Goal: Feedback & Contribution: Submit feedback/report problem

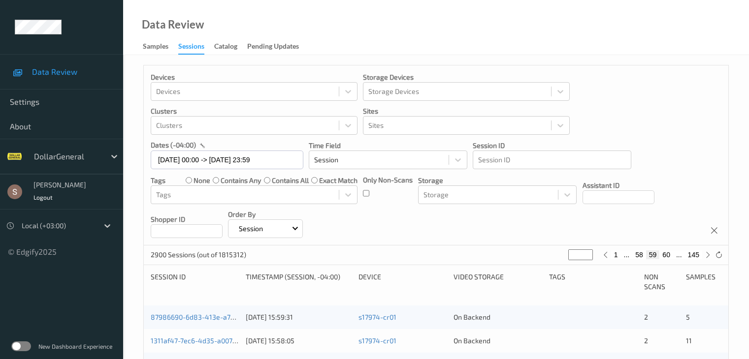
scroll to position [163, 0]
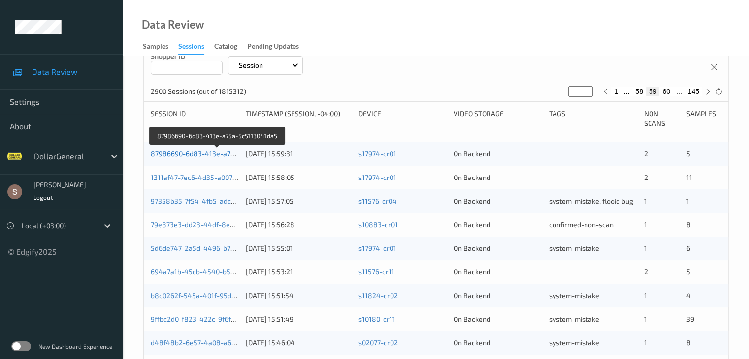
click at [189, 152] on link "87986690-6d83-413e-a75a-5c5113041da5" at bounding box center [218, 154] width 135 height 8
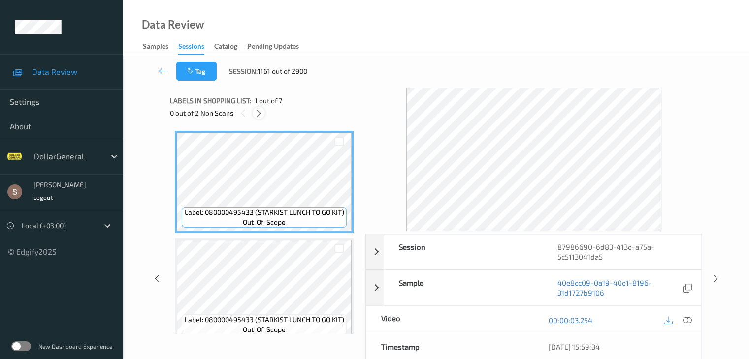
click at [263, 116] on icon at bounding box center [258, 113] width 8 height 9
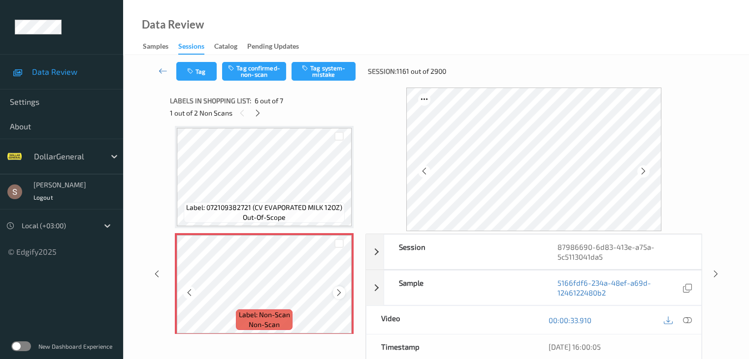
click at [342, 293] on icon at bounding box center [339, 292] width 8 height 9
click at [320, 69] on button "Tag system-mistake" at bounding box center [323, 71] width 64 height 19
click at [258, 113] on icon at bounding box center [258, 113] width 8 height 9
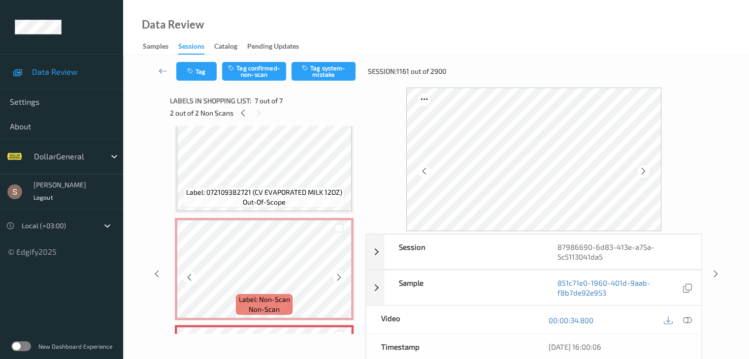
scroll to position [548, 0]
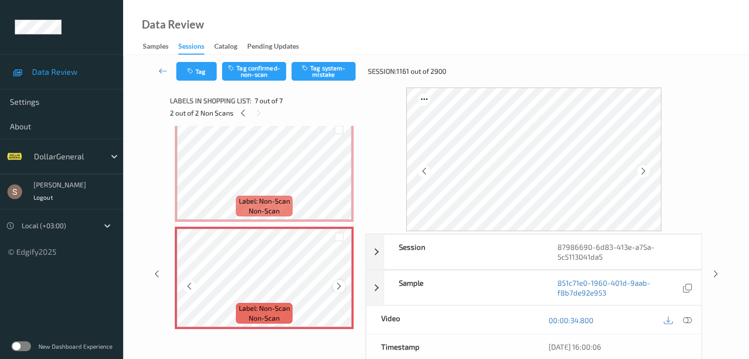
click at [336, 284] on icon at bounding box center [339, 286] width 8 height 9
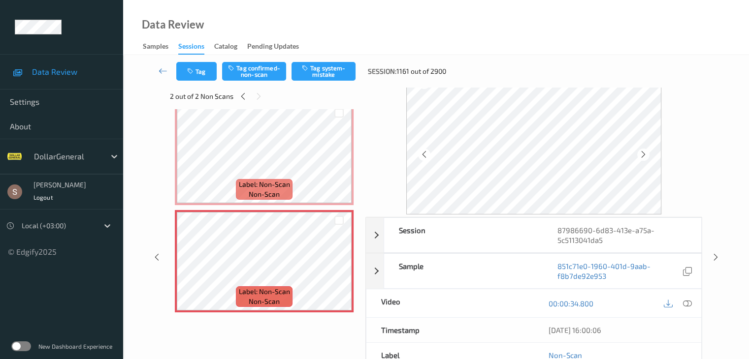
scroll to position [0, 0]
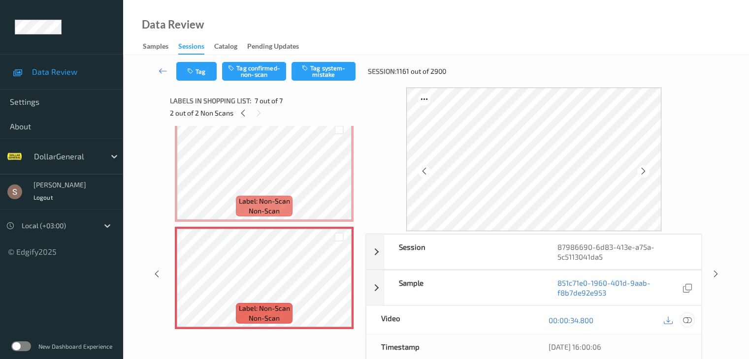
click at [684, 317] on icon at bounding box center [686, 320] width 9 height 9
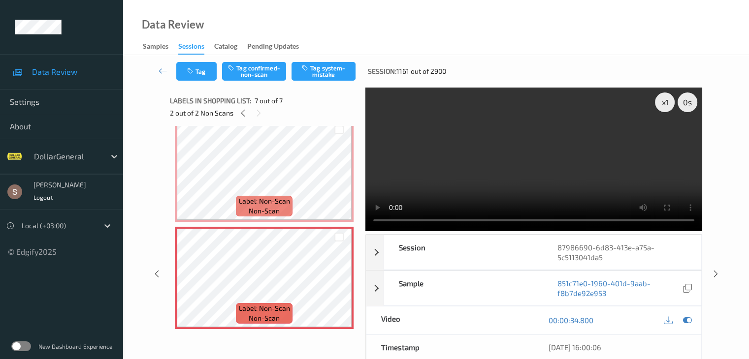
click at [547, 143] on video at bounding box center [533, 160] width 337 height 144
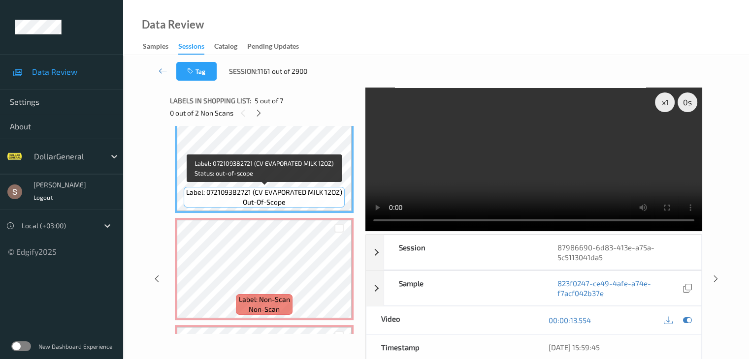
scroll to position [548, 0]
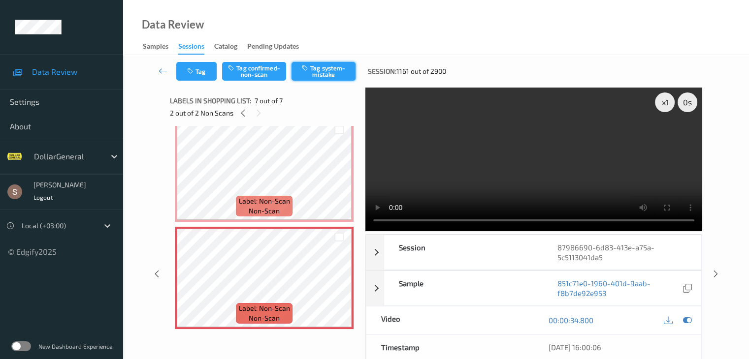
click at [313, 71] on button "Tag system-mistake" at bounding box center [323, 71] width 64 height 19
click at [163, 70] on icon at bounding box center [163, 71] width 9 height 10
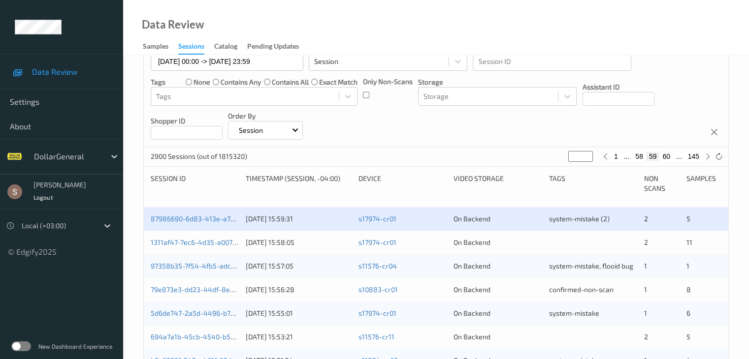
scroll to position [98, 0]
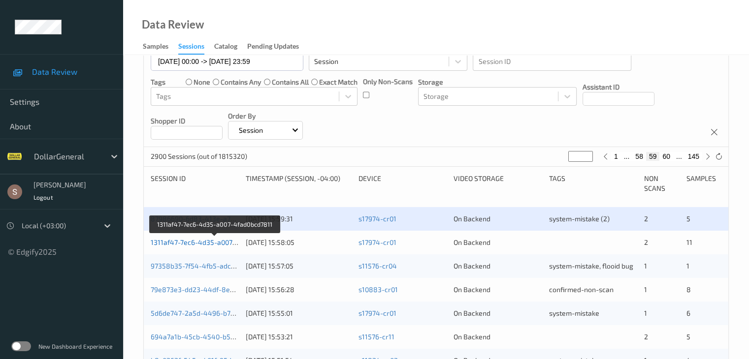
click at [208, 241] on link "1311af47-7ec6-4d35-a007-4fad0bcd7811" at bounding box center [215, 242] width 128 height 8
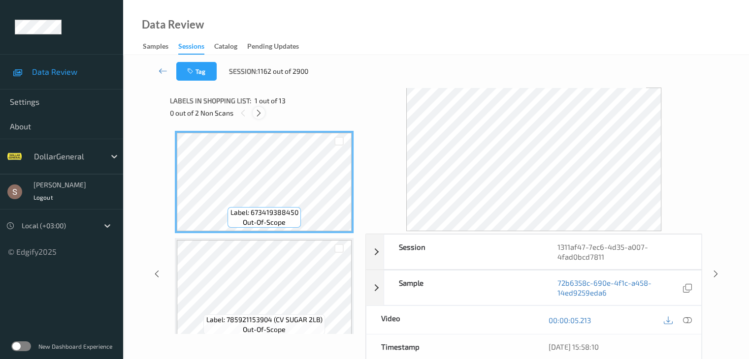
click at [257, 113] on icon at bounding box center [258, 113] width 8 height 9
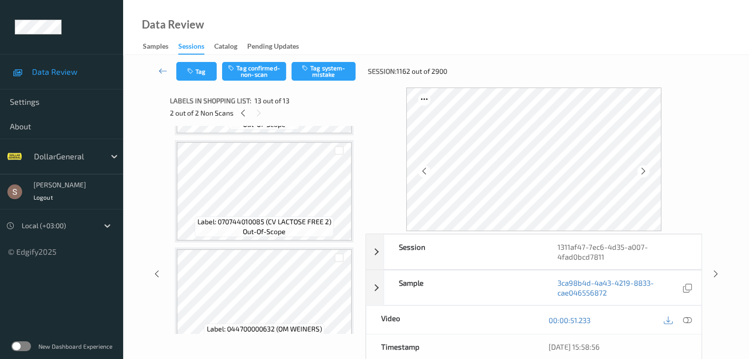
scroll to position [847, 0]
click at [319, 67] on button "Tag system-mistake" at bounding box center [323, 71] width 64 height 19
click at [244, 110] on icon at bounding box center [243, 113] width 8 height 9
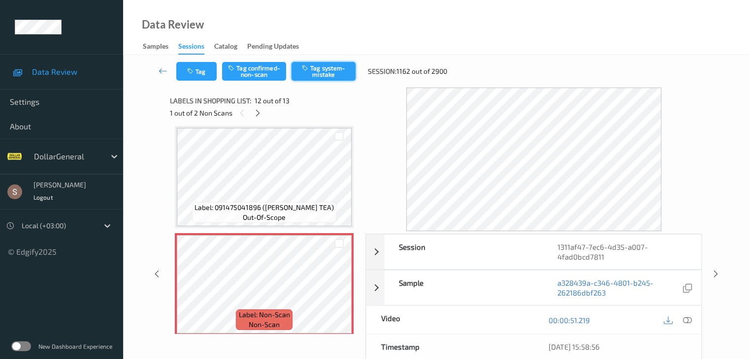
click at [341, 63] on button "Tag system-mistake" at bounding box center [323, 71] width 64 height 19
click at [167, 72] on icon at bounding box center [163, 71] width 9 height 10
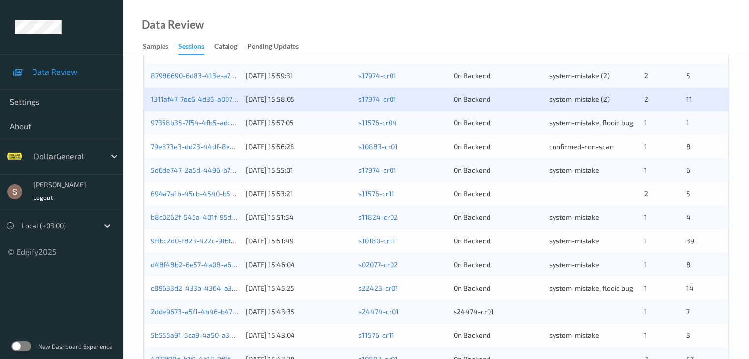
scroll to position [246, 0]
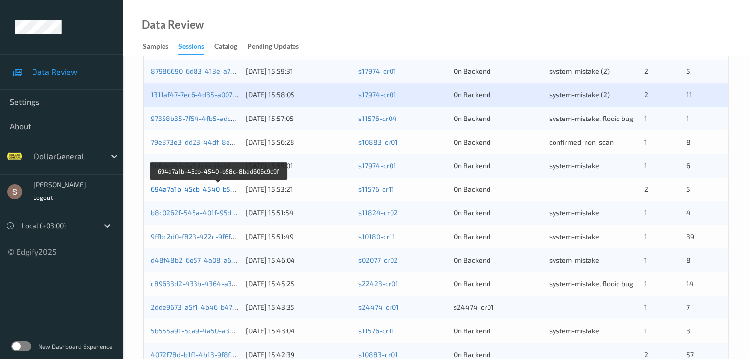
click at [196, 190] on link "694a7a1b-45cb-4540-b58c-8bad606c9c9f" at bounding box center [219, 189] width 136 height 8
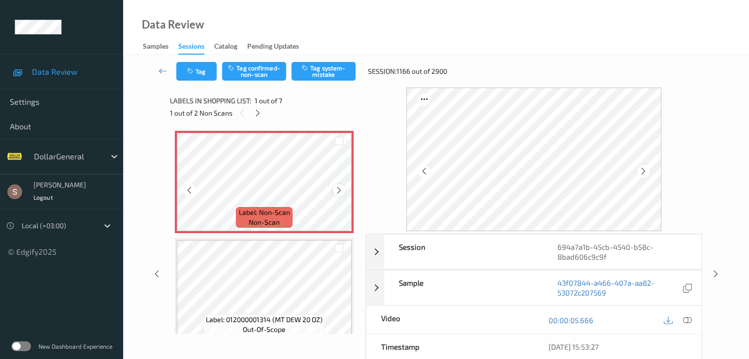
click at [334, 191] on div at bounding box center [339, 190] width 12 height 12
click at [341, 192] on icon at bounding box center [339, 190] width 8 height 9
click at [335, 189] on icon at bounding box center [339, 190] width 8 height 9
click at [313, 71] on button "Tag system-mistake" at bounding box center [323, 71] width 64 height 19
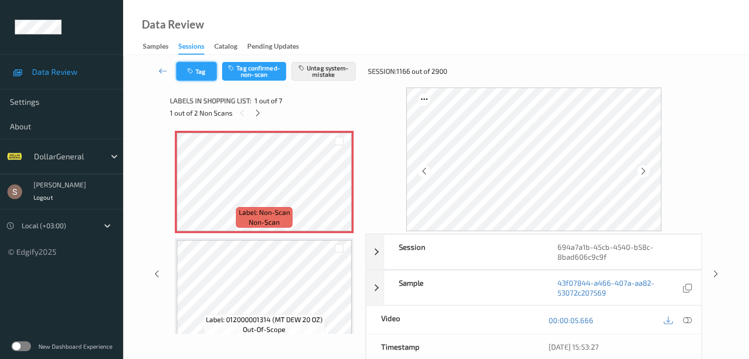
click at [204, 74] on button "Tag" at bounding box center [196, 71] width 40 height 19
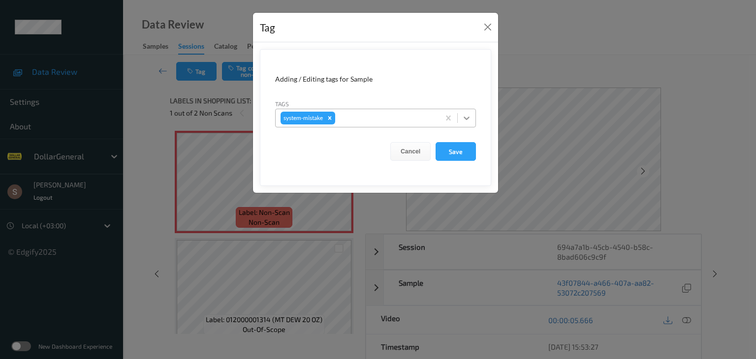
click at [460, 119] on div at bounding box center [467, 118] width 18 height 18
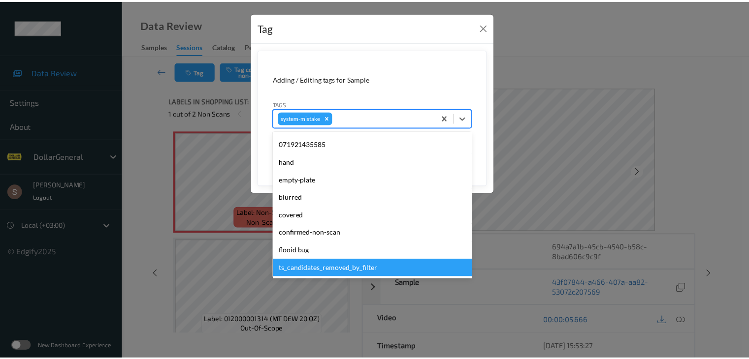
scroll to position [246, 0]
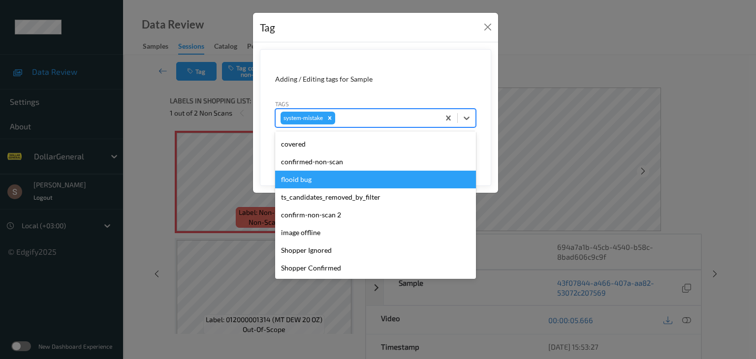
click at [354, 184] on div "flooid bug" at bounding box center [375, 180] width 201 height 18
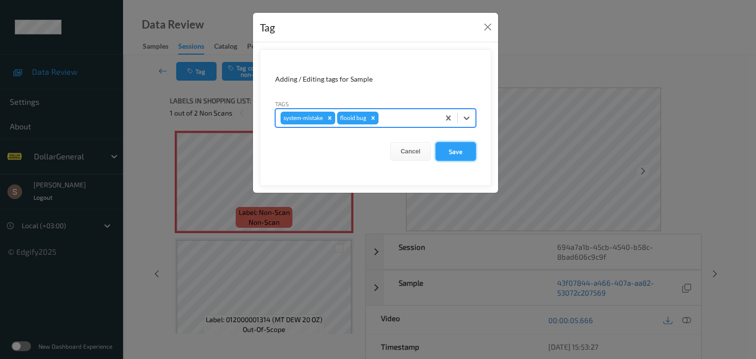
click at [456, 148] on button "Save" at bounding box center [456, 151] width 40 height 19
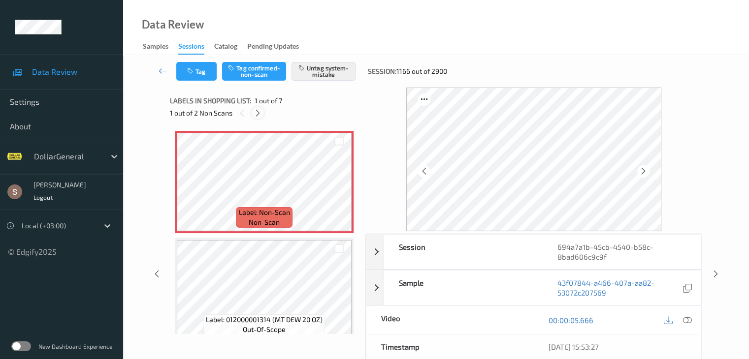
click at [258, 114] on icon at bounding box center [258, 113] width 8 height 9
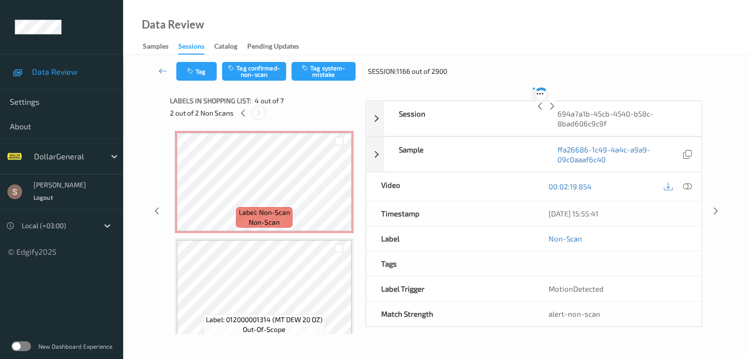
scroll to position [220, 0]
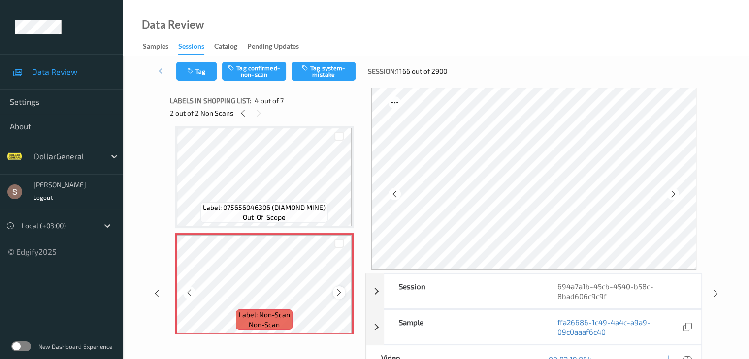
click at [339, 298] on div at bounding box center [339, 292] width 12 height 12
click at [343, 73] on button "Tag system-mistake" at bounding box center [323, 71] width 64 height 19
click at [165, 72] on icon at bounding box center [163, 71] width 9 height 10
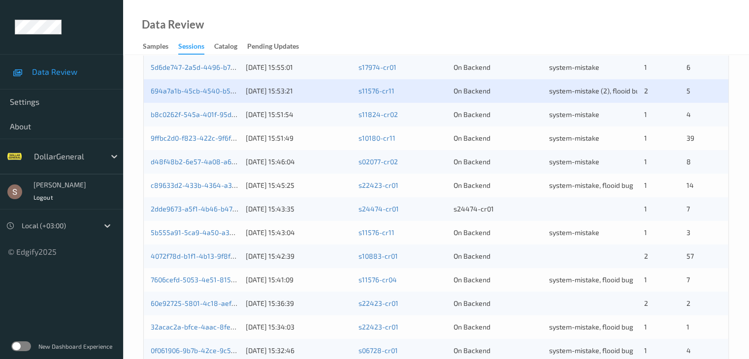
scroll to position [443, 0]
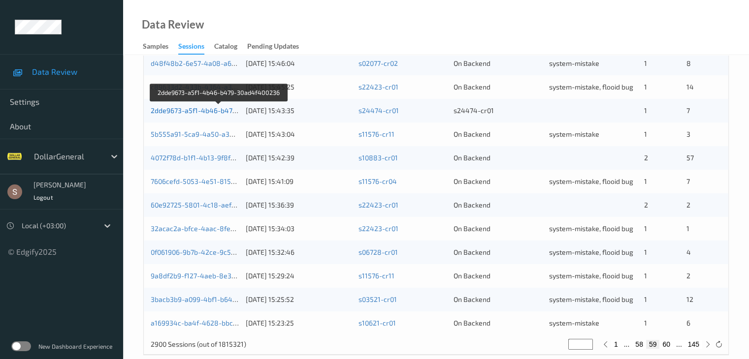
click at [187, 109] on link "2dde9673-a5f1-4b46-b479-30ad4f400236" at bounding box center [218, 110] width 135 height 8
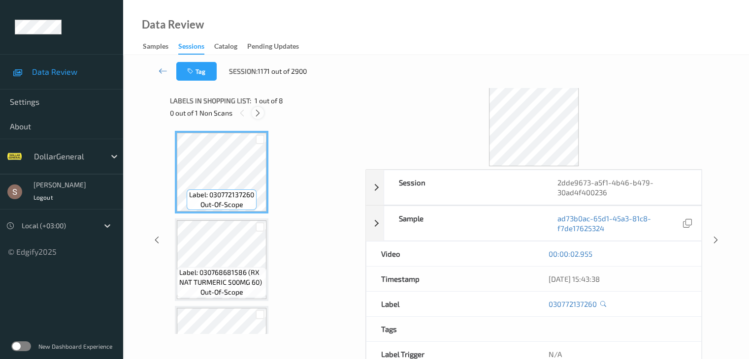
click at [260, 116] on icon at bounding box center [258, 113] width 8 height 9
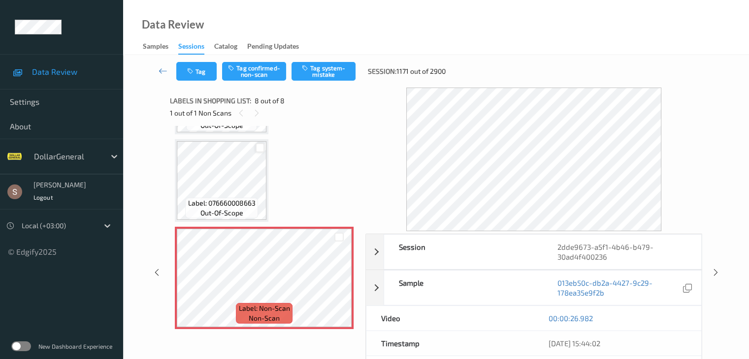
scroll to position [517, 0]
click at [163, 67] on icon at bounding box center [163, 71] width 9 height 10
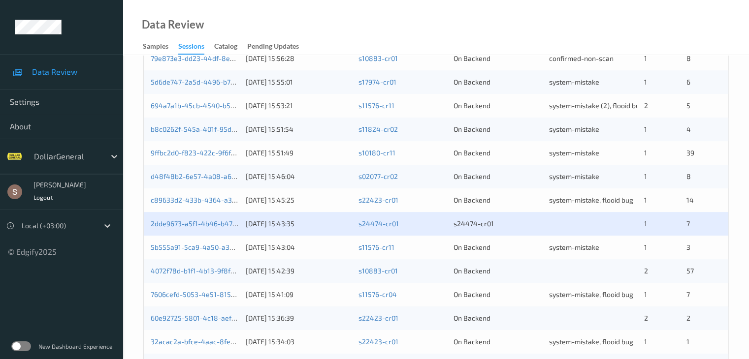
scroll to position [345, 0]
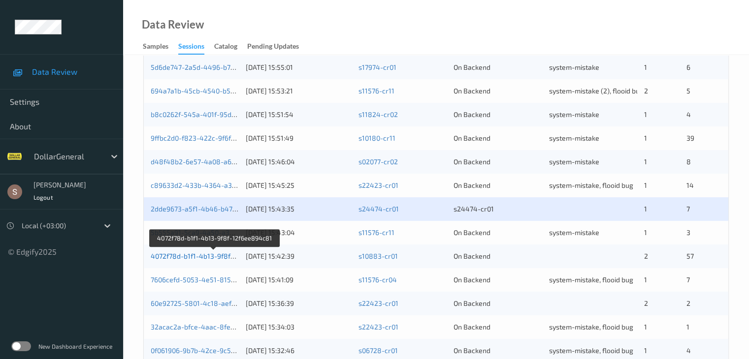
click at [209, 255] on link "4072f78d-b1f1-4b13-9f8f-12f6ee894c81" at bounding box center [214, 256] width 127 height 8
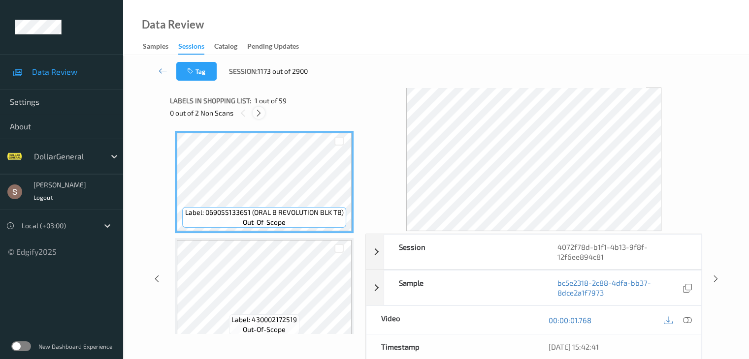
click at [258, 113] on icon at bounding box center [258, 113] width 8 height 9
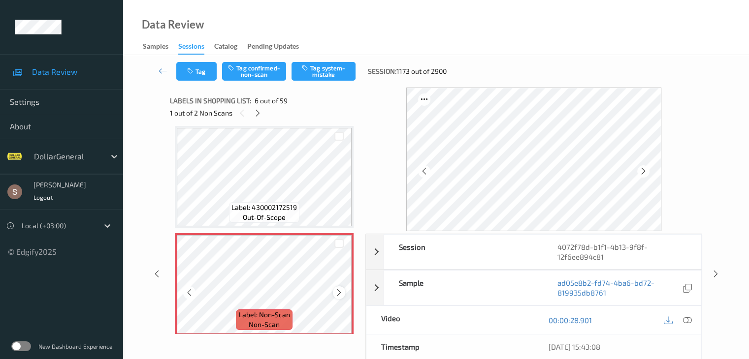
click at [337, 295] on icon at bounding box center [339, 292] width 8 height 9
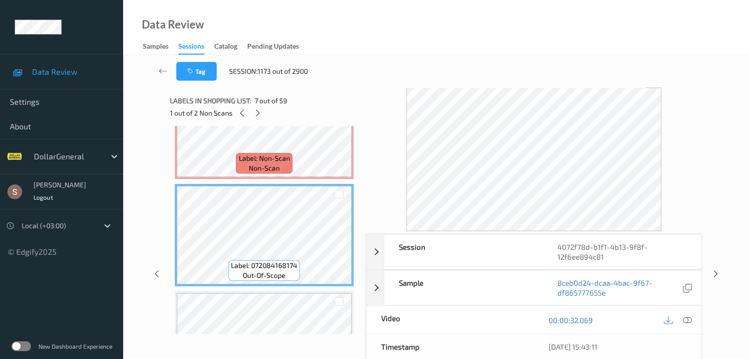
scroll to position [541, 0]
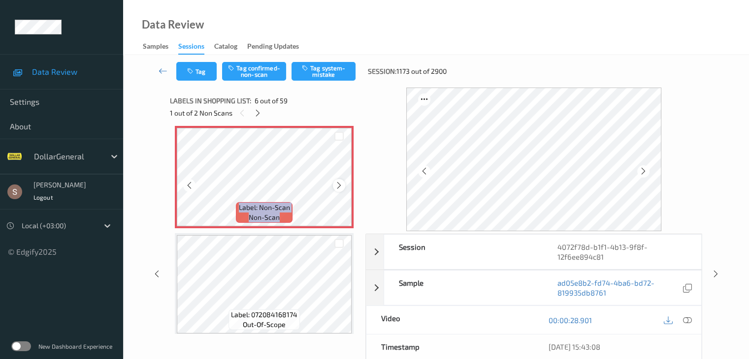
click at [337, 187] on icon at bounding box center [339, 185] width 8 height 9
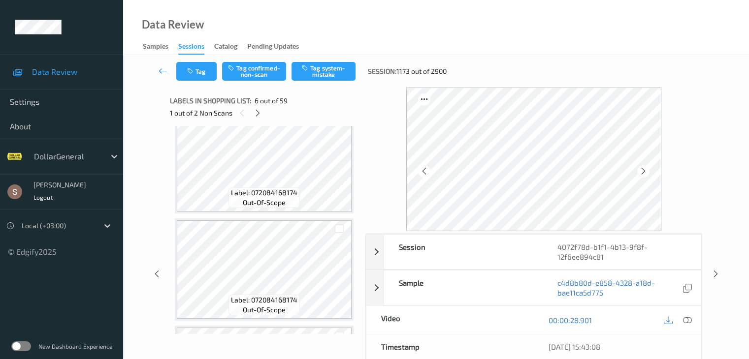
scroll to position [788, 0]
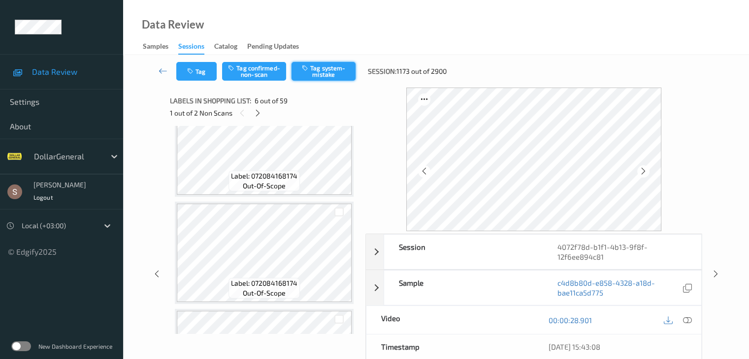
click at [338, 76] on button "Tag system-mistake" at bounding box center [323, 71] width 64 height 19
click at [256, 117] on icon at bounding box center [258, 113] width 8 height 9
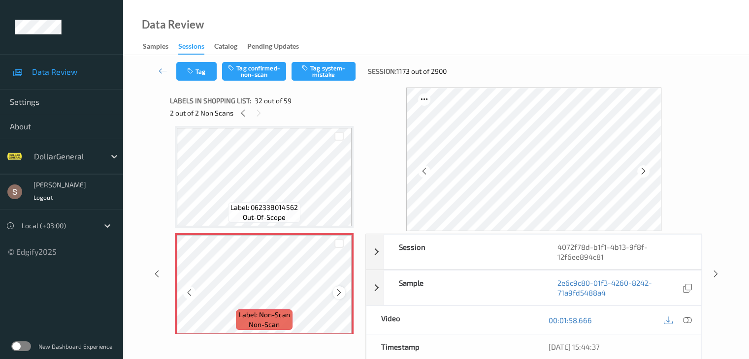
click at [339, 295] on icon at bounding box center [339, 292] width 8 height 9
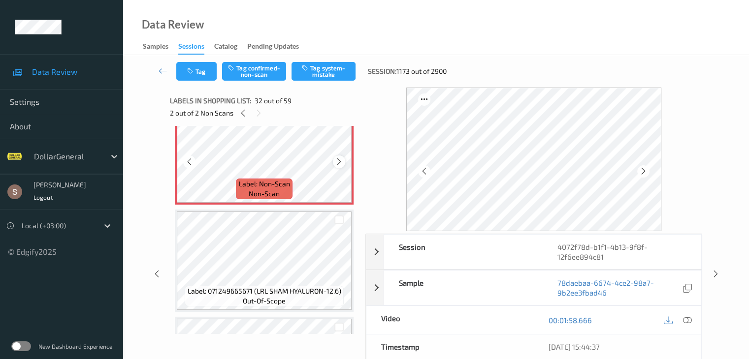
scroll to position [3372, 0]
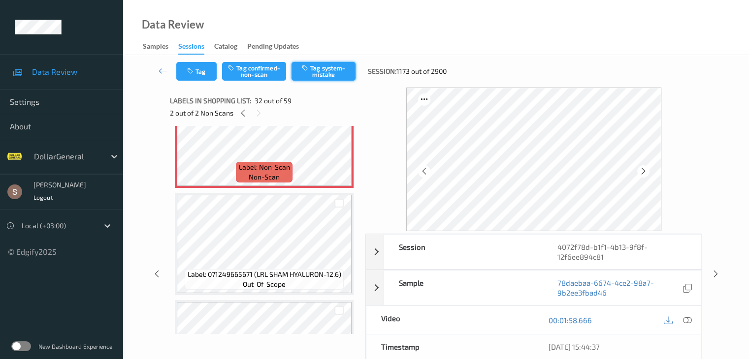
click at [313, 67] on button "Tag system-mistake" at bounding box center [323, 71] width 64 height 19
click at [159, 68] on icon at bounding box center [163, 71] width 9 height 10
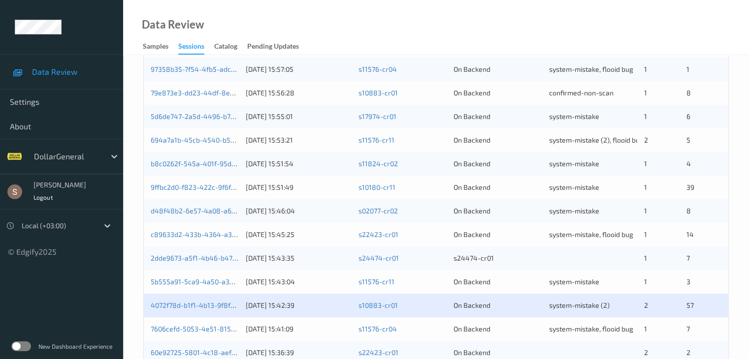
scroll to position [394, 0]
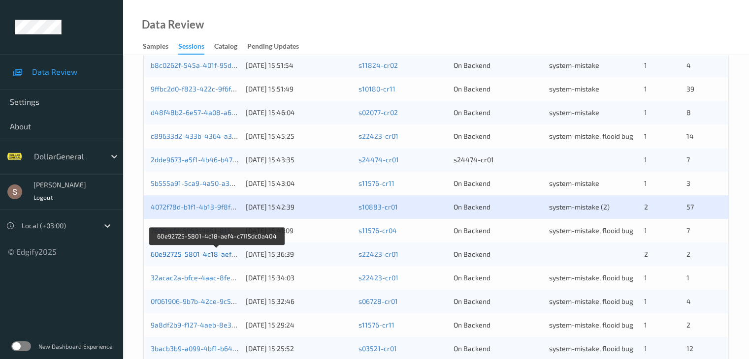
click at [216, 255] on link "60e92725-5801-4c18-aef4-c7115dc0a404" at bounding box center [217, 254] width 133 height 8
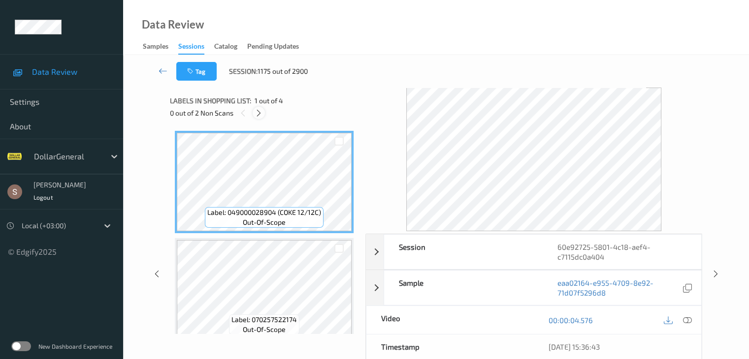
click at [258, 115] on icon at bounding box center [258, 113] width 8 height 9
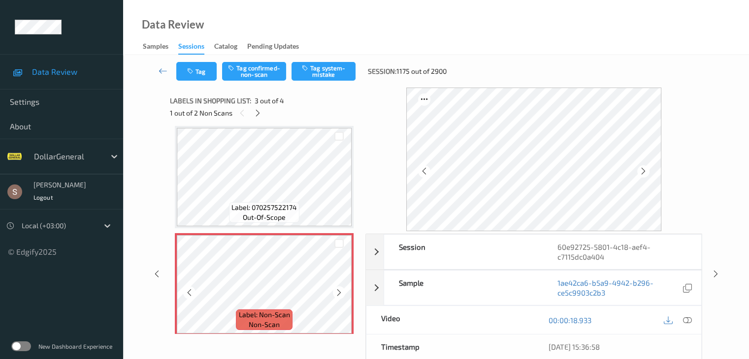
click at [336, 296] on icon at bounding box center [339, 292] width 8 height 9
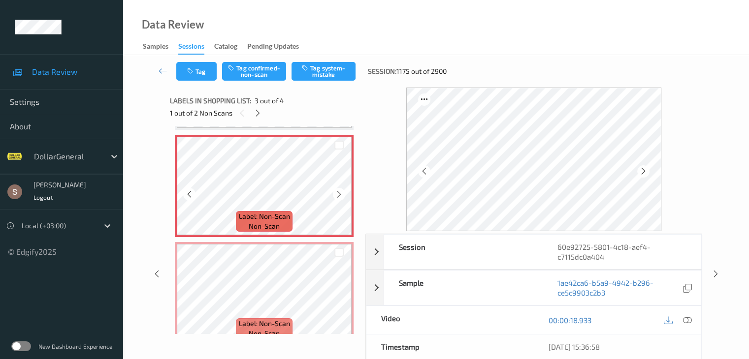
scroll to position [226, 0]
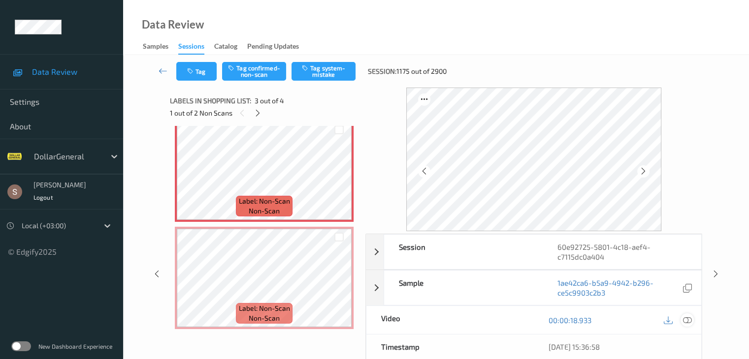
click at [690, 318] on icon at bounding box center [686, 320] width 9 height 9
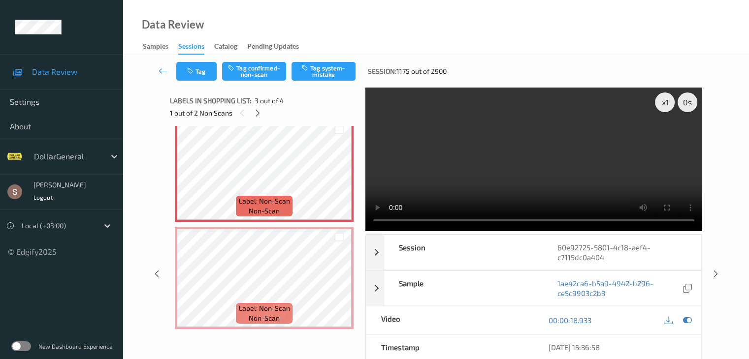
click at [517, 160] on video at bounding box center [533, 160] width 337 height 144
click at [663, 103] on div "x 1" at bounding box center [665, 103] width 20 height 20
click at [269, 78] on button "Tag confirmed-non-scan" at bounding box center [254, 71] width 64 height 19
click at [256, 118] on div at bounding box center [258, 113] width 12 height 12
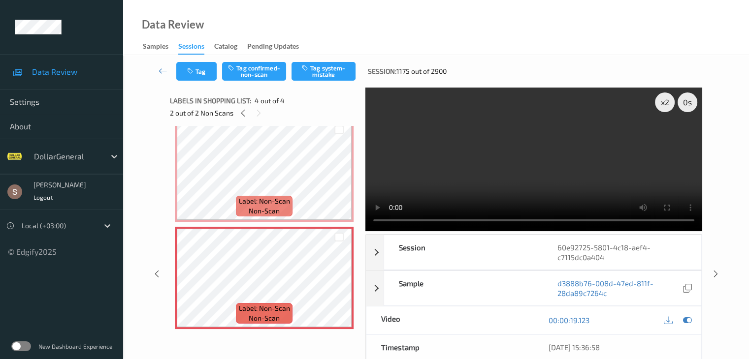
scroll to position [220, 0]
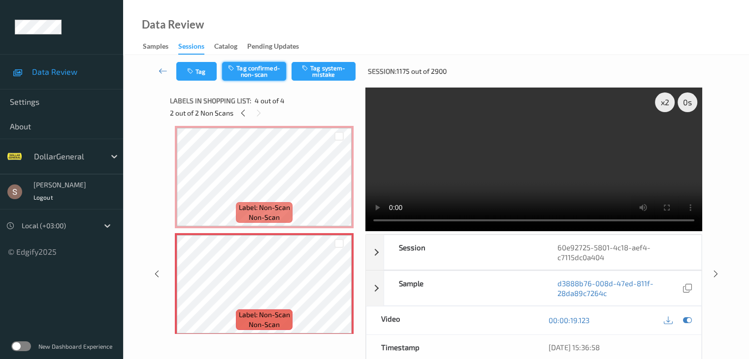
click at [255, 77] on button "Tag confirmed-non-scan" at bounding box center [254, 71] width 64 height 19
click at [159, 75] on icon at bounding box center [163, 71] width 9 height 10
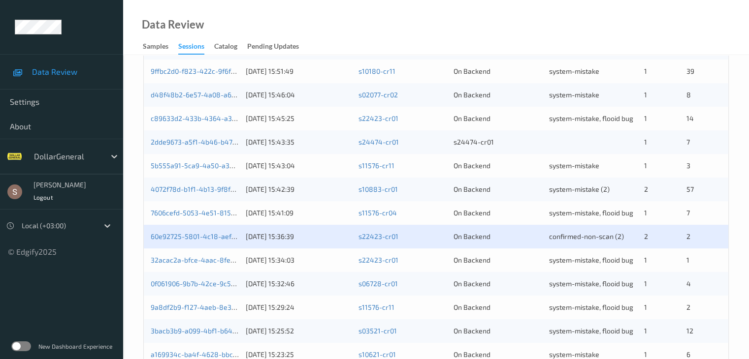
scroll to position [459, 0]
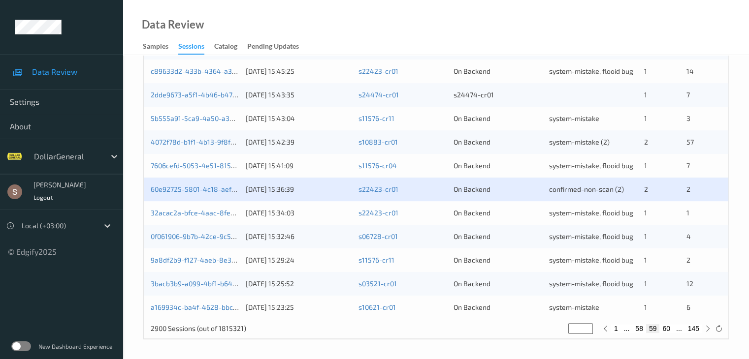
click at [665, 332] on button "60" at bounding box center [666, 328] width 14 height 9
type input "**"
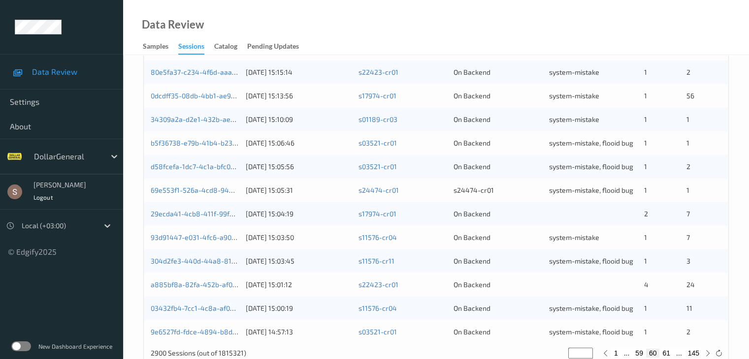
scroll to position [443, 0]
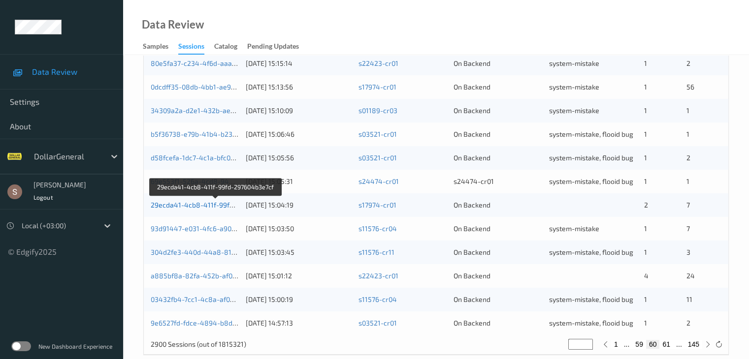
click at [202, 204] on link "29ecda41-4cb8-411f-99fd-297604b3e7cf" at bounding box center [216, 205] width 130 height 8
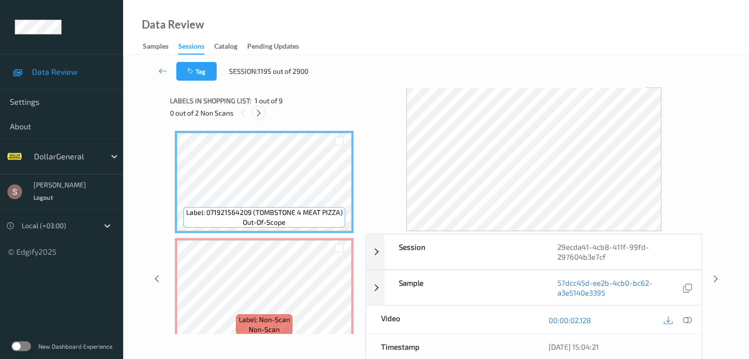
click at [260, 113] on icon at bounding box center [258, 113] width 8 height 9
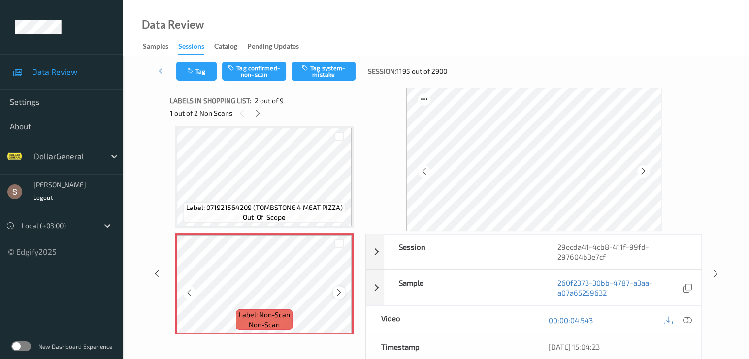
click at [339, 296] on icon at bounding box center [339, 292] width 8 height 9
click at [338, 294] on icon at bounding box center [339, 292] width 8 height 9
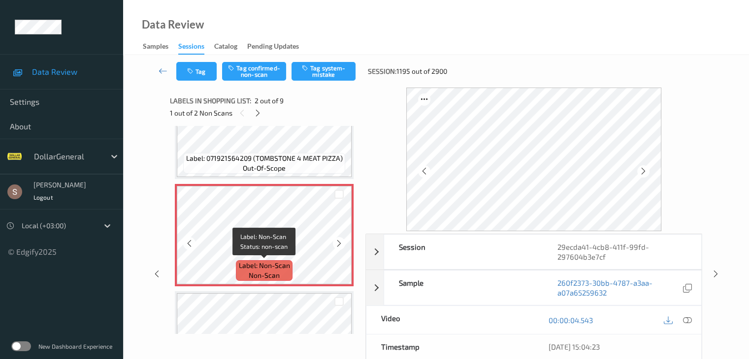
scroll to position [103, 0]
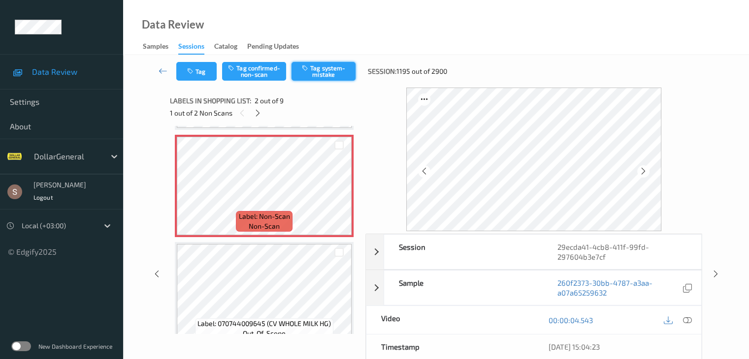
click at [314, 68] on button "Tag system-mistake" at bounding box center [323, 71] width 64 height 19
click at [260, 114] on icon at bounding box center [258, 113] width 8 height 9
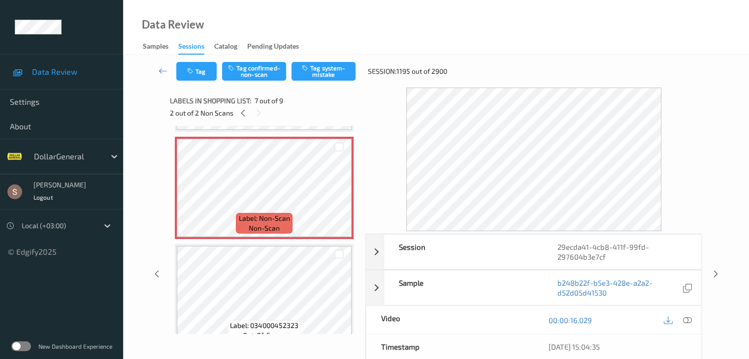
scroll to position [640, 0]
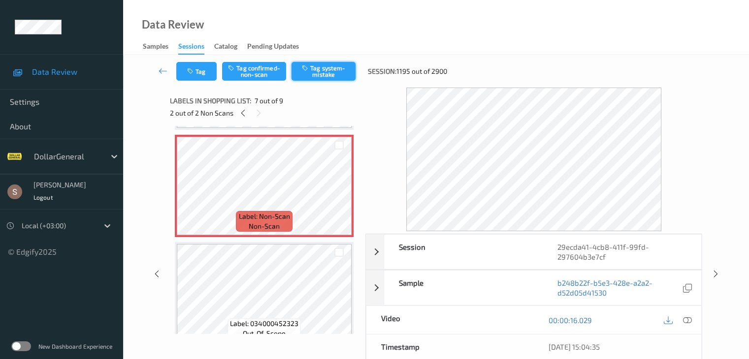
click at [325, 66] on button "Tag system-mistake" at bounding box center [323, 71] width 64 height 19
click at [163, 71] on icon at bounding box center [163, 71] width 9 height 10
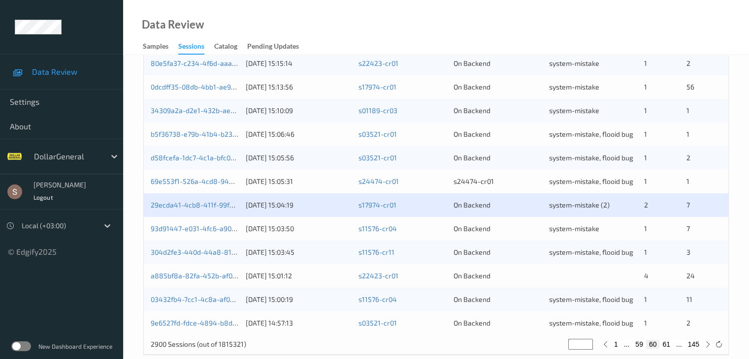
scroll to position [459, 0]
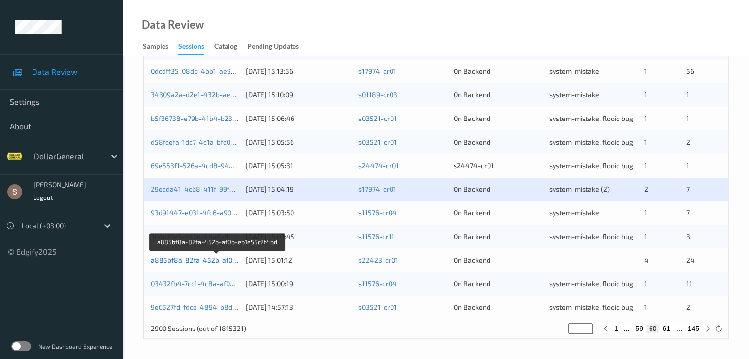
click at [212, 260] on link "a885bf8a-82fa-452b-af0b-eb1e55c2f4bd" at bounding box center [217, 260] width 133 height 8
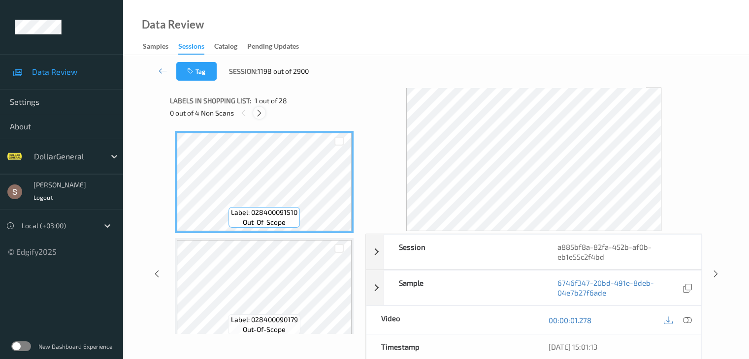
click at [260, 112] on icon at bounding box center [259, 113] width 8 height 9
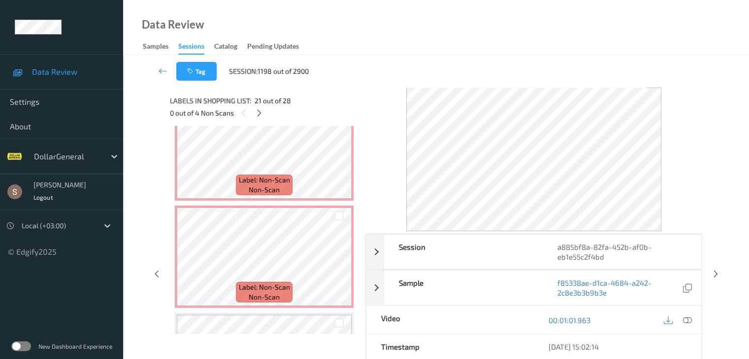
scroll to position [2513, 0]
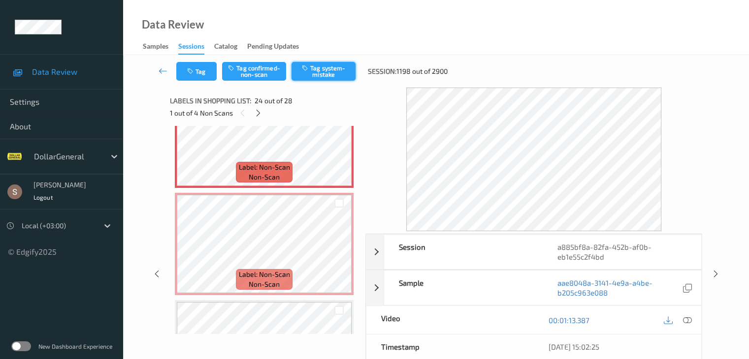
click at [315, 75] on button "Tag system-mistake" at bounding box center [323, 71] width 64 height 19
click at [258, 115] on icon at bounding box center [258, 113] width 8 height 9
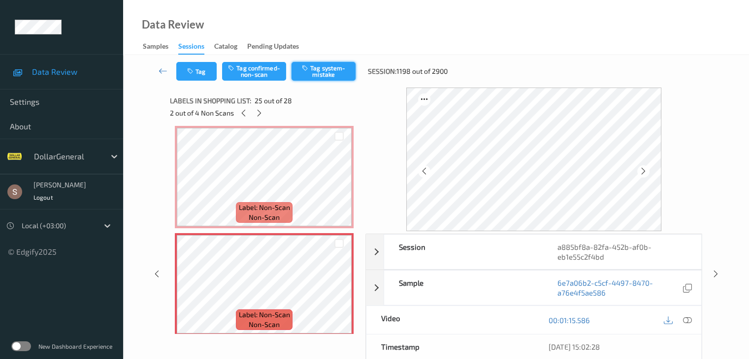
click at [303, 76] on button "Tag system-mistake" at bounding box center [323, 71] width 64 height 19
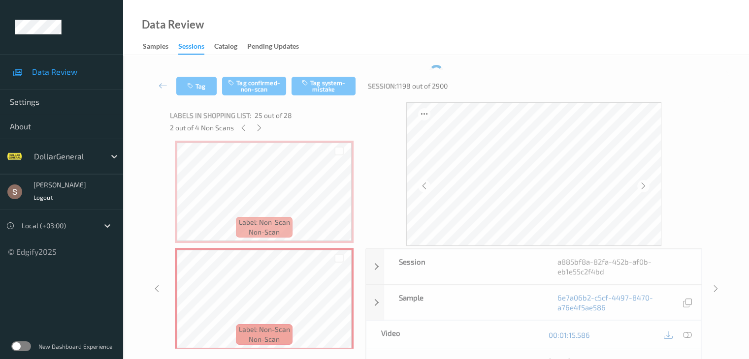
click at [260, 121] on div "Labels in shopping list: 25 out of 28 2 out of 4 Non Scans" at bounding box center [264, 121] width 189 height 38
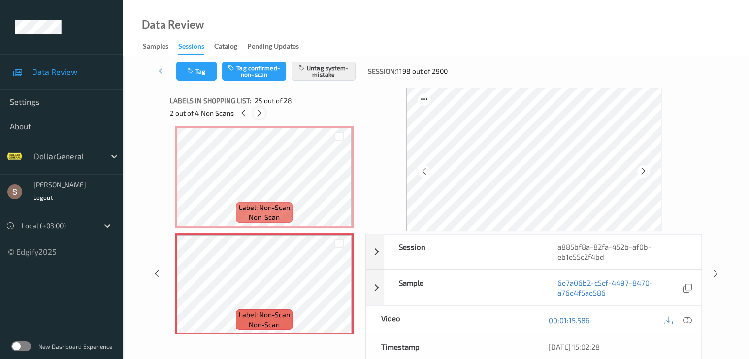
click at [260, 115] on icon at bounding box center [259, 113] width 8 height 9
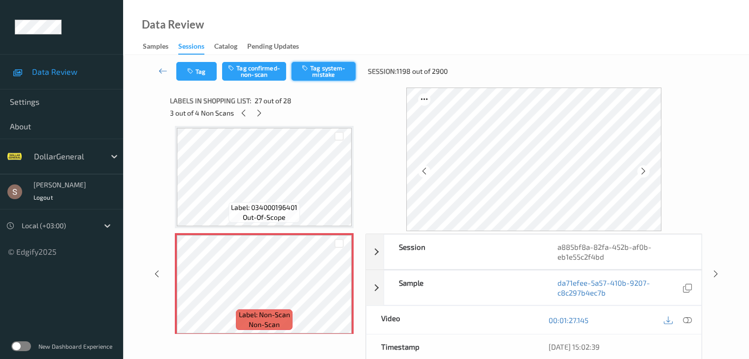
click at [308, 72] on button "Tag system-mistake" at bounding box center [323, 71] width 64 height 19
click at [257, 115] on icon at bounding box center [259, 113] width 8 height 9
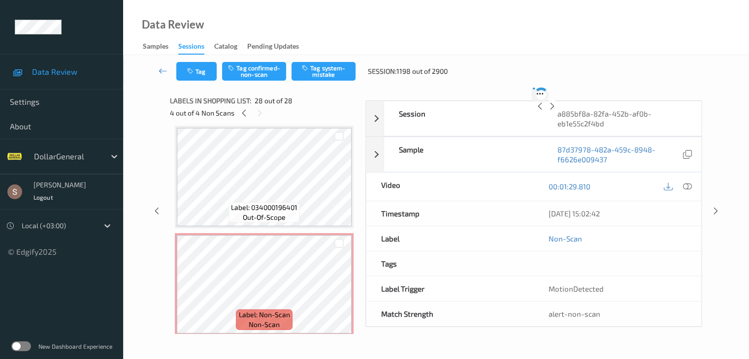
scroll to position [2795, 0]
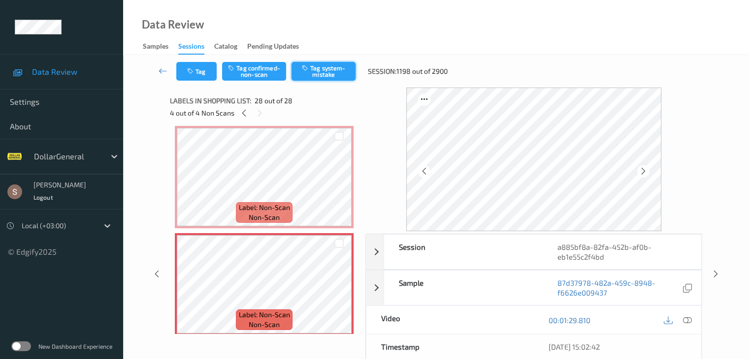
click at [295, 78] on button "Tag system-mistake" at bounding box center [323, 71] width 64 height 19
click at [164, 69] on icon at bounding box center [163, 71] width 9 height 10
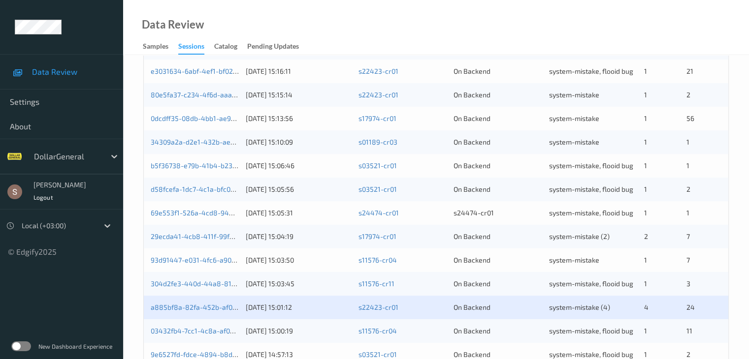
scroll to position [459, 0]
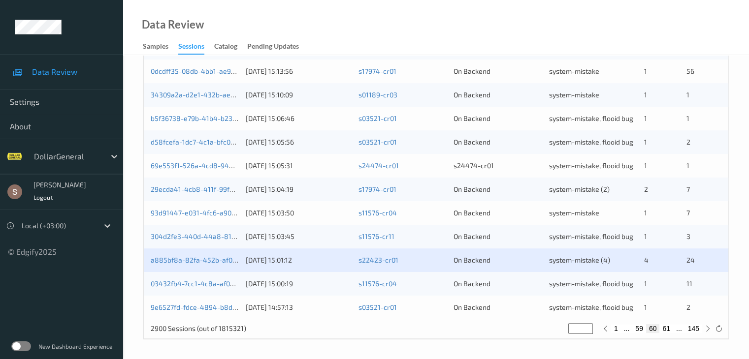
click at [665, 330] on button "61" at bounding box center [666, 328] width 14 height 9
type input "**"
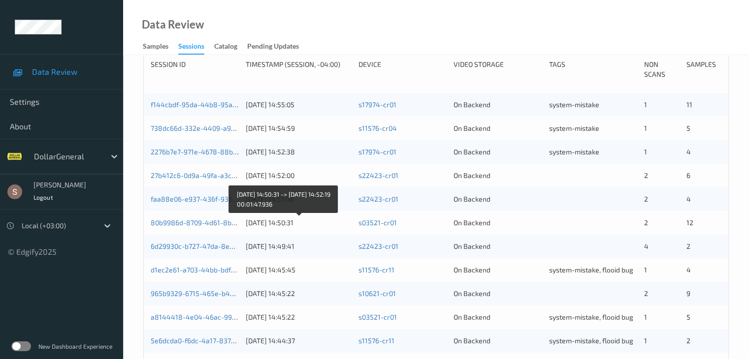
scroll to position [163, 0]
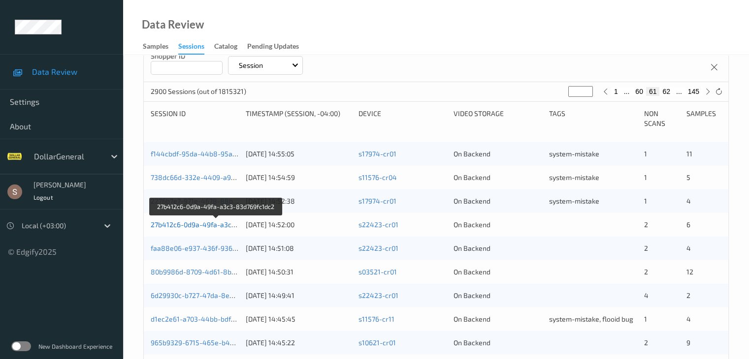
click at [203, 225] on link "27b412c6-0d9a-49fa-a3c3-83d769fc1dc2" at bounding box center [216, 225] width 131 height 8
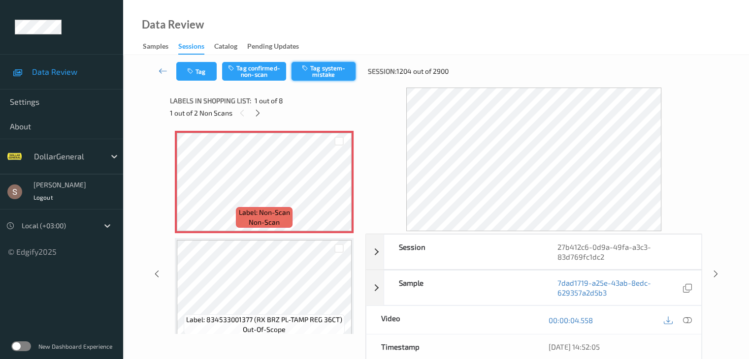
click at [343, 79] on button "Tag system-mistake" at bounding box center [323, 71] width 64 height 19
click at [199, 77] on button "Tag" at bounding box center [196, 71] width 40 height 19
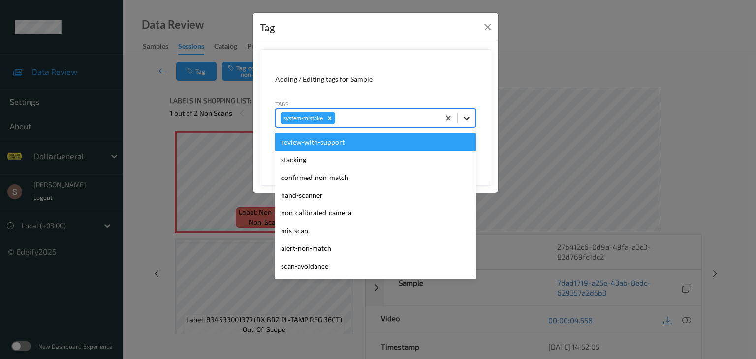
click at [469, 119] on icon at bounding box center [467, 118] width 10 height 10
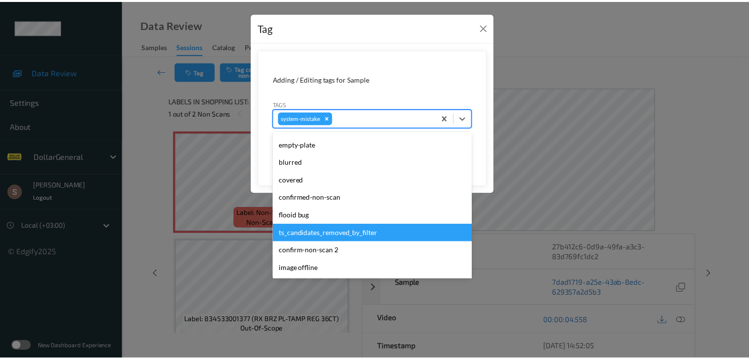
scroll to position [246, 0]
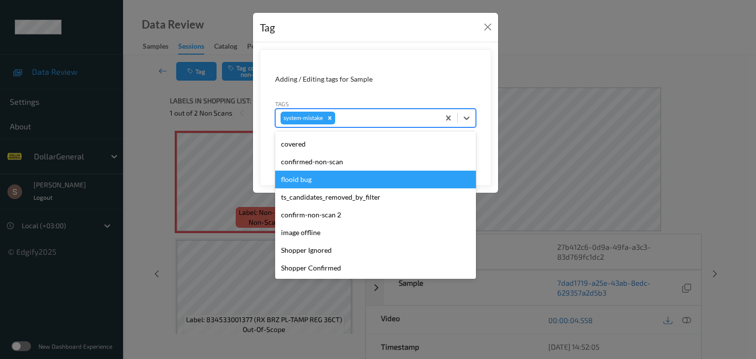
click at [337, 180] on div "flooid bug" at bounding box center [375, 180] width 201 height 18
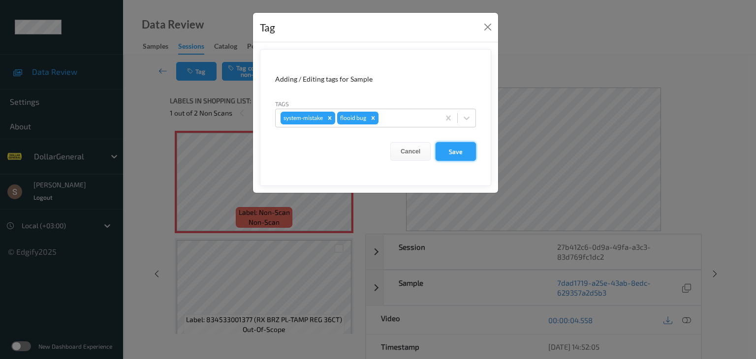
click at [455, 144] on button "Save" at bounding box center [456, 151] width 40 height 19
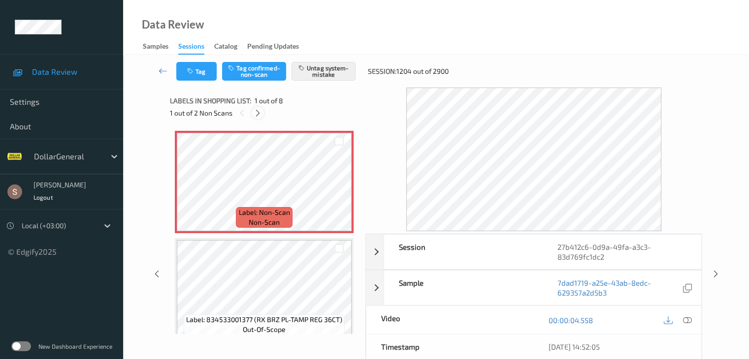
click at [258, 112] on icon at bounding box center [258, 113] width 8 height 9
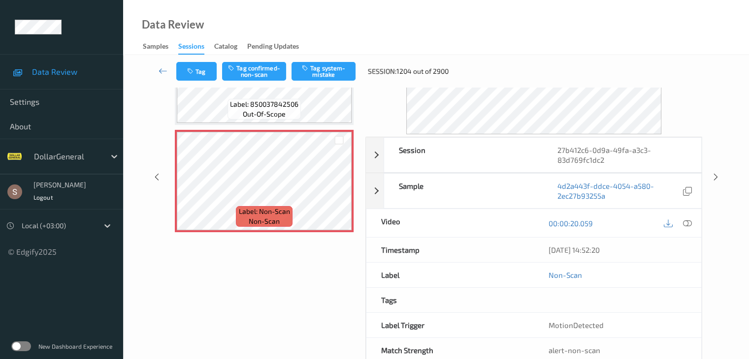
scroll to position [0, 0]
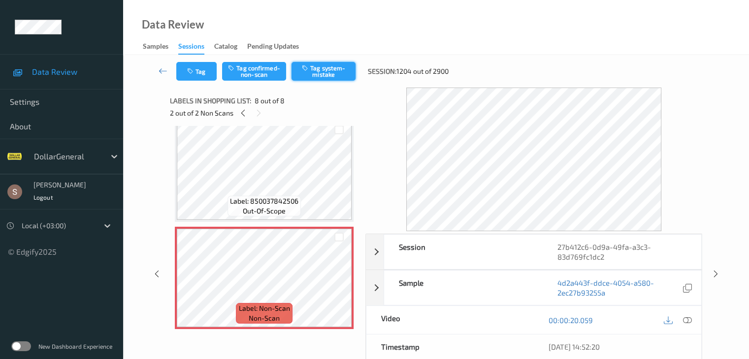
click at [312, 73] on button "Tag system-mistake" at bounding box center [323, 71] width 64 height 19
click at [164, 67] on icon at bounding box center [163, 71] width 9 height 10
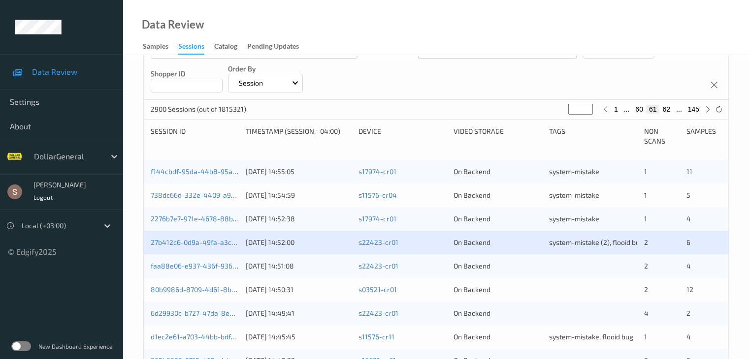
scroll to position [295, 0]
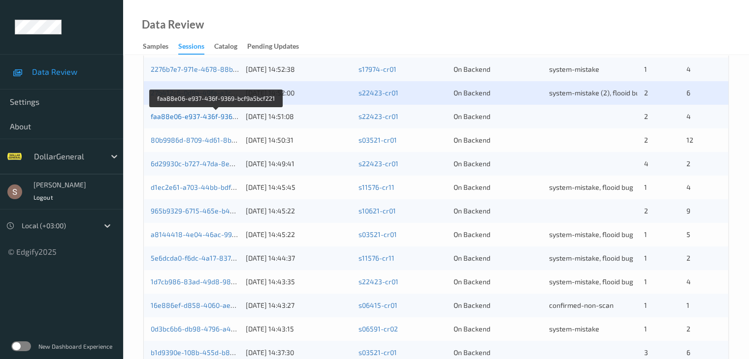
click at [203, 113] on link "faa88e06-e937-436f-9369-bcf9a5bcf221" at bounding box center [216, 116] width 131 height 8
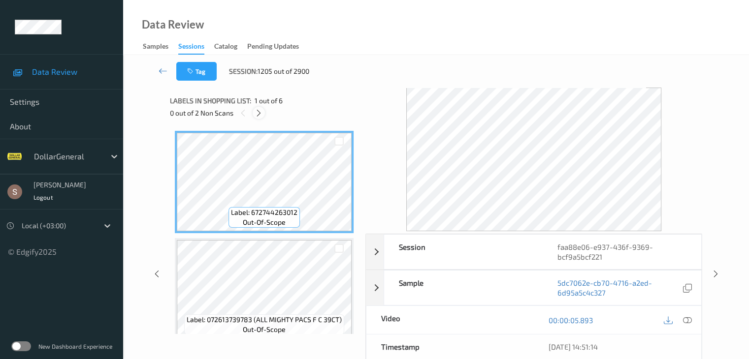
click at [259, 109] on icon at bounding box center [258, 113] width 8 height 9
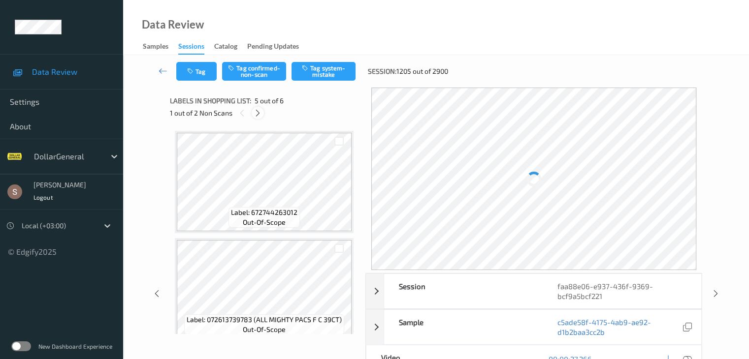
scroll to position [327, 0]
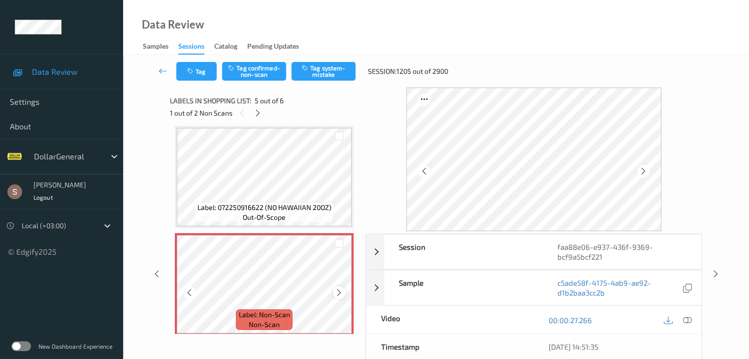
click at [343, 292] on icon at bounding box center [339, 292] width 8 height 9
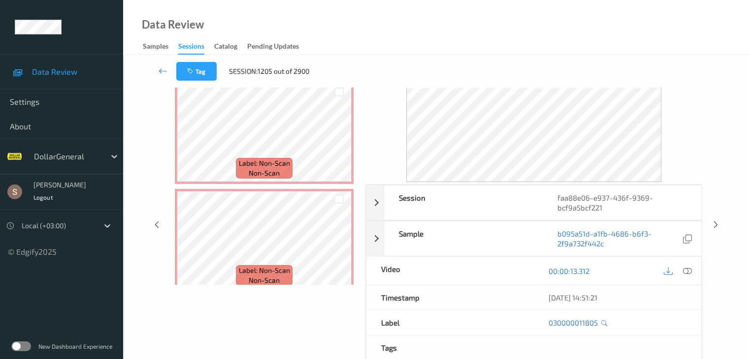
scroll to position [441, 0]
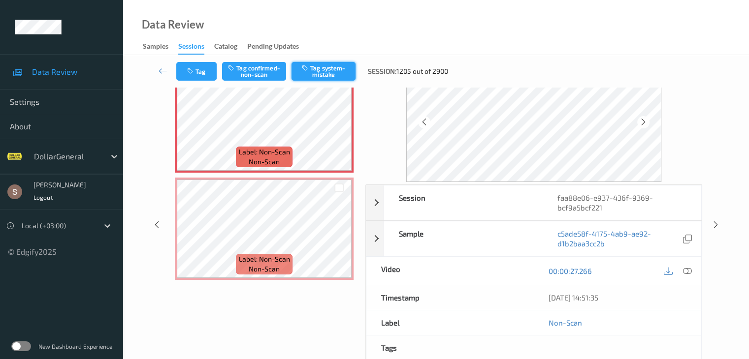
click at [331, 67] on button "Tag system-mistake" at bounding box center [323, 71] width 64 height 19
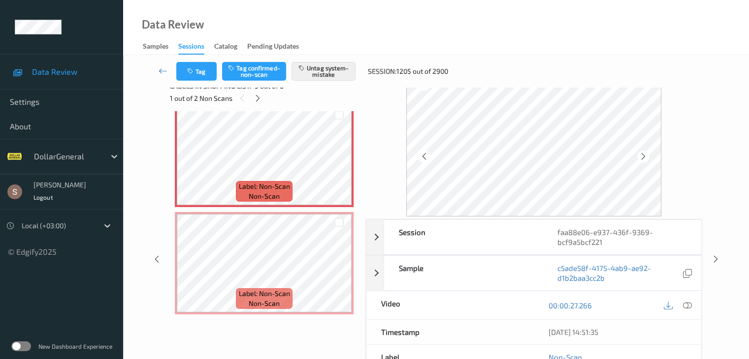
scroll to position [0, 0]
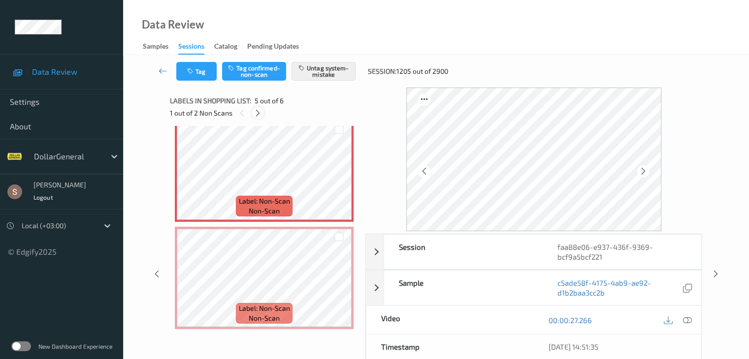
click at [257, 114] on icon at bounding box center [258, 113] width 8 height 9
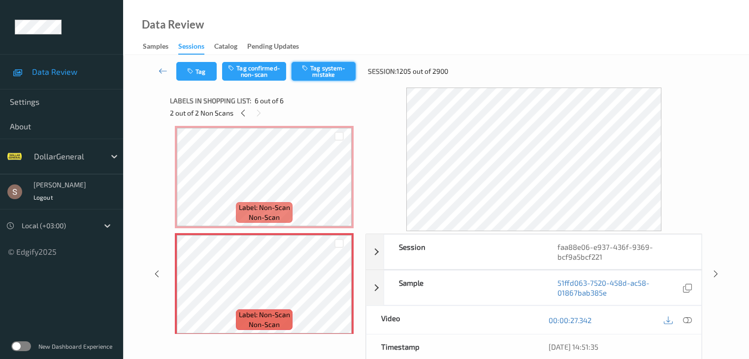
click at [316, 69] on button "Tag system-mistake" at bounding box center [323, 71] width 64 height 19
click at [162, 71] on icon at bounding box center [163, 71] width 9 height 10
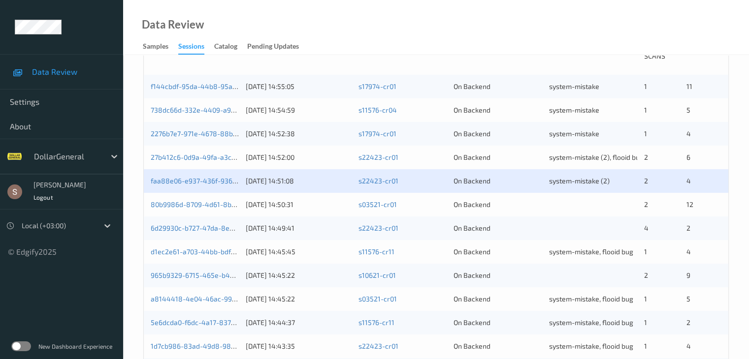
scroll to position [246, 0]
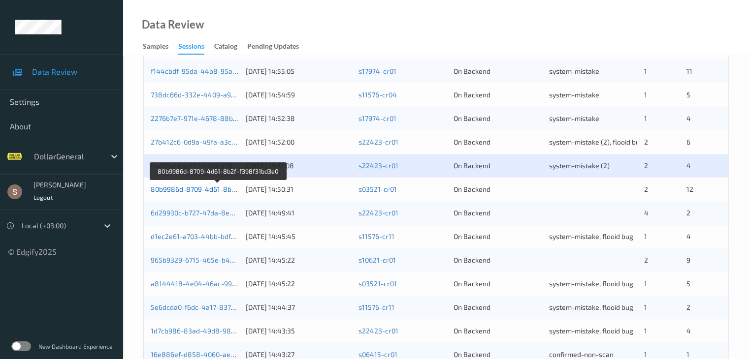
click at [209, 190] on link "80b9986d-8709-4d61-8b2f-f398f31bd3e0" at bounding box center [218, 189] width 134 height 8
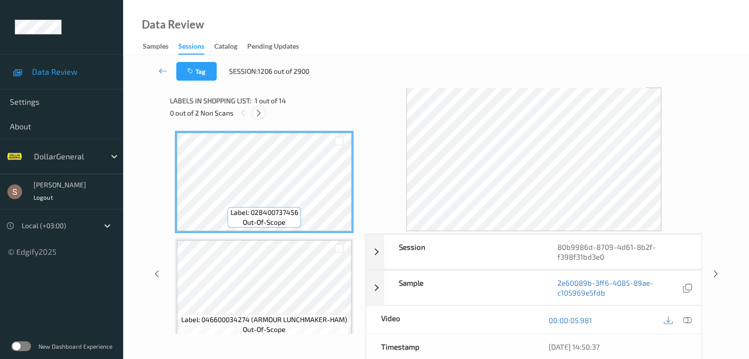
click at [256, 115] on icon at bounding box center [258, 113] width 8 height 9
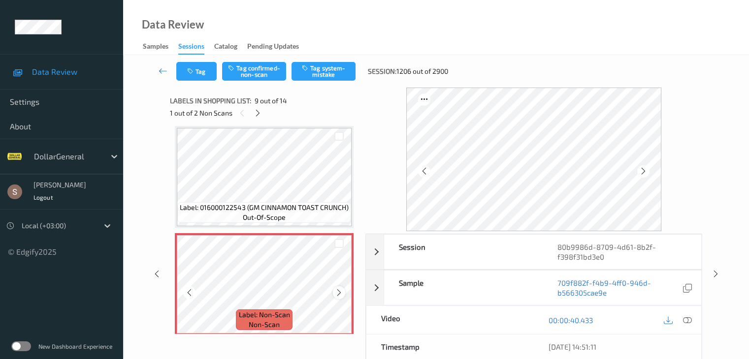
click at [339, 293] on icon at bounding box center [339, 292] width 8 height 9
click at [331, 72] on button "Tag system-mistake" at bounding box center [323, 71] width 64 height 19
click at [261, 110] on icon at bounding box center [258, 113] width 8 height 9
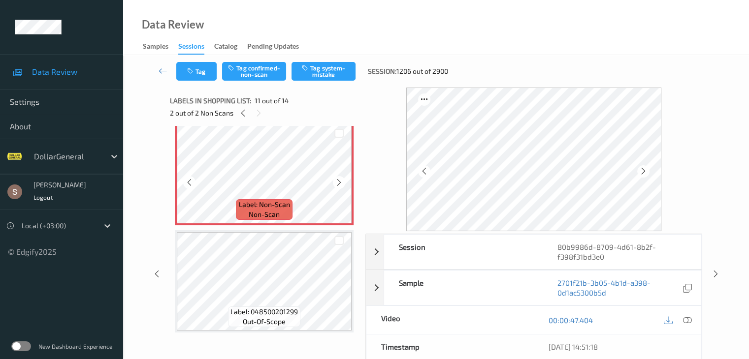
scroll to position [1118, 0]
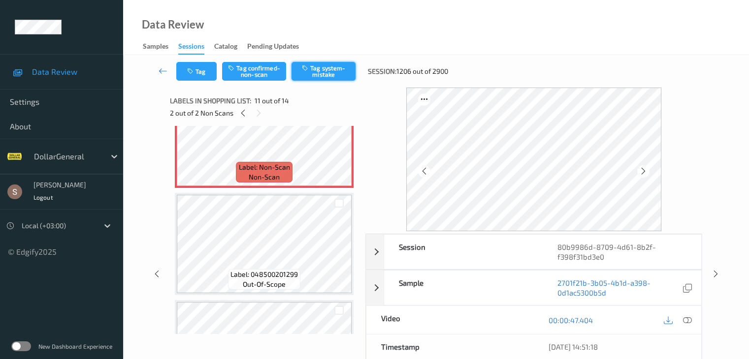
click at [318, 74] on button "Tag system-mistake" at bounding box center [323, 71] width 64 height 19
click at [166, 73] on icon at bounding box center [163, 71] width 9 height 10
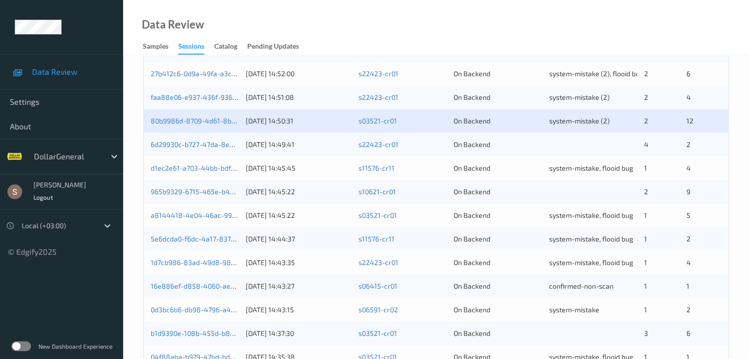
scroll to position [345, 0]
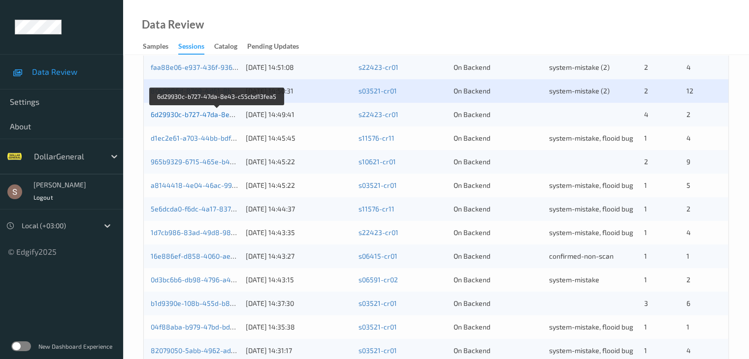
click at [187, 116] on link "6d29930c-b727-47da-8e43-c55cbd13fea5" at bounding box center [218, 114] width 134 height 8
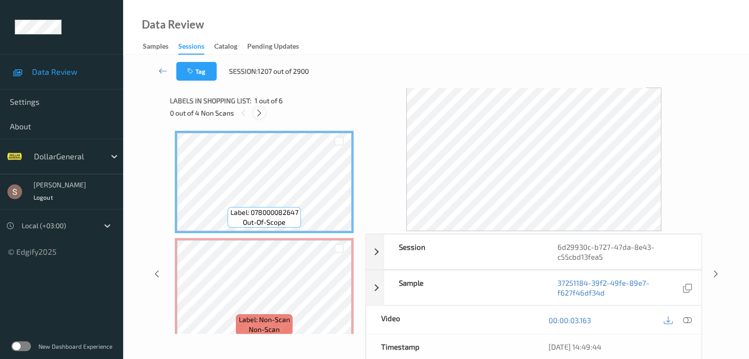
click at [259, 113] on icon at bounding box center [259, 113] width 8 height 9
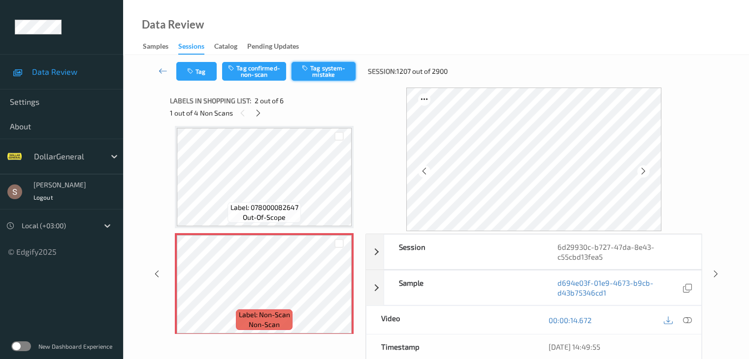
click at [329, 73] on button "Tag system-mistake" at bounding box center [323, 71] width 64 height 19
click at [259, 111] on icon at bounding box center [258, 113] width 8 height 9
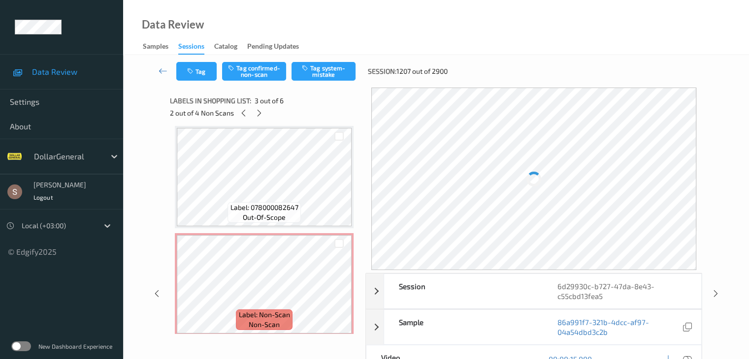
scroll to position [112, 0]
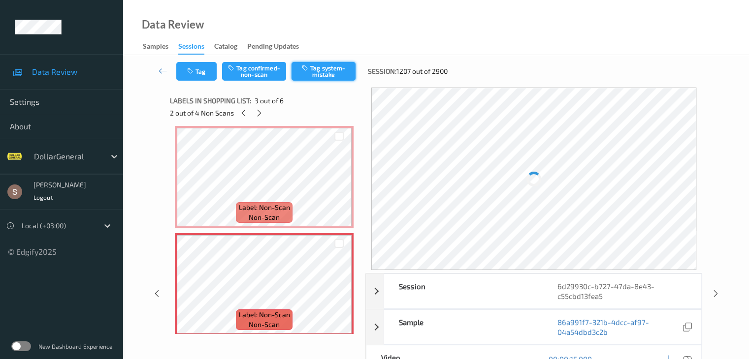
click at [317, 67] on button "Tag system-mistake" at bounding box center [323, 71] width 64 height 19
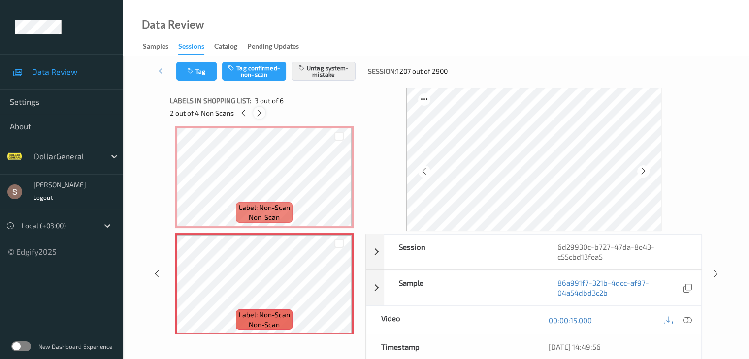
click at [260, 116] on icon at bounding box center [259, 113] width 8 height 9
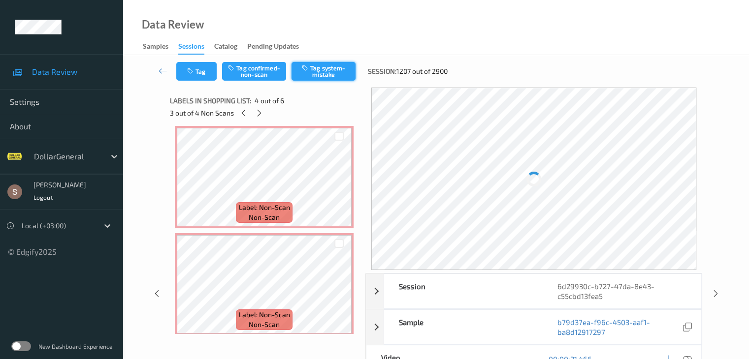
scroll to position [220, 0]
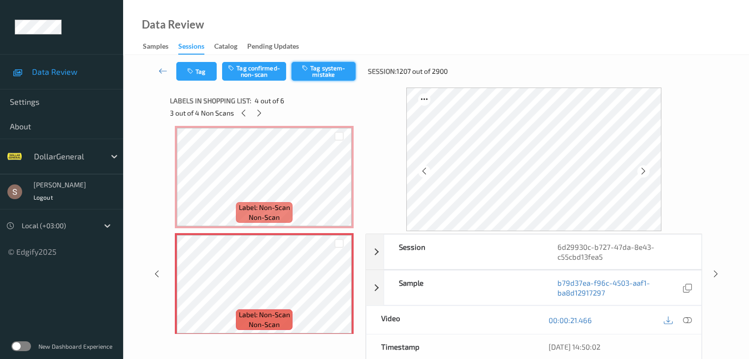
click at [309, 65] on icon "button" at bounding box center [306, 67] width 8 height 7
click at [258, 115] on icon at bounding box center [259, 113] width 8 height 9
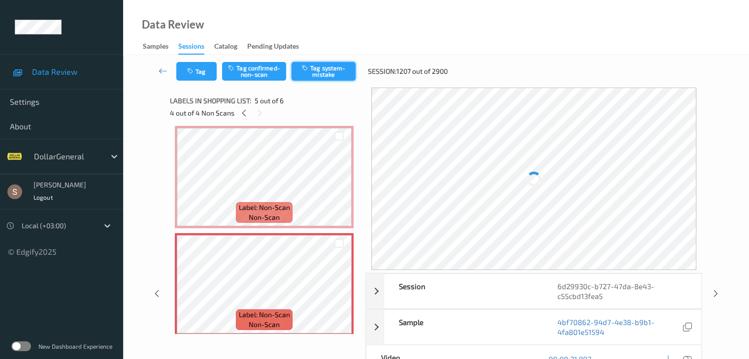
click at [318, 67] on button "Tag system-mistake" at bounding box center [323, 71] width 64 height 19
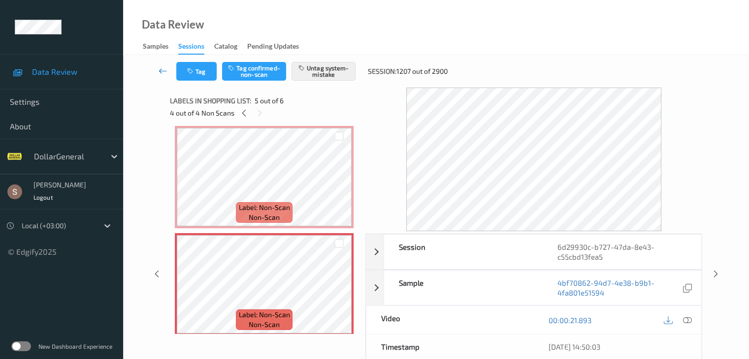
click at [159, 69] on icon at bounding box center [163, 71] width 9 height 10
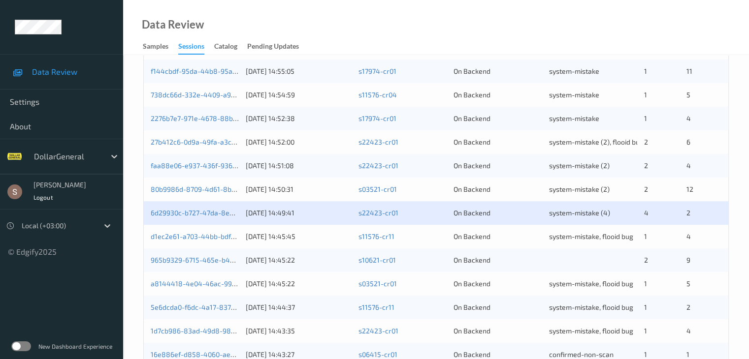
scroll to position [295, 0]
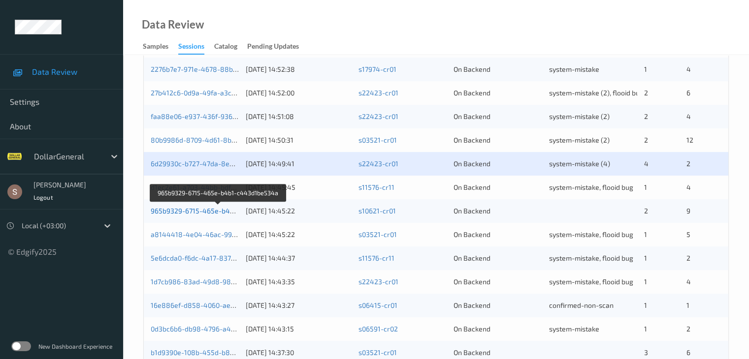
click at [222, 213] on link "965b9329-6715-465e-b4b1-c443d1be534a" at bounding box center [219, 211] width 136 height 8
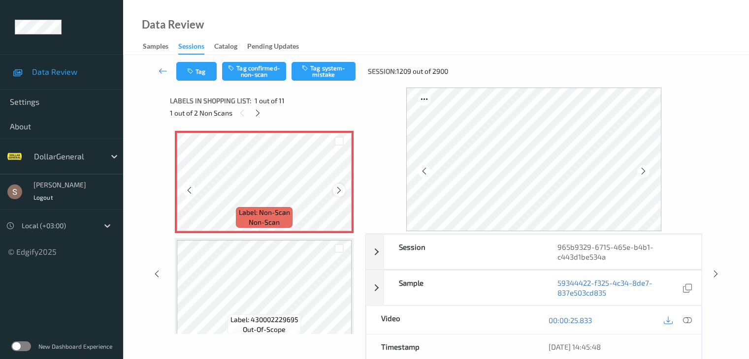
click at [336, 190] on icon at bounding box center [339, 190] width 8 height 9
click at [348, 71] on button "Tag system-mistake" at bounding box center [323, 71] width 64 height 19
click at [163, 69] on icon at bounding box center [163, 71] width 9 height 10
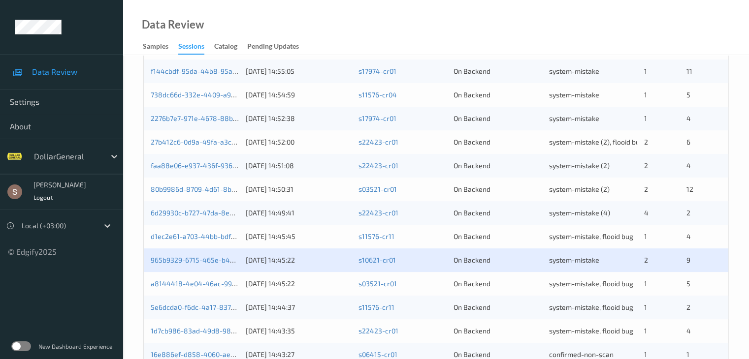
scroll to position [459, 0]
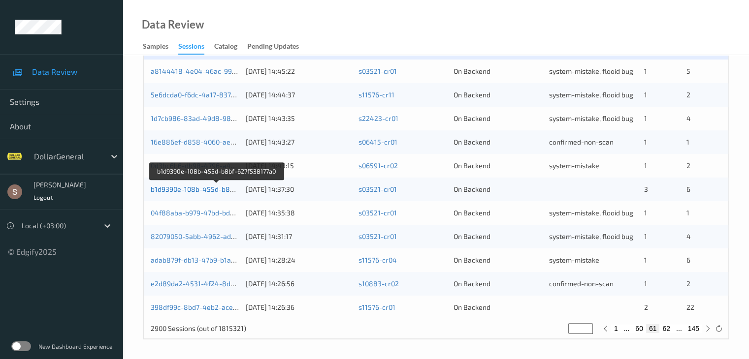
click at [229, 191] on link "b1d9390e-108b-455d-b8bf-627f538177a0" at bounding box center [217, 189] width 132 height 8
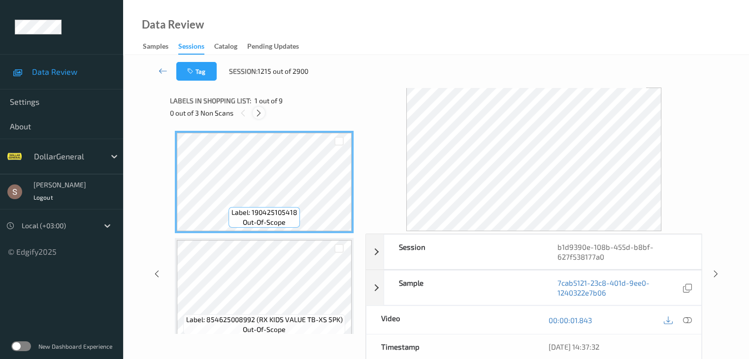
click at [261, 111] on icon at bounding box center [258, 113] width 8 height 9
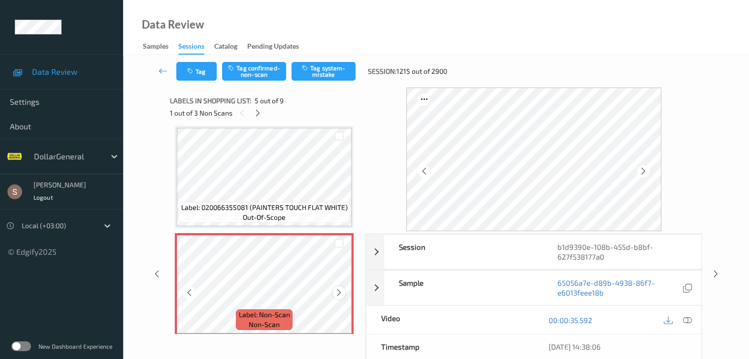
click at [340, 297] on div at bounding box center [339, 292] width 12 height 12
click at [340, 70] on button "Tag system-mistake" at bounding box center [323, 71] width 64 height 19
click at [261, 115] on icon at bounding box center [258, 113] width 8 height 9
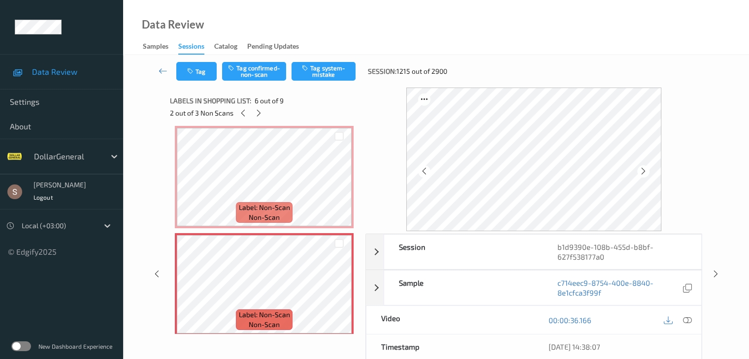
click at [312, 81] on div "Tag Tag confirmed-non-scan Tag system-mistake Session: 1215 out of 2900" at bounding box center [435, 71] width 585 height 32
click at [314, 73] on button "Tag system-mistake" at bounding box center [323, 71] width 64 height 19
click at [262, 117] on icon at bounding box center [258, 113] width 8 height 9
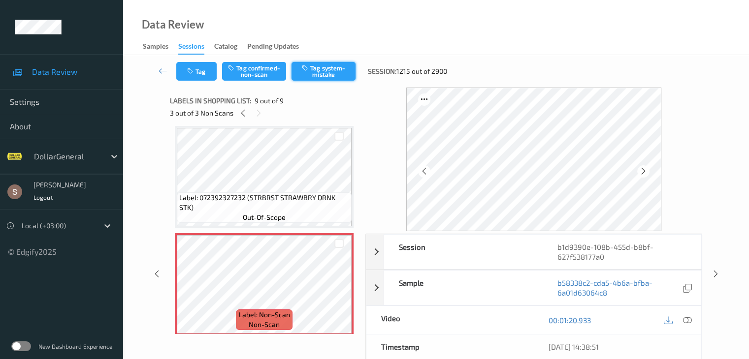
click at [315, 73] on button "Tag system-mistake" at bounding box center [323, 71] width 64 height 19
click at [160, 68] on icon at bounding box center [163, 71] width 9 height 10
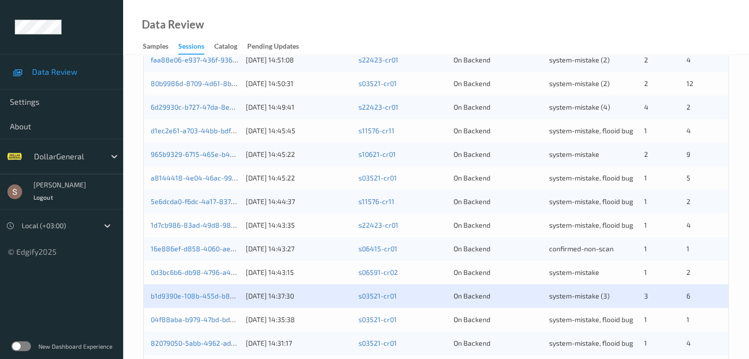
scroll to position [459, 0]
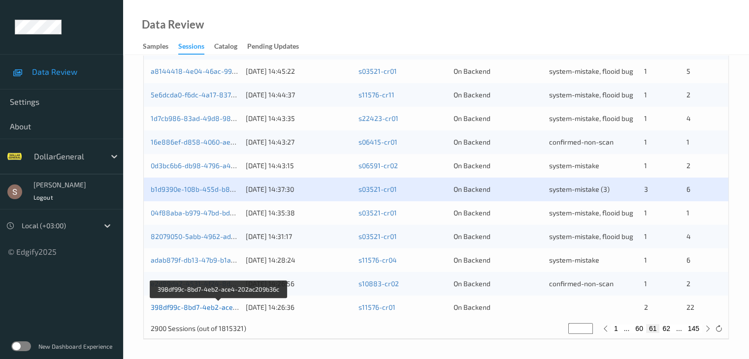
click at [201, 309] on link "398df99c-8bd7-4eb2-ace4-202ac209b36c" at bounding box center [219, 307] width 136 height 8
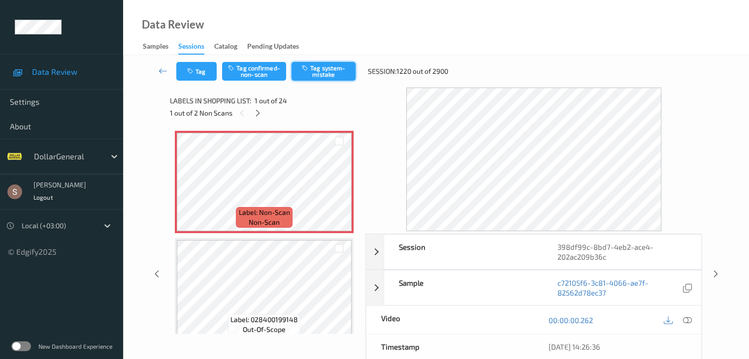
click at [333, 77] on button "Tag system-mistake" at bounding box center [323, 71] width 64 height 19
click at [206, 69] on button "Tag" at bounding box center [196, 71] width 40 height 19
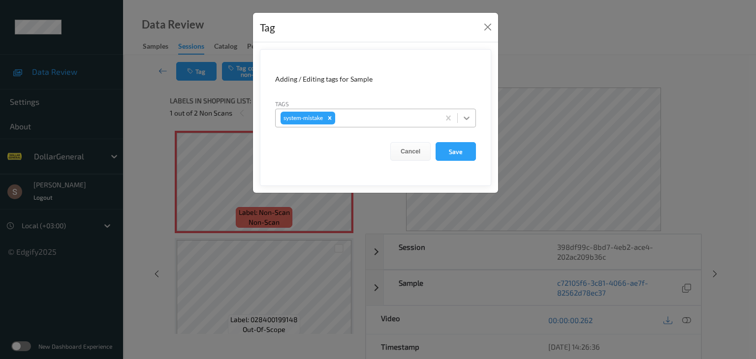
click at [463, 120] on icon at bounding box center [467, 118] width 10 height 10
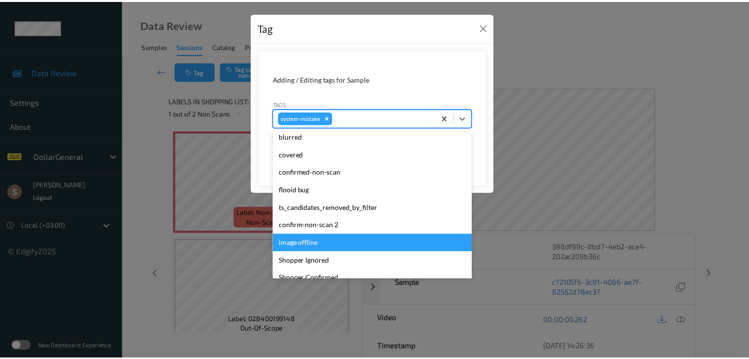
scroll to position [246, 0]
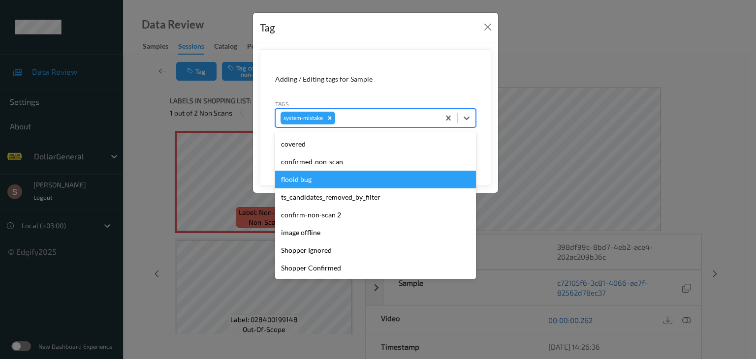
click at [305, 178] on div "flooid bug" at bounding box center [375, 180] width 201 height 18
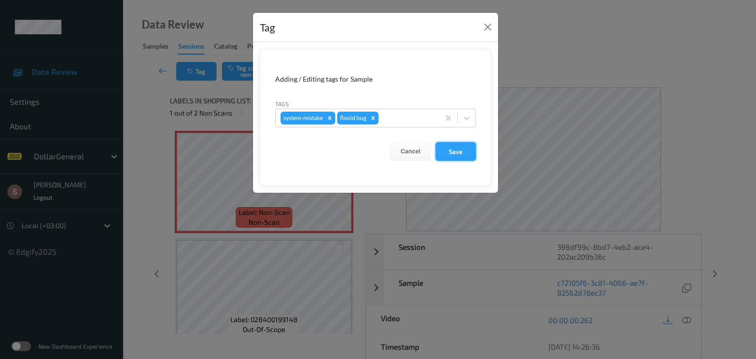
click at [445, 154] on button "Save" at bounding box center [456, 151] width 40 height 19
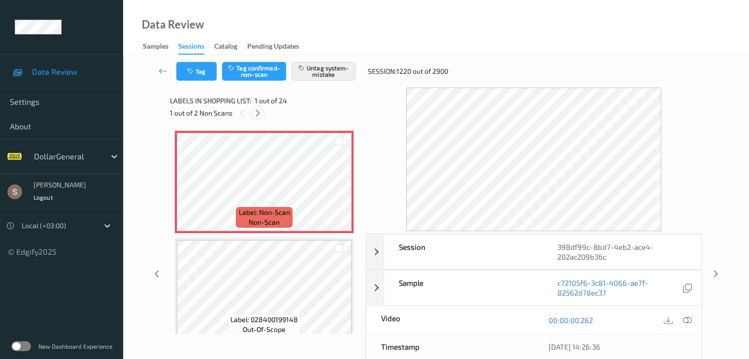
click at [254, 109] on icon at bounding box center [258, 113] width 8 height 9
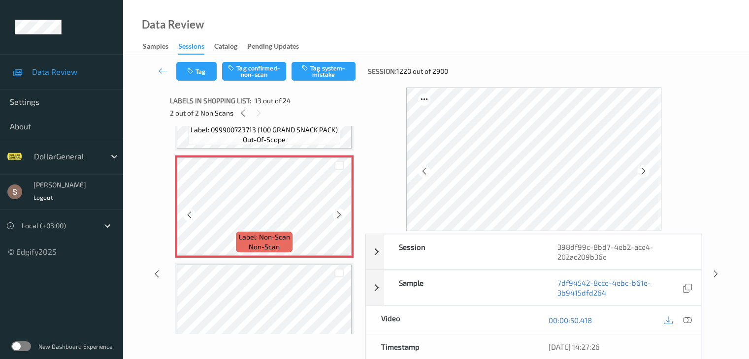
scroll to position [1284, 0]
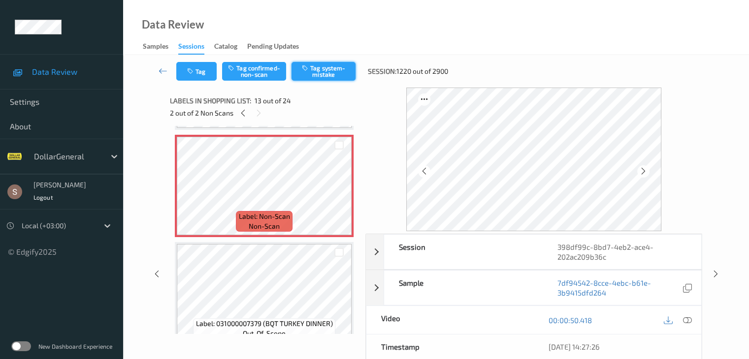
click at [349, 73] on button "Tag system-mistake" at bounding box center [323, 71] width 64 height 19
click at [163, 67] on icon at bounding box center [163, 71] width 9 height 10
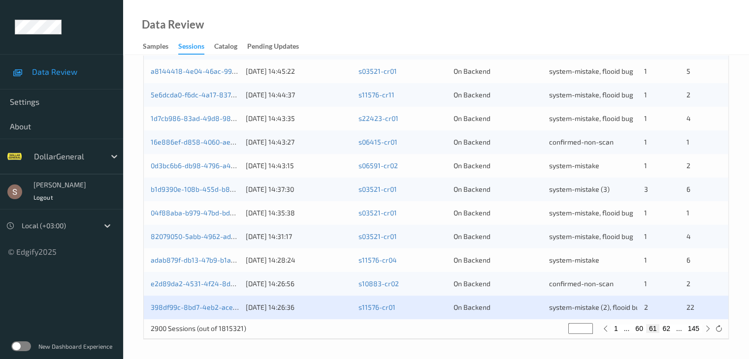
click at [669, 329] on button "62" at bounding box center [666, 328] width 14 height 9
type input "**"
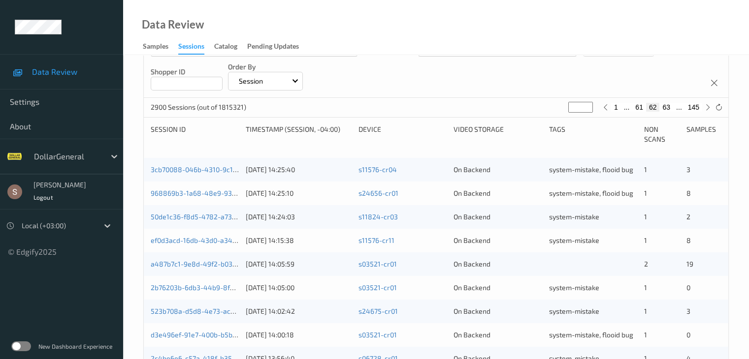
scroll to position [197, 0]
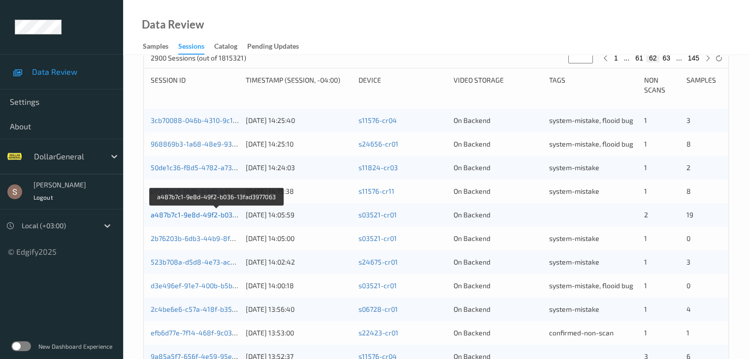
click at [212, 216] on link "a487b7c1-9e8d-49f2-b036-13fad3977063" at bounding box center [217, 215] width 132 height 8
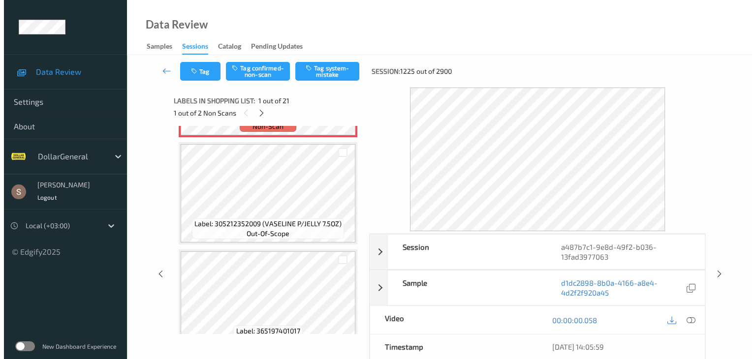
scroll to position [98, 0]
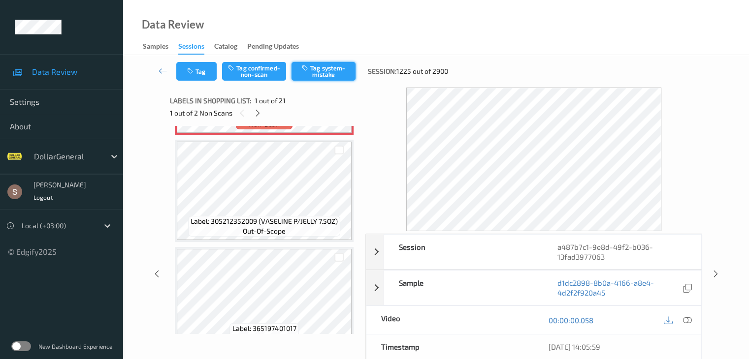
click at [314, 63] on button "Tag system-mistake" at bounding box center [323, 71] width 64 height 19
click at [193, 69] on icon "button" at bounding box center [191, 71] width 8 height 7
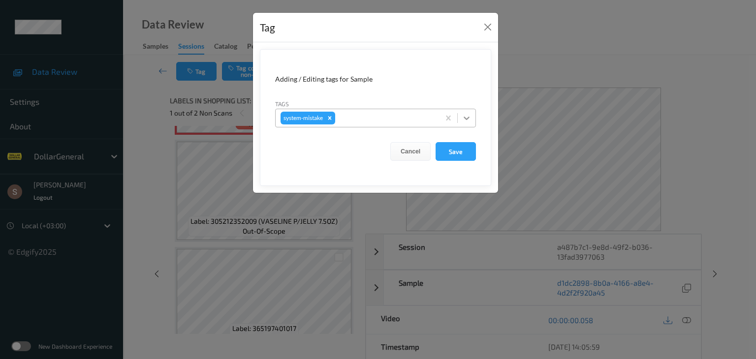
click at [466, 111] on div at bounding box center [467, 118] width 18 height 18
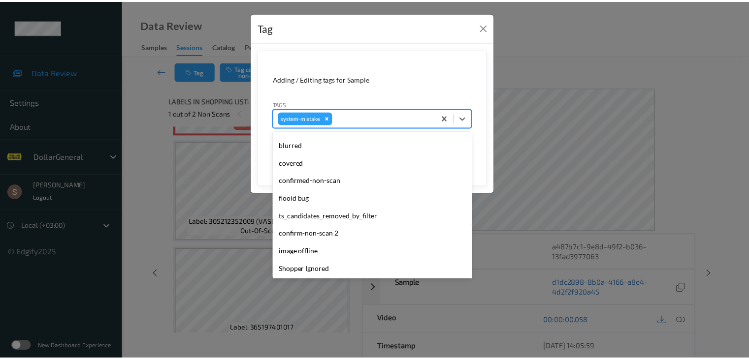
scroll to position [246, 0]
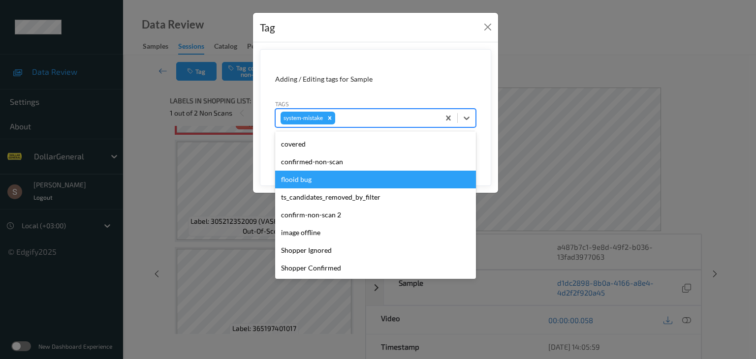
click at [307, 180] on div "flooid bug" at bounding box center [375, 180] width 201 height 18
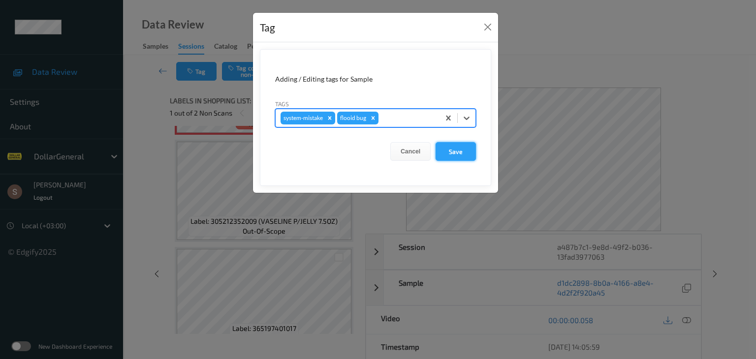
click at [455, 151] on button "Save" at bounding box center [456, 151] width 40 height 19
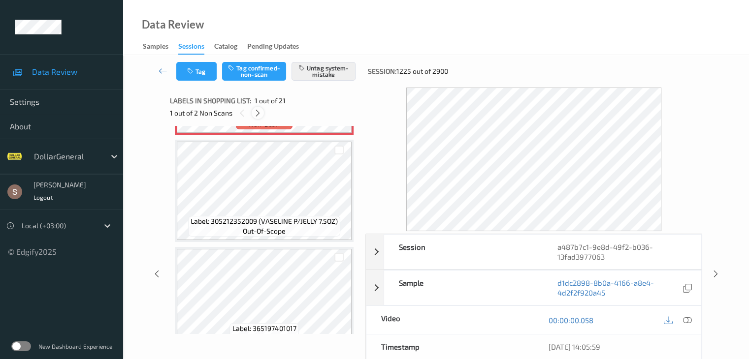
click at [259, 115] on icon at bounding box center [258, 113] width 8 height 9
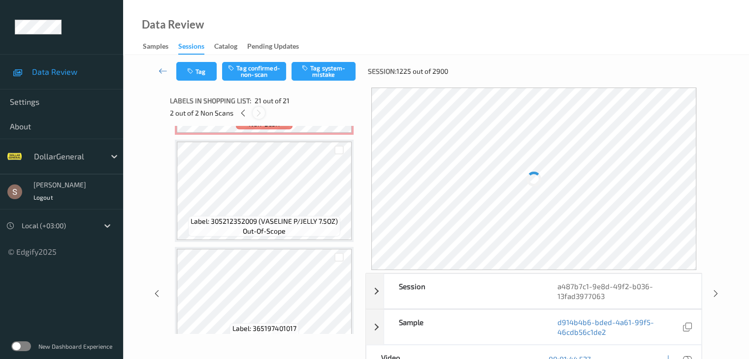
scroll to position [2044, 0]
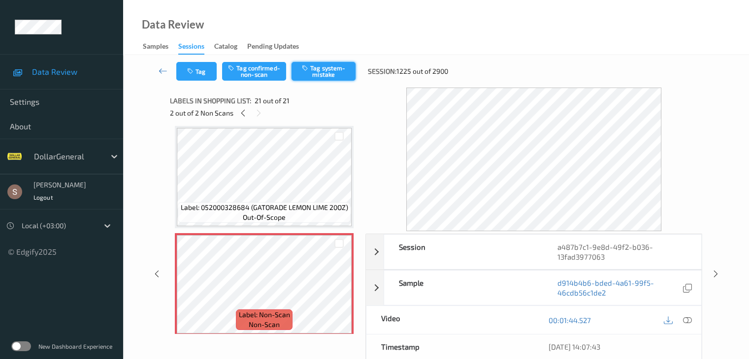
click at [313, 62] on button "Tag system-mistake" at bounding box center [323, 71] width 64 height 19
click at [159, 67] on icon at bounding box center [163, 71] width 9 height 10
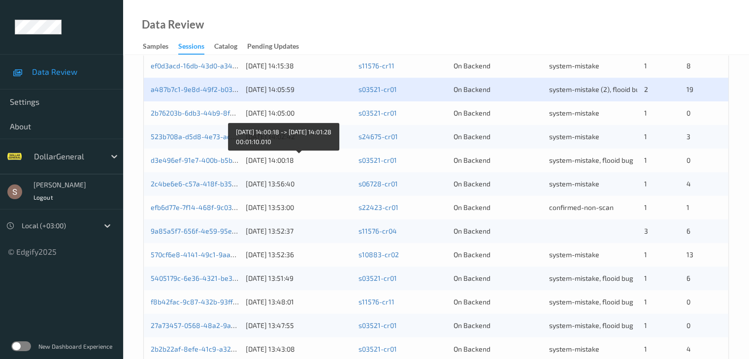
scroll to position [345, 0]
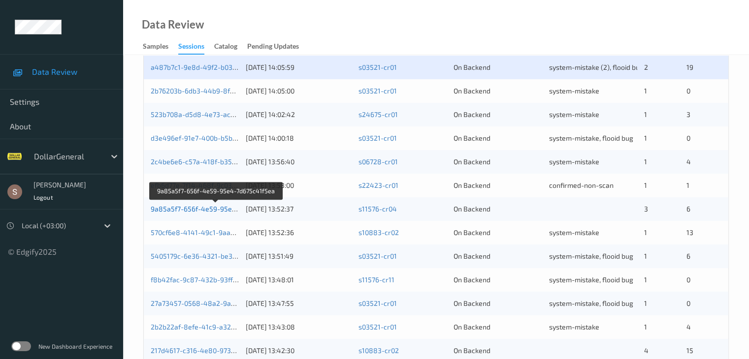
click at [218, 209] on link "9a85a5f7-656f-4e59-95e4-7d675c41f5ea" at bounding box center [217, 209] width 132 height 8
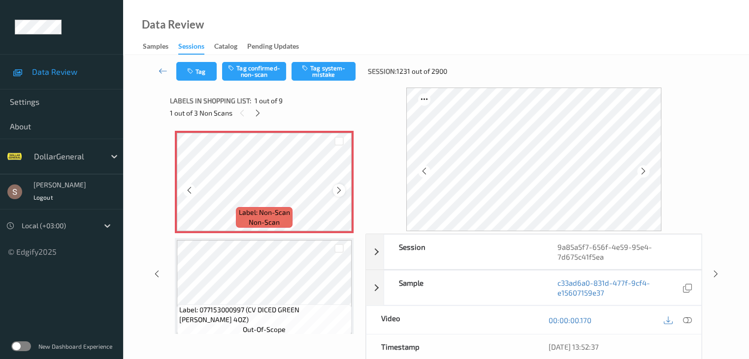
click at [337, 189] on icon at bounding box center [339, 190] width 8 height 9
click at [330, 78] on button "Tag system-mistake" at bounding box center [323, 71] width 64 height 19
click at [192, 74] on icon "button" at bounding box center [191, 71] width 8 height 7
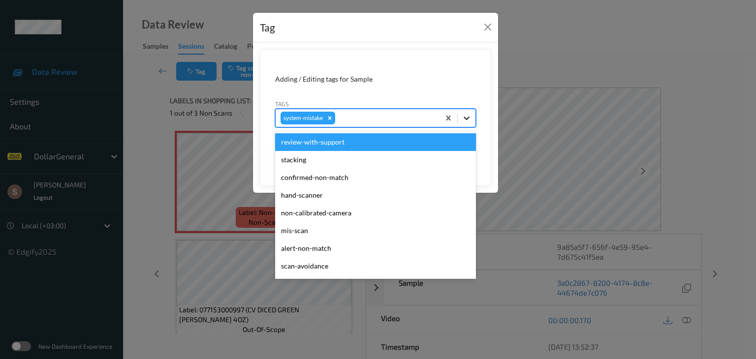
click at [470, 121] on icon at bounding box center [467, 118] width 10 height 10
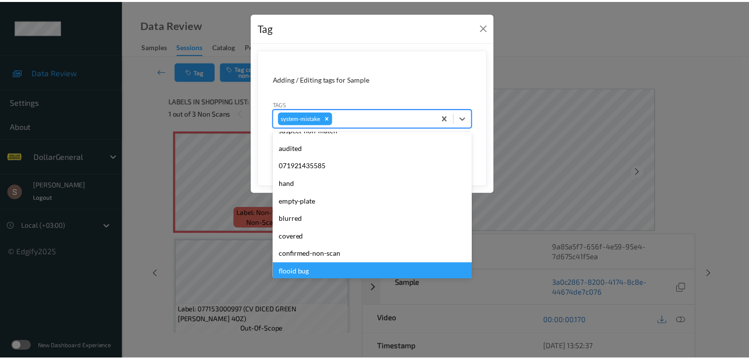
scroll to position [246, 0]
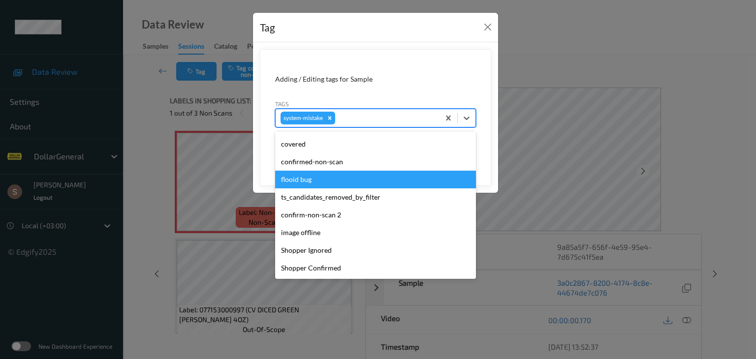
click at [362, 181] on div "flooid bug" at bounding box center [375, 180] width 201 height 18
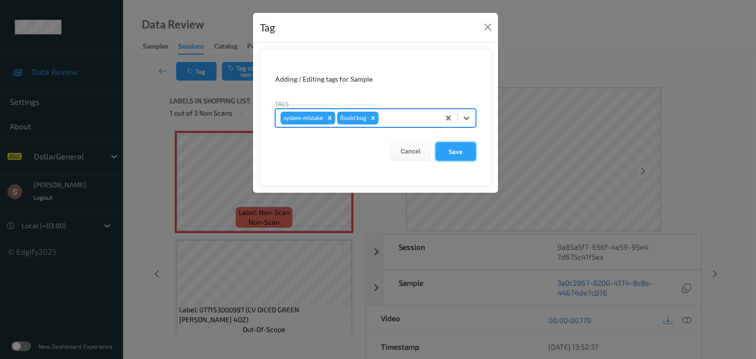
click at [453, 159] on button "Save" at bounding box center [456, 151] width 40 height 19
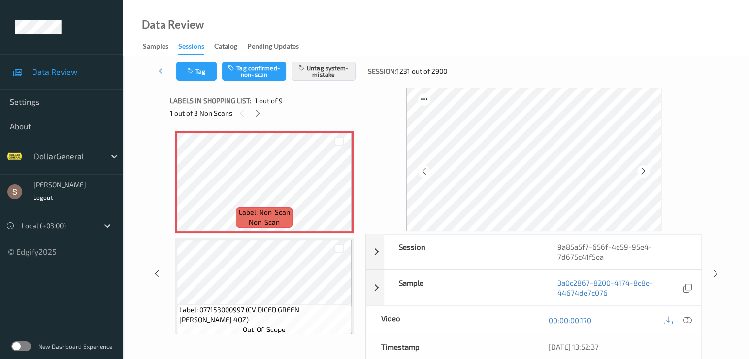
click at [165, 72] on icon at bounding box center [163, 71] width 9 height 10
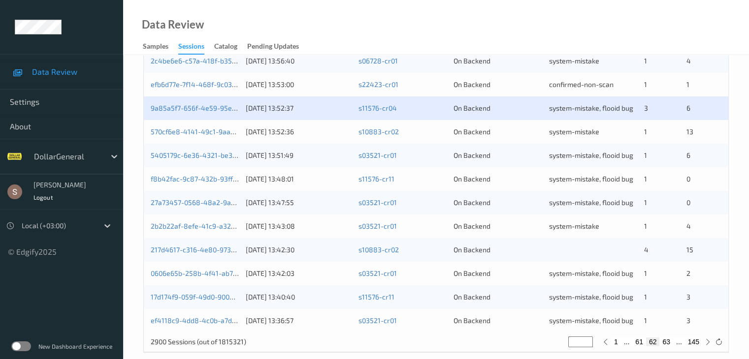
scroll to position [459, 0]
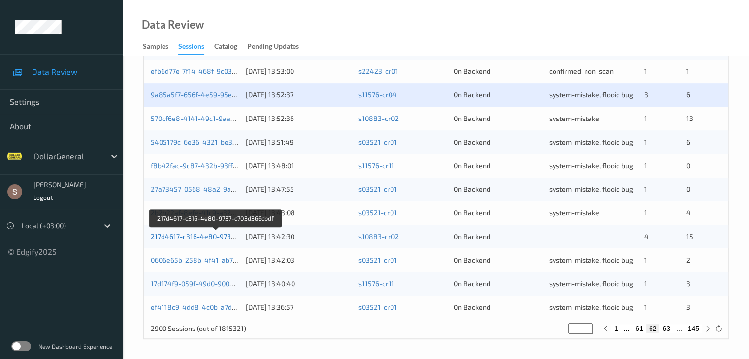
click at [179, 238] on link "217d4617-c316-4e80-9737-c703d366cbdf" at bounding box center [216, 236] width 131 height 8
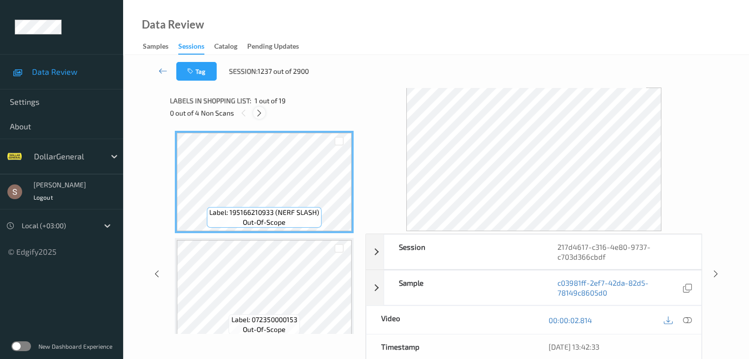
click at [260, 111] on icon at bounding box center [259, 113] width 8 height 9
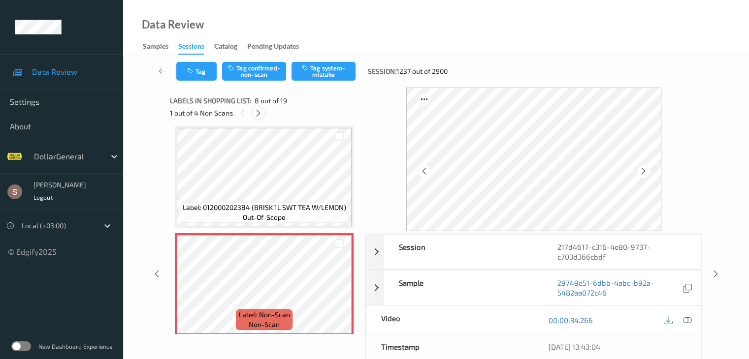
click at [260, 111] on icon at bounding box center [258, 113] width 8 height 9
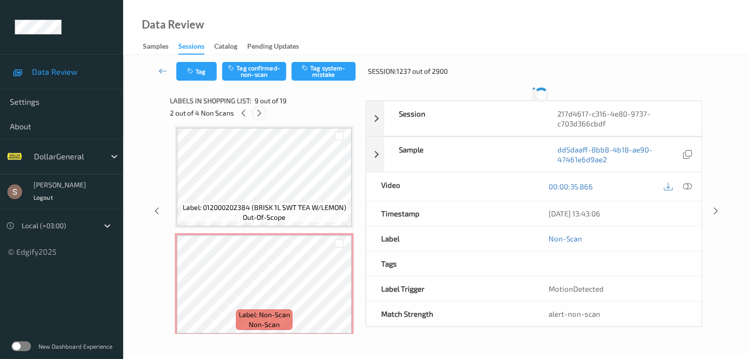
scroll to position [756, 0]
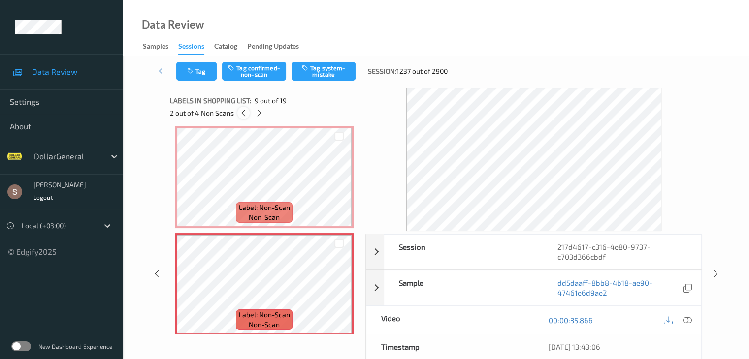
click at [247, 114] on icon at bounding box center [243, 113] width 8 height 9
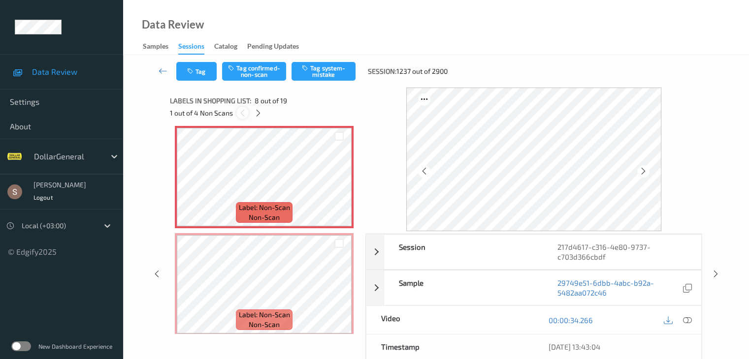
scroll to position [649, 0]
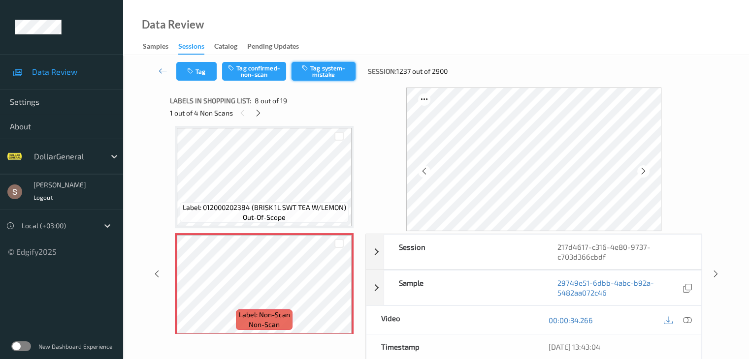
click at [351, 66] on button "Tag system-mistake" at bounding box center [323, 71] width 64 height 19
click at [262, 114] on icon at bounding box center [258, 113] width 8 height 9
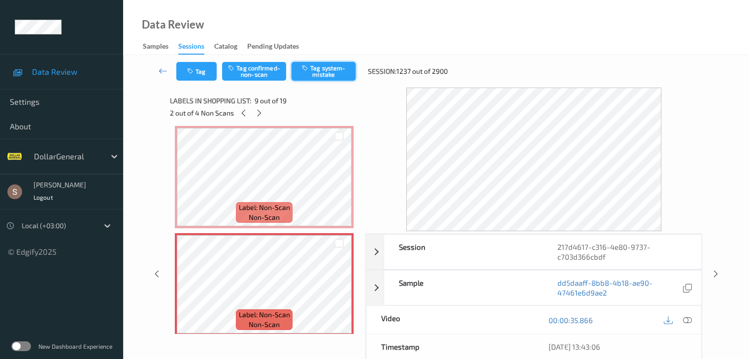
click at [301, 71] on button "Tag system-mistake" at bounding box center [323, 71] width 64 height 19
click at [259, 115] on icon at bounding box center [259, 113] width 8 height 9
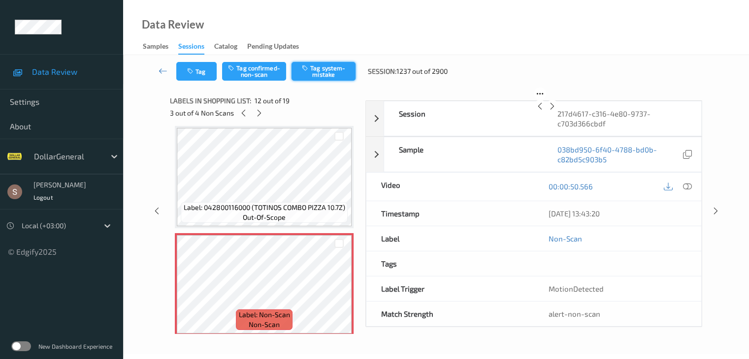
click at [301, 62] on div "Tag Tag confirmed-non-scan Tag system-mistake Session: 1237 out of 2900" at bounding box center [435, 71] width 585 height 32
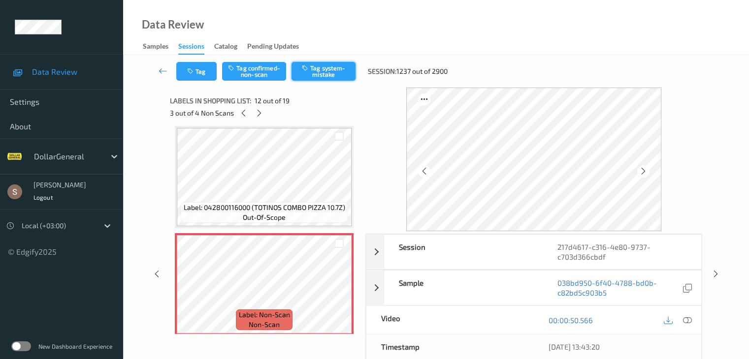
click at [317, 75] on button "Tag system-mistake" at bounding box center [323, 71] width 64 height 19
click at [260, 108] on div at bounding box center [259, 113] width 12 height 12
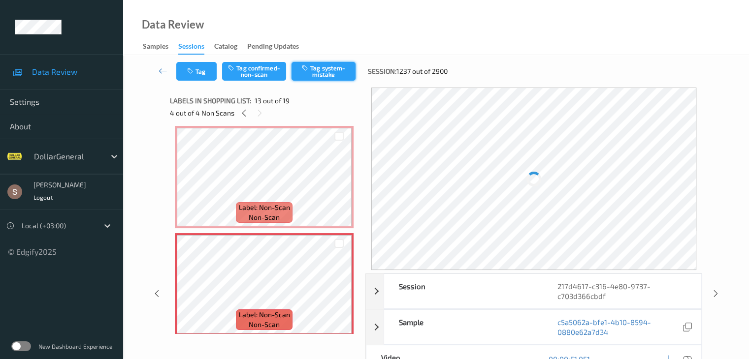
click at [314, 74] on button "Tag system-mistake" at bounding box center [323, 71] width 64 height 19
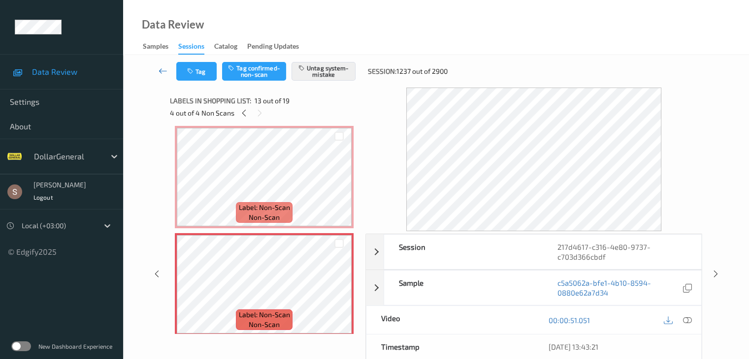
click at [163, 67] on icon at bounding box center [163, 71] width 9 height 10
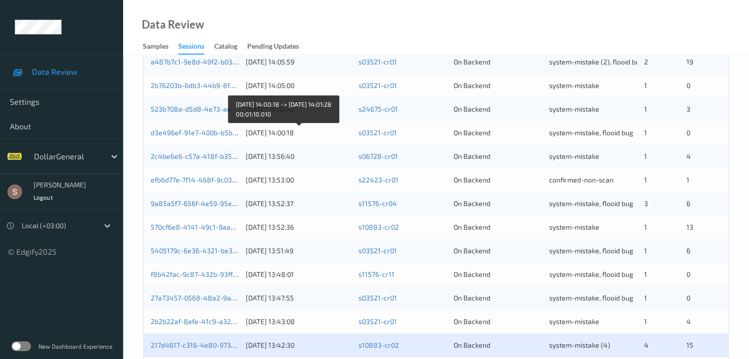
scroll to position [459, 0]
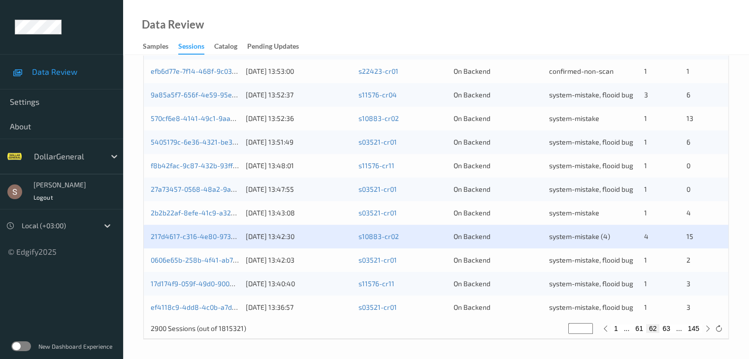
click at [665, 329] on button "63" at bounding box center [666, 328] width 14 height 9
type input "**"
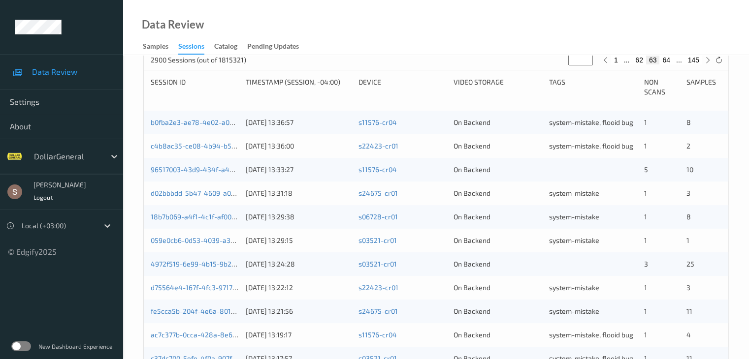
scroll to position [197, 0]
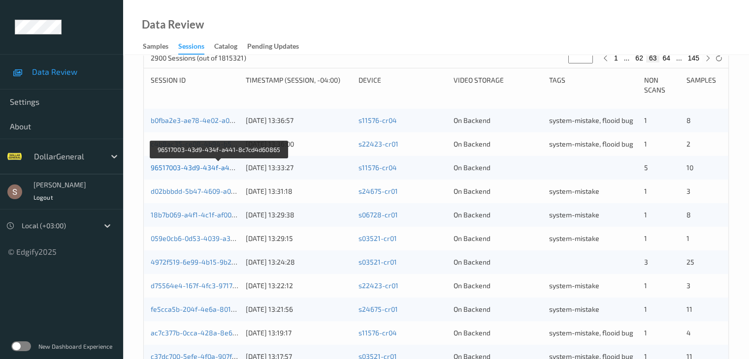
click at [210, 170] on link "96517003-43d9-434f-a441-8c7cd4d60865" at bounding box center [219, 167] width 136 height 8
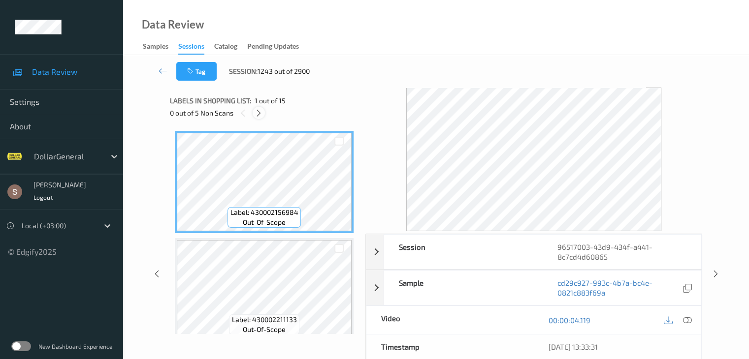
click at [258, 116] on icon at bounding box center [258, 113] width 8 height 9
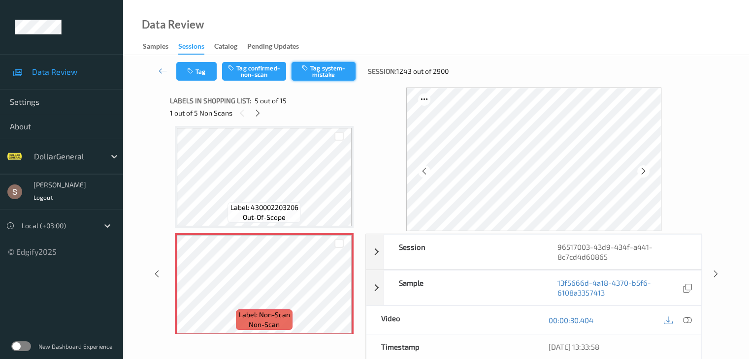
click at [333, 65] on button "Tag system-mistake" at bounding box center [323, 71] width 64 height 19
click at [260, 111] on icon at bounding box center [258, 113] width 8 height 9
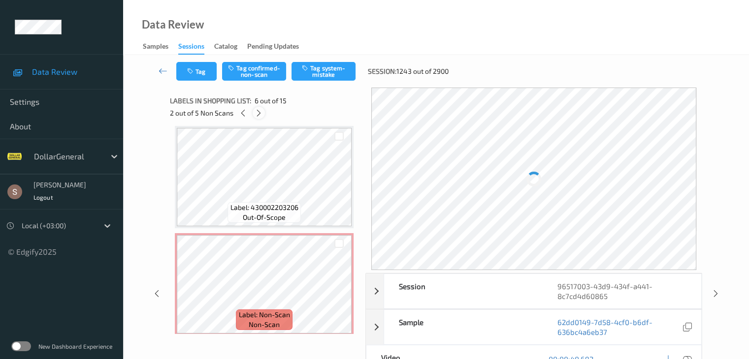
scroll to position [434, 0]
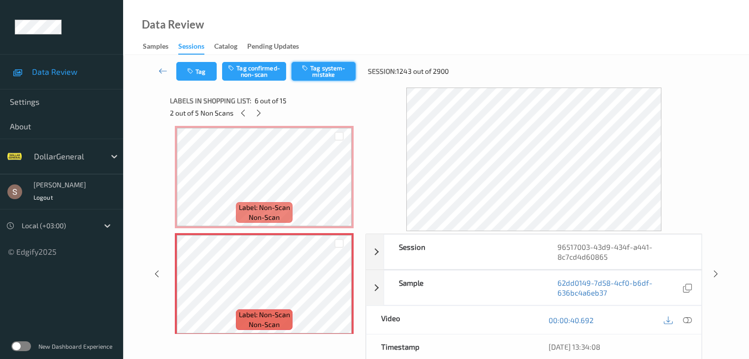
click at [319, 69] on button "Tag system-mistake" at bounding box center [323, 71] width 64 height 19
click at [261, 113] on icon at bounding box center [258, 113] width 8 height 9
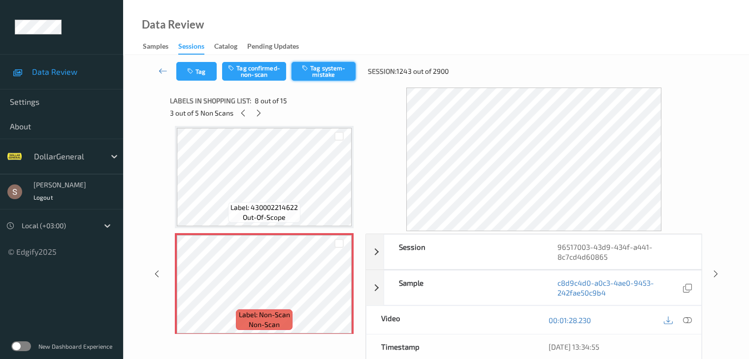
click at [323, 74] on button "Tag system-mistake" at bounding box center [323, 71] width 64 height 19
click at [258, 109] on icon at bounding box center [258, 113] width 8 height 9
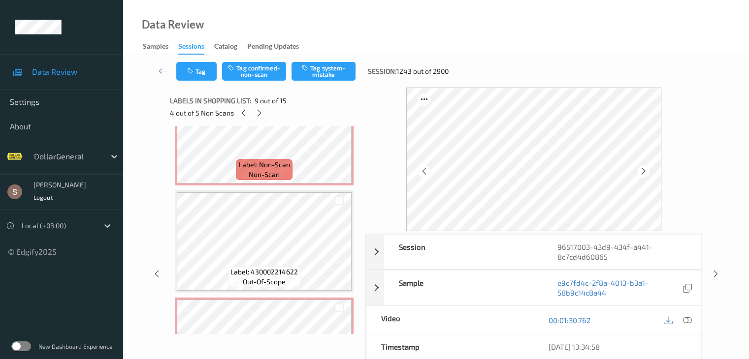
scroll to position [591, 0]
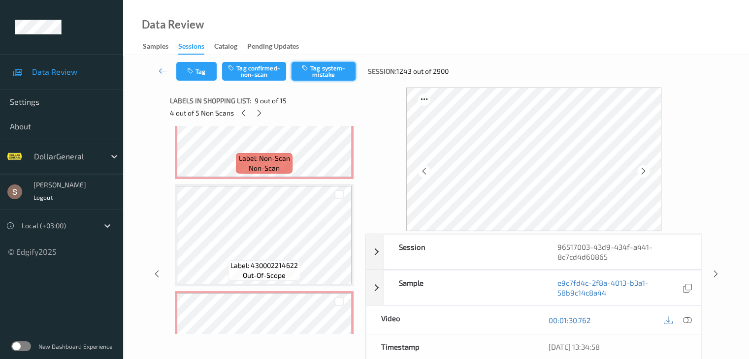
click at [335, 68] on button "Tag system-mistake" at bounding box center [323, 71] width 64 height 19
click at [261, 117] on icon at bounding box center [259, 113] width 8 height 9
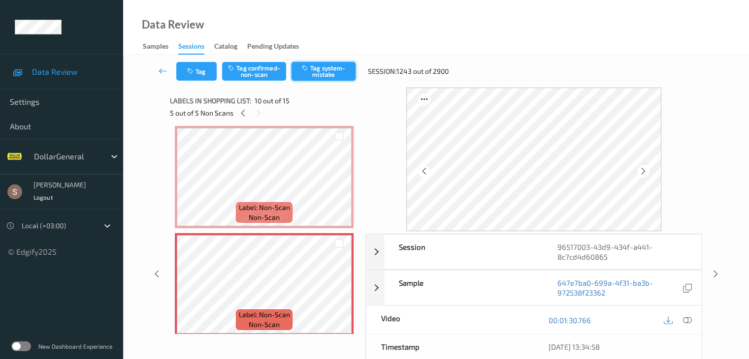
click at [334, 66] on button "Tag system-mistake" at bounding box center [323, 71] width 64 height 19
click at [159, 70] on icon at bounding box center [163, 71] width 9 height 10
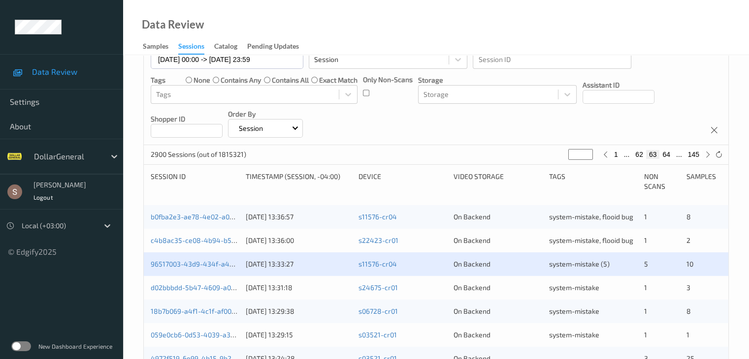
scroll to position [213, 0]
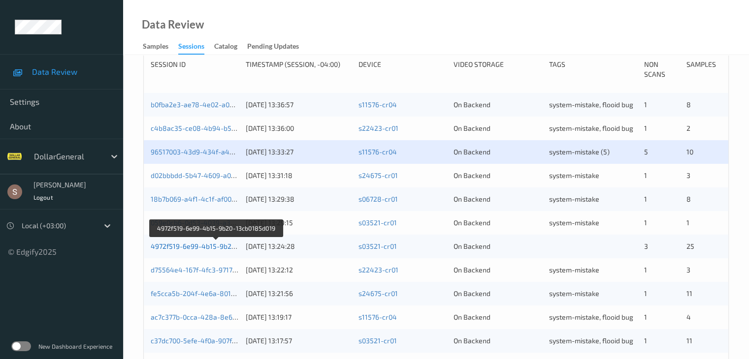
click at [202, 247] on link "4972f519-6e99-4b15-9b20-13cb0185d019" at bounding box center [217, 246] width 132 height 8
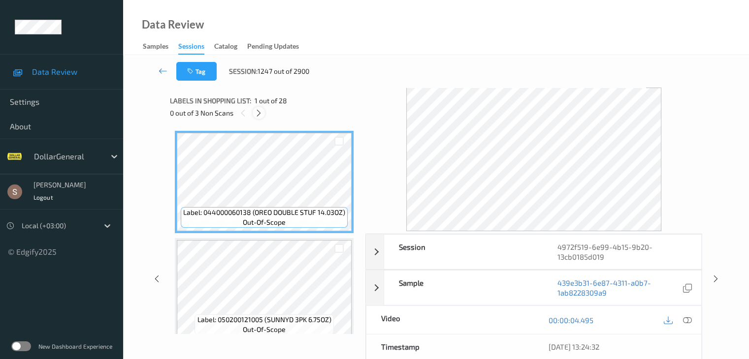
click at [257, 115] on icon at bounding box center [258, 113] width 8 height 9
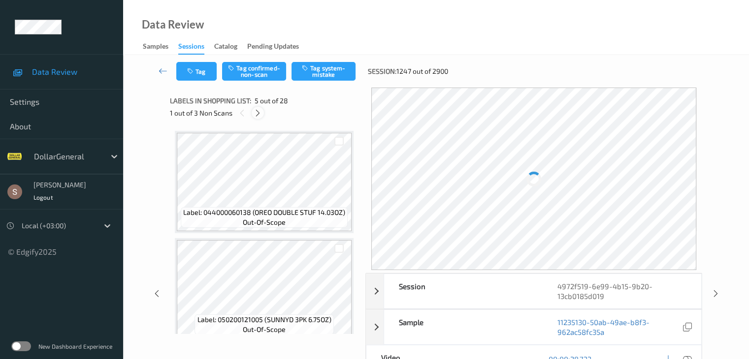
scroll to position [327, 0]
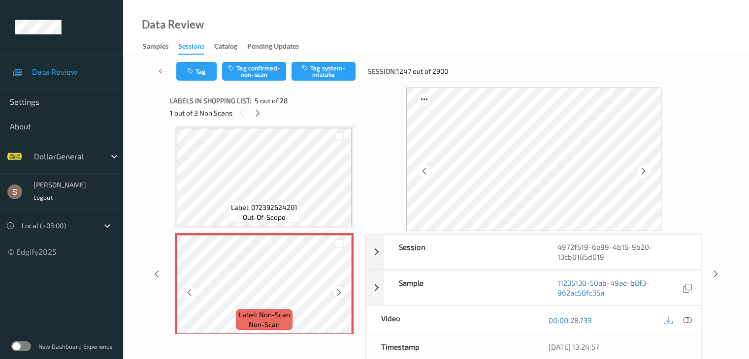
click at [344, 291] on div at bounding box center [339, 292] width 12 height 12
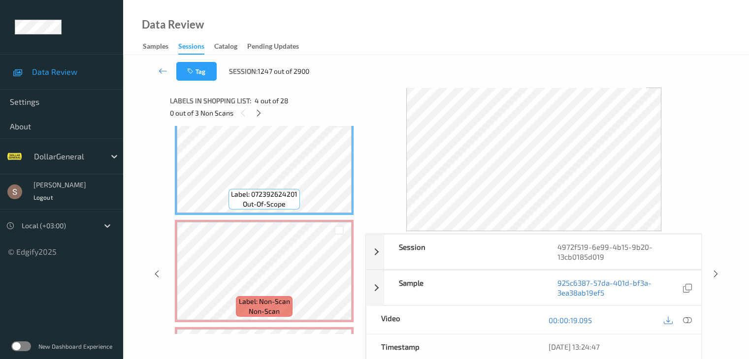
scroll to position [345, 0]
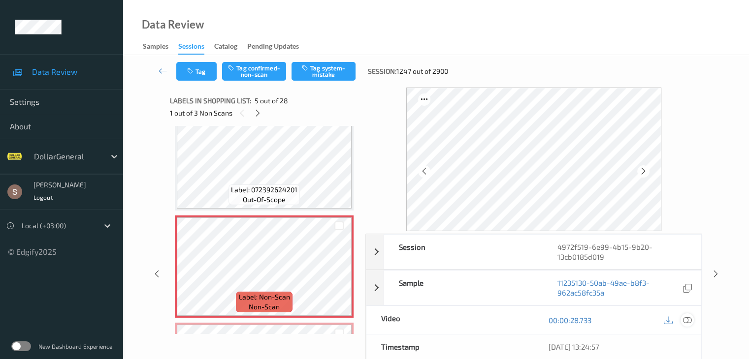
click at [685, 320] on icon at bounding box center [686, 320] width 9 height 9
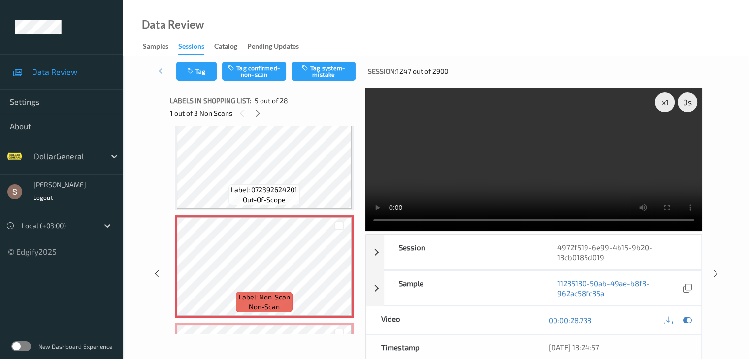
click at [461, 146] on video at bounding box center [533, 160] width 337 height 144
click at [671, 99] on div "x 1" at bounding box center [665, 103] width 20 height 20
click at [671, 99] on div "x 2" at bounding box center [665, 103] width 20 height 20
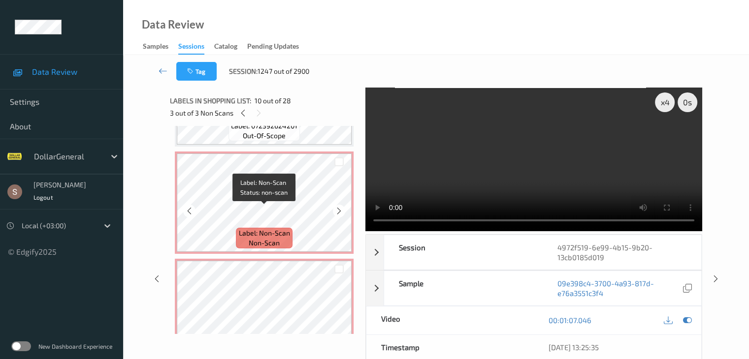
scroll to position [394, 0]
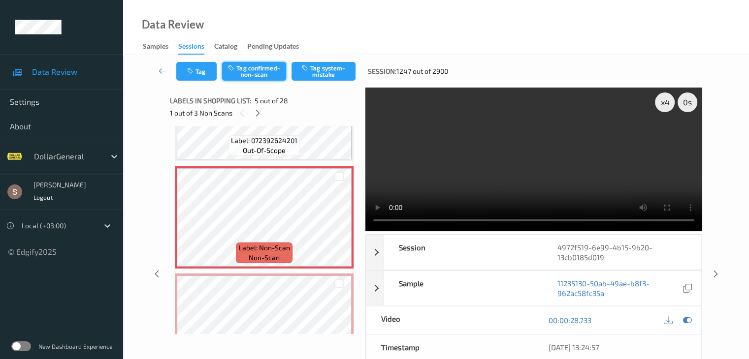
click at [268, 70] on button "Tag confirmed-non-scan" at bounding box center [254, 71] width 64 height 19
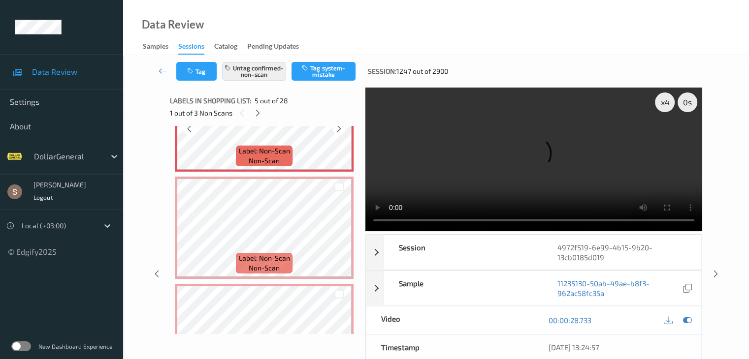
scroll to position [492, 0]
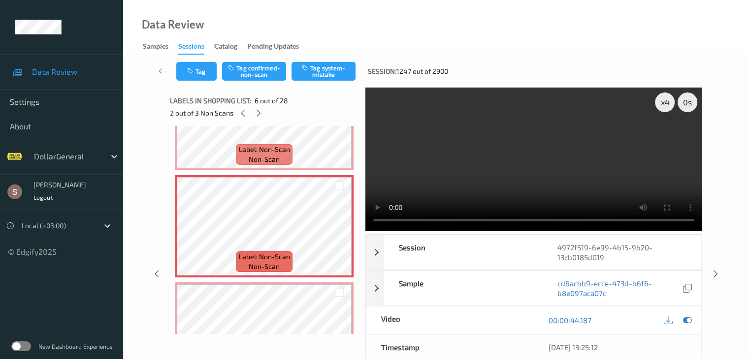
click at [479, 178] on video at bounding box center [533, 160] width 337 height 144
click at [282, 144] on div "Label: Non-Scan non-scan" at bounding box center [264, 154] width 56 height 21
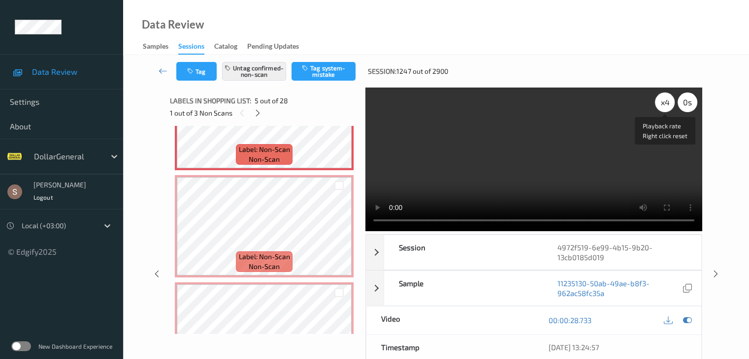
click at [664, 106] on div "x 4" at bounding box center [665, 103] width 20 height 20
click at [661, 103] on div "x 8" at bounding box center [665, 103] width 20 height 20
click at [666, 101] on div "x 1" at bounding box center [665, 103] width 20 height 20
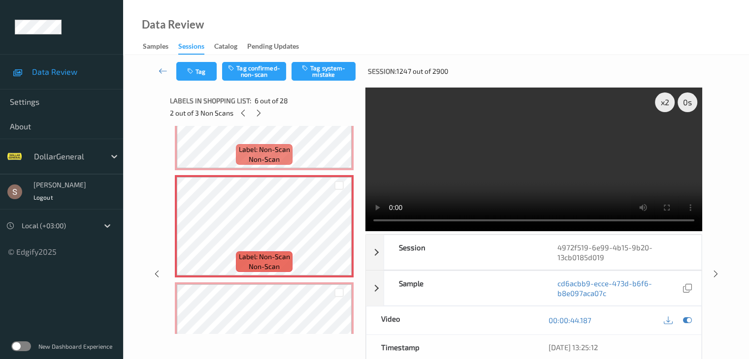
click at [267, 83] on div "Tag Tag confirmed-non-scan Tag system-mistake Session: 1247 out of 2900" at bounding box center [435, 71] width 585 height 32
click at [266, 79] on button "Tag confirmed-non-scan" at bounding box center [254, 71] width 64 height 19
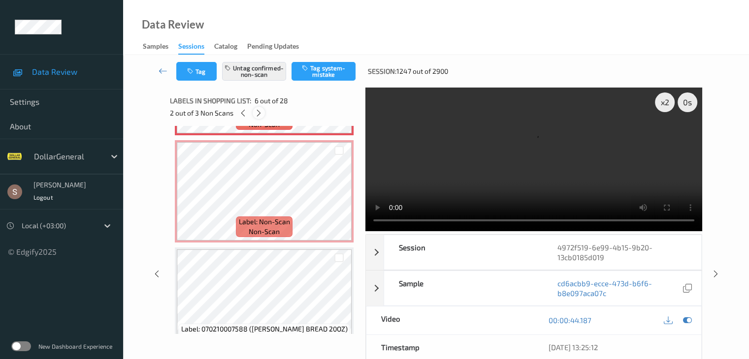
scroll to position [640, 0]
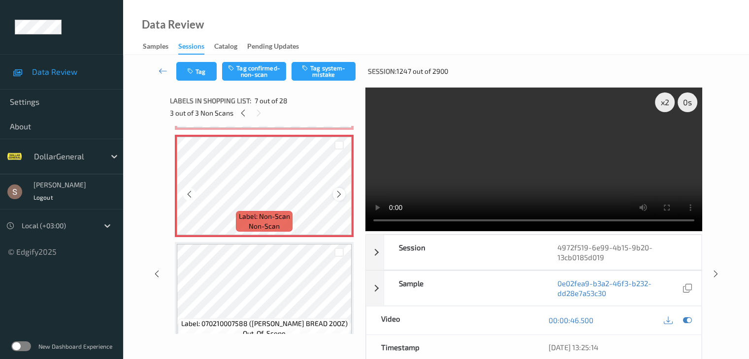
click at [340, 191] on icon at bounding box center [339, 194] width 8 height 9
click at [246, 75] on button "Tag confirmed-non-scan" at bounding box center [254, 71] width 64 height 19
click at [159, 70] on icon at bounding box center [163, 71] width 9 height 10
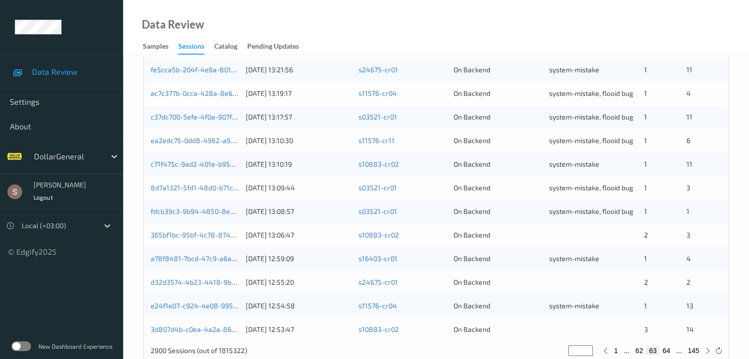
scroll to position [459, 0]
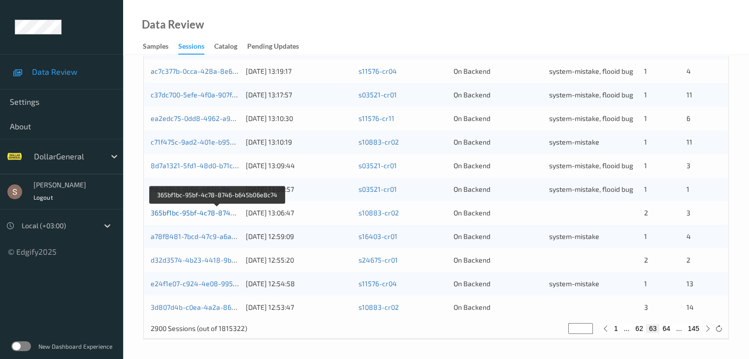
click at [228, 215] on link "365bf1bc-95bf-4c78-8746-b645b06e8c74" at bounding box center [218, 213] width 134 height 8
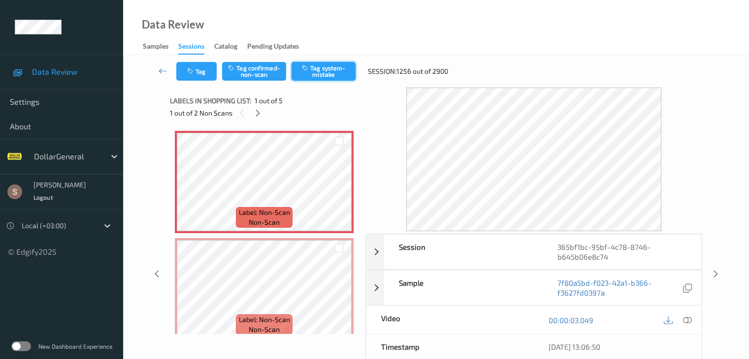
click at [302, 73] on button "Tag system-mistake" at bounding box center [323, 71] width 64 height 19
click at [255, 114] on icon at bounding box center [258, 113] width 8 height 9
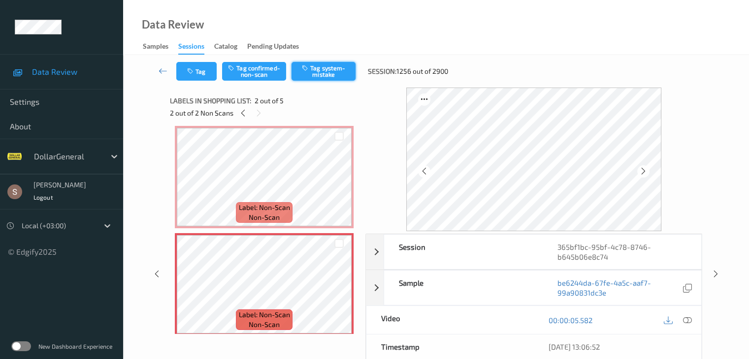
click at [312, 76] on button "Tag system-mistake" at bounding box center [323, 71] width 64 height 19
click at [167, 71] on icon at bounding box center [163, 71] width 9 height 10
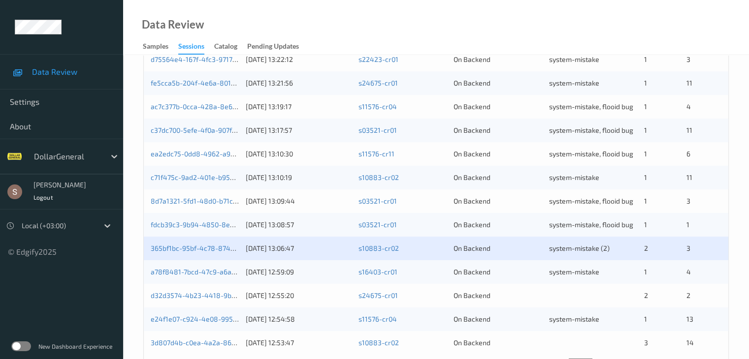
scroll to position [459, 0]
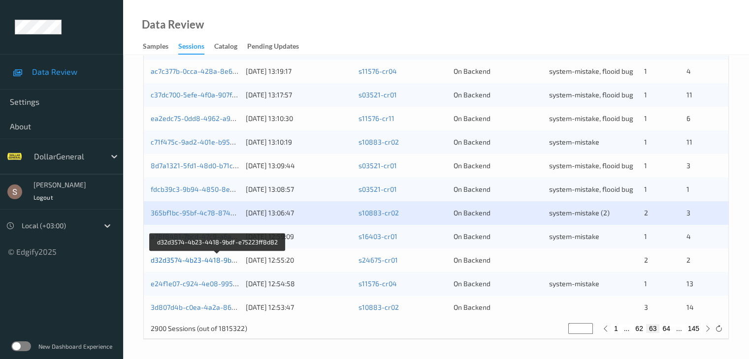
click at [214, 258] on link "d32d3574-4b23-4418-9bdf-e75223ff8d82" at bounding box center [218, 260] width 135 height 8
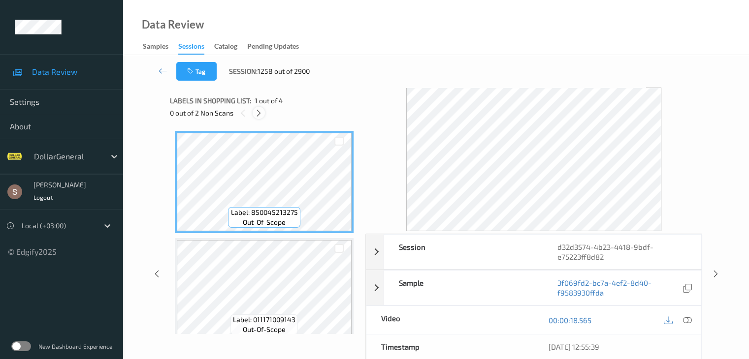
click at [260, 111] on icon at bounding box center [258, 113] width 8 height 9
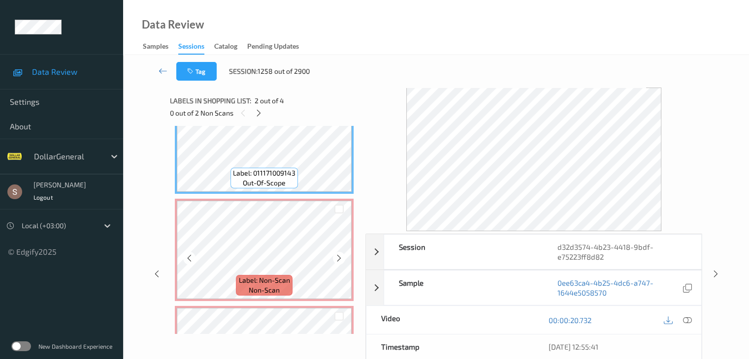
scroll to position [148, 0]
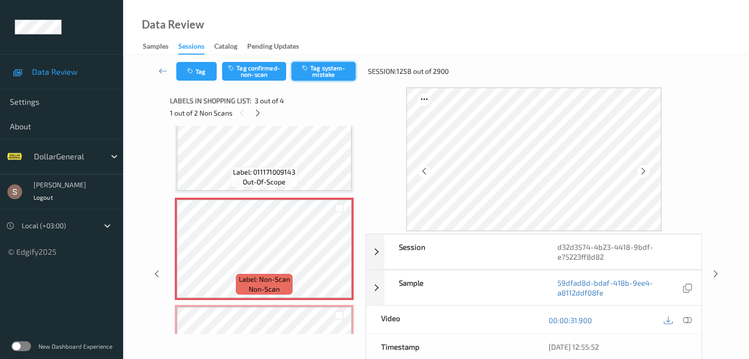
click at [347, 69] on button "Tag system-mistake" at bounding box center [323, 71] width 64 height 19
click at [261, 118] on div at bounding box center [258, 113] width 12 height 12
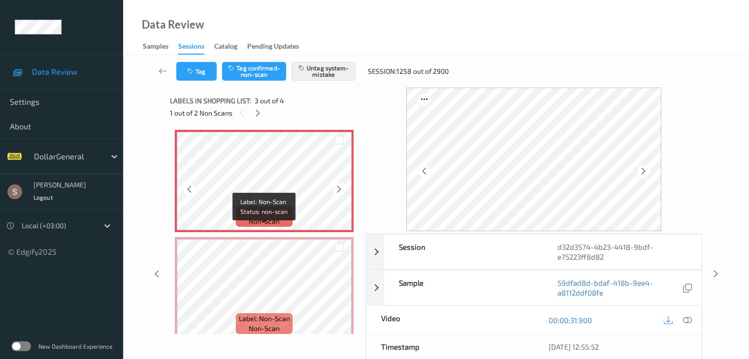
scroll to position [226, 0]
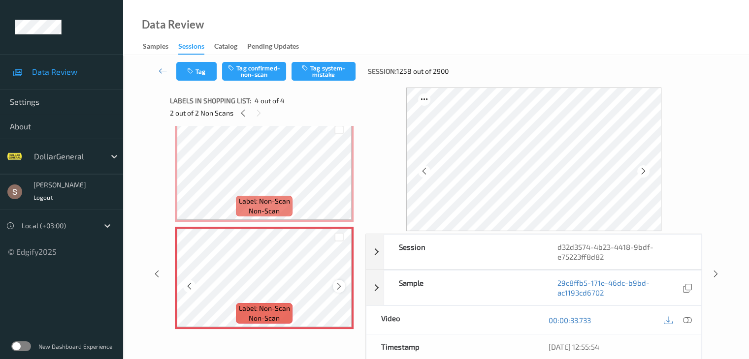
click at [343, 284] on icon at bounding box center [339, 286] width 8 height 9
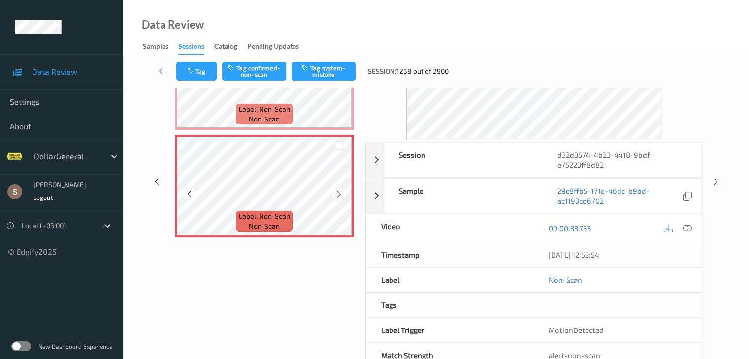
scroll to position [98, 0]
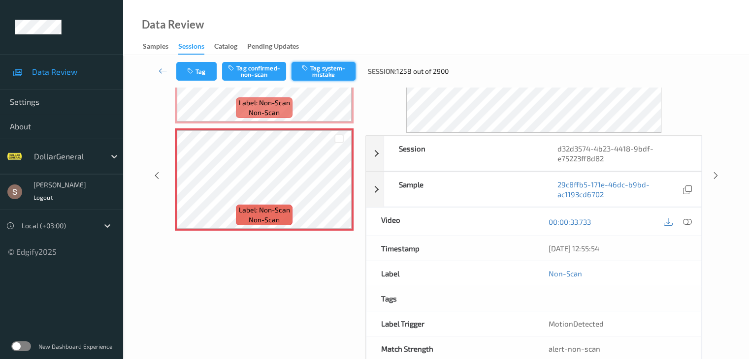
click at [301, 70] on button "Tag system-mistake" at bounding box center [323, 71] width 64 height 19
click at [159, 68] on icon at bounding box center [163, 71] width 9 height 10
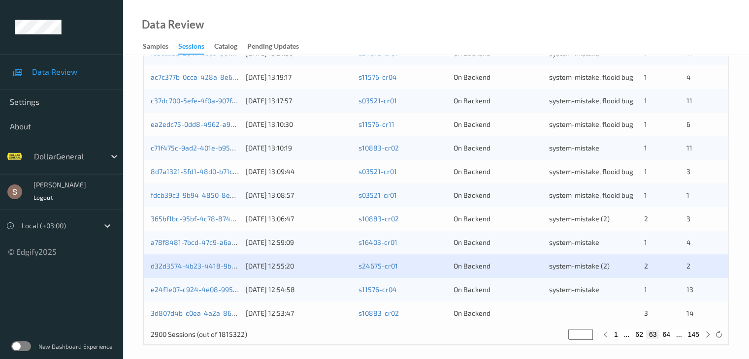
scroll to position [459, 0]
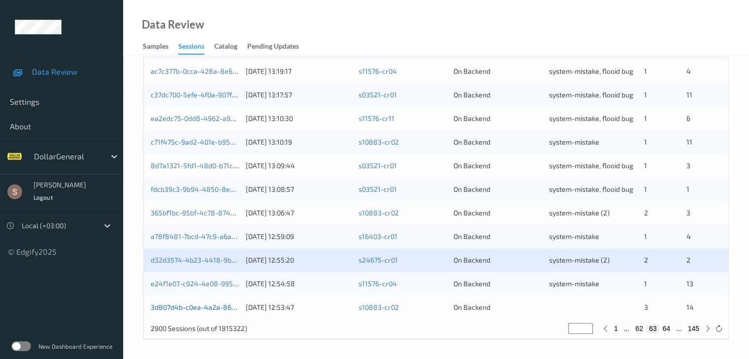
click at [218, 305] on link "3d807d4b-c0ea-4a2a-86cd-bd0c9c4f12b7" at bounding box center [218, 307] width 135 height 8
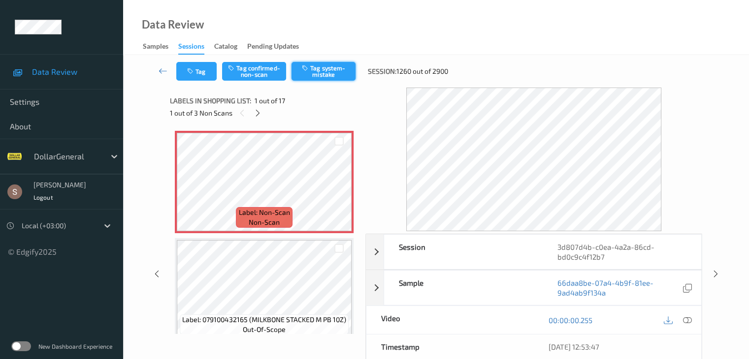
click at [332, 69] on button "Tag system-mistake" at bounding box center [323, 71] width 64 height 19
click at [258, 113] on icon at bounding box center [258, 113] width 8 height 9
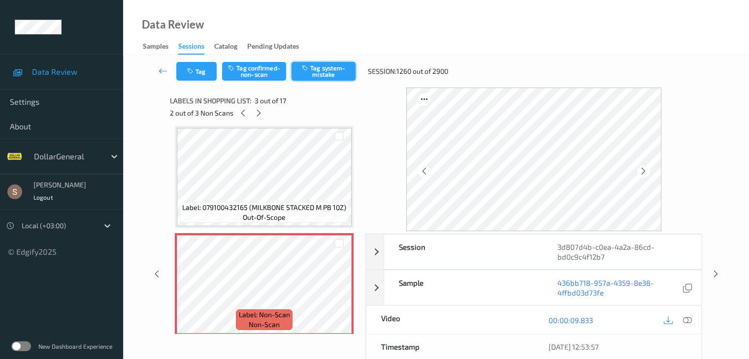
click at [305, 71] on icon "button" at bounding box center [306, 67] width 8 height 7
click at [262, 113] on icon at bounding box center [258, 113] width 8 height 9
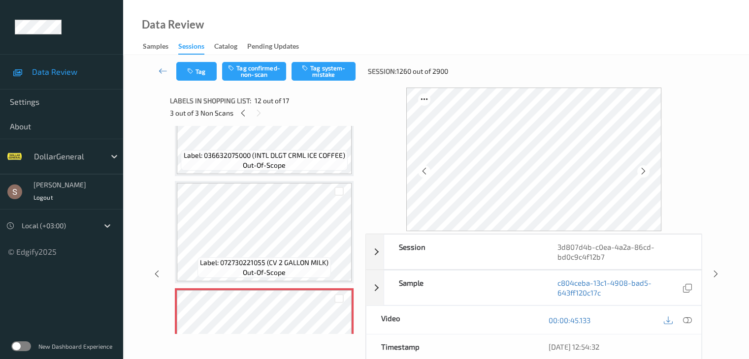
scroll to position [1029, 0]
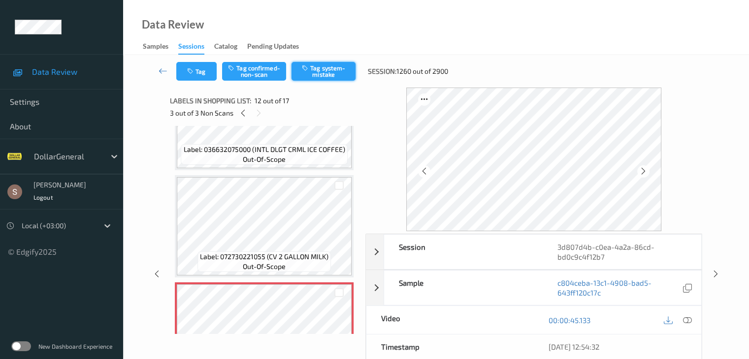
click at [334, 75] on button "Tag system-mistake" at bounding box center [323, 71] width 64 height 19
click at [165, 72] on icon at bounding box center [163, 71] width 9 height 10
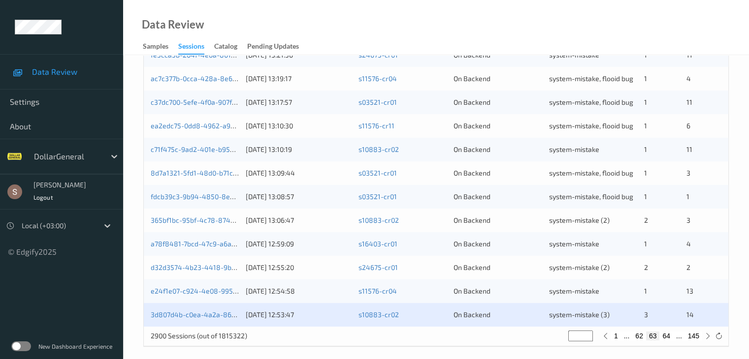
scroll to position [459, 0]
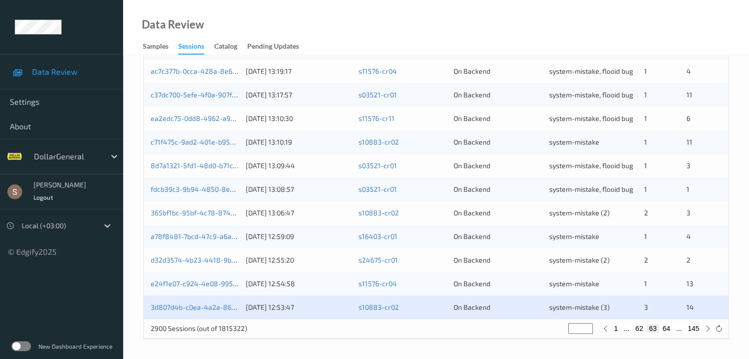
click at [667, 327] on button "64" at bounding box center [666, 328] width 14 height 9
type input "**"
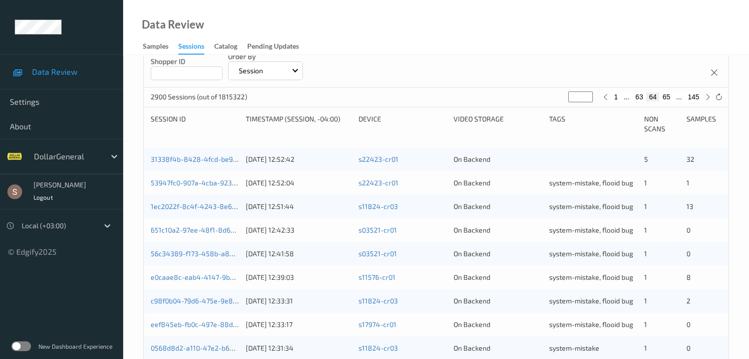
scroll to position [197, 0]
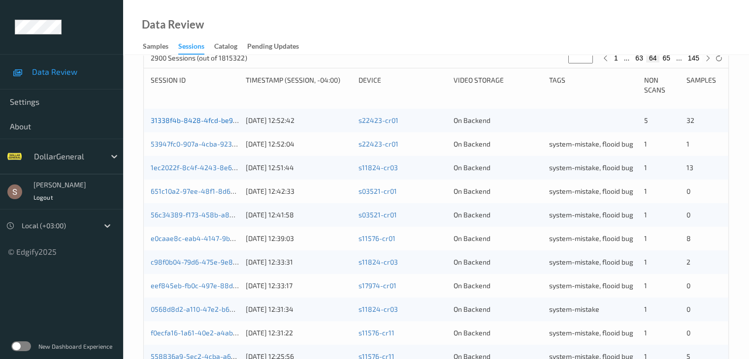
click at [217, 122] on link "31338f4b-8428-4fcd-be9d-e5c2e247b39b" at bounding box center [219, 120] width 136 height 8
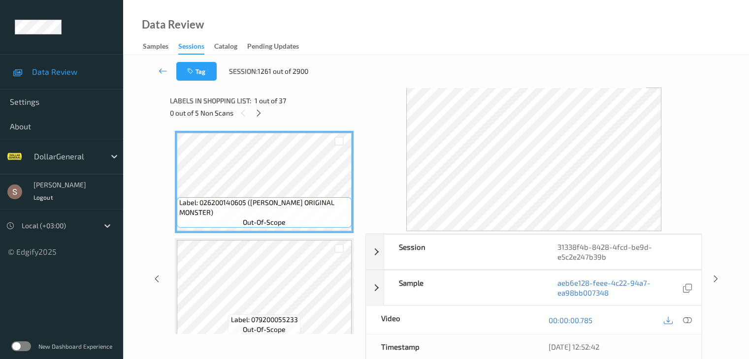
click at [255, 106] on div "Labels in shopping list: 1 out of 37" at bounding box center [264, 101] width 189 height 12
click at [261, 112] on icon at bounding box center [258, 113] width 8 height 9
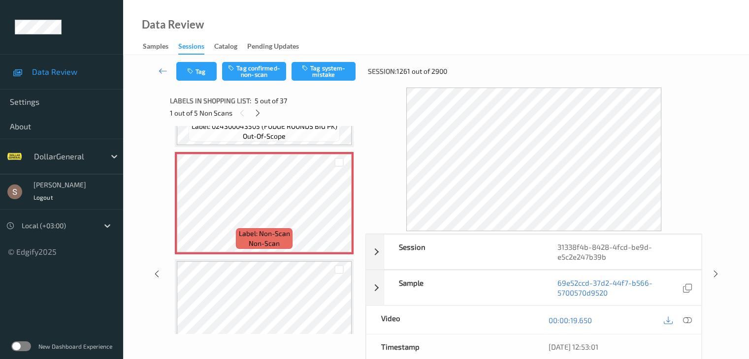
scroll to position [425, 0]
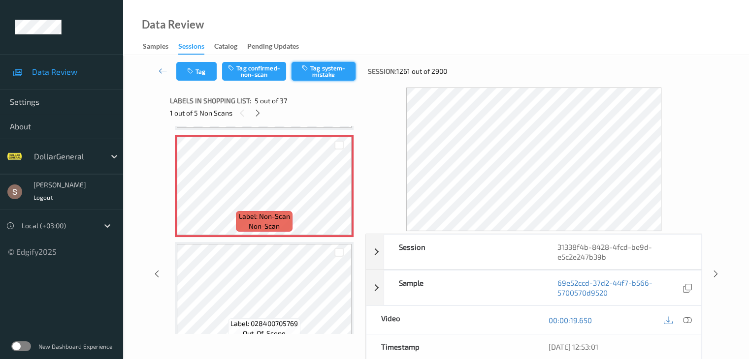
click at [337, 69] on button "Tag system-mistake" at bounding box center [323, 71] width 64 height 19
click at [257, 119] on div at bounding box center [258, 113] width 12 height 12
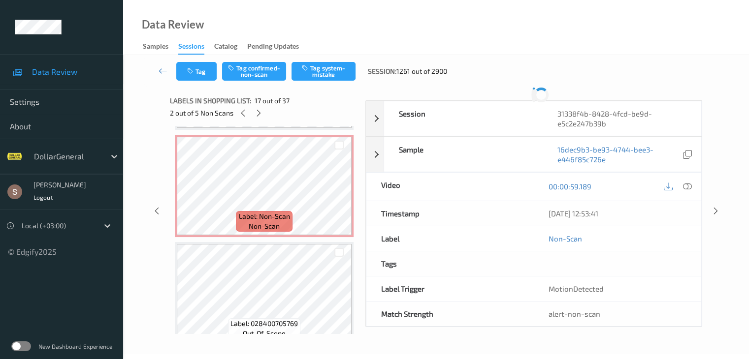
scroll to position [1615, 0]
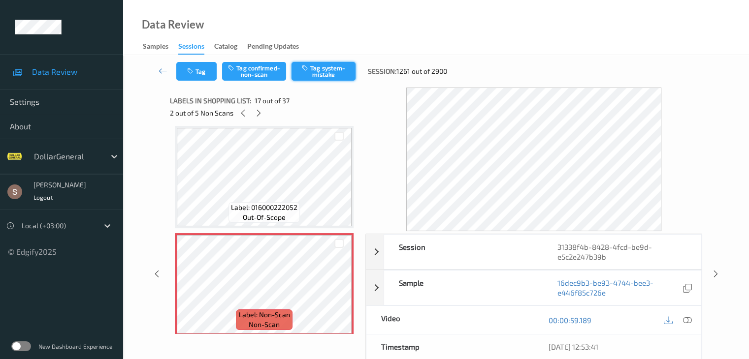
click at [307, 71] on icon "button" at bounding box center [306, 67] width 8 height 7
click at [259, 119] on div "Labels in shopping list: 17 out of 37 2 out of 5 Non Scans" at bounding box center [264, 107] width 189 height 38
click at [258, 115] on icon at bounding box center [258, 113] width 8 height 9
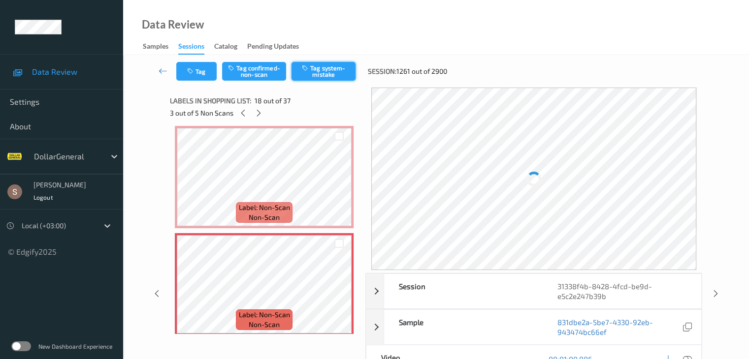
click at [296, 77] on button "Tag system-mistake" at bounding box center [323, 71] width 64 height 19
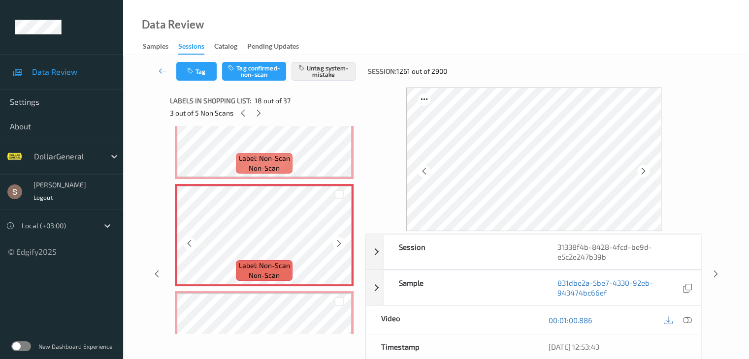
scroll to position [1820, 0]
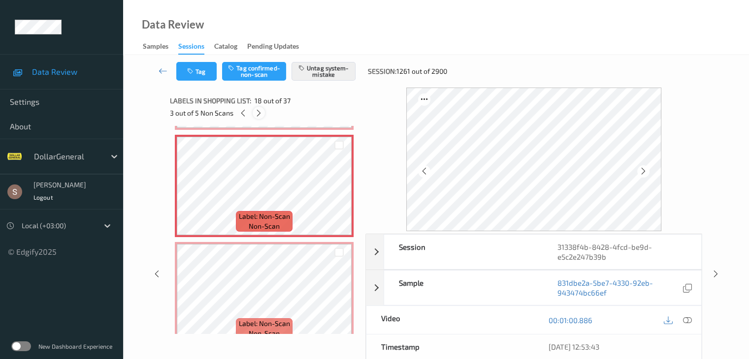
click at [259, 109] on icon at bounding box center [258, 113] width 8 height 9
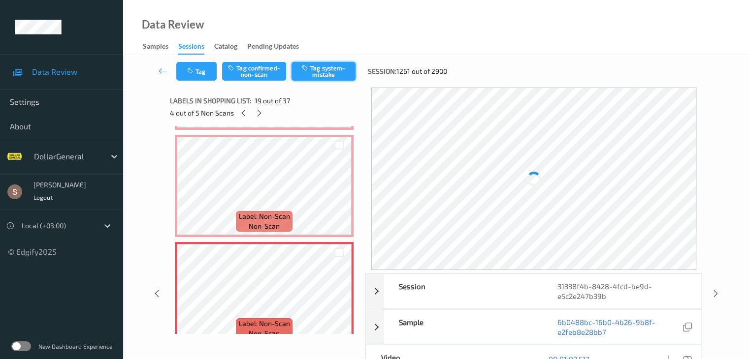
scroll to position [1829, 0]
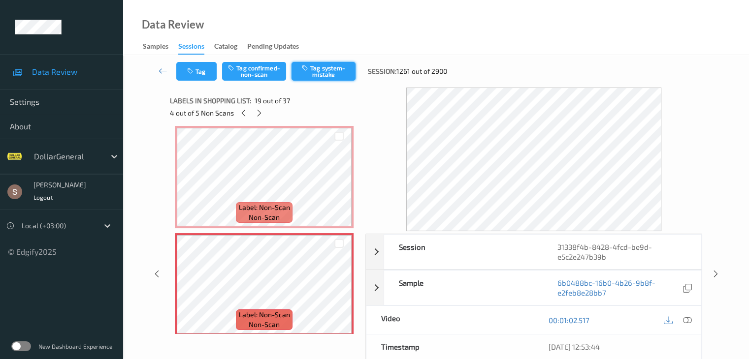
click at [332, 69] on button "Tag system-mistake" at bounding box center [323, 71] width 64 height 19
click at [255, 121] on div "Labels in shopping list: 19 out of 37 4 out of 5 Non Scans" at bounding box center [264, 107] width 189 height 38
click at [259, 111] on icon at bounding box center [259, 113] width 8 height 9
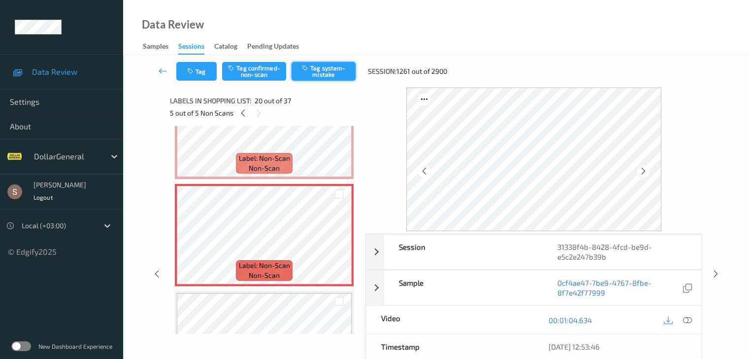
click at [332, 74] on button "Tag system-mistake" at bounding box center [323, 71] width 64 height 19
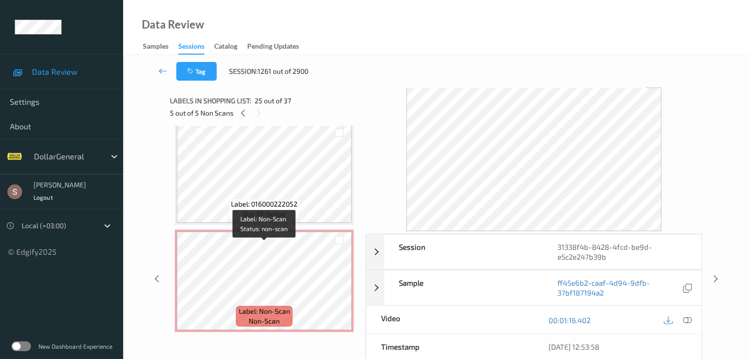
scroll to position [1592, 0]
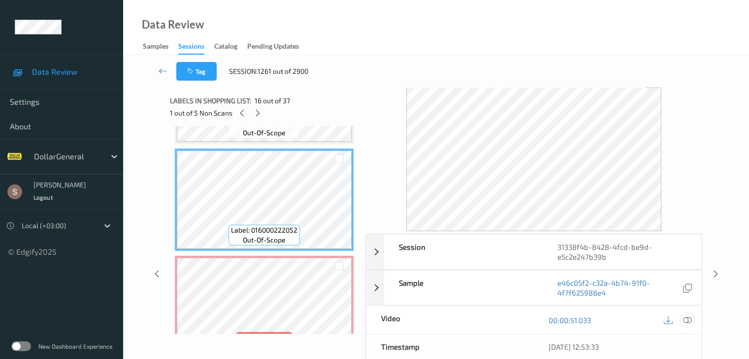
click at [688, 316] on icon at bounding box center [686, 320] width 9 height 9
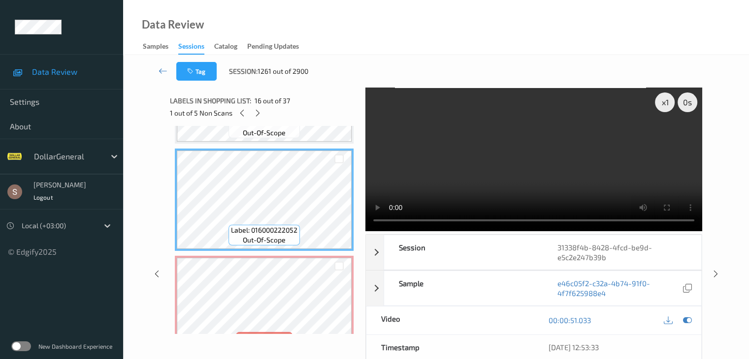
click at [597, 159] on video at bounding box center [533, 160] width 337 height 144
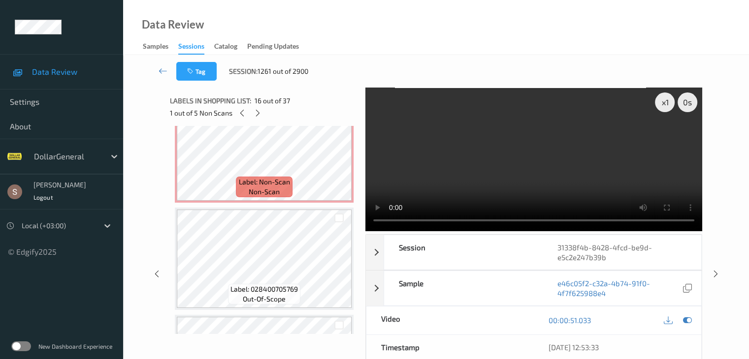
scroll to position [509, 0]
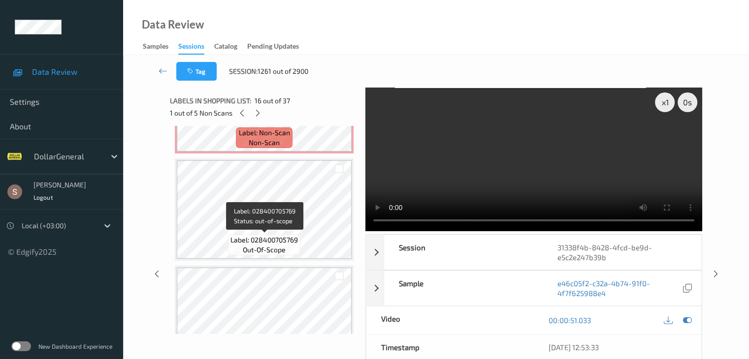
click at [276, 238] on span "Label: 028400705769" at bounding box center [263, 240] width 67 height 10
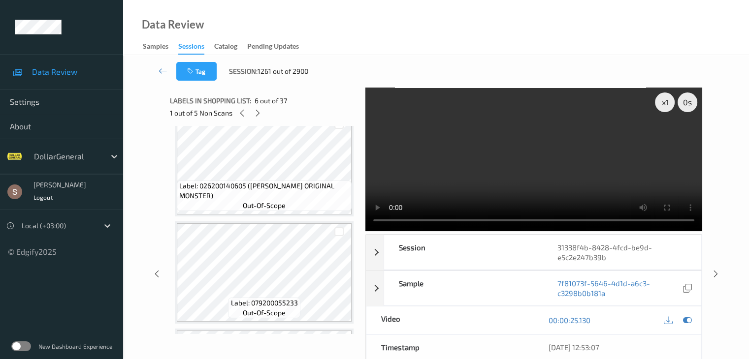
scroll to position [0, 0]
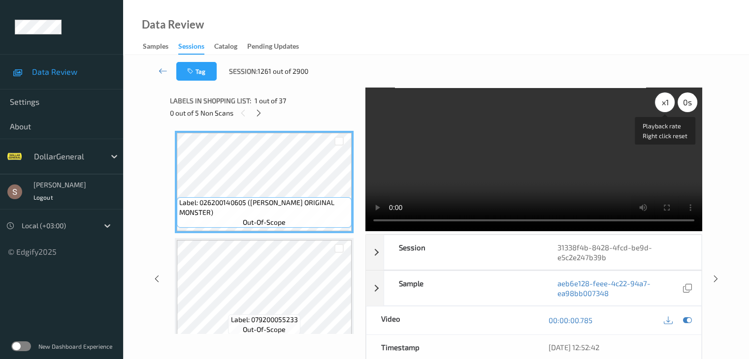
click at [664, 108] on div "x 1" at bounding box center [665, 103] width 20 height 20
click at [664, 108] on div "x 2" at bounding box center [665, 103] width 20 height 20
click at [262, 113] on icon at bounding box center [258, 113] width 8 height 9
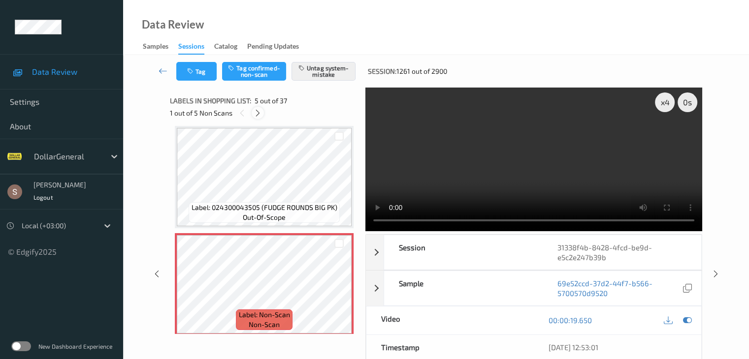
click at [262, 113] on div at bounding box center [258, 113] width 12 height 12
click at [262, 113] on icon at bounding box center [258, 113] width 8 height 9
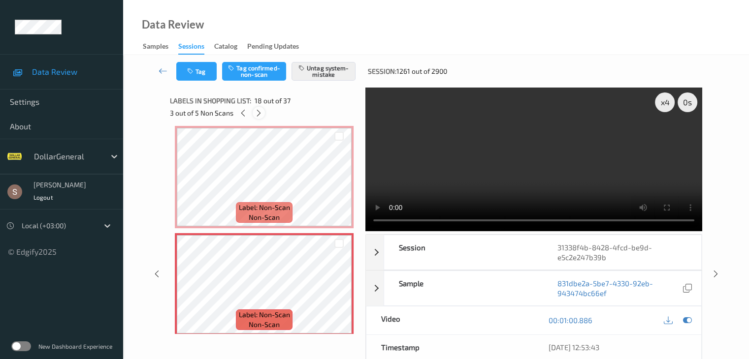
click at [262, 113] on icon at bounding box center [258, 113] width 8 height 9
click at [262, 113] on icon at bounding box center [259, 113] width 8 height 9
click at [262, 113] on icon at bounding box center [258, 113] width 8 height 9
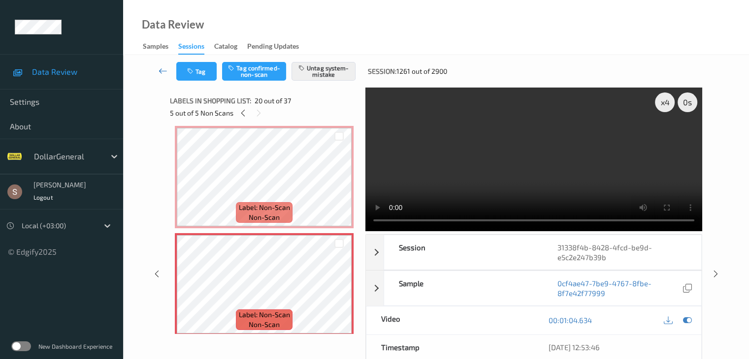
click at [156, 65] on link at bounding box center [163, 71] width 26 height 19
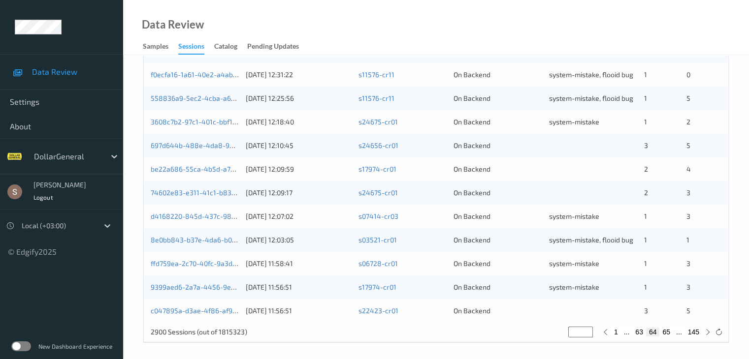
scroll to position [459, 0]
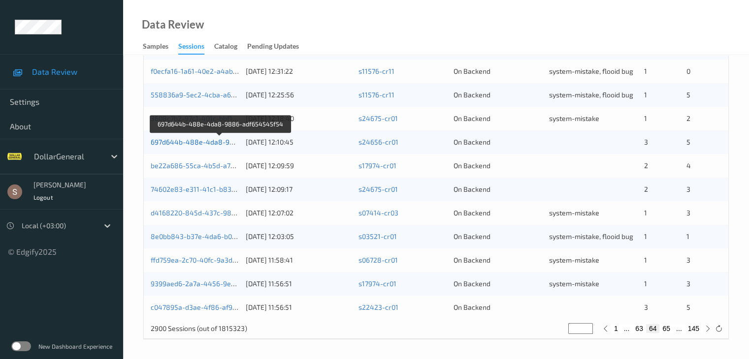
click at [214, 141] on link "697d644b-488e-4da8-9886-adf654545f54" at bounding box center [221, 142] width 140 height 8
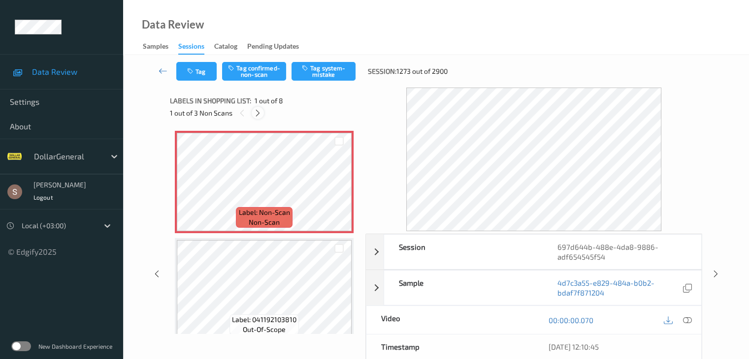
click at [261, 114] on icon at bounding box center [258, 113] width 8 height 9
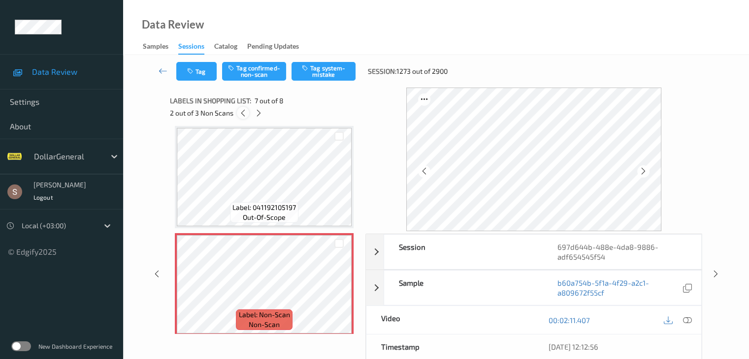
click at [248, 113] on div at bounding box center [243, 113] width 12 height 12
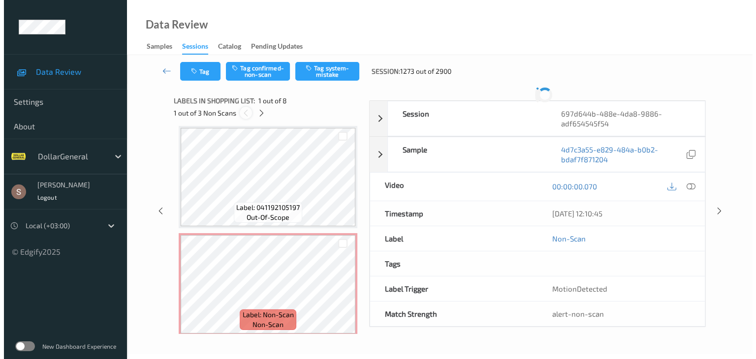
scroll to position [5, 0]
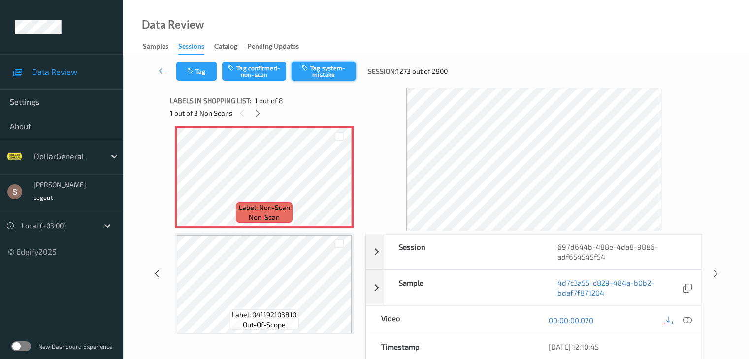
click at [335, 80] on button "Tag system-mistake" at bounding box center [323, 71] width 64 height 19
click at [205, 73] on button "Tag" at bounding box center [196, 71] width 40 height 19
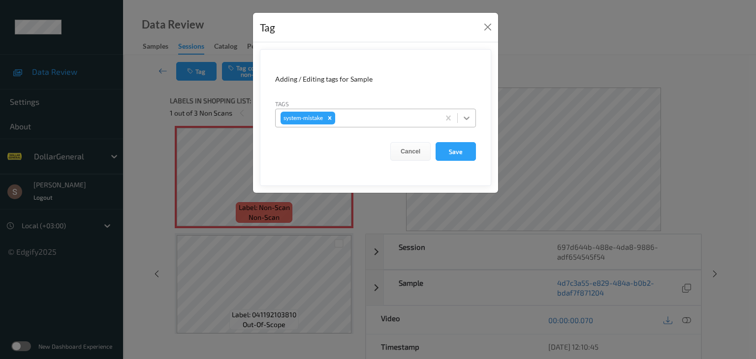
click at [470, 118] on icon at bounding box center [467, 118] width 10 height 10
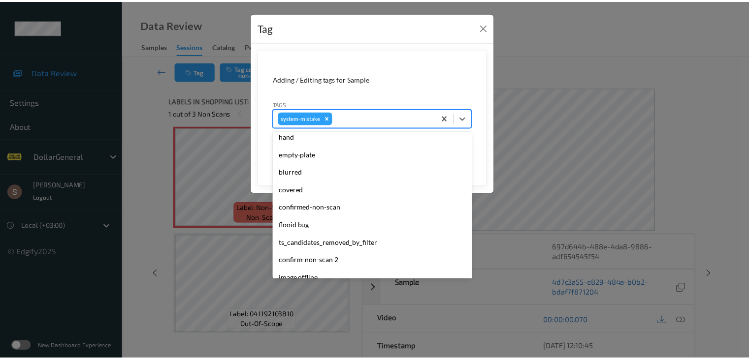
scroll to position [246, 0]
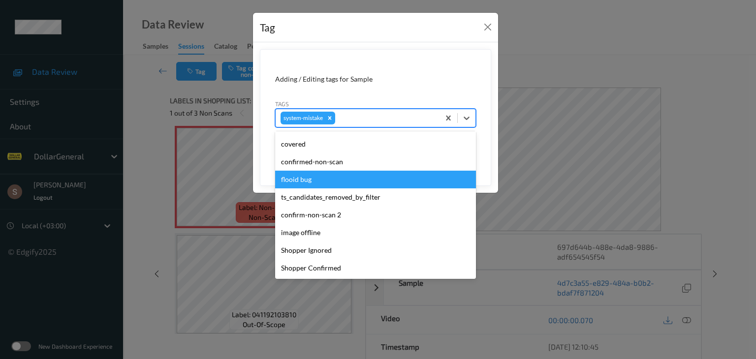
click at [317, 180] on div "flooid bug" at bounding box center [375, 180] width 201 height 18
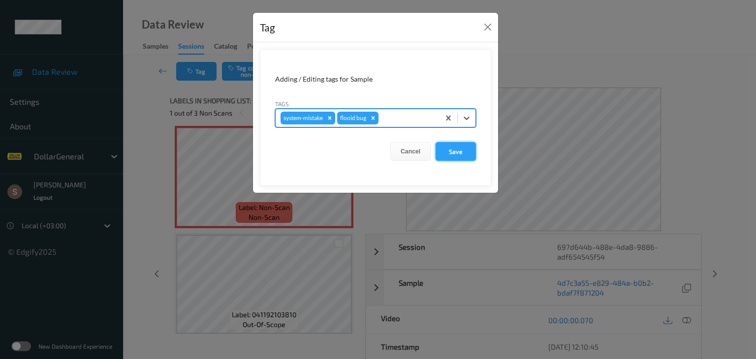
click at [467, 148] on button "Save" at bounding box center [456, 151] width 40 height 19
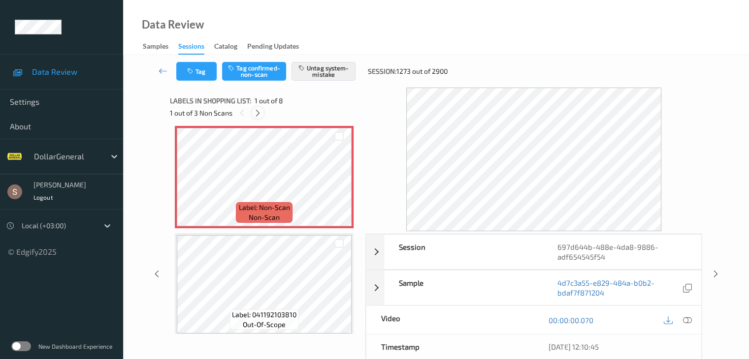
click at [256, 116] on icon at bounding box center [258, 113] width 8 height 9
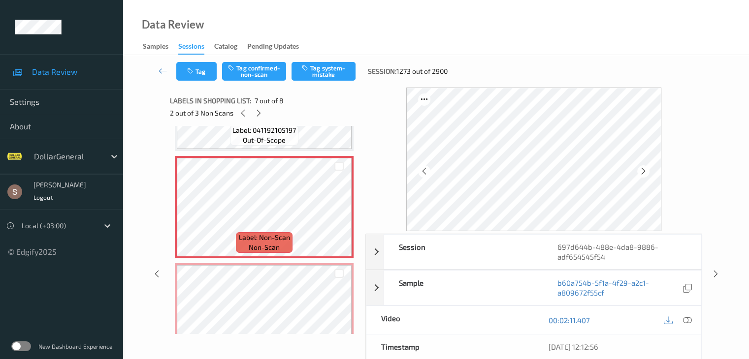
scroll to position [640, 0]
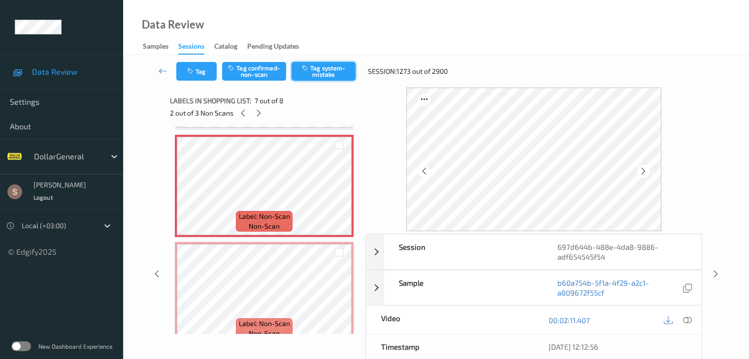
click at [317, 73] on button "Tag system-mistake" at bounding box center [323, 71] width 64 height 19
click at [261, 118] on div at bounding box center [259, 113] width 12 height 12
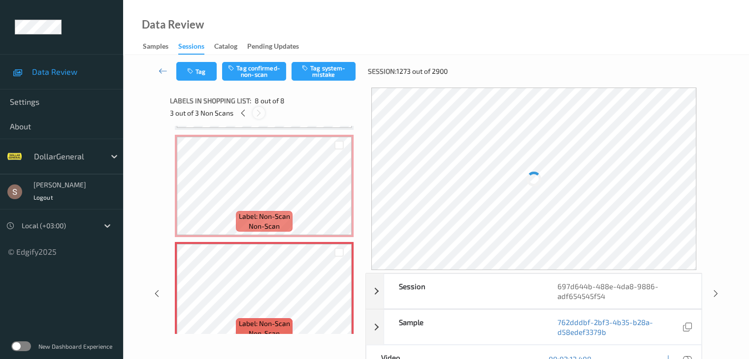
scroll to position [649, 0]
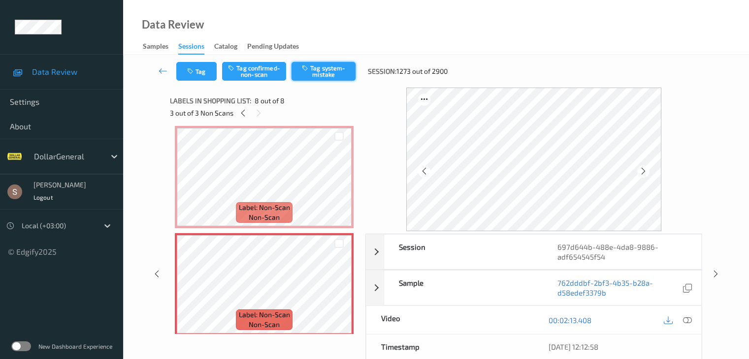
click at [313, 66] on button "Tag system-mistake" at bounding box center [323, 71] width 64 height 19
click at [164, 68] on icon at bounding box center [163, 71] width 9 height 10
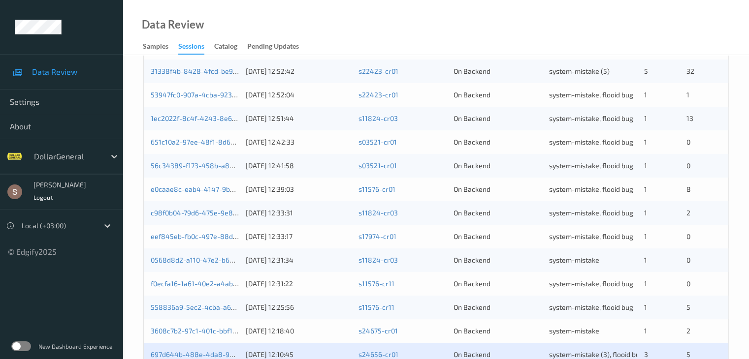
scroll to position [459, 0]
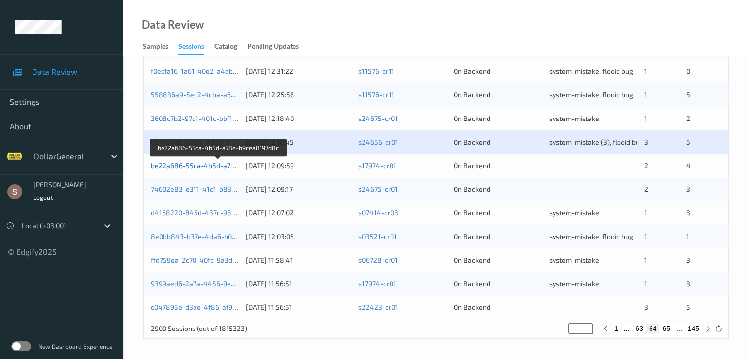
click at [213, 165] on link "be22a686-55ca-4b5d-a78e-b9cea8197d8c" at bounding box center [219, 165] width 137 height 8
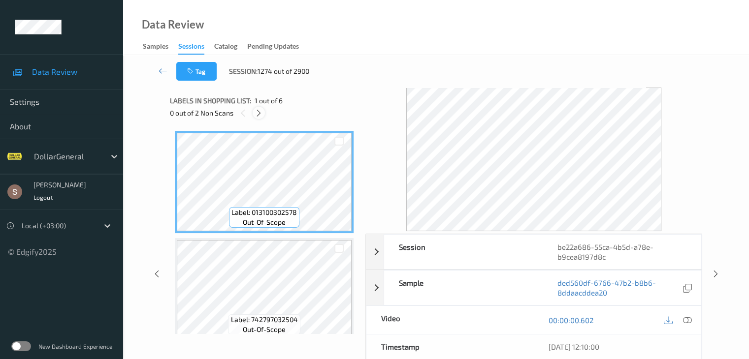
click at [259, 111] on icon at bounding box center [258, 113] width 8 height 9
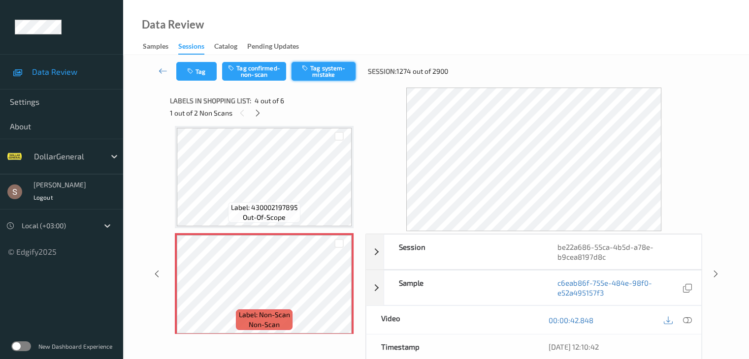
click at [317, 75] on button "Tag system-mistake" at bounding box center [323, 71] width 64 height 19
click at [260, 114] on icon at bounding box center [258, 113] width 8 height 9
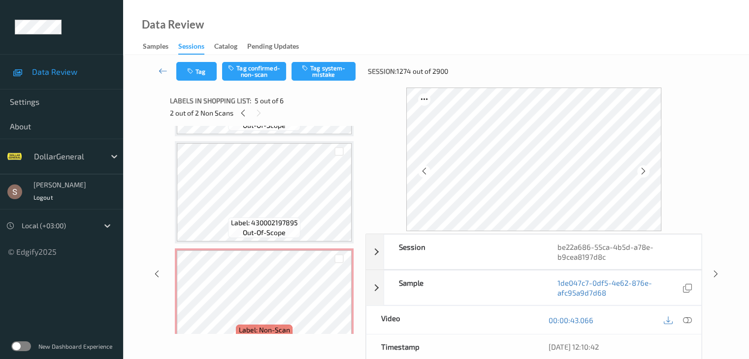
scroll to position [194, 0]
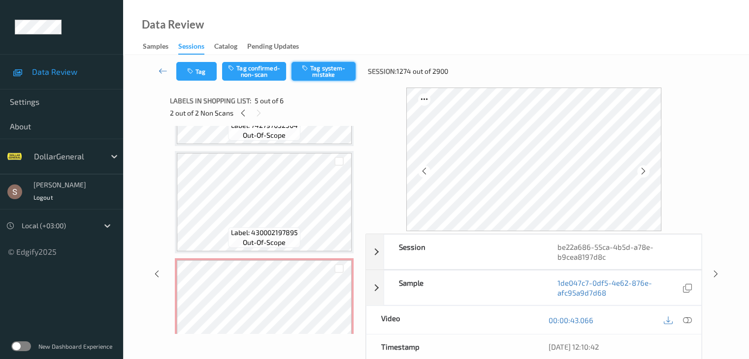
click at [317, 69] on button "Tag system-mistake" at bounding box center [323, 71] width 64 height 19
click at [161, 68] on icon at bounding box center [163, 71] width 9 height 10
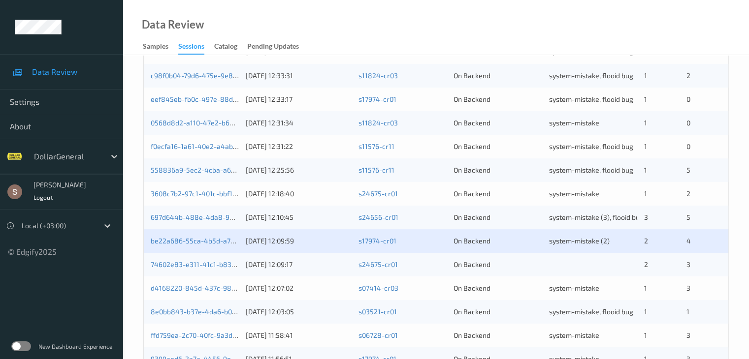
scroll to position [459, 0]
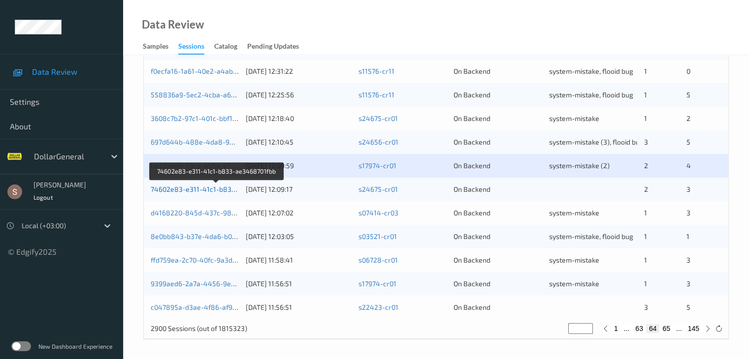
click at [224, 190] on link "74602e83-e311-41c1-b833-ae3468701fbb" at bounding box center [217, 189] width 133 height 8
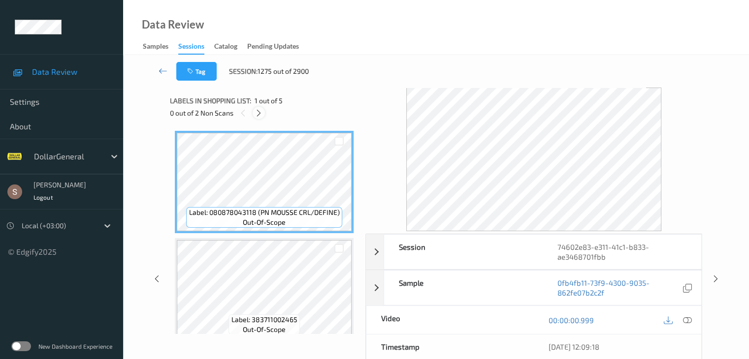
click at [262, 117] on icon at bounding box center [258, 113] width 8 height 9
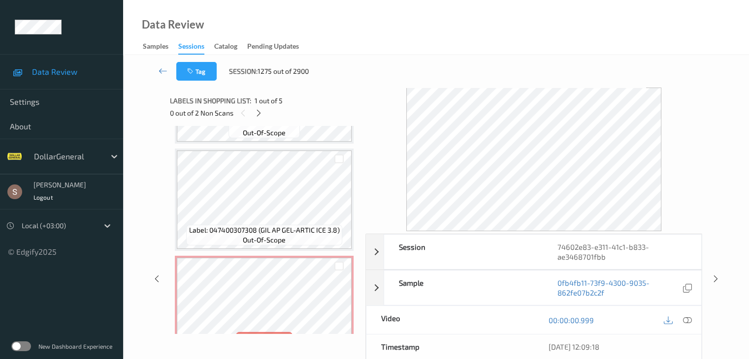
scroll to position [333, 0]
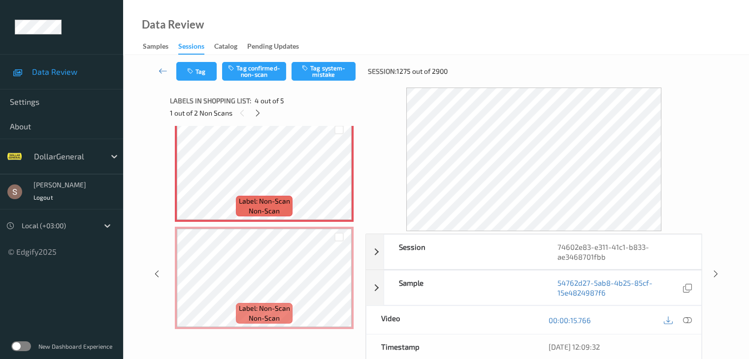
click at [315, 81] on div "Tag Tag confirmed-non-scan Tag system-mistake Session: 1275 out of 2900" at bounding box center [435, 71] width 585 height 32
click at [315, 76] on button "Tag system-mistake" at bounding box center [323, 71] width 64 height 19
click at [259, 118] on div at bounding box center [258, 113] width 12 height 12
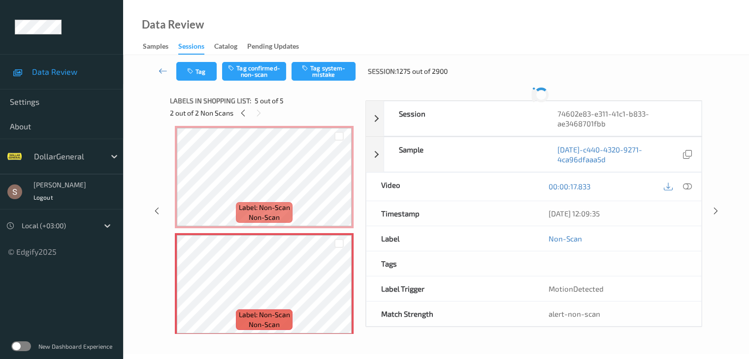
click at [304, 82] on div "Tag Tag confirmed-non-scan Tag system-mistake Session: 1275 out of 2900" at bounding box center [435, 71] width 585 height 32
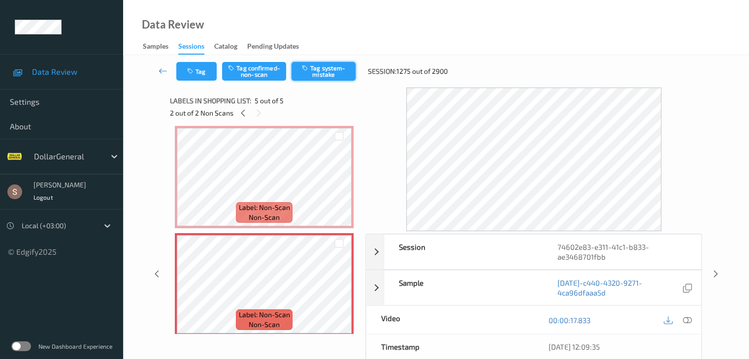
click at [309, 70] on icon "button" at bounding box center [306, 67] width 8 height 7
click at [161, 70] on icon at bounding box center [163, 71] width 9 height 10
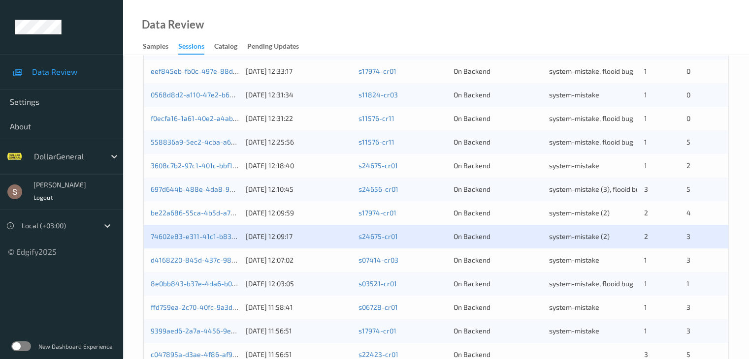
scroll to position [459, 0]
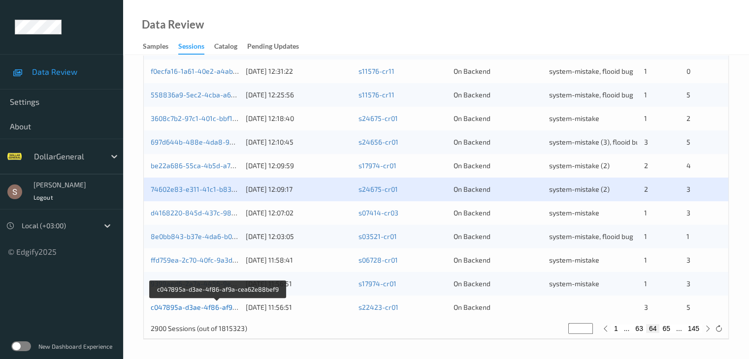
click at [227, 310] on link "c047895a-d3ae-4f86-af9a-cea62e88bef9" at bounding box center [218, 307] width 135 height 8
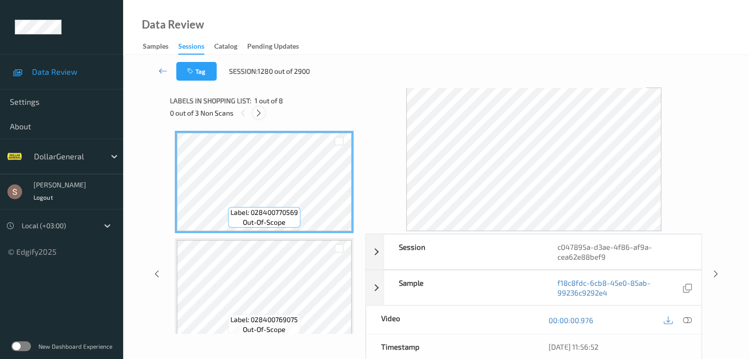
click at [262, 118] on div at bounding box center [259, 113] width 12 height 12
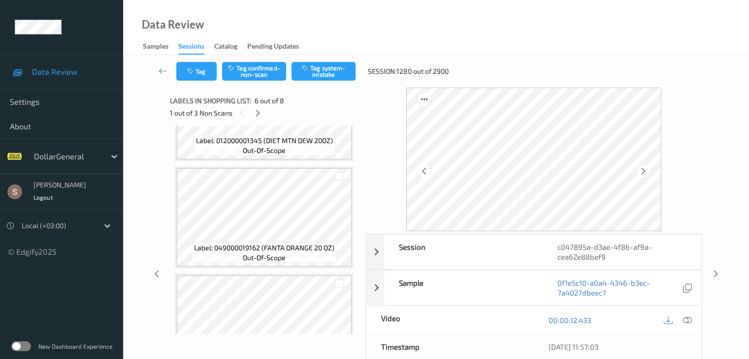
scroll to position [188, 0]
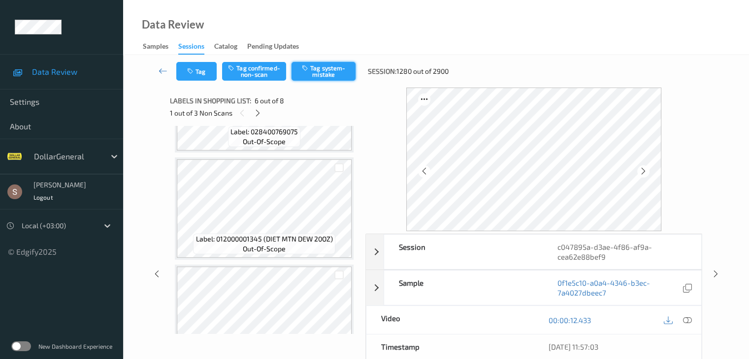
click at [317, 69] on button "Tag system-mistake" at bounding box center [323, 71] width 64 height 19
click at [258, 116] on icon at bounding box center [258, 113] width 8 height 9
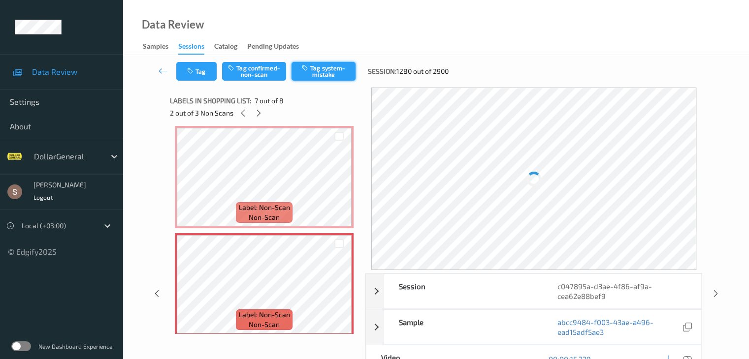
click at [341, 63] on button "Tag system-mistake" at bounding box center [323, 71] width 64 height 19
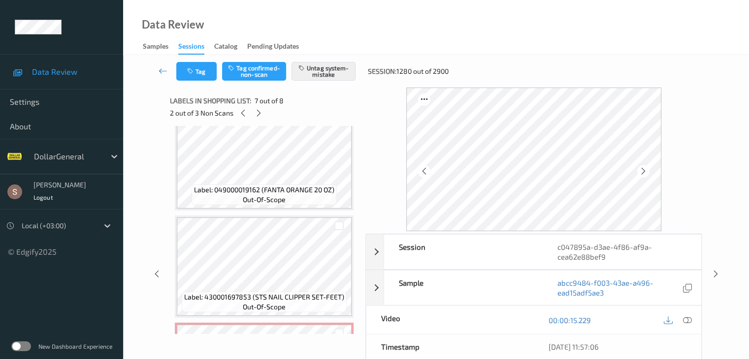
scroll to position [246, 0]
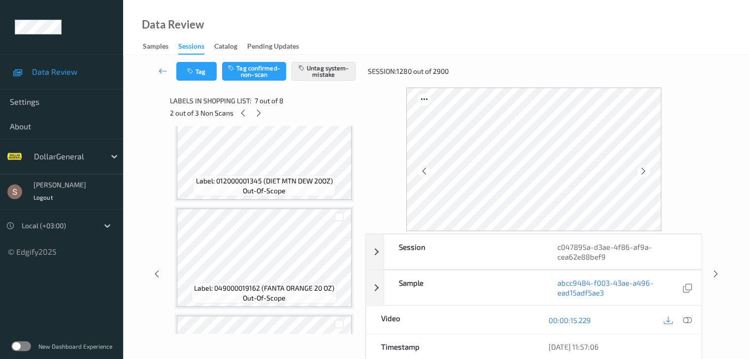
click at [265, 109] on div "2 out of 3 Non Scans" at bounding box center [264, 113] width 189 height 12
click at [260, 110] on icon at bounding box center [258, 113] width 8 height 9
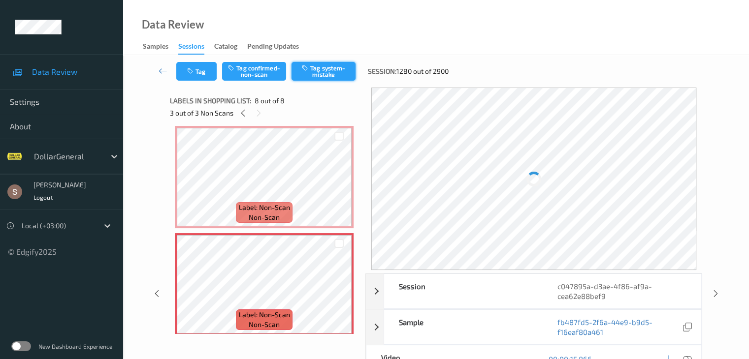
click at [333, 69] on button "Tag system-mistake" at bounding box center [323, 71] width 64 height 19
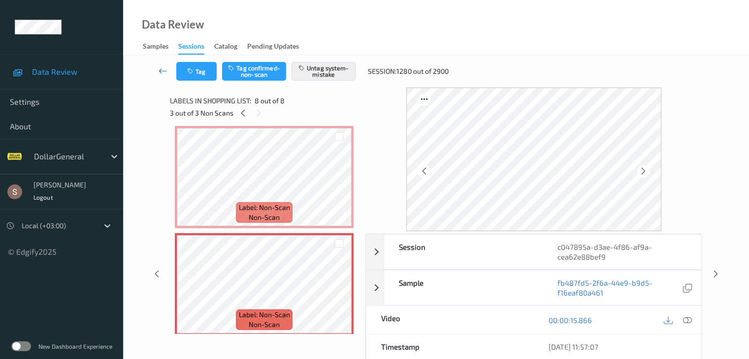
click at [166, 74] on icon at bounding box center [163, 71] width 9 height 10
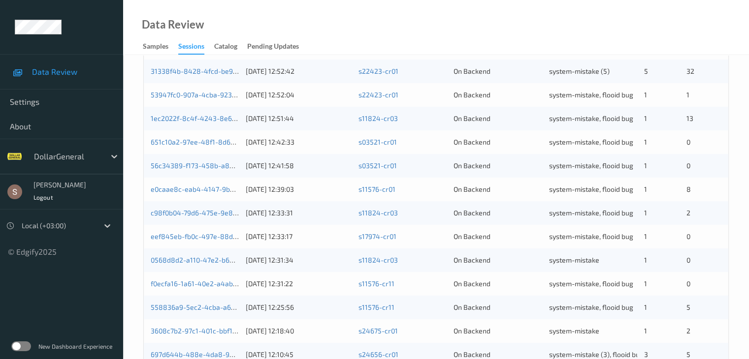
scroll to position [459, 0]
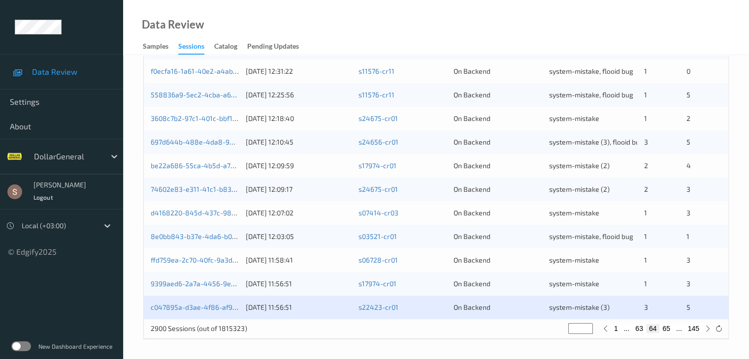
click at [668, 332] on button "65" at bounding box center [666, 328] width 14 height 9
type input "**"
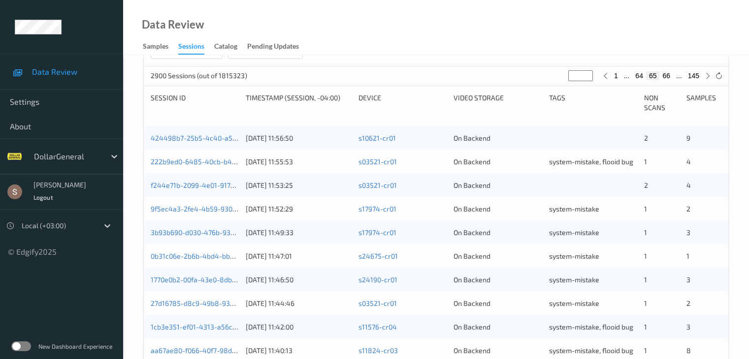
scroll to position [163, 0]
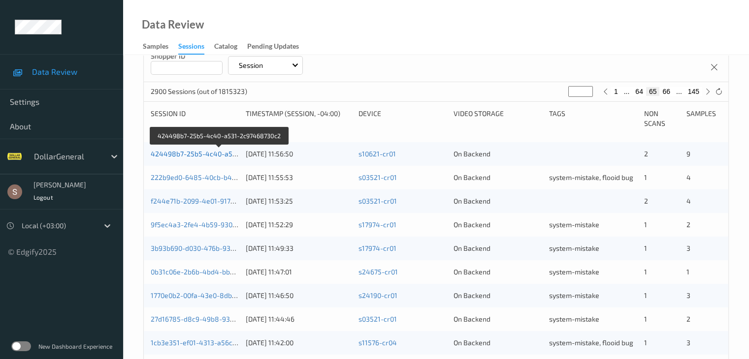
click at [206, 157] on link "424498b7-25b5-4c40-a531-2c97468730c2" at bounding box center [220, 154] width 138 height 8
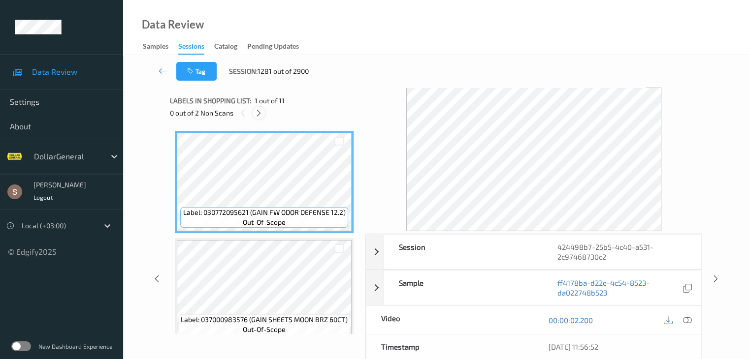
click at [260, 116] on icon at bounding box center [258, 113] width 8 height 9
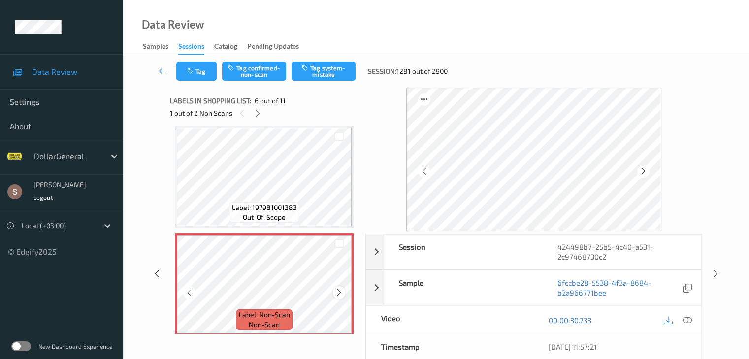
click at [337, 289] on icon at bounding box center [339, 292] width 8 height 9
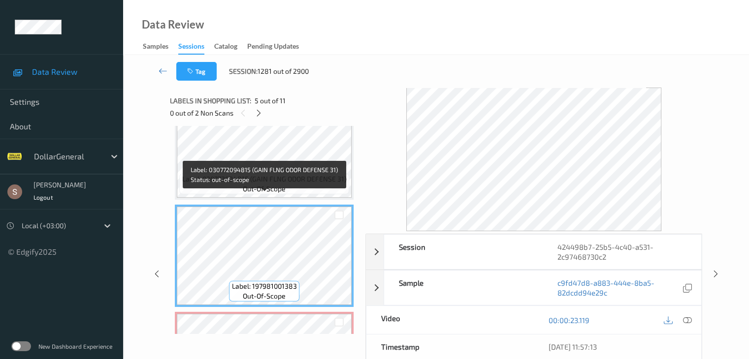
scroll to position [385, 0]
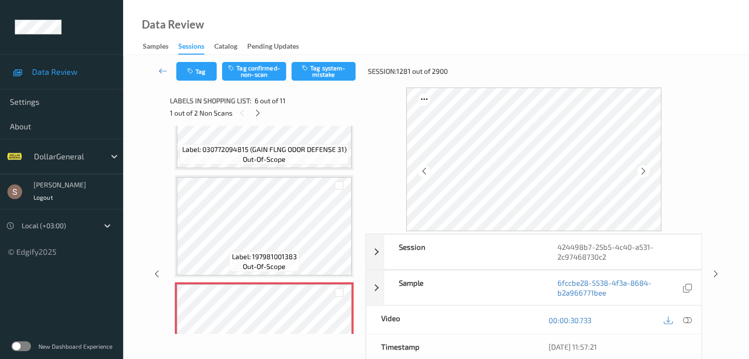
click at [335, 54] on div "Data Review Samples Sessions Catalog Pending Updates" at bounding box center [436, 27] width 626 height 55
click at [335, 61] on div "Tag Tag confirmed-non-scan Tag system-mistake Session: 1281 out of 2900" at bounding box center [435, 71] width 585 height 32
click at [333, 65] on button "Tag system-mistake" at bounding box center [323, 71] width 64 height 19
click at [254, 115] on icon at bounding box center [258, 113] width 8 height 9
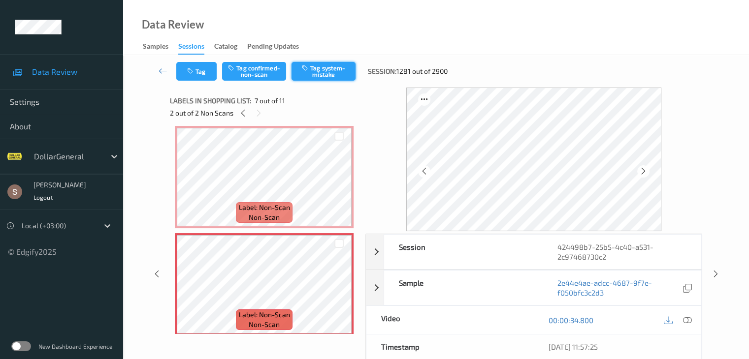
click at [303, 75] on button "Tag system-mistake" at bounding box center [323, 71] width 64 height 19
click at [161, 68] on icon at bounding box center [163, 71] width 9 height 10
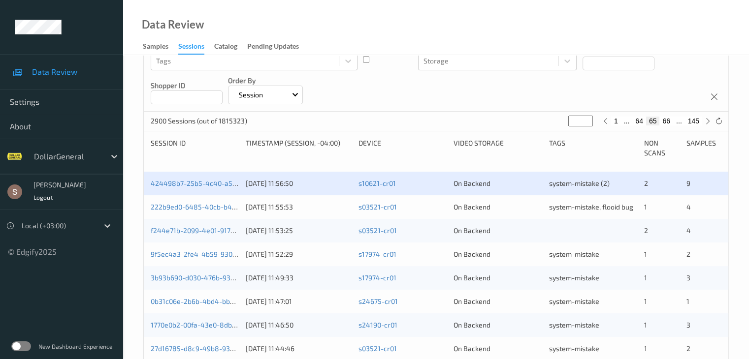
scroll to position [197, 0]
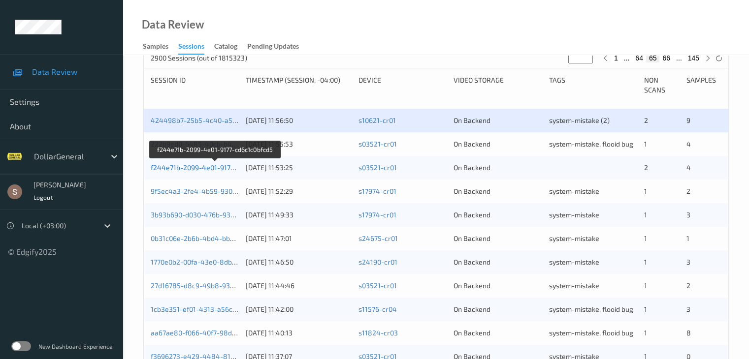
click at [212, 170] on link "f244e71b-2099-4e01-9177-cd6c1c0bfcd5" at bounding box center [215, 167] width 129 height 8
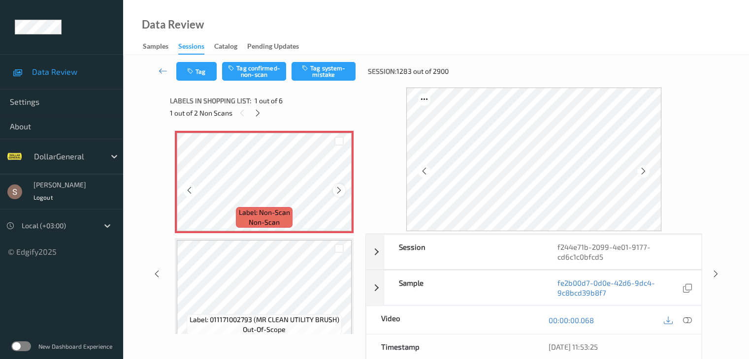
click at [333, 192] on div at bounding box center [339, 190] width 12 height 12
click at [322, 77] on button "Tag system-mistake" at bounding box center [323, 71] width 64 height 19
click at [206, 74] on button "Tag" at bounding box center [196, 71] width 40 height 19
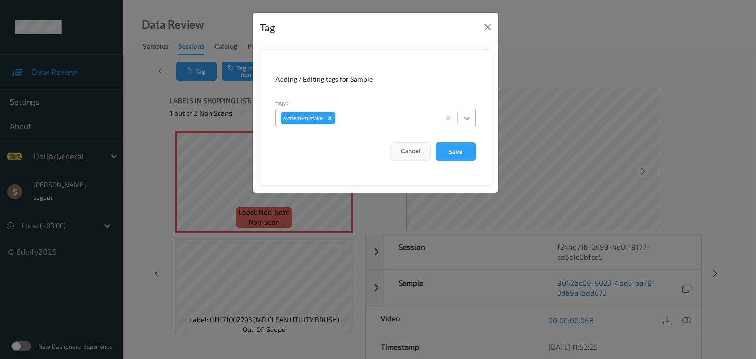
click at [472, 115] on div at bounding box center [467, 118] width 18 height 18
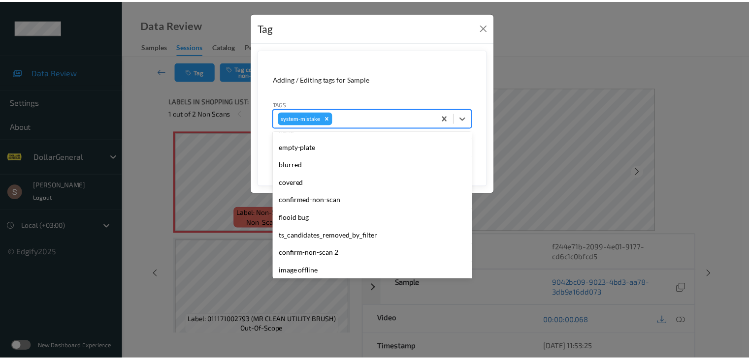
scroll to position [246, 0]
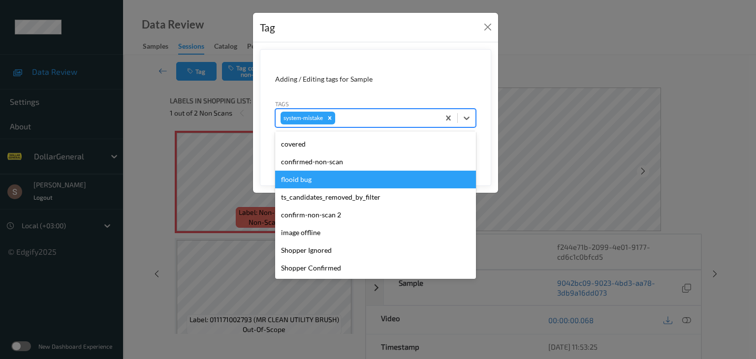
click at [327, 186] on div "flooid bug" at bounding box center [375, 180] width 201 height 18
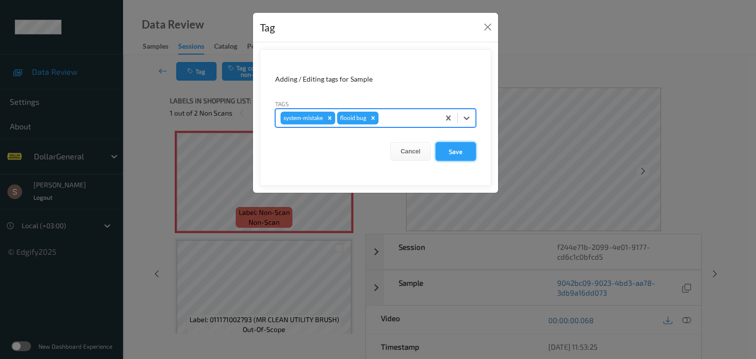
click at [445, 147] on button "Save" at bounding box center [456, 151] width 40 height 19
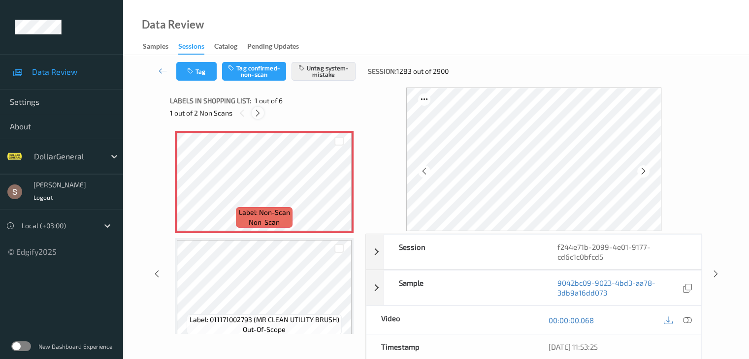
click at [255, 113] on icon at bounding box center [258, 113] width 8 height 9
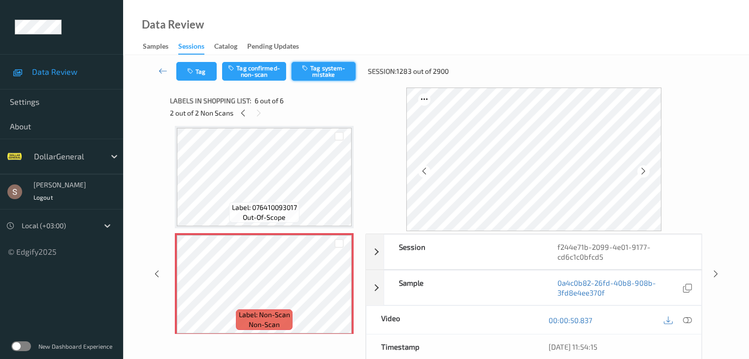
click at [329, 70] on button "Tag system-mistake" at bounding box center [323, 71] width 64 height 19
click at [162, 72] on icon at bounding box center [163, 71] width 9 height 10
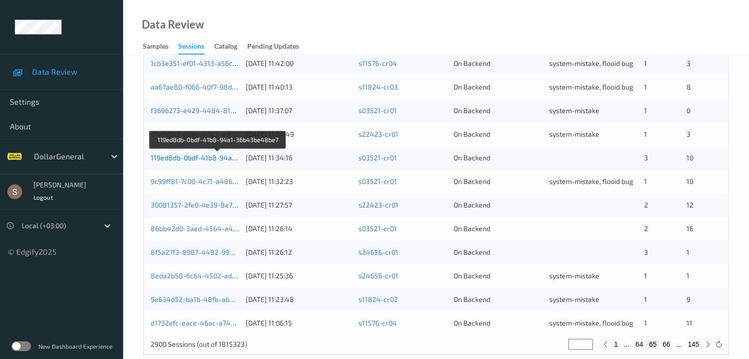
click at [181, 158] on link "119ed8db-0bdf-41b8-94a1-36b43be48be7" at bounding box center [218, 158] width 135 height 8
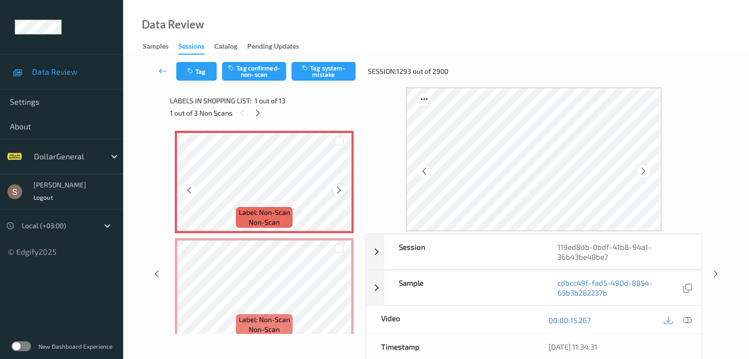
click at [333, 192] on div at bounding box center [339, 190] width 12 height 12
click at [338, 77] on button "Tag system-mistake" at bounding box center [323, 71] width 64 height 19
click at [256, 119] on div at bounding box center [258, 113] width 12 height 12
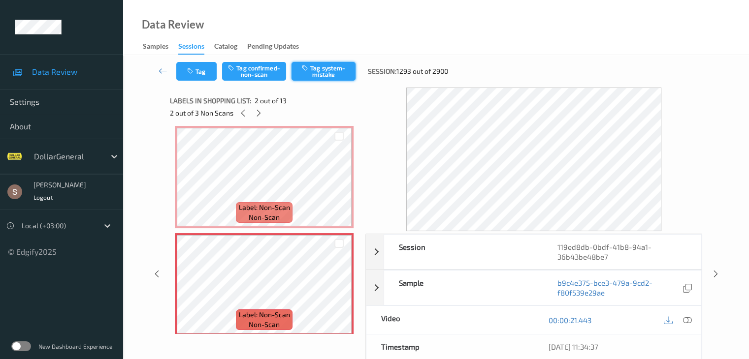
click at [324, 67] on button "Tag system-mistake" at bounding box center [323, 71] width 64 height 19
click at [264, 110] on div at bounding box center [259, 113] width 12 height 12
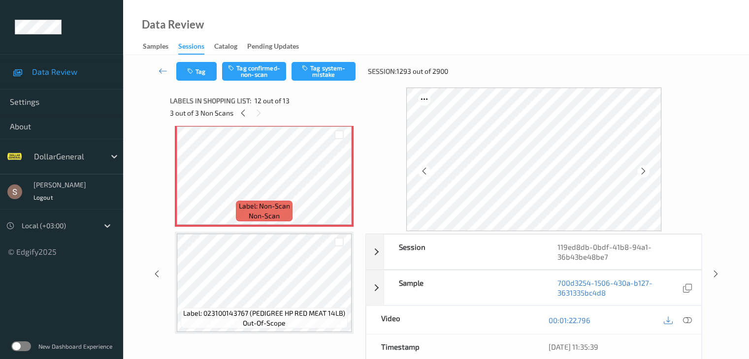
scroll to position [1192, 0]
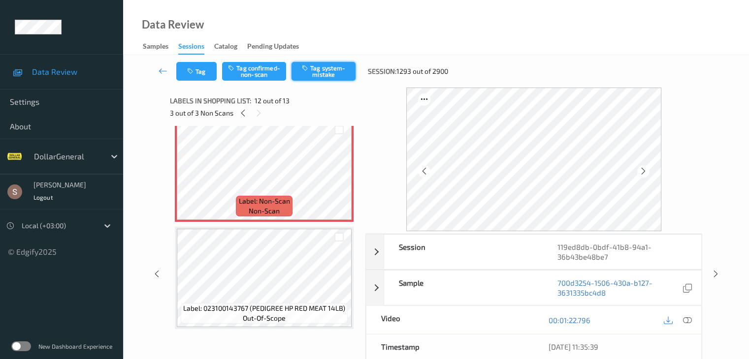
click at [328, 68] on button "Tag system-mistake" at bounding box center [323, 71] width 64 height 19
click at [161, 72] on icon at bounding box center [163, 71] width 9 height 10
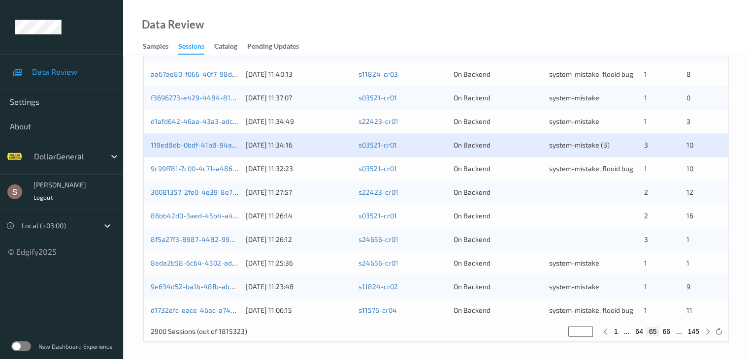
scroll to position [459, 0]
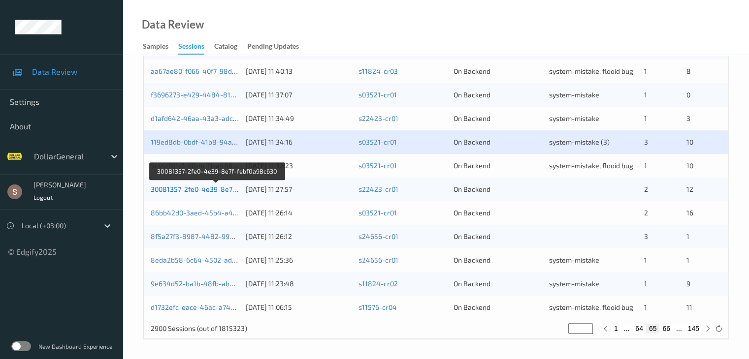
click at [222, 189] on link "30081357-2fe0-4e39-8e7f-febf0a98c630" at bounding box center [216, 189] width 131 height 8
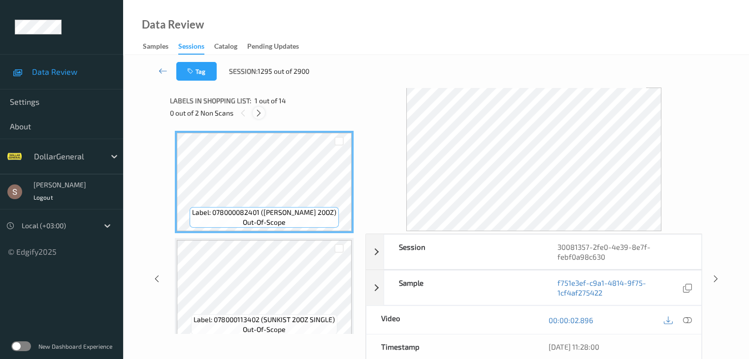
click at [263, 117] on div at bounding box center [259, 113] width 12 height 12
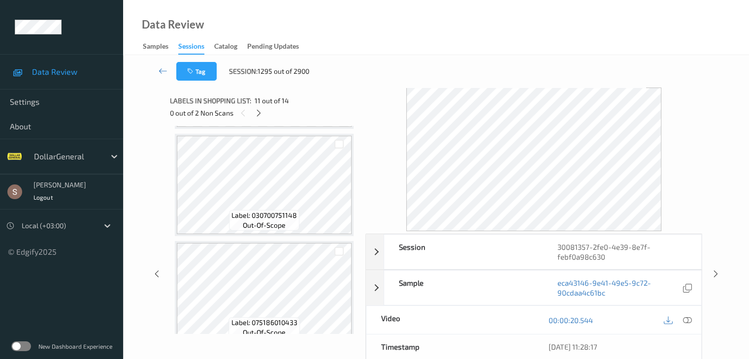
scroll to position [561, 0]
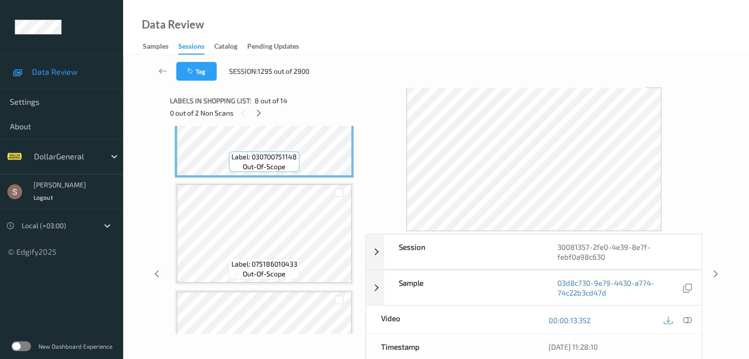
click at [263, 264] on span "Label: 075186010433" at bounding box center [264, 264] width 66 height 10
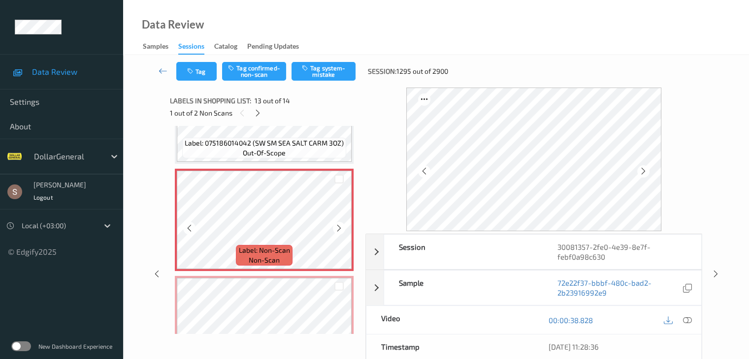
scroll to position [1299, 0]
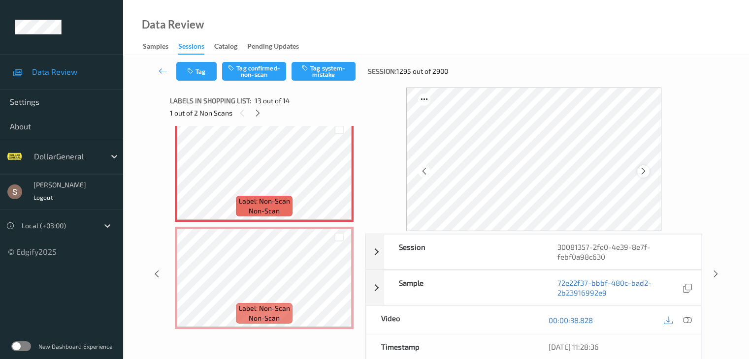
click at [647, 172] on icon at bounding box center [643, 171] width 8 height 9
click at [645, 174] on icon at bounding box center [643, 171] width 8 height 9
click at [320, 79] on button "Tag system-mistake" at bounding box center [323, 71] width 64 height 19
click at [256, 117] on icon at bounding box center [258, 113] width 8 height 9
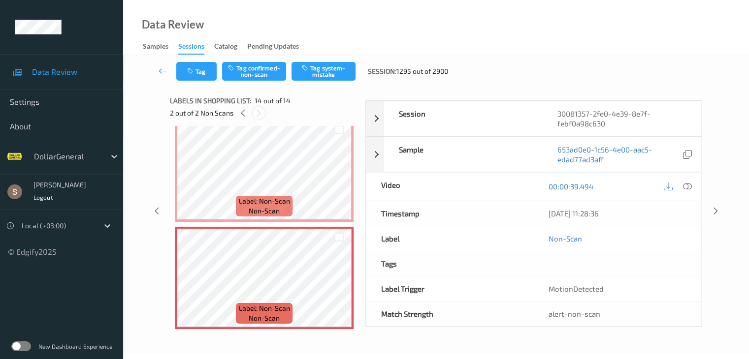
scroll to position [1293, 0]
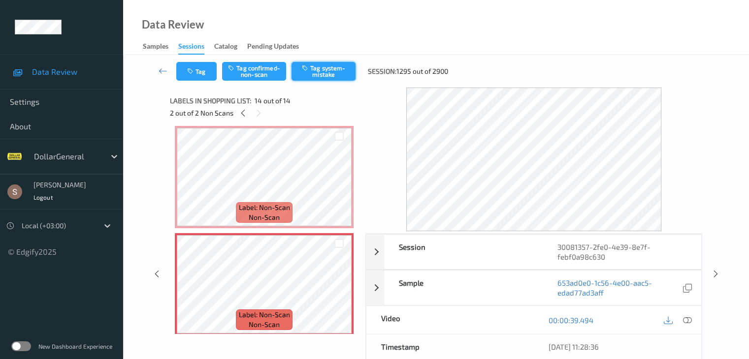
click at [300, 80] on button "Tag system-mistake" at bounding box center [323, 71] width 64 height 19
click at [163, 70] on icon at bounding box center [163, 71] width 9 height 10
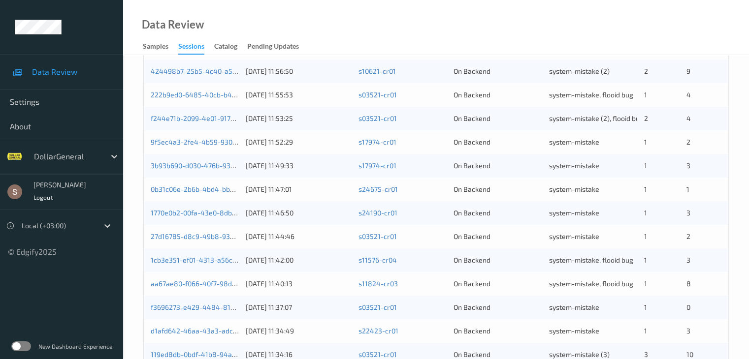
scroll to position [459, 0]
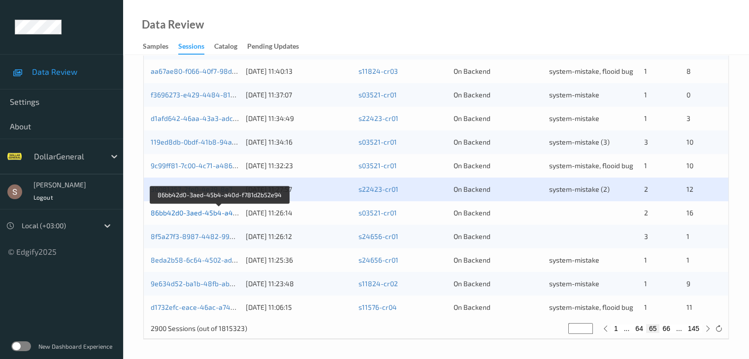
click at [223, 214] on link "86bb42d0-3aed-45b4-a40d-f781d2b52e94" at bounding box center [220, 213] width 138 height 8
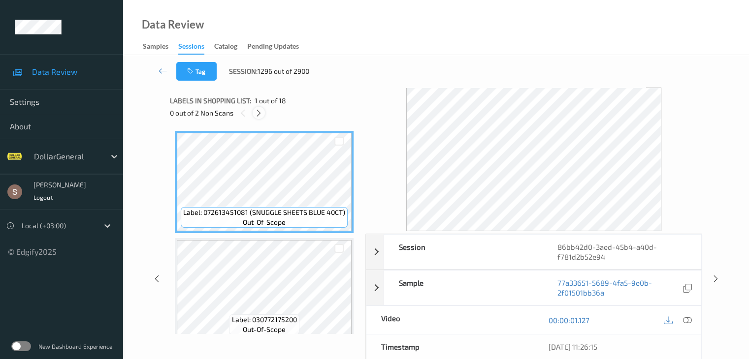
click at [261, 114] on icon at bounding box center [258, 113] width 8 height 9
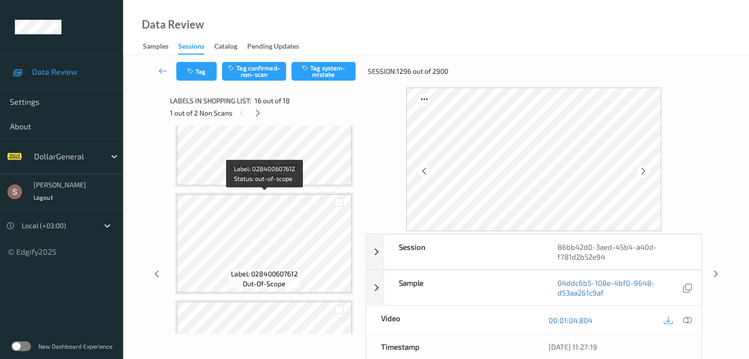
scroll to position [990, 0]
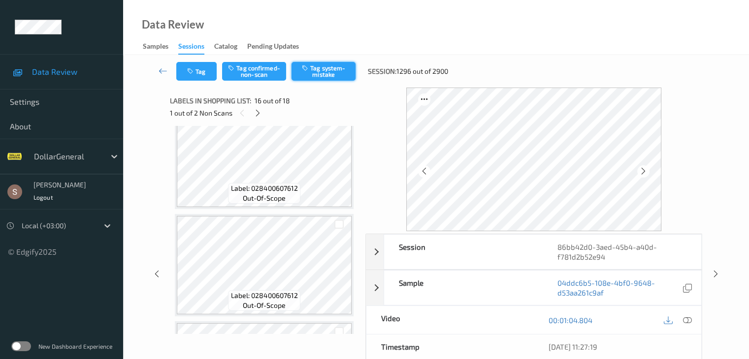
click at [316, 75] on button "Tag system-mistake" at bounding box center [323, 71] width 64 height 19
click at [258, 113] on icon at bounding box center [258, 113] width 8 height 9
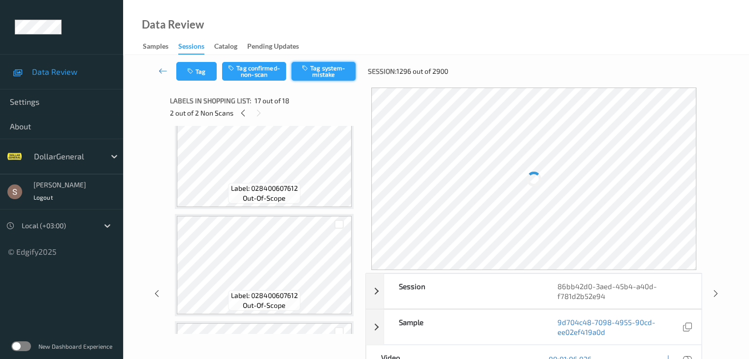
scroll to position [1615, 0]
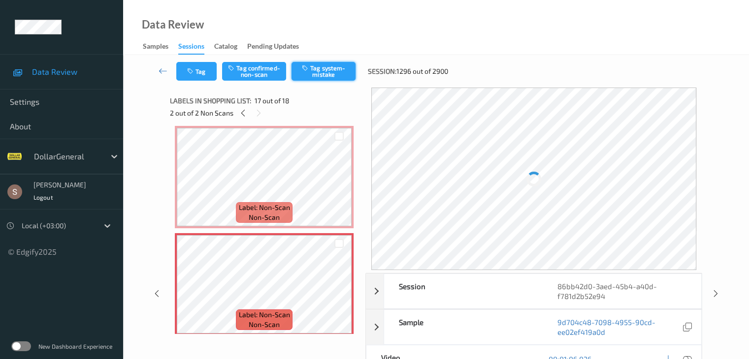
click at [341, 71] on button "Tag system-mistake" at bounding box center [323, 71] width 64 height 19
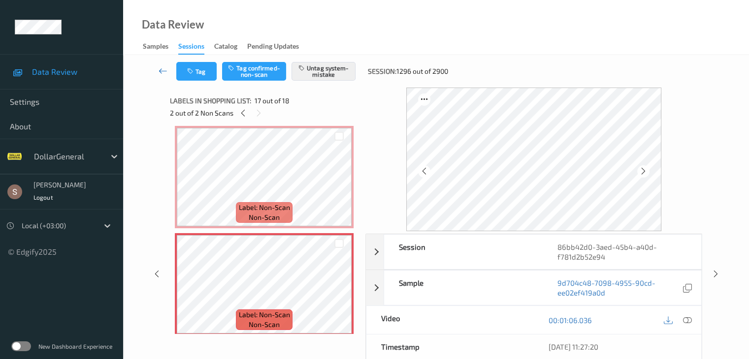
click at [158, 71] on link at bounding box center [163, 71] width 26 height 19
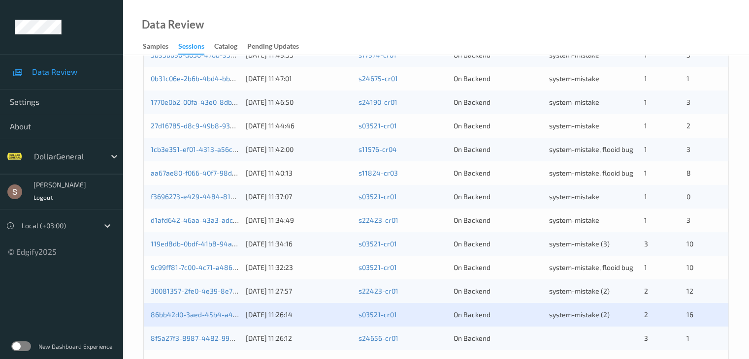
scroll to position [459, 0]
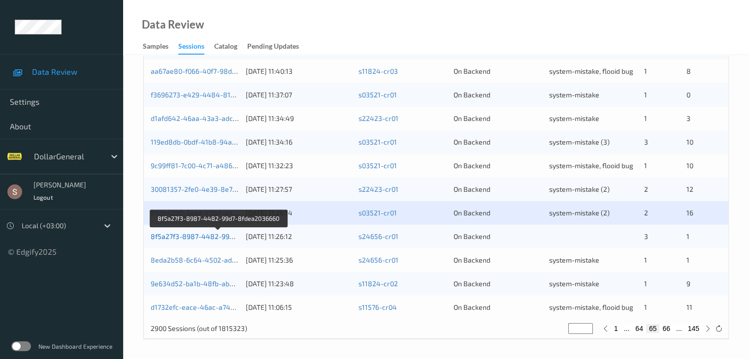
click at [224, 236] on link "8f5a27f3-8987-4482-99d7-8fdea2036660" at bounding box center [218, 236] width 135 height 8
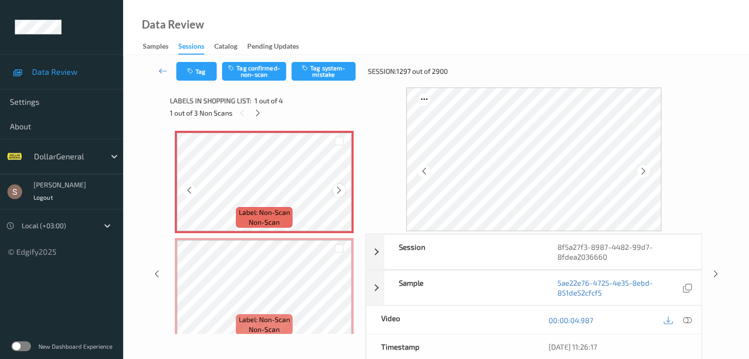
click at [341, 192] on icon at bounding box center [339, 190] width 8 height 9
click at [328, 81] on div "Tag Tag confirmed-non-scan Tag system-mistake Session: 1297 out of 2900" at bounding box center [435, 71] width 585 height 32
click at [325, 73] on button "Tag system-mistake" at bounding box center [323, 71] width 64 height 19
click at [195, 73] on icon "button" at bounding box center [191, 71] width 8 height 7
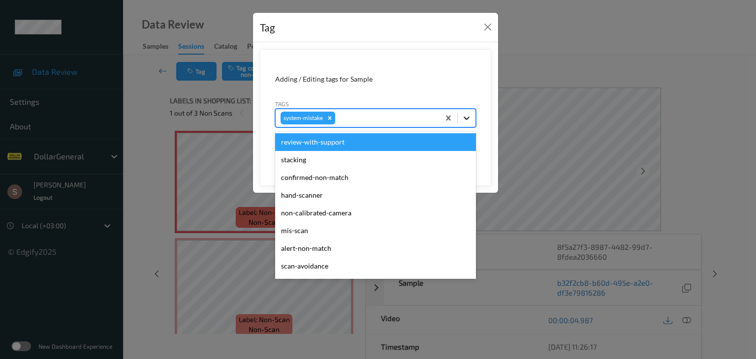
click at [469, 117] on icon at bounding box center [467, 118] width 6 height 3
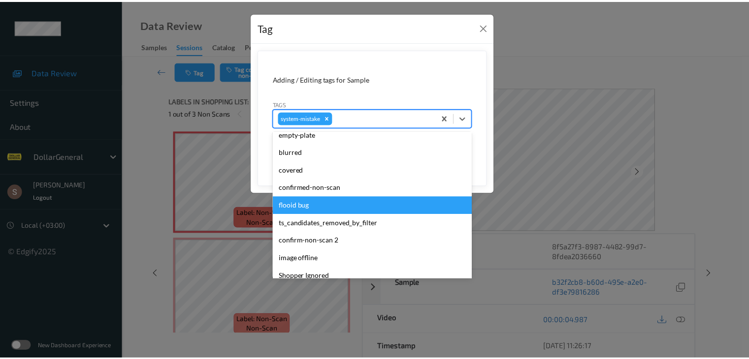
scroll to position [246, 0]
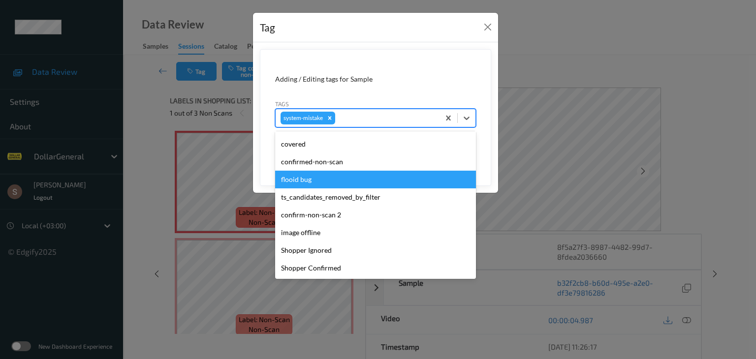
click at [319, 179] on div "flooid bug" at bounding box center [375, 180] width 201 height 18
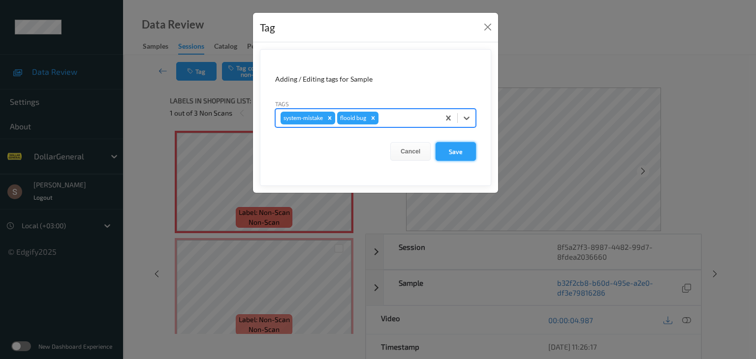
click at [464, 147] on button "Save" at bounding box center [456, 151] width 40 height 19
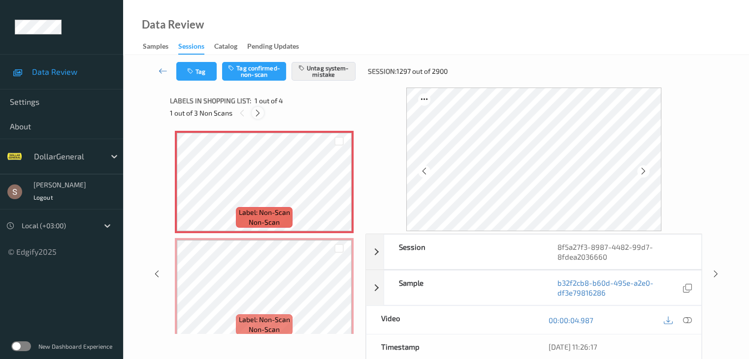
click at [255, 115] on icon at bounding box center [258, 113] width 8 height 9
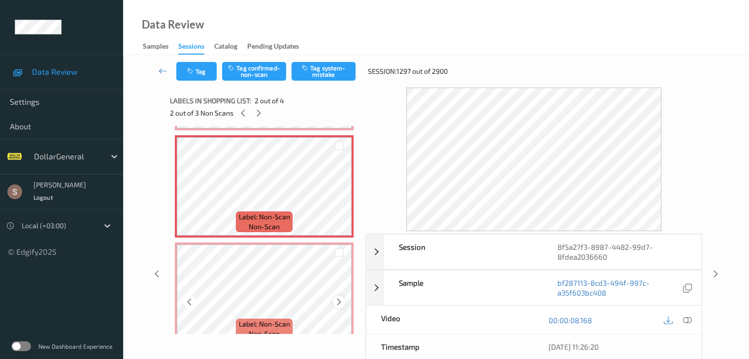
scroll to position [98, 0]
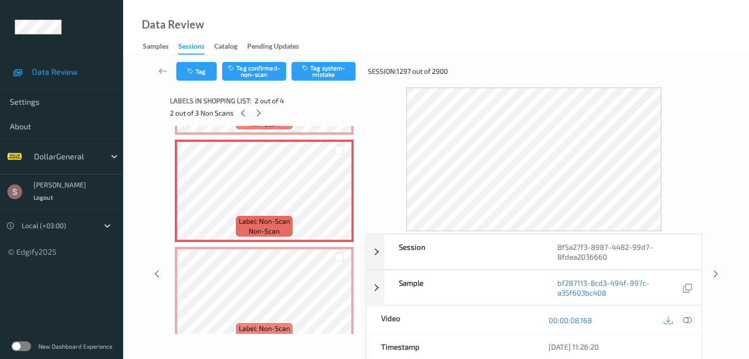
click at [689, 321] on icon at bounding box center [686, 320] width 9 height 9
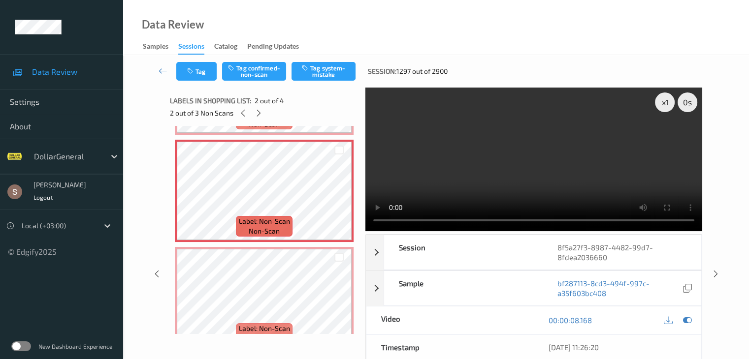
click at [462, 172] on video at bounding box center [533, 160] width 337 height 144
click at [666, 99] on div "x 1" at bounding box center [665, 103] width 20 height 20
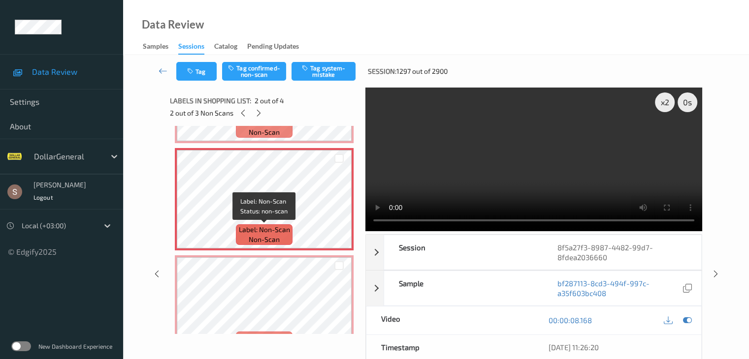
scroll to position [78, 0]
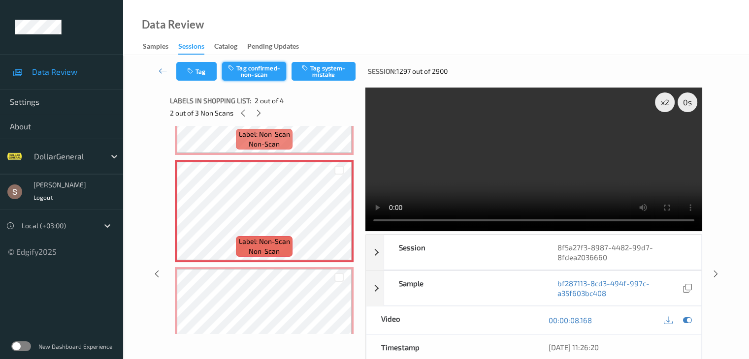
click at [269, 73] on button "Tag confirmed-non-scan" at bounding box center [254, 71] width 64 height 19
drag, startPoint x: 258, startPoint y: 115, endPoint x: 265, endPoint y: 103, distance: 13.7
click at [260, 115] on icon at bounding box center [258, 113] width 8 height 9
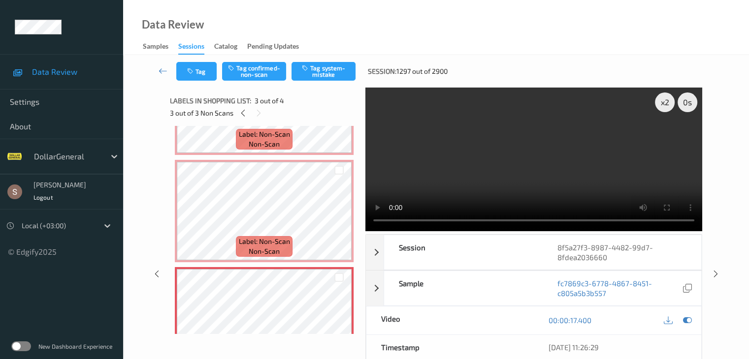
scroll to position [112, 0]
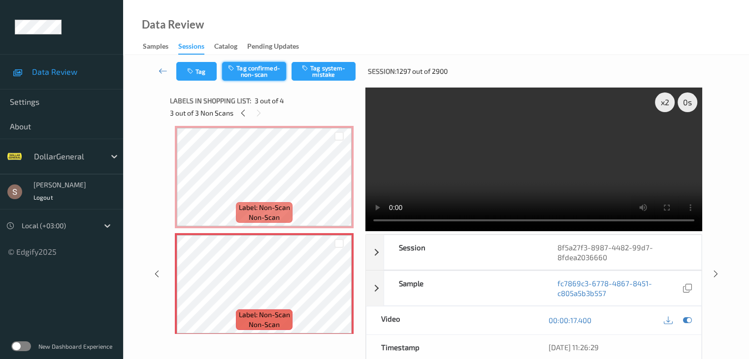
click at [274, 77] on button "Tag confirmed-non-scan" at bounding box center [254, 71] width 64 height 19
click at [163, 68] on icon at bounding box center [163, 71] width 9 height 10
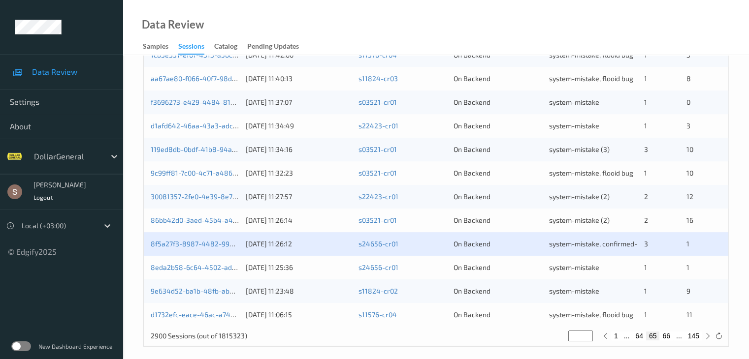
scroll to position [459, 0]
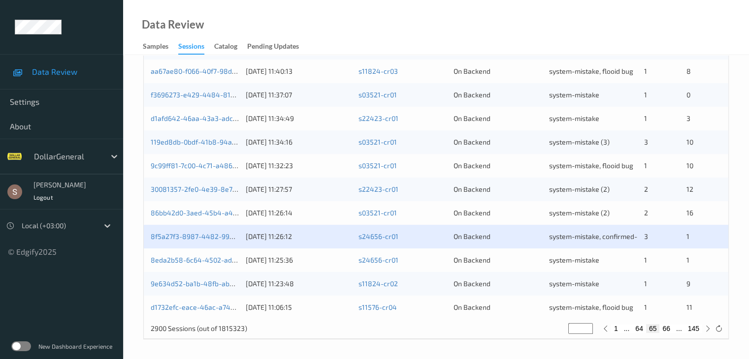
click at [666, 329] on button "66" at bounding box center [666, 328] width 14 height 9
type input "**"
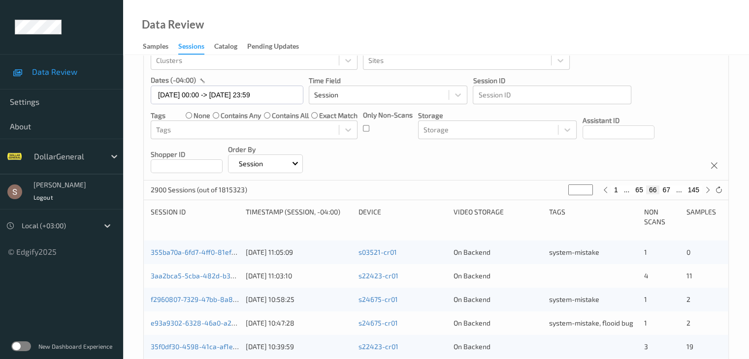
scroll to position [65, 0]
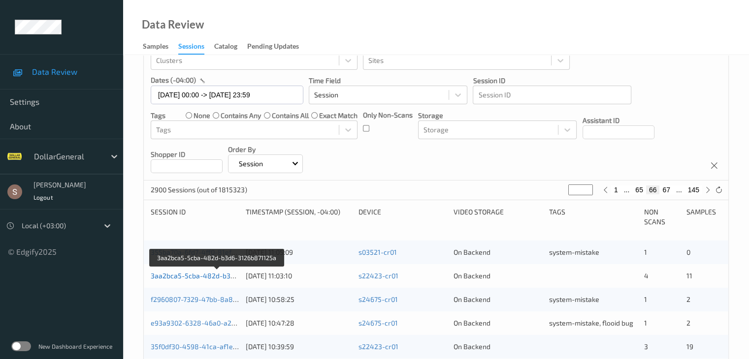
click at [196, 277] on link "3aa2bca5-5cba-482d-b3d6-3126b871125a" at bounding box center [218, 276] width 135 height 8
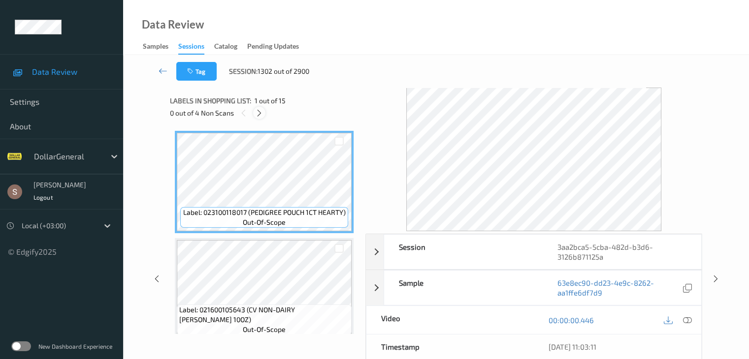
click at [259, 111] on icon at bounding box center [259, 113] width 8 height 9
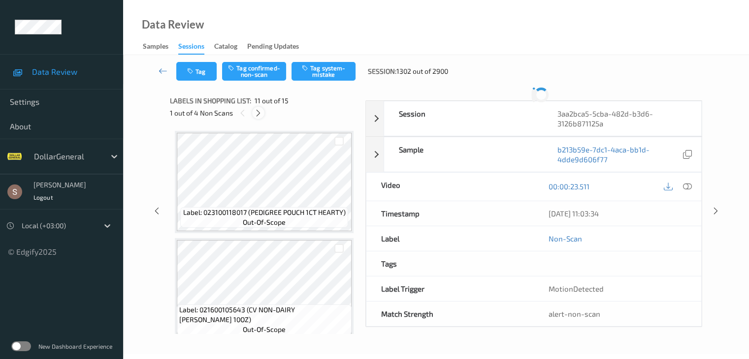
scroll to position [971, 0]
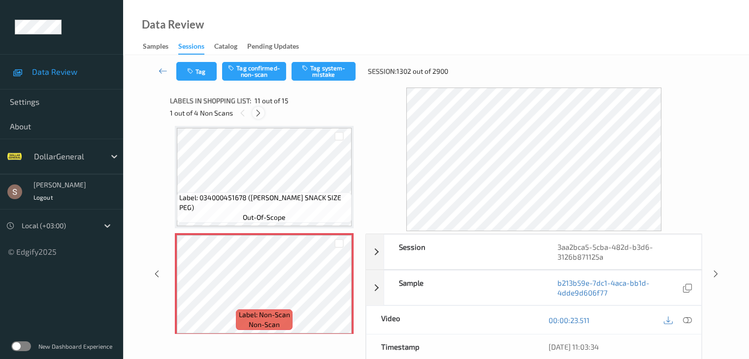
click at [259, 111] on icon at bounding box center [258, 113] width 8 height 9
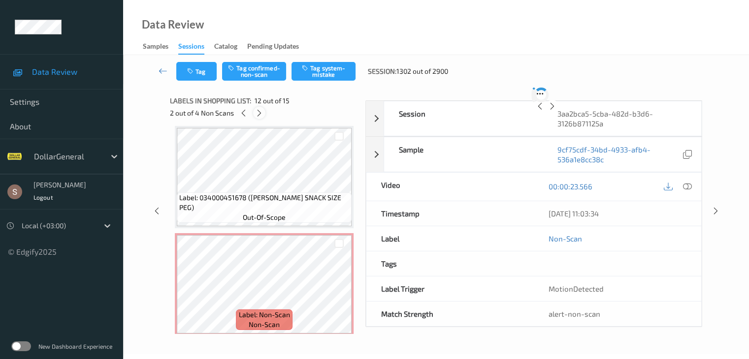
scroll to position [1078, 0]
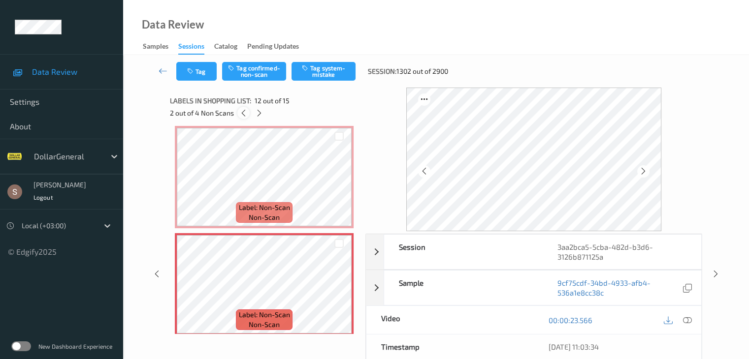
click at [244, 115] on icon at bounding box center [243, 113] width 8 height 9
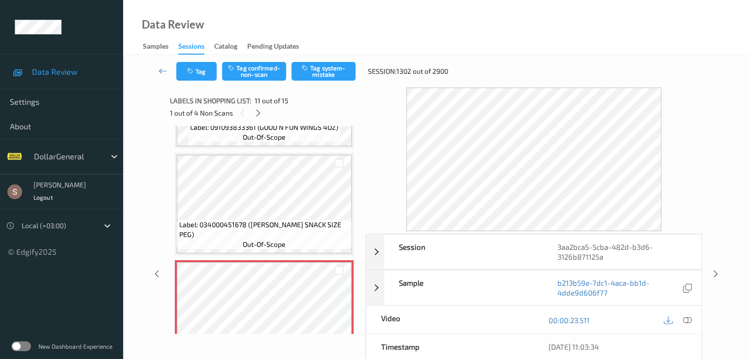
scroll to position [921, 0]
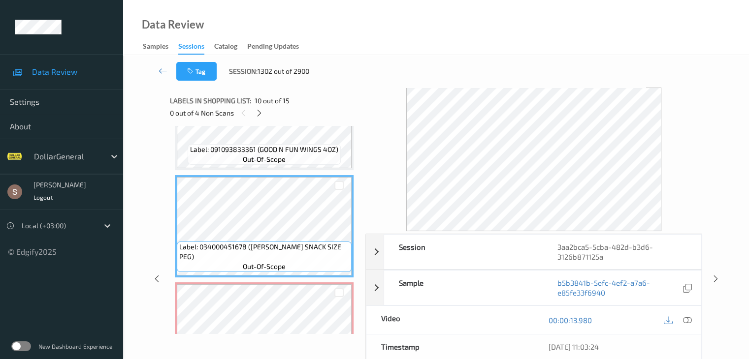
click at [277, 282] on div "Label: 023100118017 (PEDIGREE POUCH 1CT HEARTY) out-of-scope Label: 02160010564…" at bounding box center [264, 11] width 179 height 1605
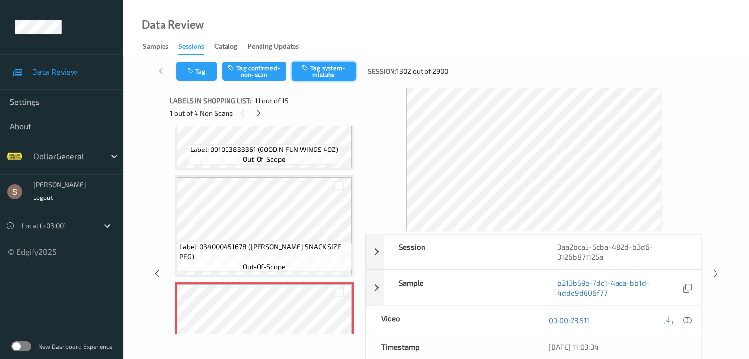
click at [311, 72] on button "Tag system-mistake" at bounding box center [323, 71] width 64 height 19
click at [257, 114] on icon at bounding box center [258, 113] width 8 height 9
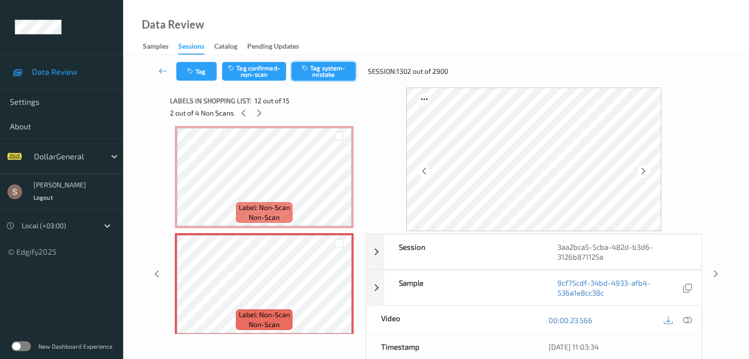
click at [323, 78] on button "Tag system-mistake" at bounding box center [323, 71] width 64 height 19
click at [259, 115] on icon at bounding box center [259, 113] width 8 height 9
click at [315, 77] on button "Tag system-mistake" at bounding box center [323, 71] width 64 height 19
click at [258, 111] on icon at bounding box center [259, 113] width 8 height 9
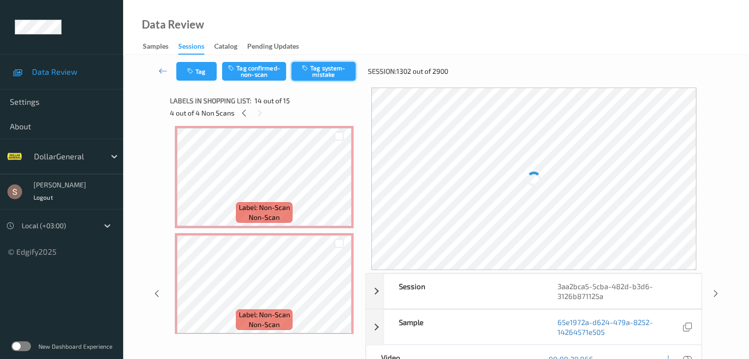
scroll to position [1293, 0]
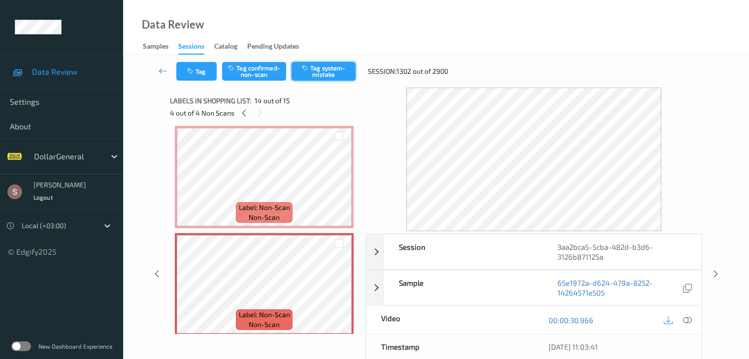
click at [307, 75] on button "Tag system-mistake" at bounding box center [323, 71] width 64 height 19
click at [162, 71] on icon at bounding box center [163, 71] width 9 height 10
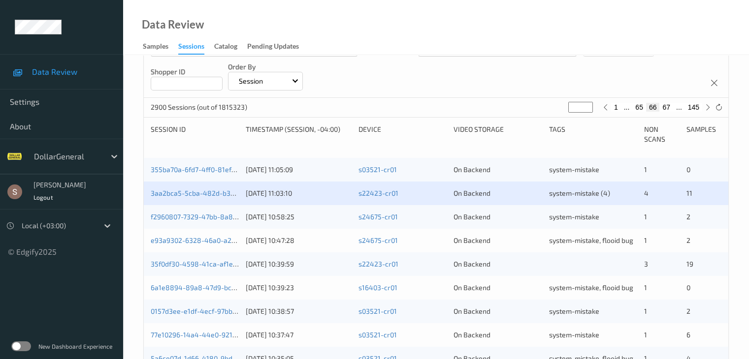
scroll to position [197, 0]
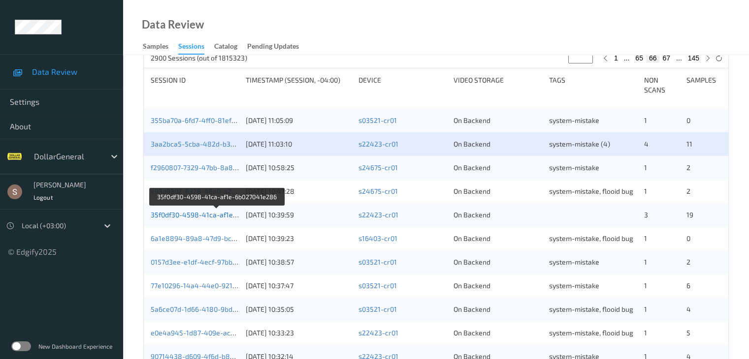
click at [214, 216] on link "35f0df30-4598-41ca-af1e-6b027041e286" at bounding box center [217, 215] width 132 height 8
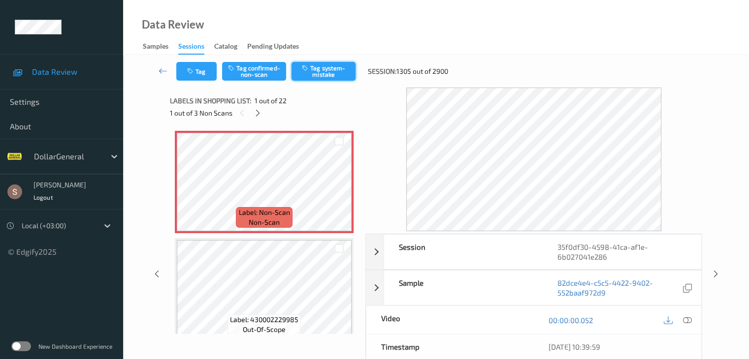
click at [343, 65] on button "Tag system-mistake" at bounding box center [323, 71] width 64 height 19
click at [201, 67] on button "Tag" at bounding box center [196, 71] width 40 height 19
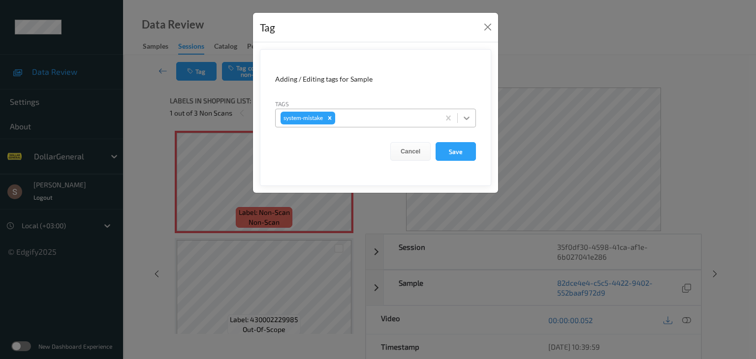
click at [470, 122] on icon at bounding box center [467, 118] width 10 height 10
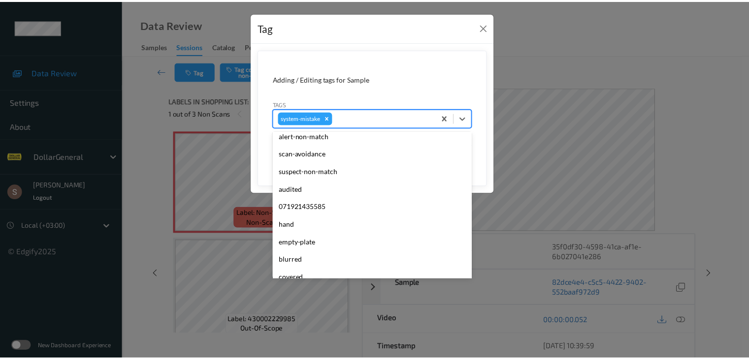
scroll to position [246, 0]
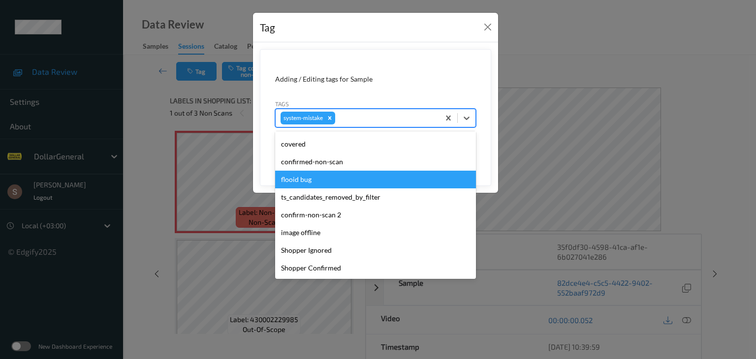
click at [327, 183] on div "flooid bug" at bounding box center [375, 180] width 201 height 18
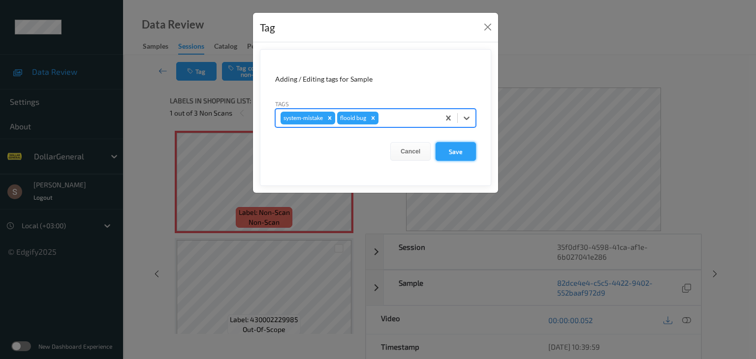
click at [453, 156] on button "Save" at bounding box center [456, 151] width 40 height 19
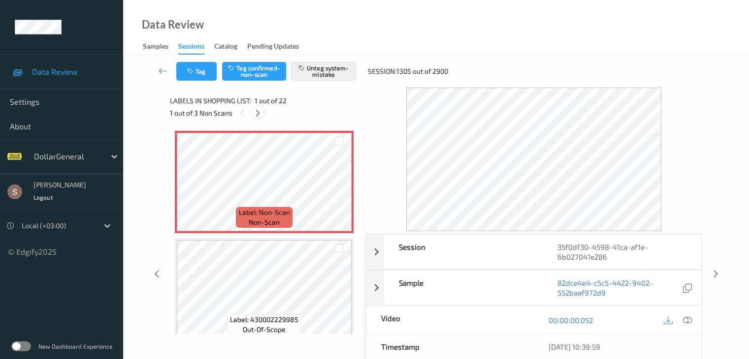
click at [259, 113] on icon at bounding box center [258, 113] width 8 height 9
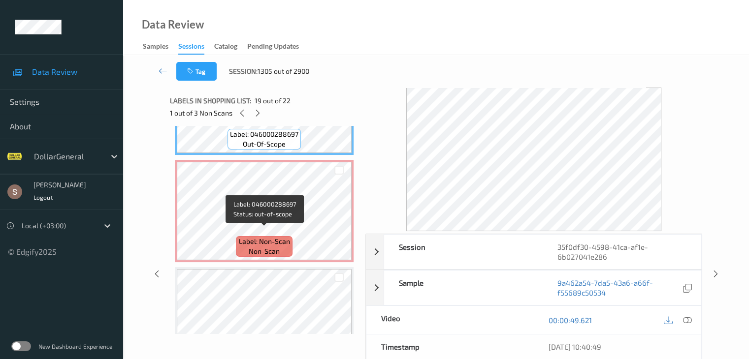
scroll to position [2059, 0]
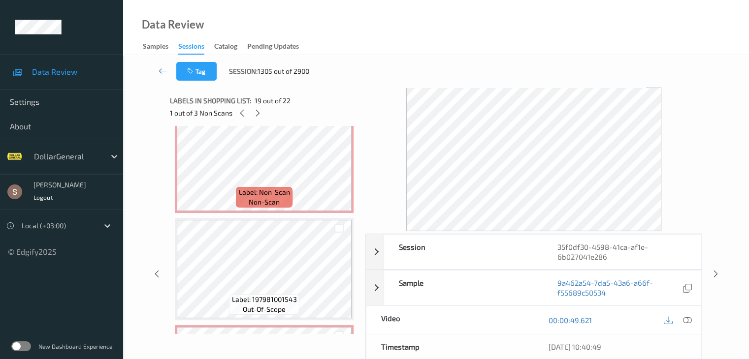
click at [259, 199] on span "non-scan" at bounding box center [264, 202] width 31 height 10
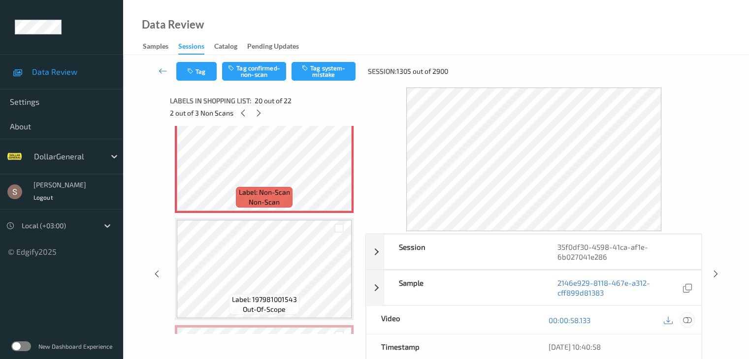
click at [681, 316] on div at bounding box center [686, 320] width 13 height 13
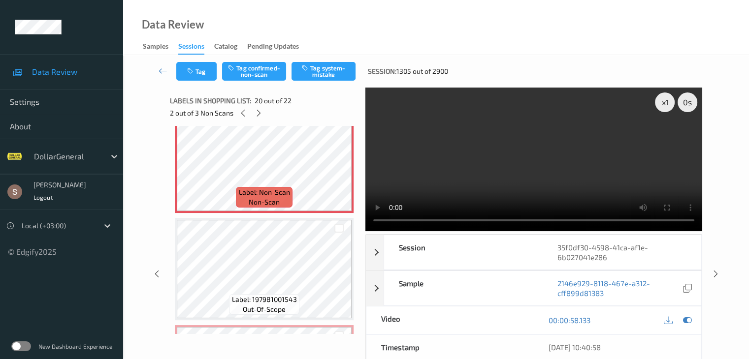
click at [522, 149] on video at bounding box center [533, 160] width 337 height 144
click at [312, 72] on button "Tag system-mistake" at bounding box center [323, 71] width 64 height 19
click at [256, 115] on icon at bounding box center [258, 113] width 8 height 9
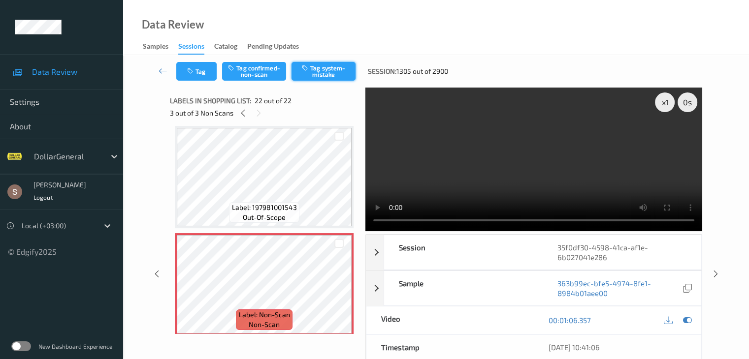
click at [341, 68] on button "Tag system-mistake" at bounding box center [323, 71] width 64 height 19
click at [159, 71] on icon at bounding box center [163, 71] width 9 height 10
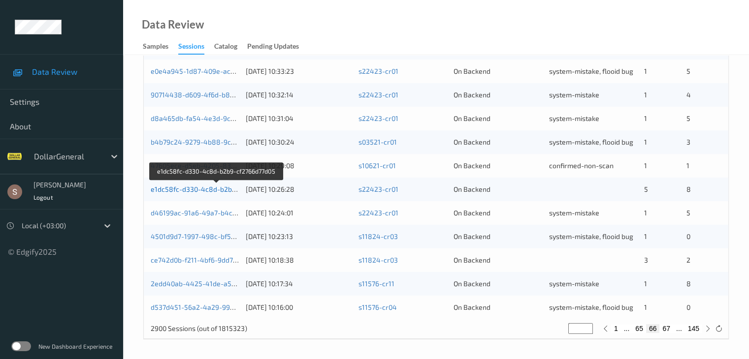
click at [202, 190] on link "e1dc58fc-d330-4c8d-b2b9-cf2766d77d05" at bounding box center [217, 189] width 132 height 8
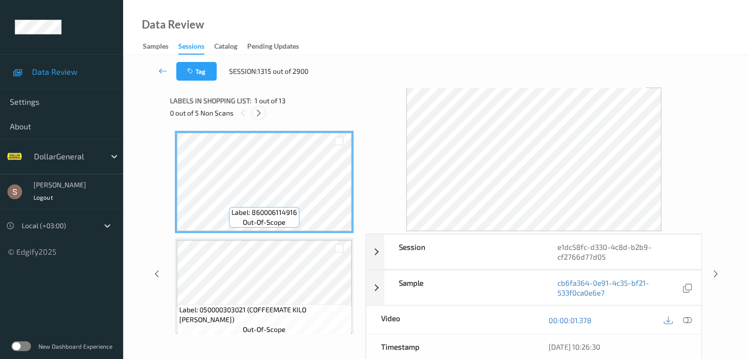
click at [257, 116] on icon at bounding box center [258, 113] width 8 height 9
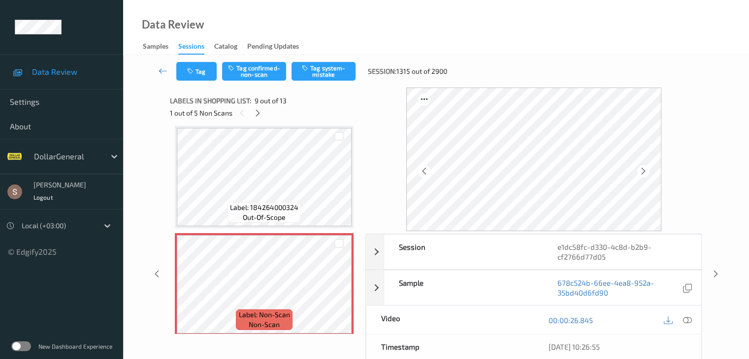
click at [312, 82] on div "Tag Tag confirmed-non-scan Tag system-mistake Session: 1315 out of 2900" at bounding box center [435, 71] width 585 height 32
click at [317, 69] on button "Tag system-mistake" at bounding box center [323, 71] width 64 height 19
click at [258, 118] on div at bounding box center [258, 113] width 12 height 12
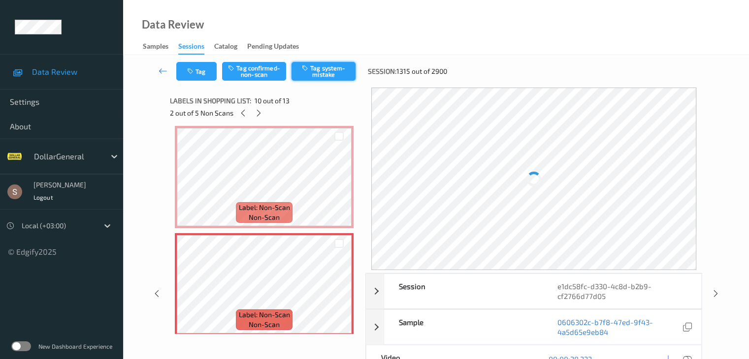
click at [313, 77] on button "Tag system-mistake" at bounding box center [323, 71] width 64 height 19
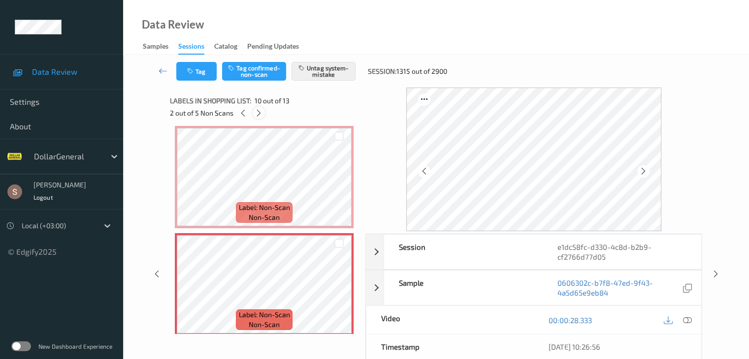
click at [261, 117] on icon at bounding box center [258, 113] width 8 height 9
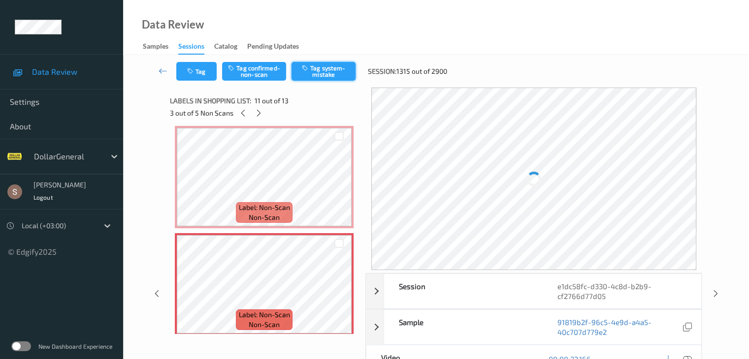
click at [301, 75] on button "Tag system-mistake" at bounding box center [323, 71] width 64 height 19
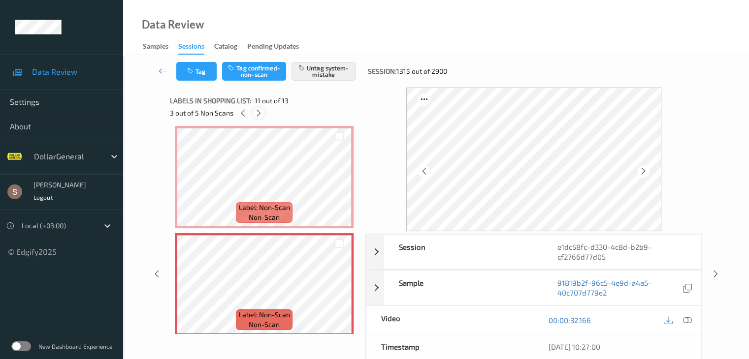
click at [260, 116] on icon at bounding box center [258, 113] width 8 height 9
click at [315, 66] on button "Tag system-mistake" at bounding box center [323, 71] width 64 height 19
click at [262, 113] on icon at bounding box center [259, 113] width 8 height 9
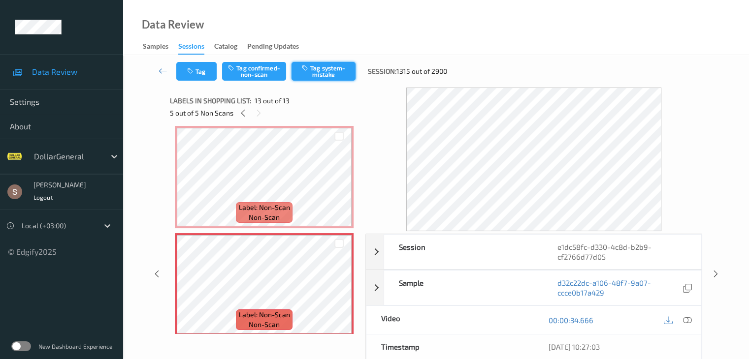
click at [314, 72] on button "Tag system-mistake" at bounding box center [323, 71] width 64 height 19
click at [161, 67] on icon at bounding box center [163, 71] width 9 height 10
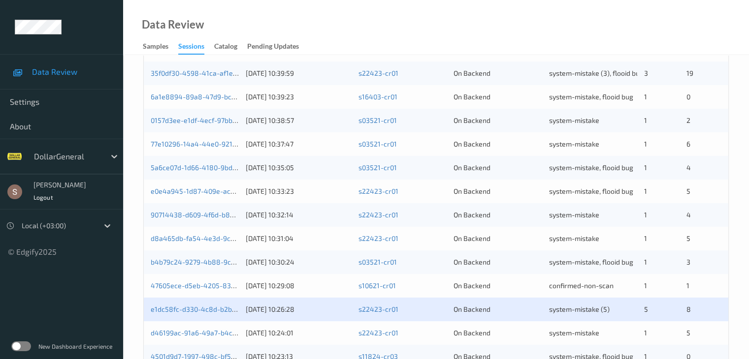
scroll to position [459, 0]
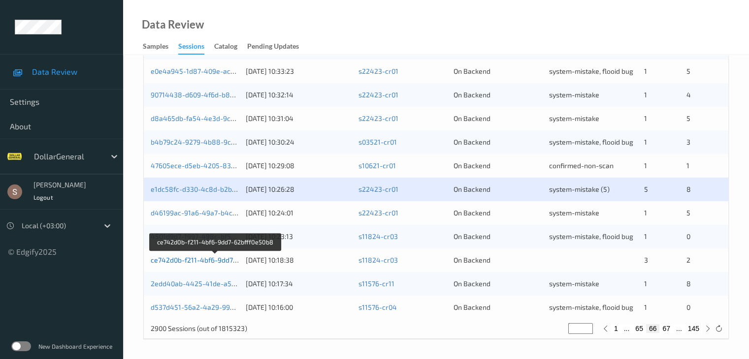
click at [203, 262] on link "ce742d0b-f211-4bf6-9dd7-62bfff0e50b8" at bounding box center [215, 260] width 128 height 8
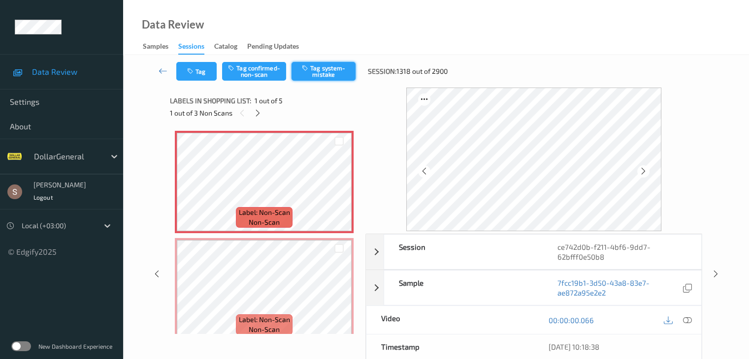
click at [317, 75] on button "Tag system-mistake" at bounding box center [323, 71] width 64 height 19
click at [204, 73] on button "Tag" at bounding box center [196, 71] width 40 height 19
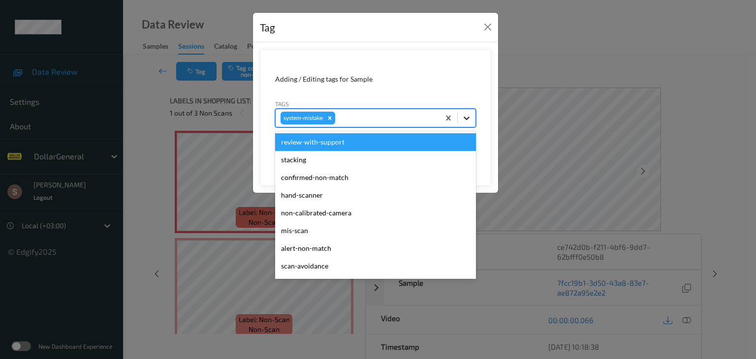
click at [472, 122] on icon at bounding box center [467, 118] width 10 height 10
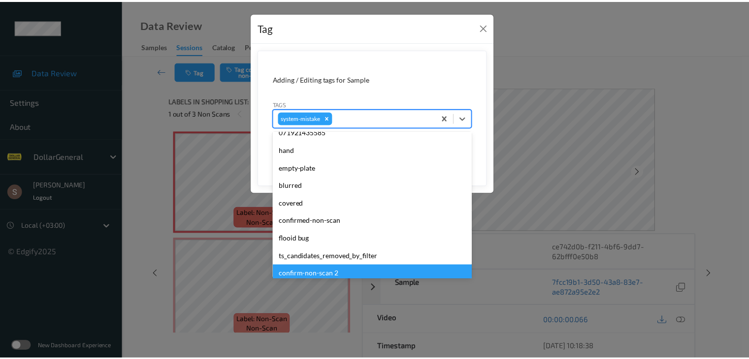
scroll to position [246, 0]
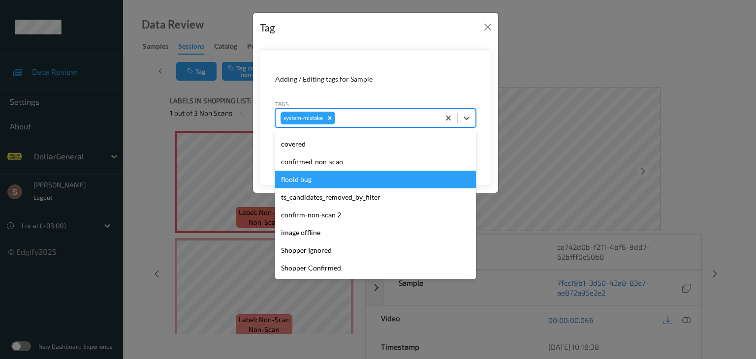
click at [338, 182] on div "flooid bug" at bounding box center [375, 180] width 201 height 18
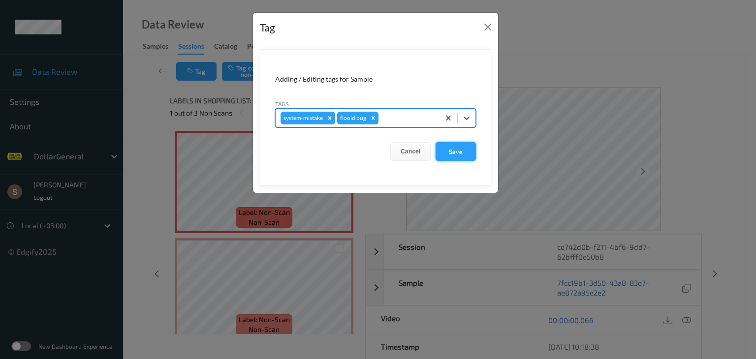
click at [454, 153] on button "Save" at bounding box center [456, 151] width 40 height 19
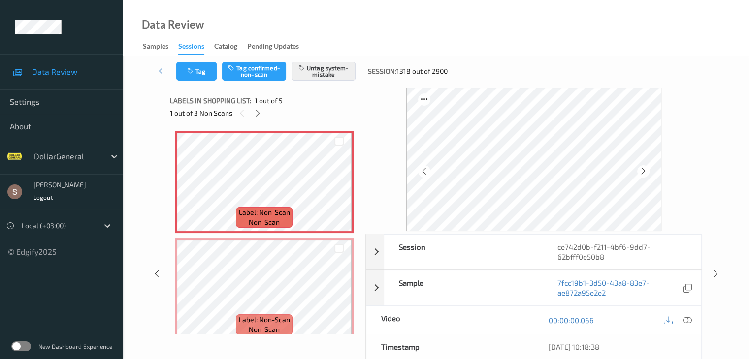
click at [252, 119] on div "1 out of 3 Non Scans" at bounding box center [264, 113] width 189 height 12
click at [255, 114] on icon at bounding box center [258, 113] width 8 height 9
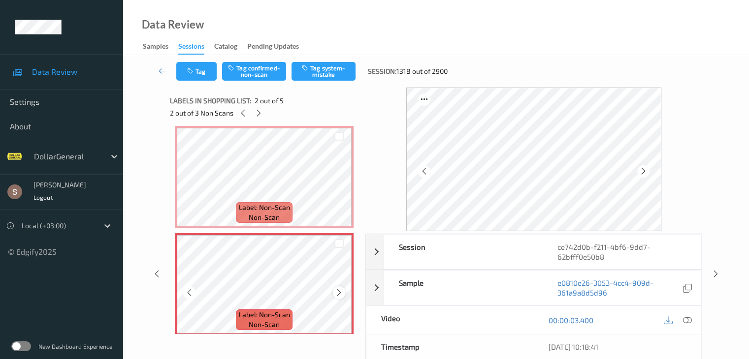
click at [342, 292] on icon at bounding box center [339, 292] width 8 height 9
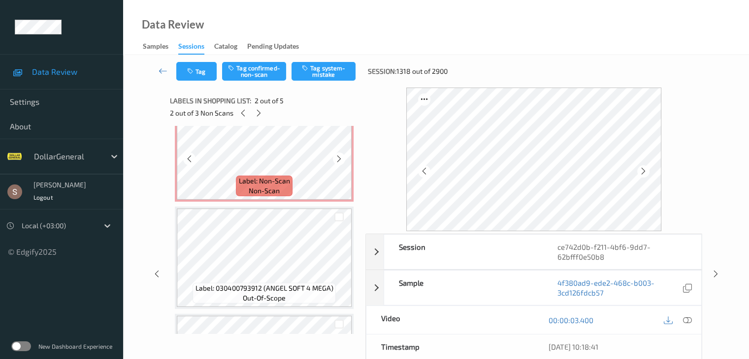
scroll to position [295, 0]
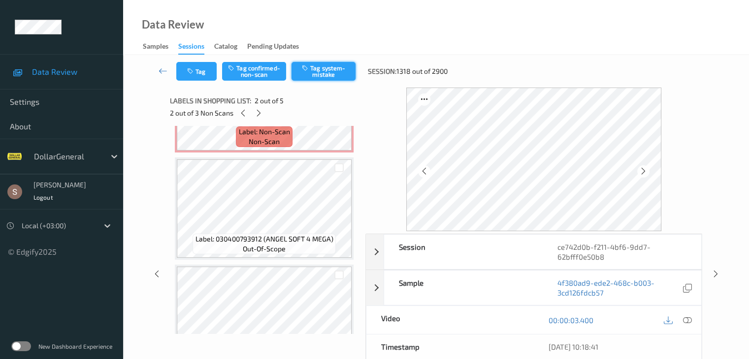
click at [340, 76] on button "Tag system-mistake" at bounding box center [323, 71] width 64 height 19
click at [261, 117] on icon at bounding box center [258, 113] width 8 height 9
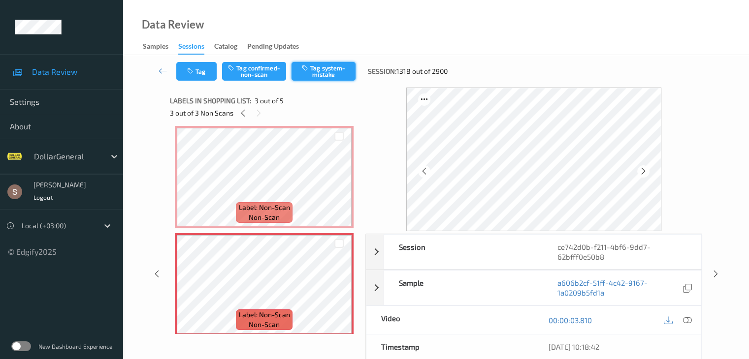
click at [327, 73] on button "Tag system-mistake" at bounding box center [323, 71] width 64 height 19
click at [163, 71] on icon at bounding box center [163, 71] width 9 height 10
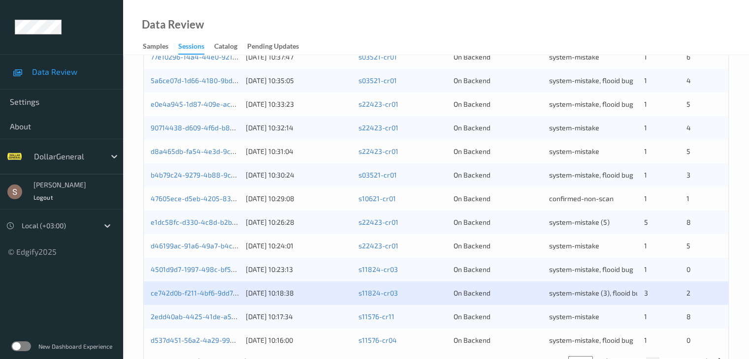
scroll to position [459, 0]
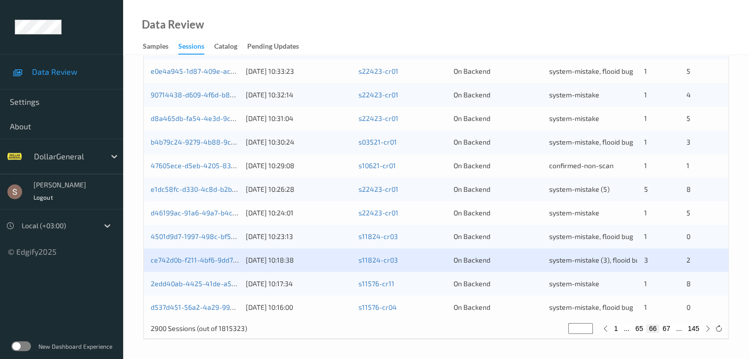
click at [665, 330] on button "67" at bounding box center [666, 328] width 14 height 9
type input "**"
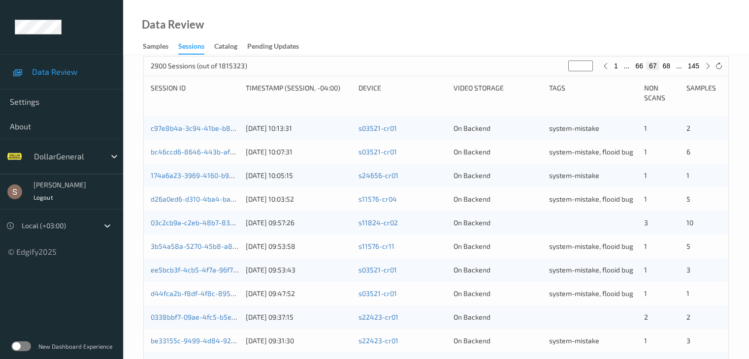
scroll to position [197, 0]
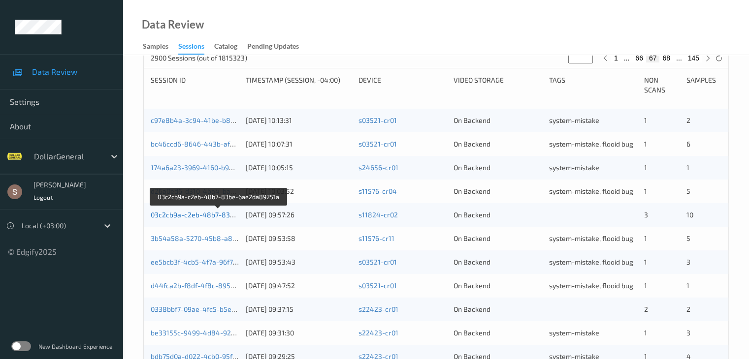
click at [203, 216] on link "03c2cb9a-c2eb-48b7-83be-6ae2da89251a" at bounding box center [219, 215] width 137 height 8
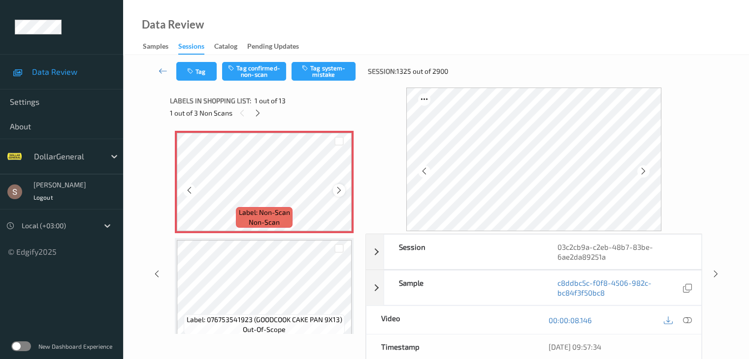
click at [340, 191] on icon at bounding box center [339, 190] width 8 height 9
click at [311, 64] on button "Tag system-mistake" at bounding box center [323, 71] width 64 height 19
click at [201, 69] on button "Tag" at bounding box center [196, 71] width 40 height 19
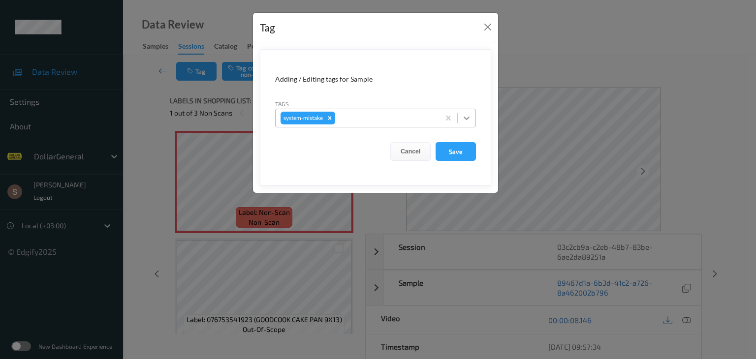
click at [471, 117] on icon at bounding box center [467, 118] width 10 height 10
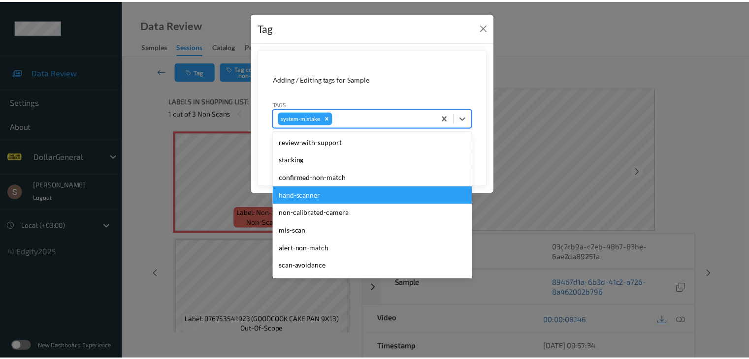
scroll to position [246, 0]
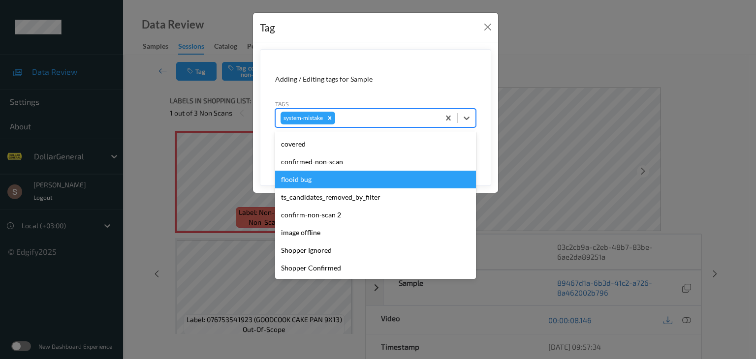
click at [335, 178] on div "flooid bug" at bounding box center [375, 180] width 201 height 18
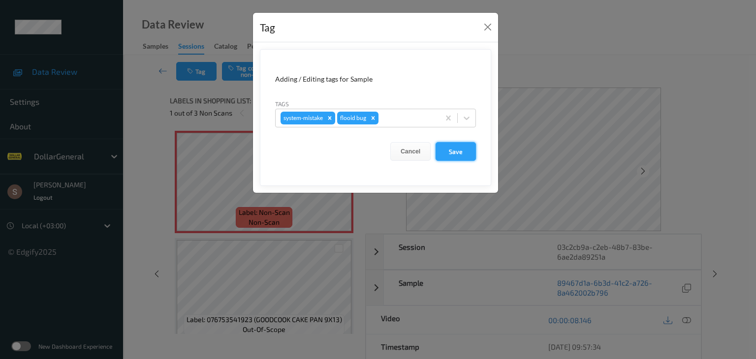
click at [453, 154] on button "Save" at bounding box center [456, 151] width 40 height 19
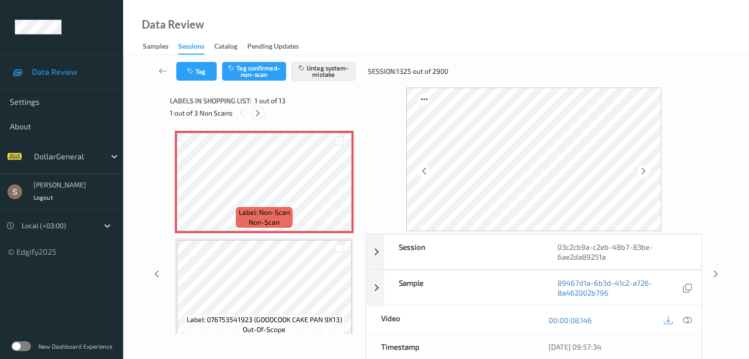
click at [255, 118] on div at bounding box center [258, 113] width 12 height 12
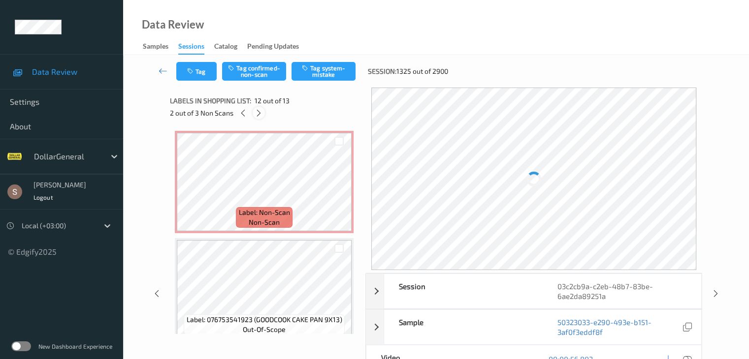
scroll to position [1078, 0]
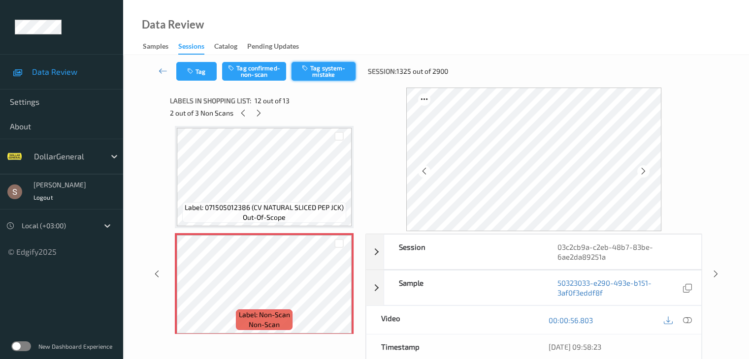
click at [339, 71] on button "Tag system-mistake" at bounding box center [323, 71] width 64 height 19
click at [259, 111] on icon at bounding box center [258, 113] width 8 height 9
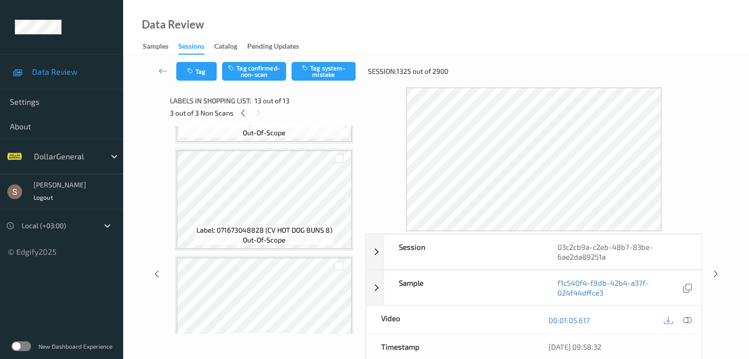
scroll to position [503, 0]
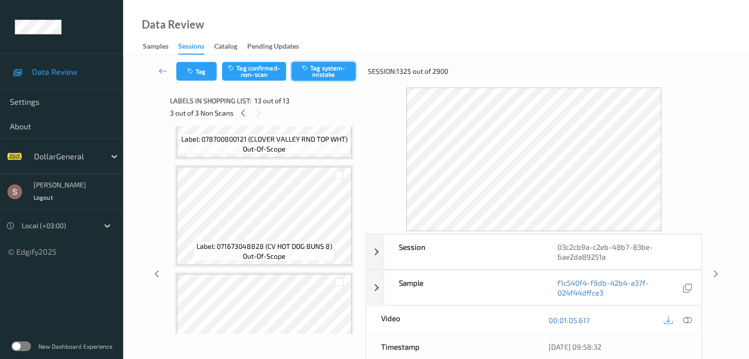
click at [337, 69] on button "Tag system-mistake" at bounding box center [323, 71] width 64 height 19
click at [154, 63] on link at bounding box center [163, 71] width 26 height 19
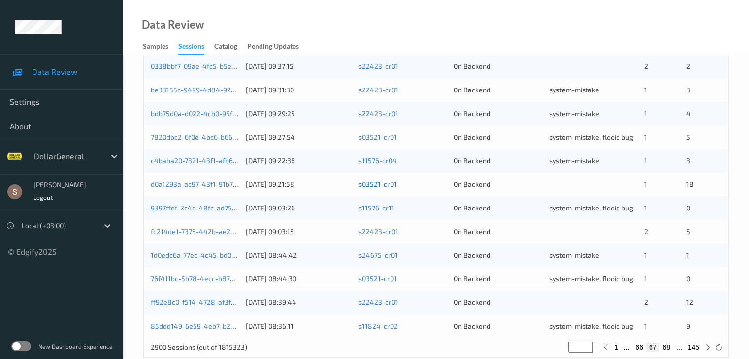
scroll to position [345, 0]
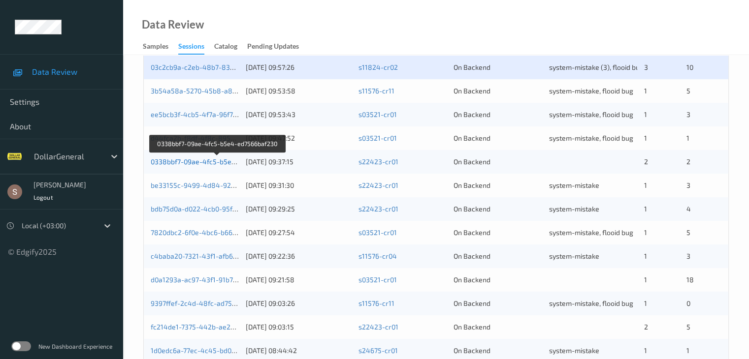
click at [212, 162] on link "0338bbf7-09ae-4fc5-b5e4-ed7566baf230" at bounding box center [217, 162] width 133 height 8
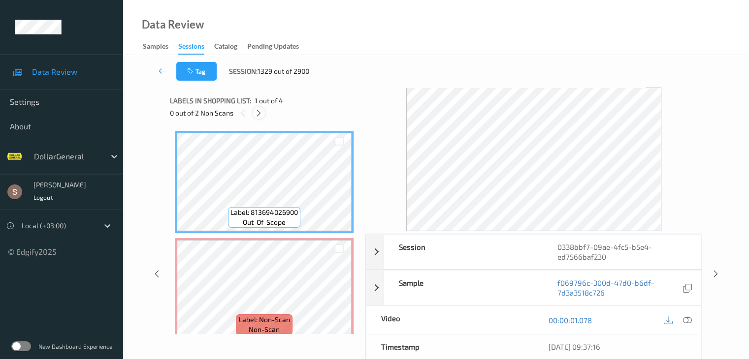
click at [260, 107] on div at bounding box center [259, 113] width 12 height 12
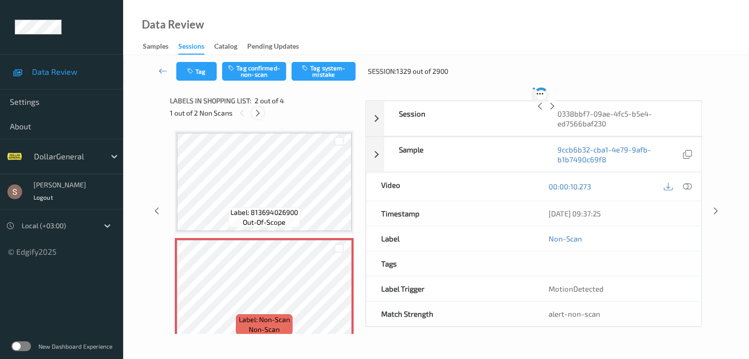
scroll to position [5, 0]
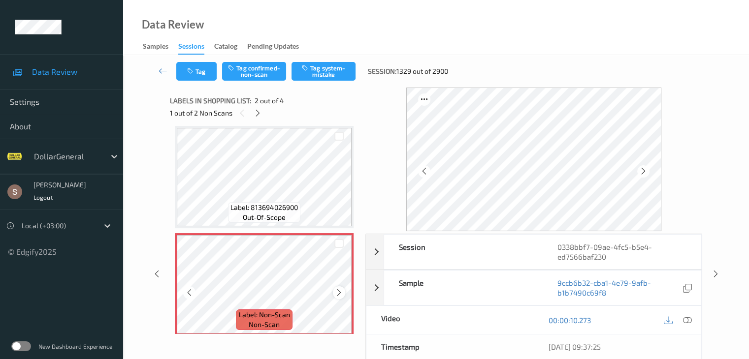
click at [339, 294] on icon at bounding box center [339, 292] width 8 height 9
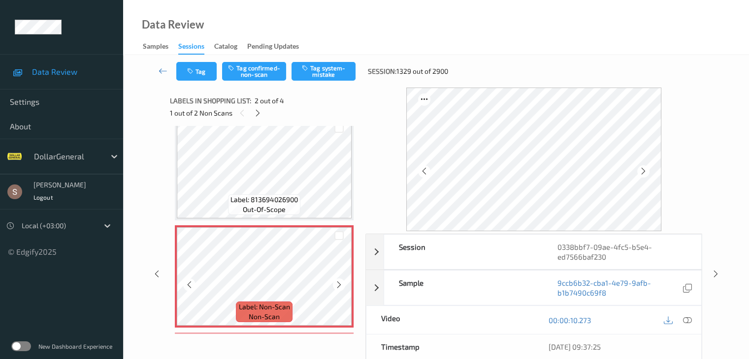
scroll to position [0, 0]
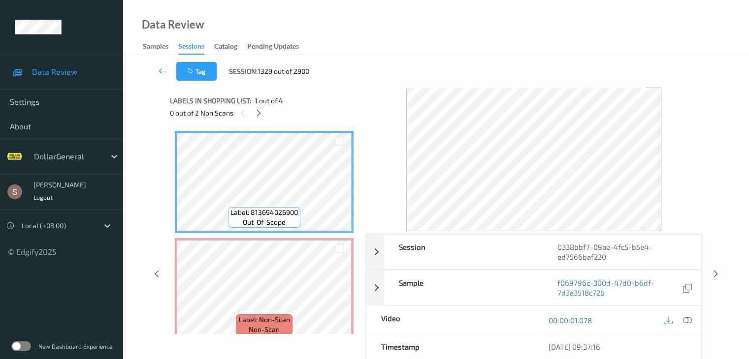
click at [690, 320] on icon at bounding box center [686, 320] width 9 height 9
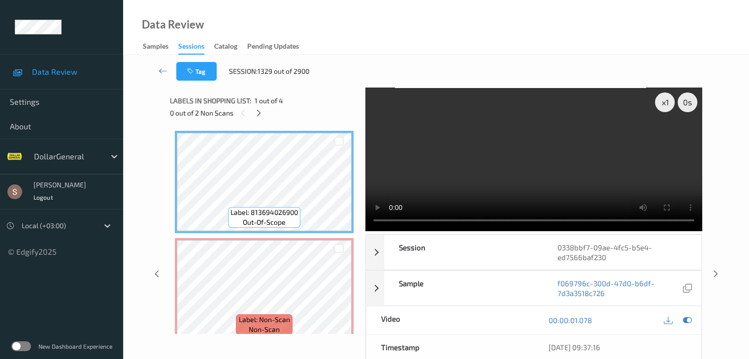
click at [539, 156] on video at bounding box center [533, 160] width 337 height 144
click at [666, 98] on div "x 1" at bounding box center [665, 103] width 20 height 20
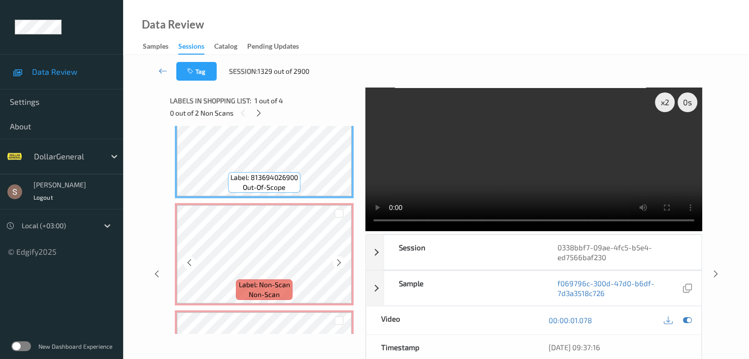
scroll to position [49, 0]
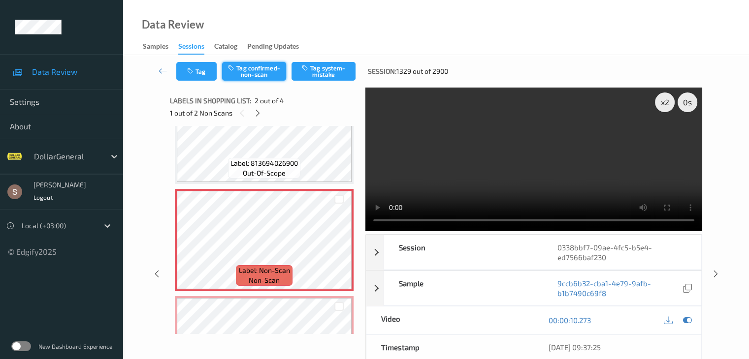
click at [254, 69] on button "Tag confirmed-non-scan" at bounding box center [254, 71] width 64 height 19
click at [255, 111] on icon at bounding box center [258, 113] width 8 height 9
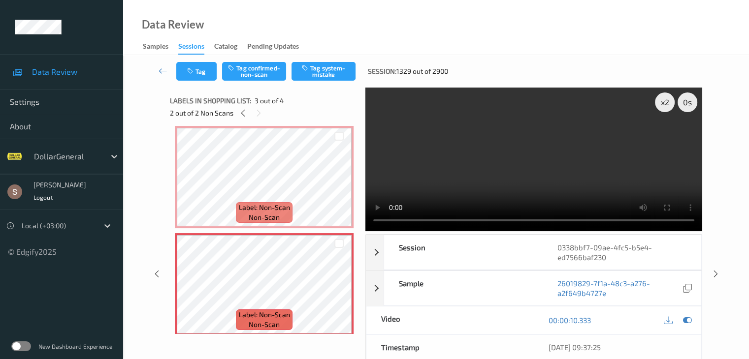
click at [447, 174] on video at bounding box center [533, 160] width 337 height 144
click at [260, 59] on div "Tag Tag confirmed-non-scan Tag system-mistake Session: 1329 out of 2900" at bounding box center [435, 71] width 585 height 32
click at [257, 65] on button "Tag confirmed-non-scan" at bounding box center [254, 71] width 64 height 19
click at [162, 70] on icon at bounding box center [163, 71] width 9 height 10
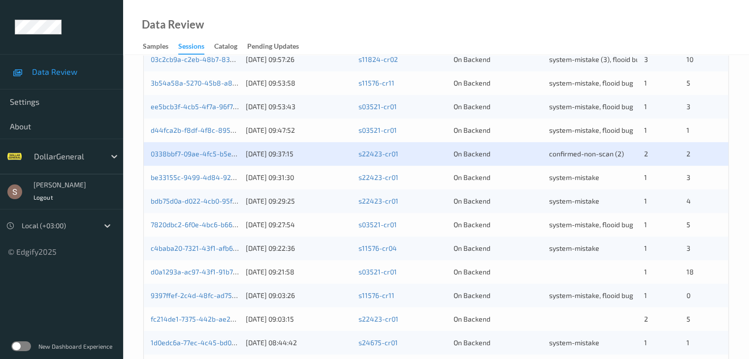
scroll to position [394, 0]
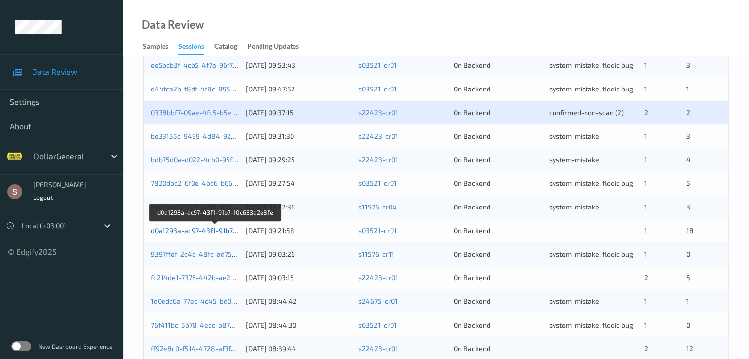
click at [204, 230] on link "d0a1293a-ac97-43f1-91b7-10c633a2e8fe" at bounding box center [216, 230] width 130 height 8
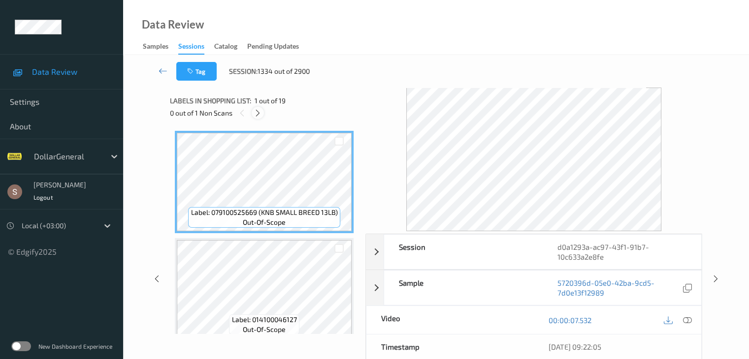
click at [260, 115] on icon at bounding box center [258, 113] width 8 height 9
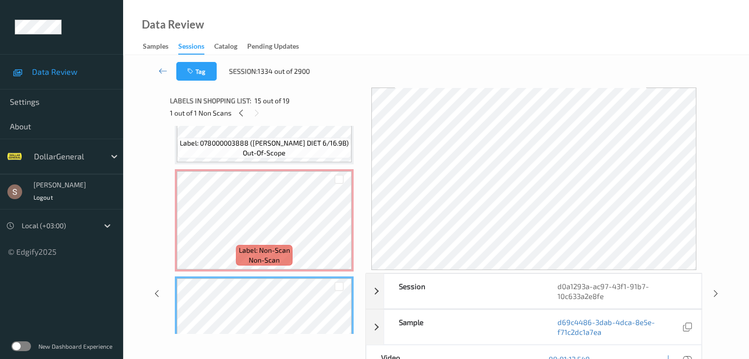
scroll to position [1341, 0]
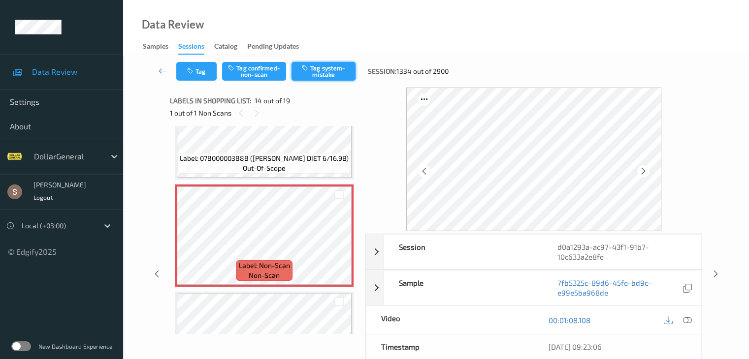
click at [301, 79] on button "Tag system-mistake" at bounding box center [323, 71] width 64 height 19
click at [158, 67] on link at bounding box center [163, 71] width 26 height 19
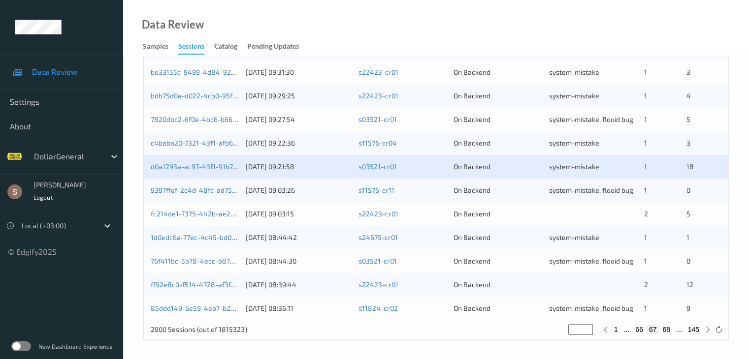
scroll to position [459, 0]
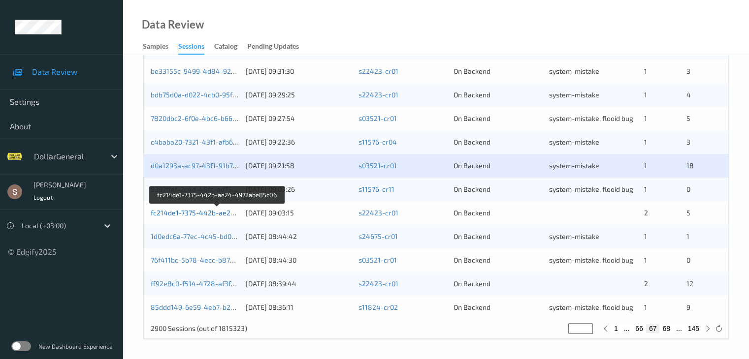
click at [207, 215] on link "fc214de1-7375-442b-ae24-4972abe85c06" at bounding box center [218, 213] width 134 height 8
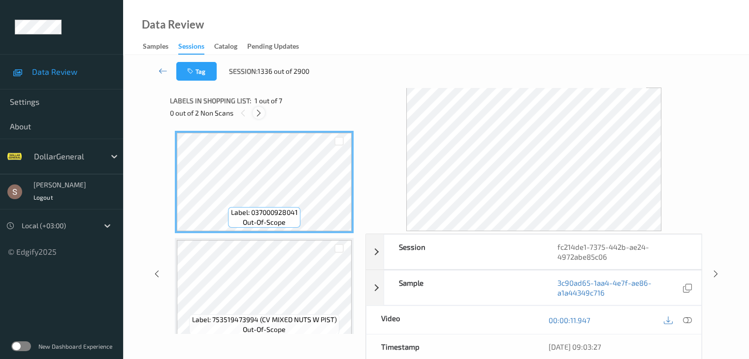
click at [263, 111] on icon at bounding box center [258, 113] width 8 height 9
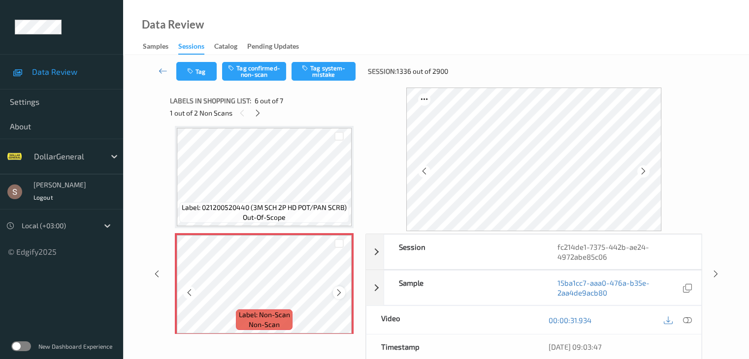
click at [339, 296] on icon at bounding box center [339, 292] width 8 height 9
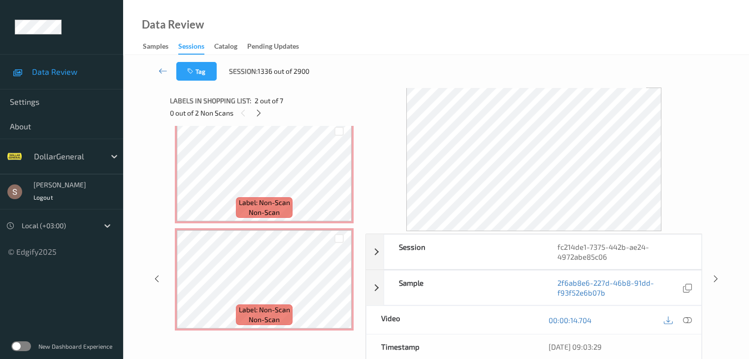
scroll to position [548, 0]
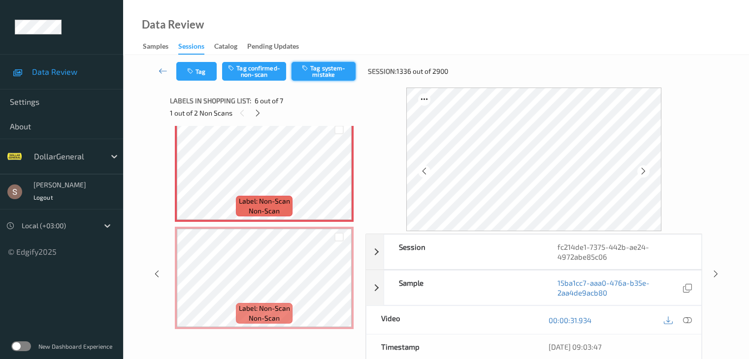
click at [316, 65] on button "Tag system-mistake" at bounding box center [323, 71] width 64 height 19
click at [261, 115] on icon at bounding box center [258, 113] width 8 height 9
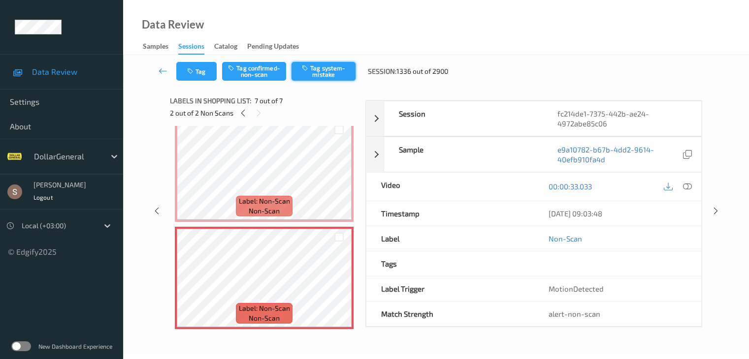
scroll to position [541, 0]
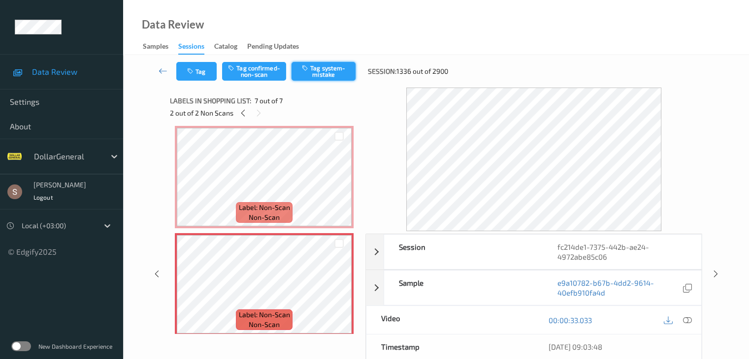
click at [324, 69] on button "Tag system-mistake" at bounding box center [323, 71] width 64 height 19
click at [161, 71] on icon at bounding box center [163, 71] width 9 height 10
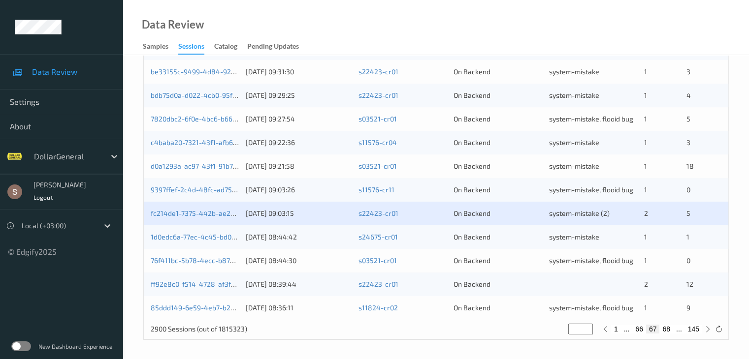
scroll to position [459, 0]
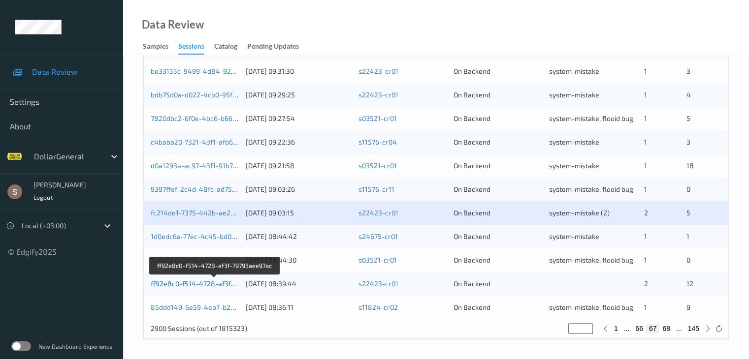
click at [207, 286] on link "ff92e8c0-f514-4728-af3f-79793aee97ac" at bounding box center [215, 284] width 128 height 8
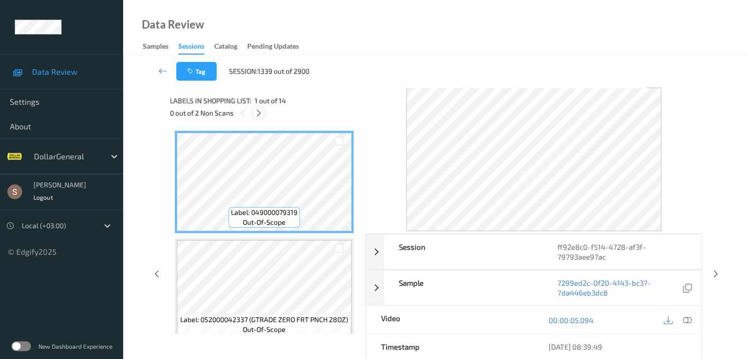
click at [262, 116] on icon at bounding box center [258, 113] width 8 height 9
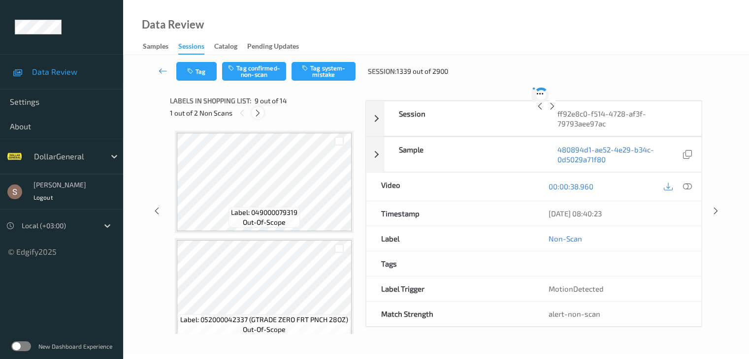
scroll to position [756, 0]
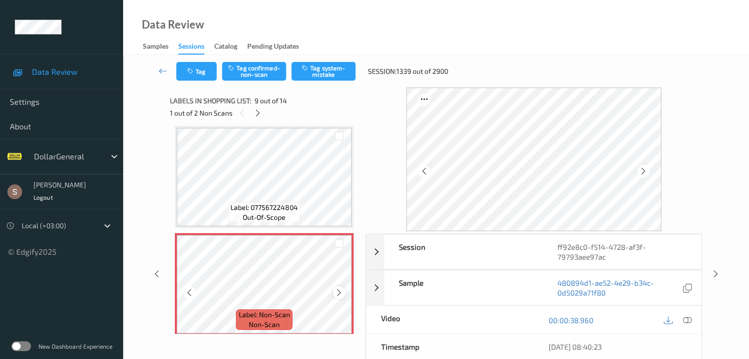
click at [341, 291] on icon at bounding box center [339, 292] width 8 height 9
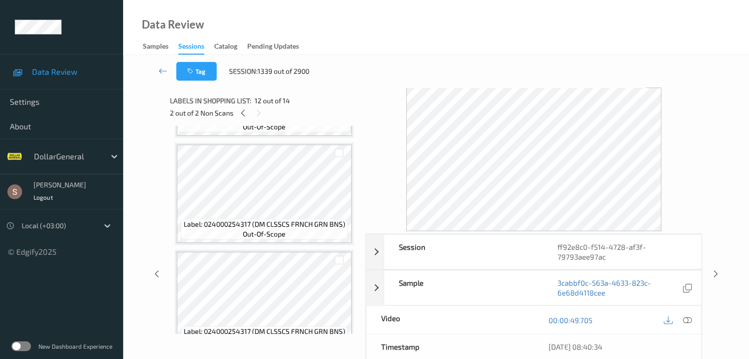
scroll to position [412, 0]
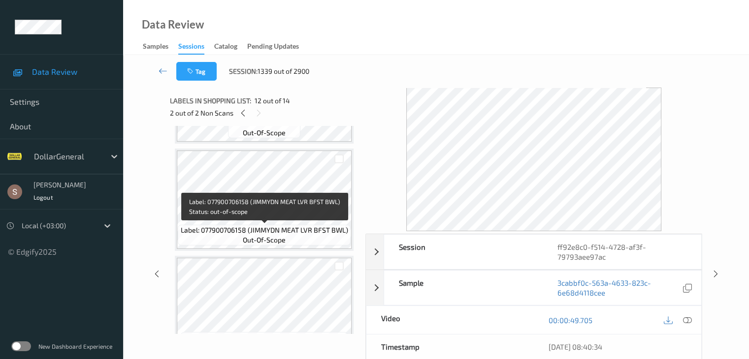
click at [272, 225] on div "Label: 077900706158 (JIMMYDN MEAT LVR BFST BWL) out-of-scope" at bounding box center [264, 235] width 172 height 21
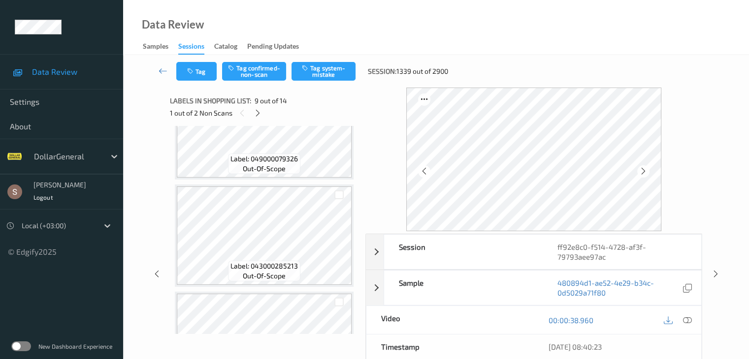
scroll to position [264, 0]
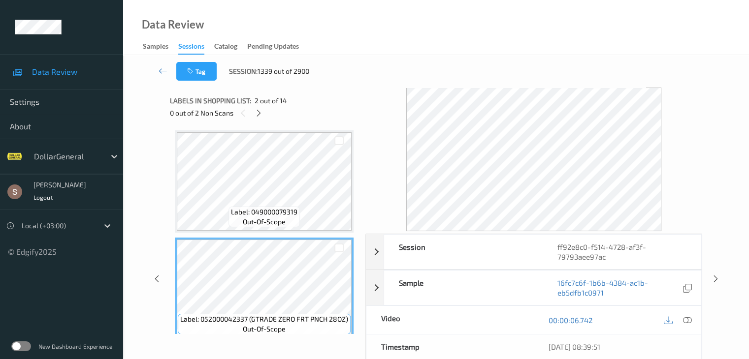
scroll to position [0, 0]
click at [284, 225] on span "out-of-scope" at bounding box center [264, 223] width 43 height 10
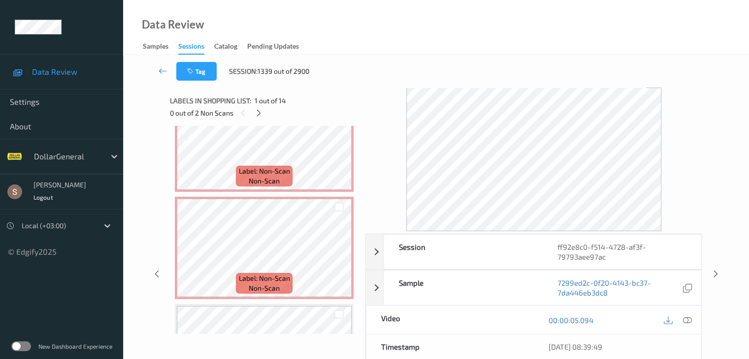
scroll to position [886, 0]
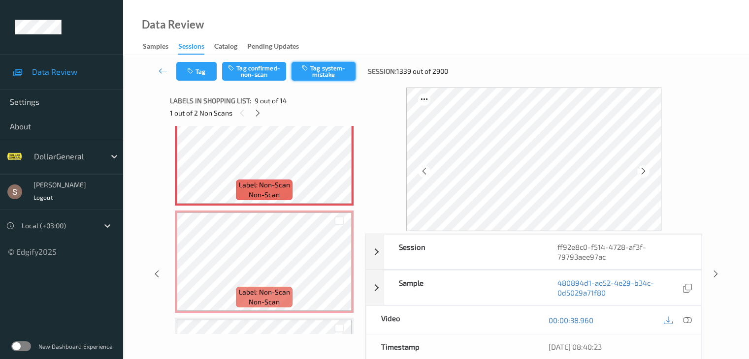
click at [320, 73] on button "Tag system-mistake" at bounding box center [323, 71] width 64 height 19
click at [258, 117] on icon at bounding box center [258, 113] width 8 height 9
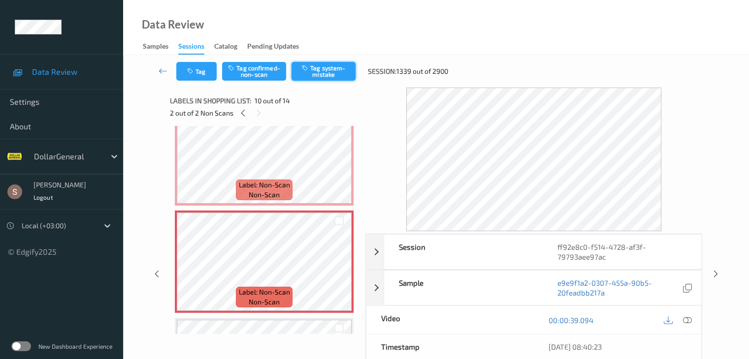
scroll to position [863, 0]
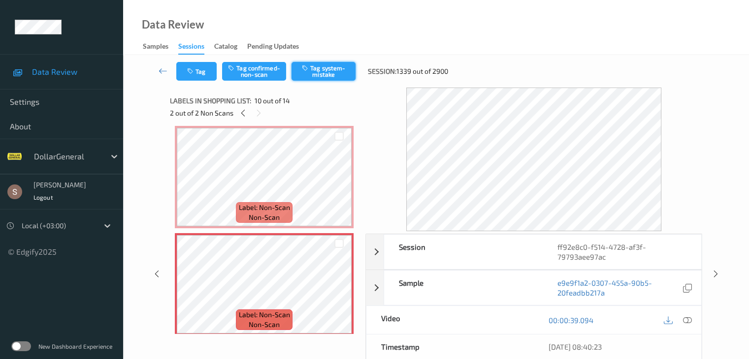
click at [338, 67] on button "Tag system-mistake" at bounding box center [323, 71] width 64 height 19
click at [166, 67] on icon at bounding box center [163, 71] width 9 height 10
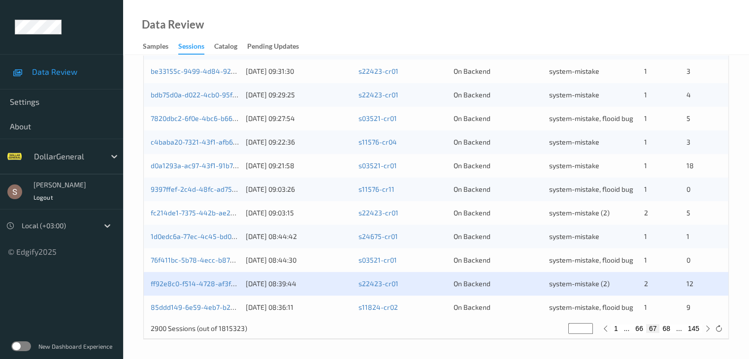
click at [664, 327] on button "68" at bounding box center [666, 328] width 14 height 9
type input "**"
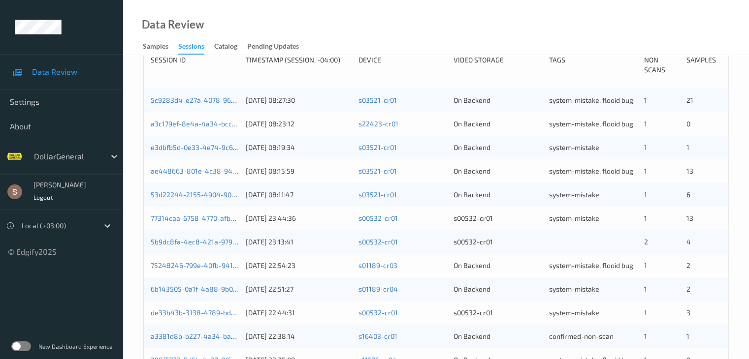
scroll to position [246, 0]
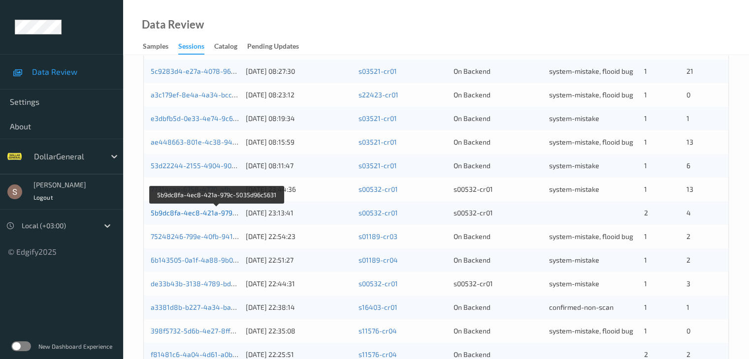
click at [219, 215] on link "5b9dc8fa-4ec8-421a-979c-5035d96c5631" at bounding box center [218, 213] width 134 height 8
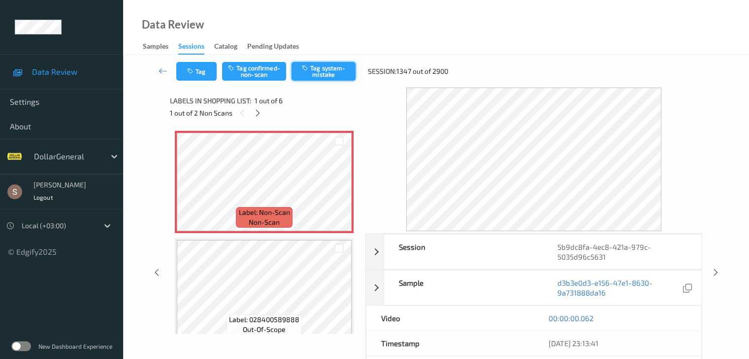
click at [349, 72] on button "Tag system-mistake" at bounding box center [323, 71] width 64 height 19
click at [191, 73] on icon "button" at bounding box center [191, 71] width 8 height 7
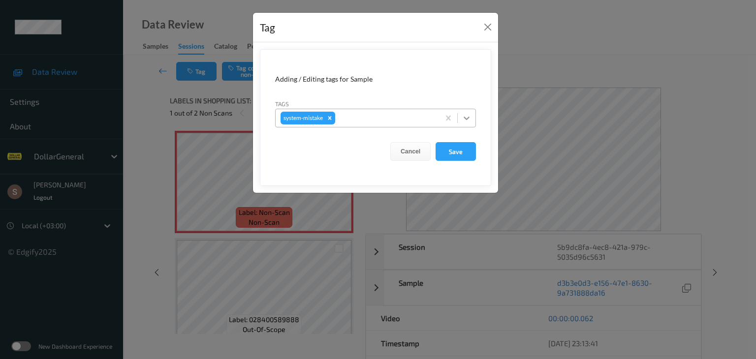
click at [469, 121] on icon at bounding box center [467, 118] width 10 height 10
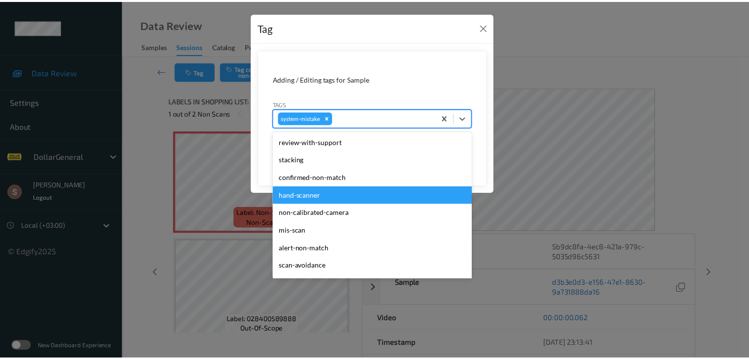
scroll to position [246, 0]
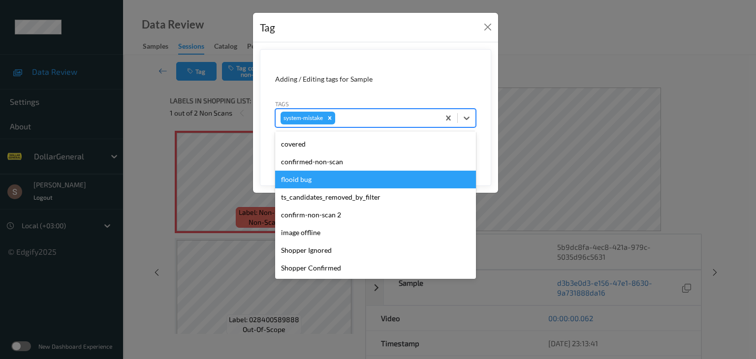
click at [335, 180] on div "flooid bug" at bounding box center [375, 180] width 201 height 18
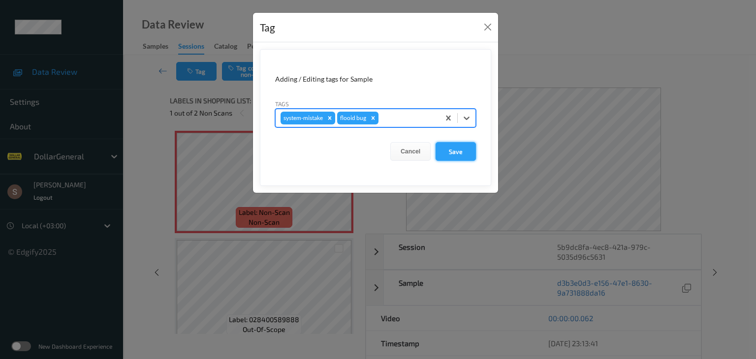
click at [456, 145] on button "Save" at bounding box center [456, 151] width 40 height 19
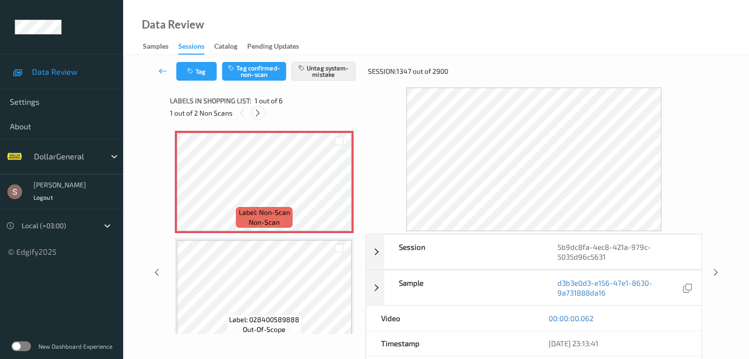
click at [255, 114] on icon at bounding box center [258, 113] width 8 height 9
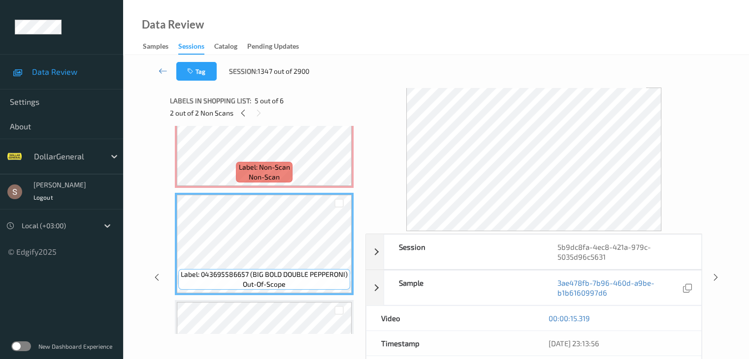
scroll to position [318, 0]
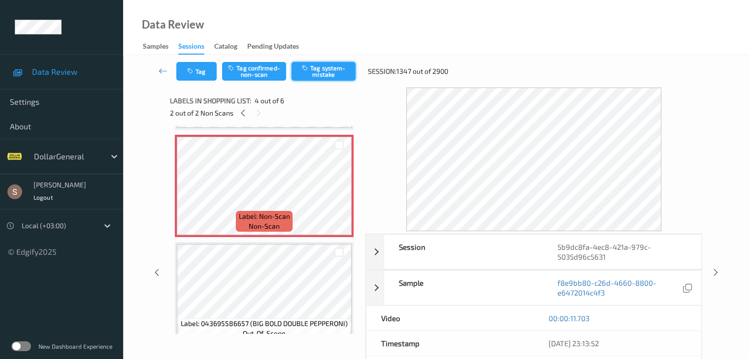
click at [330, 74] on button "Tag system-mistake" at bounding box center [323, 71] width 64 height 19
click at [161, 70] on icon at bounding box center [163, 71] width 9 height 10
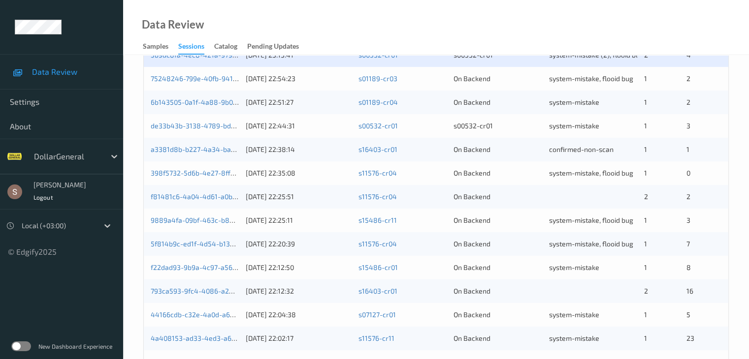
scroll to position [410, 0]
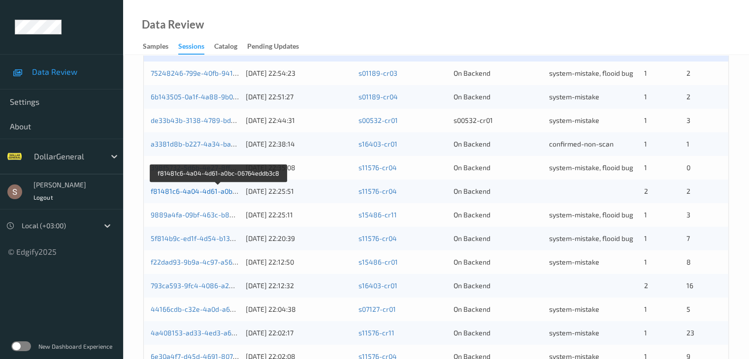
click at [199, 191] on link "f81481c6-4a04-4d61-a0bc-06764eddb3c8" at bounding box center [218, 191] width 135 height 8
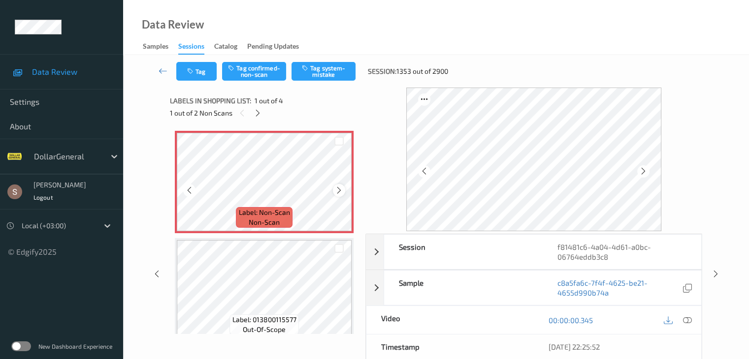
click at [343, 188] on icon at bounding box center [339, 190] width 8 height 9
click at [333, 68] on button "Tag system-mistake" at bounding box center [323, 71] width 64 height 19
click at [257, 117] on icon at bounding box center [258, 113] width 8 height 9
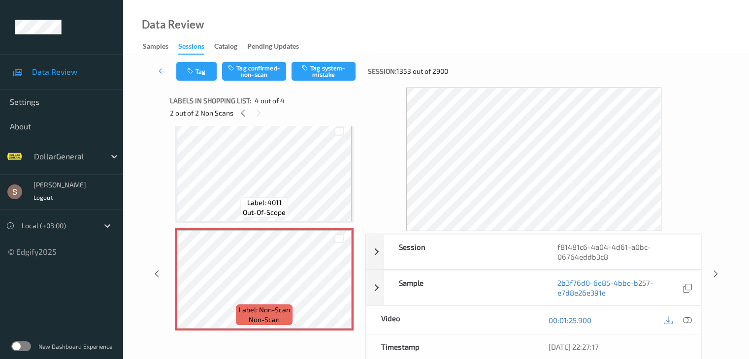
scroll to position [226, 0]
click at [317, 68] on button "Tag system-mistake" at bounding box center [323, 71] width 64 height 19
click at [165, 65] on link at bounding box center [163, 71] width 26 height 19
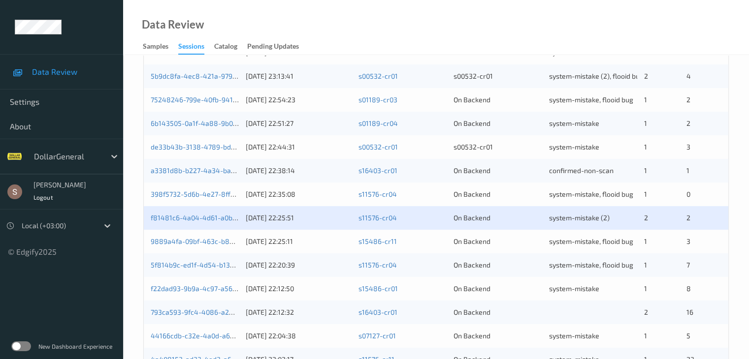
scroll to position [459, 0]
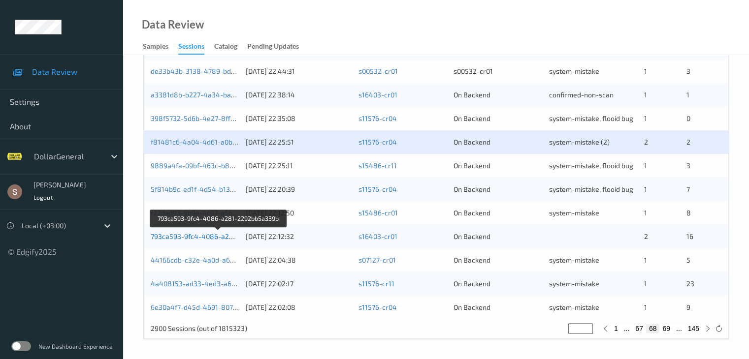
click at [209, 238] on link "793ca593-9fc4-4086-a281-2292bb5a339b" at bounding box center [219, 236] width 136 height 8
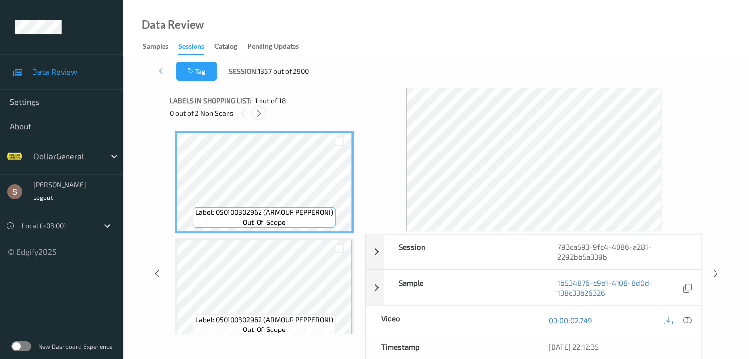
click at [261, 116] on icon at bounding box center [258, 113] width 8 height 9
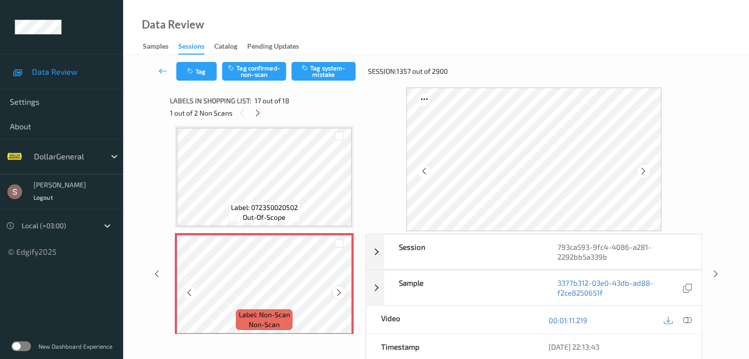
click at [337, 291] on icon at bounding box center [339, 292] width 8 height 9
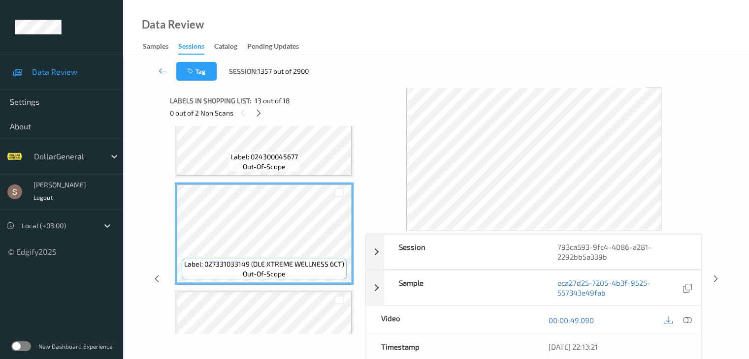
scroll to position [1187, 0]
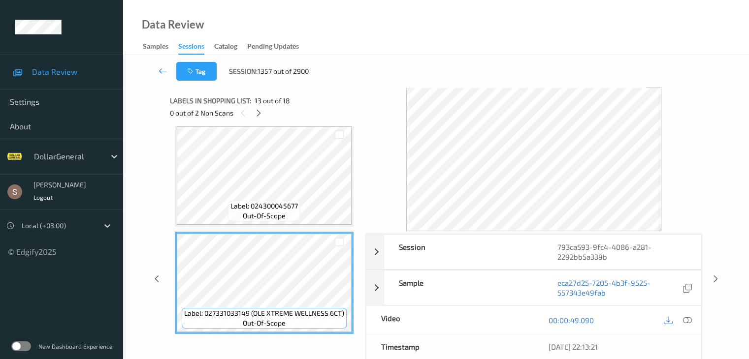
click at [272, 215] on span "out-of-scope" at bounding box center [264, 216] width 43 height 10
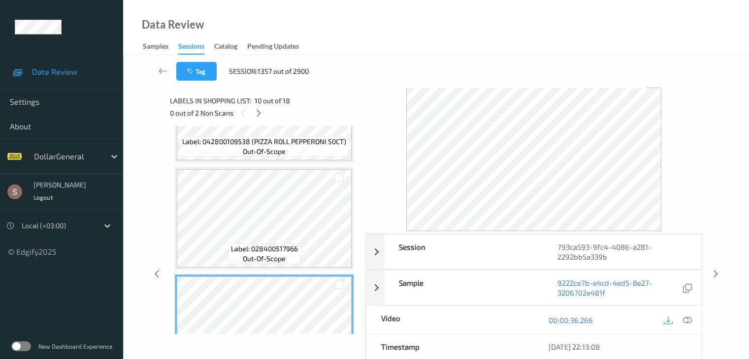
scroll to position [793, 0]
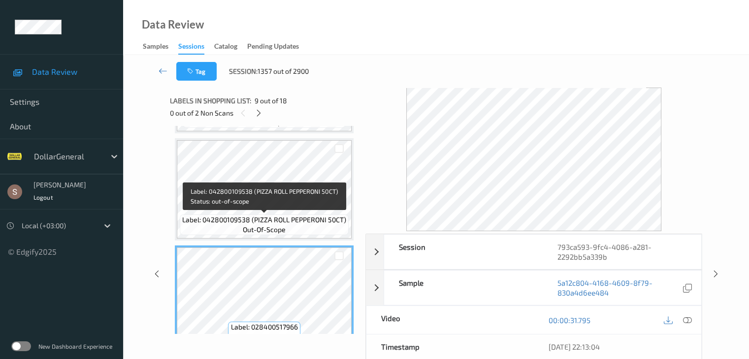
click at [272, 215] on span "Label: 042800109538 (PIZZA ROLL PEPPERONI 50CT)" at bounding box center [264, 220] width 164 height 10
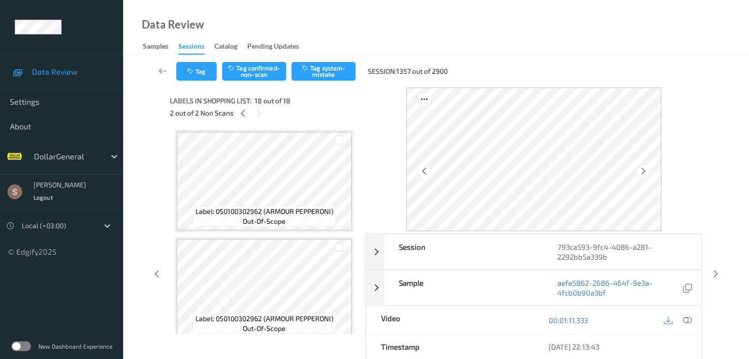
scroll to position [0, 0]
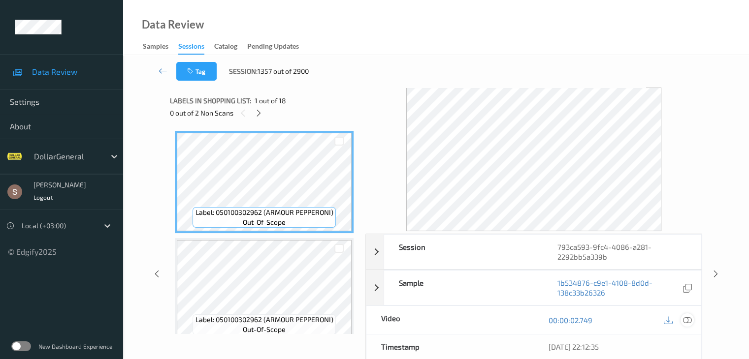
click at [683, 322] on icon at bounding box center [686, 320] width 9 height 9
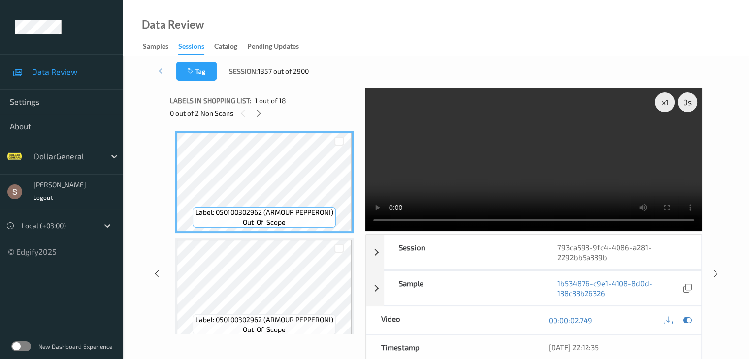
click at [585, 160] on video at bounding box center [533, 160] width 337 height 144
click at [669, 101] on div "x 1" at bounding box center [665, 103] width 20 height 20
click at [669, 101] on div "x 2" at bounding box center [665, 103] width 20 height 20
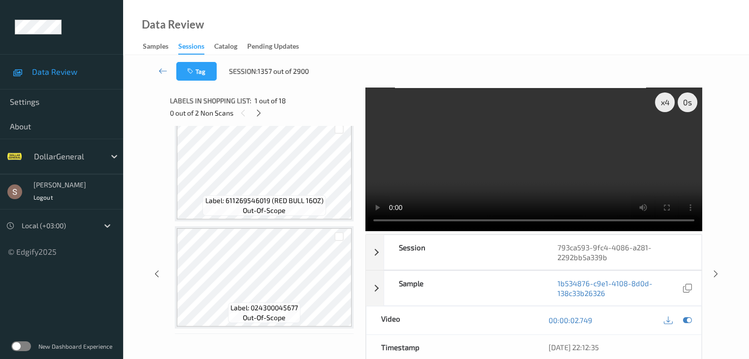
scroll to position [1132, 0]
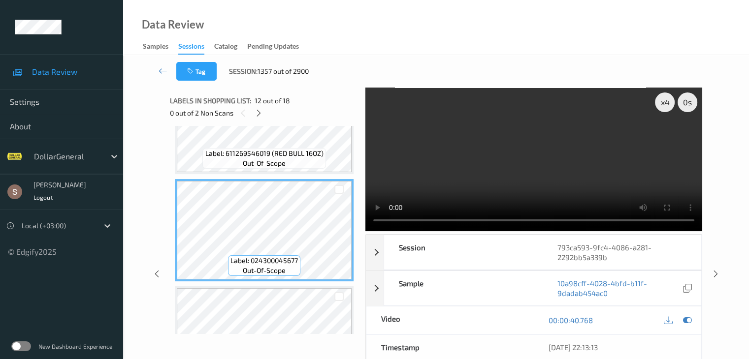
click at [597, 185] on video at bounding box center [533, 160] width 337 height 144
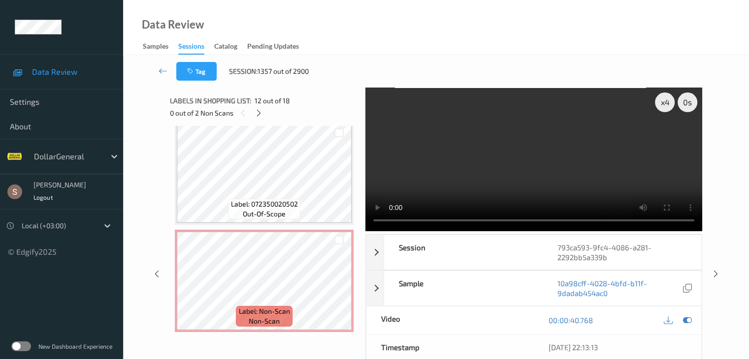
scroll to position [1624, 0]
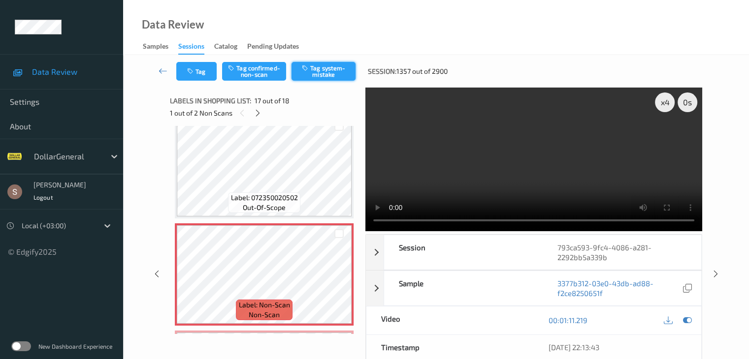
click at [327, 78] on button "Tag system-mistake" at bounding box center [323, 71] width 64 height 19
click at [259, 112] on icon at bounding box center [258, 113] width 8 height 9
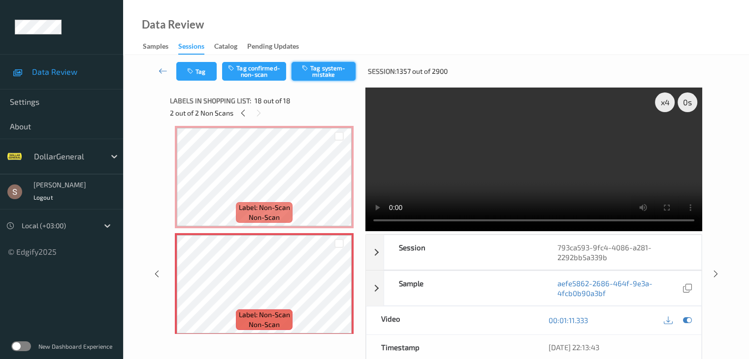
click at [319, 69] on button "Tag system-mistake" at bounding box center [323, 71] width 64 height 19
click at [163, 66] on icon at bounding box center [163, 71] width 9 height 10
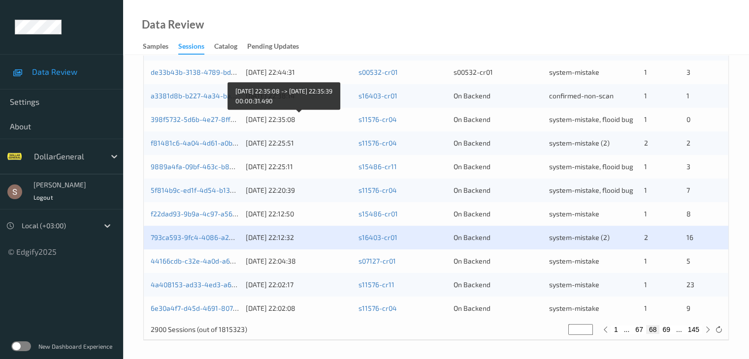
scroll to position [459, 0]
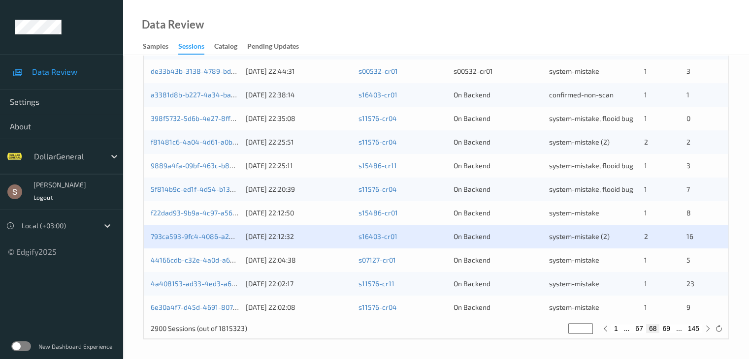
click at [666, 329] on button "69" at bounding box center [666, 328] width 14 height 9
type input "**"
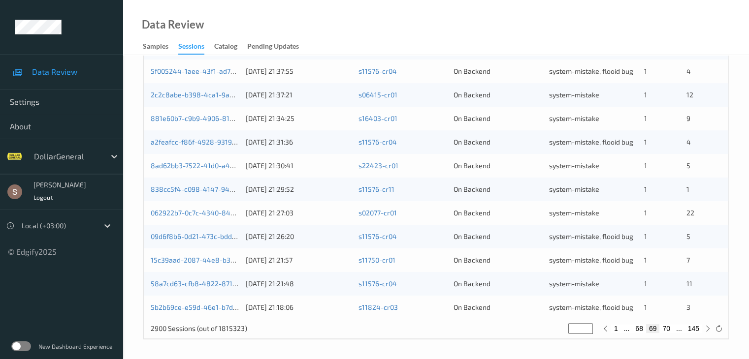
click at [666, 330] on button "70" at bounding box center [666, 328] width 14 height 9
type input "**"
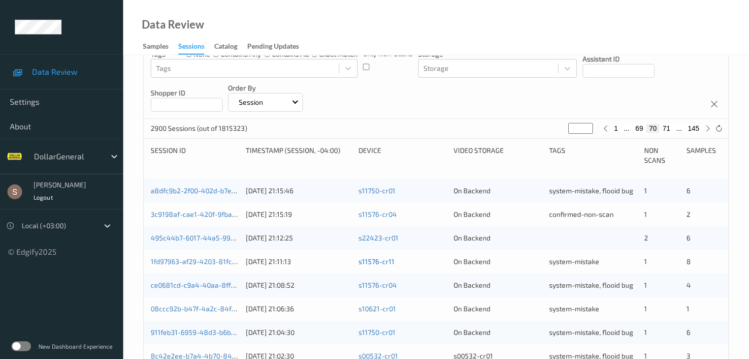
scroll to position [148, 0]
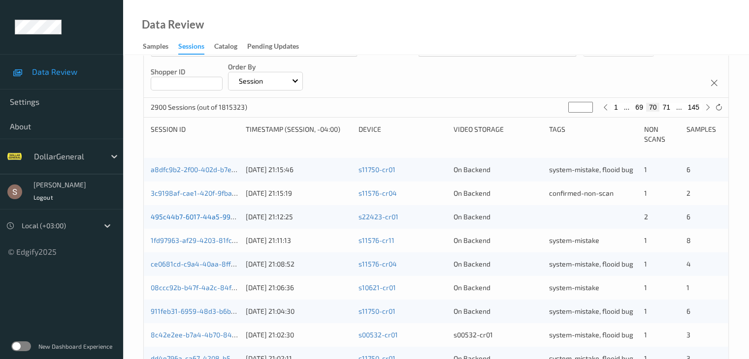
click at [214, 215] on link "495c44b7-6017-44a5-99d7-590f9e38a0b1" at bounding box center [218, 217] width 135 height 8
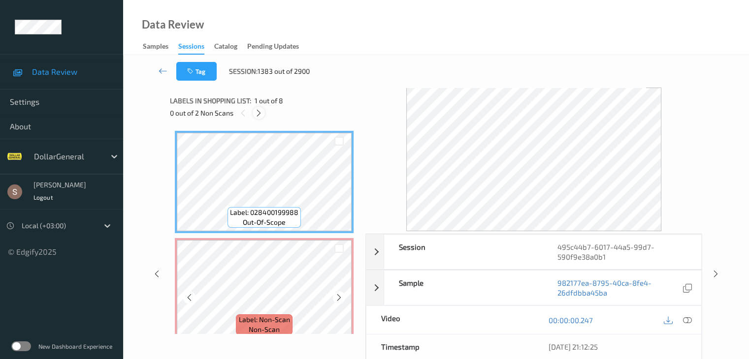
click at [263, 114] on icon at bounding box center [258, 113] width 8 height 9
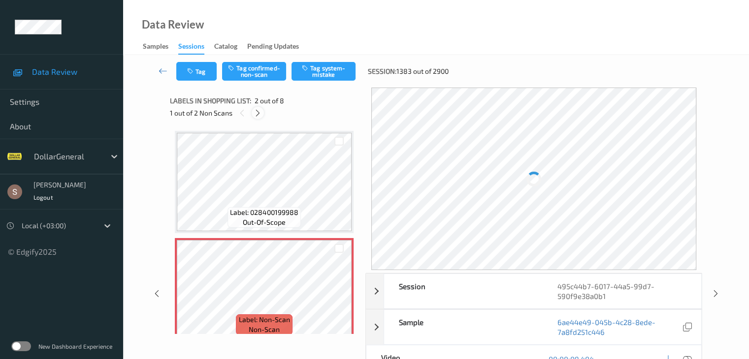
scroll to position [5, 0]
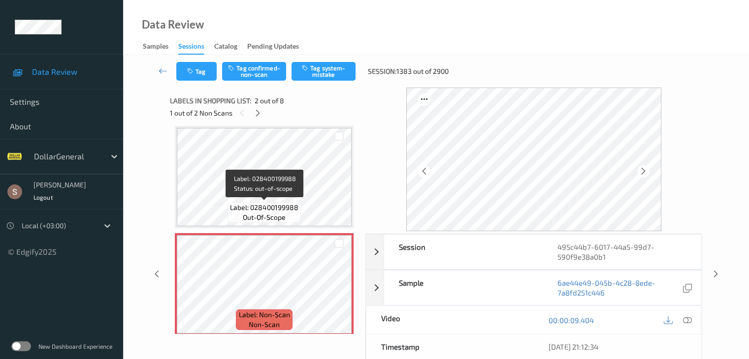
click at [280, 204] on span "Label: 028400199988" at bounding box center [264, 208] width 68 height 10
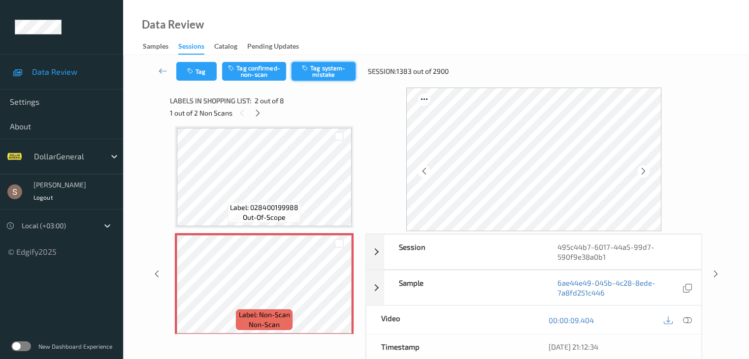
click at [311, 70] on button "Tag system-mistake" at bounding box center [323, 71] width 64 height 19
click at [258, 115] on icon at bounding box center [258, 113] width 8 height 9
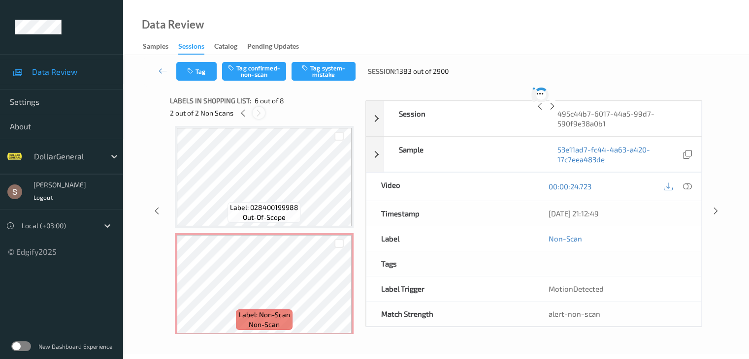
scroll to position [434, 0]
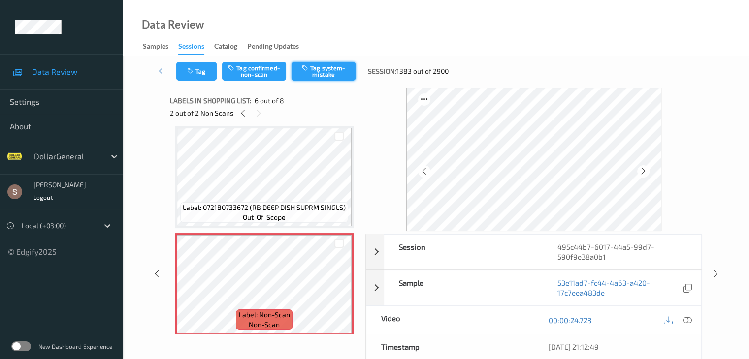
click at [347, 77] on button "Tag system-mistake" at bounding box center [323, 71] width 64 height 19
click at [159, 70] on icon at bounding box center [163, 71] width 9 height 10
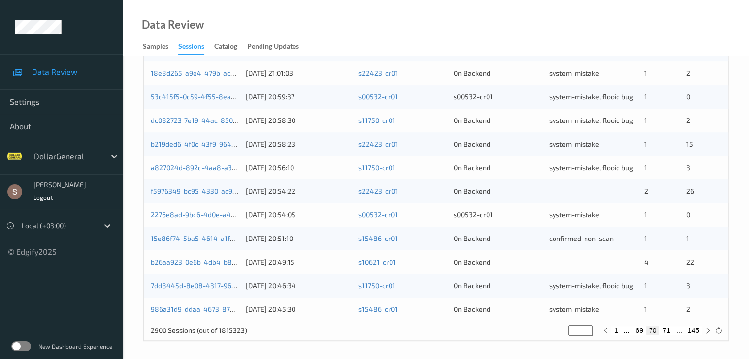
scroll to position [459, 0]
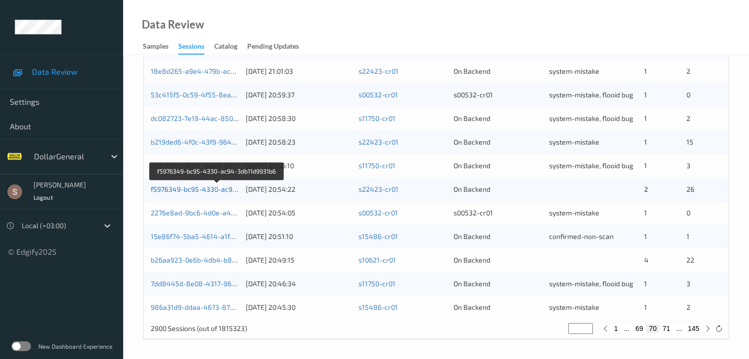
click at [205, 188] on link "f5976349-bc95-4330-ac94-3db11d9931b6" at bounding box center [217, 189] width 133 height 8
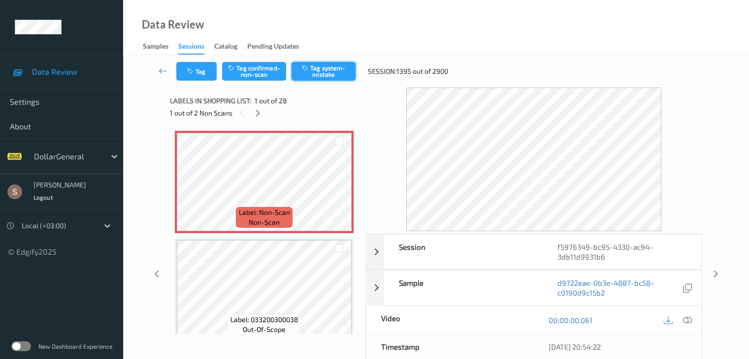
click at [348, 63] on button "Tag system-mistake" at bounding box center [323, 71] width 64 height 19
click at [199, 75] on button "Tag" at bounding box center [196, 71] width 40 height 19
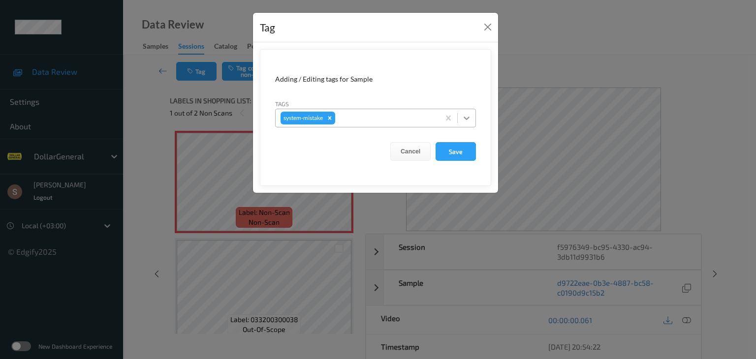
click at [463, 121] on icon at bounding box center [467, 118] width 10 height 10
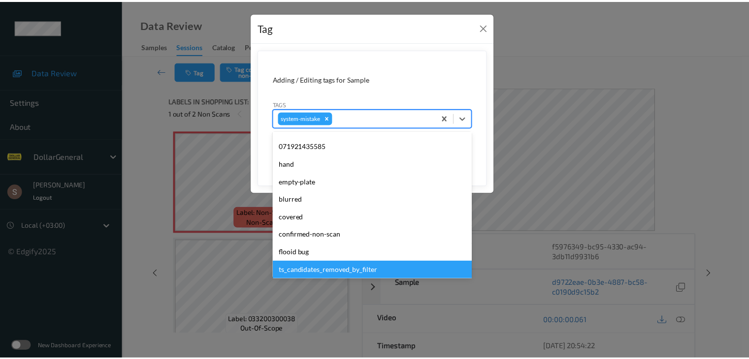
scroll to position [246, 0]
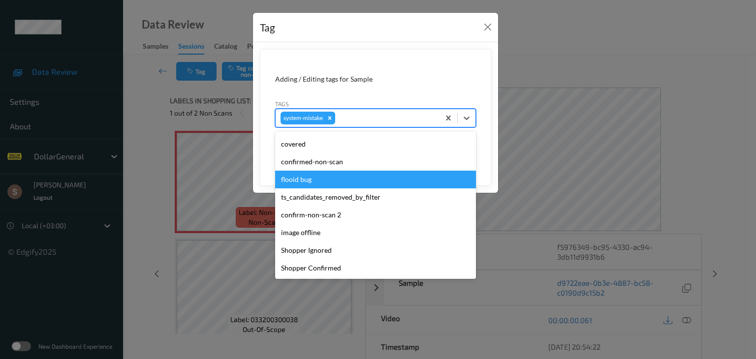
click at [343, 181] on div "flooid bug" at bounding box center [375, 180] width 201 height 18
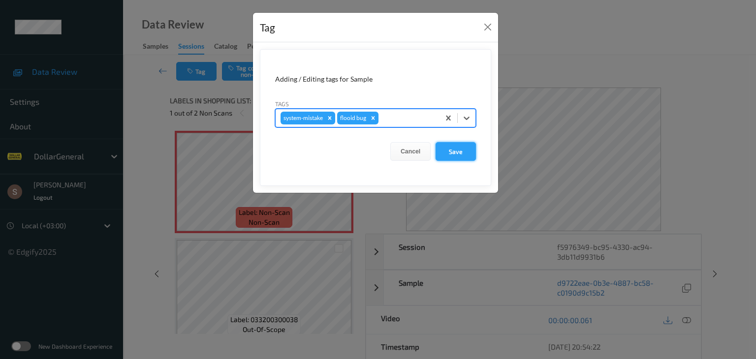
click at [455, 156] on button "Save" at bounding box center [456, 151] width 40 height 19
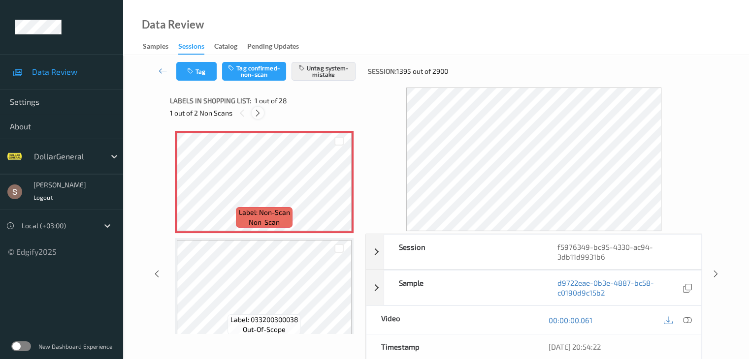
click at [260, 114] on icon at bounding box center [258, 113] width 8 height 9
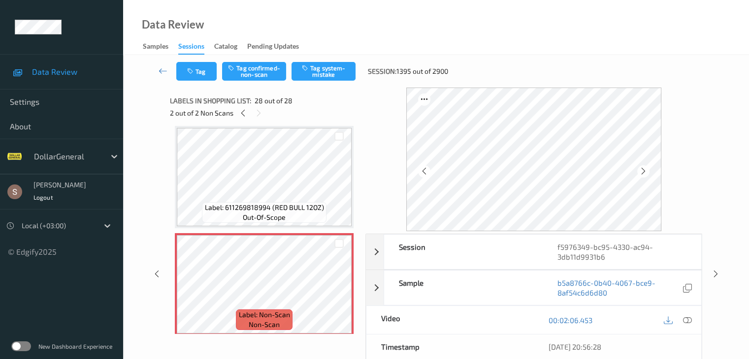
click at [334, 56] on div "Tag Tag confirmed-non-scan Tag system-mistake Session: 1395 out of 2900" at bounding box center [435, 71] width 585 height 32
click at [335, 63] on button "Tag system-mistake" at bounding box center [323, 71] width 64 height 19
click at [164, 68] on icon at bounding box center [163, 71] width 9 height 10
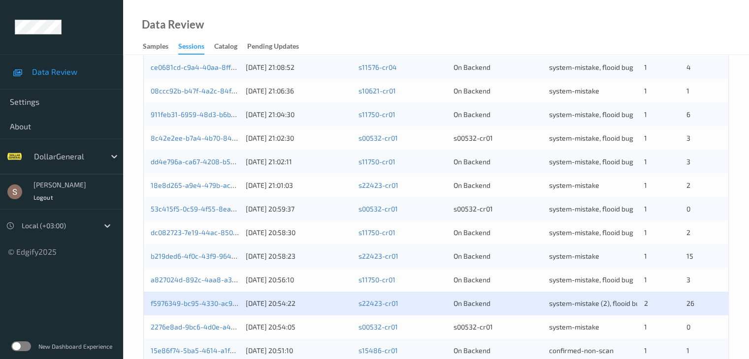
scroll to position [459, 0]
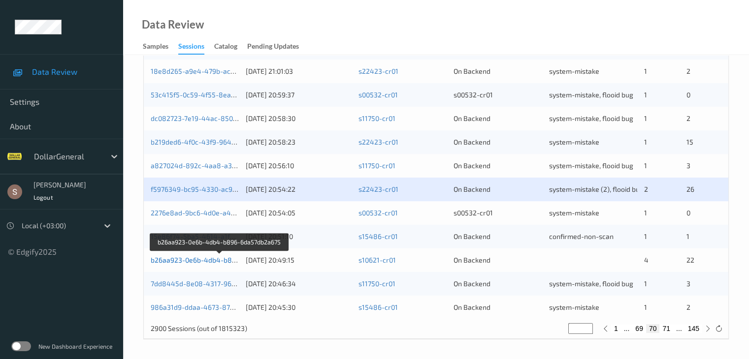
click at [191, 260] on link "b26aa923-0e6b-4db4-b896-6da57db2a675" at bounding box center [220, 260] width 138 height 8
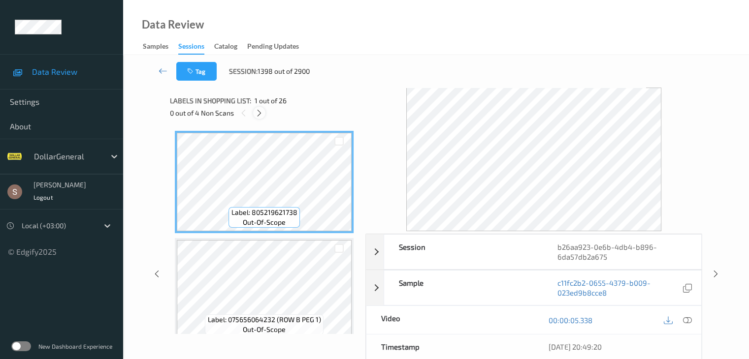
click at [262, 115] on icon at bounding box center [259, 113] width 8 height 9
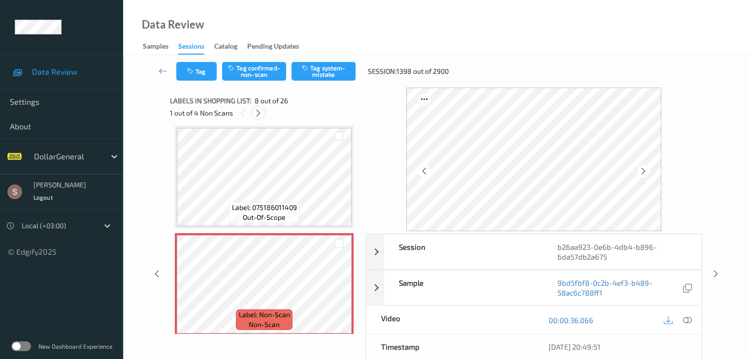
click at [262, 115] on icon at bounding box center [258, 113] width 8 height 9
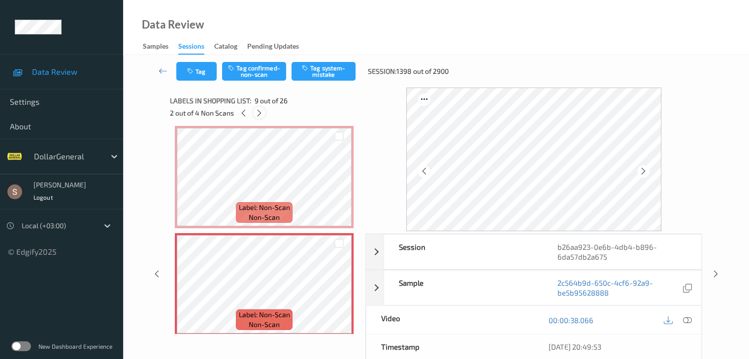
click at [262, 115] on icon at bounding box center [259, 113] width 8 height 9
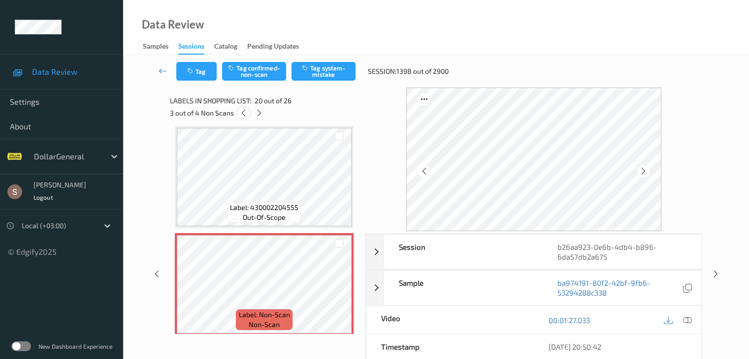
click at [244, 112] on icon at bounding box center [243, 113] width 8 height 9
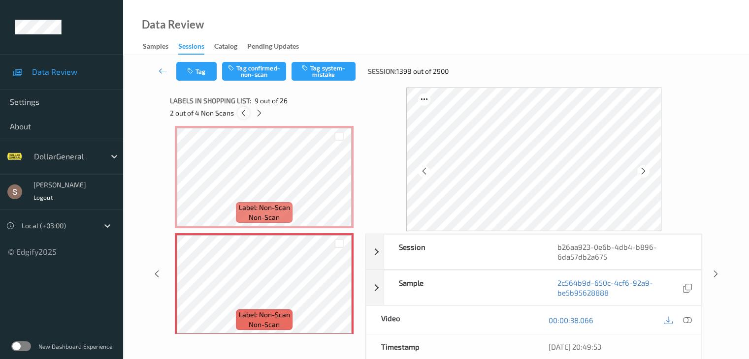
click at [244, 112] on icon at bounding box center [243, 113] width 8 height 9
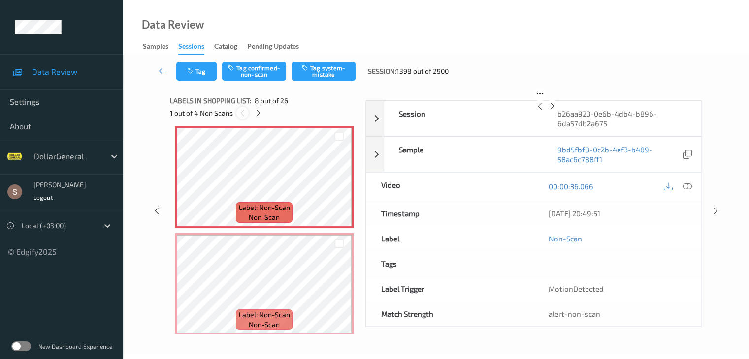
scroll to position [649, 0]
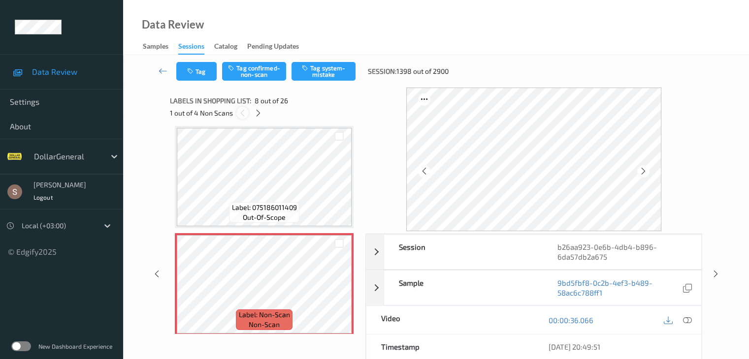
click at [244, 112] on icon at bounding box center [242, 113] width 8 height 9
click at [340, 63] on button "Tag system-mistake" at bounding box center [323, 71] width 64 height 19
click at [258, 117] on div at bounding box center [258, 113] width 12 height 12
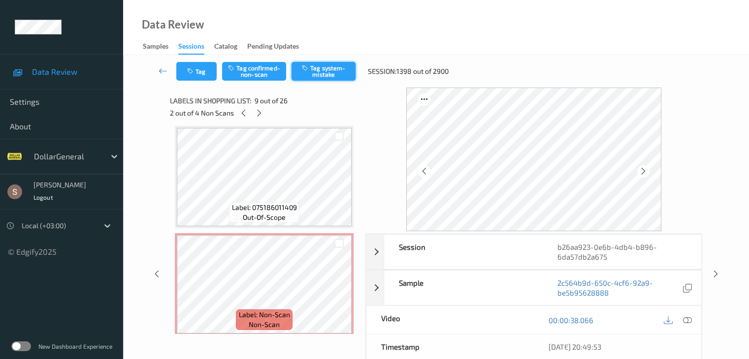
scroll to position [756, 0]
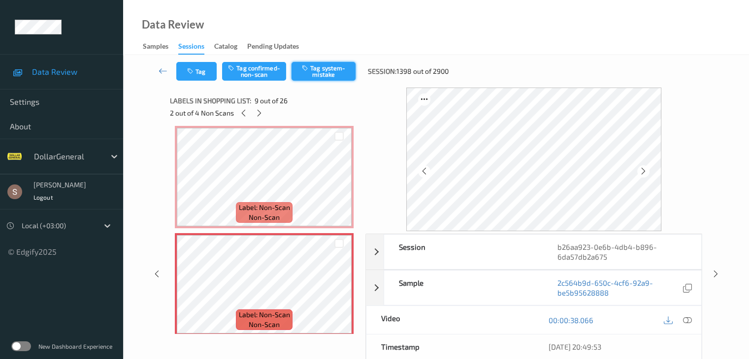
click at [309, 72] on button "Tag system-mistake" at bounding box center [323, 71] width 64 height 19
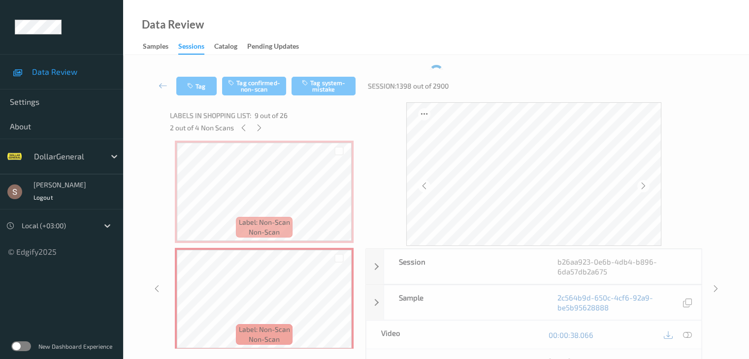
click at [259, 121] on div "Labels in shopping list: 9 out of 26 2 out of 4 Non Scans" at bounding box center [264, 121] width 189 height 38
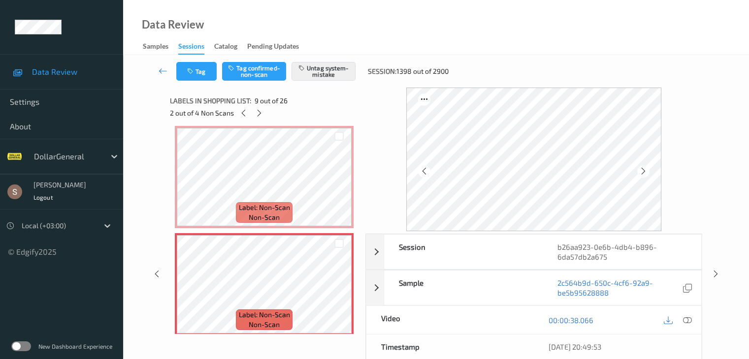
click at [265, 109] on div "2 out of 4 Non Scans" at bounding box center [264, 113] width 189 height 12
click at [262, 110] on icon at bounding box center [259, 113] width 8 height 9
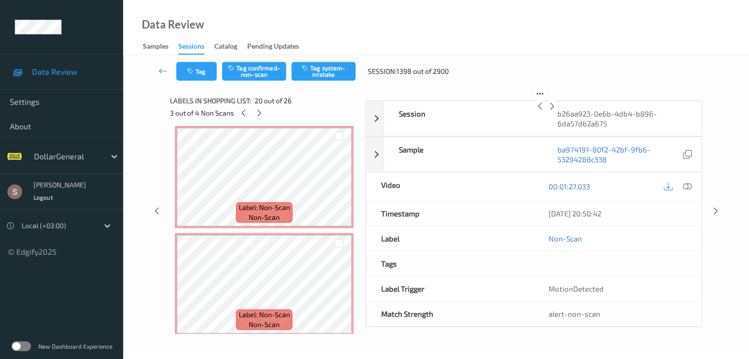
scroll to position [1936, 0]
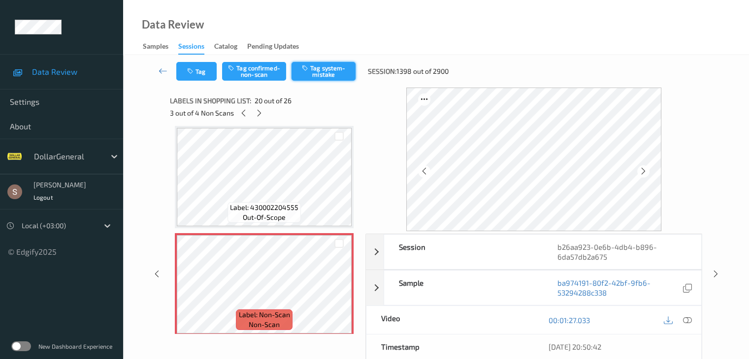
click at [312, 72] on button "Tag system-mistake" at bounding box center [323, 71] width 64 height 19
click at [258, 118] on div at bounding box center [259, 113] width 12 height 12
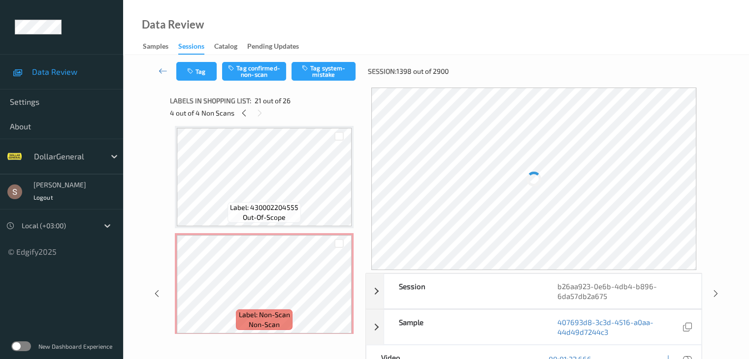
scroll to position [2044, 0]
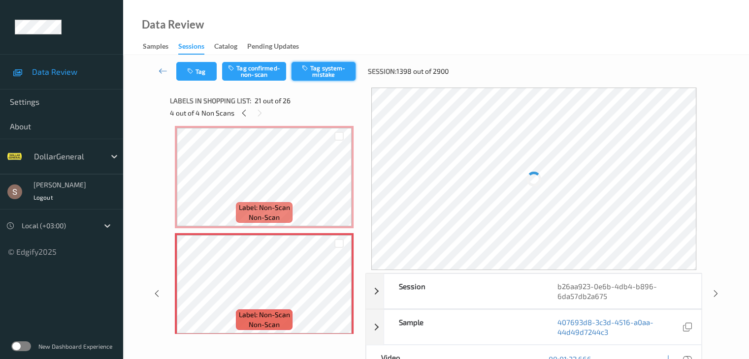
click at [314, 77] on button "Tag system-mistake" at bounding box center [323, 71] width 64 height 19
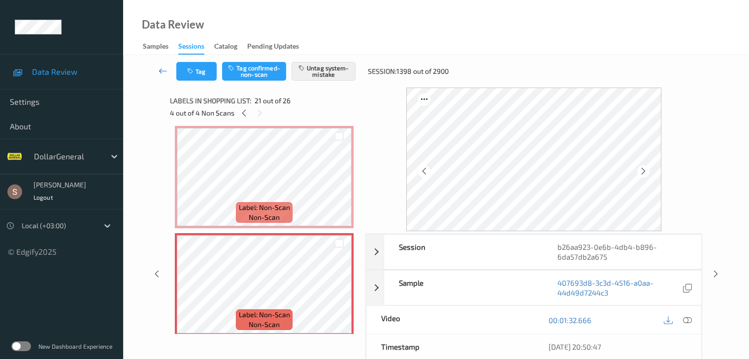
click at [163, 66] on icon at bounding box center [163, 71] width 9 height 10
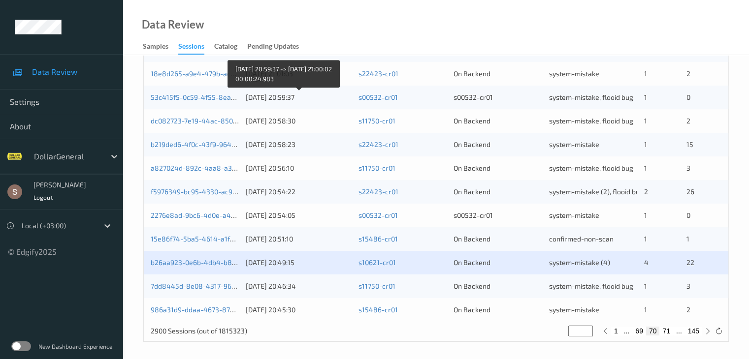
scroll to position [459, 0]
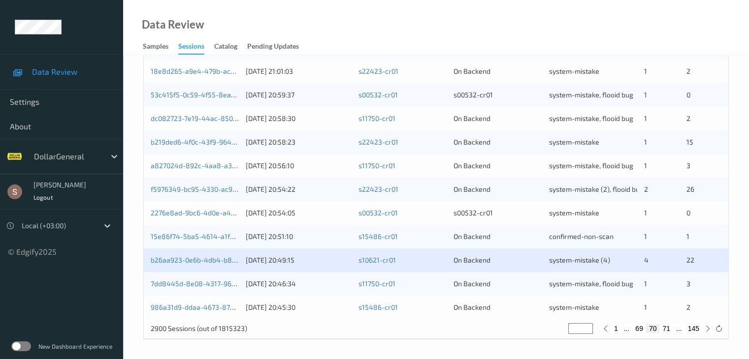
click at [665, 331] on button "71" at bounding box center [666, 328] width 14 height 9
type input "**"
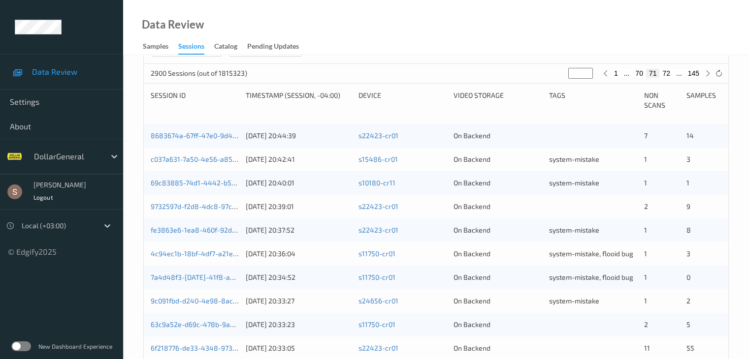
scroll to position [114, 0]
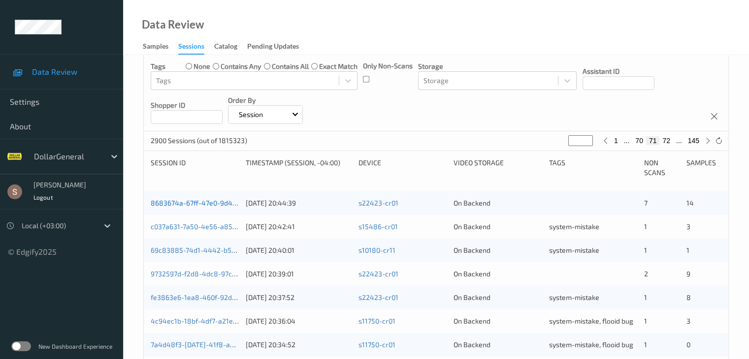
click at [196, 204] on link "8683674a-67ff-47e0-9d48-5864f296d458" at bounding box center [219, 203] width 137 height 8
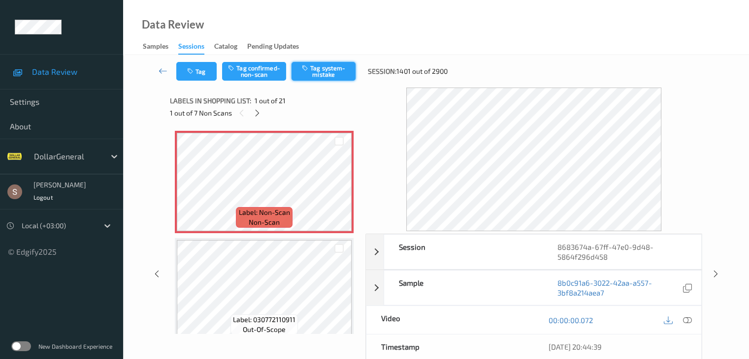
click at [336, 71] on button "Tag system-mistake" at bounding box center [323, 71] width 64 height 19
click at [193, 77] on button "Tag" at bounding box center [196, 71] width 40 height 19
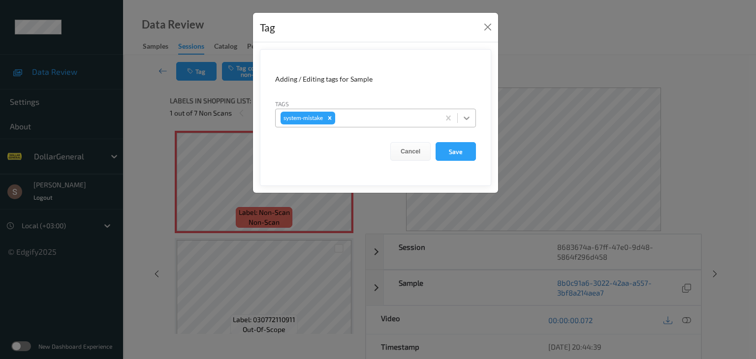
click at [466, 121] on icon at bounding box center [467, 118] width 10 height 10
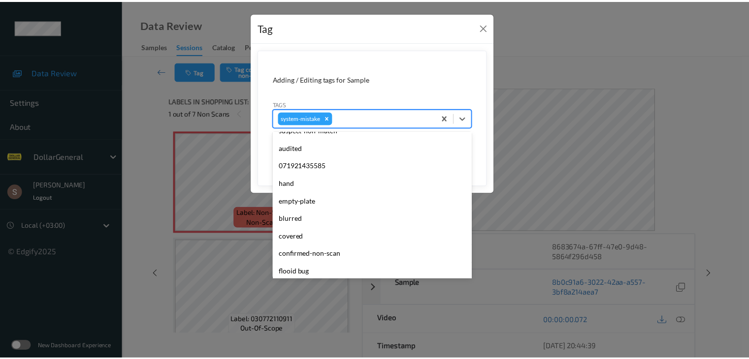
scroll to position [246, 0]
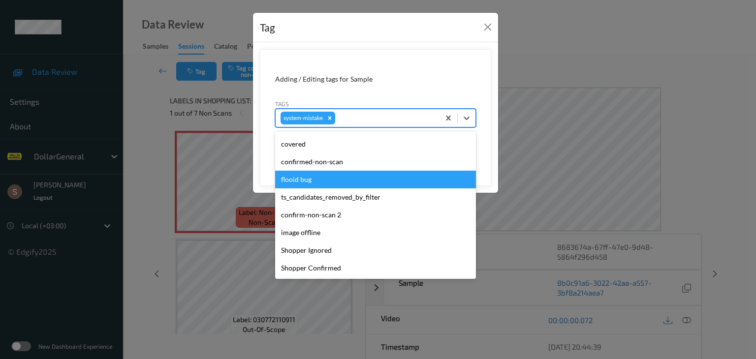
click at [346, 182] on div "flooid bug" at bounding box center [375, 180] width 201 height 18
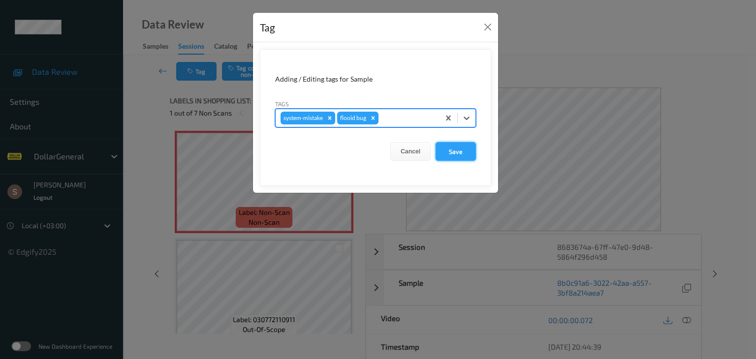
click at [445, 154] on button "Save" at bounding box center [456, 151] width 40 height 19
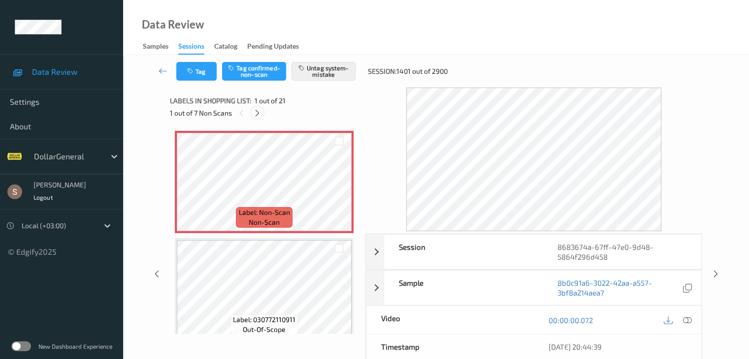
click at [259, 118] on div at bounding box center [257, 113] width 12 height 12
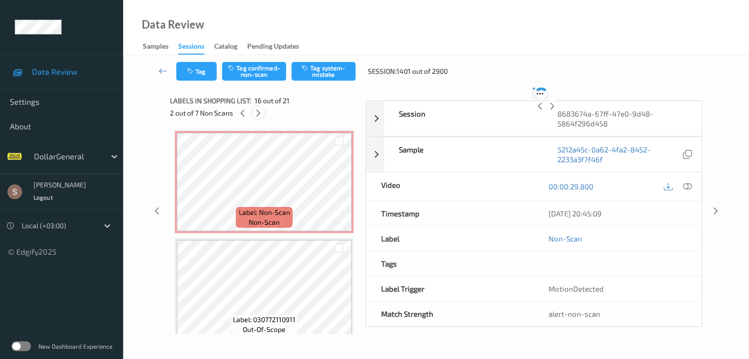
scroll to position [1507, 0]
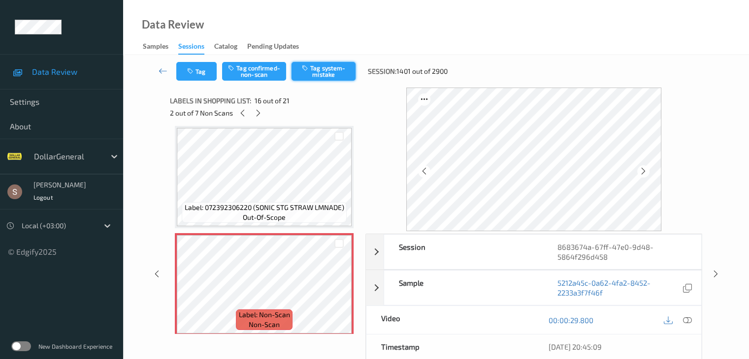
click at [326, 71] on button "Tag system-mistake" at bounding box center [323, 71] width 64 height 19
click at [259, 114] on icon at bounding box center [258, 113] width 8 height 9
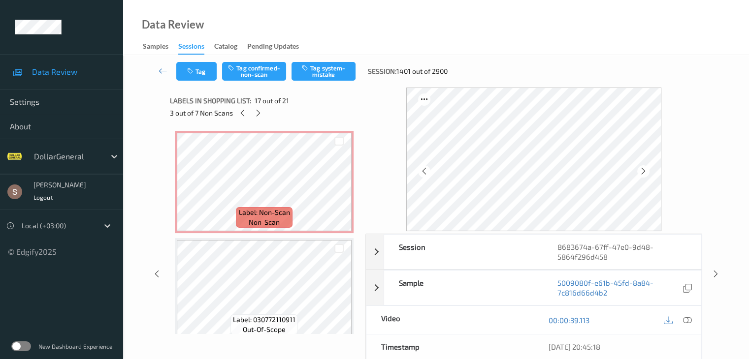
scroll to position [0, 0]
click at [337, 67] on button "Tag system-mistake" at bounding box center [323, 71] width 64 height 19
click at [256, 113] on icon at bounding box center [258, 113] width 8 height 9
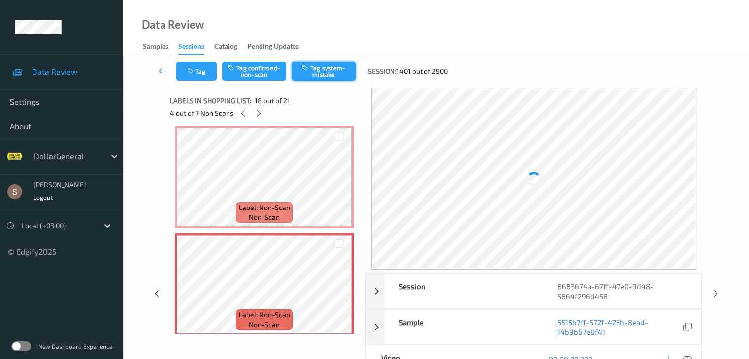
click at [323, 76] on button "Tag system-mistake" at bounding box center [323, 71] width 64 height 19
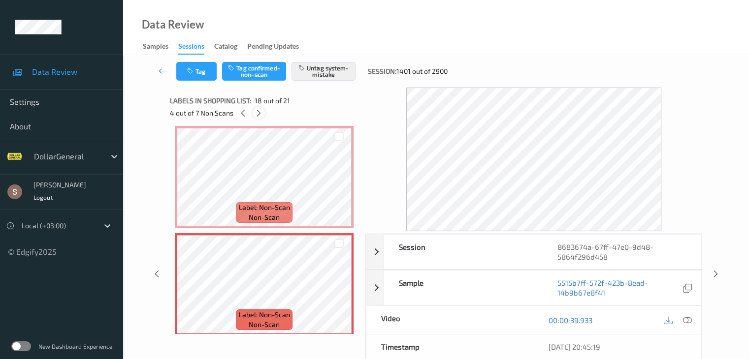
click at [258, 116] on icon at bounding box center [258, 113] width 8 height 9
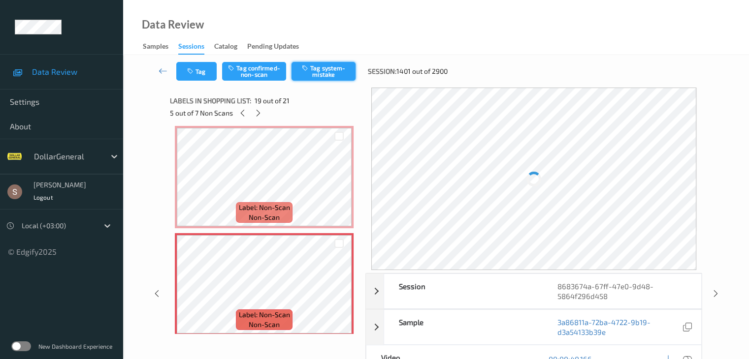
click at [306, 75] on button "Tag system-mistake" at bounding box center [323, 71] width 64 height 19
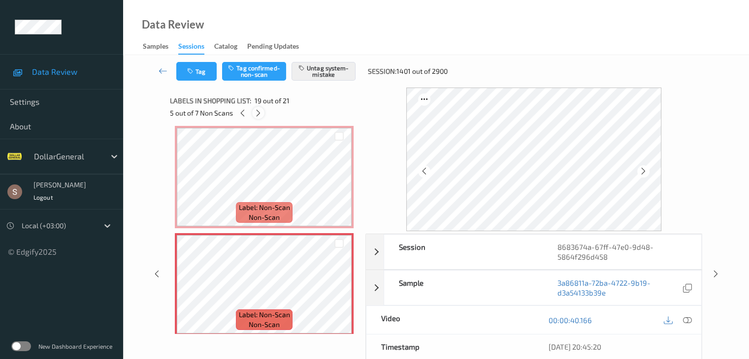
click at [257, 117] on icon at bounding box center [258, 113] width 8 height 9
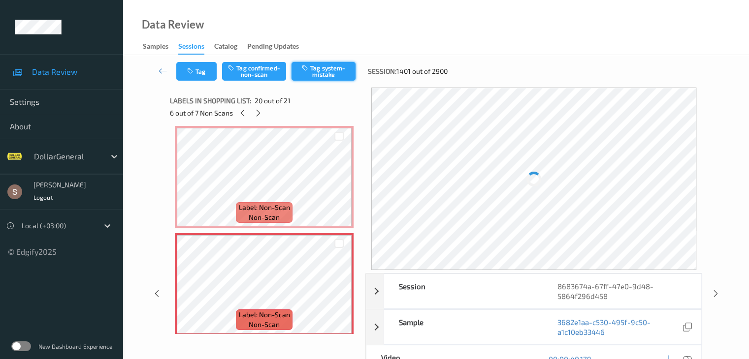
click at [315, 69] on button "Tag system-mistake" at bounding box center [323, 71] width 64 height 19
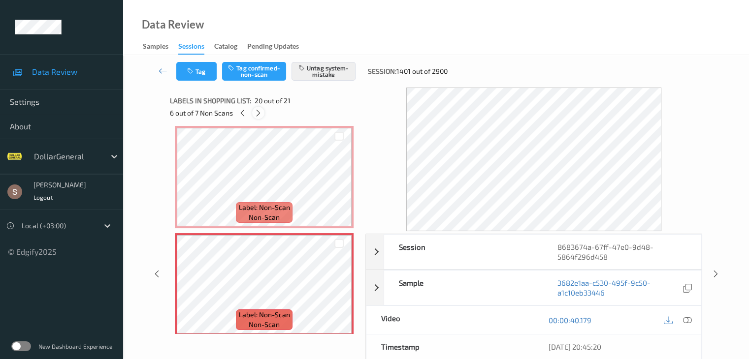
click at [260, 114] on icon at bounding box center [258, 113] width 8 height 9
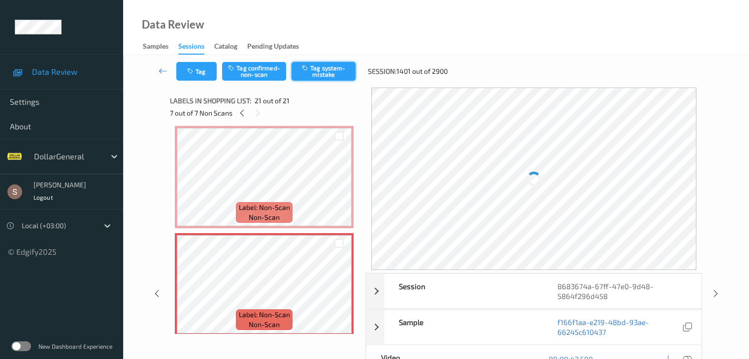
click at [305, 77] on button "Tag system-mistake" at bounding box center [323, 71] width 64 height 19
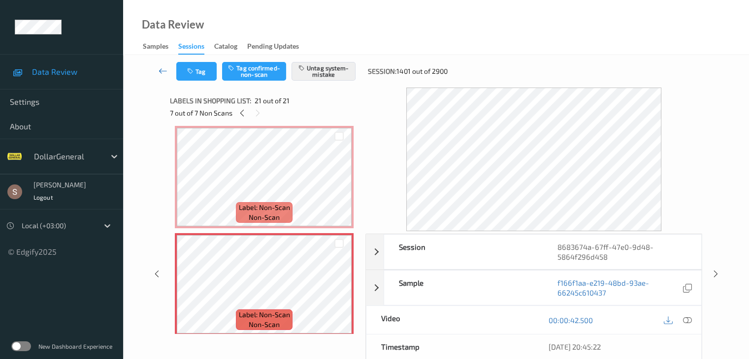
click at [166, 69] on icon at bounding box center [163, 71] width 9 height 10
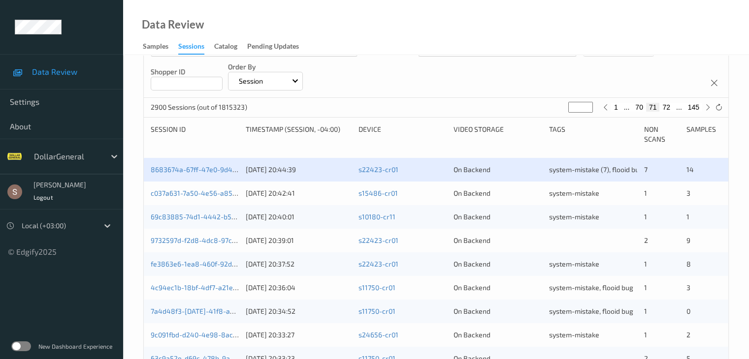
scroll to position [197, 0]
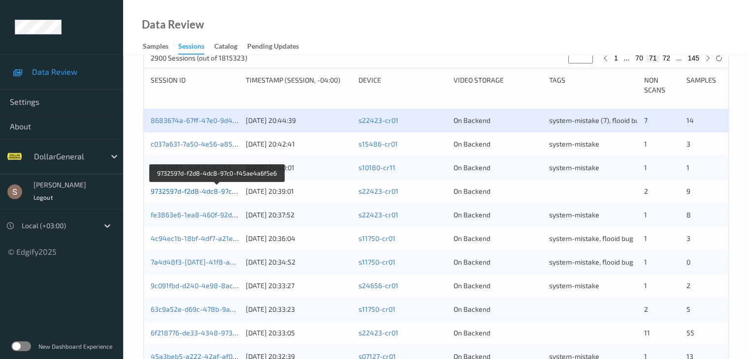
click at [203, 192] on link "9732597d-f2d8-4dc8-97c0-f45ae4a6f5e6" at bounding box center [217, 191] width 133 height 8
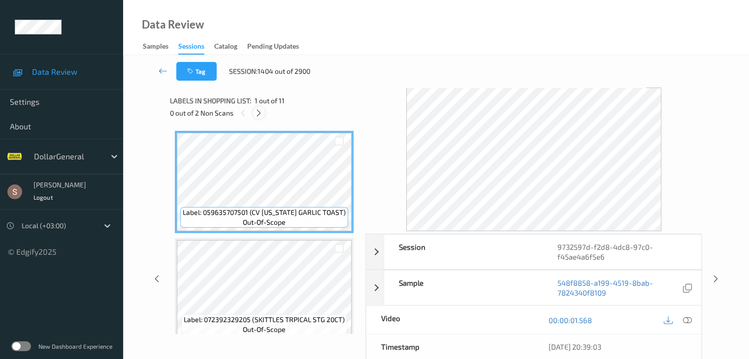
click at [258, 114] on icon at bounding box center [258, 113] width 8 height 9
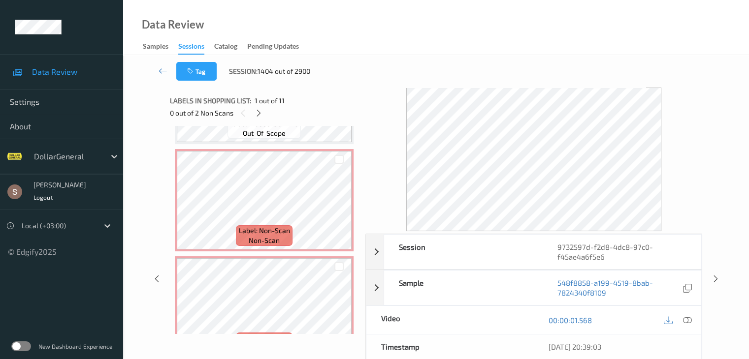
scroll to position [738, 0]
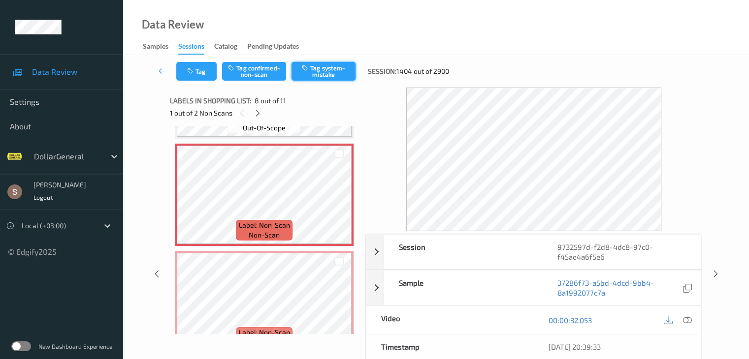
click at [320, 77] on button "Tag system-mistake" at bounding box center [323, 71] width 64 height 19
click at [256, 107] on div at bounding box center [258, 113] width 12 height 12
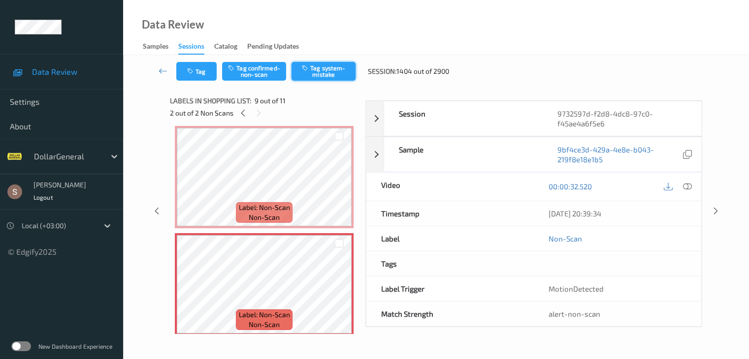
click at [331, 67] on button "Tag system-mistake" at bounding box center [323, 71] width 64 height 19
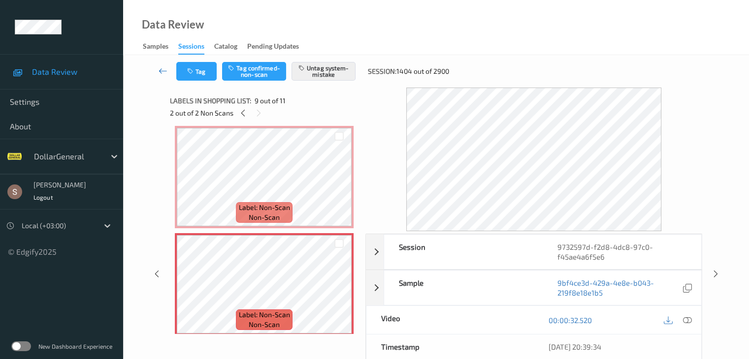
click at [169, 70] on link at bounding box center [163, 71] width 26 height 19
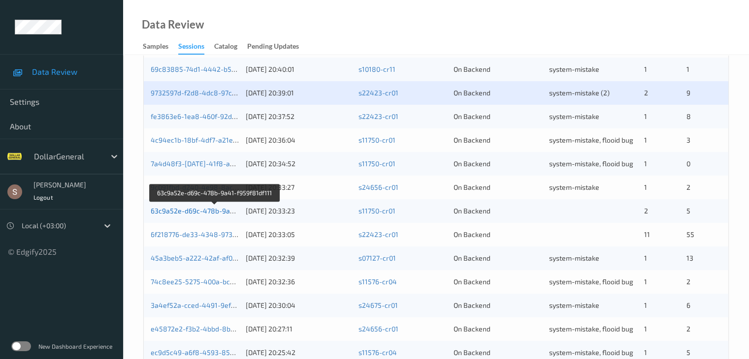
click at [203, 213] on link "63c9a52e-d69c-478b-9a41-f959f81df111" at bounding box center [215, 211] width 129 height 8
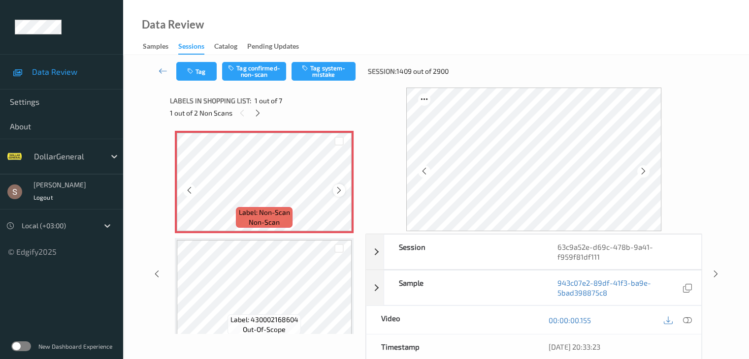
click at [338, 189] on icon at bounding box center [339, 190] width 8 height 9
click at [326, 68] on button "Tag system-mistake" at bounding box center [323, 71] width 64 height 19
click at [258, 115] on icon at bounding box center [258, 113] width 8 height 9
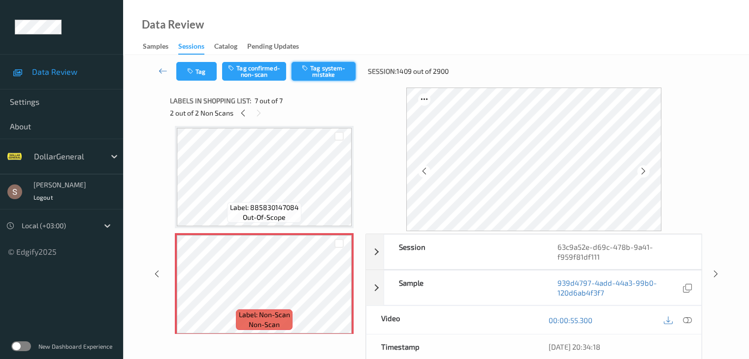
click at [339, 78] on button "Tag system-mistake" at bounding box center [323, 71] width 64 height 19
click at [162, 66] on icon at bounding box center [163, 71] width 9 height 10
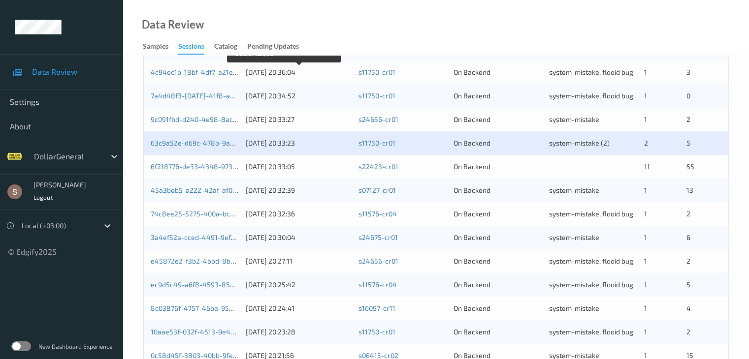
scroll to position [394, 0]
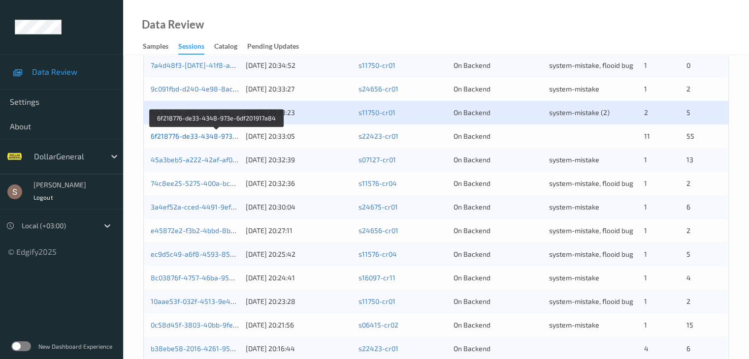
click at [202, 136] on link "6f218776-de33-4348-973e-6df201917a84" at bounding box center [217, 136] width 133 height 8
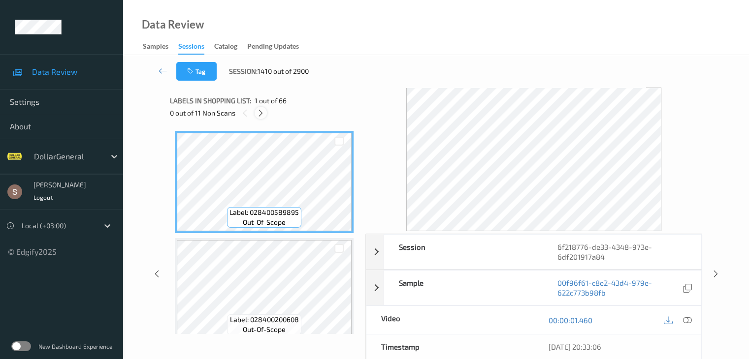
click at [261, 111] on icon at bounding box center [260, 113] width 8 height 9
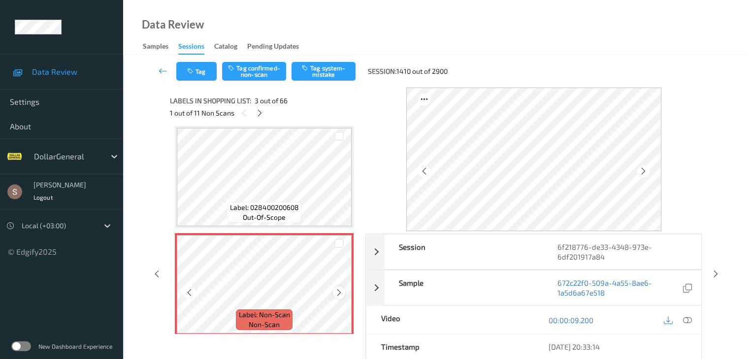
click at [342, 294] on icon at bounding box center [339, 292] width 8 height 9
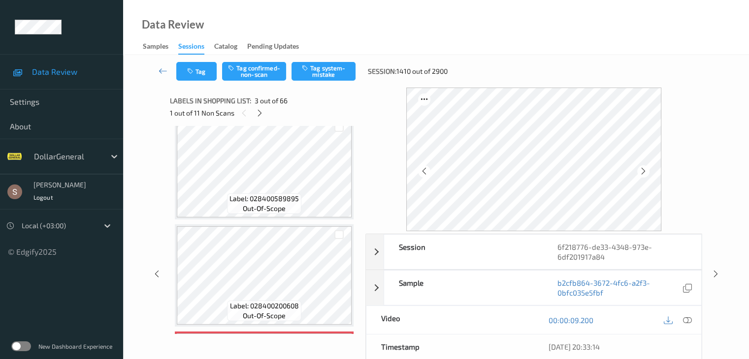
scroll to position [0, 0]
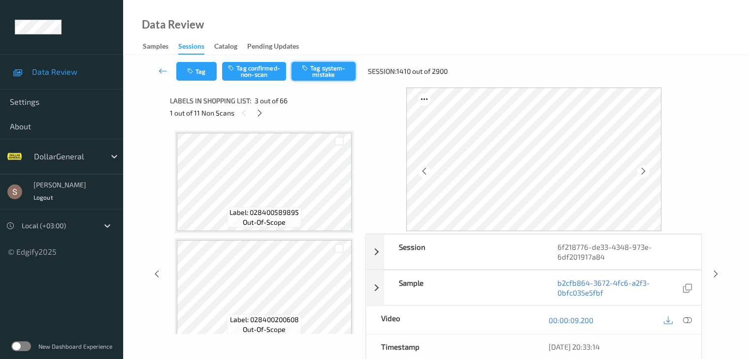
click at [342, 75] on button "Tag system-mistake" at bounding box center [323, 71] width 64 height 19
click at [257, 113] on icon at bounding box center [259, 113] width 8 height 9
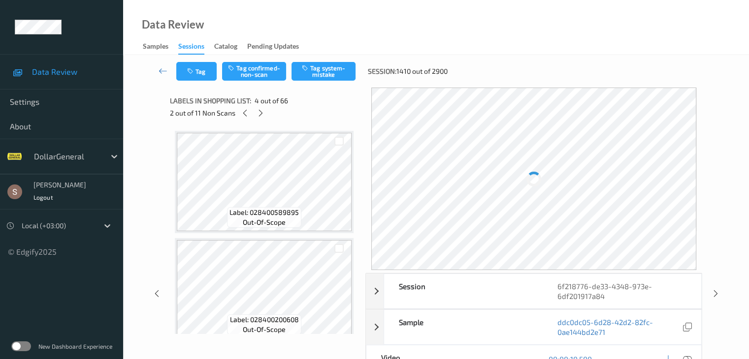
scroll to position [220, 0]
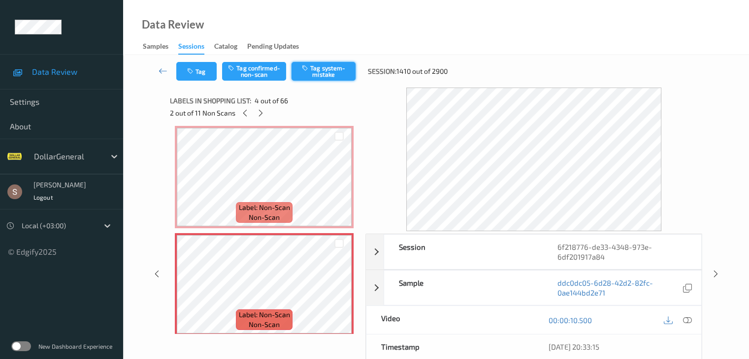
click at [311, 68] on button "Tag system-mistake" at bounding box center [323, 71] width 64 height 19
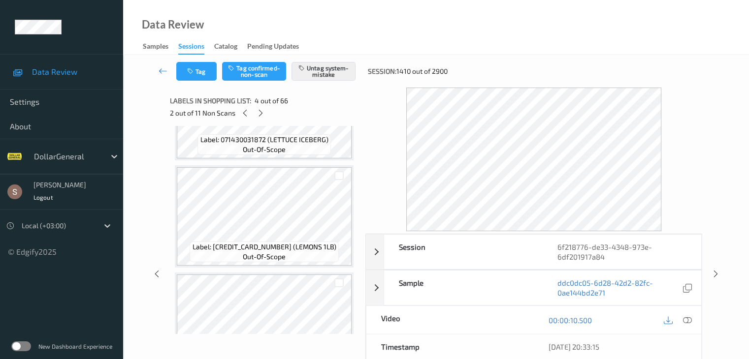
scroll to position [2855, 0]
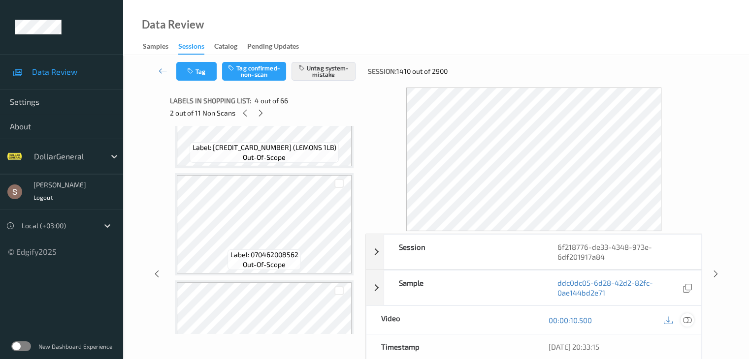
click at [689, 319] on icon at bounding box center [686, 320] width 9 height 9
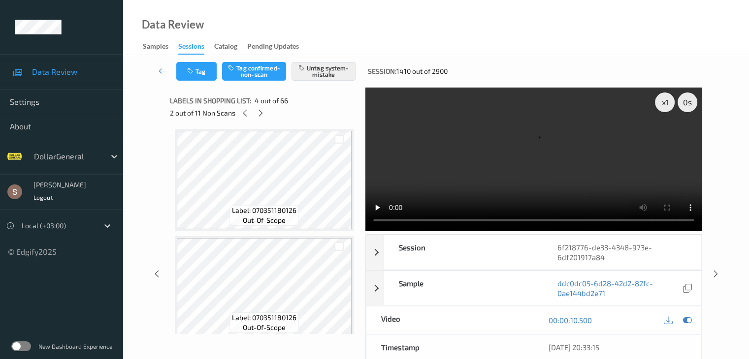
scroll to position [1181, 0]
click at [450, 176] on video at bounding box center [533, 160] width 337 height 144
click at [665, 107] on div "x 1" at bounding box center [665, 103] width 20 height 20
click at [665, 107] on div "x 2" at bounding box center [665, 103] width 20 height 20
click at [263, 114] on icon at bounding box center [260, 113] width 8 height 9
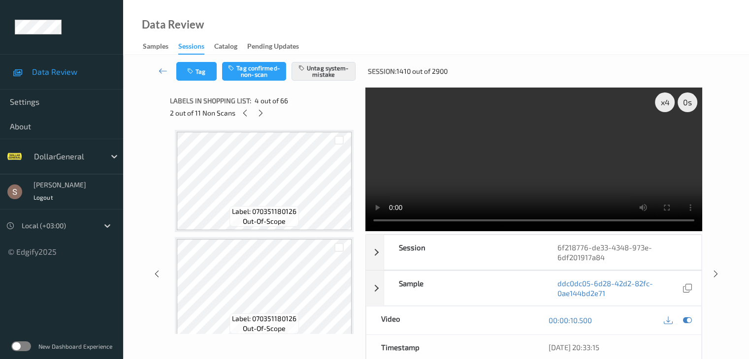
scroll to position [1400, 0]
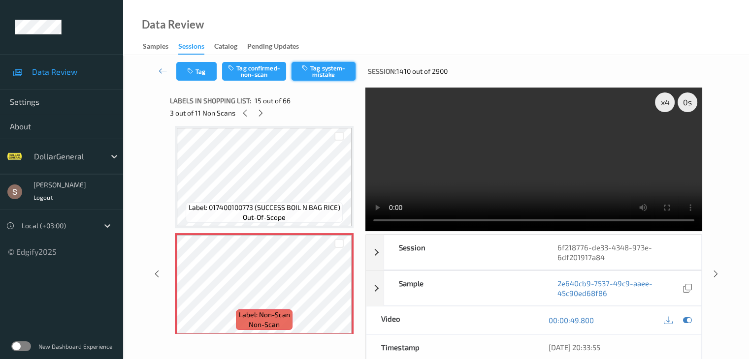
click at [306, 79] on button "Tag system-mistake" at bounding box center [323, 71] width 64 height 19
click at [260, 117] on icon at bounding box center [260, 113] width 8 height 9
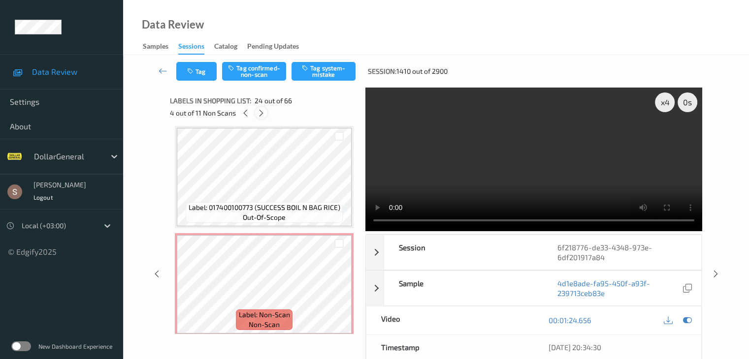
scroll to position [2366, 0]
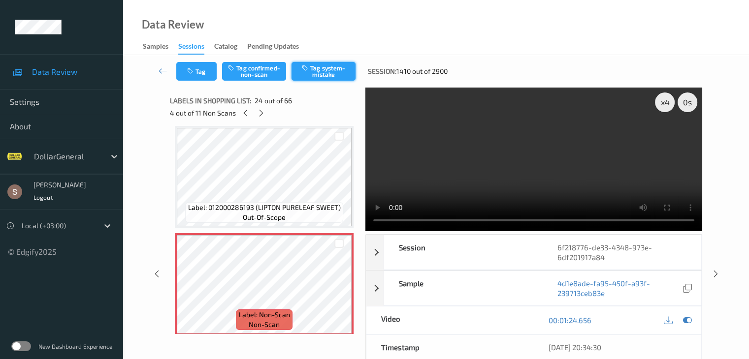
click at [305, 78] on button "Tag system-mistake" at bounding box center [323, 71] width 64 height 19
click at [260, 116] on icon at bounding box center [261, 113] width 8 height 9
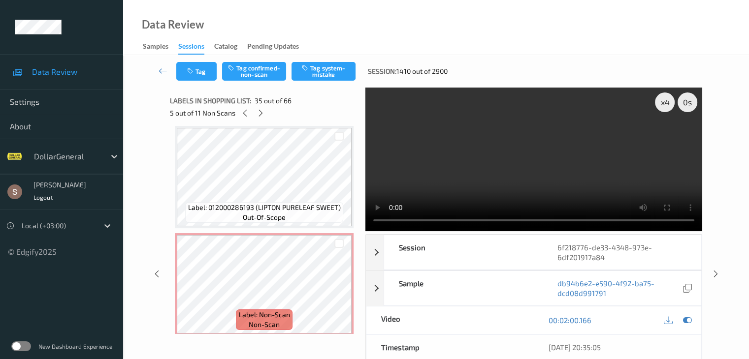
scroll to position [3546, 0]
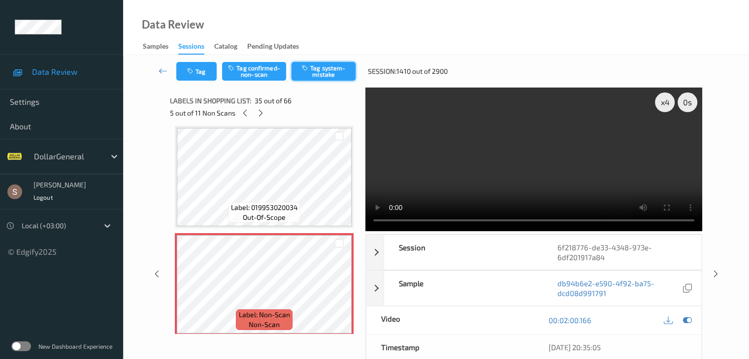
click at [316, 74] on button "Tag system-mistake" at bounding box center [323, 71] width 64 height 19
click at [259, 116] on icon at bounding box center [260, 113] width 8 height 9
click at [297, 79] on button "Tag system-mistake" at bounding box center [323, 71] width 64 height 19
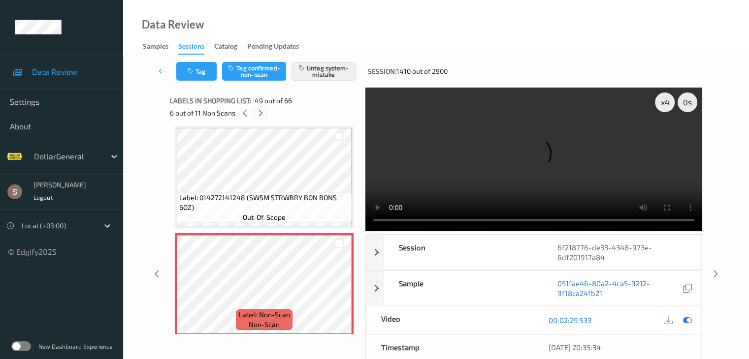
click at [259, 113] on icon at bounding box center [260, 113] width 8 height 9
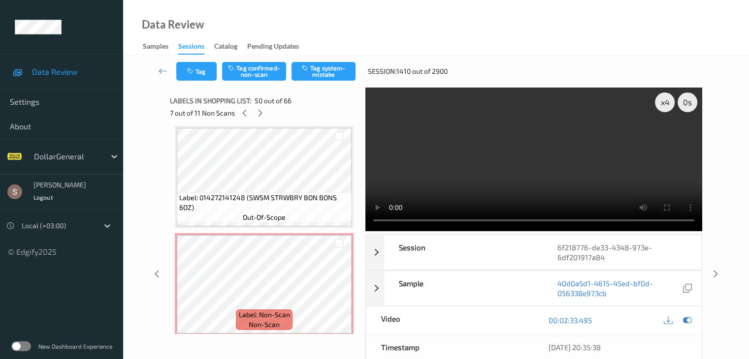
scroll to position [5156, 0]
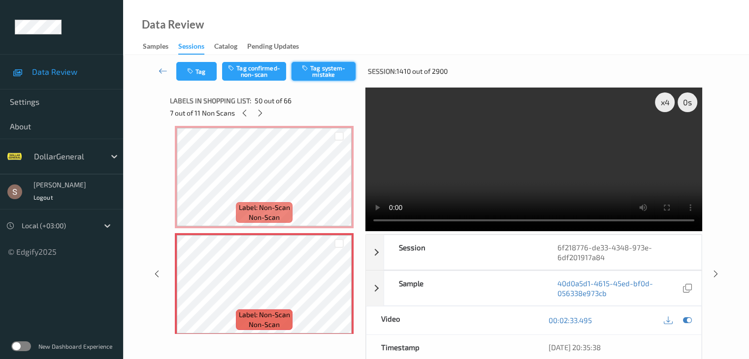
click at [319, 79] on button "Tag system-mistake" at bounding box center [323, 71] width 64 height 19
click at [264, 114] on icon at bounding box center [260, 113] width 8 height 9
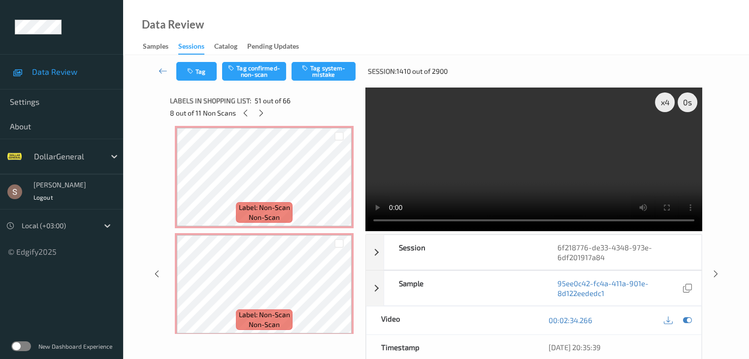
scroll to position [5263, 0]
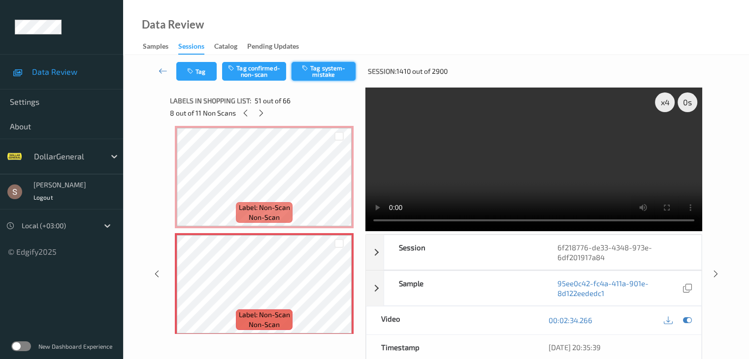
click at [321, 76] on button "Tag system-mistake" at bounding box center [323, 71] width 64 height 19
drag, startPoint x: 262, startPoint y: 116, endPoint x: 306, endPoint y: 84, distance: 54.5
click at [264, 115] on icon at bounding box center [261, 113] width 8 height 9
click at [313, 76] on button "Tag system-mistake" at bounding box center [323, 71] width 64 height 19
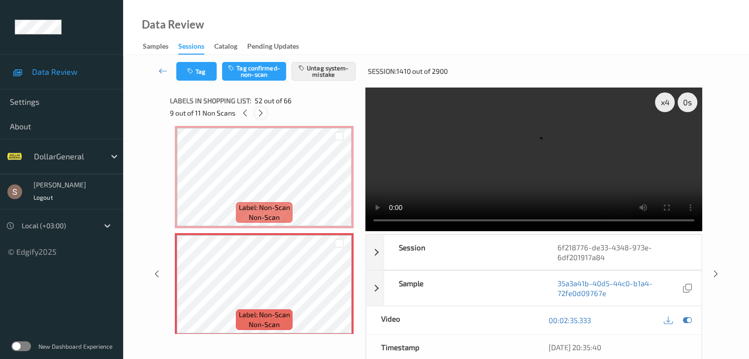
click at [261, 117] on icon at bounding box center [260, 113] width 8 height 9
click at [325, 75] on button "Tag system-mistake" at bounding box center [323, 71] width 64 height 19
click at [261, 113] on icon at bounding box center [263, 113] width 8 height 9
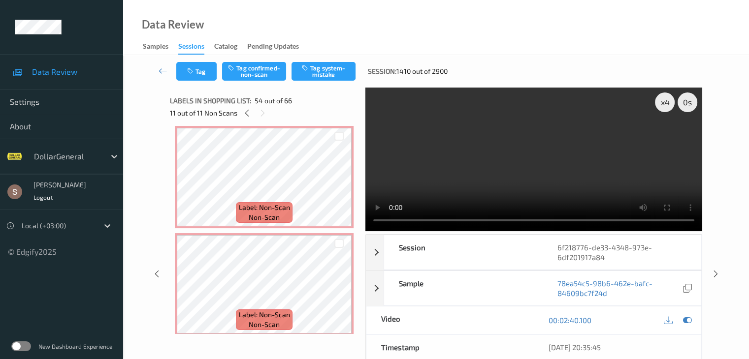
scroll to position [5585, 0]
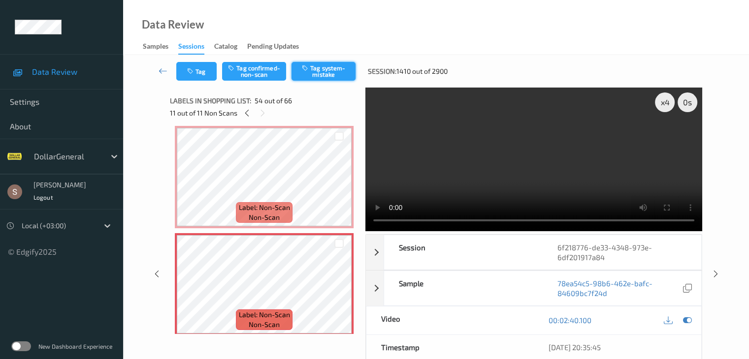
click at [308, 80] on button "Tag system-mistake" at bounding box center [323, 71] width 64 height 19
click at [163, 73] on icon at bounding box center [163, 71] width 9 height 10
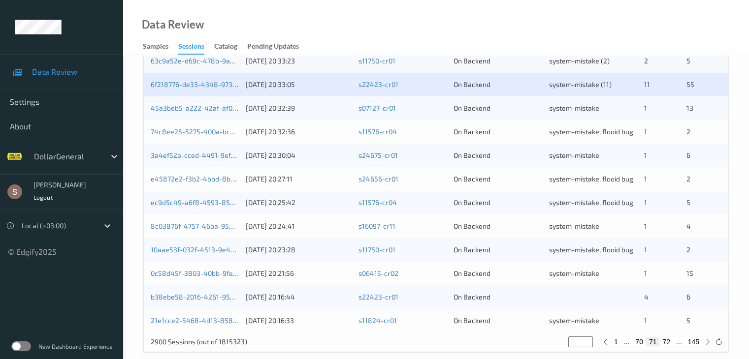
scroll to position [459, 0]
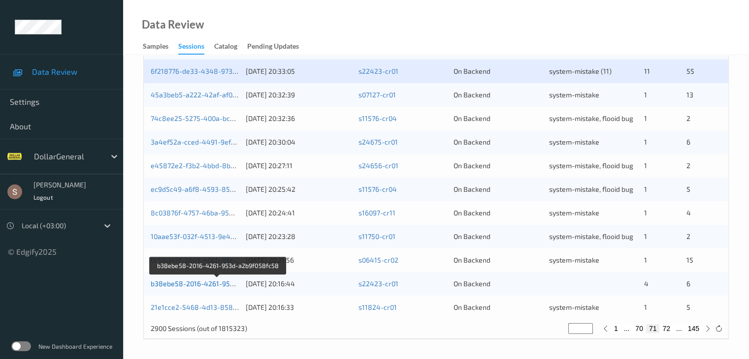
click at [196, 286] on link "b38ebe58-2016-4261-953d-a2b9f058fc58" at bounding box center [218, 284] width 135 height 8
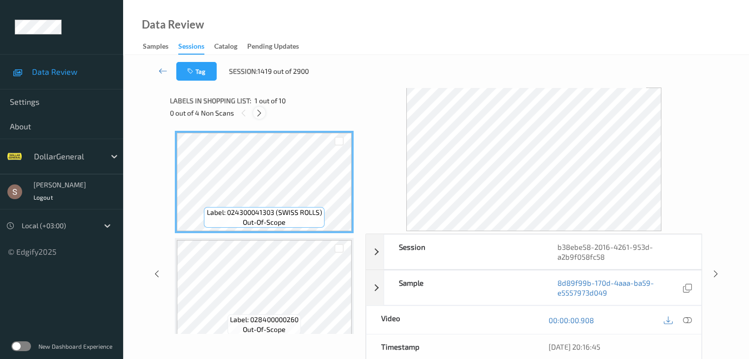
click at [258, 116] on icon at bounding box center [259, 113] width 8 height 9
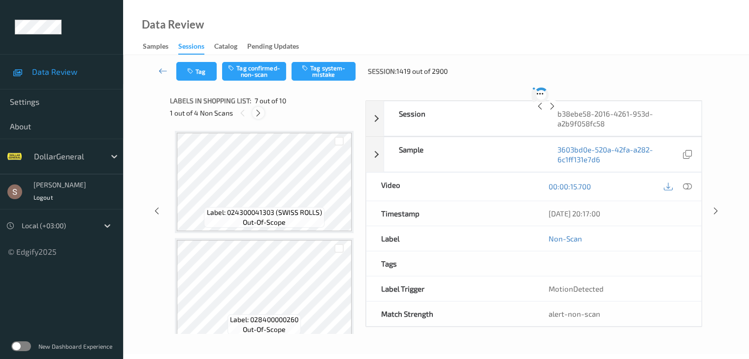
scroll to position [541, 0]
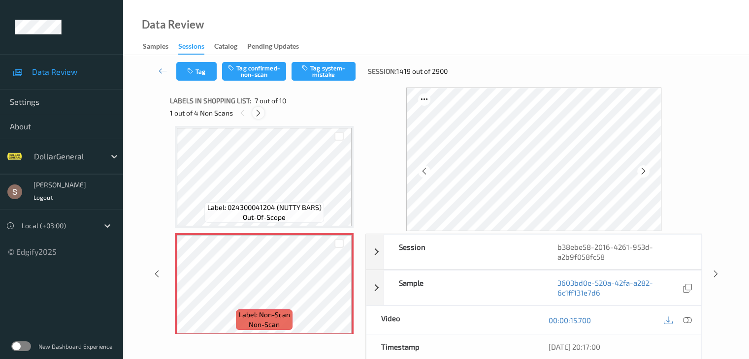
click at [255, 111] on icon at bounding box center [258, 113] width 8 height 9
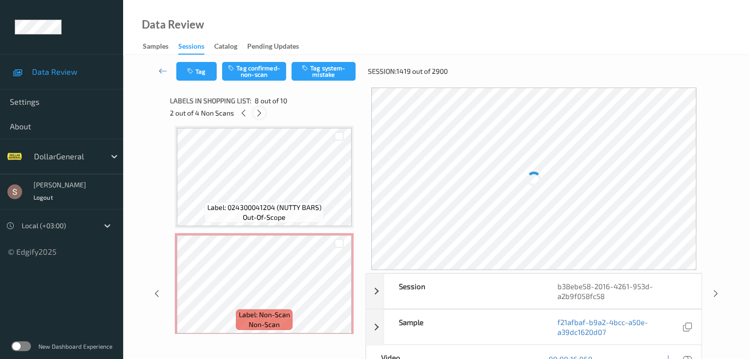
scroll to position [649, 0]
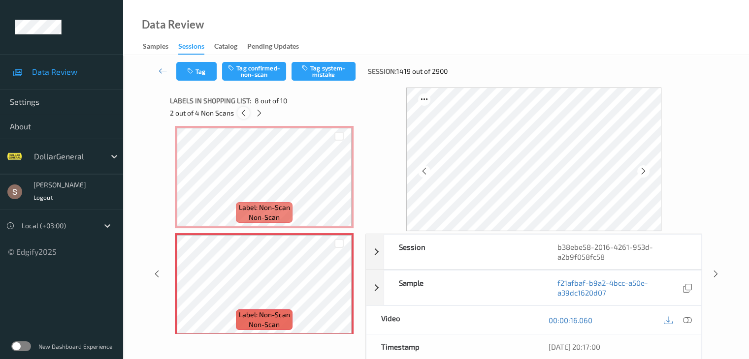
click at [245, 109] on icon at bounding box center [243, 113] width 8 height 9
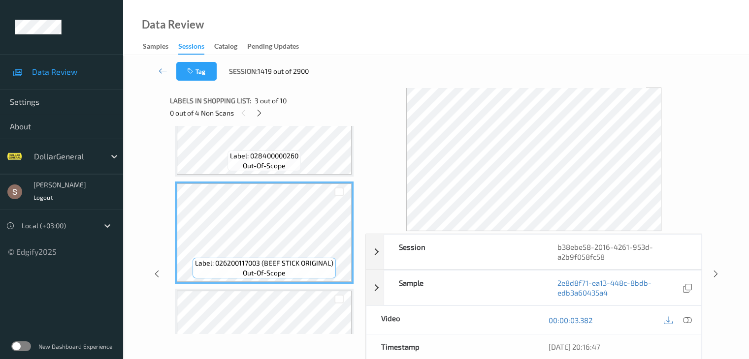
scroll to position [148, 0]
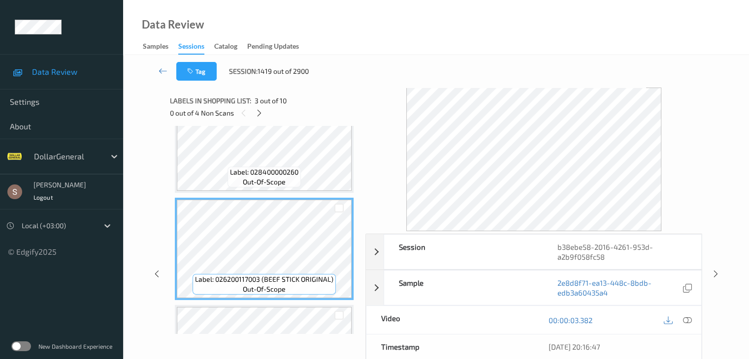
click at [288, 172] on span "Label: 028400000260" at bounding box center [264, 172] width 68 height 10
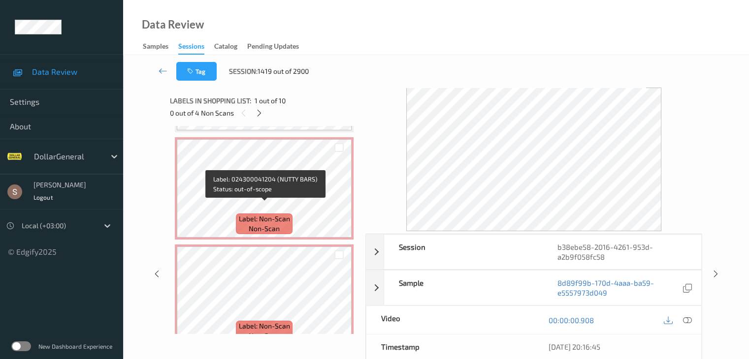
scroll to position [640, 0]
click at [285, 222] on div "Label: Non-Scan non-scan" at bounding box center [264, 221] width 56 height 21
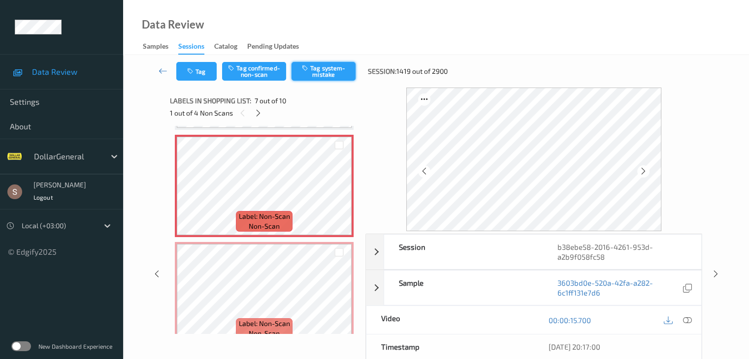
click at [315, 72] on button "Tag system-mistake" at bounding box center [323, 71] width 64 height 19
click at [260, 112] on icon at bounding box center [258, 113] width 8 height 9
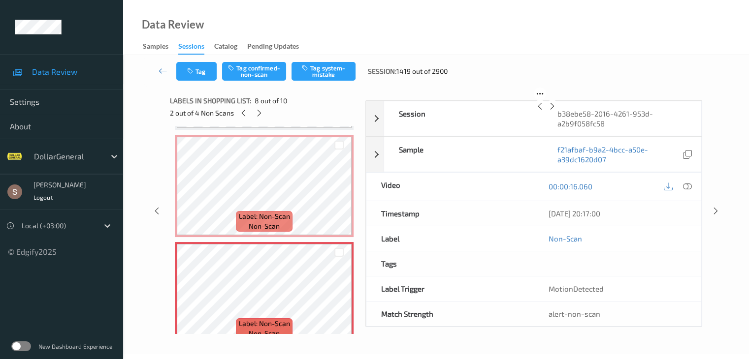
scroll to position [649, 0]
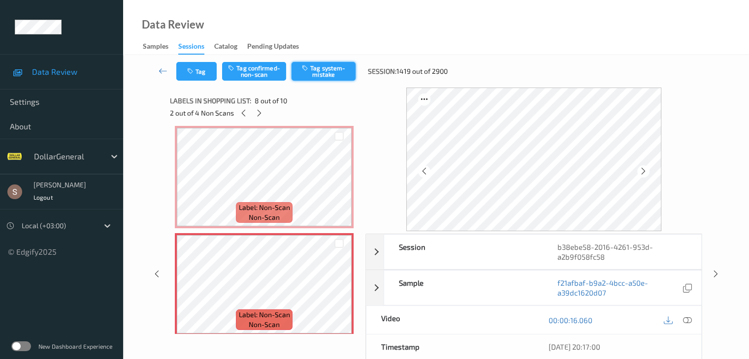
click at [316, 75] on button "Tag system-mistake" at bounding box center [323, 71] width 64 height 19
click at [260, 113] on icon at bounding box center [259, 113] width 8 height 9
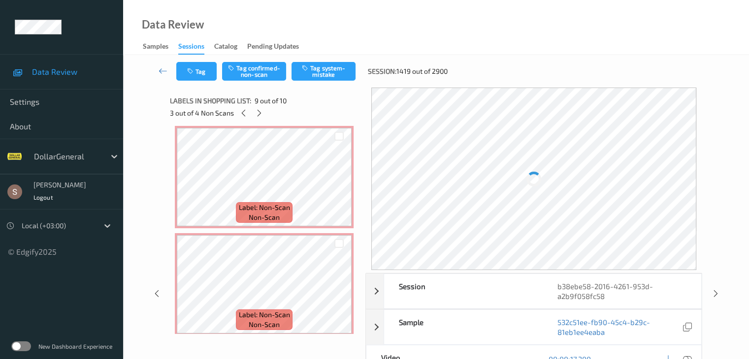
scroll to position [756, 0]
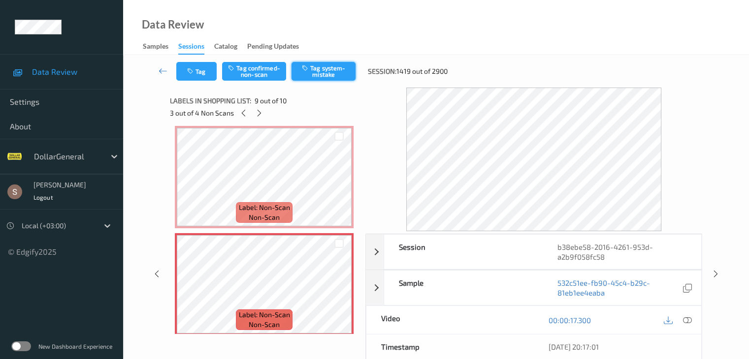
click at [312, 79] on button "Tag system-mistake" at bounding box center [323, 71] width 64 height 19
click at [260, 111] on icon at bounding box center [259, 113] width 8 height 9
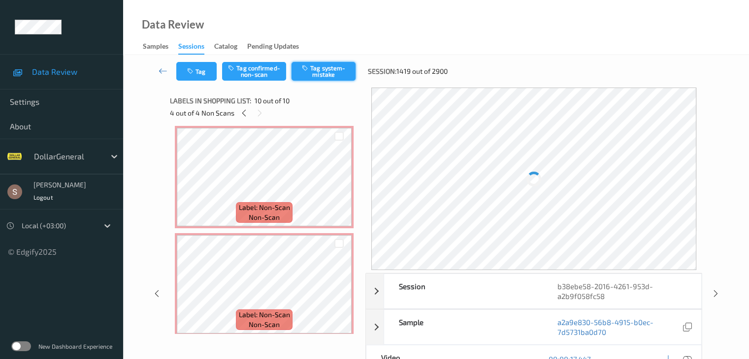
scroll to position [863, 0]
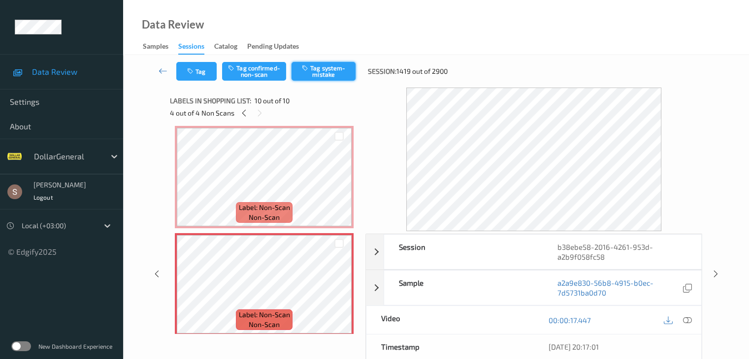
click at [310, 77] on button "Tag system-mistake" at bounding box center [323, 71] width 64 height 19
click at [161, 72] on icon at bounding box center [163, 71] width 9 height 10
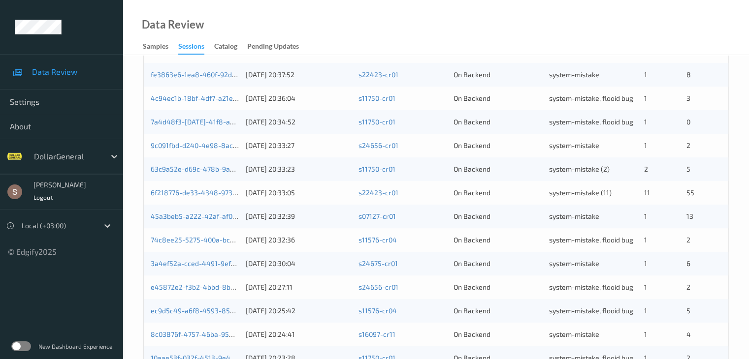
scroll to position [459, 0]
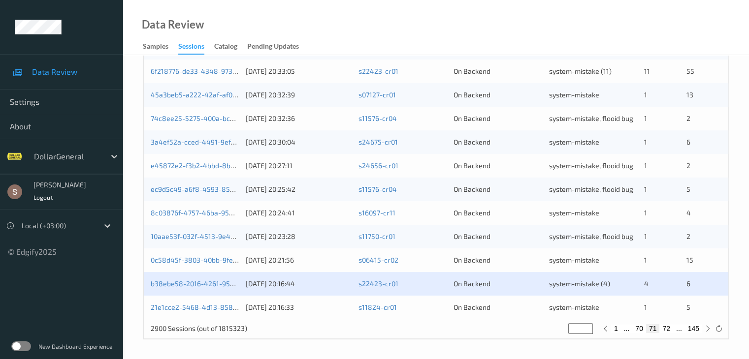
click at [667, 331] on button "72" at bounding box center [666, 328] width 14 height 9
type input "**"
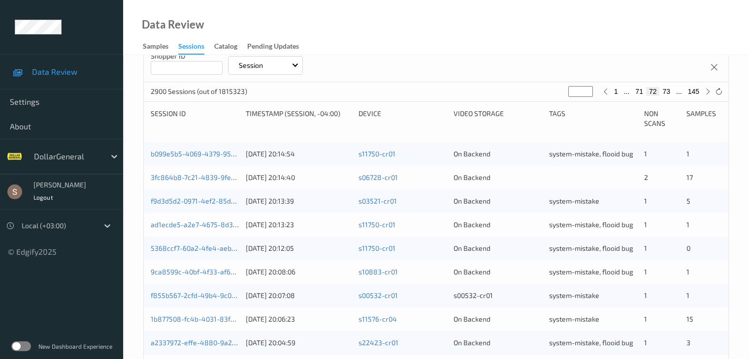
scroll to position [114, 0]
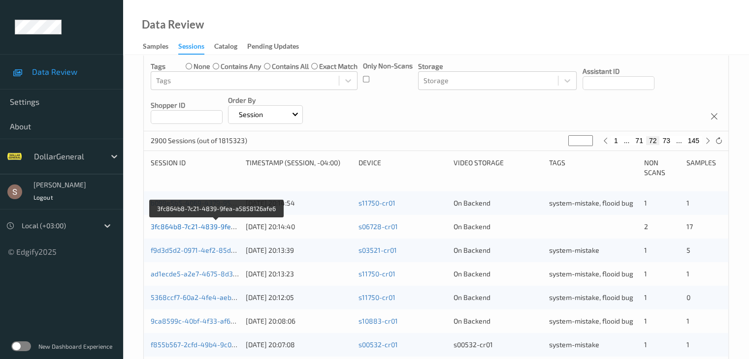
click at [215, 227] on link "3fc864b8-7c21-4839-9fea-a5858126afe6" at bounding box center [217, 226] width 133 height 8
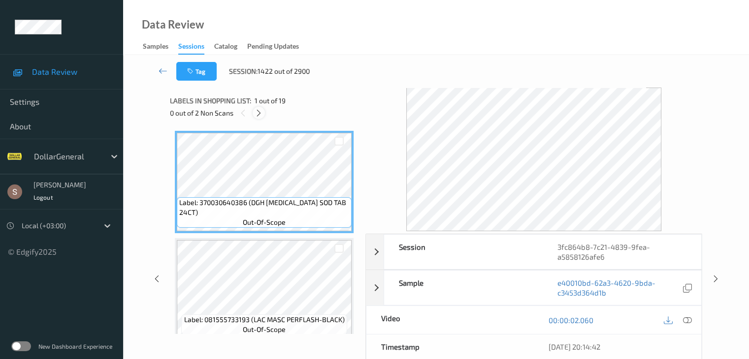
click at [261, 113] on icon at bounding box center [258, 113] width 8 height 9
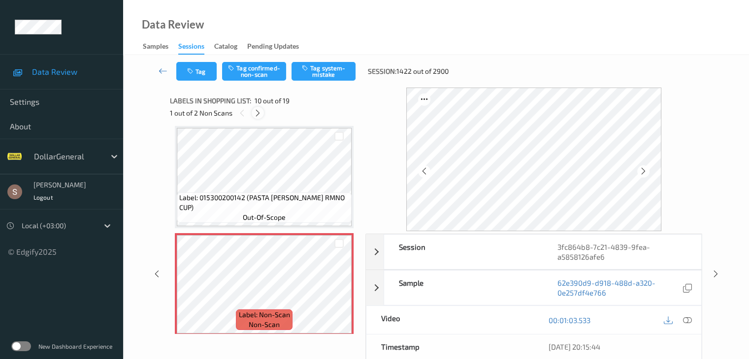
click at [261, 113] on icon at bounding box center [258, 113] width 8 height 9
click at [243, 109] on icon at bounding box center [243, 113] width 8 height 9
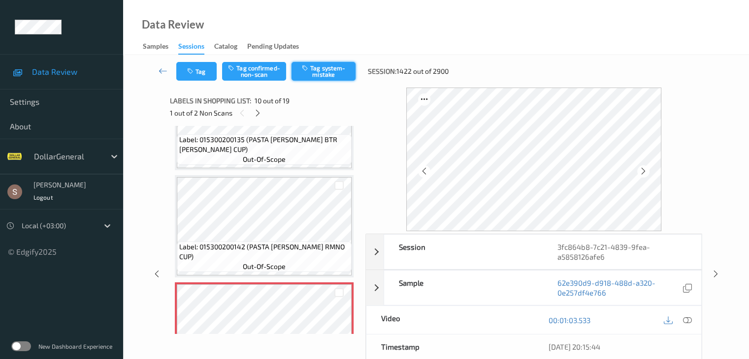
click at [299, 79] on button "Tag system-mistake" at bounding box center [323, 71] width 64 height 19
click at [256, 118] on div at bounding box center [258, 113] width 12 height 12
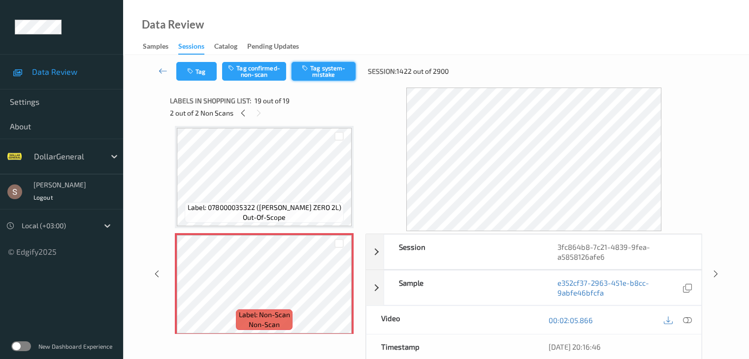
click at [328, 71] on button "Tag system-mistake" at bounding box center [323, 71] width 64 height 19
click at [161, 66] on icon at bounding box center [163, 71] width 9 height 10
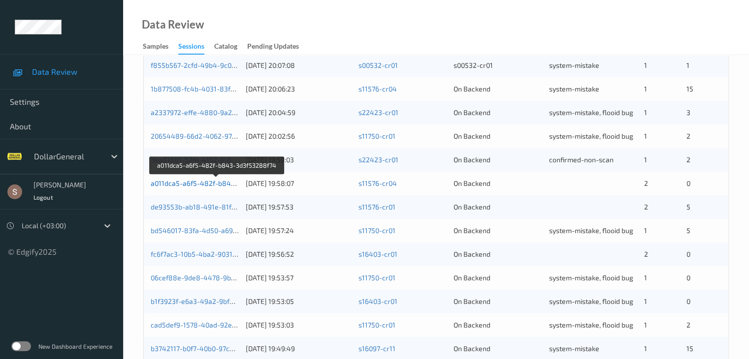
click at [210, 184] on link "a011dca5-a6f5-482f-b843-3d3f53288f74" at bounding box center [217, 183] width 132 height 8
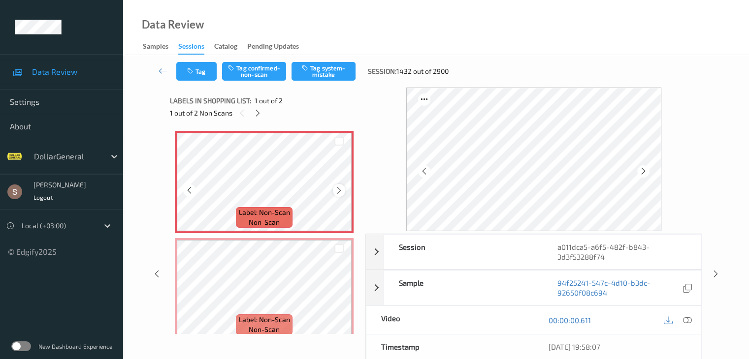
click at [341, 190] on icon at bounding box center [339, 190] width 8 height 9
click at [323, 64] on button "Tag system-mistake" at bounding box center [323, 71] width 64 height 19
click at [262, 110] on div at bounding box center [258, 113] width 12 height 12
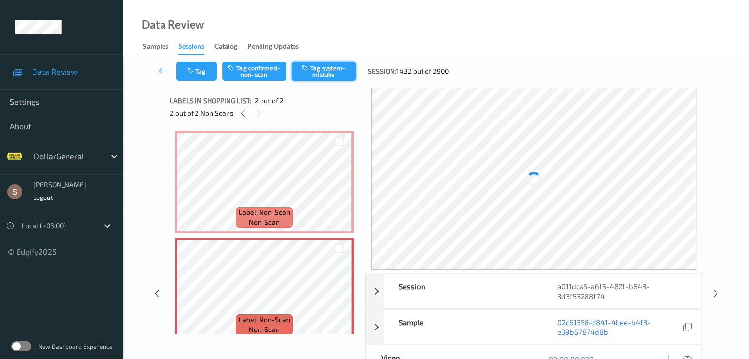
scroll to position [5, 0]
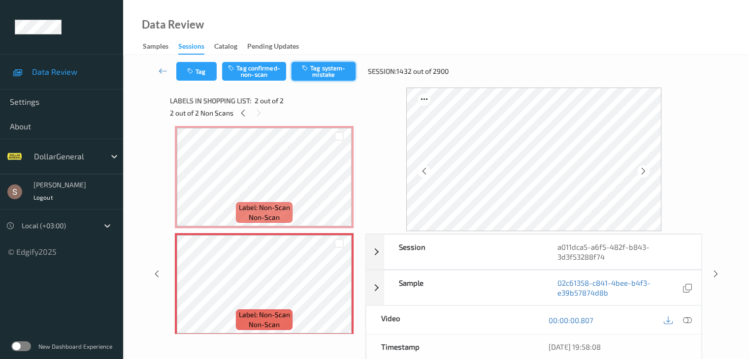
click at [322, 67] on button "Tag system-mistake" at bounding box center [323, 71] width 64 height 19
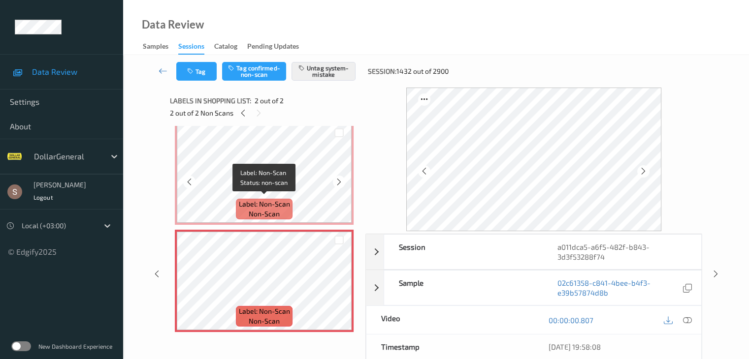
scroll to position [11, 0]
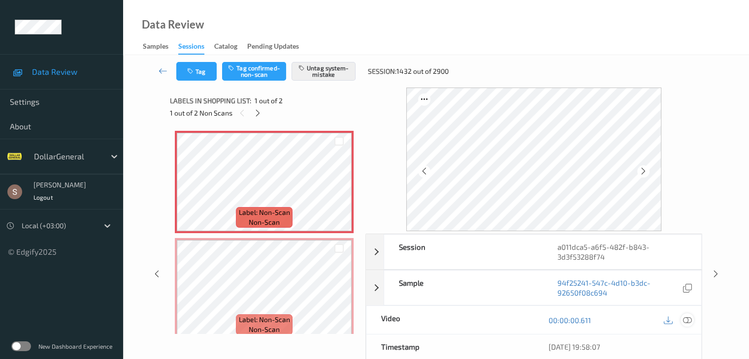
click at [690, 324] on div at bounding box center [686, 320] width 13 height 13
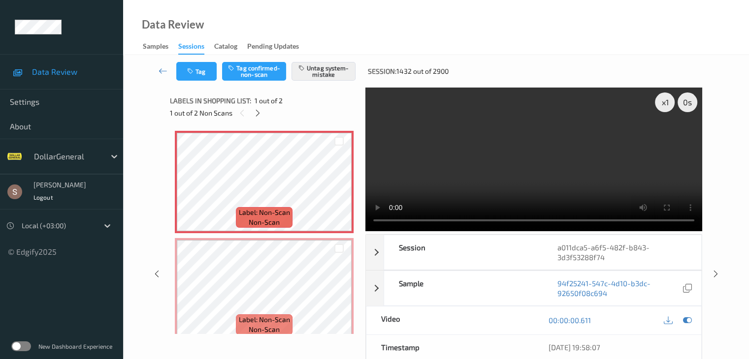
click at [462, 172] on video at bounding box center [533, 160] width 337 height 144
click at [667, 97] on div "x 1" at bounding box center [665, 103] width 20 height 20
click at [325, 78] on button "Untag system-mistake" at bounding box center [323, 71] width 64 height 19
click at [256, 116] on icon at bounding box center [258, 113] width 8 height 9
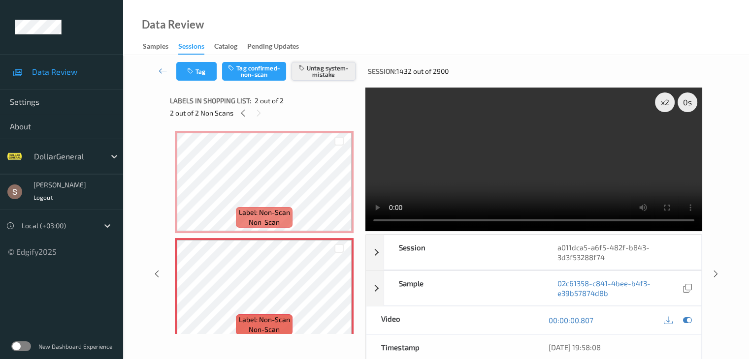
scroll to position [5, 0]
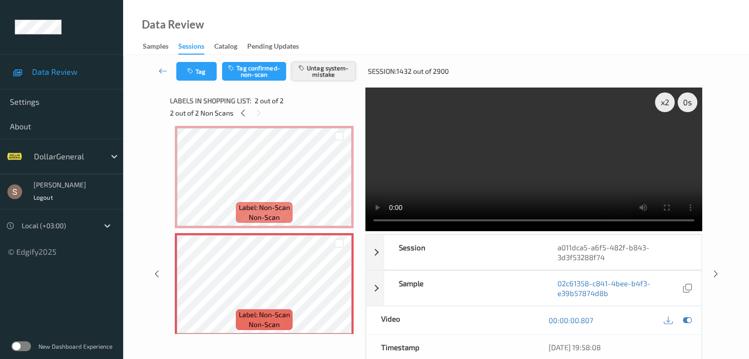
click at [319, 71] on button "Untag system-mistake" at bounding box center [323, 71] width 64 height 19
click at [161, 65] on link at bounding box center [163, 71] width 26 height 19
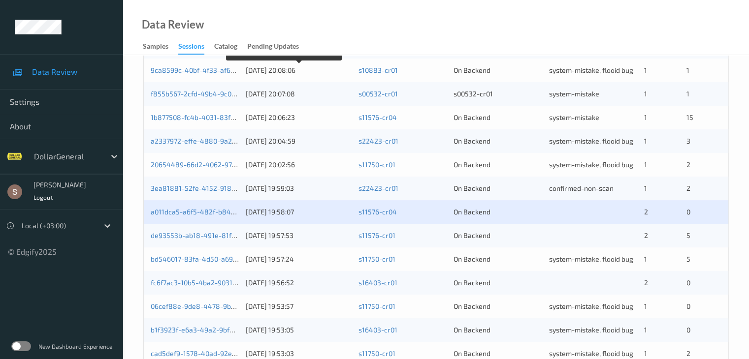
scroll to position [394, 0]
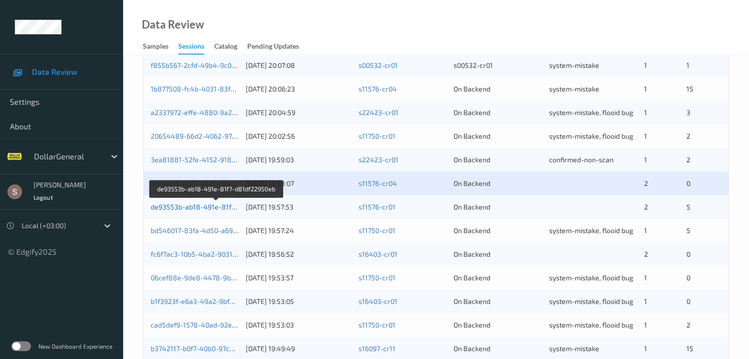
click at [222, 209] on link "de93553b-ab18-491e-81f7-d81df22950eb" at bounding box center [217, 207] width 132 height 8
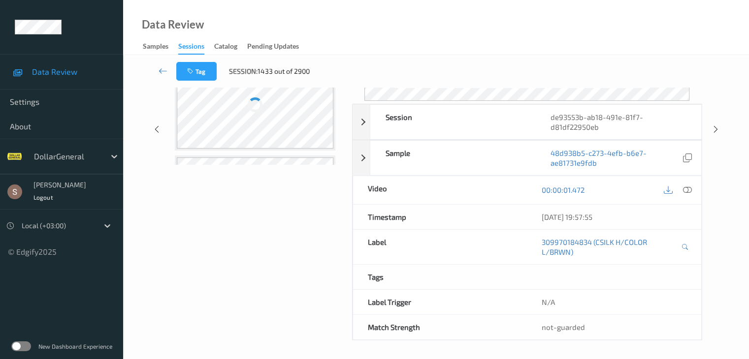
scroll to position [89, 0]
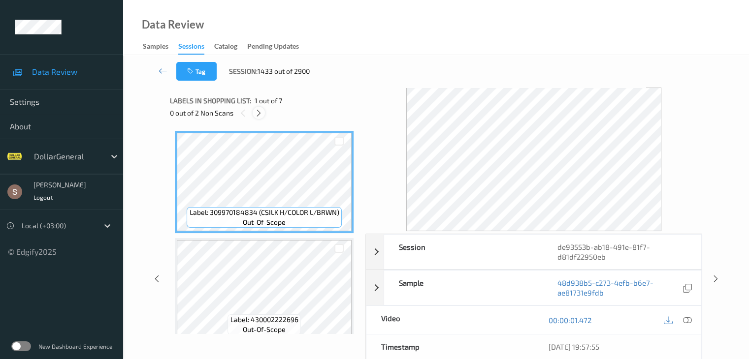
click at [262, 115] on icon at bounding box center [258, 113] width 8 height 9
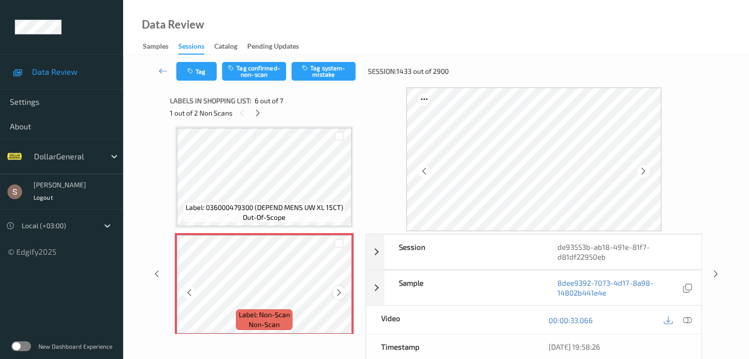
click at [337, 294] on icon at bounding box center [339, 292] width 8 height 9
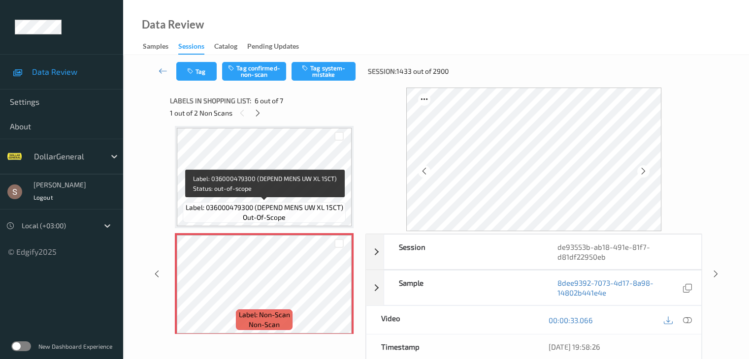
click at [287, 205] on span "Label: 036000479300 (DEPEND MENS UW XL 15CT)" at bounding box center [265, 208] width 158 height 10
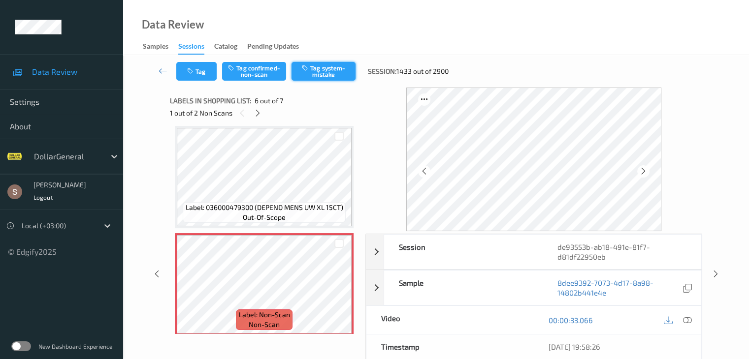
click at [322, 77] on button "Tag system-mistake" at bounding box center [323, 71] width 64 height 19
click at [255, 117] on icon at bounding box center [258, 113] width 8 height 9
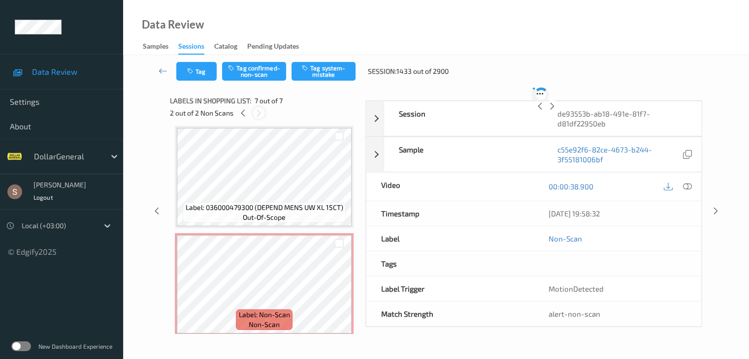
scroll to position [541, 0]
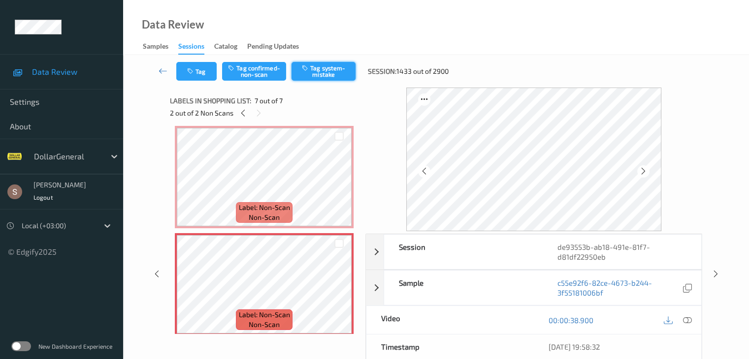
click at [345, 78] on button "Tag system-mistake" at bounding box center [323, 71] width 64 height 19
click at [165, 67] on icon at bounding box center [163, 71] width 9 height 10
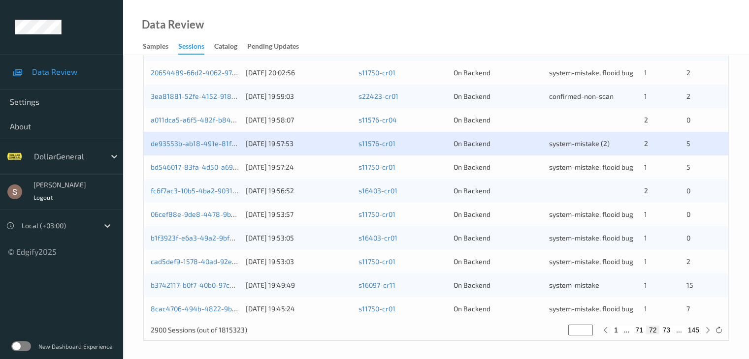
scroll to position [459, 0]
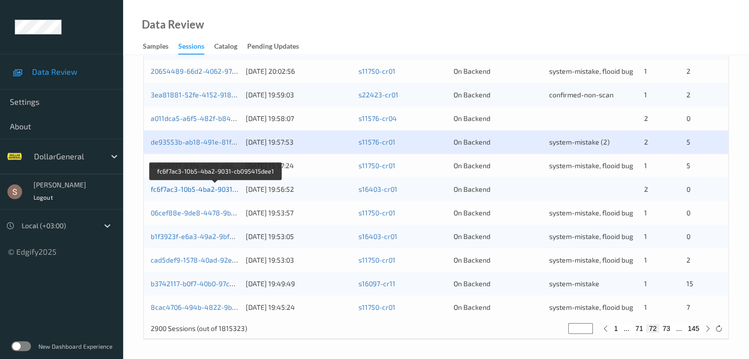
click at [220, 190] on link "fc6f7ac3-10b5-4ba2-9031-cb095415dee1" at bounding box center [216, 189] width 130 height 8
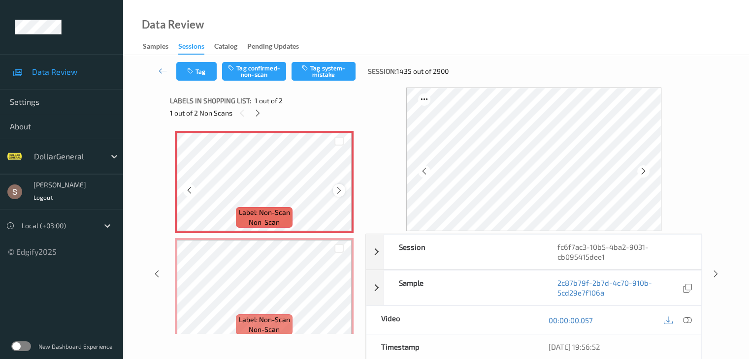
click at [336, 188] on icon at bounding box center [339, 190] width 8 height 9
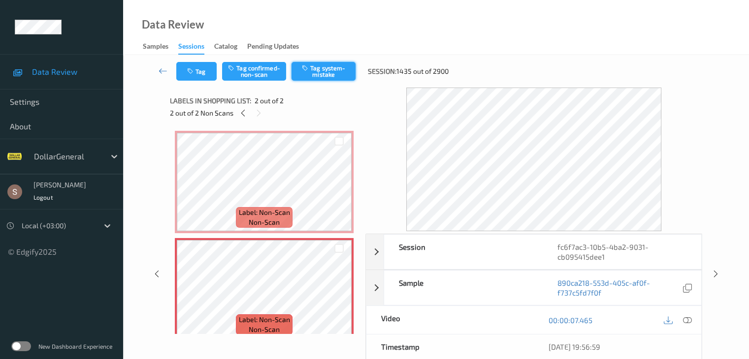
click at [313, 77] on button "Tag system-mistake" at bounding box center [323, 71] width 64 height 19
click at [166, 72] on icon at bounding box center [163, 71] width 9 height 10
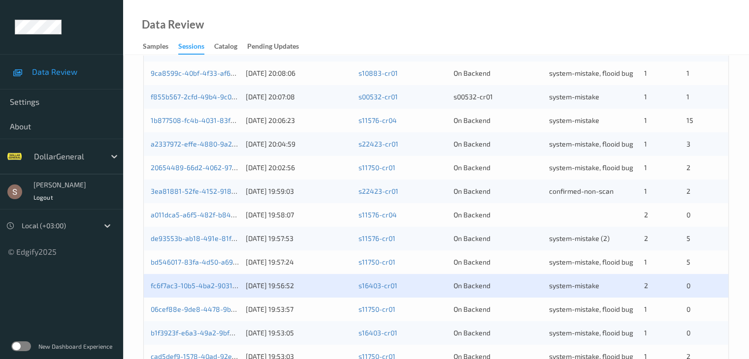
scroll to position [459, 0]
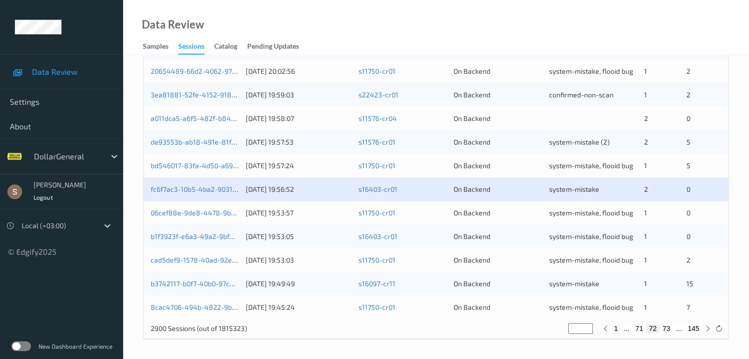
click at [668, 330] on button "73" at bounding box center [666, 328] width 14 height 9
type input "**"
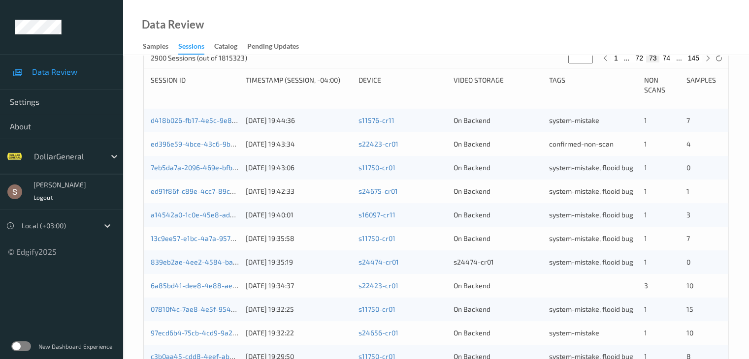
scroll to position [246, 0]
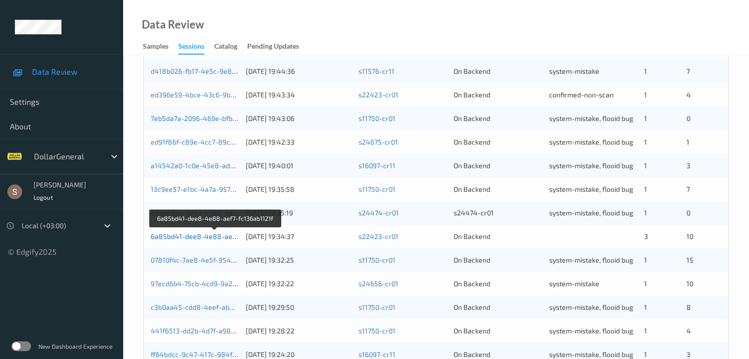
click at [215, 235] on link "6a85bd41-dee8-4e88-aef7-fc136ab1121f" at bounding box center [216, 236] width 130 height 8
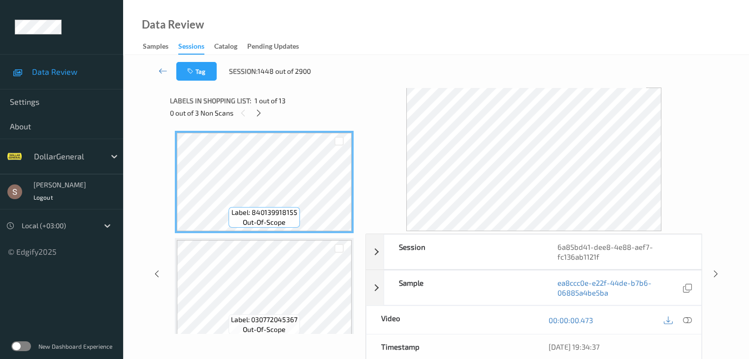
click at [255, 119] on div "0 out of 3 Non Scans" at bounding box center [264, 113] width 189 height 12
click at [256, 113] on icon at bounding box center [258, 113] width 8 height 9
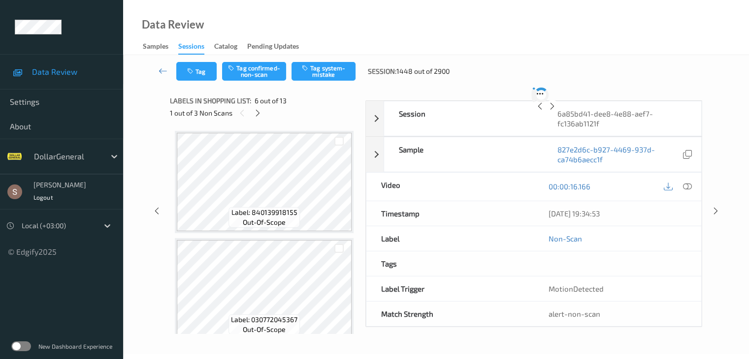
scroll to position [434, 0]
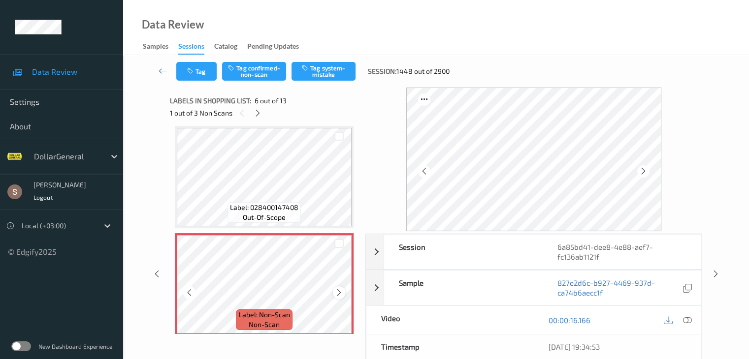
click at [337, 294] on icon at bounding box center [339, 292] width 8 height 9
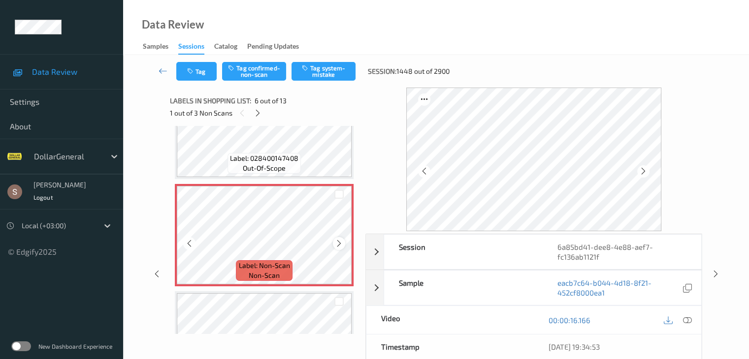
click at [337, 242] on icon at bounding box center [339, 243] width 8 height 9
click at [309, 66] on icon "button" at bounding box center [306, 67] width 8 height 7
click at [257, 111] on icon at bounding box center [258, 113] width 8 height 9
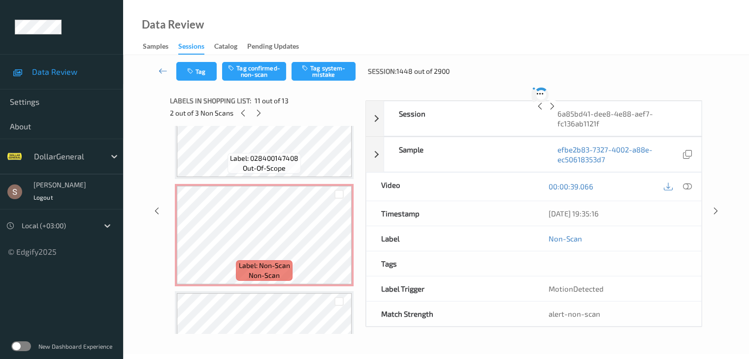
scroll to position [971, 0]
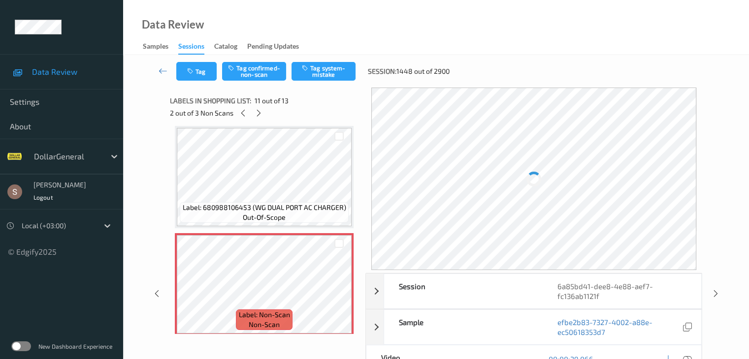
click at [301, 83] on div "Tag Tag confirmed-non-scan Tag system-mistake Session: 1448 out of 2900" at bounding box center [435, 71] width 585 height 32
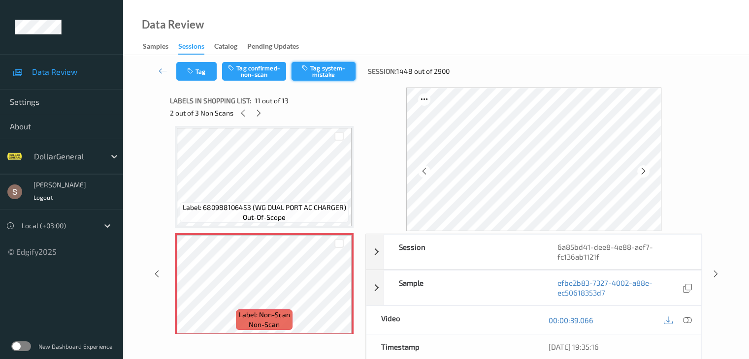
click at [303, 73] on button "Tag system-mistake" at bounding box center [323, 71] width 64 height 19
click at [260, 115] on icon at bounding box center [258, 113] width 8 height 9
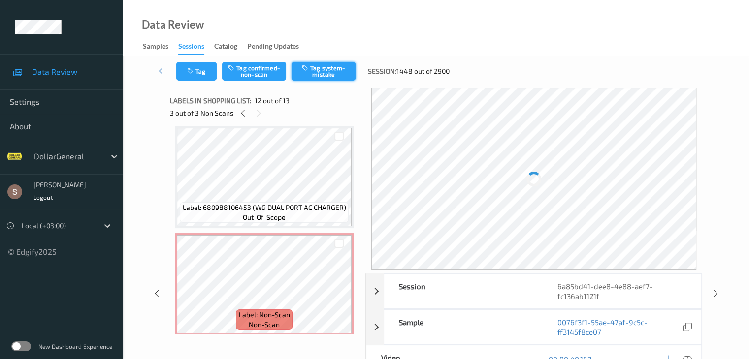
scroll to position [1078, 0]
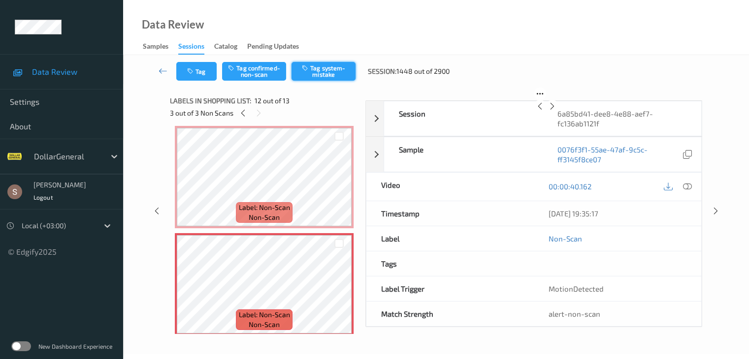
click at [308, 76] on button "Tag system-mistake" at bounding box center [323, 71] width 64 height 19
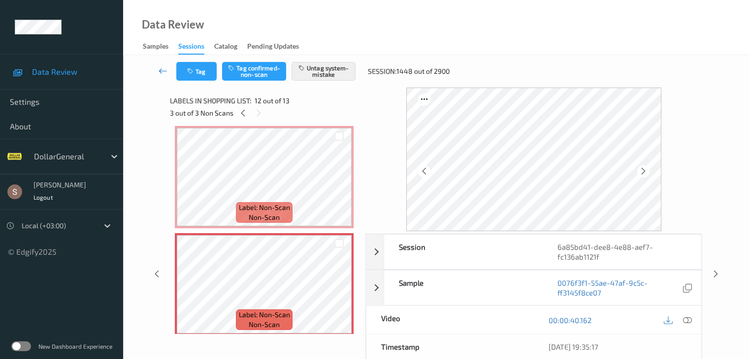
click at [163, 73] on icon at bounding box center [163, 71] width 9 height 10
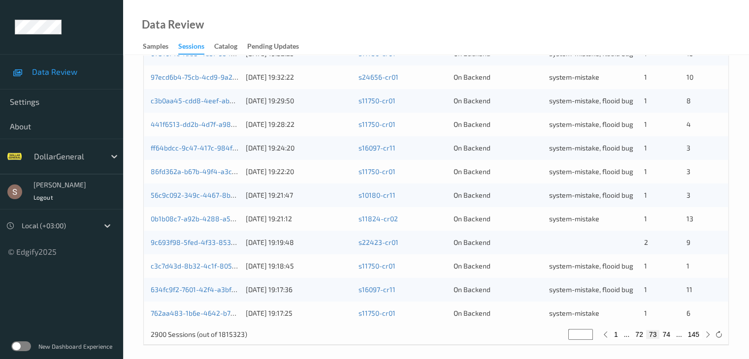
scroll to position [459, 0]
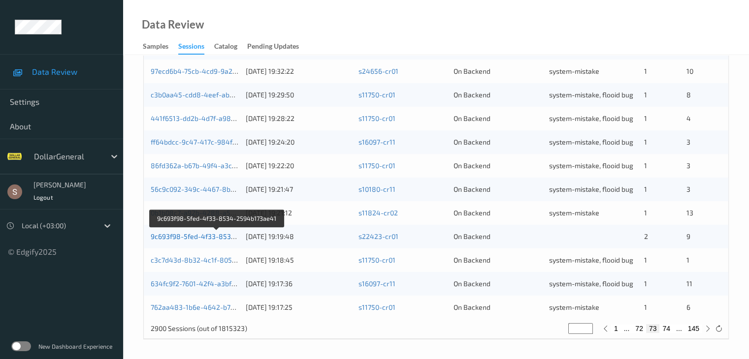
click at [199, 237] on link "9c693f98-5fed-4f33-8534-2594b173ae41" at bounding box center [217, 236] width 133 height 8
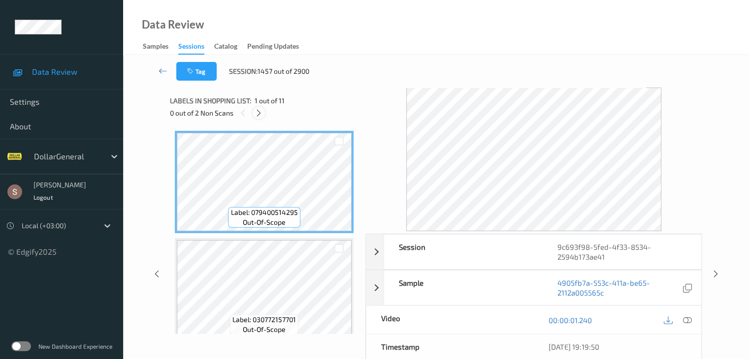
click at [260, 111] on icon at bounding box center [258, 113] width 8 height 9
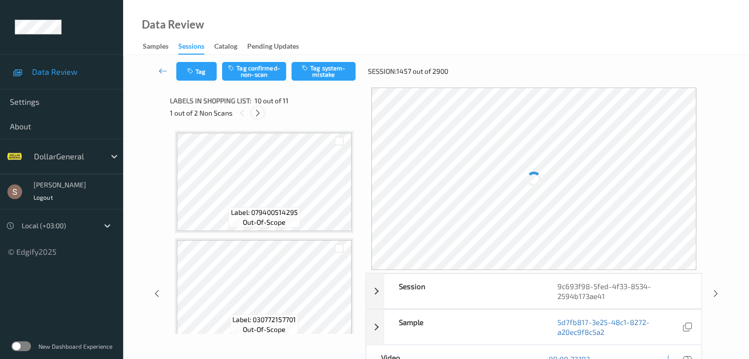
scroll to position [863, 0]
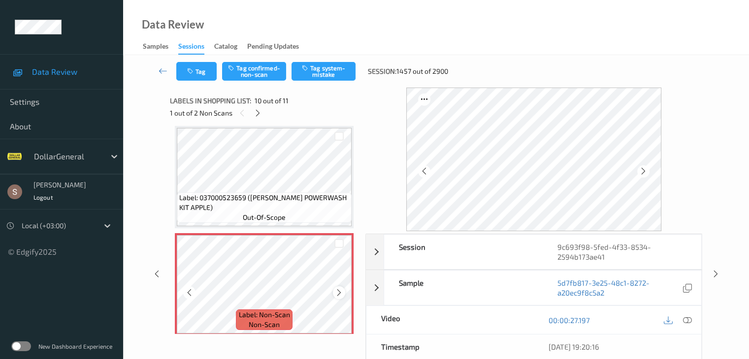
click at [343, 294] on div at bounding box center [339, 292] width 12 height 12
click at [259, 111] on icon at bounding box center [258, 113] width 8 height 9
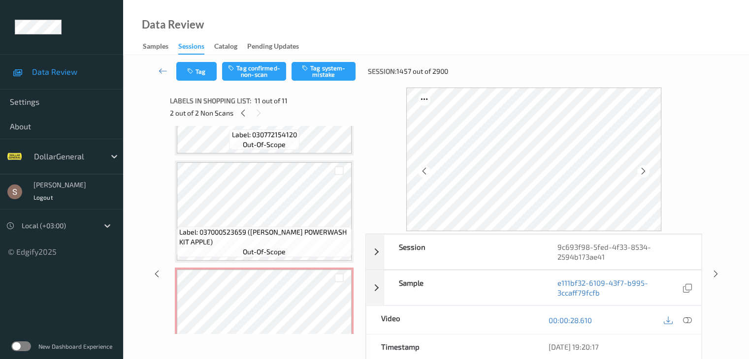
scroll to position [823, 0]
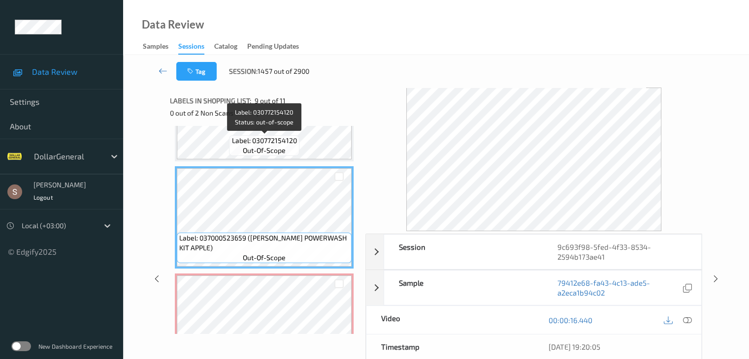
click at [270, 151] on span "out-of-scope" at bounding box center [264, 151] width 43 height 10
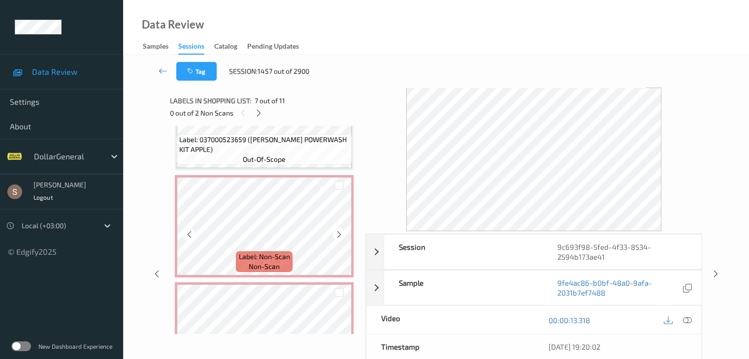
scroll to position [971, 0]
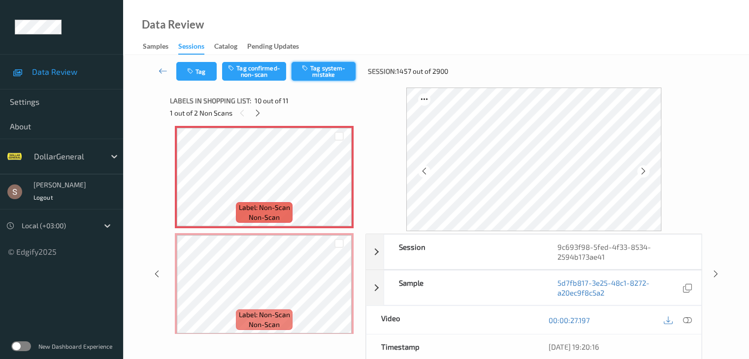
click at [320, 71] on button "Tag system-mistake" at bounding box center [323, 71] width 64 height 19
click at [261, 110] on icon at bounding box center [258, 113] width 8 height 9
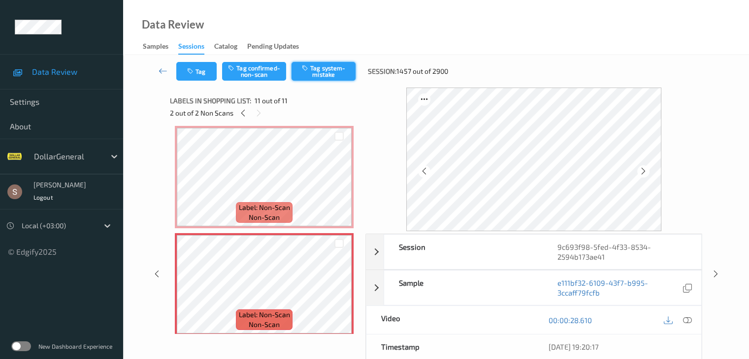
click at [328, 75] on button "Tag system-mistake" at bounding box center [323, 71] width 64 height 19
click at [165, 66] on icon at bounding box center [163, 71] width 9 height 10
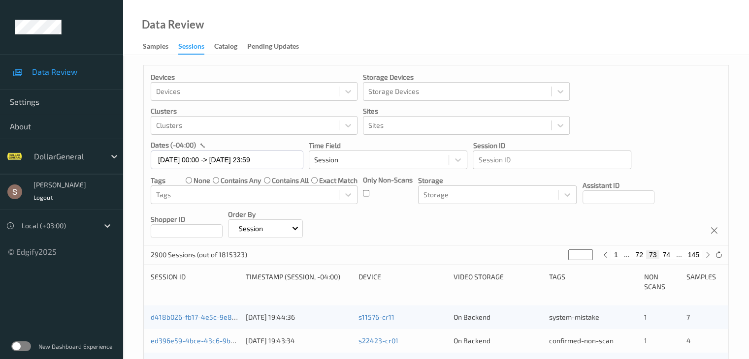
drag, startPoint x: 577, startPoint y: 254, endPoint x: 571, endPoint y: 255, distance: 7.0
click at [571, 255] on input "**" at bounding box center [580, 255] width 25 height 11
type input "*"
type input "**"
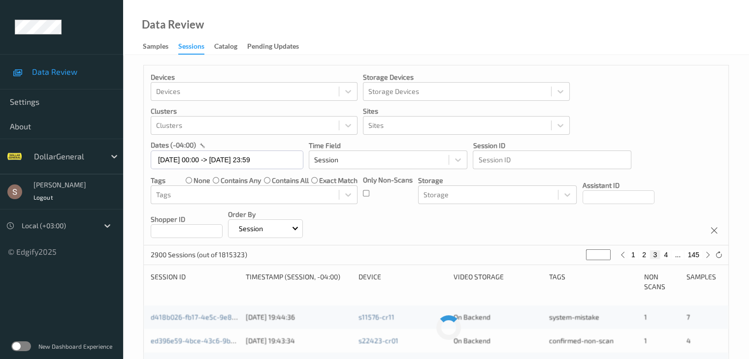
type input "**"
click at [665, 258] on button "37" at bounding box center [666, 255] width 14 height 9
type input "**"
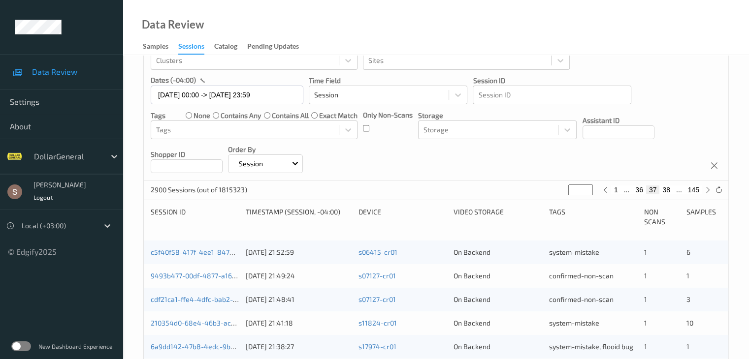
click at [639, 190] on button "36" at bounding box center [639, 190] width 14 height 9
type input "**"
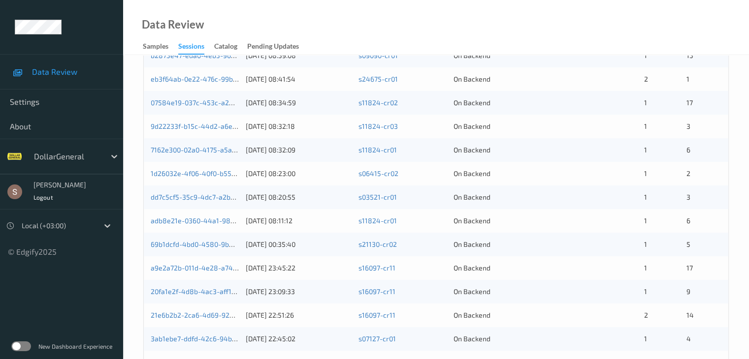
scroll to position [163, 0]
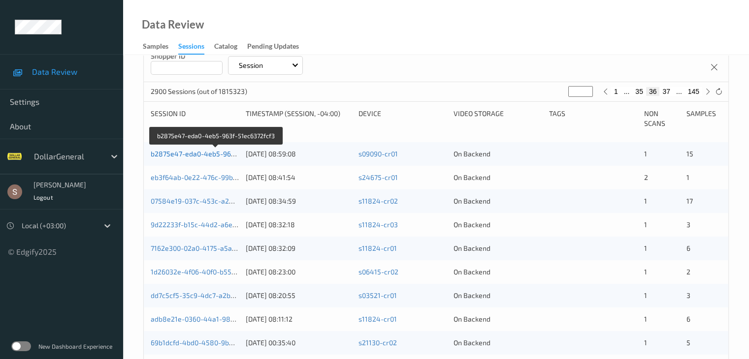
click at [209, 154] on link "b2875e47-eda0-4eb5-963f-51ec6372fcf3" at bounding box center [216, 154] width 131 height 8
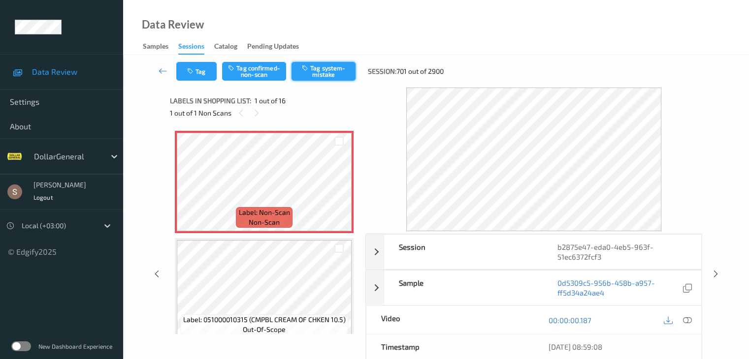
drag, startPoint x: 309, startPoint y: 69, endPoint x: 300, endPoint y: 76, distance: 11.2
click at [309, 69] on icon "button" at bounding box center [306, 67] width 8 height 7
click at [203, 76] on button "Tag" at bounding box center [196, 71] width 40 height 19
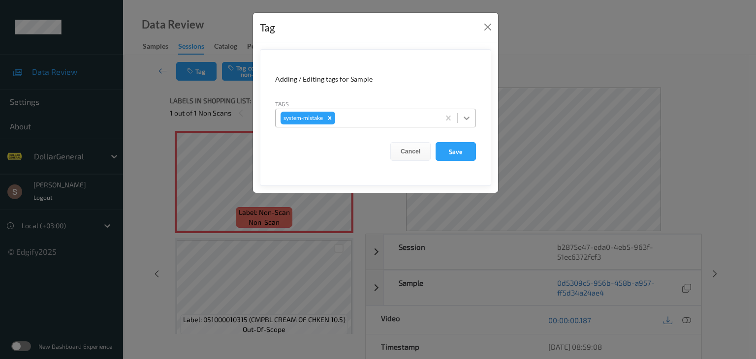
click at [459, 117] on div at bounding box center [467, 118] width 18 height 18
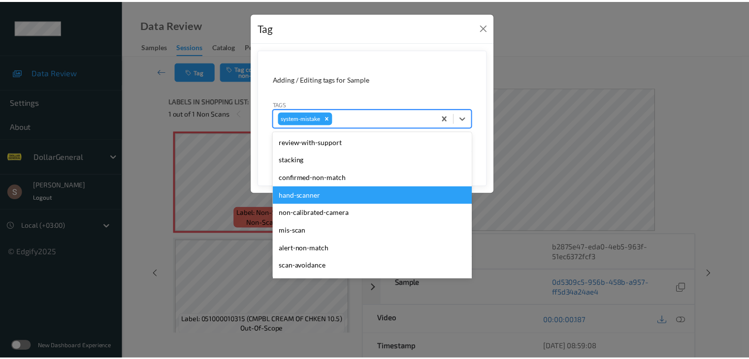
scroll to position [246, 0]
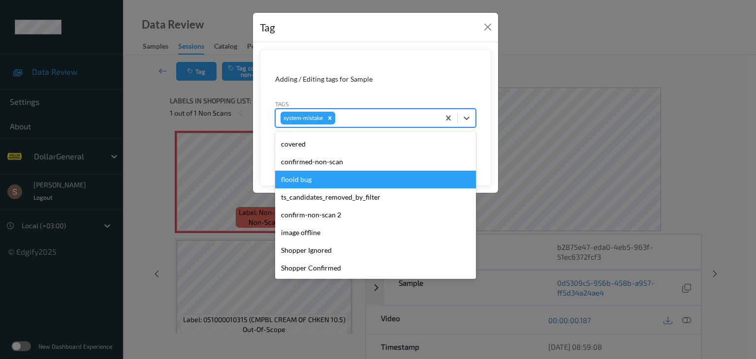
click at [311, 181] on div "flooid bug" at bounding box center [375, 180] width 201 height 18
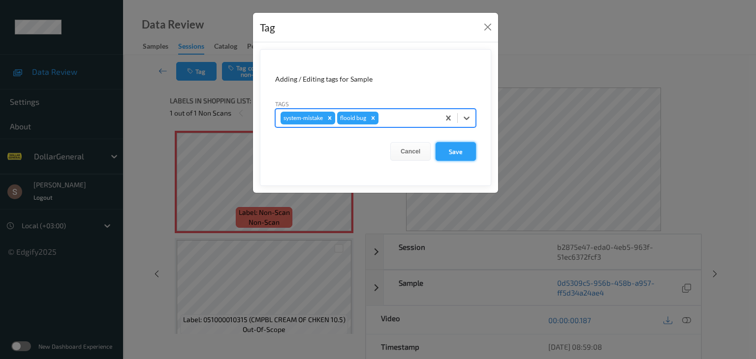
click at [471, 152] on button "Save" at bounding box center [456, 151] width 40 height 19
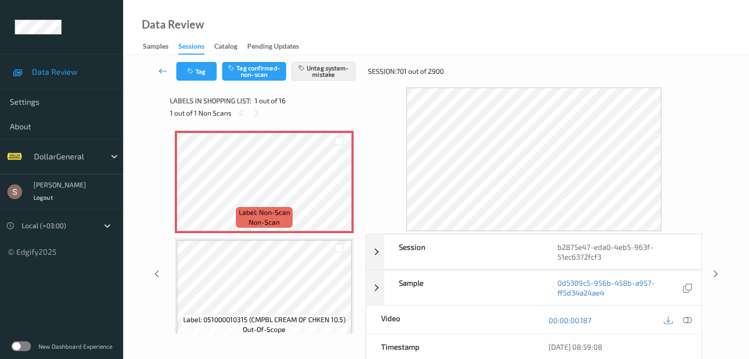
click at [164, 68] on icon at bounding box center [163, 71] width 9 height 10
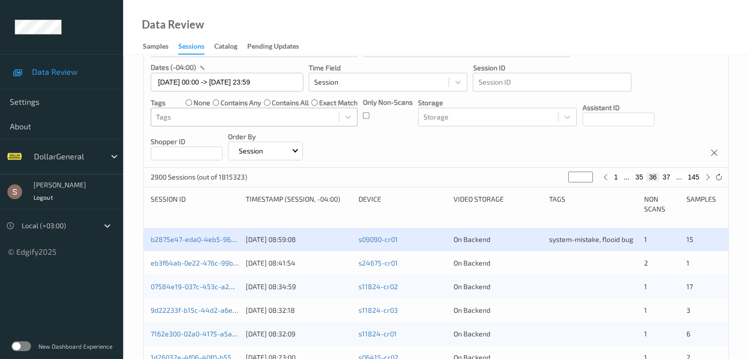
scroll to position [98, 0]
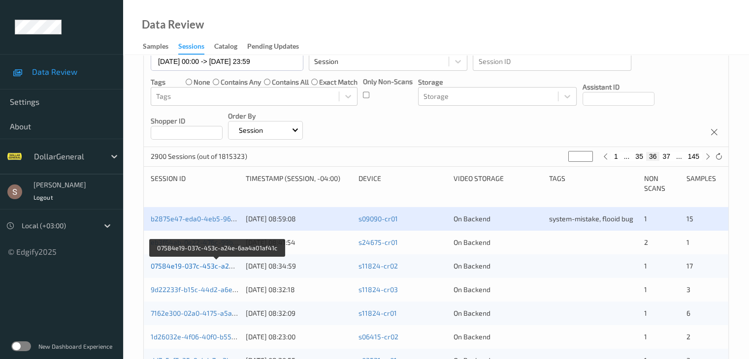
click at [215, 266] on link "07584e19-037c-453c-a24e-6aa4a01af41c" at bounding box center [218, 266] width 134 height 8
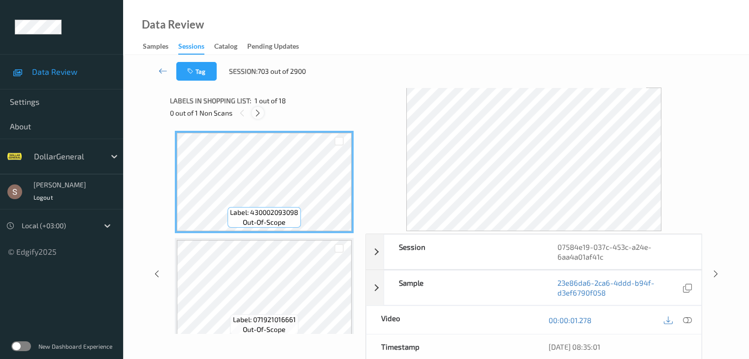
click at [256, 112] on icon at bounding box center [258, 113] width 8 height 9
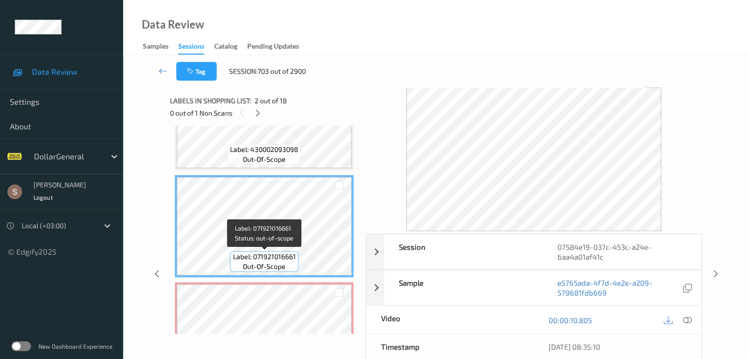
scroll to position [112, 0]
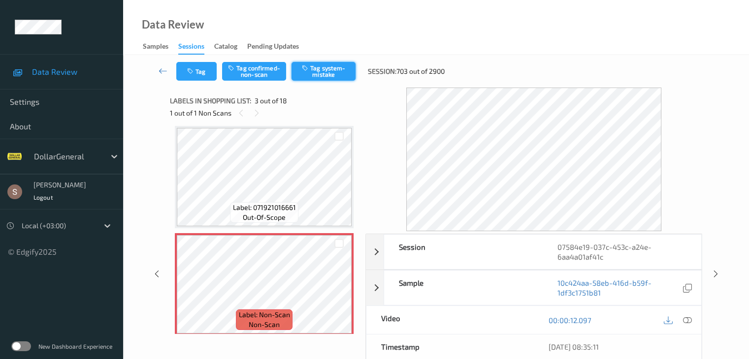
click at [327, 78] on button "Tag system-mistake" at bounding box center [323, 71] width 64 height 19
click at [162, 69] on icon at bounding box center [163, 71] width 9 height 10
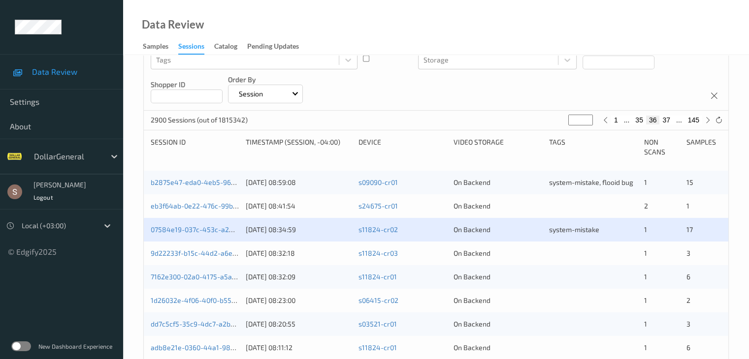
scroll to position [197, 0]
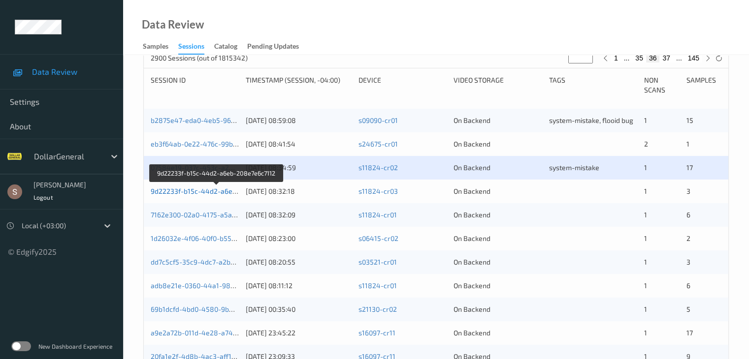
click at [198, 190] on link "9d22233f-b15c-44d2-a6eb-208e7e6c7112" at bounding box center [217, 191] width 133 height 8
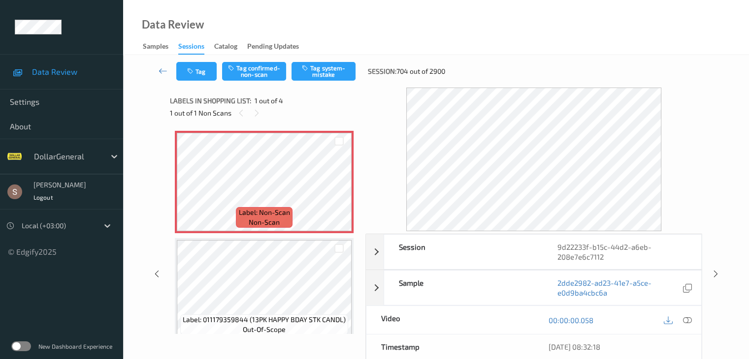
click at [314, 81] on div "Tag Tag confirmed-non-scan Tag system-mistake Session: 704 out of 2900" at bounding box center [435, 71] width 585 height 32
click at [311, 77] on button "Tag system-mistake" at bounding box center [323, 71] width 64 height 19
click at [202, 65] on button "Tag" at bounding box center [196, 71] width 40 height 19
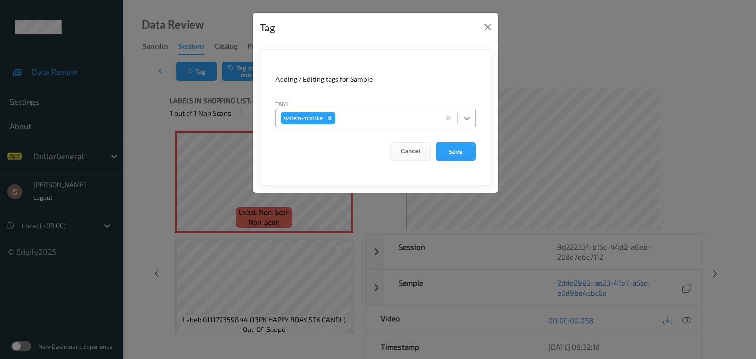
click at [475, 121] on div at bounding box center [467, 118] width 18 height 18
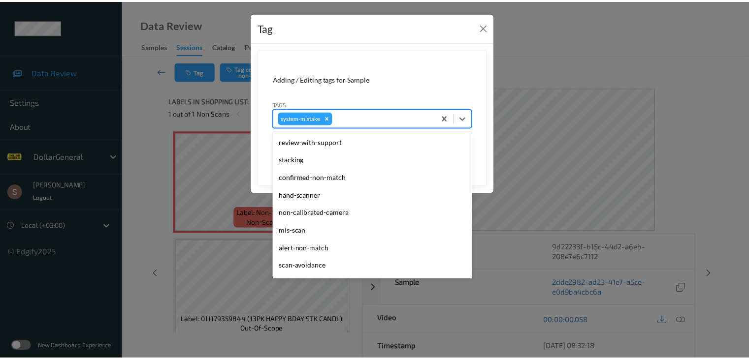
scroll to position [246, 0]
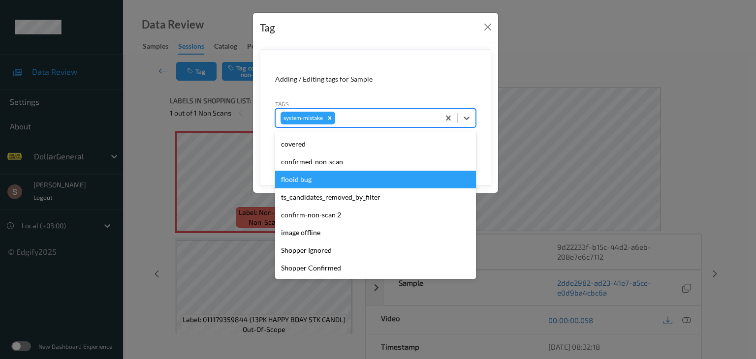
click at [356, 178] on div "flooid bug" at bounding box center [375, 180] width 201 height 18
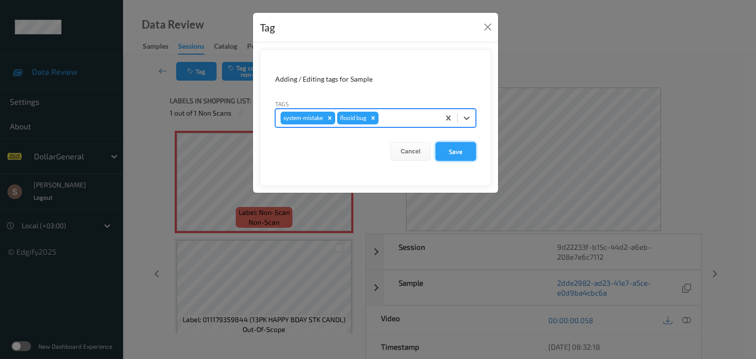
click at [450, 153] on button "Save" at bounding box center [456, 151] width 40 height 19
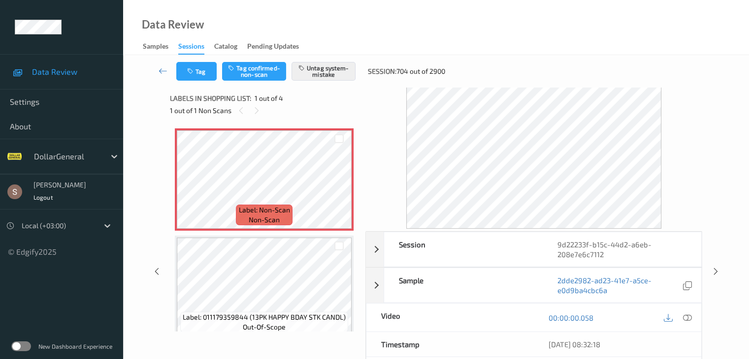
scroll to position [0, 0]
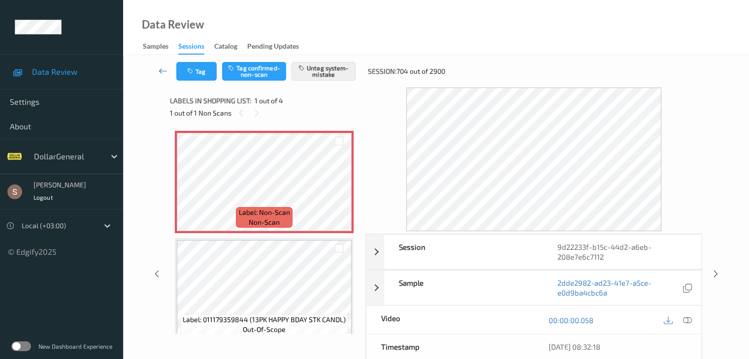
click at [162, 72] on icon at bounding box center [163, 71] width 9 height 10
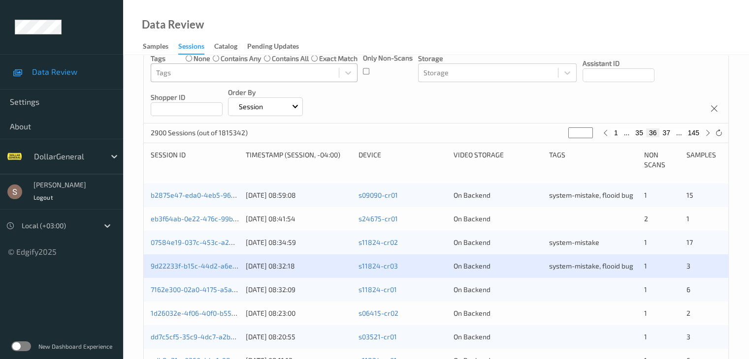
scroll to position [197, 0]
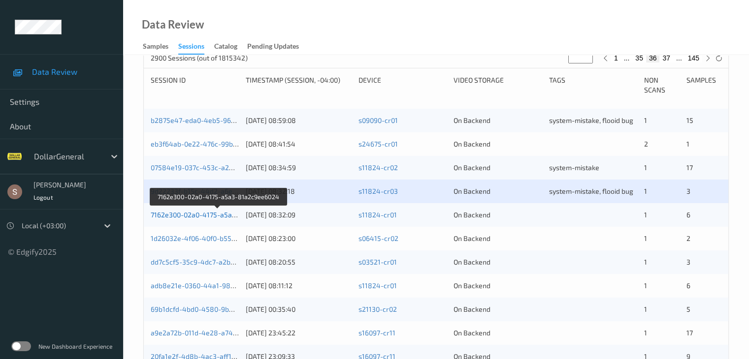
click at [222, 216] on link "7162e300-02a0-4175-a5a3-81a2c9ee6024" at bounding box center [218, 215] width 135 height 8
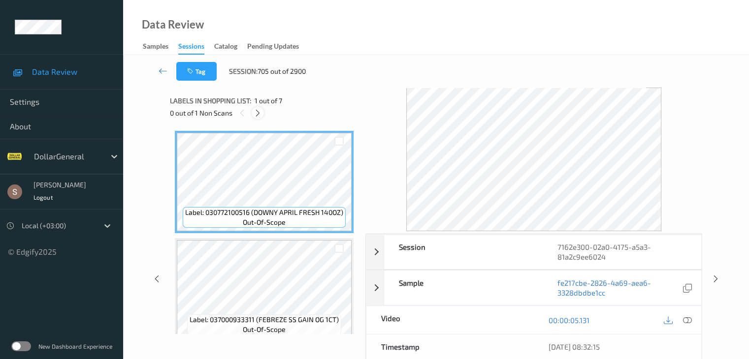
click at [258, 113] on icon at bounding box center [258, 113] width 8 height 9
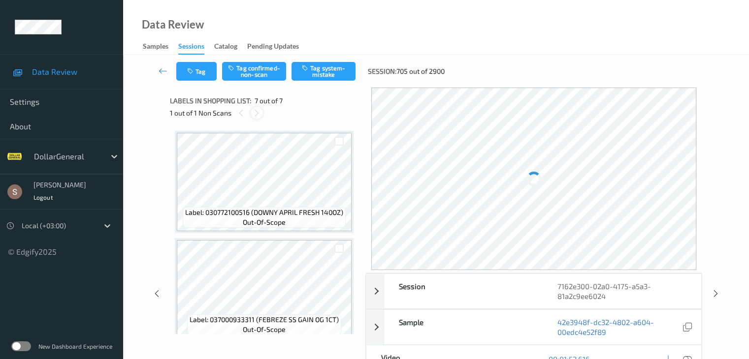
scroll to position [541, 0]
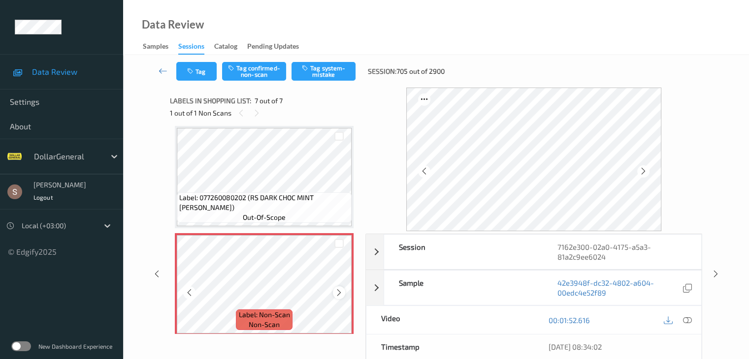
click at [337, 294] on icon at bounding box center [339, 292] width 8 height 9
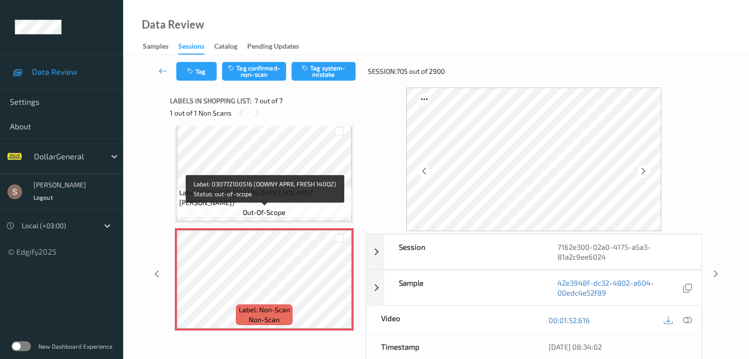
scroll to position [548, 0]
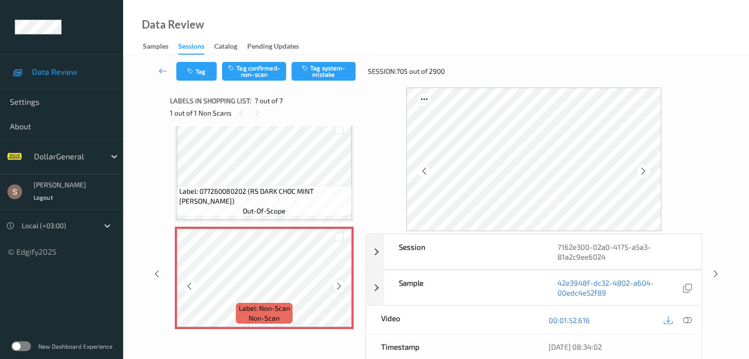
click at [334, 289] on div at bounding box center [339, 286] width 12 height 12
click at [683, 321] on icon at bounding box center [686, 320] width 9 height 9
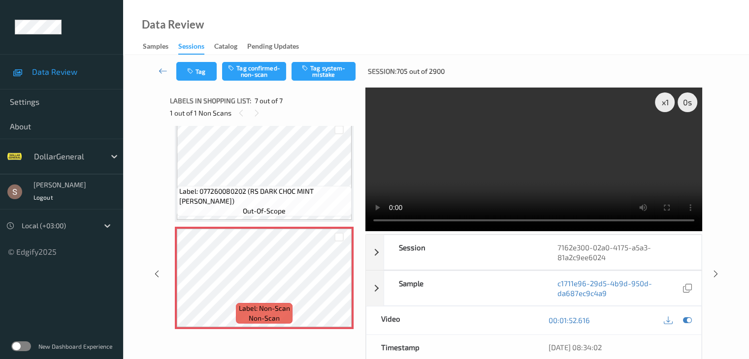
click at [543, 164] on video at bounding box center [533, 160] width 337 height 144
click at [664, 98] on div "x 1" at bounding box center [665, 103] width 20 height 20
click at [638, 148] on video at bounding box center [533, 160] width 337 height 144
click at [635, 150] on video at bounding box center [533, 160] width 337 height 144
click at [636, 146] on video at bounding box center [533, 160] width 337 height 144
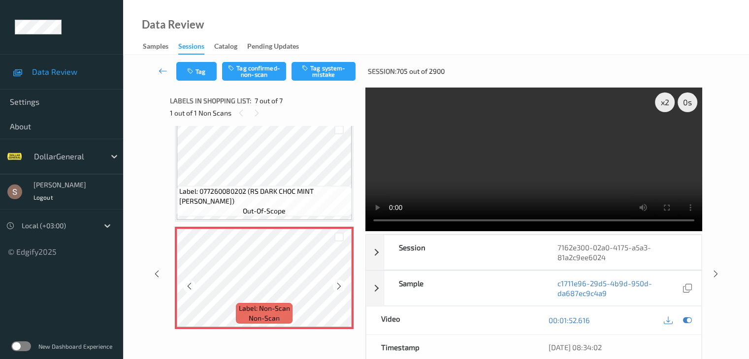
scroll to position [499, 0]
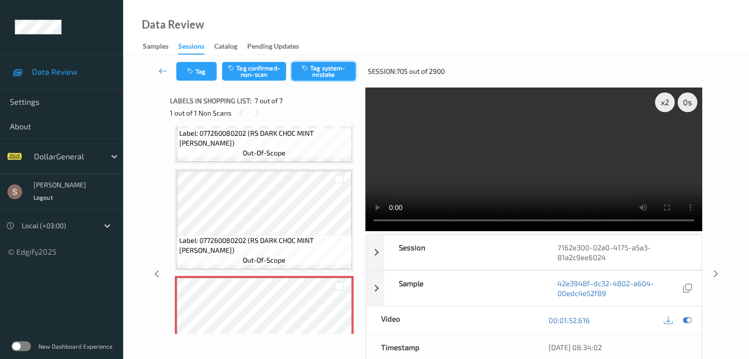
click at [342, 73] on button "Tag system-mistake" at bounding box center [323, 71] width 64 height 19
click at [165, 70] on icon at bounding box center [163, 71] width 9 height 10
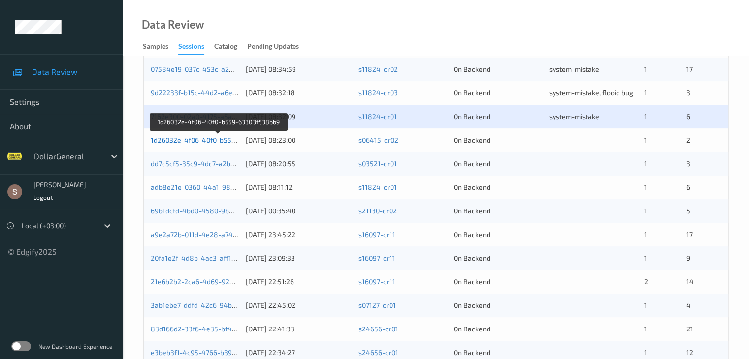
click at [205, 142] on link "1d26032e-4f06-40f0-b559-63303f538bb9" at bounding box center [218, 140] width 134 height 8
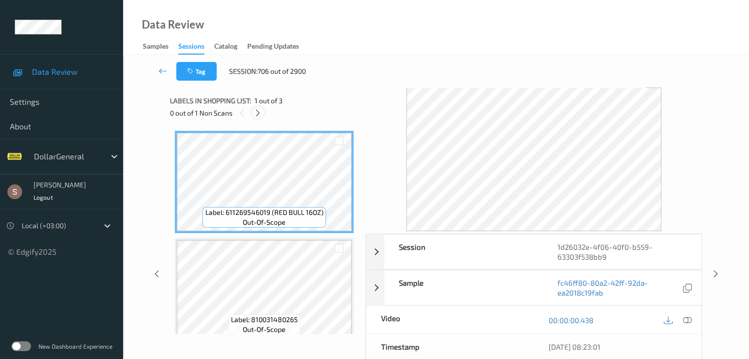
click at [260, 117] on icon at bounding box center [258, 113] width 8 height 9
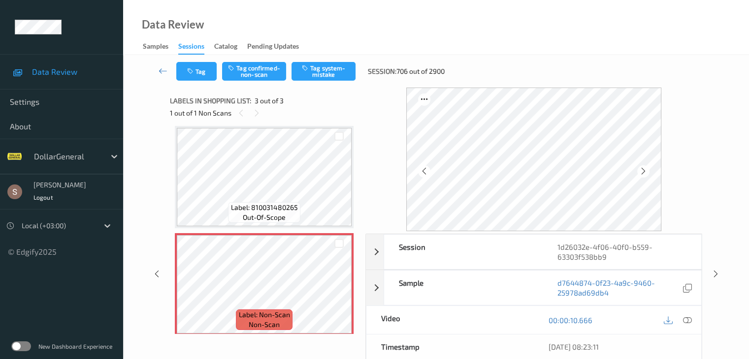
scroll to position [119, 0]
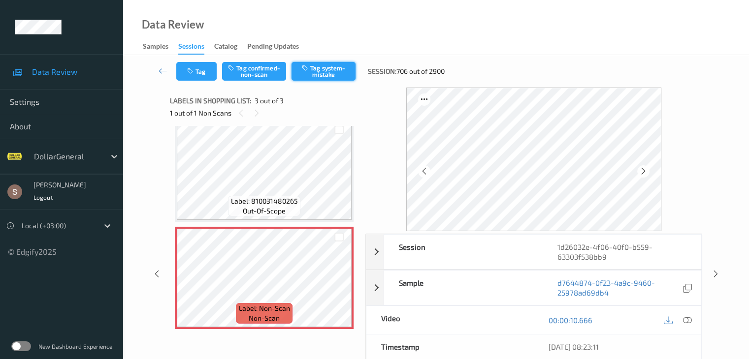
click at [317, 80] on button "Tag system-mistake" at bounding box center [323, 71] width 64 height 19
click at [165, 69] on icon at bounding box center [163, 71] width 9 height 10
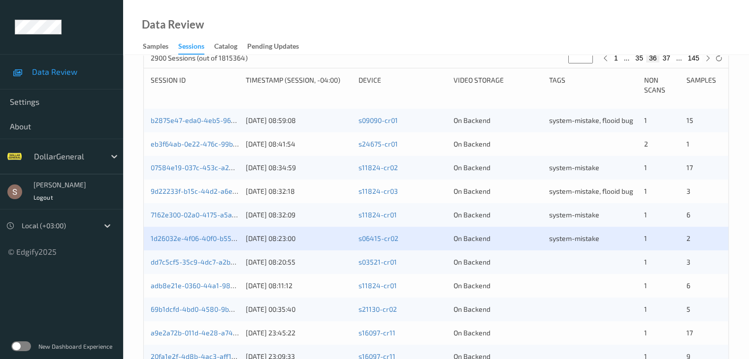
scroll to position [246, 0]
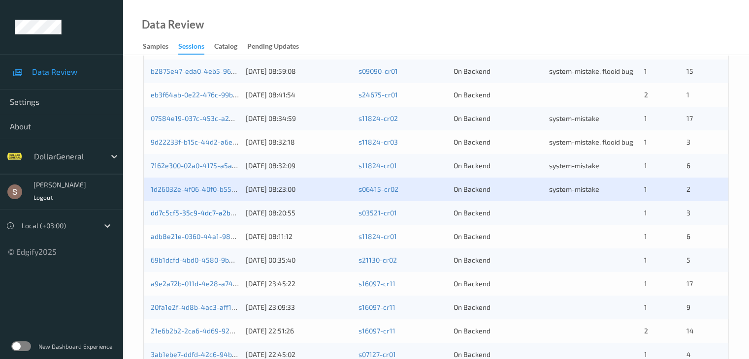
click at [222, 213] on link "dd7c5cf5-35c9-4dc7-a2bc-e973fc09cb63" at bounding box center [216, 213] width 130 height 8
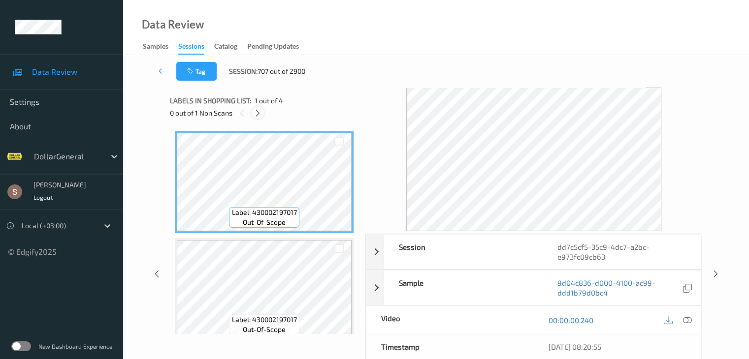
click at [260, 113] on icon at bounding box center [258, 113] width 8 height 9
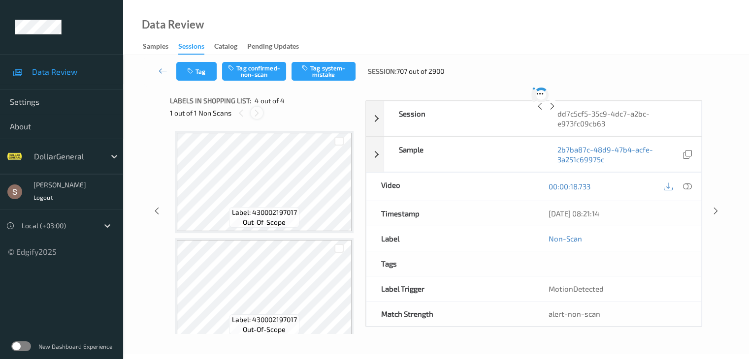
scroll to position [220, 0]
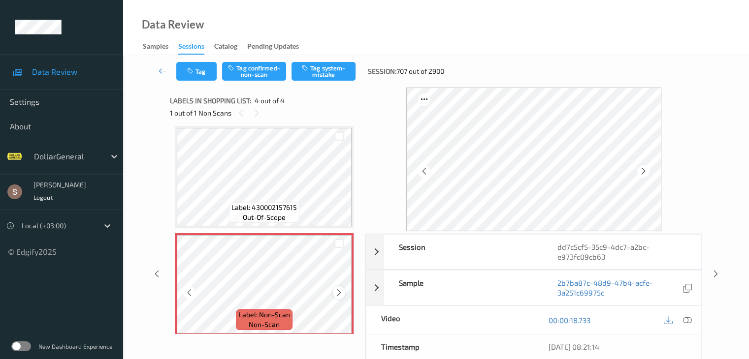
click at [335, 295] on icon at bounding box center [339, 292] width 8 height 9
click at [315, 77] on button "Tag system-mistake" at bounding box center [323, 71] width 64 height 19
click at [162, 70] on icon at bounding box center [163, 71] width 9 height 10
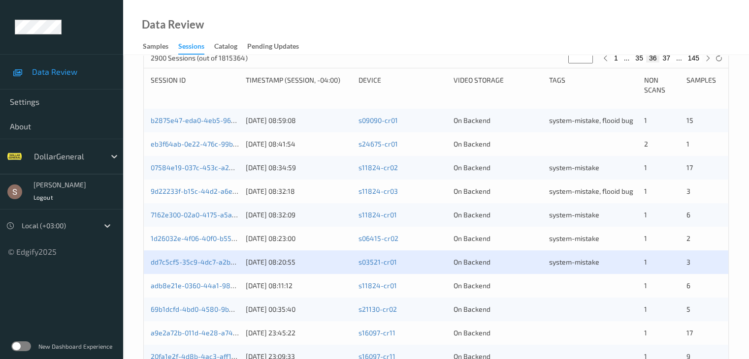
scroll to position [295, 0]
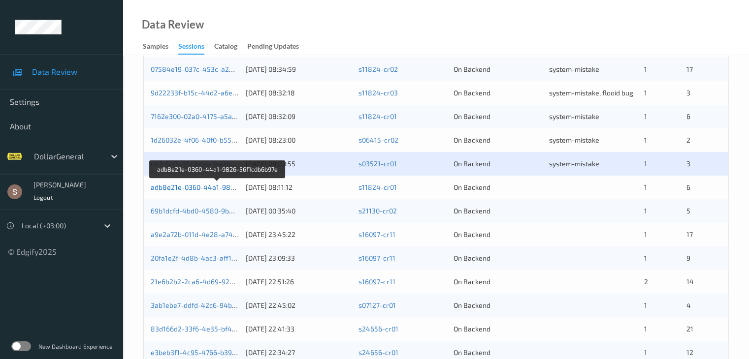
click at [215, 185] on link "adb8e21e-0360-44a1-9826-56f1cdb6b97e" at bounding box center [218, 187] width 134 height 8
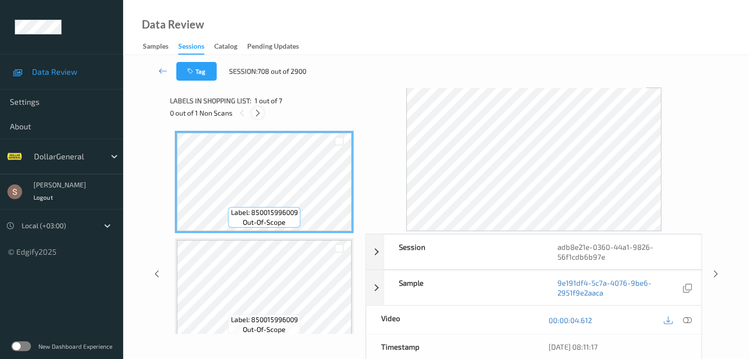
click at [259, 113] on icon at bounding box center [258, 113] width 8 height 9
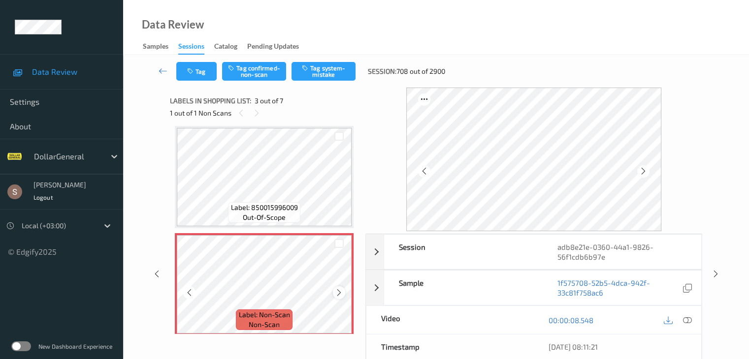
click at [336, 292] on icon at bounding box center [339, 292] width 8 height 9
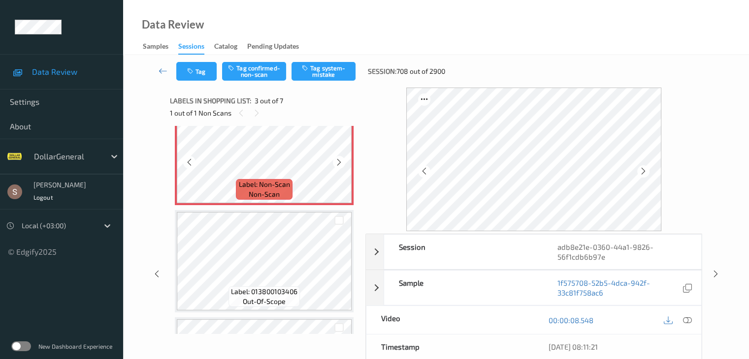
scroll to position [260, 0]
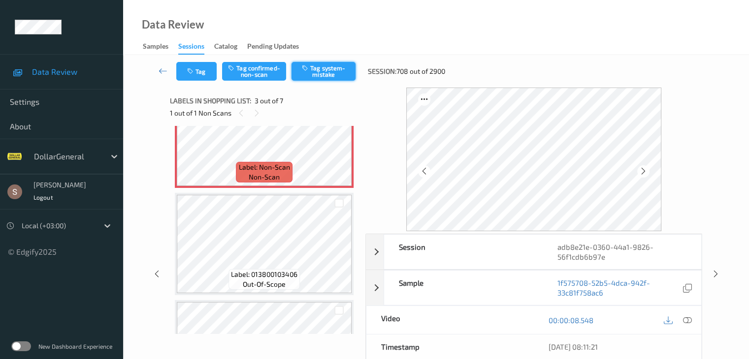
click at [321, 77] on button "Tag system-mistake" at bounding box center [323, 71] width 64 height 19
click at [162, 69] on icon at bounding box center [163, 71] width 9 height 10
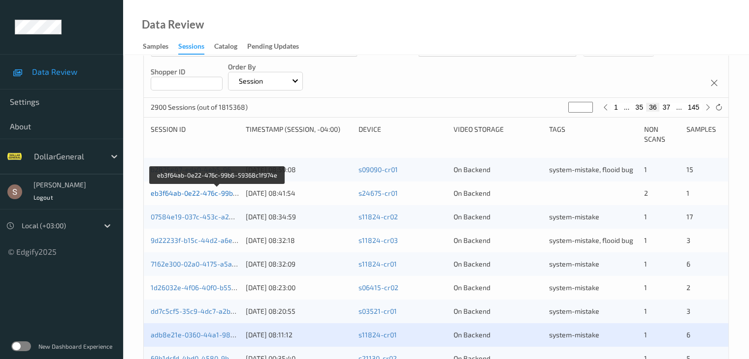
click at [221, 190] on link "eb3f64ab-0e22-476c-99b6-59368c1f974e" at bounding box center [218, 193] width 134 height 8
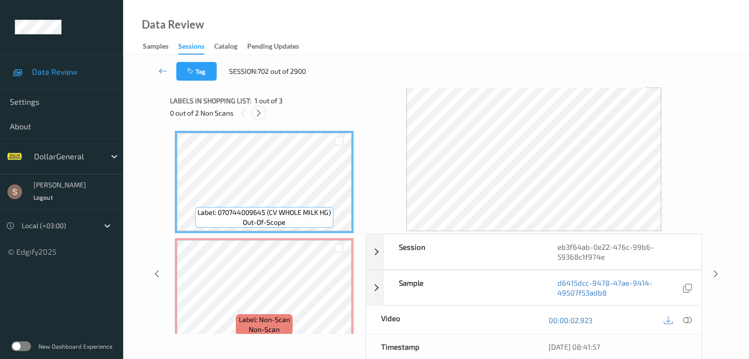
click at [262, 114] on icon at bounding box center [258, 113] width 8 height 9
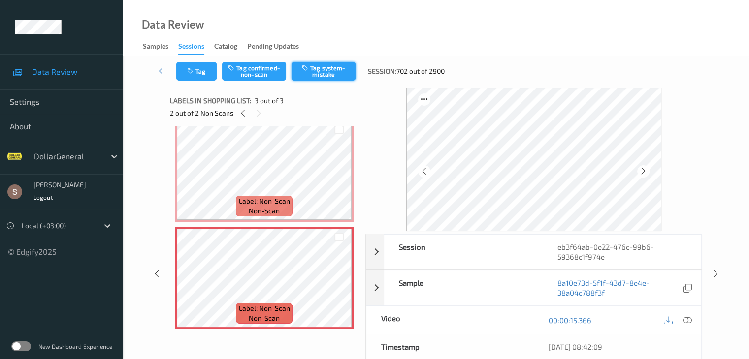
click at [320, 76] on button "Tag system-mistake" at bounding box center [323, 71] width 64 height 19
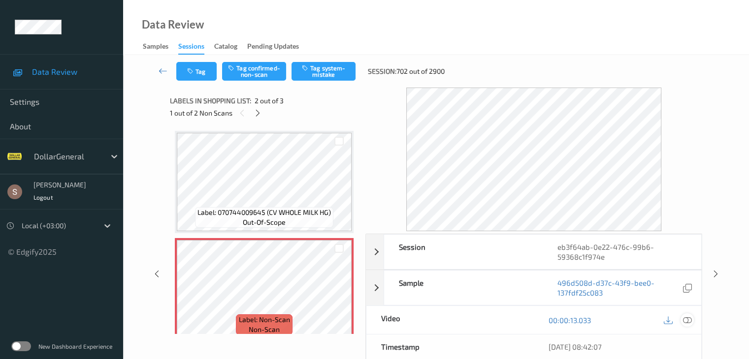
click at [687, 320] on icon at bounding box center [686, 320] width 9 height 9
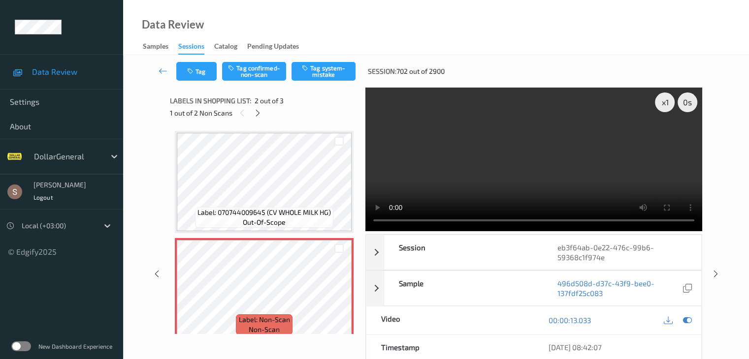
click at [476, 178] on video at bounding box center [533, 160] width 337 height 144
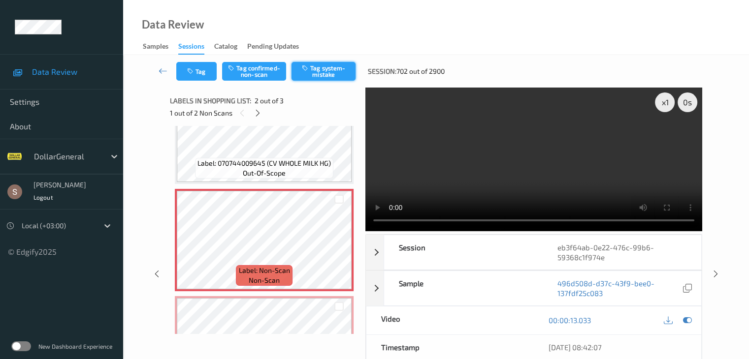
click at [311, 69] on button "Tag system-mistake" at bounding box center [323, 71] width 64 height 19
click at [165, 70] on icon at bounding box center [163, 71] width 9 height 10
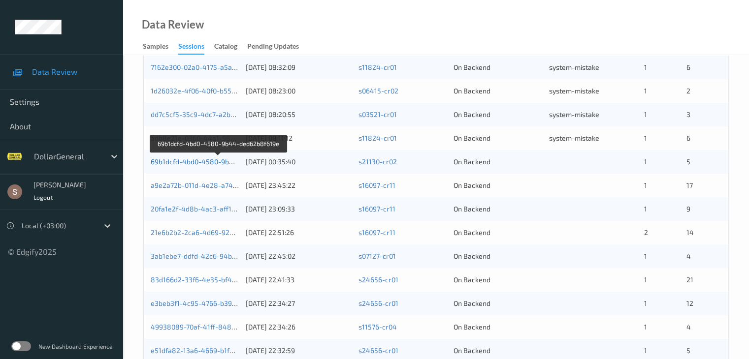
click at [212, 162] on link "69b1dcfd-4bd0-4580-9b44-ded62b8f619e" at bounding box center [218, 162] width 135 height 8
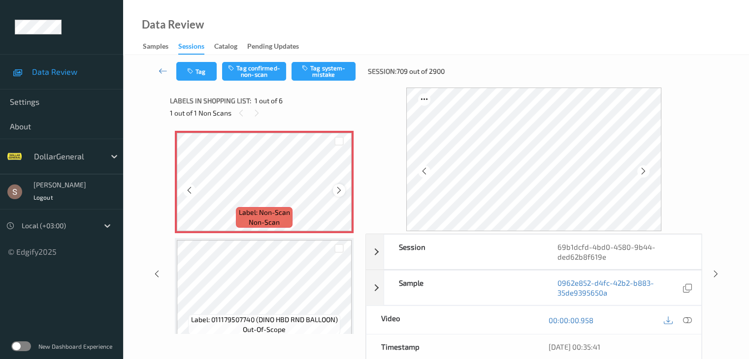
click at [336, 188] on icon at bounding box center [339, 190] width 8 height 9
click at [324, 68] on button "Tag system-mistake" at bounding box center [323, 71] width 64 height 19
click at [203, 73] on button "Tag" at bounding box center [196, 71] width 40 height 19
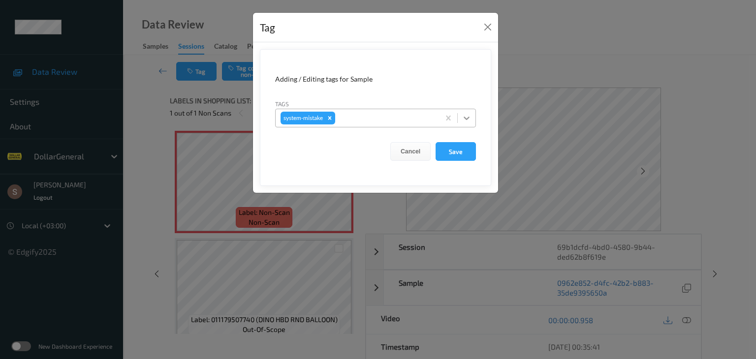
click at [464, 115] on icon at bounding box center [467, 118] width 10 height 10
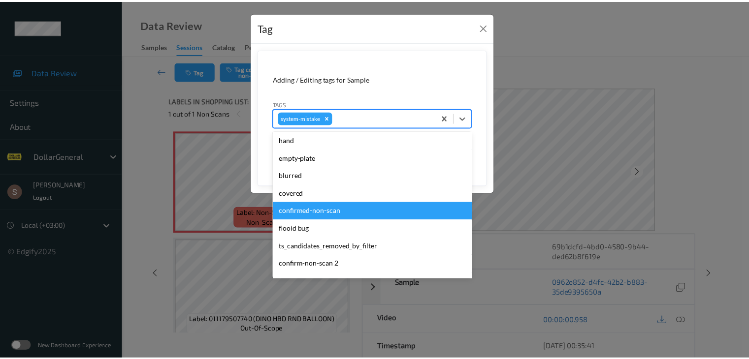
scroll to position [246, 0]
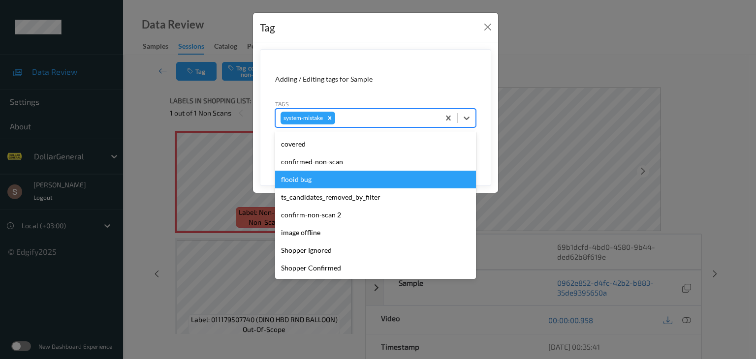
click at [325, 179] on div "flooid bug" at bounding box center [375, 180] width 201 height 18
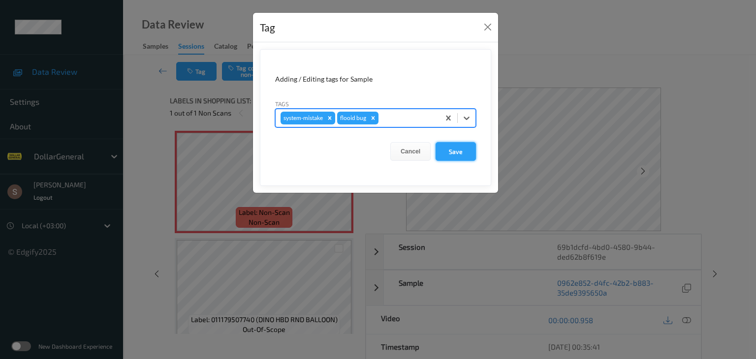
click at [450, 157] on button "Save" at bounding box center [456, 151] width 40 height 19
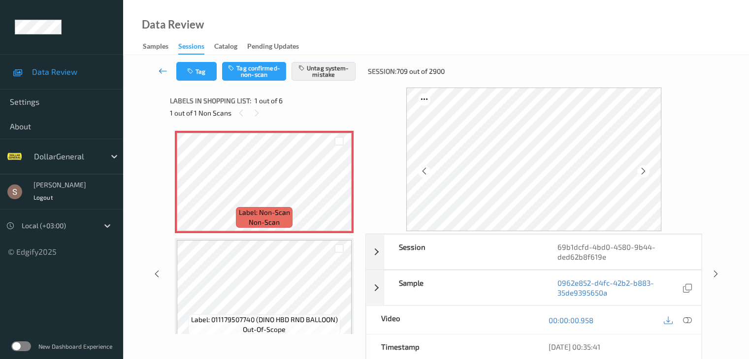
click at [165, 70] on icon at bounding box center [163, 71] width 9 height 10
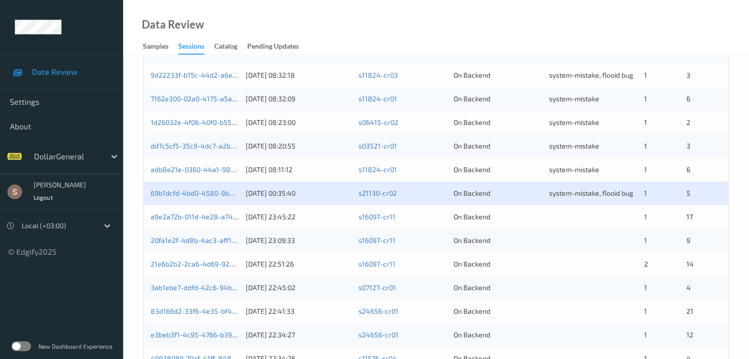
scroll to position [345, 0]
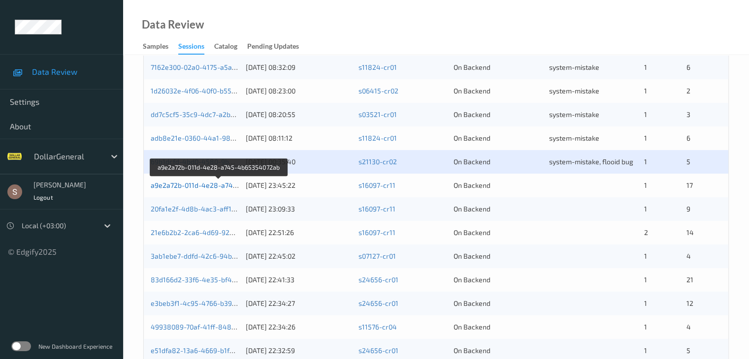
click at [188, 185] on link "a9e2a72b-011d-4e28-a745-4b65354072ab" at bounding box center [219, 185] width 137 height 8
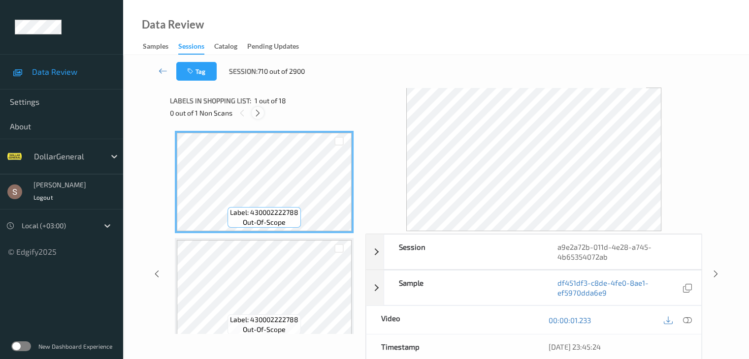
click at [258, 116] on icon at bounding box center [258, 113] width 8 height 9
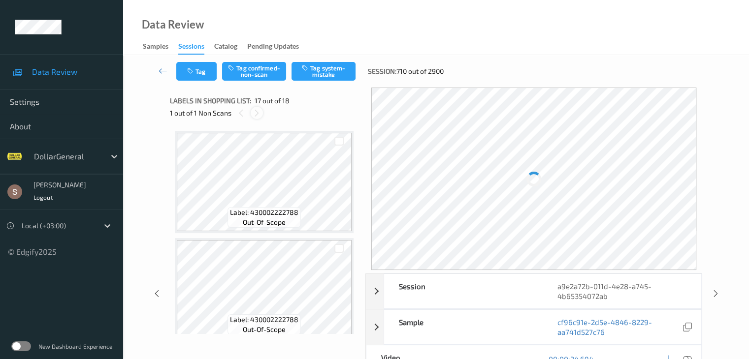
scroll to position [1615, 0]
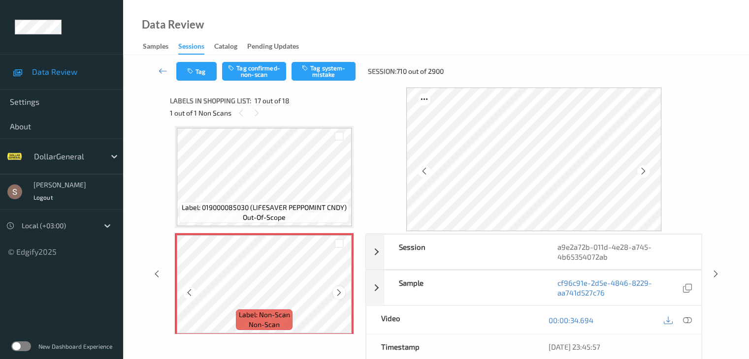
click at [338, 296] on icon at bounding box center [339, 292] width 8 height 9
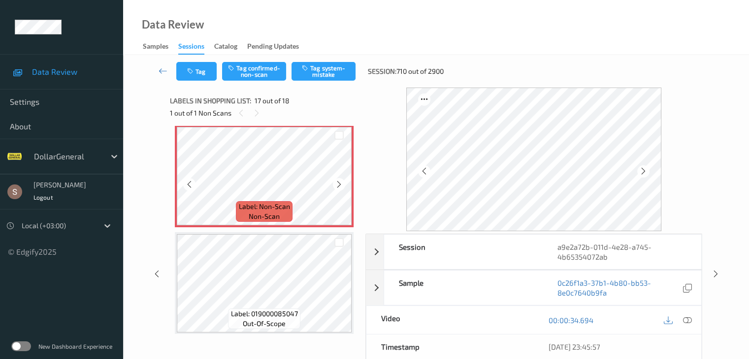
scroll to position [1728, 0]
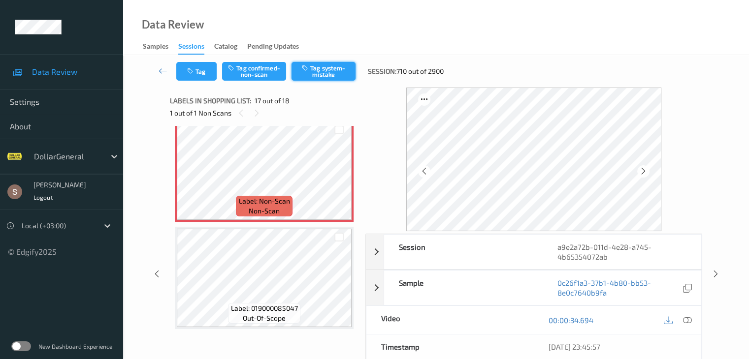
click at [307, 65] on icon "button" at bounding box center [306, 67] width 8 height 7
click at [166, 71] on icon at bounding box center [163, 71] width 9 height 10
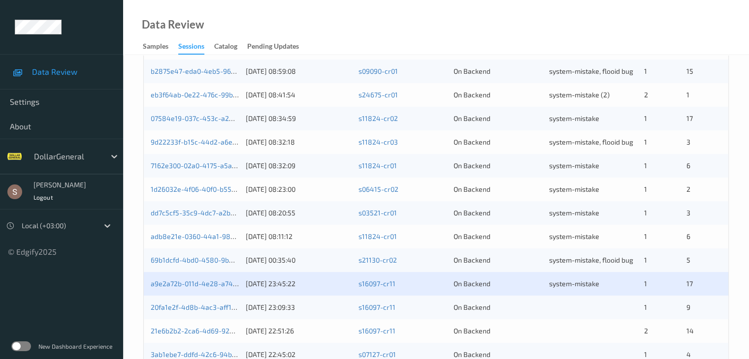
scroll to position [345, 0]
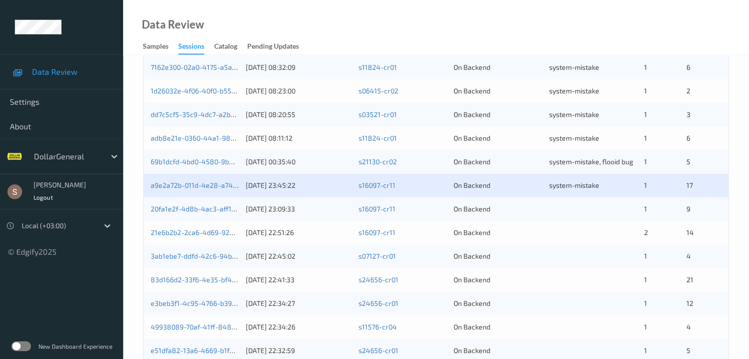
click at [207, 213] on div "20fa1e2f-4d8b-4ac3-aff1-41ee5c2577da" at bounding box center [195, 209] width 88 height 10
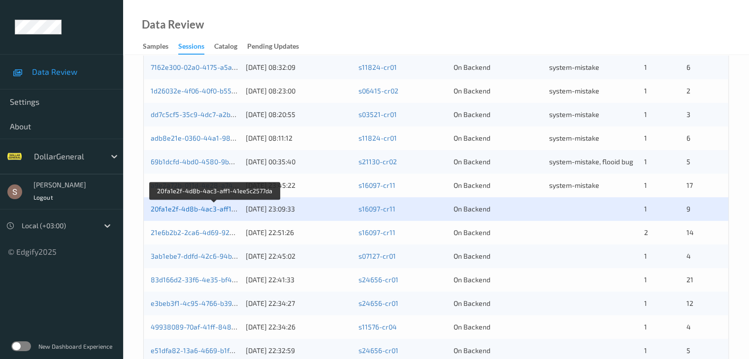
click at [216, 207] on link "20fa1e2f-4d8b-4ac3-aff1-41ee5c2577da" at bounding box center [215, 209] width 129 height 8
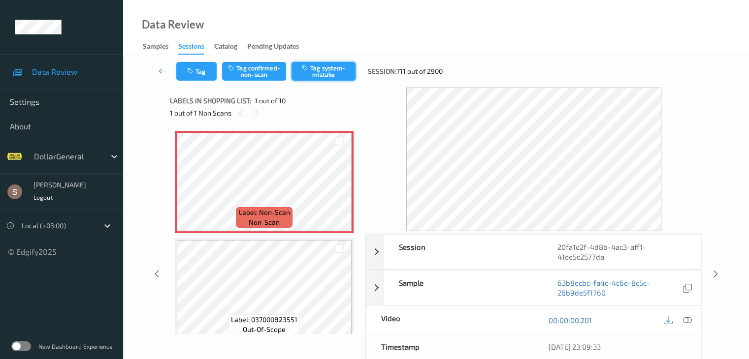
click at [329, 73] on button "Tag system-mistake" at bounding box center [323, 71] width 64 height 19
click at [205, 72] on button "Tag" at bounding box center [196, 71] width 40 height 19
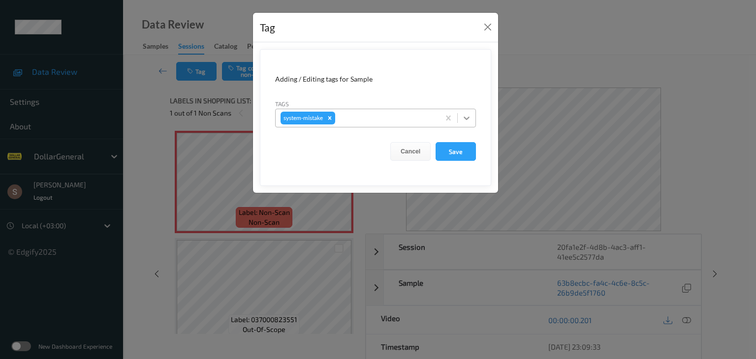
click at [466, 115] on icon at bounding box center [467, 118] width 10 height 10
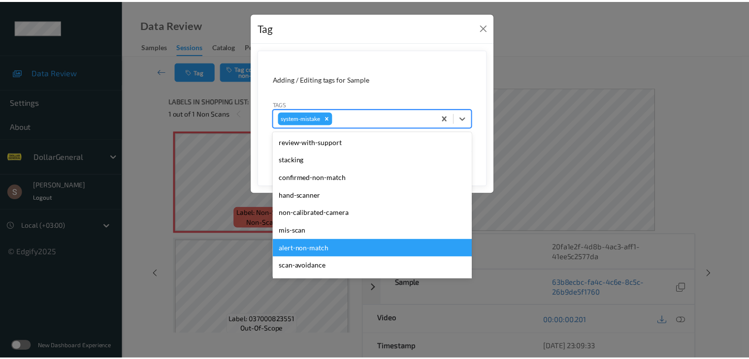
scroll to position [246, 0]
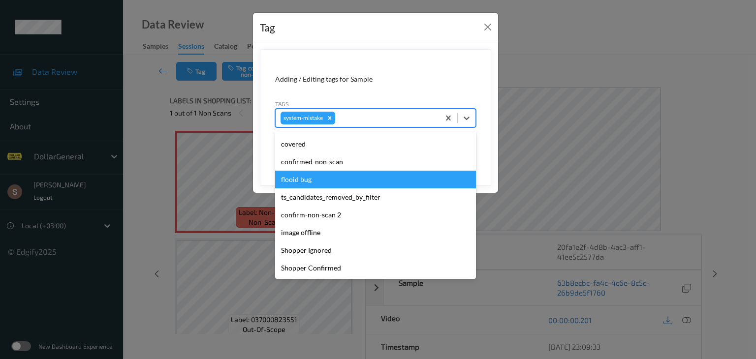
click at [345, 175] on div "flooid bug" at bounding box center [375, 180] width 201 height 18
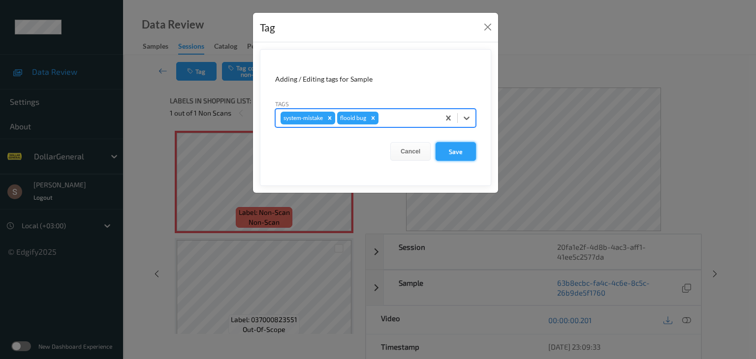
click at [459, 156] on button "Save" at bounding box center [456, 151] width 40 height 19
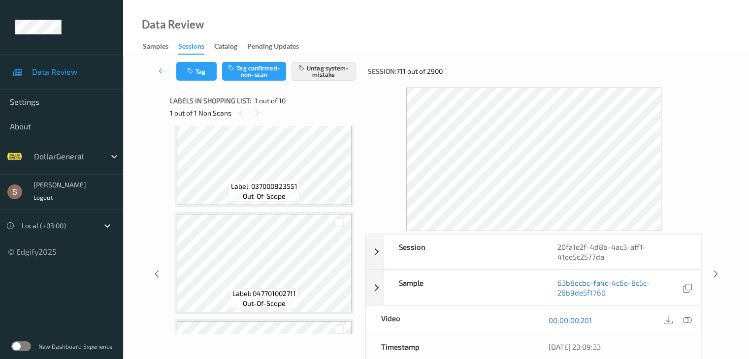
scroll to position [148, 0]
click at [166, 75] on icon at bounding box center [163, 71] width 9 height 10
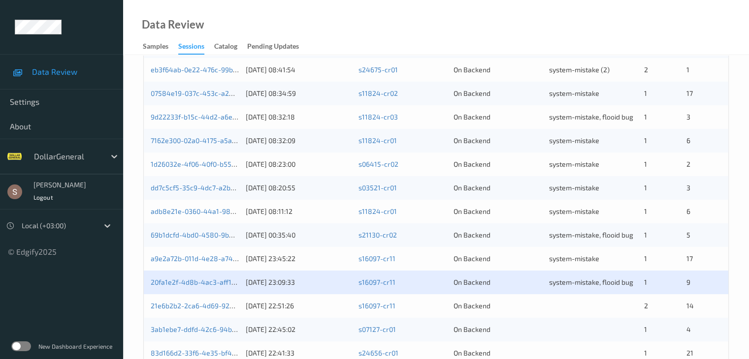
scroll to position [459, 0]
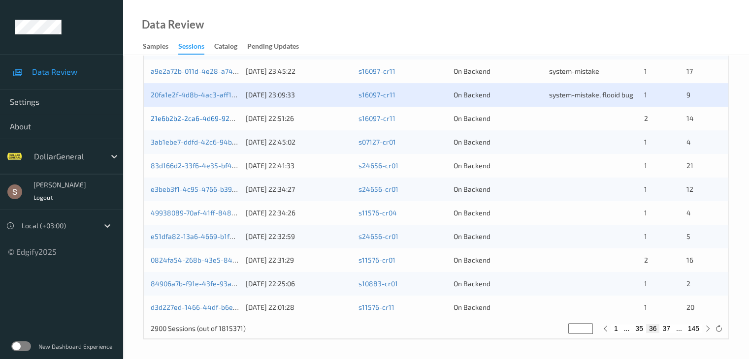
click at [178, 120] on link "21e6b2b2-2ca6-4d69-928d-dbbfd37fb80f" at bounding box center [217, 118] width 133 height 8
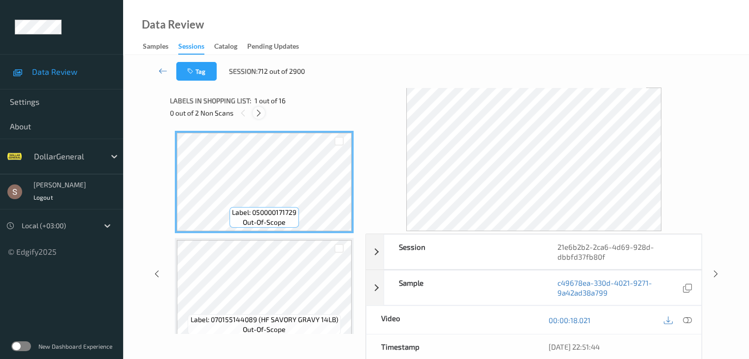
click at [257, 117] on icon at bounding box center [258, 113] width 8 height 9
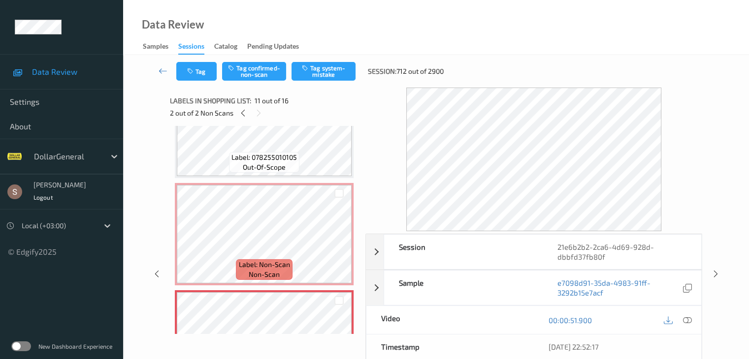
scroll to position [913, 0]
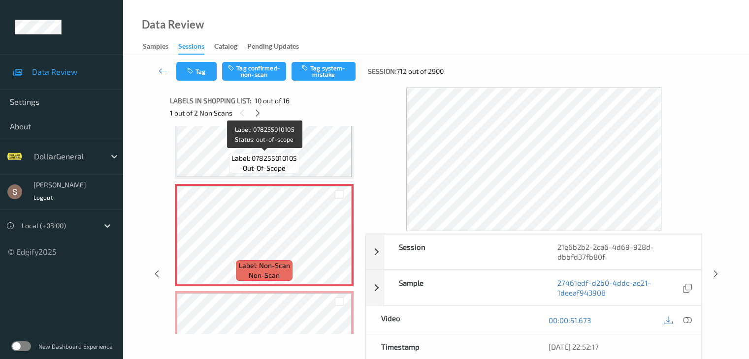
click at [278, 163] on span "out-of-scope" at bounding box center [264, 168] width 43 height 10
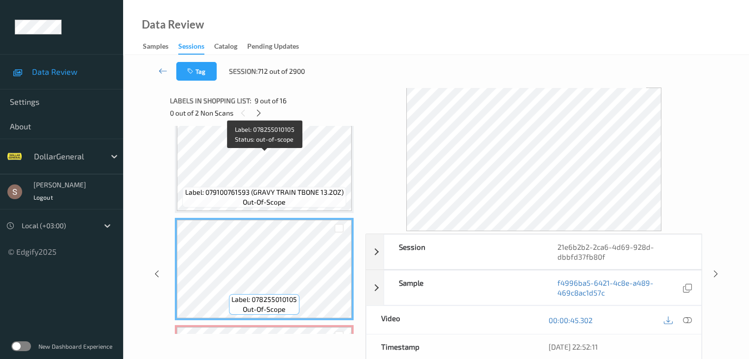
scroll to position [765, 0]
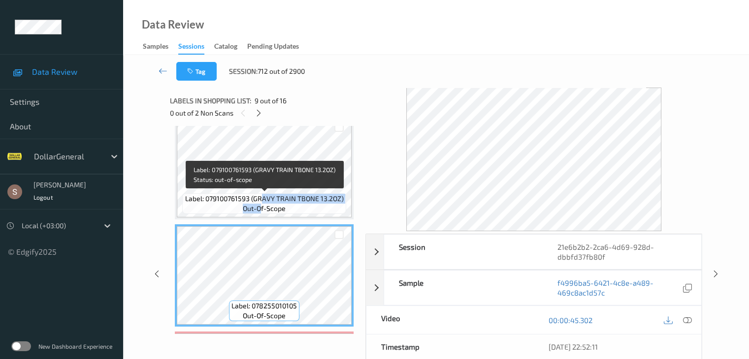
click at [265, 191] on div "Label: 079100761593 (GRAVY TRAIN TBONE 13.2OZ) out-of-scope" at bounding box center [264, 168] width 179 height 102
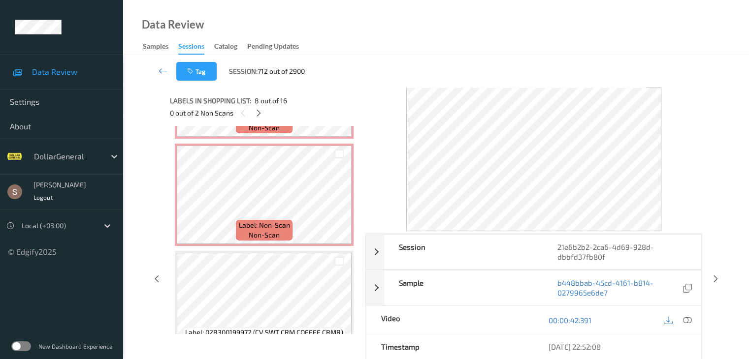
scroll to position [1011, 0]
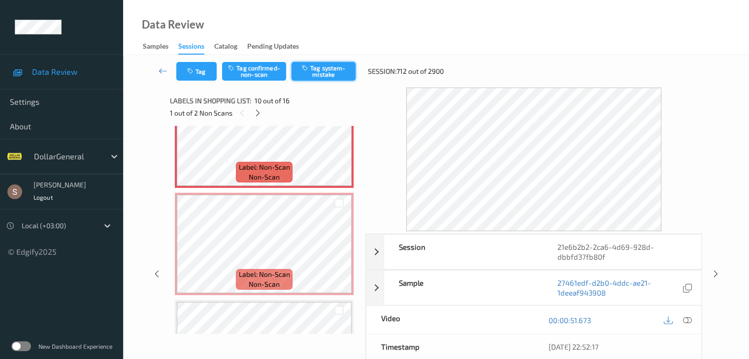
click at [320, 71] on button "Tag system-mistake" at bounding box center [323, 71] width 64 height 19
click at [255, 111] on icon at bounding box center [258, 113] width 8 height 9
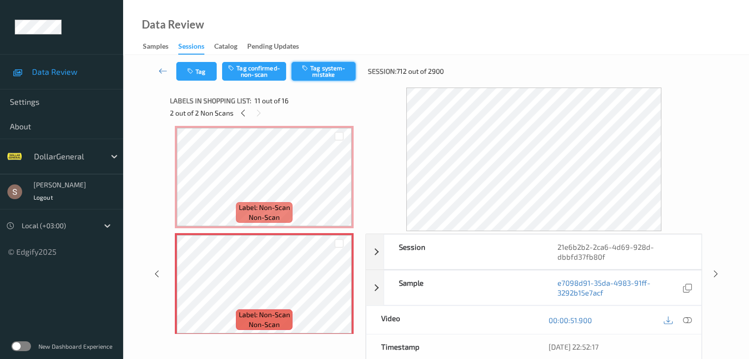
click at [327, 73] on button "Tag system-mistake" at bounding box center [323, 71] width 64 height 19
click at [156, 68] on link at bounding box center [163, 71] width 26 height 19
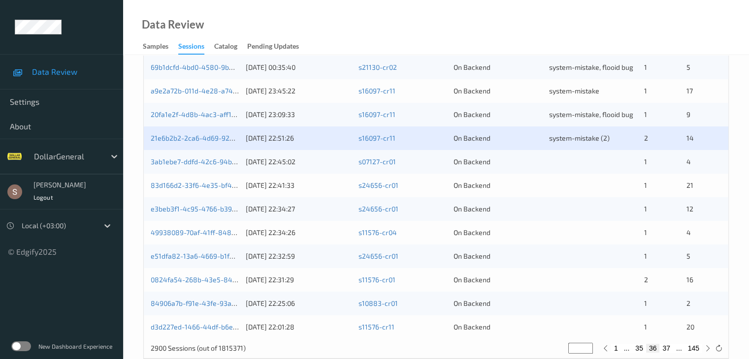
scroll to position [443, 0]
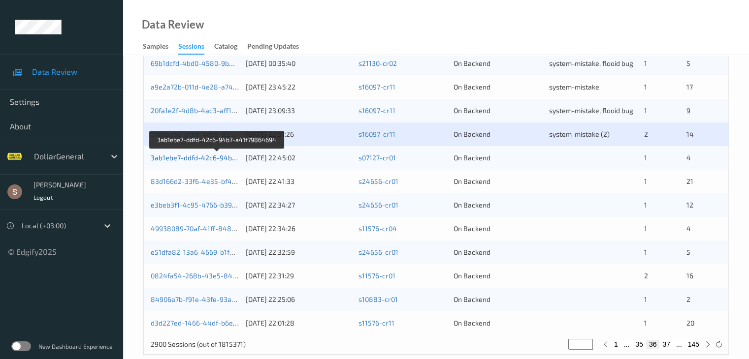
click at [210, 156] on link "3ab1ebe7-ddfd-42c6-94b7-a41f79864694" at bounding box center [218, 158] width 134 height 8
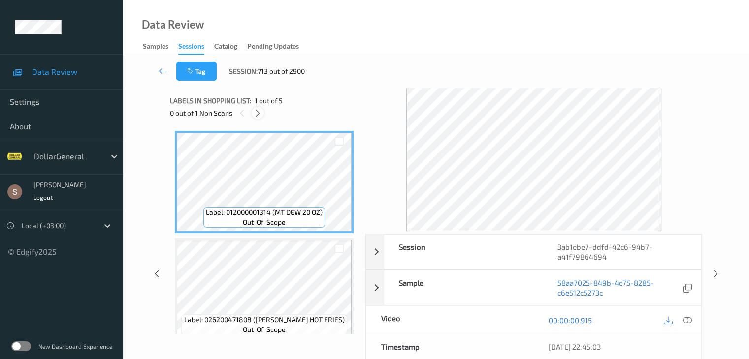
click at [255, 115] on icon at bounding box center [258, 113] width 8 height 9
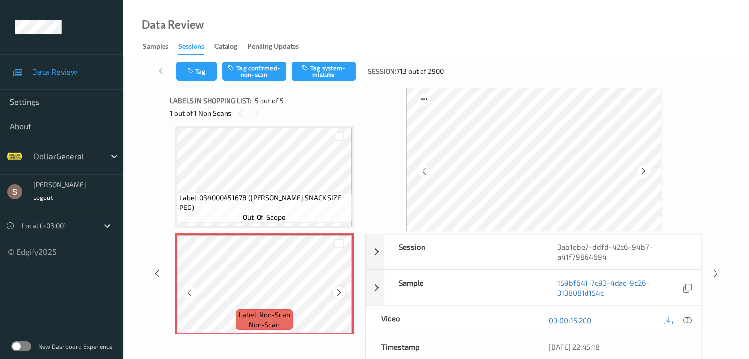
click at [338, 298] on div at bounding box center [339, 292] width 12 height 12
click at [316, 78] on button "Tag system-mistake" at bounding box center [323, 71] width 64 height 19
click at [159, 69] on icon at bounding box center [163, 71] width 9 height 10
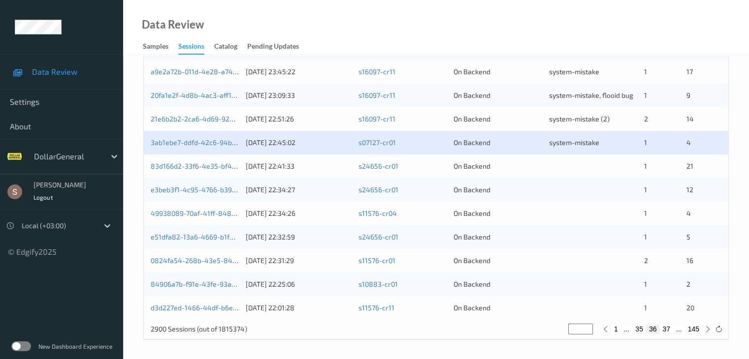
scroll to position [459, 0]
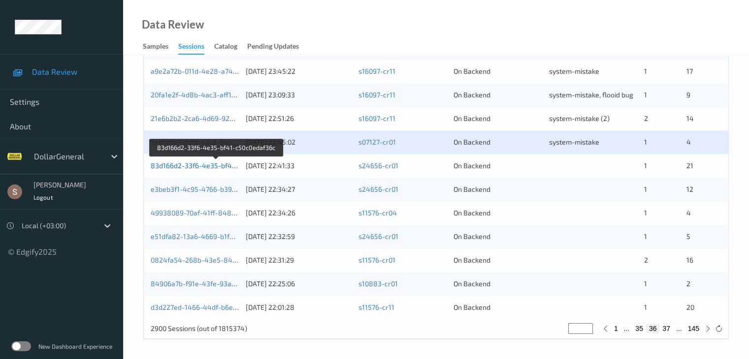
click at [215, 166] on link "83d166d2-33f6-4e35-bf41-c50c0edaf36c" at bounding box center [216, 165] width 131 height 8
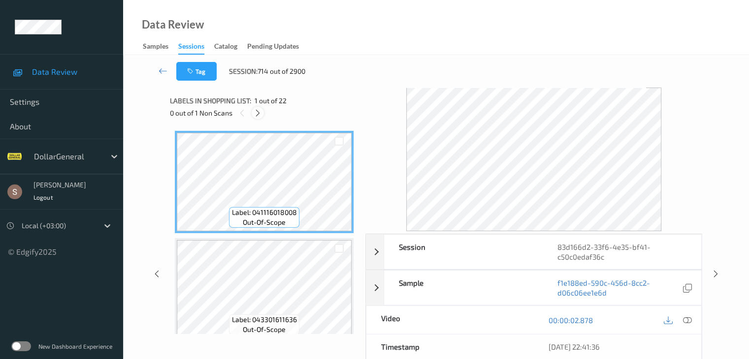
click at [262, 115] on icon at bounding box center [258, 113] width 8 height 9
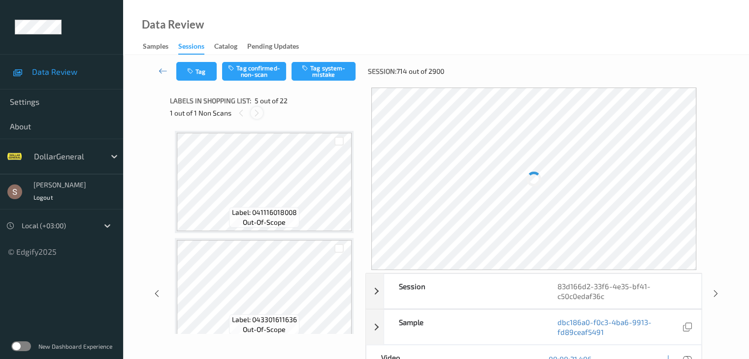
scroll to position [327, 0]
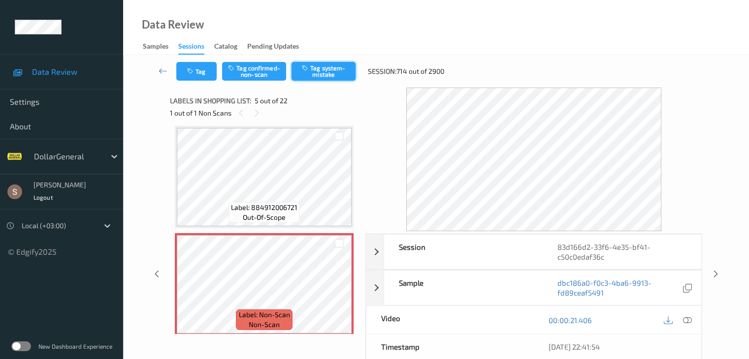
click at [311, 75] on button "Tag system-mistake" at bounding box center [323, 71] width 64 height 19
click at [164, 67] on icon at bounding box center [163, 71] width 9 height 10
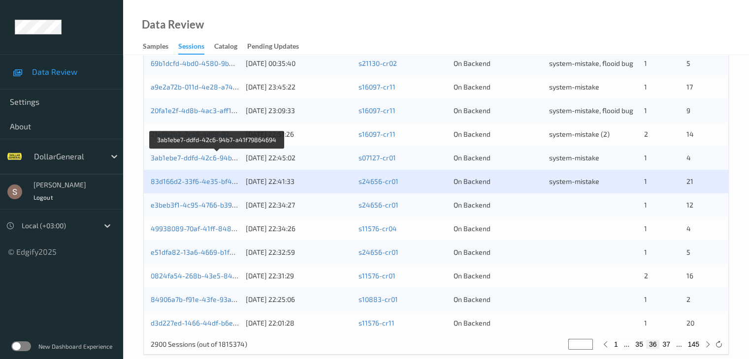
scroll to position [459, 0]
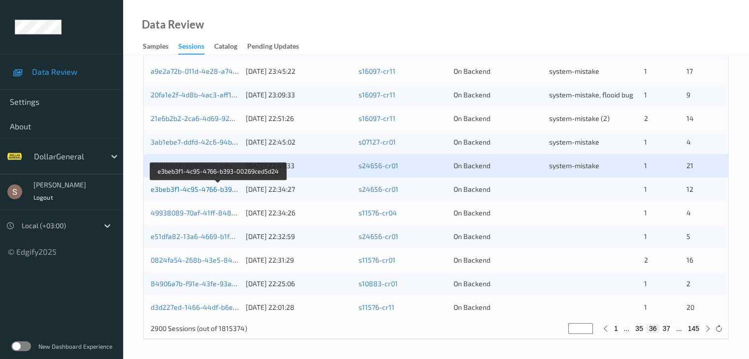
click at [207, 190] on link "e3beb3f1-4c95-4766-b393-00269ced5d24" at bounding box center [218, 189] width 135 height 8
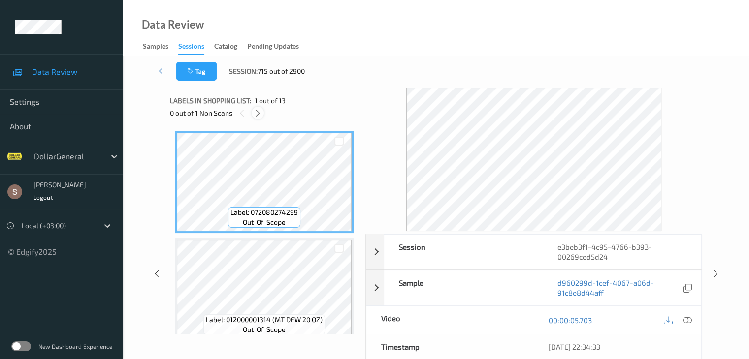
click at [259, 113] on icon at bounding box center [258, 113] width 8 height 9
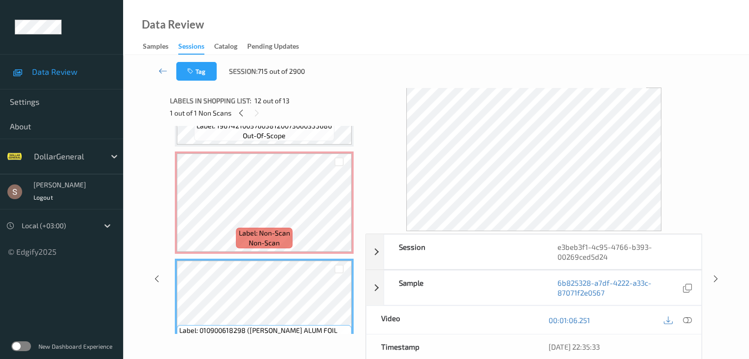
scroll to position [971, 0]
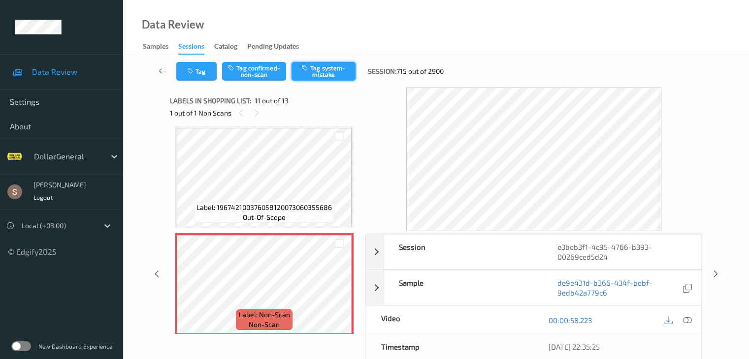
click at [307, 71] on button "Tag system-mistake" at bounding box center [323, 71] width 64 height 19
click at [164, 71] on icon at bounding box center [163, 71] width 9 height 10
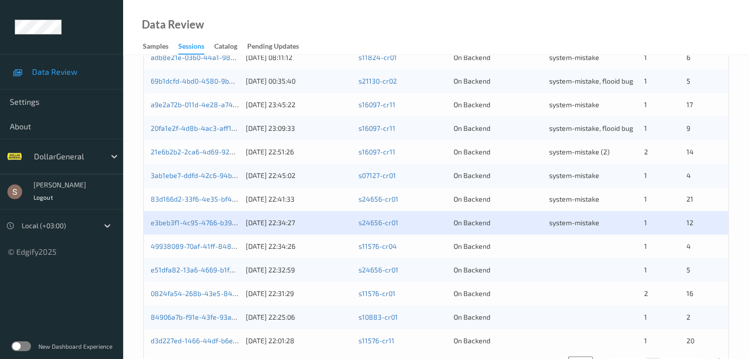
scroll to position [459, 0]
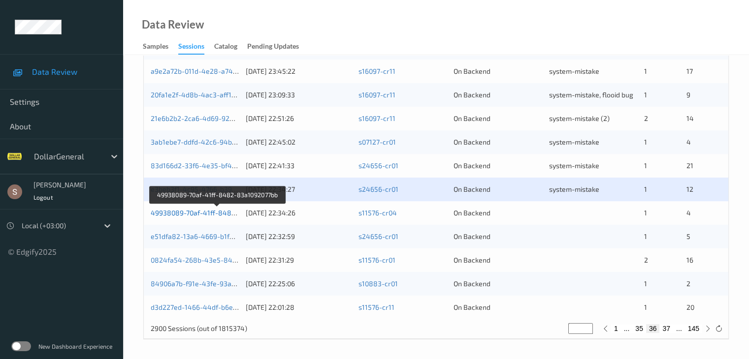
click at [219, 215] on link "49938089-70af-41ff-8482-83a1092077bb" at bounding box center [217, 213] width 133 height 8
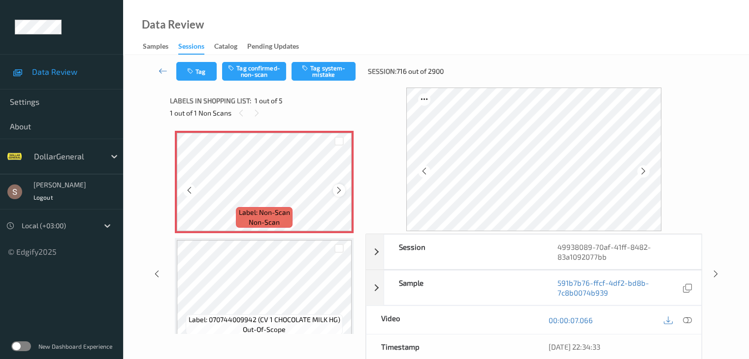
click at [337, 189] on icon at bounding box center [339, 190] width 8 height 9
click at [327, 74] on button "Tag system-mistake" at bounding box center [323, 71] width 64 height 19
click at [163, 70] on icon at bounding box center [163, 71] width 9 height 10
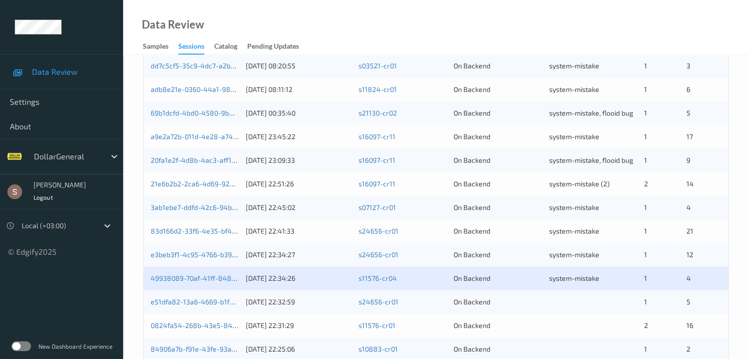
scroll to position [459, 0]
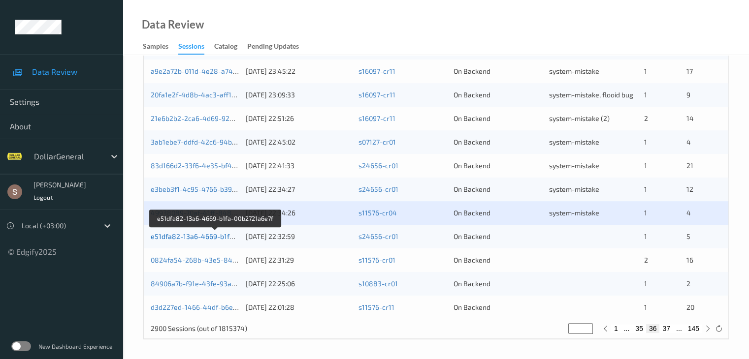
click at [205, 237] on link "e51dfa82-13a6-4669-b1fa-00b2721a6e7f" at bounding box center [215, 236] width 129 height 8
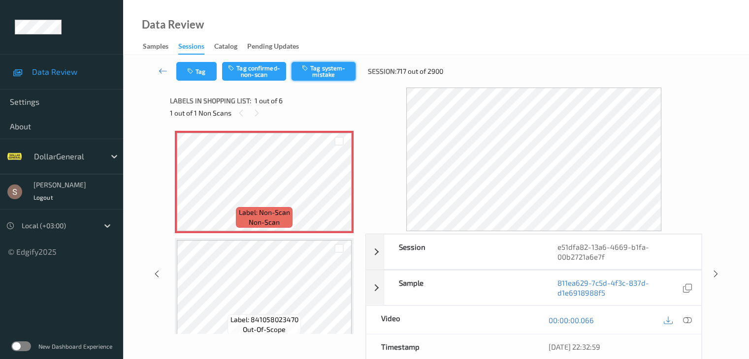
click at [321, 67] on button "Tag system-mistake" at bounding box center [323, 71] width 64 height 19
click at [201, 77] on button "Tag" at bounding box center [196, 71] width 40 height 19
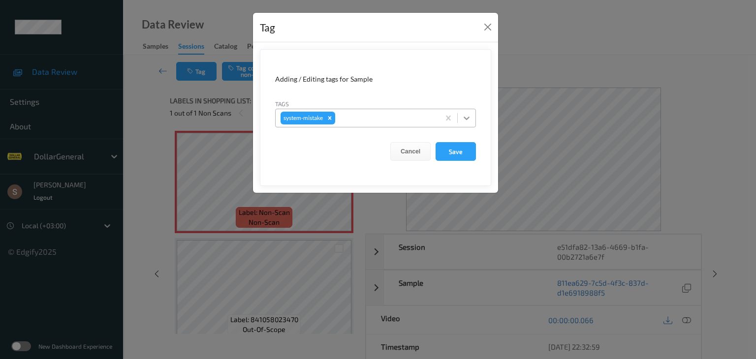
click at [467, 124] on div at bounding box center [467, 118] width 18 height 18
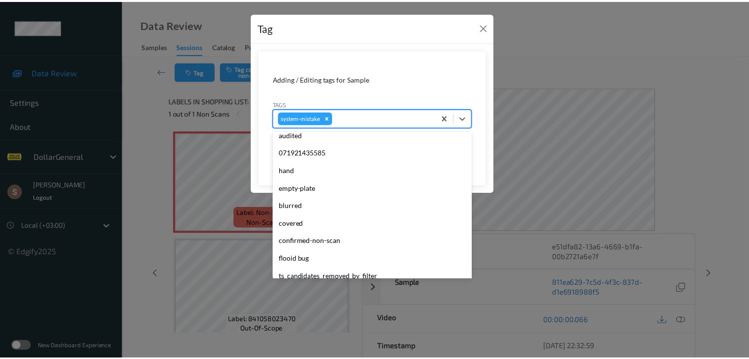
scroll to position [246, 0]
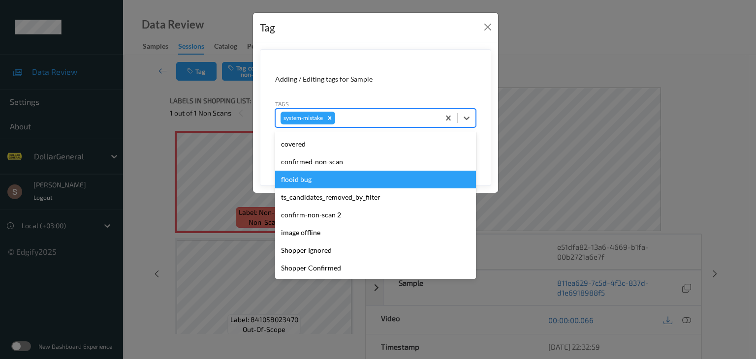
click at [317, 180] on div "flooid bug" at bounding box center [375, 180] width 201 height 18
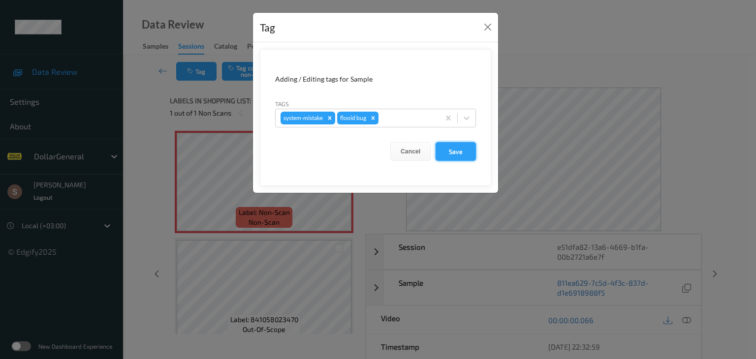
click at [451, 156] on button "Save" at bounding box center [456, 151] width 40 height 19
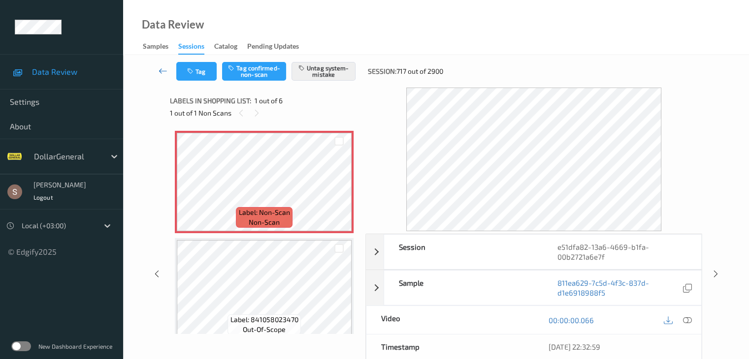
click at [159, 71] on icon at bounding box center [163, 71] width 9 height 10
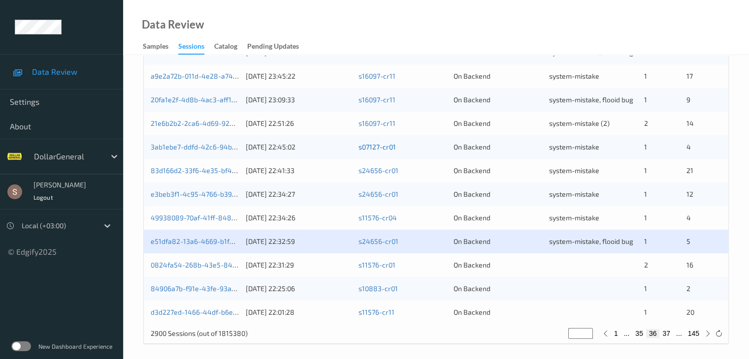
scroll to position [459, 0]
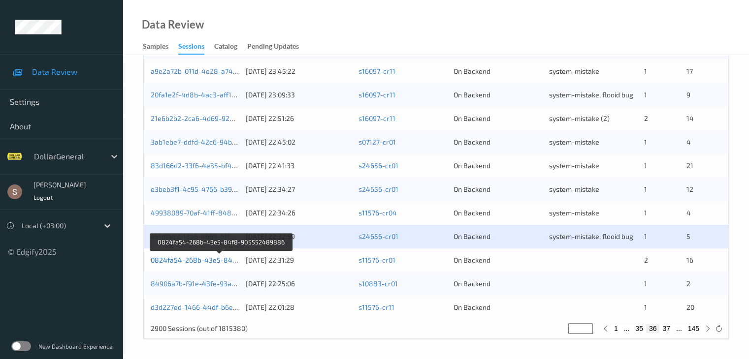
click at [224, 263] on link "0824fa54-268b-43e5-84f8-905552489886" at bounding box center [221, 260] width 141 height 8
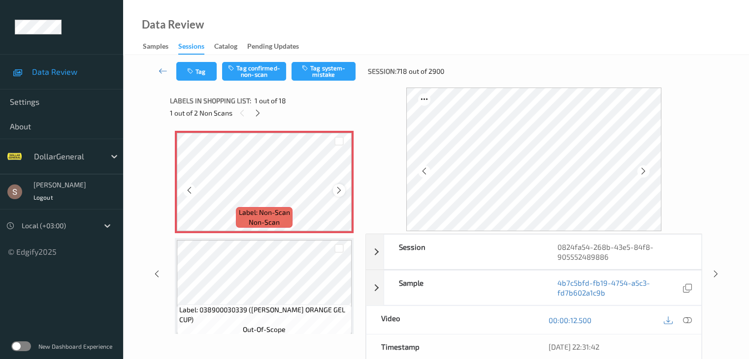
click at [336, 189] on icon at bounding box center [339, 190] width 8 height 9
click at [342, 185] on div at bounding box center [339, 190] width 12 height 12
click at [340, 186] on icon at bounding box center [339, 190] width 8 height 9
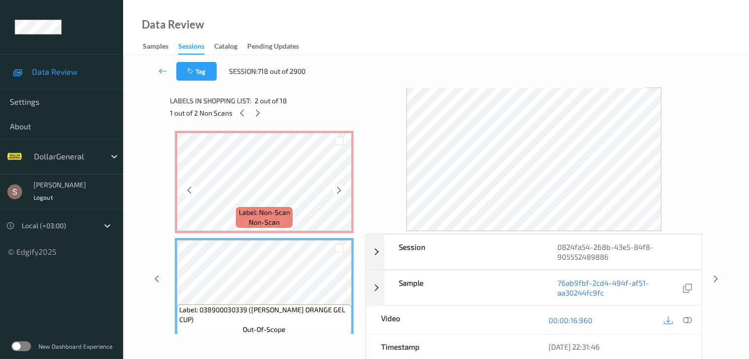
click at [243, 219] on div "Label: Non-Scan non-scan" at bounding box center [264, 217] width 56 height 21
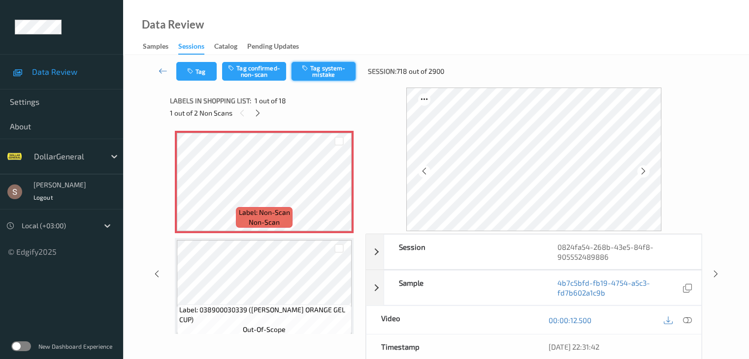
click at [330, 79] on button "Tag system-mistake" at bounding box center [323, 71] width 64 height 19
click at [198, 72] on button "Tag" at bounding box center [196, 71] width 40 height 19
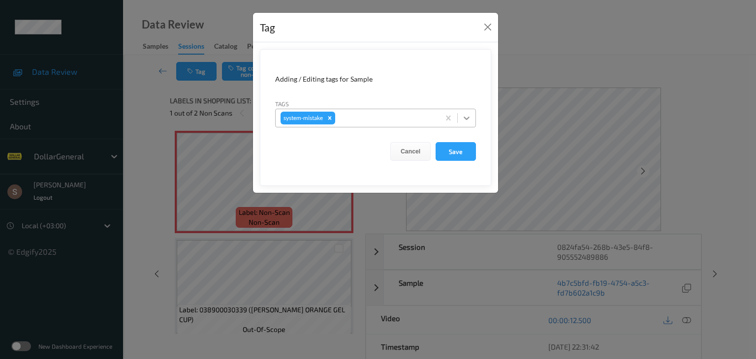
click at [469, 121] on icon at bounding box center [467, 118] width 10 height 10
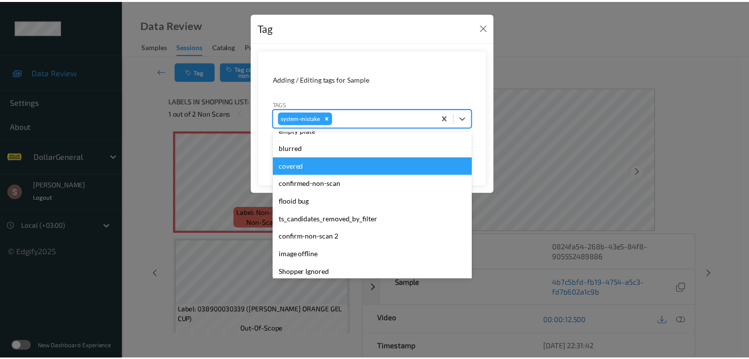
scroll to position [246, 0]
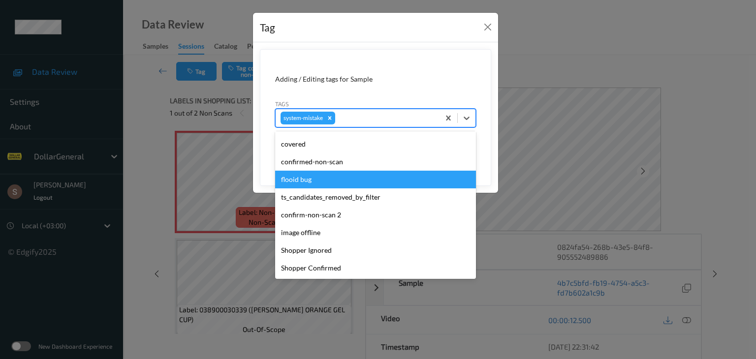
click at [335, 177] on div "flooid bug" at bounding box center [375, 180] width 201 height 18
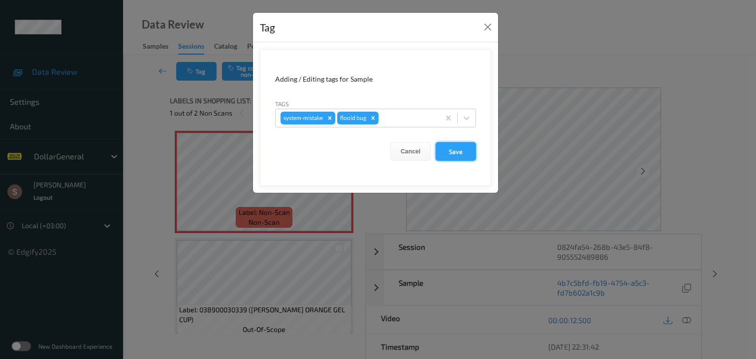
click at [445, 151] on button "Save" at bounding box center [456, 151] width 40 height 19
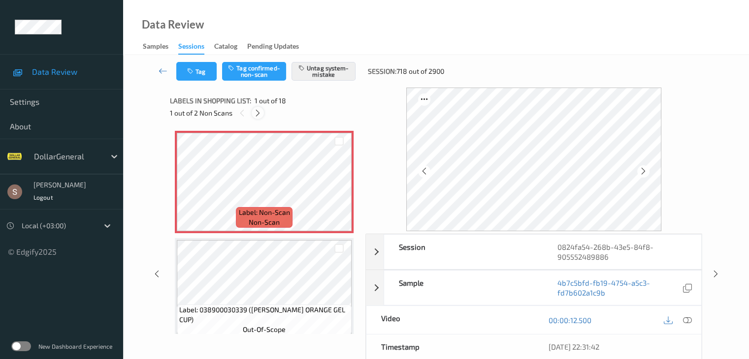
click at [259, 114] on icon at bounding box center [258, 113] width 8 height 9
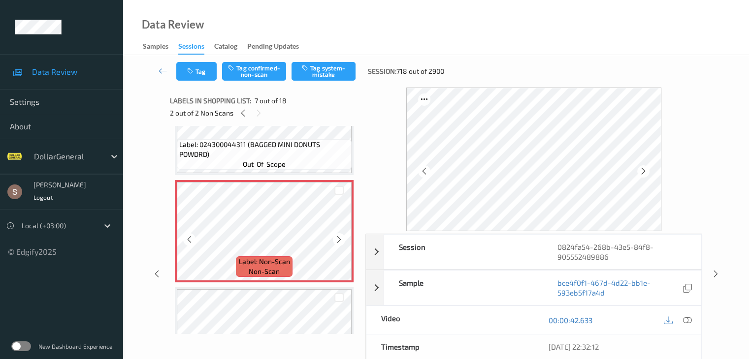
scroll to position [591, 0]
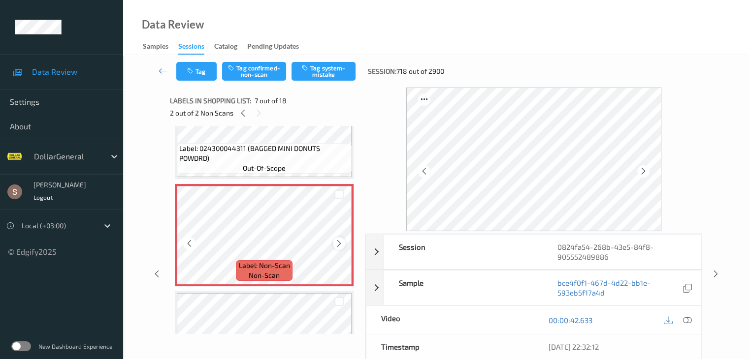
click at [341, 245] on icon at bounding box center [339, 243] width 8 height 9
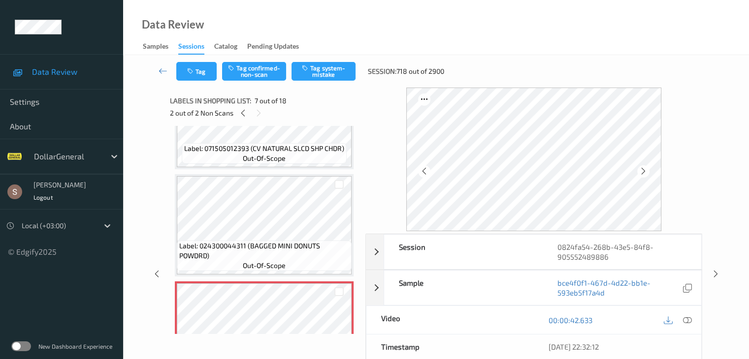
scroll to position [492, 0]
click at [324, 69] on button "Tag system-mistake" at bounding box center [323, 71] width 64 height 19
click at [165, 70] on icon at bounding box center [163, 71] width 9 height 10
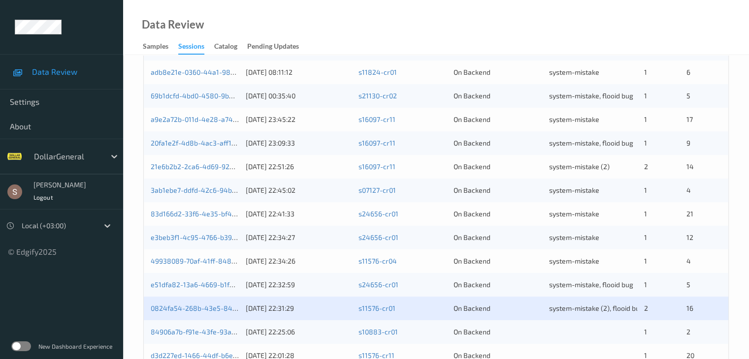
scroll to position [459, 0]
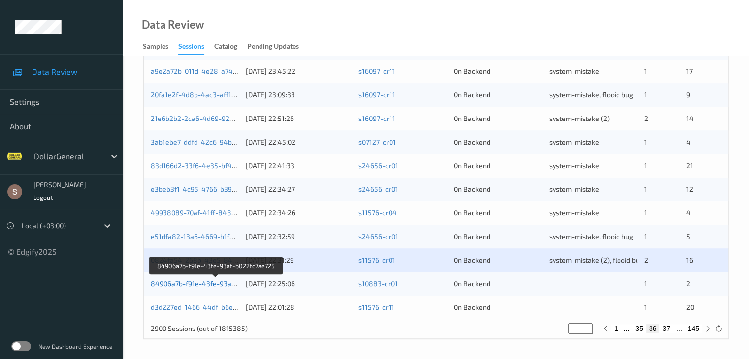
click at [189, 284] on link "84906a7b-f91e-43fe-93af-b022fc7ae725" at bounding box center [216, 284] width 130 height 8
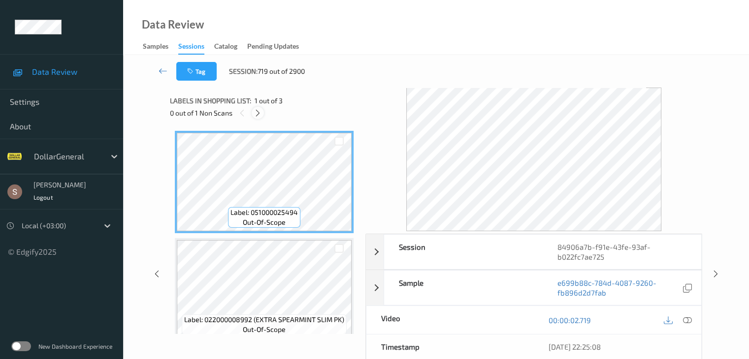
click at [257, 111] on icon at bounding box center [258, 113] width 8 height 9
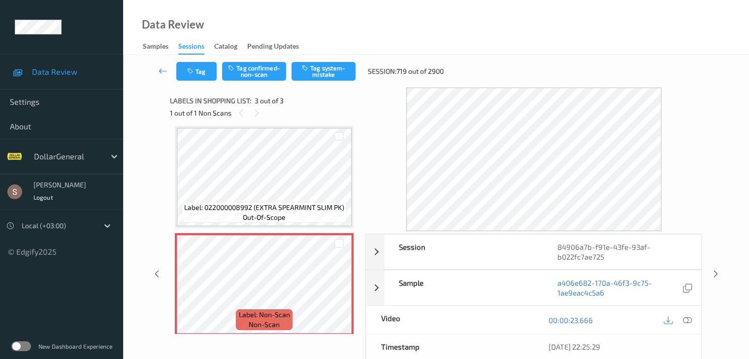
scroll to position [119, 0]
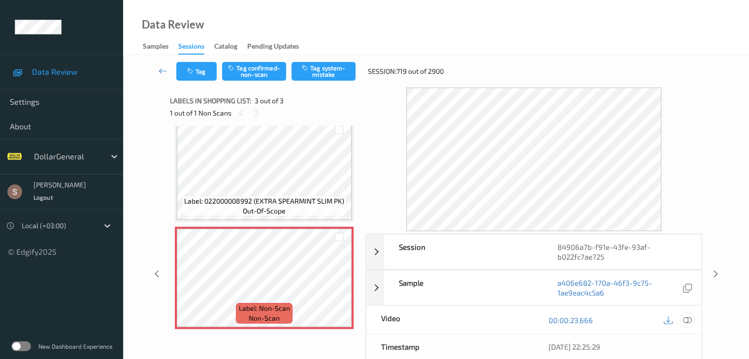
click at [686, 317] on icon at bounding box center [686, 320] width 9 height 9
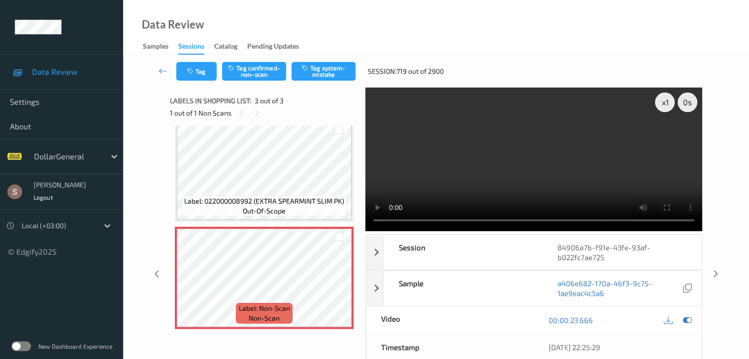
click at [585, 130] on video at bounding box center [533, 160] width 337 height 144
click at [346, 71] on button "Tag system-mistake" at bounding box center [323, 71] width 64 height 19
click at [161, 69] on icon at bounding box center [163, 71] width 9 height 10
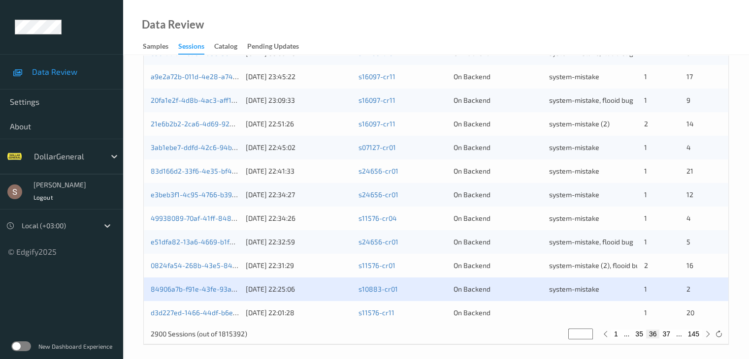
scroll to position [459, 0]
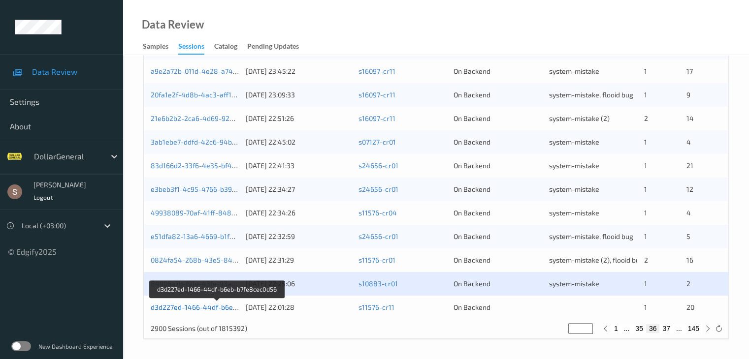
click at [217, 311] on link "d3d227ed-1466-44df-b6eb-b7fe8cec0d56" at bounding box center [218, 307] width 134 height 8
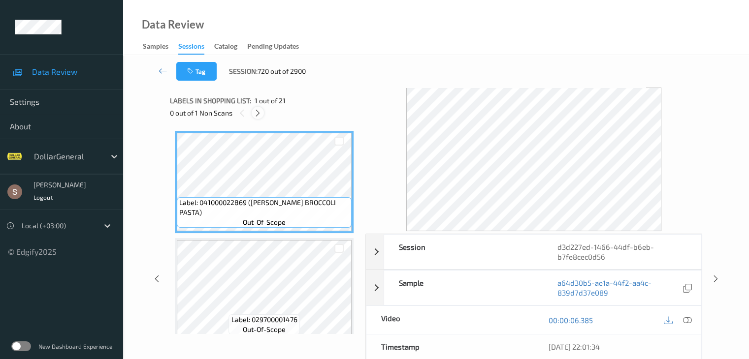
click at [254, 111] on icon at bounding box center [258, 113] width 8 height 9
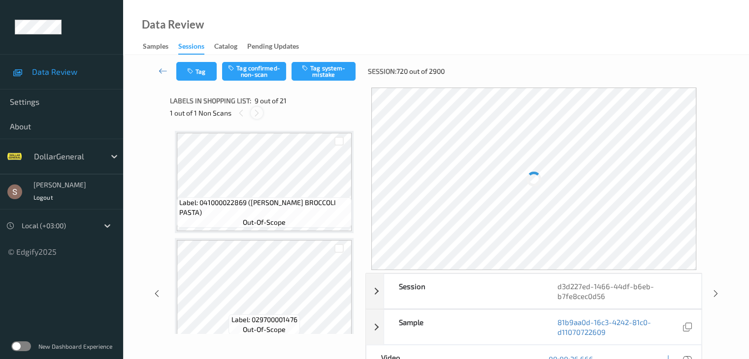
scroll to position [756, 0]
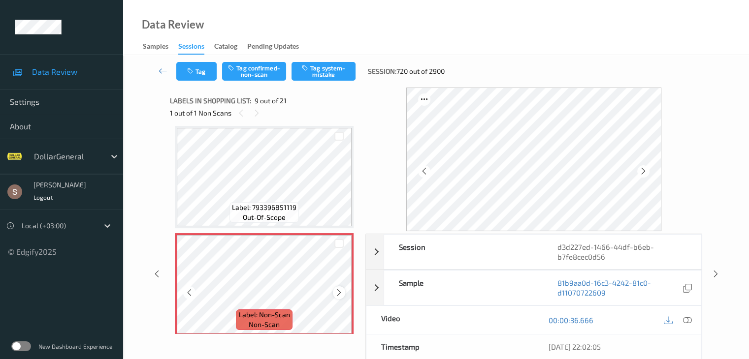
click at [335, 294] on icon at bounding box center [339, 292] width 8 height 9
click at [329, 64] on button "Tag system-mistake" at bounding box center [323, 71] width 64 height 19
click at [162, 65] on link at bounding box center [163, 71] width 26 height 19
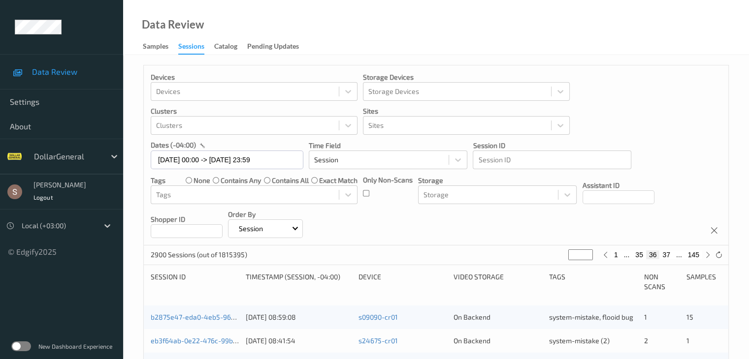
drag, startPoint x: 583, startPoint y: 253, endPoint x: 550, endPoint y: 260, distance: 33.3
click at [550, 260] on div "2900 Sessions (out of 1815395) ** 1 ... 35 36 37 ... 145" at bounding box center [436, 256] width 584 height 20
type input "*"
type input "**"
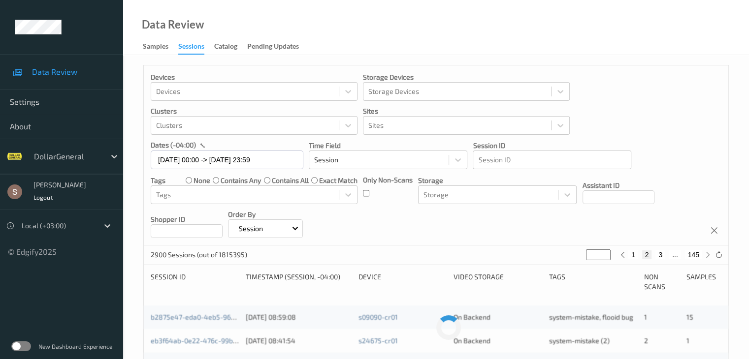
type input "**"
drag, startPoint x: 0, startPoint y: 58, endPoint x: 416, endPoint y: 221, distance: 447.4
click at [416, 221] on div "Devices Devices Storage Devices Storage Devices Clusters Clusters Sites Sites d…" at bounding box center [436, 155] width 584 height 180
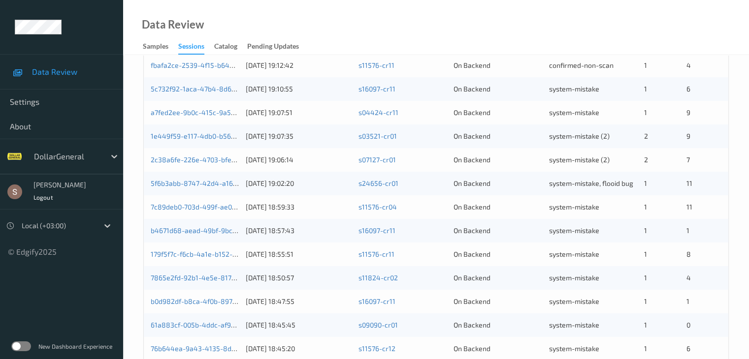
scroll to position [459, 0]
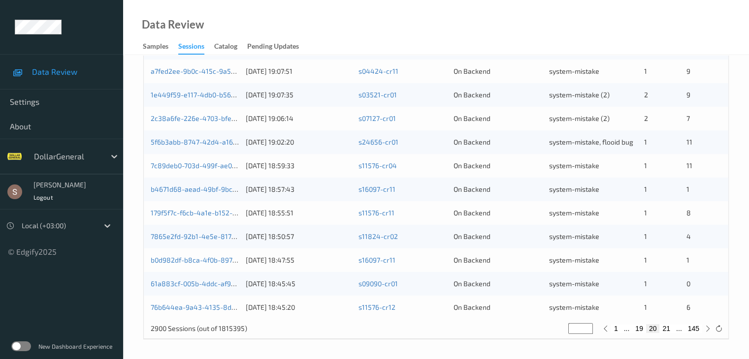
click at [666, 328] on button "21" at bounding box center [666, 328] width 14 height 9
type input "**"
click at [664, 335] on div "2900 Sessions (out of 1815395) ** 1 ... 20 21 22 ... 145" at bounding box center [436, 329] width 584 height 20
click at [664, 325] on button "22" at bounding box center [666, 328] width 14 height 9
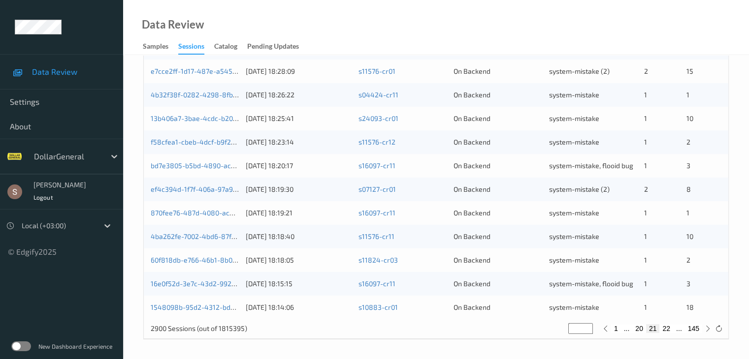
type input "**"
click at [668, 329] on button "23" at bounding box center [666, 328] width 14 height 9
type input "**"
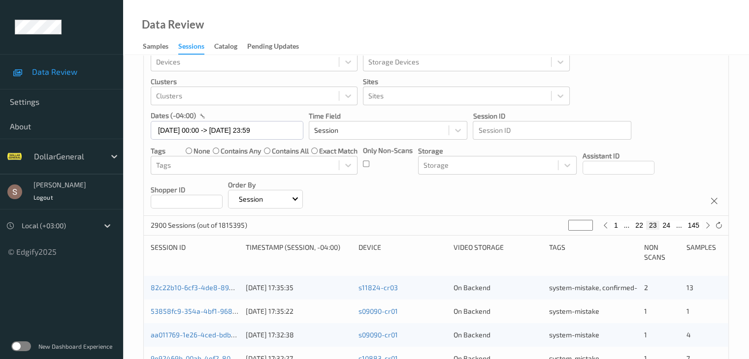
scroll to position [0, 0]
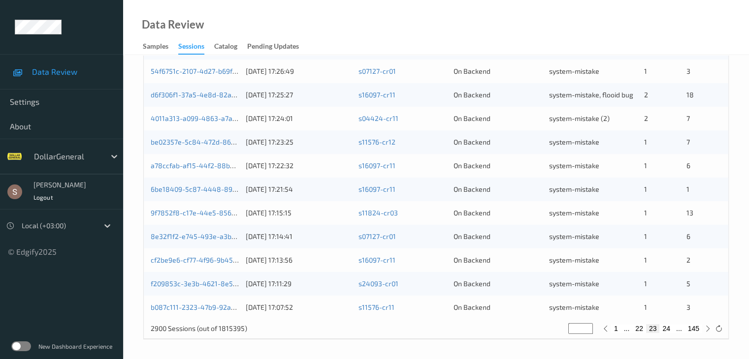
click at [666, 331] on button "24" at bounding box center [666, 328] width 14 height 9
type input "**"
click at [666, 328] on button "25" at bounding box center [666, 328] width 14 height 9
type input "**"
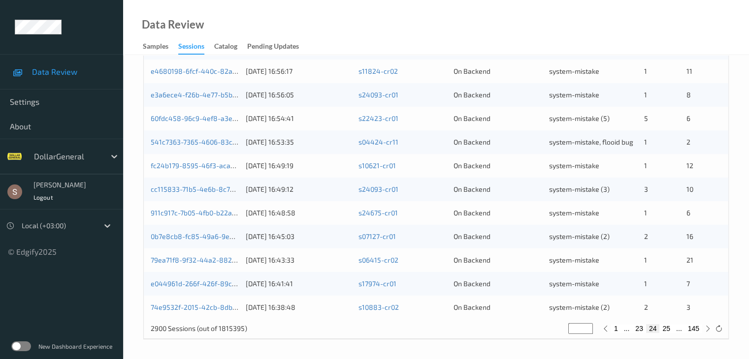
type input "**"
click at [666, 328] on button "26" at bounding box center [666, 328] width 14 height 9
type input "**"
click at [666, 328] on button "27" at bounding box center [666, 328] width 14 height 9
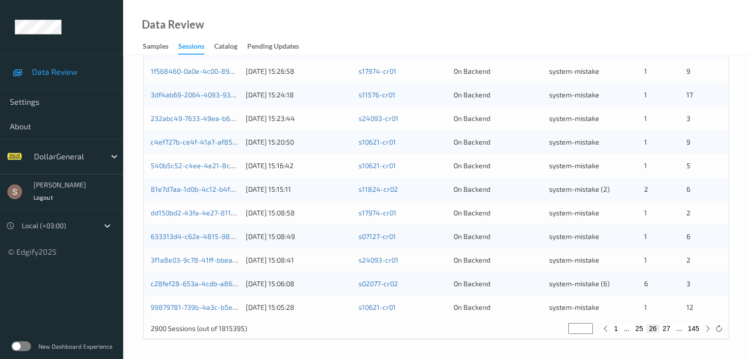
type input "**"
click at [666, 328] on button "28" at bounding box center [666, 328] width 14 height 9
type input "**"
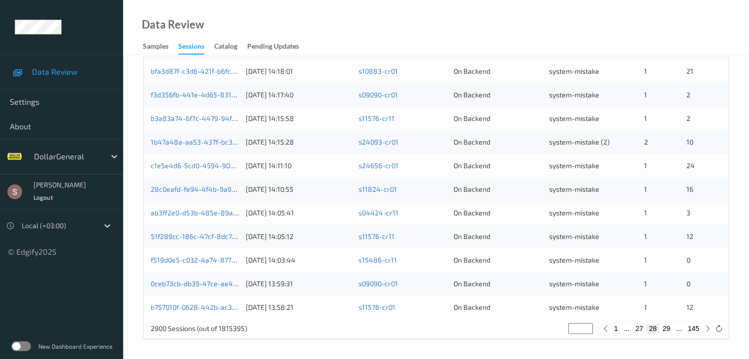
click at [666, 328] on button "29" at bounding box center [666, 328] width 14 height 9
type input "**"
click at [666, 328] on button "30" at bounding box center [666, 328] width 14 height 9
type input "**"
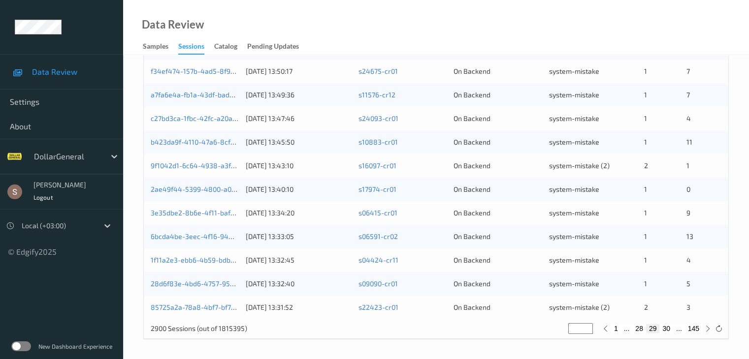
type input "**"
click at [666, 328] on button "31" at bounding box center [666, 328] width 14 height 9
type input "**"
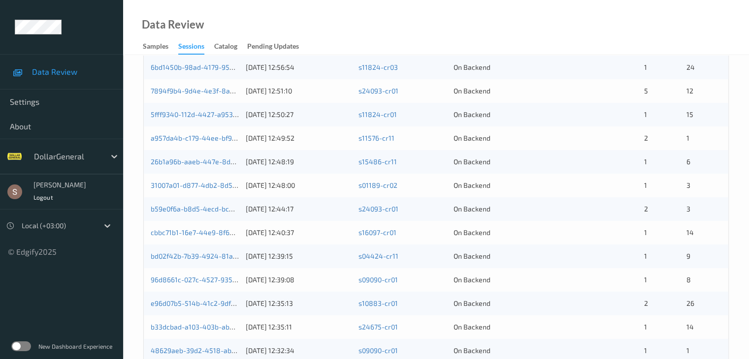
scroll to position [459, 0]
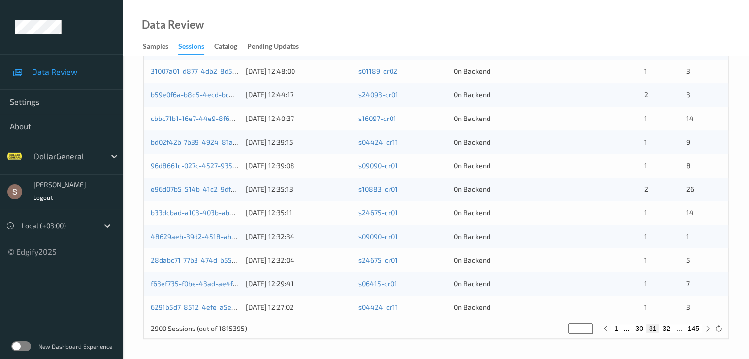
click at [669, 328] on button "32" at bounding box center [666, 328] width 14 height 9
type input "**"
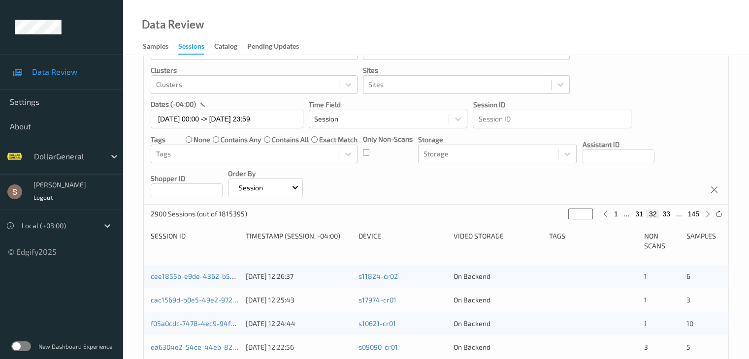
scroll to position [0, 0]
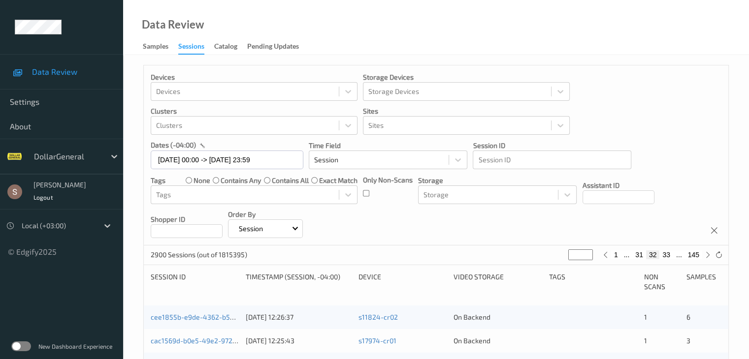
click at [669, 253] on button "33" at bounding box center [666, 255] width 14 height 9
type input "**"
click at [667, 253] on button "34" at bounding box center [666, 255] width 14 height 9
type input "**"
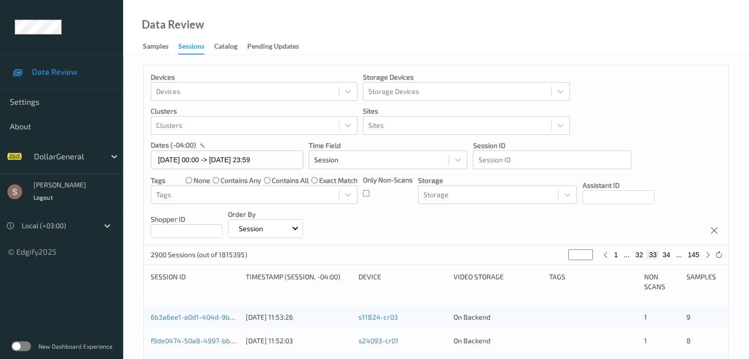
type input "**"
click at [667, 256] on button "35" at bounding box center [666, 255] width 14 height 9
type input "**"
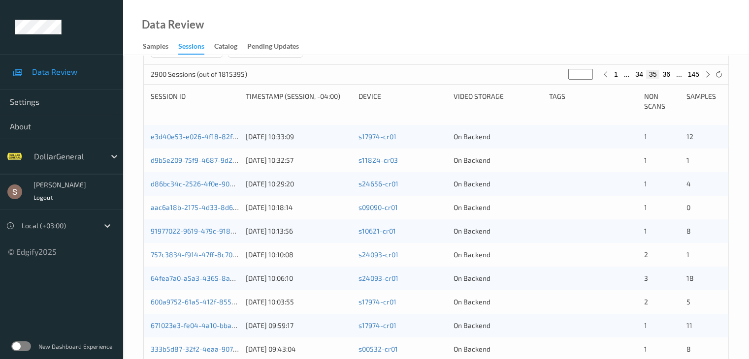
scroll to position [197, 0]
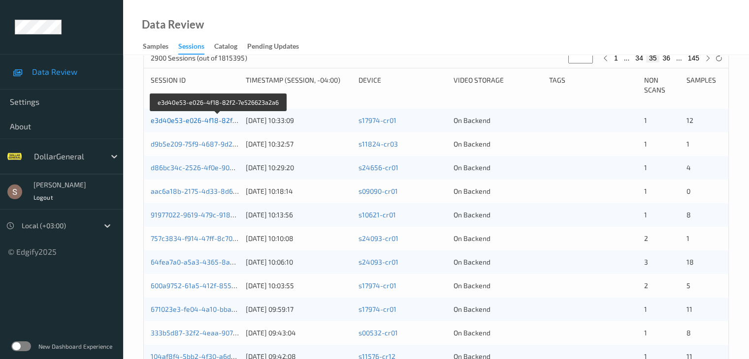
click at [199, 119] on link "e3d40e53-e026-4f18-82f2-7e526623a2a6" at bounding box center [218, 120] width 135 height 8
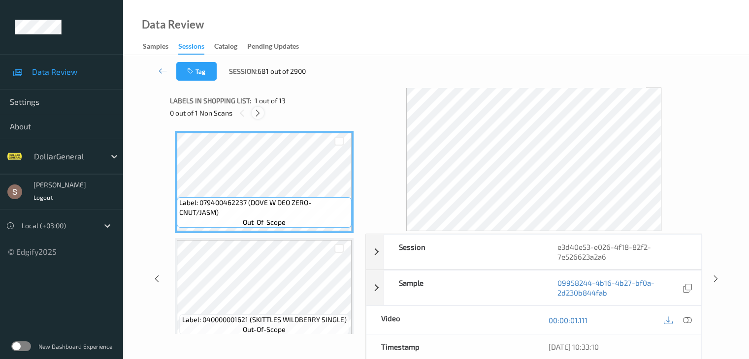
click at [258, 119] on div at bounding box center [258, 113] width 12 height 12
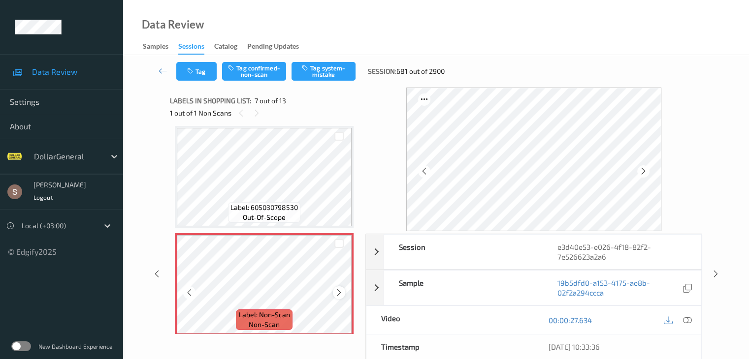
click at [338, 290] on icon at bounding box center [339, 292] width 8 height 9
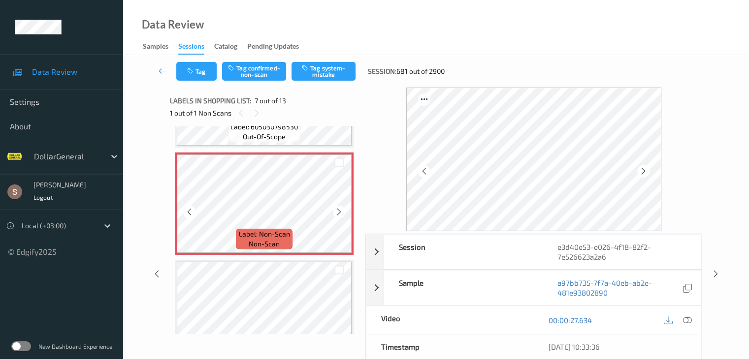
scroll to position [640, 0]
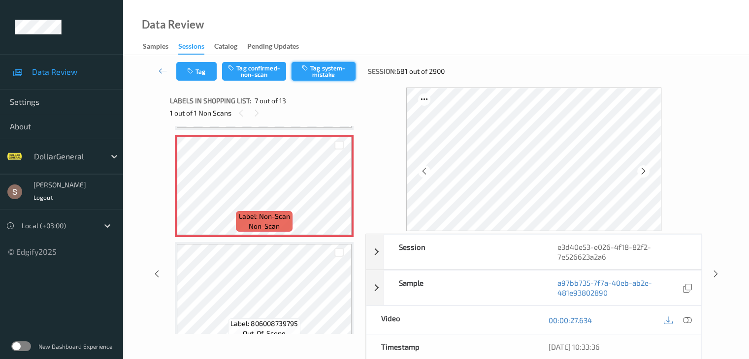
click at [315, 75] on button "Tag system-mistake" at bounding box center [323, 71] width 64 height 19
click at [163, 66] on icon at bounding box center [163, 71] width 9 height 10
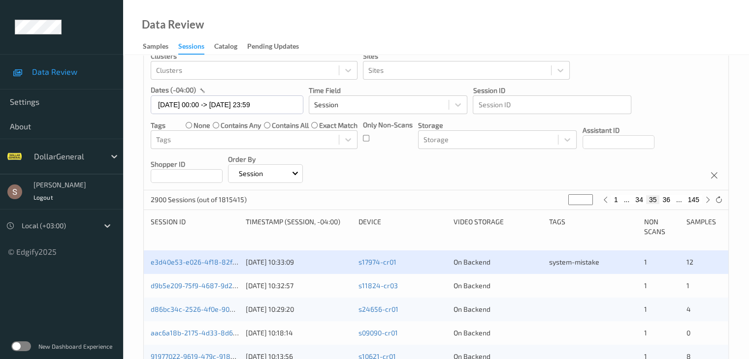
scroll to position [197, 0]
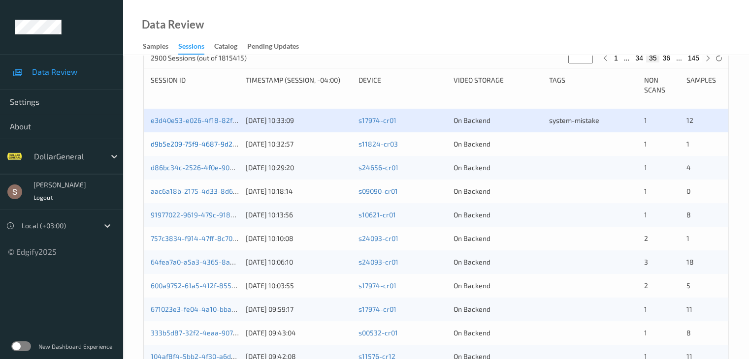
click at [195, 144] on link "d9b5e209-75f9-4687-9d2a-5e2c3f67b20e" at bounding box center [217, 144] width 133 height 8
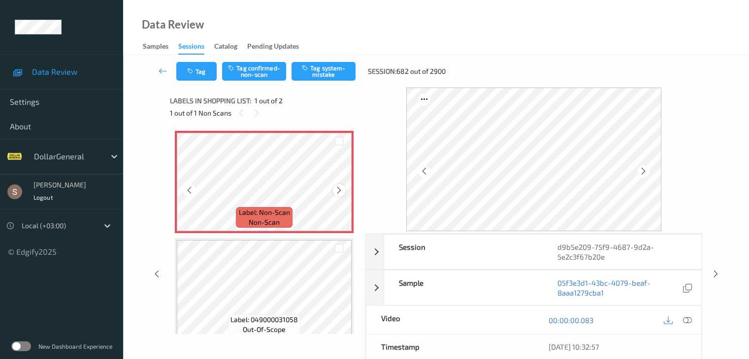
click at [335, 190] on icon at bounding box center [339, 190] width 8 height 9
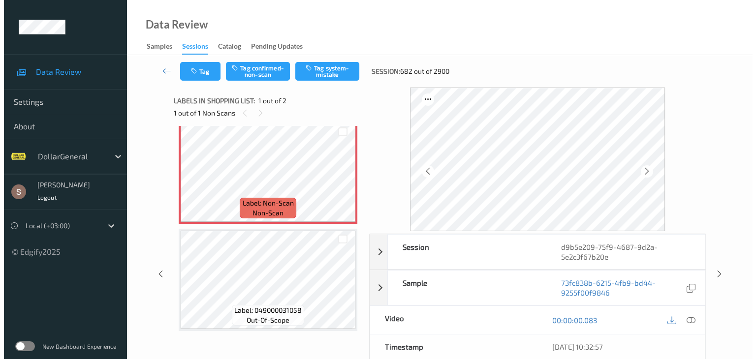
scroll to position [11, 0]
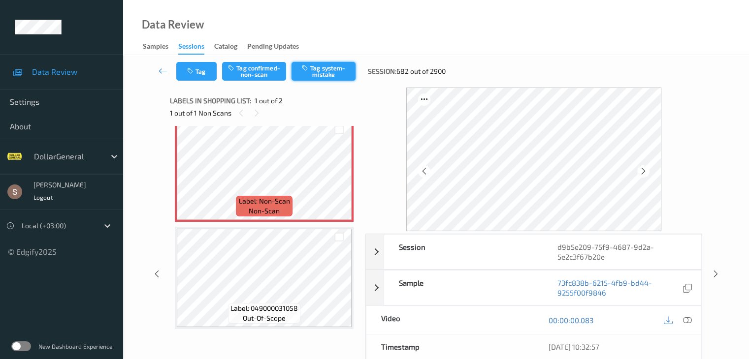
click at [342, 63] on button "Tag system-mistake" at bounding box center [323, 71] width 64 height 19
click at [203, 70] on button "Tag" at bounding box center [196, 71] width 40 height 19
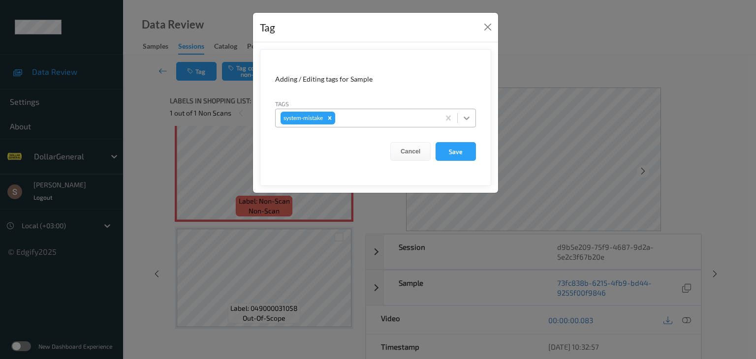
click at [465, 115] on icon at bounding box center [467, 118] width 10 height 10
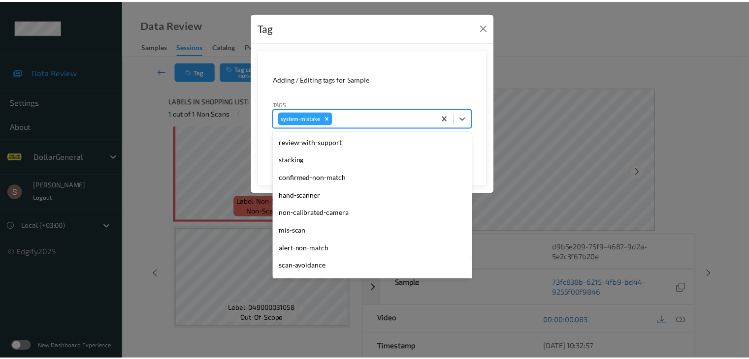
scroll to position [246, 0]
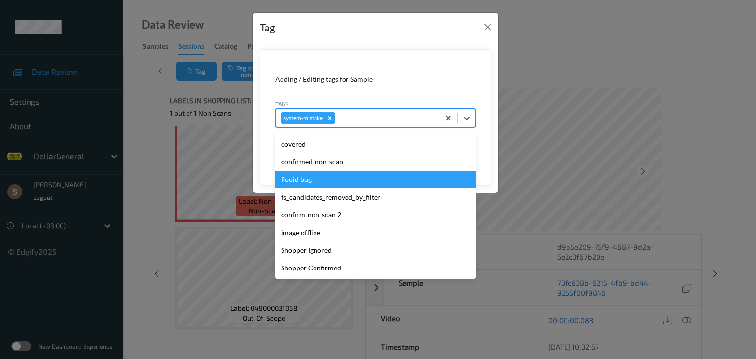
click at [327, 182] on div "flooid bug" at bounding box center [375, 180] width 201 height 18
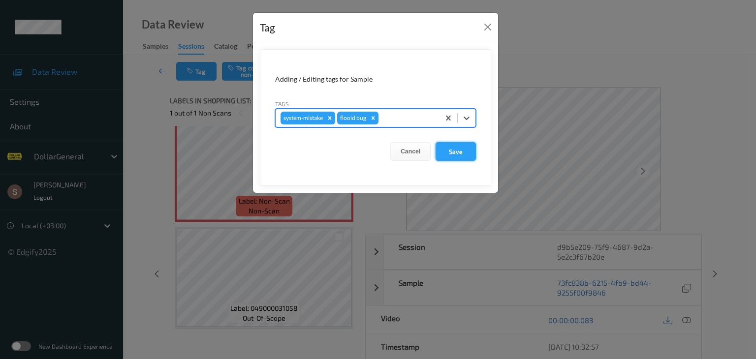
click at [459, 150] on button "Save" at bounding box center [456, 151] width 40 height 19
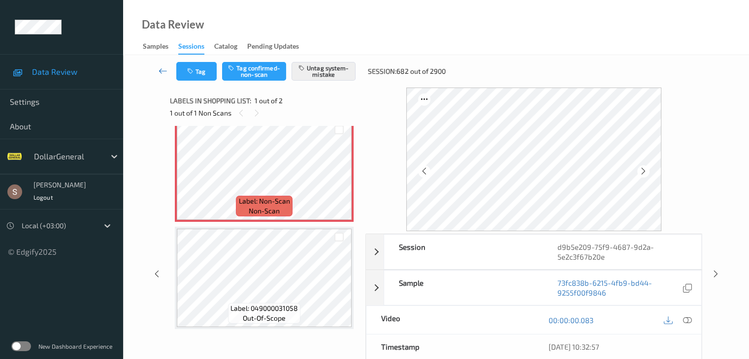
click at [159, 70] on icon at bounding box center [163, 71] width 9 height 10
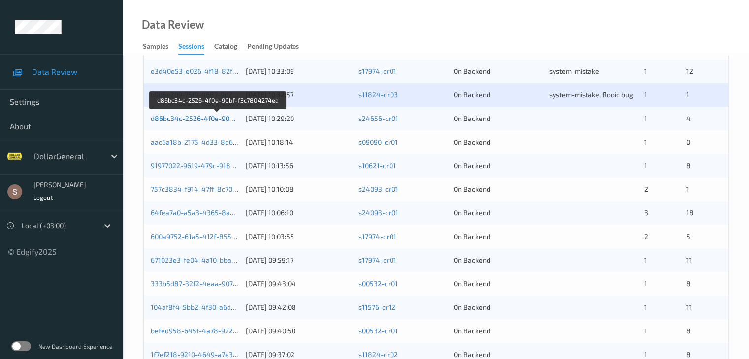
click at [187, 121] on link "d86bc34c-2526-4f0e-90bf-f3c7804274ea" at bounding box center [218, 118] width 134 height 8
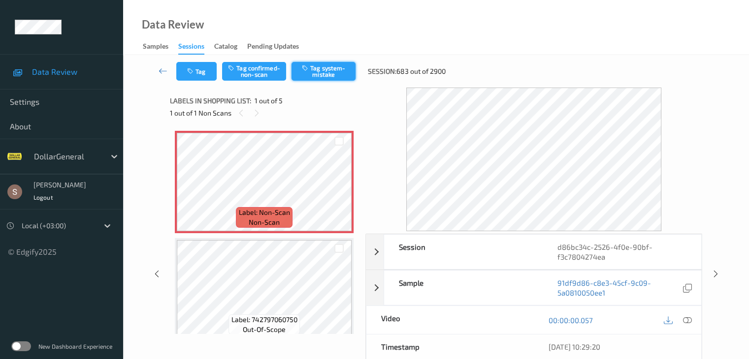
click at [321, 69] on button "Tag system-mistake" at bounding box center [323, 71] width 64 height 19
click at [185, 79] on button "Tag" at bounding box center [196, 71] width 40 height 19
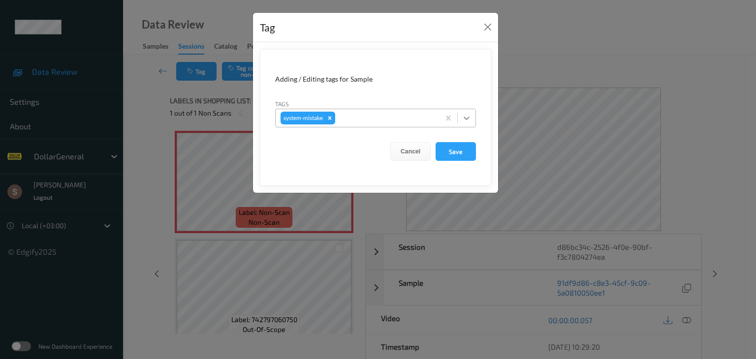
click at [469, 119] on icon at bounding box center [467, 118] width 10 height 10
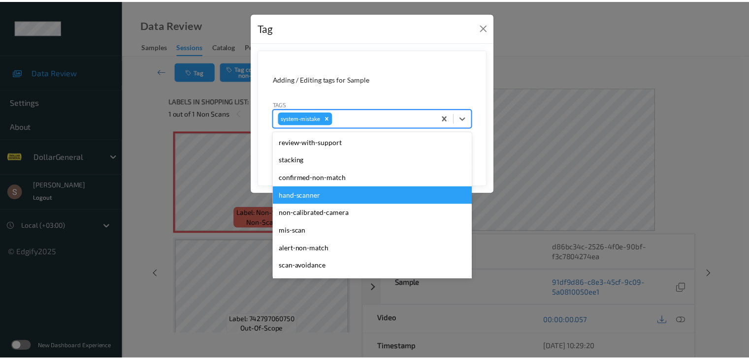
scroll to position [246, 0]
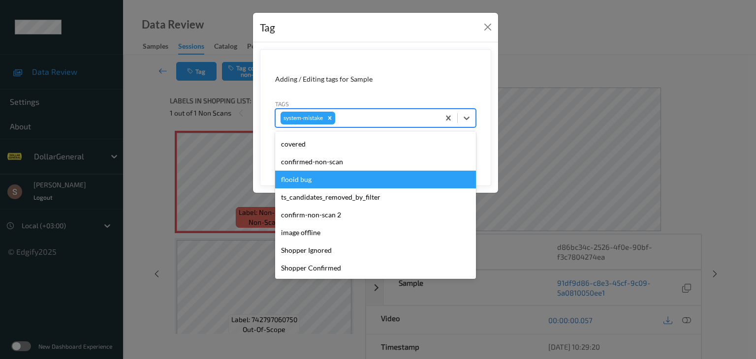
click at [321, 187] on div "flooid bug" at bounding box center [375, 180] width 201 height 18
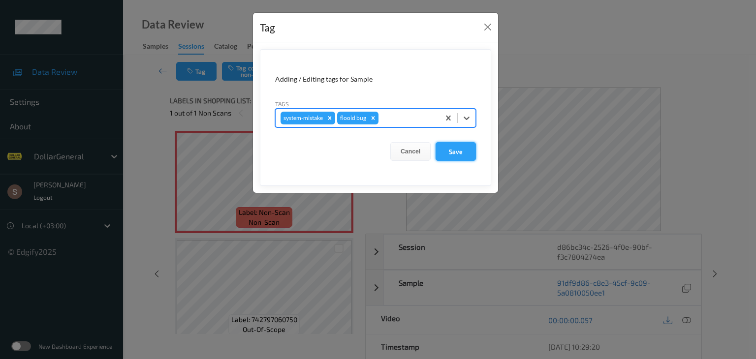
click at [460, 152] on button "Save" at bounding box center [456, 151] width 40 height 19
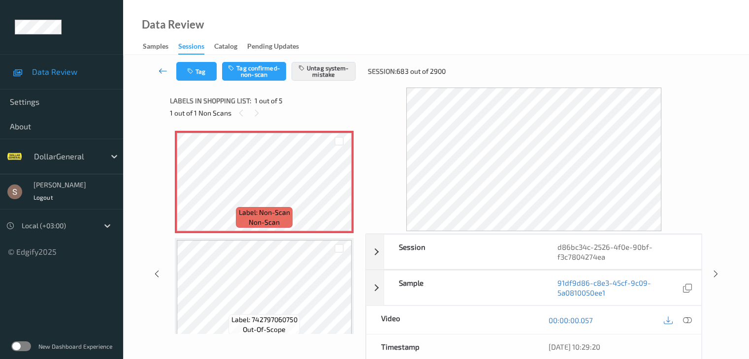
click at [163, 72] on icon at bounding box center [163, 71] width 9 height 10
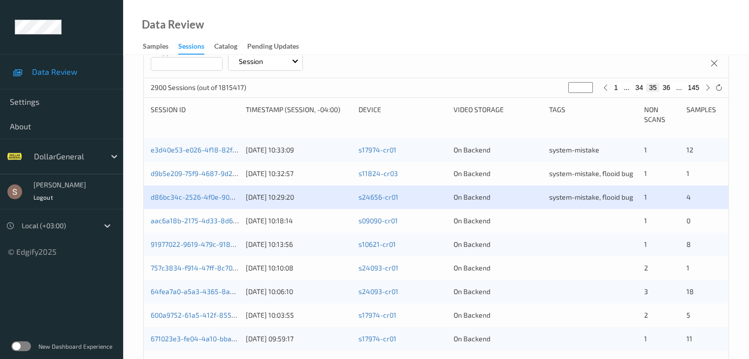
scroll to position [246, 0]
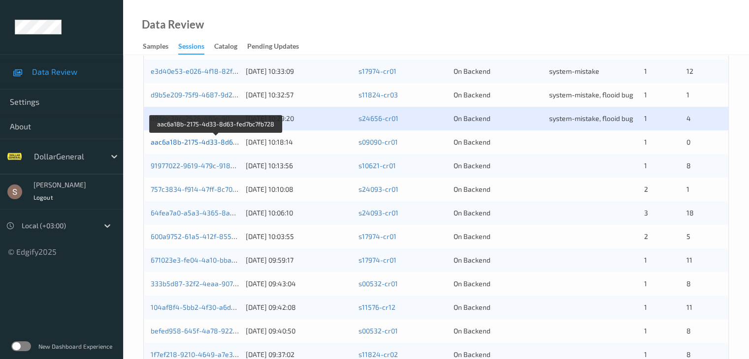
click at [222, 141] on link "aac6a18b-2175-4d33-8d63-fed7bc7fb728" at bounding box center [217, 142] width 132 height 8
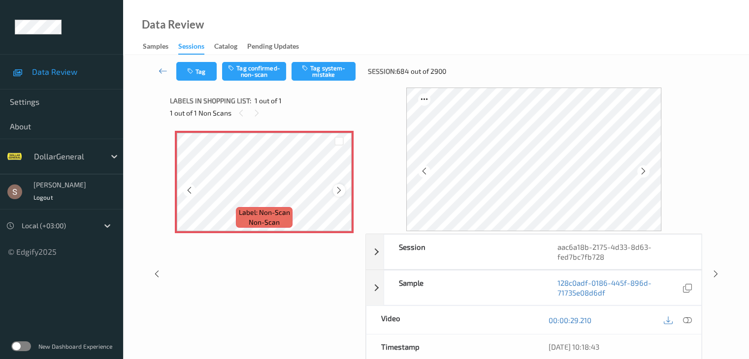
click at [335, 192] on icon at bounding box center [339, 190] width 8 height 9
click at [311, 85] on div "Tag Tag confirmed-non-scan Tag system-mistake Session: 684 out of 2900" at bounding box center [435, 71] width 585 height 32
click at [310, 76] on button "Tag system-mistake" at bounding box center [323, 71] width 64 height 19
click at [161, 72] on icon at bounding box center [163, 71] width 9 height 10
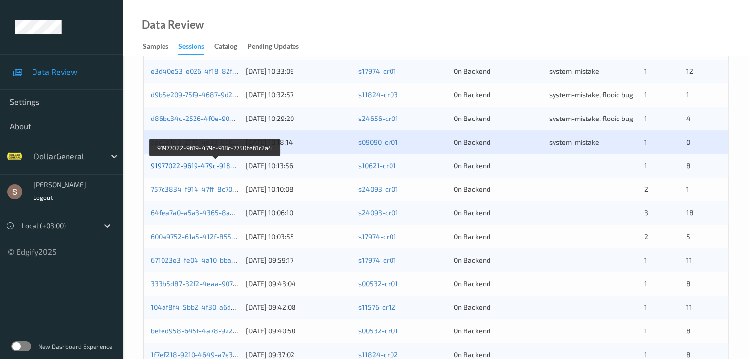
click at [195, 166] on link "91977022-9619-479c-918c-7750fe61c2a4" at bounding box center [215, 165] width 129 height 8
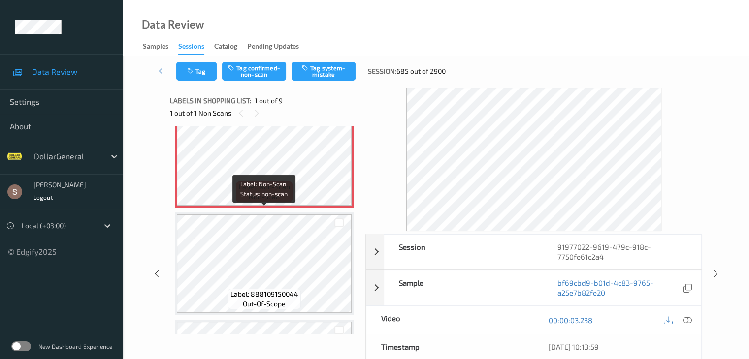
scroll to position [49, 0]
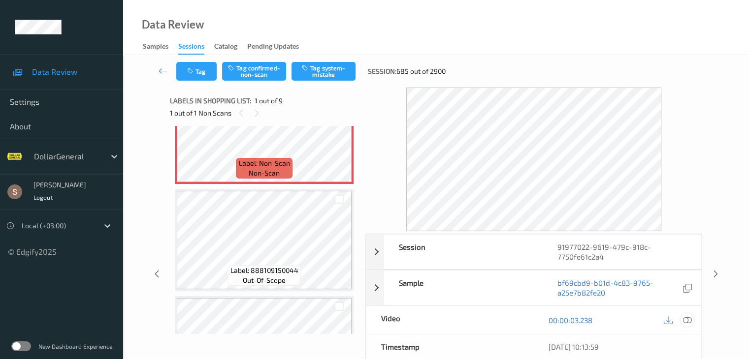
click at [690, 318] on icon at bounding box center [686, 320] width 9 height 9
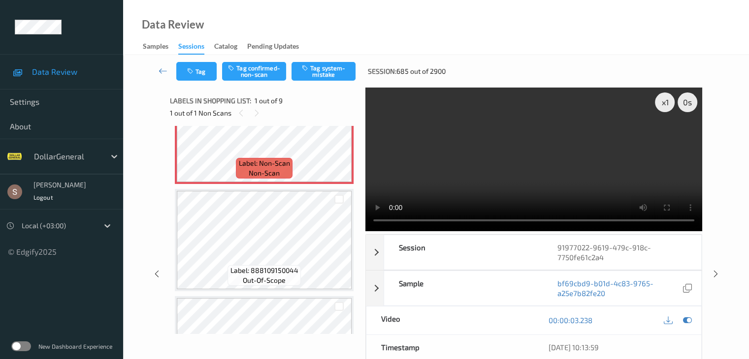
click at [555, 162] on video at bounding box center [533, 160] width 337 height 144
click at [331, 64] on button "Tag system-mistake" at bounding box center [323, 71] width 64 height 19
click at [160, 66] on icon at bounding box center [163, 71] width 9 height 10
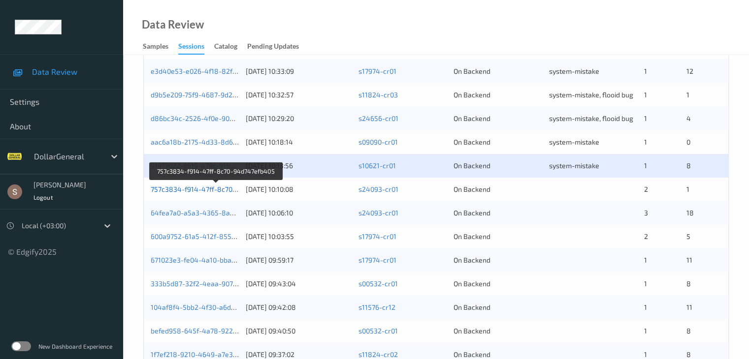
click at [214, 190] on link "757c3834-f914-47ff-8c70-94d747efb405" at bounding box center [216, 189] width 131 height 8
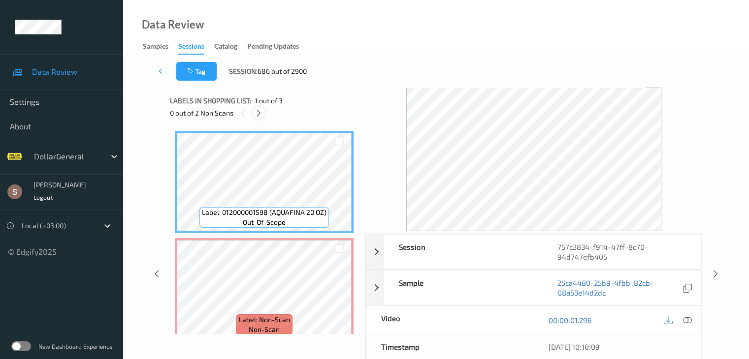
click at [261, 117] on icon at bounding box center [258, 113] width 8 height 9
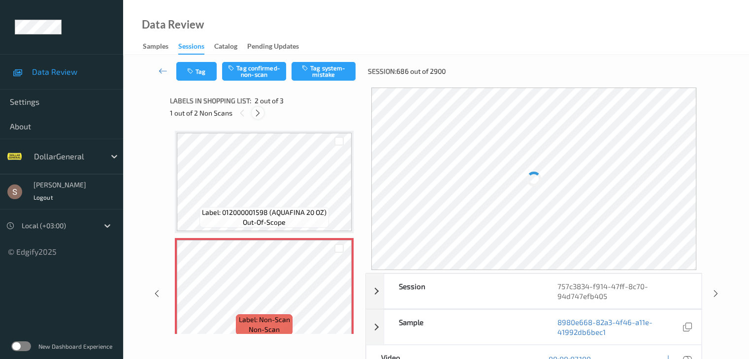
scroll to position [5, 0]
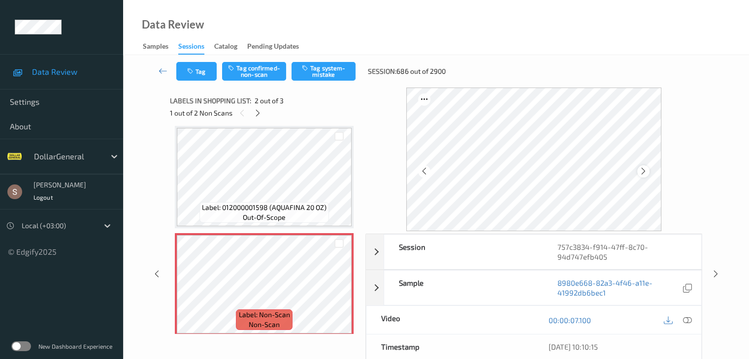
click at [640, 173] on div at bounding box center [643, 171] width 12 height 12
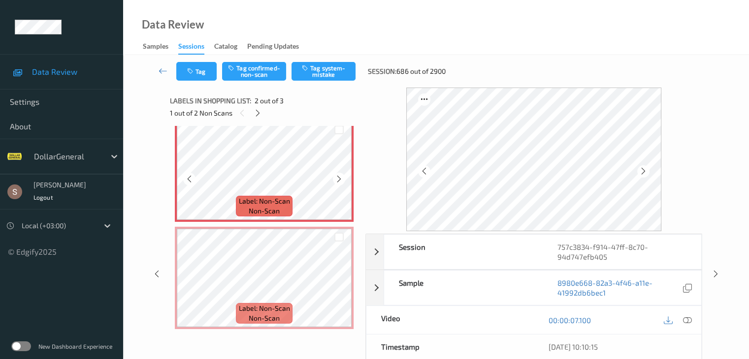
scroll to position [0, 0]
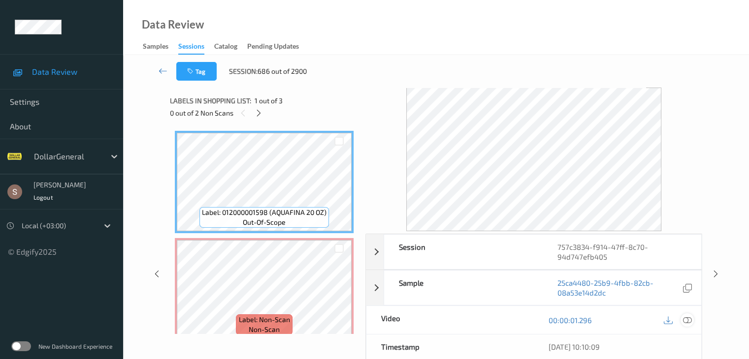
click at [688, 319] on icon at bounding box center [686, 320] width 9 height 9
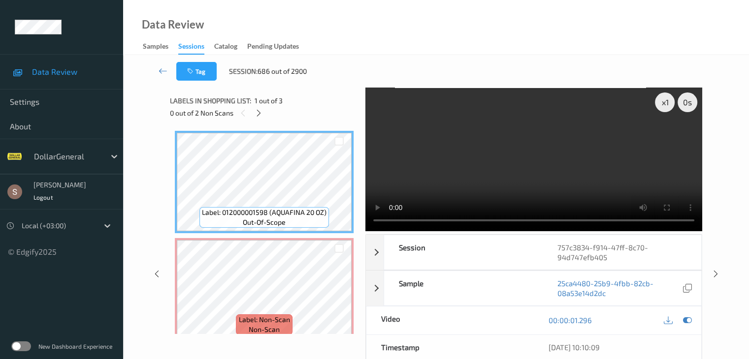
click at [603, 173] on video at bounding box center [533, 160] width 337 height 144
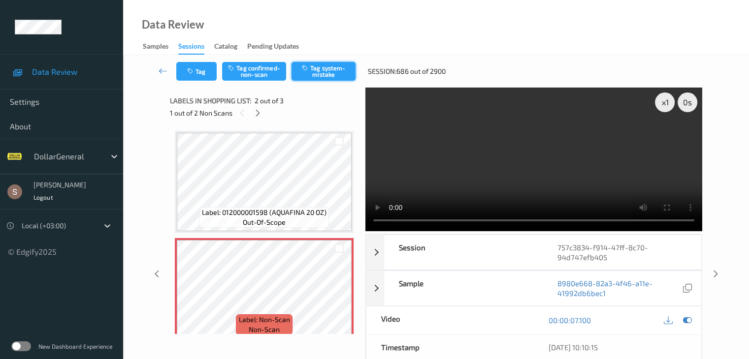
click at [299, 74] on button "Tag system-mistake" at bounding box center [323, 71] width 64 height 19
click at [255, 113] on icon at bounding box center [258, 113] width 8 height 9
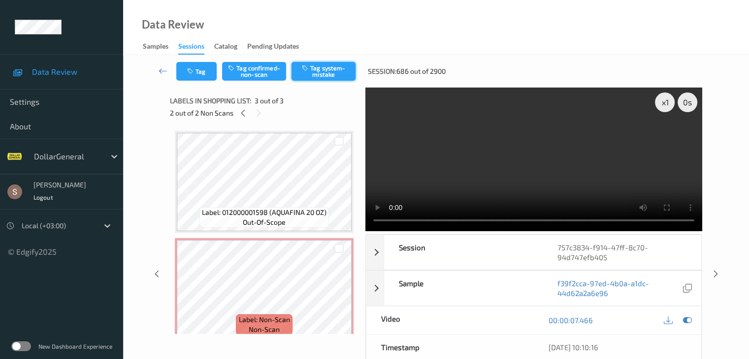
scroll to position [112, 0]
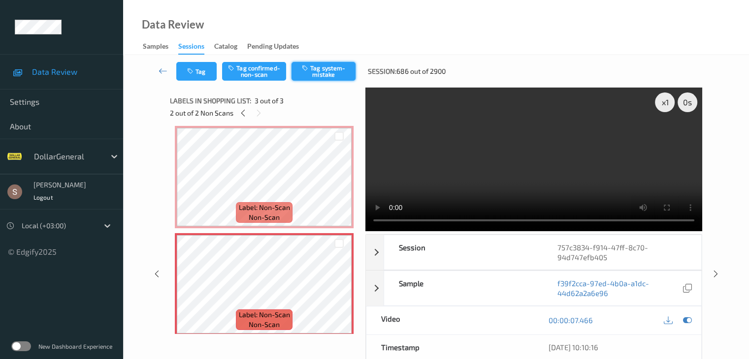
click at [318, 75] on button "Tag system-mistake" at bounding box center [323, 71] width 64 height 19
click at [164, 71] on icon at bounding box center [163, 71] width 9 height 10
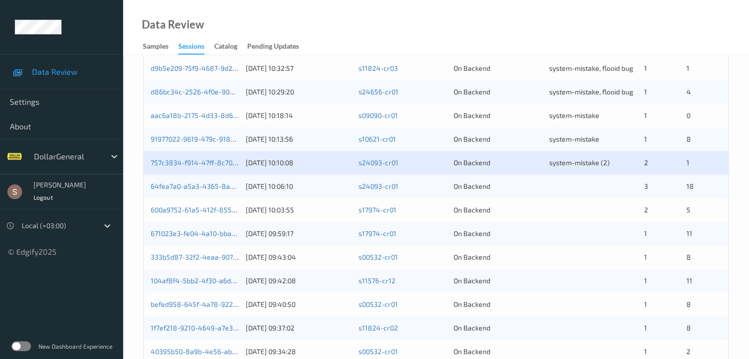
scroll to position [295, 0]
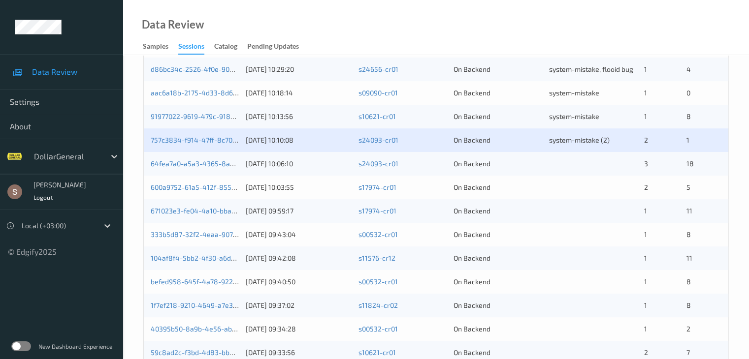
click at [181, 168] on div "64fea7a0-a5a3-4365-8a39-0b872efae0d6" at bounding box center [195, 164] width 88 height 10
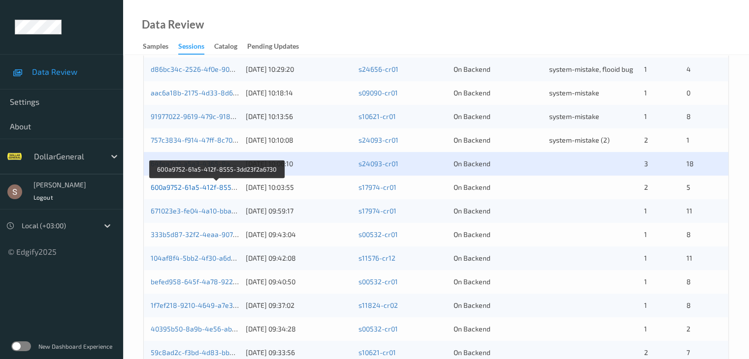
click at [215, 189] on link "600a9752-61a5-412f-8555-3dd23f2a6730" at bounding box center [217, 187] width 133 height 8
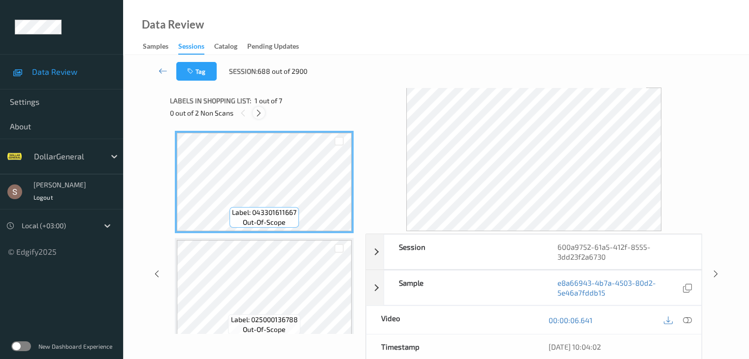
click at [261, 113] on icon at bounding box center [258, 113] width 8 height 9
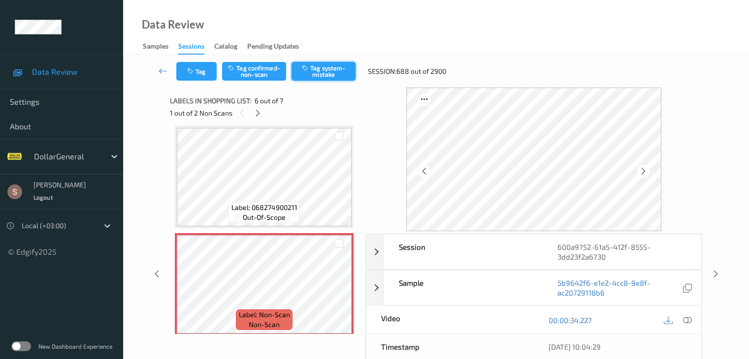
click at [313, 74] on button "Tag system-mistake" at bounding box center [323, 71] width 64 height 19
click at [259, 117] on icon at bounding box center [258, 113] width 8 height 9
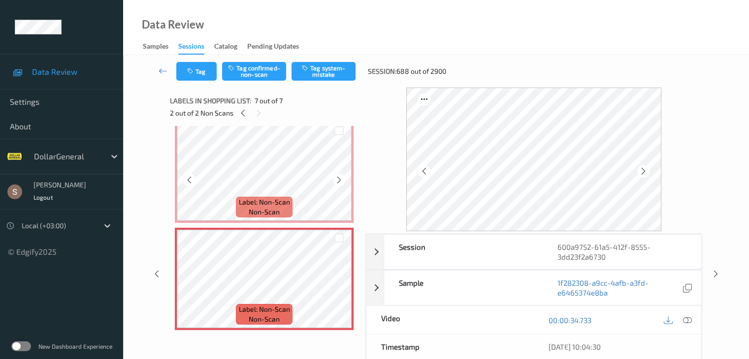
scroll to position [548, 0]
click at [323, 69] on button "Tag system-mistake" at bounding box center [323, 71] width 64 height 19
click at [164, 70] on icon at bounding box center [163, 71] width 9 height 10
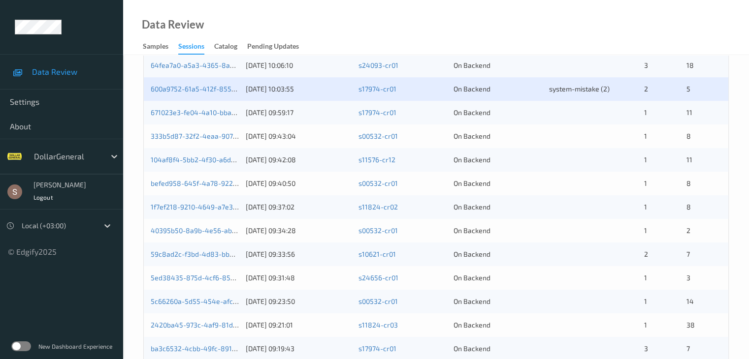
scroll to position [295, 0]
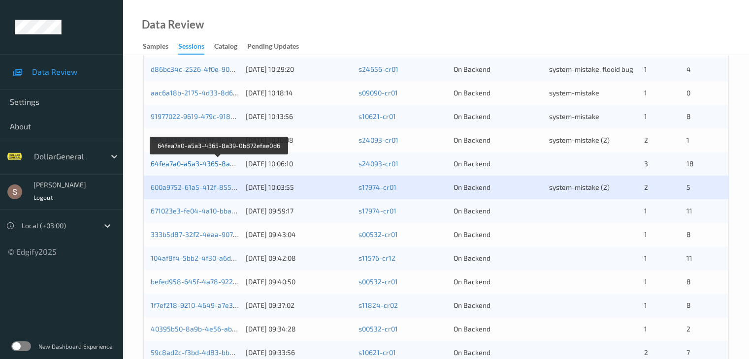
click at [209, 162] on link "64fea7a0-a5a3-4365-8a39-0b872efae0d6" at bounding box center [219, 163] width 136 height 8
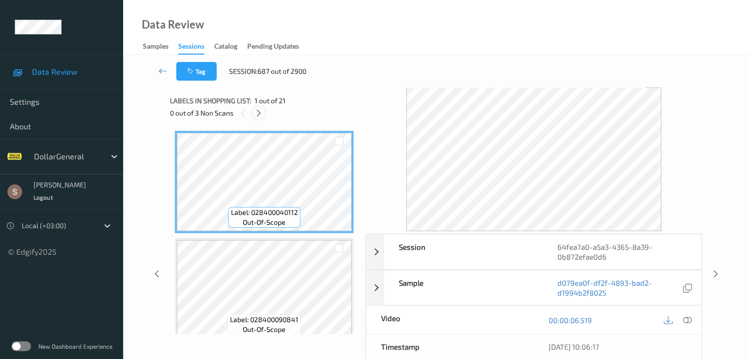
click at [258, 113] on icon at bounding box center [258, 113] width 8 height 9
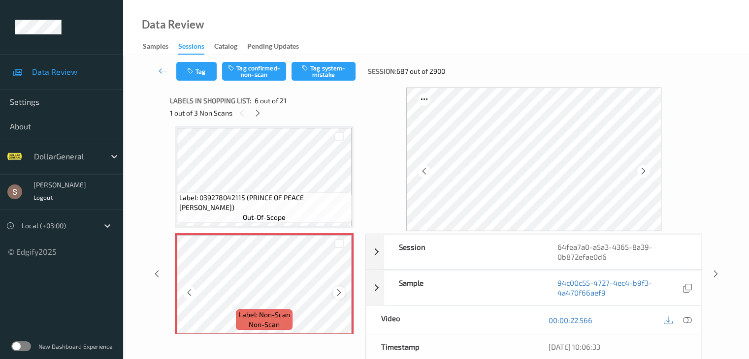
click at [339, 291] on icon at bounding box center [339, 292] width 8 height 9
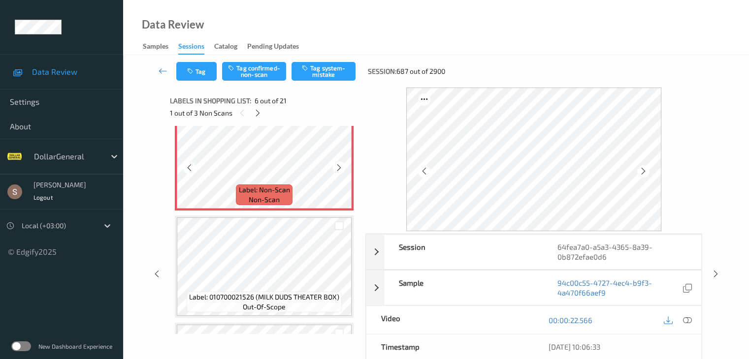
scroll to position [582, 0]
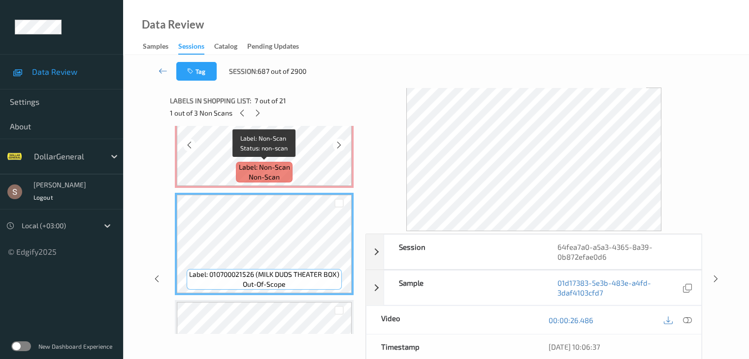
click at [281, 165] on span "Label: Non-Scan" at bounding box center [264, 167] width 51 height 10
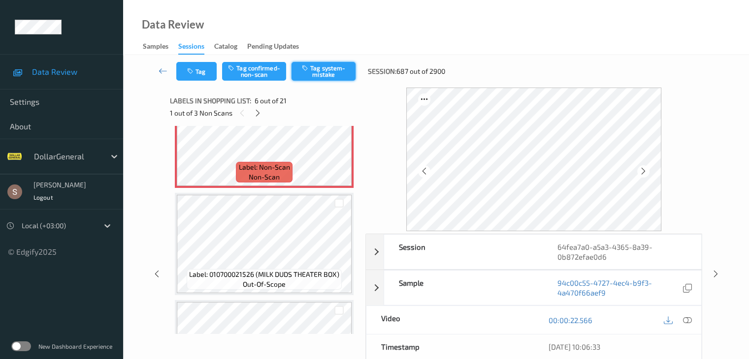
click at [309, 70] on icon "button" at bounding box center [306, 67] width 8 height 7
click at [257, 111] on icon at bounding box center [258, 113] width 8 height 9
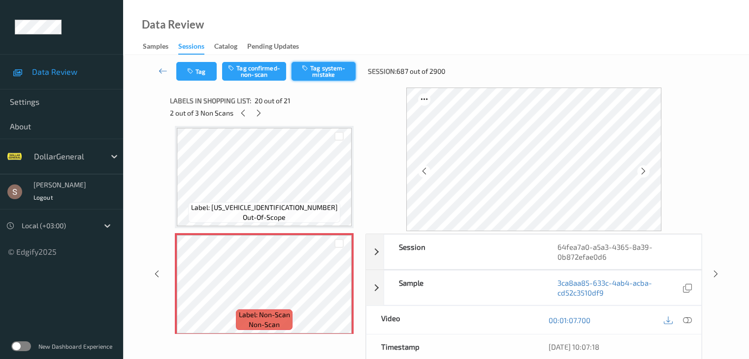
click at [312, 71] on button "Tag system-mistake" at bounding box center [323, 71] width 64 height 19
click at [261, 111] on icon at bounding box center [258, 113] width 8 height 9
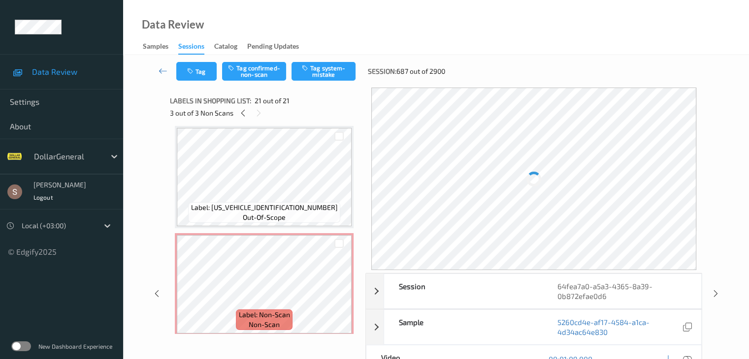
scroll to position [2044, 0]
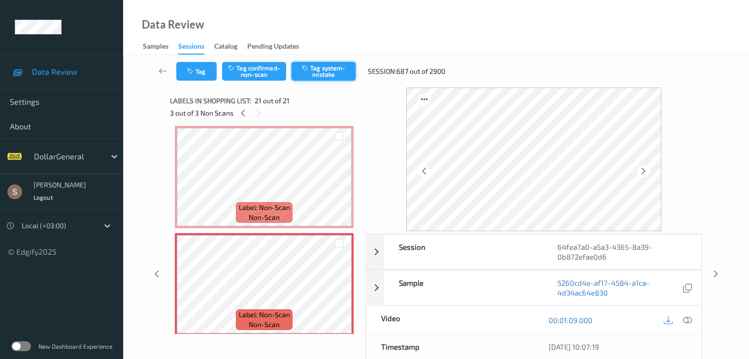
click at [316, 79] on button "Tag system-mistake" at bounding box center [323, 71] width 64 height 19
click at [162, 71] on icon at bounding box center [163, 71] width 9 height 10
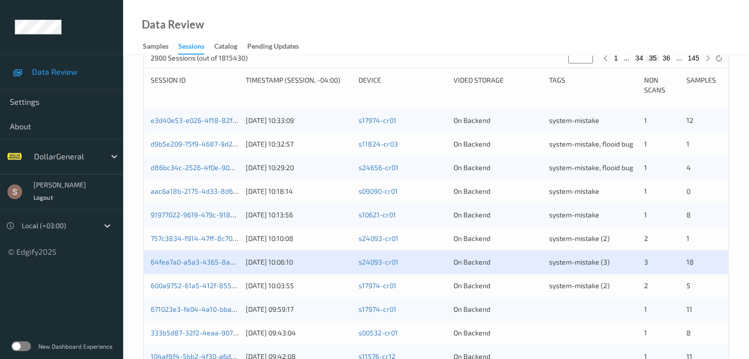
scroll to position [345, 0]
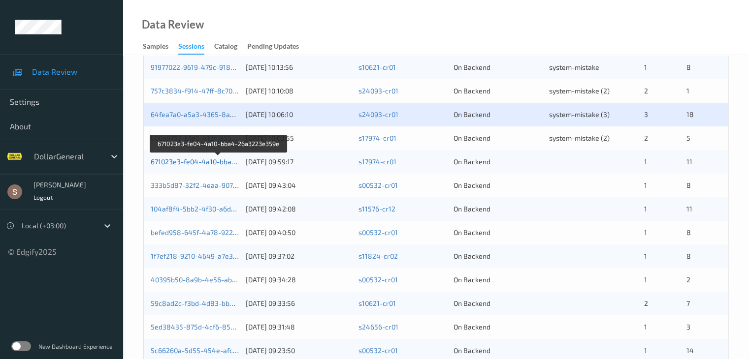
click at [217, 164] on link "671023e3-fe04-4a10-bba4-26a3223e359e" at bounding box center [218, 162] width 135 height 8
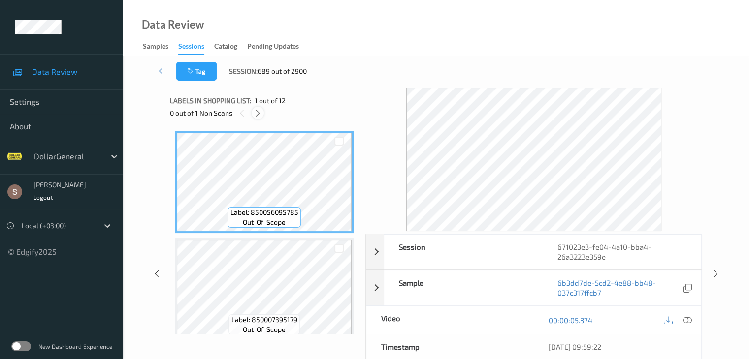
click at [258, 117] on icon at bounding box center [258, 113] width 8 height 9
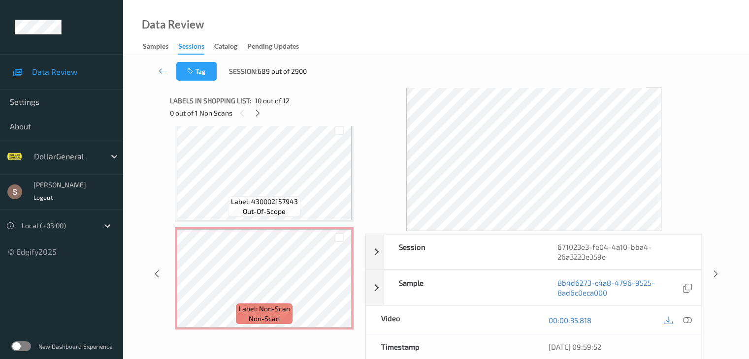
scroll to position [1084, 0]
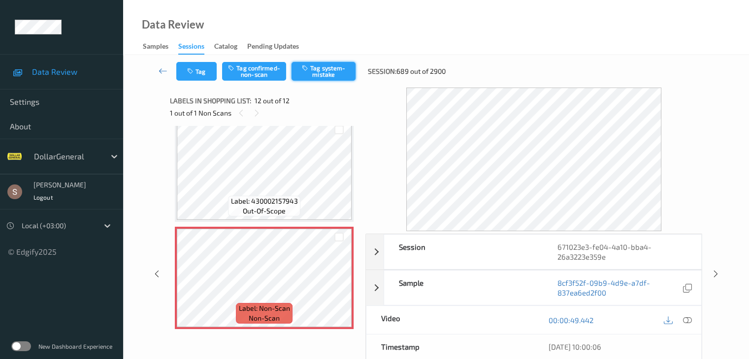
click at [319, 76] on button "Tag system-mistake" at bounding box center [323, 71] width 64 height 19
click at [165, 72] on icon at bounding box center [163, 71] width 9 height 10
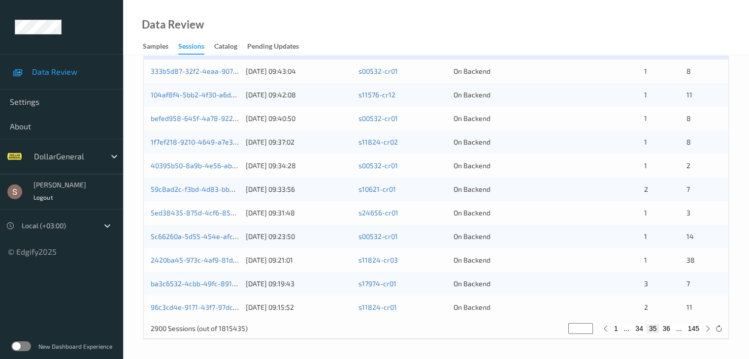
scroll to position [360, 0]
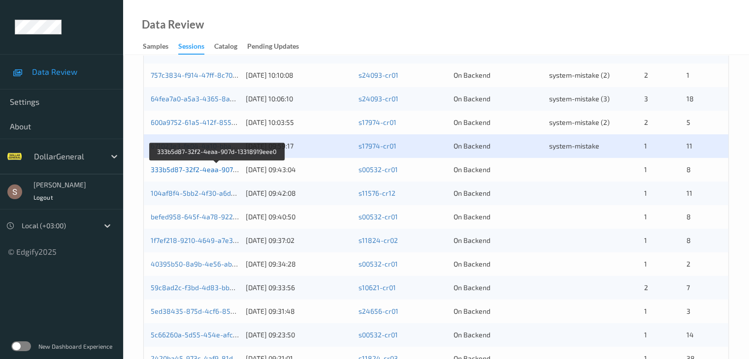
click at [221, 173] on link "333b5d87-32f2-4eaa-907d-13318919eee0" at bounding box center [218, 169] width 134 height 8
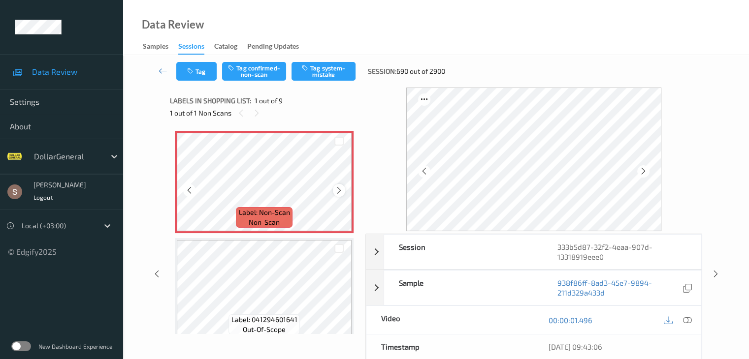
click at [337, 191] on icon at bounding box center [339, 190] width 8 height 9
click at [326, 73] on button "Tag system-mistake" at bounding box center [323, 71] width 64 height 19
click at [201, 75] on button "Tag" at bounding box center [196, 71] width 40 height 19
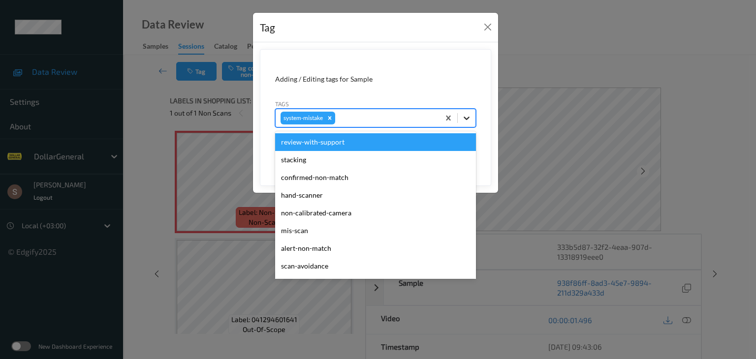
click at [460, 120] on div at bounding box center [467, 118] width 18 height 18
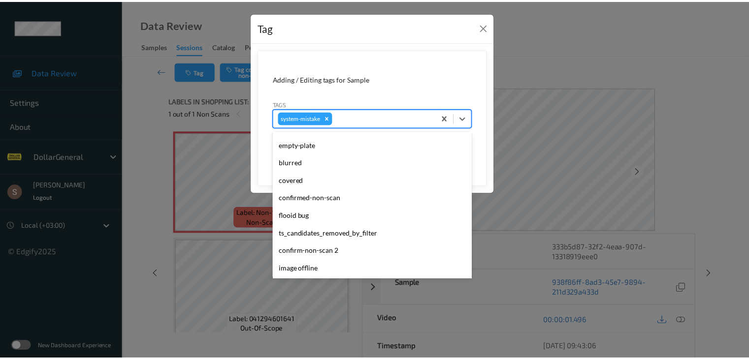
scroll to position [246, 0]
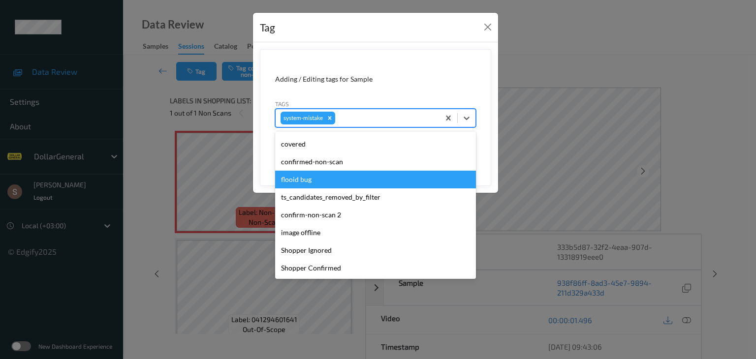
click at [328, 180] on div "flooid bug" at bounding box center [375, 180] width 201 height 18
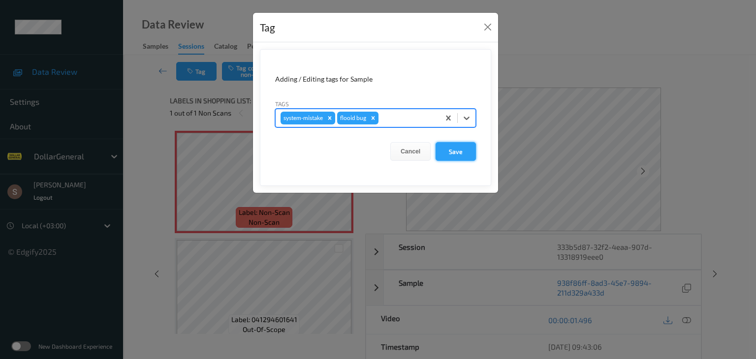
click at [459, 147] on button "Save" at bounding box center [456, 151] width 40 height 19
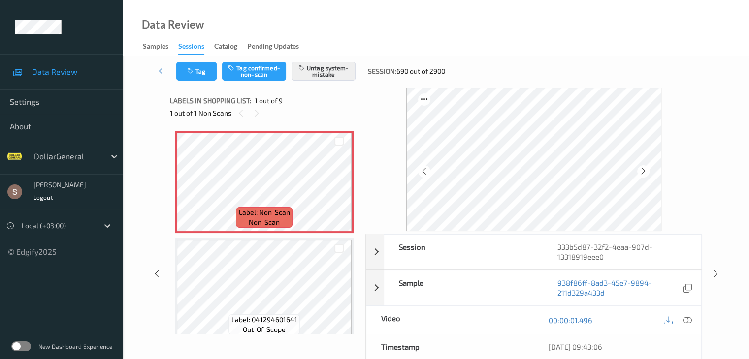
click at [165, 71] on icon at bounding box center [163, 71] width 9 height 10
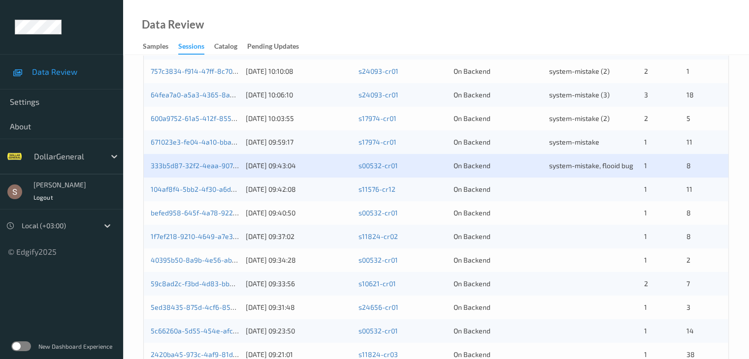
scroll to position [459, 0]
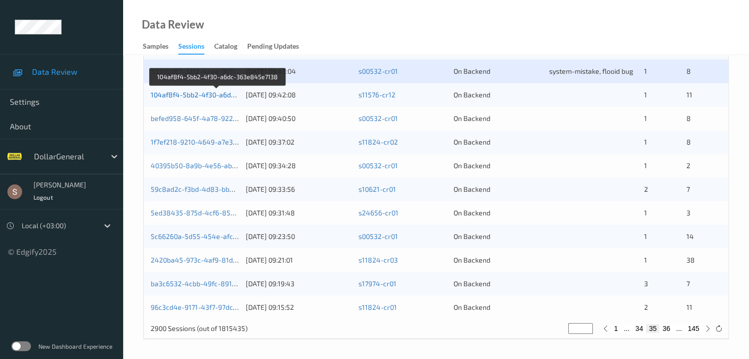
click at [203, 95] on link "104af8f4-5bb2-4f30-a6dc-363e845e7138" at bounding box center [218, 95] width 134 height 8
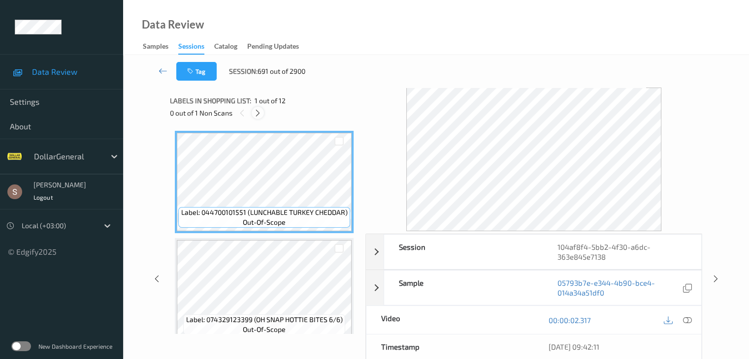
click at [256, 116] on icon at bounding box center [258, 113] width 8 height 9
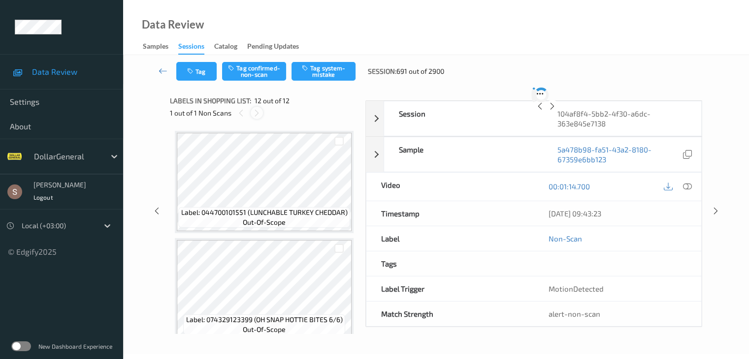
scroll to position [1078, 0]
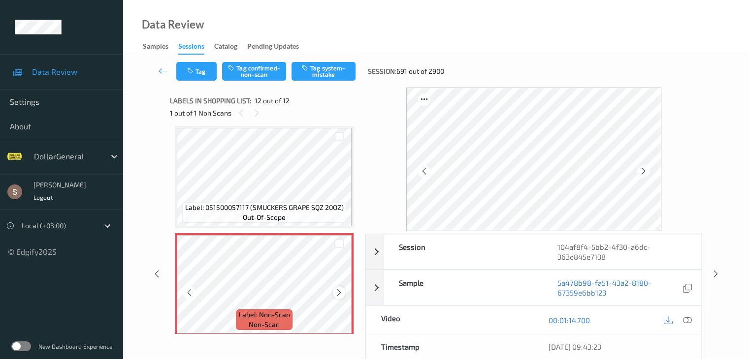
click at [339, 292] on icon at bounding box center [339, 292] width 8 height 9
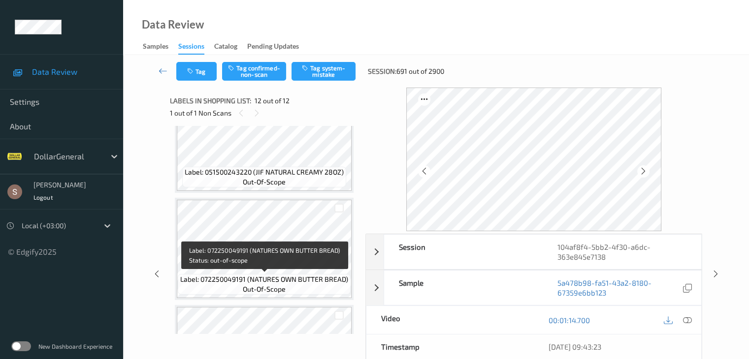
scroll to position [586, 0]
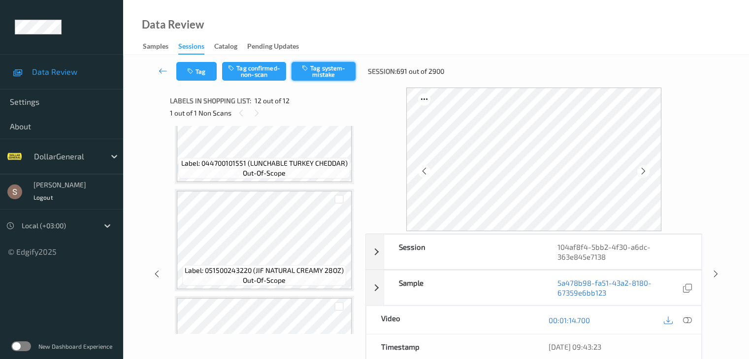
click at [314, 66] on button "Tag system-mistake" at bounding box center [323, 71] width 64 height 19
click at [165, 71] on icon at bounding box center [163, 71] width 9 height 10
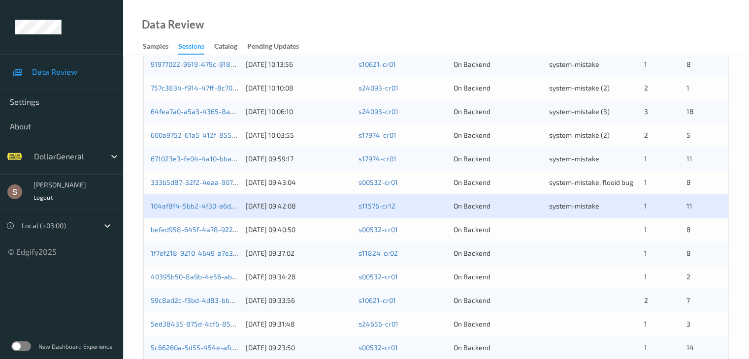
scroll to position [459, 0]
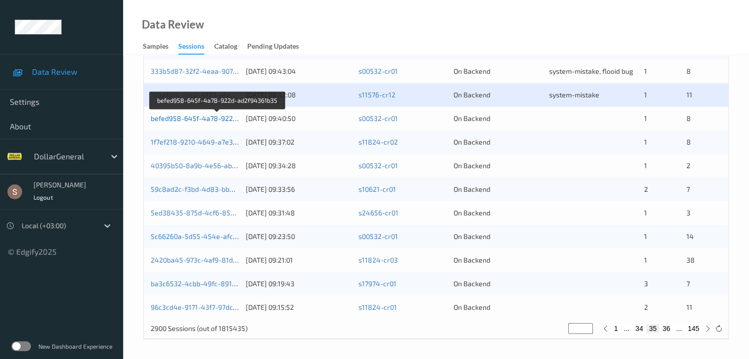
click at [204, 119] on link "befed958-645f-4a78-922d-ad2f94361b35" at bounding box center [218, 118] width 134 height 8
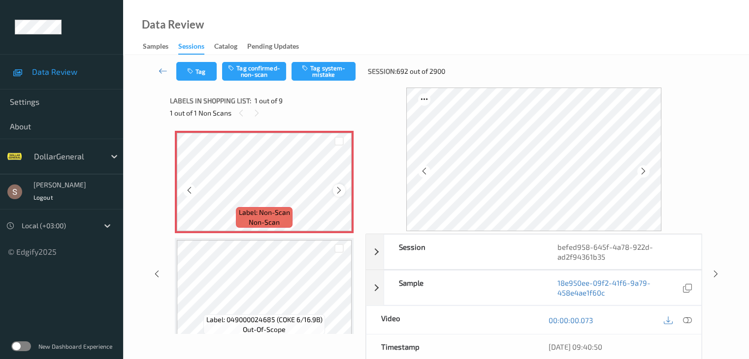
click at [341, 190] on icon at bounding box center [339, 190] width 8 height 9
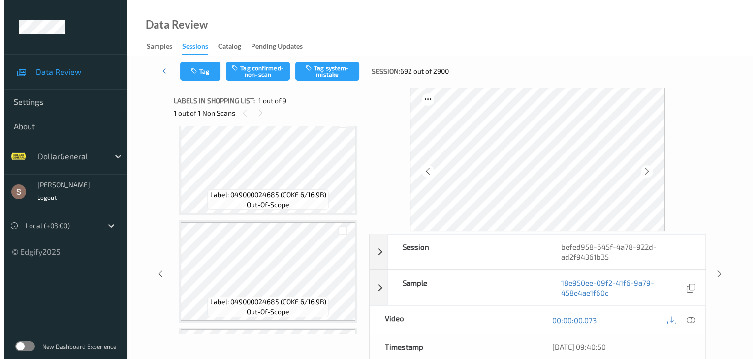
scroll to position [148, 0]
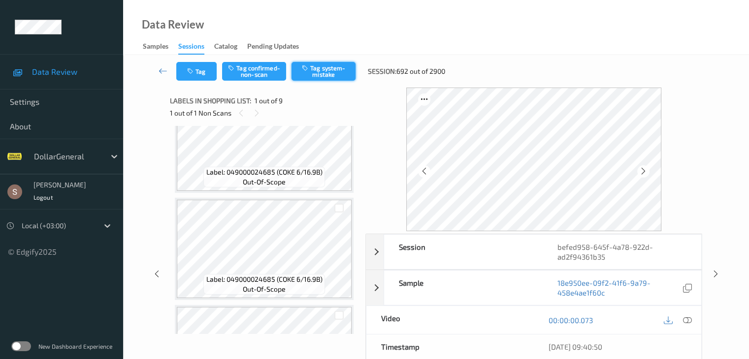
click at [311, 76] on button "Tag system-mistake" at bounding box center [323, 71] width 64 height 19
click at [209, 69] on button "Tag" at bounding box center [196, 71] width 40 height 19
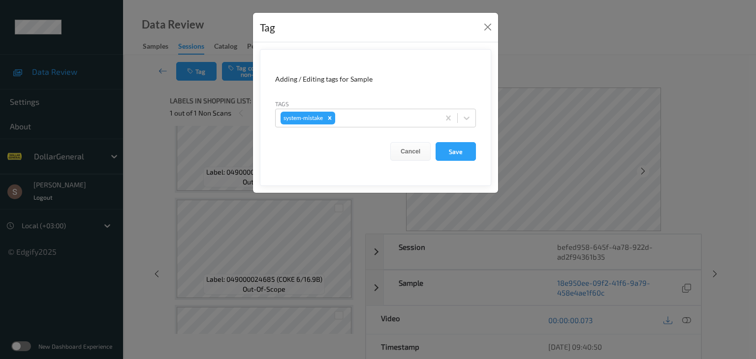
drag, startPoint x: 464, startPoint y: 122, endPoint x: 461, endPoint y: 130, distance: 9.0
click at [465, 122] on icon at bounding box center [467, 118] width 10 height 10
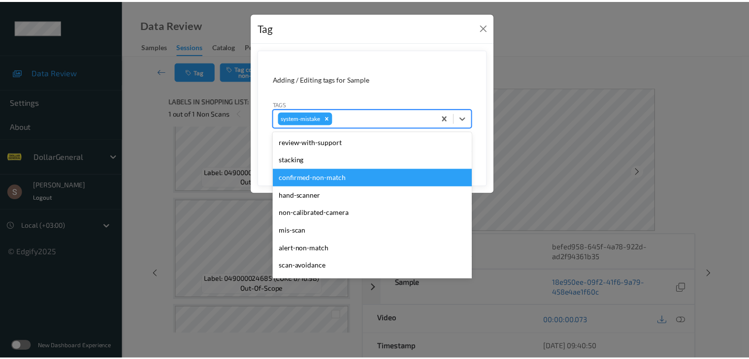
scroll to position [246, 0]
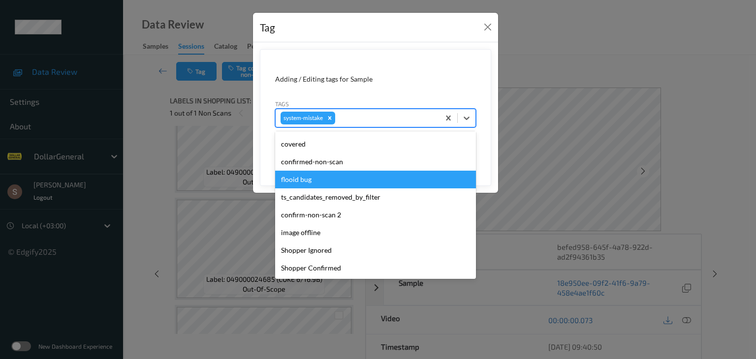
click at [315, 180] on div "flooid bug" at bounding box center [375, 180] width 201 height 18
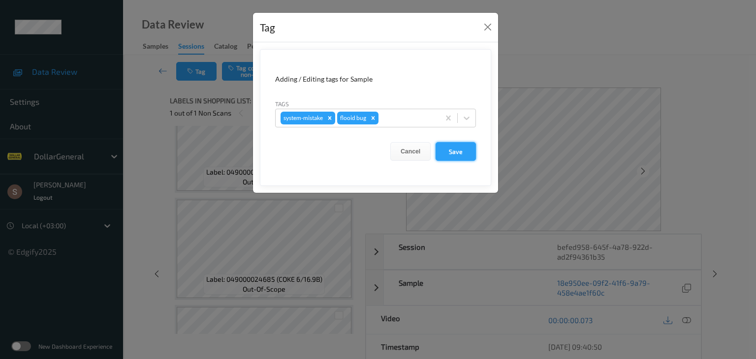
click at [445, 158] on button "Save" at bounding box center [456, 151] width 40 height 19
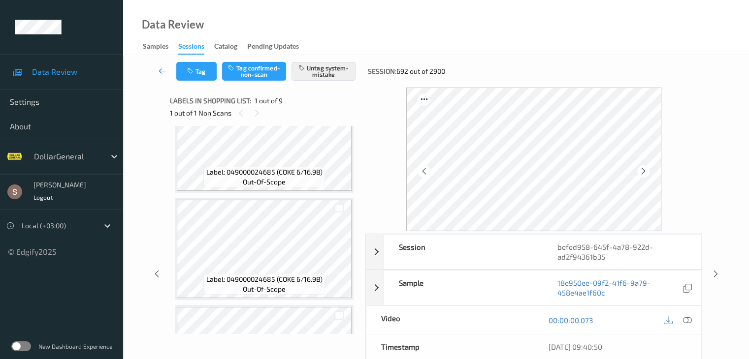
click at [160, 67] on icon at bounding box center [163, 71] width 9 height 10
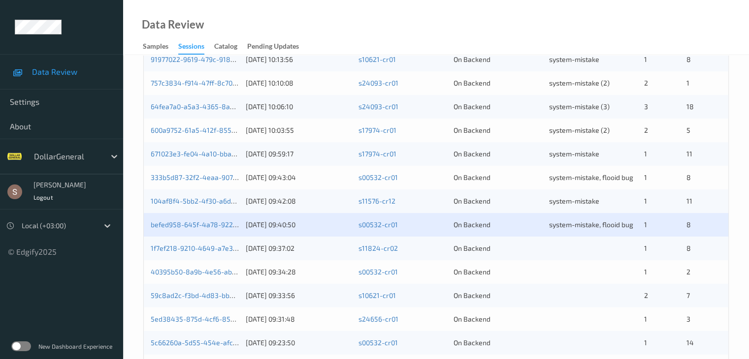
scroll to position [459, 0]
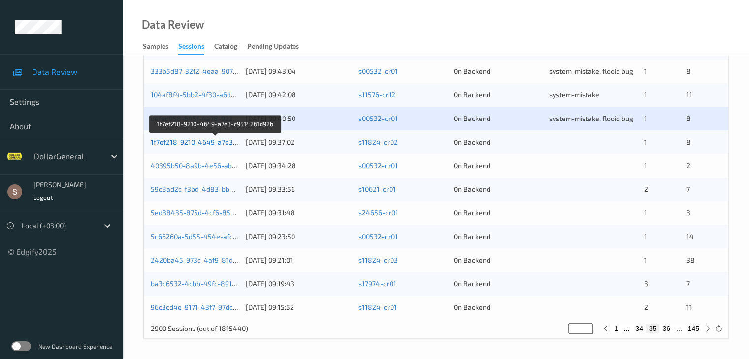
click at [192, 145] on link "1f7ef218-9210-4649-a7e3-c9514261d92b" at bounding box center [216, 142] width 130 height 8
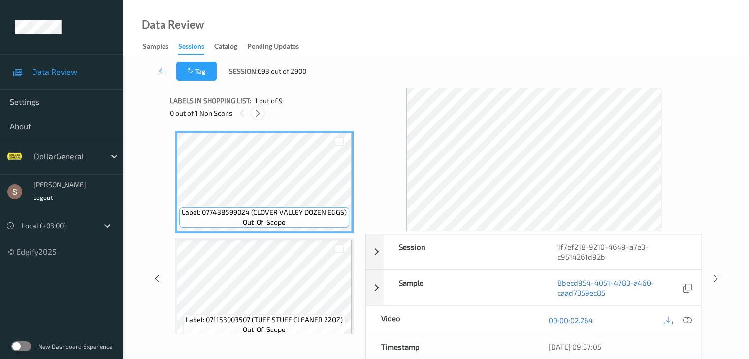
click at [258, 113] on icon at bounding box center [258, 113] width 8 height 9
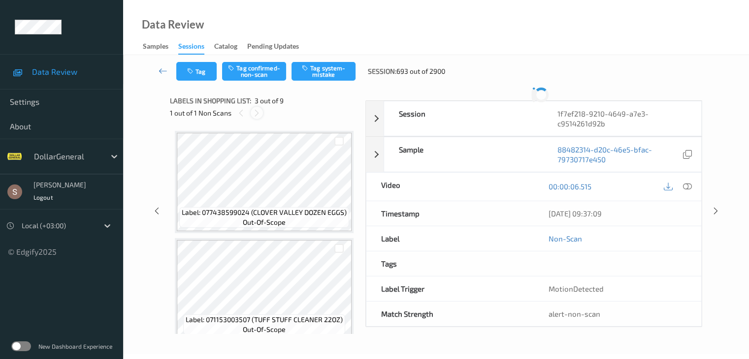
scroll to position [112, 0]
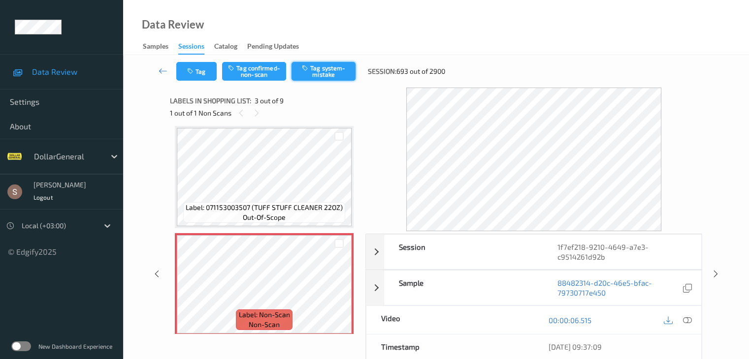
click at [308, 71] on icon "button" at bounding box center [306, 67] width 8 height 7
click at [162, 67] on icon at bounding box center [163, 71] width 9 height 10
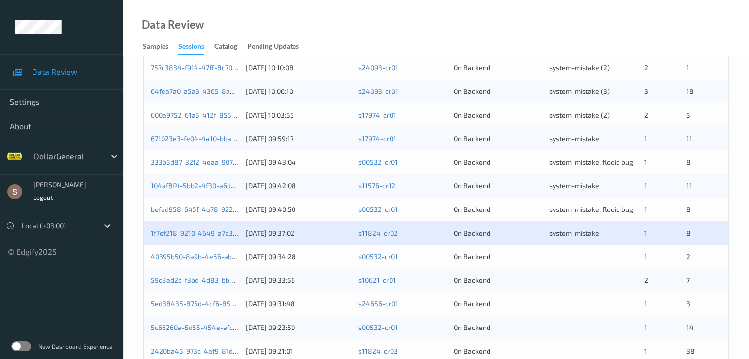
scroll to position [459, 0]
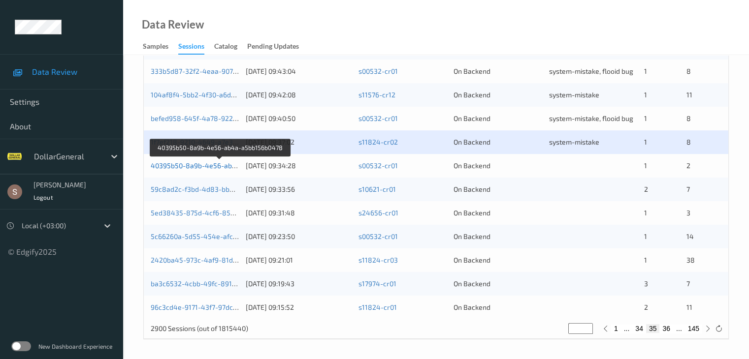
click at [218, 168] on link "40395b50-8a9b-4e56-ab4a-a5bb156b0478" at bounding box center [220, 165] width 139 height 8
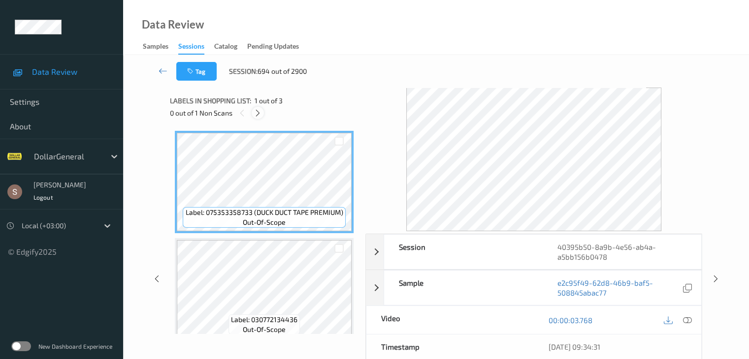
click at [258, 113] on icon at bounding box center [258, 113] width 8 height 9
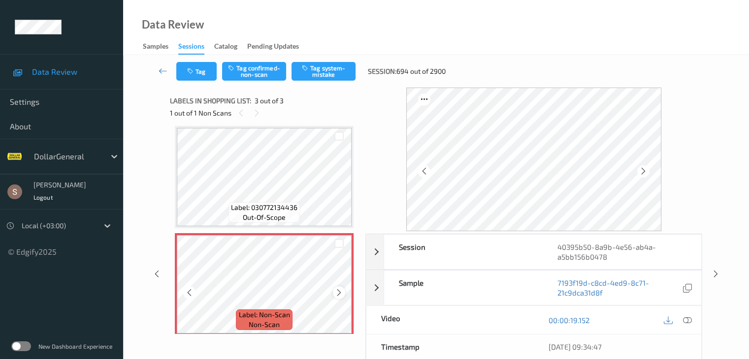
click at [341, 297] on icon at bounding box center [339, 292] width 8 height 9
click at [328, 80] on button "Tag system-mistake" at bounding box center [323, 71] width 64 height 19
click at [163, 71] on icon at bounding box center [163, 71] width 9 height 10
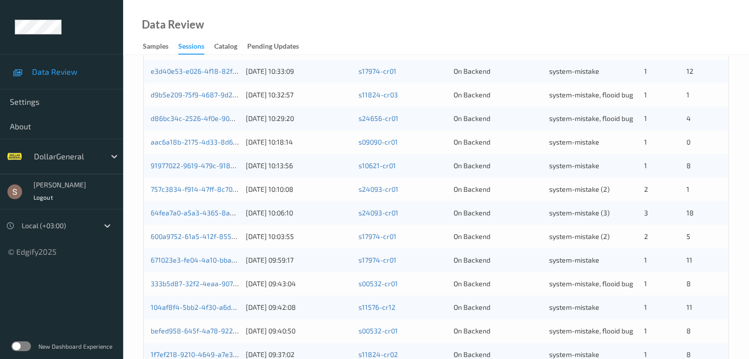
scroll to position [459, 0]
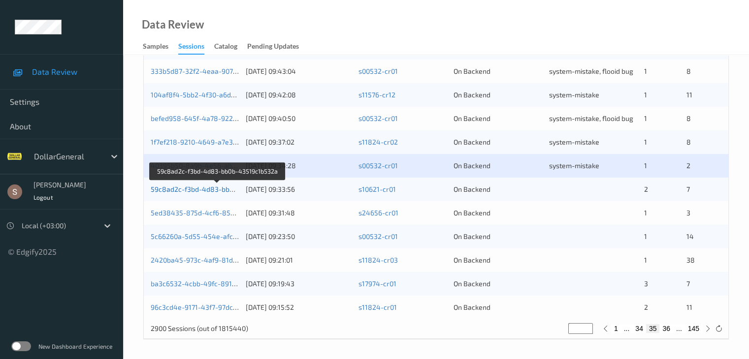
click at [206, 191] on link "59c8ad2c-f3bd-4d83-bb0b-43519c1b532a" at bounding box center [218, 189] width 135 height 8
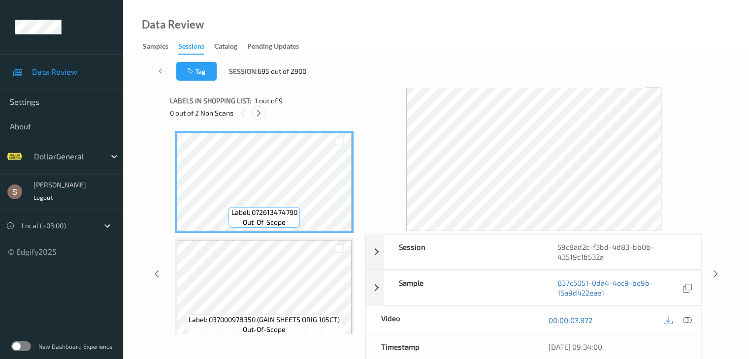
click at [259, 114] on icon at bounding box center [258, 113] width 8 height 9
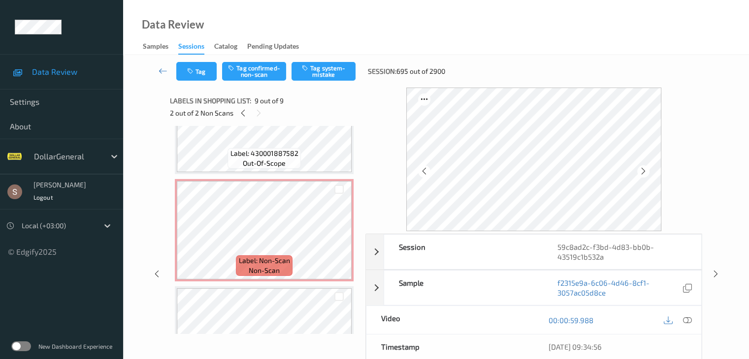
scroll to position [467, 0]
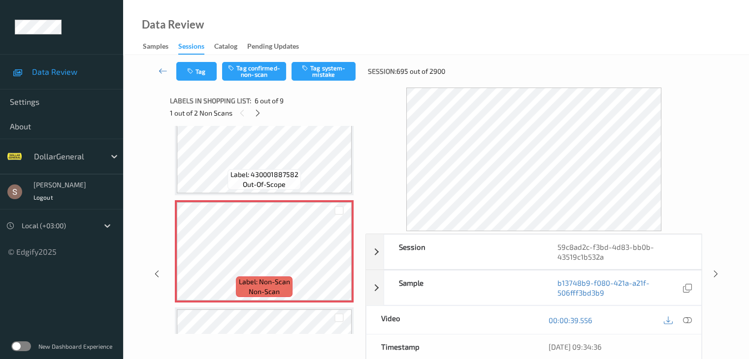
click at [694, 320] on div "00:00:39.556" at bounding box center [617, 320] width 167 height 28
click at [692, 320] on div at bounding box center [686, 320] width 13 height 13
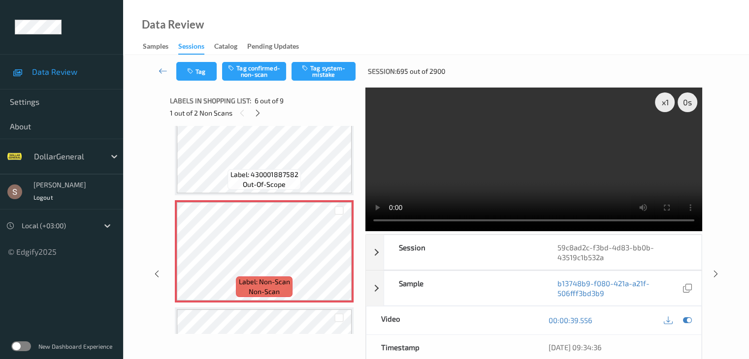
click at [551, 162] on video at bounding box center [533, 160] width 337 height 144
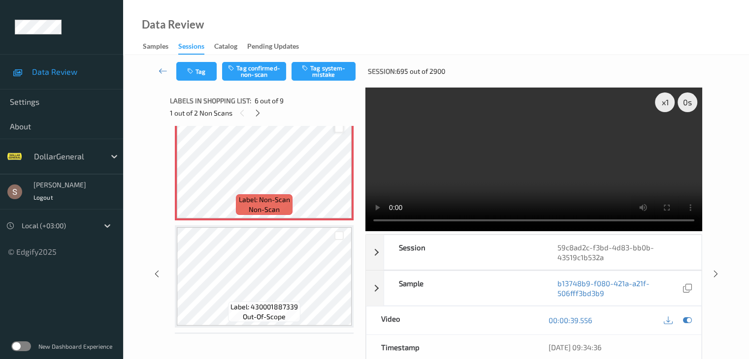
scroll to position [566, 0]
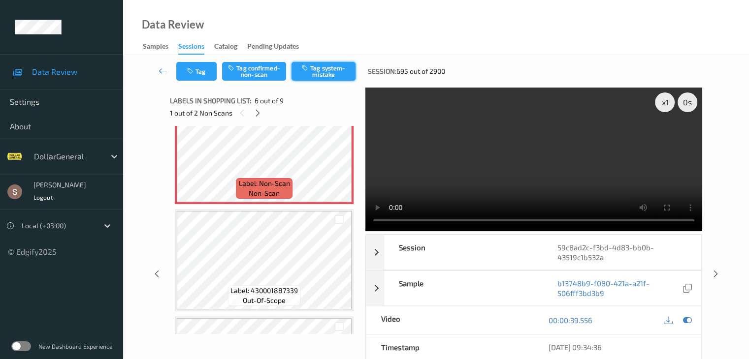
click at [315, 75] on button "Tag system-mistake" at bounding box center [323, 71] width 64 height 19
click at [258, 110] on icon at bounding box center [258, 113] width 8 height 9
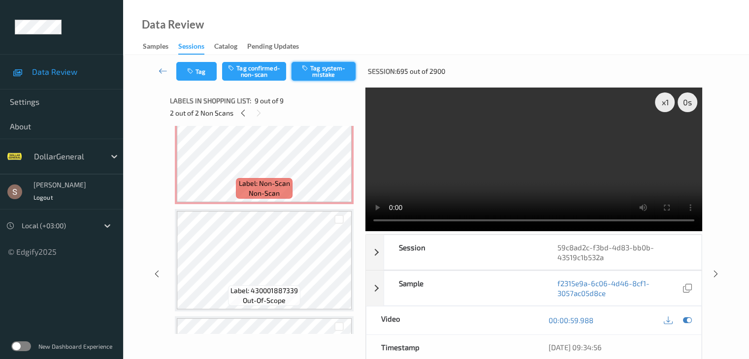
scroll to position [756, 0]
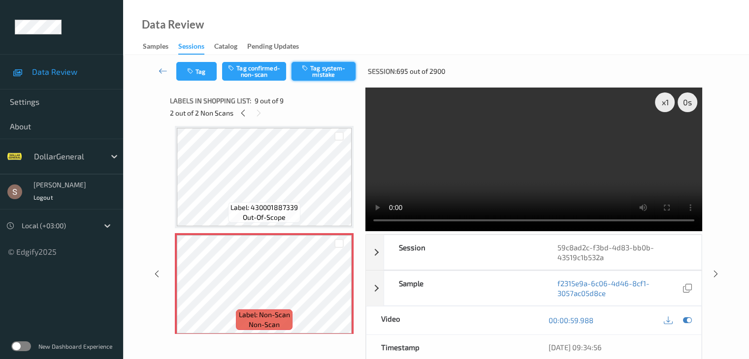
click at [311, 69] on button "Tag system-mistake" at bounding box center [323, 71] width 64 height 19
click at [165, 70] on icon at bounding box center [163, 71] width 9 height 10
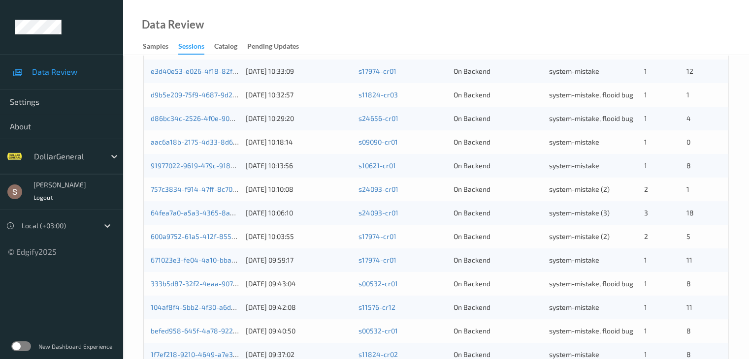
scroll to position [459, 0]
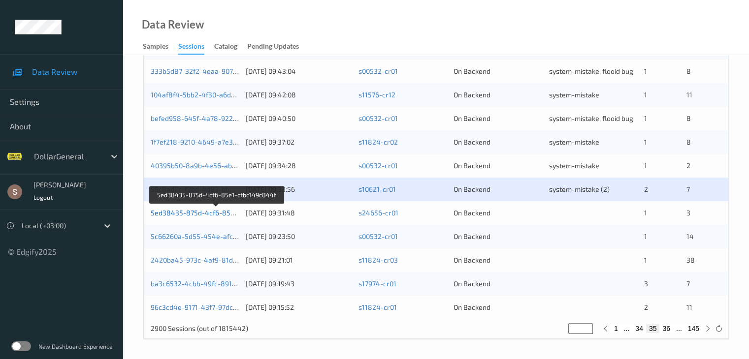
click at [196, 210] on link "5ed38435-875d-4cf6-85e1-cfbc149c844f" at bounding box center [217, 213] width 133 height 8
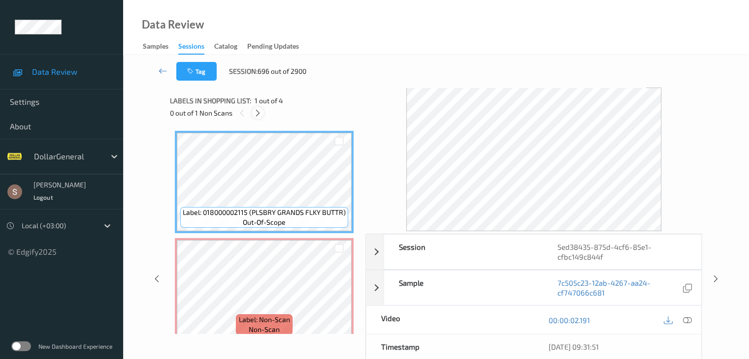
click at [254, 113] on icon at bounding box center [258, 113] width 8 height 9
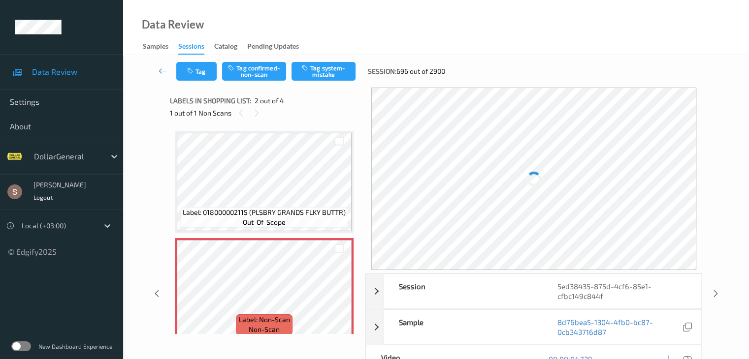
scroll to position [5, 0]
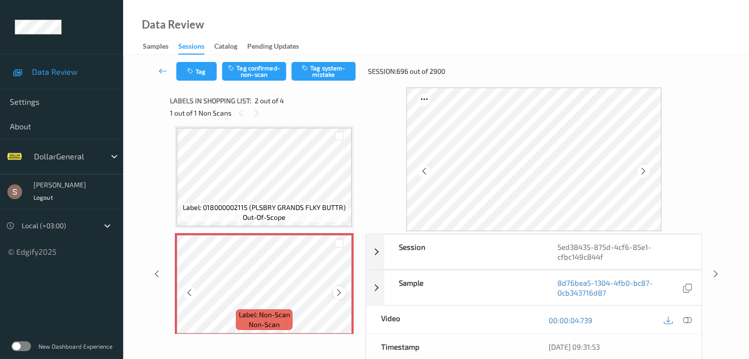
click at [340, 294] on icon at bounding box center [339, 292] width 8 height 9
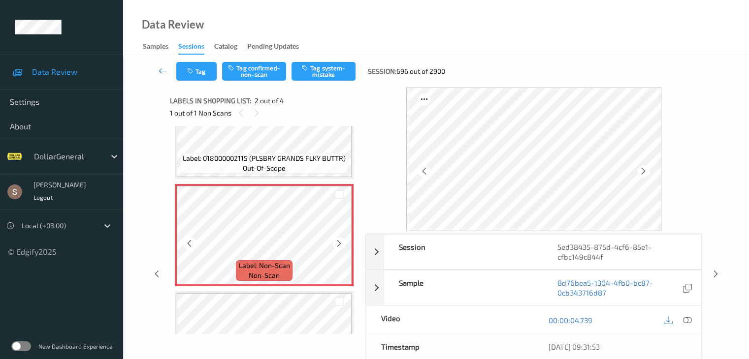
scroll to position [103, 0]
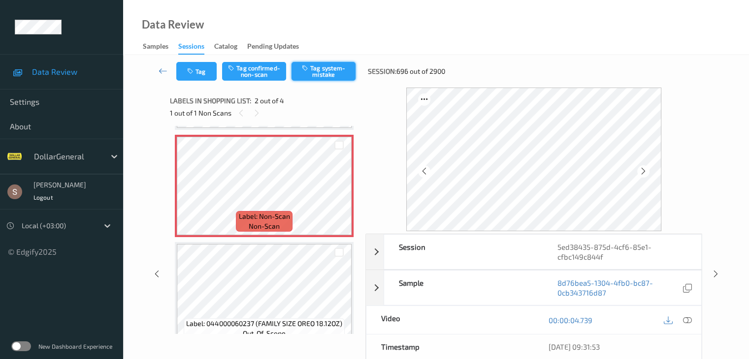
click at [317, 73] on button "Tag system-mistake" at bounding box center [323, 71] width 64 height 19
click at [165, 69] on icon at bounding box center [163, 71] width 9 height 10
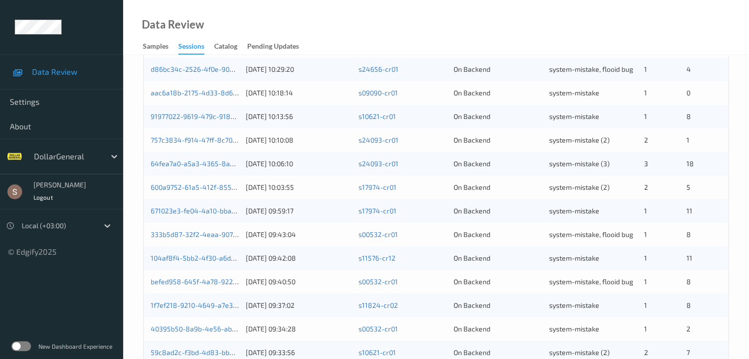
scroll to position [459, 0]
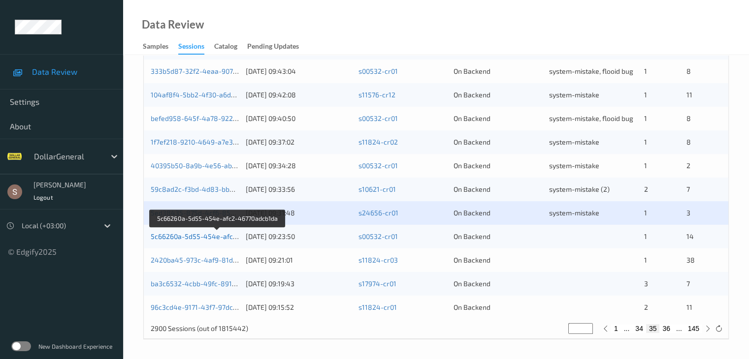
click at [201, 236] on link "5c66260a-5d55-454e-afc2-46770adcb1da" at bounding box center [218, 236] width 134 height 8
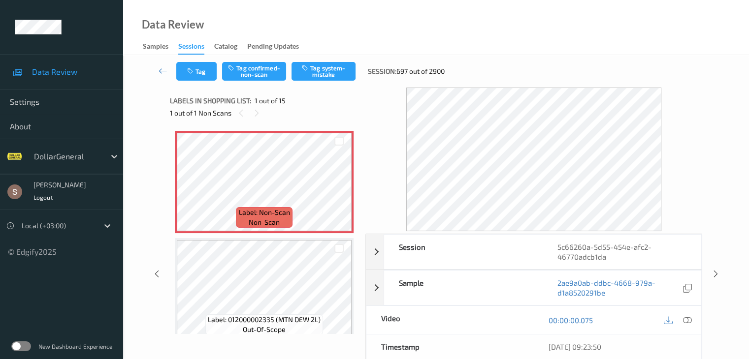
click at [319, 60] on div "Tag Tag confirmed-non-scan Tag system-mistake Session: 697 out of 2900" at bounding box center [435, 71] width 585 height 32
click at [317, 76] on button "Tag system-mistake" at bounding box center [323, 71] width 64 height 19
click at [202, 73] on button "Tag" at bounding box center [196, 71] width 40 height 19
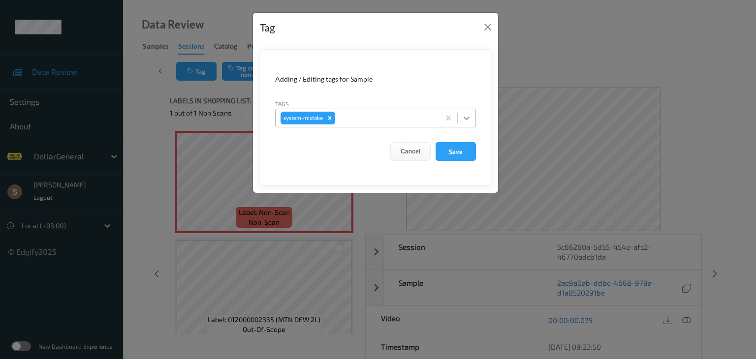
click at [466, 126] on div at bounding box center [467, 118] width 18 height 18
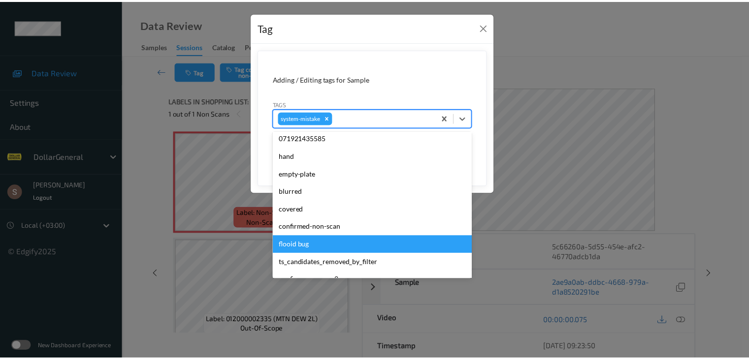
scroll to position [246, 0]
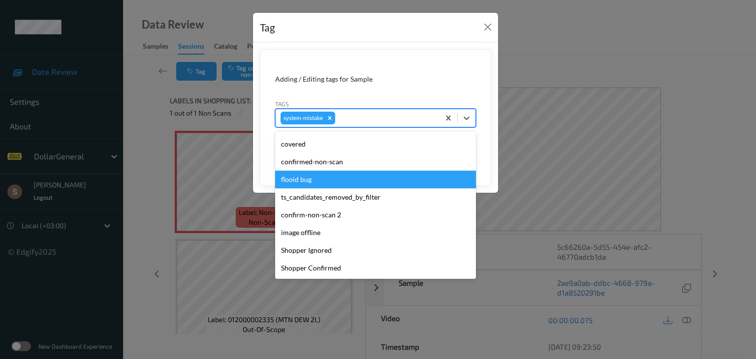
click at [349, 181] on div "flooid bug" at bounding box center [375, 180] width 201 height 18
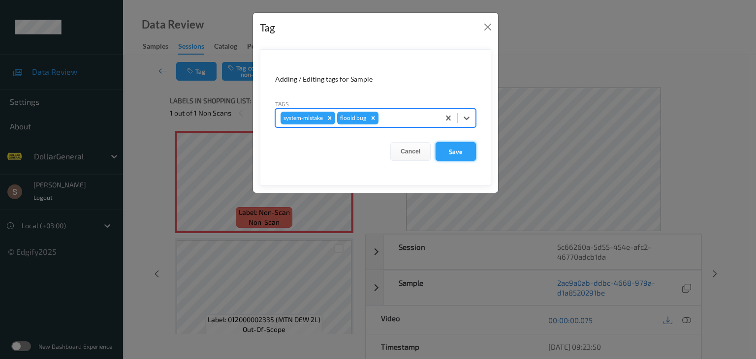
click at [457, 153] on button "Save" at bounding box center [456, 151] width 40 height 19
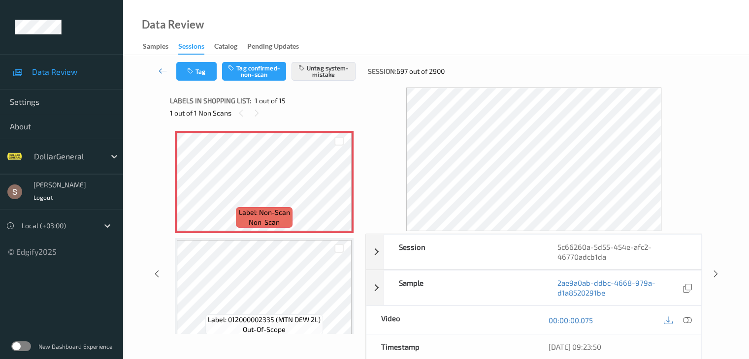
click at [165, 72] on icon at bounding box center [163, 71] width 9 height 10
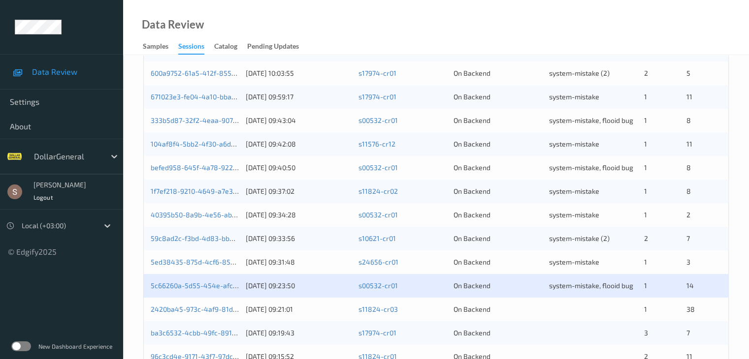
scroll to position [459, 0]
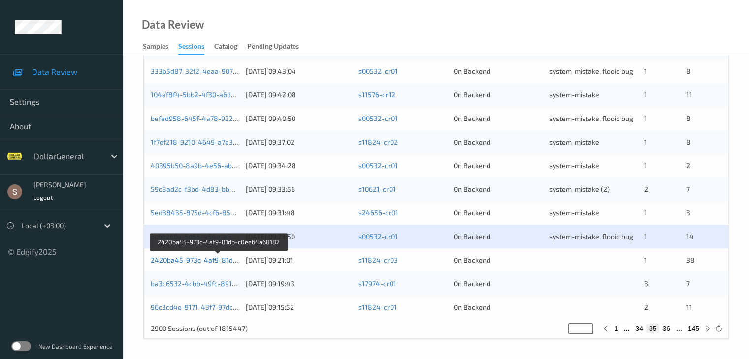
click at [172, 258] on link "2420ba45-973c-4af9-81db-c0ee64a68182" at bounding box center [219, 260] width 136 height 8
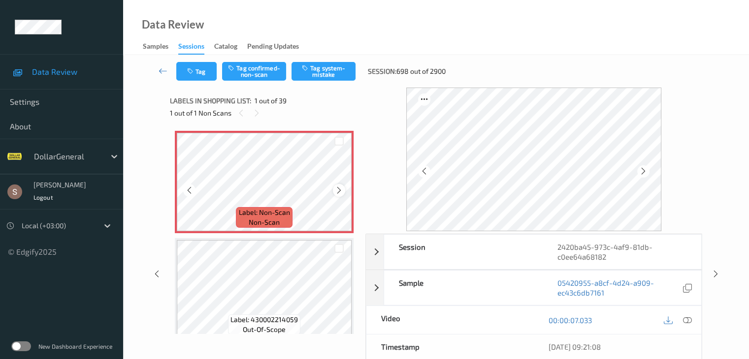
click at [335, 190] on icon at bounding box center [339, 190] width 8 height 9
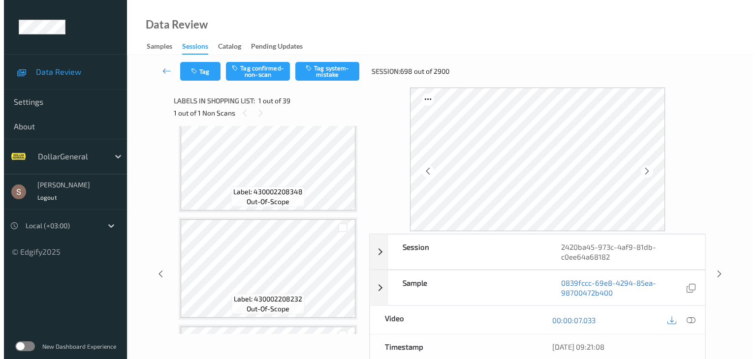
scroll to position [788, 0]
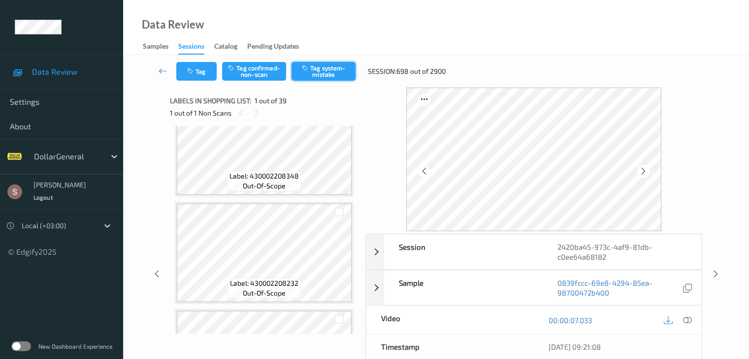
click at [317, 72] on button "Tag system-mistake" at bounding box center [323, 71] width 64 height 19
click at [197, 72] on button "Tag" at bounding box center [196, 71] width 40 height 19
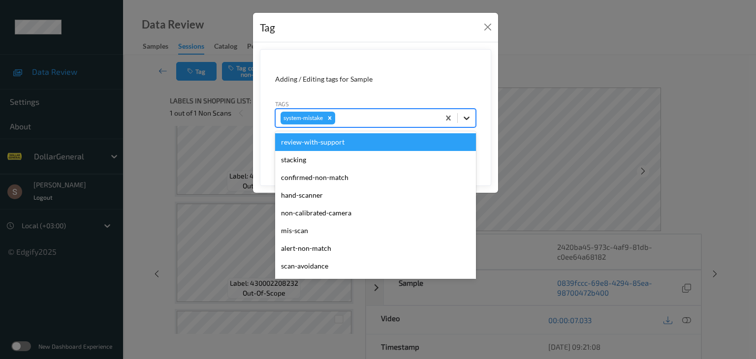
click at [466, 120] on icon at bounding box center [467, 118] width 10 height 10
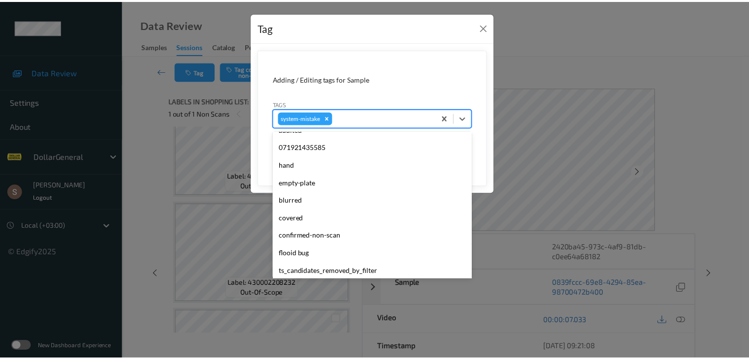
scroll to position [246, 0]
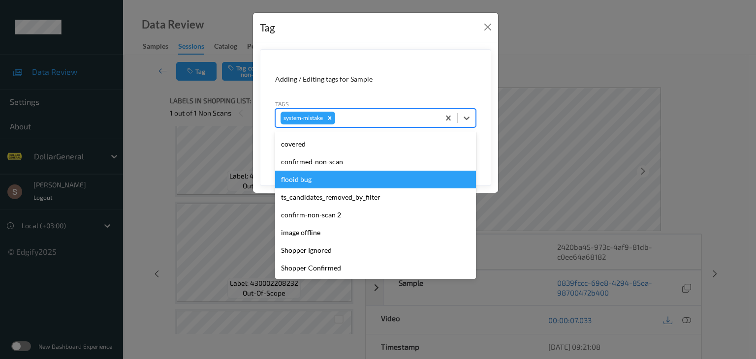
click at [345, 176] on div "flooid bug" at bounding box center [375, 180] width 201 height 18
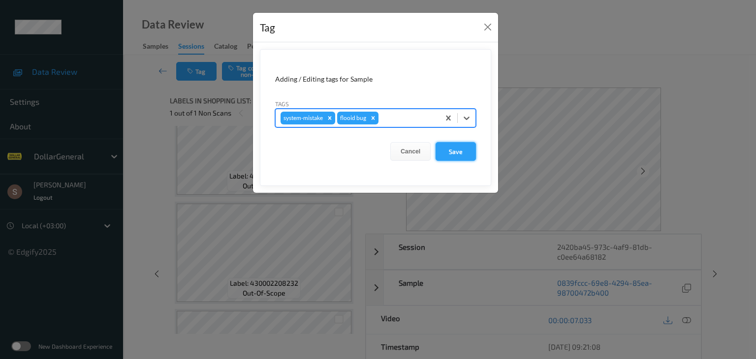
click at [441, 158] on button "Save" at bounding box center [456, 151] width 40 height 19
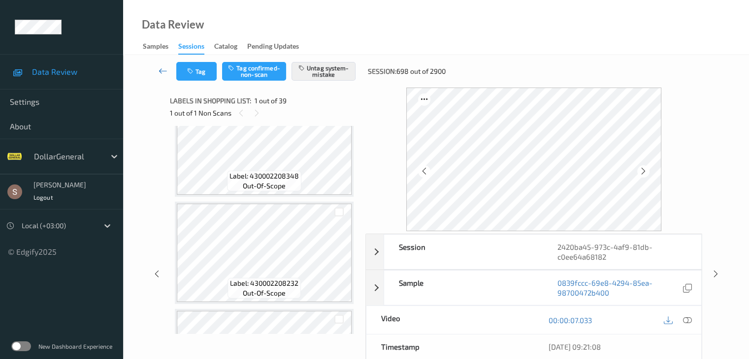
click at [161, 71] on icon at bounding box center [163, 71] width 9 height 10
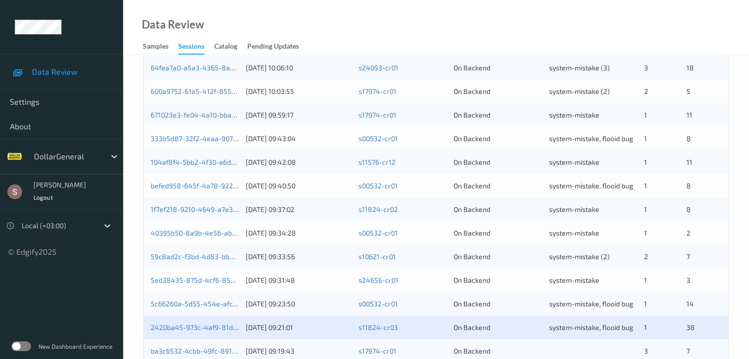
scroll to position [459, 0]
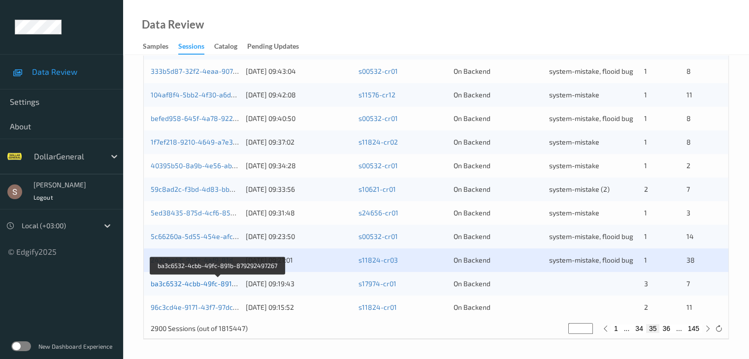
click at [169, 287] on link "ba3c6532-4cbb-49fc-891b-879292497267" at bounding box center [218, 284] width 135 height 8
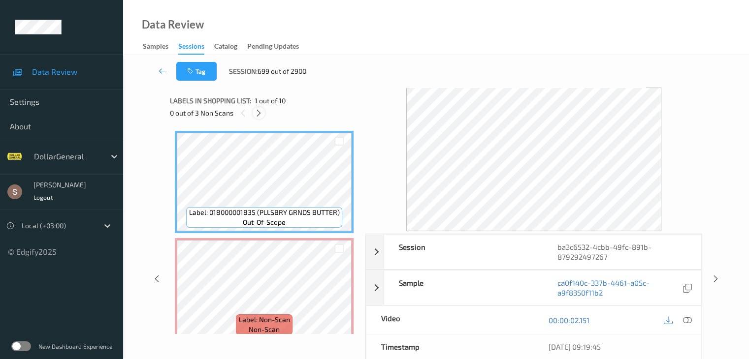
click at [257, 115] on icon at bounding box center [258, 113] width 8 height 9
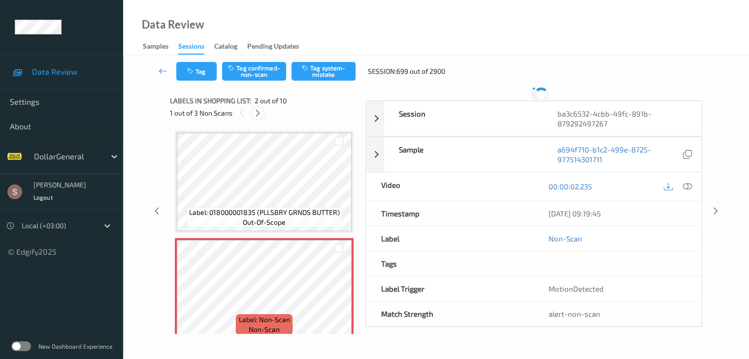
scroll to position [5, 0]
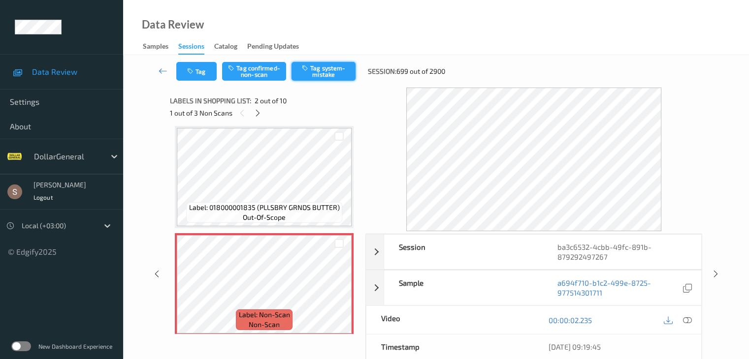
click at [325, 68] on button "Tag system-mistake" at bounding box center [323, 71] width 64 height 19
click at [259, 117] on icon at bounding box center [258, 113] width 8 height 9
click at [345, 71] on button "Tag system-mistake" at bounding box center [323, 71] width 64 height 19
click at [260, 113] on icon at bounding box center [258, 113] width 8 height 9
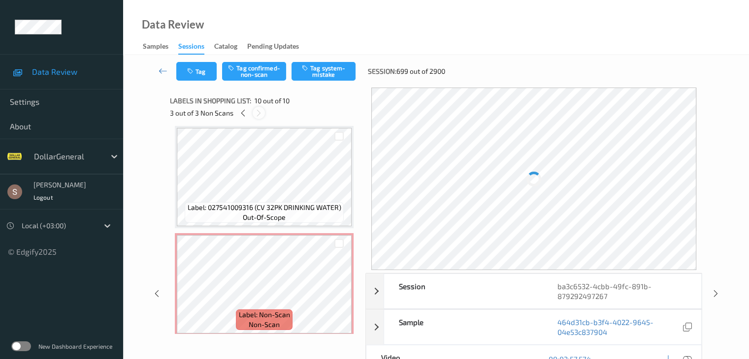
scroll to position [863, 0]
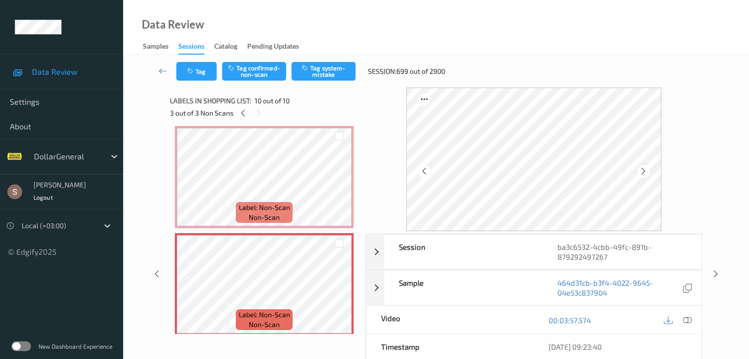
click at [331, 82] on div "Tag Tag confirmed-non-scan Tag system-mistake Session: 699 out of 2900" at bounding box center [435, 71] width 585 height 32
click at [330, 69] on button "Tag system-mistake" at bounding box center [323, 71] width 64 height 19
click at [169, 68] on link at bounding box center [163, 71] width 26 height 19
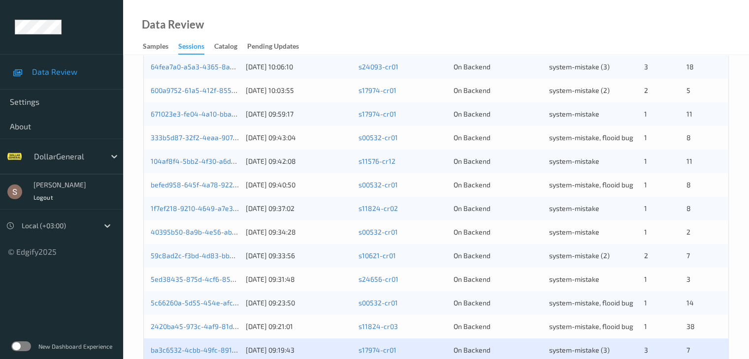
scroll to position [459, 0]
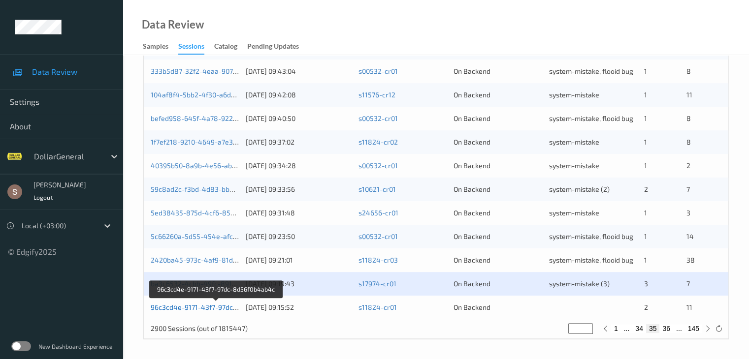
click at [211, 306] on link "96c3cd4e-9171-43f7-97dc-8d56f0b4ab4c" at bounding box center [217, 307] width 132 height 8
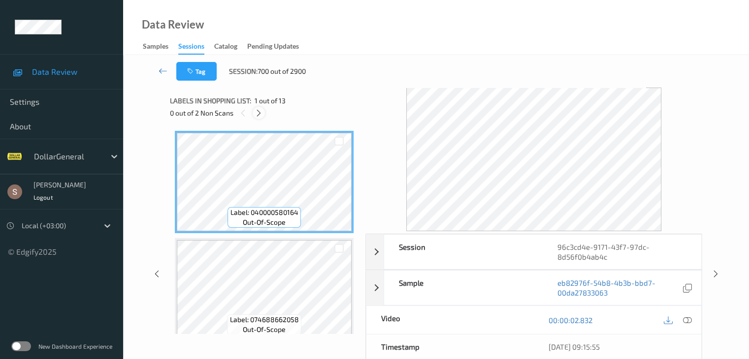
click at [259, 116] on icon at bounding box center [258, 113] width 8 height 9
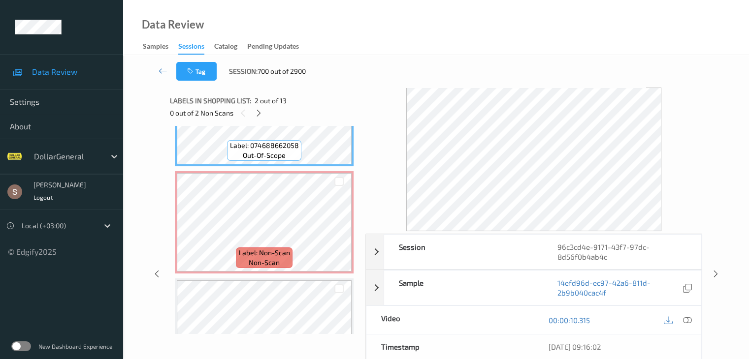
scroll to position [197, 0]
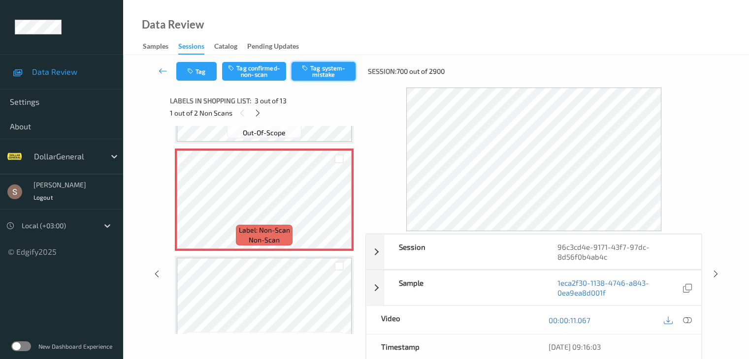
click at [323, 76] on button "Tag system-mistake" at bounding box center [323, 71] width 64 height 19
click at [260, 113] on icon at bounding box center [258, 113] width 8 height 9
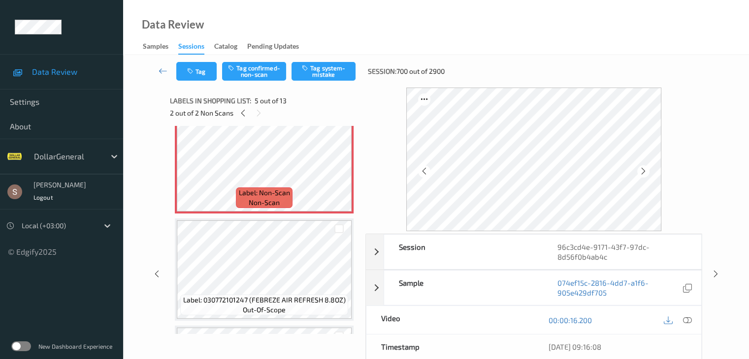
scroll to position [475, 0]
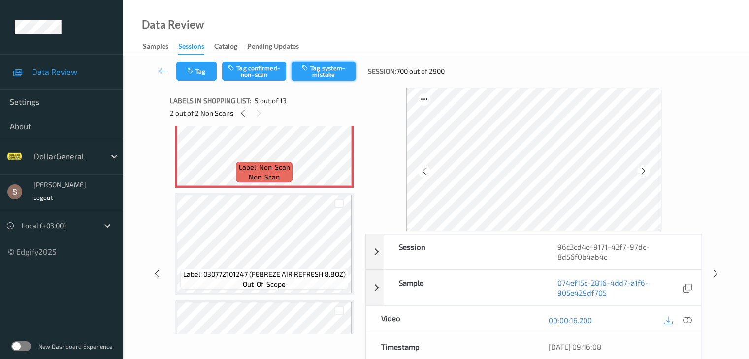
click at [314, 76] on button "Tag system-mistake" at bounding box center [323, 71] width 64 height 19
click at [164, 69] on icon at bounding box center [163, 71] width 9 height 10
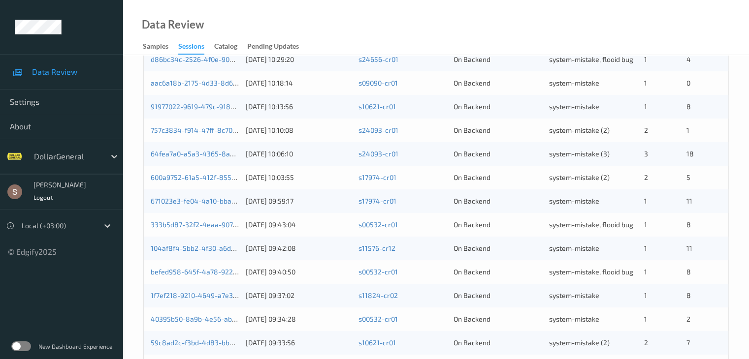
scroll to position [459, 0]
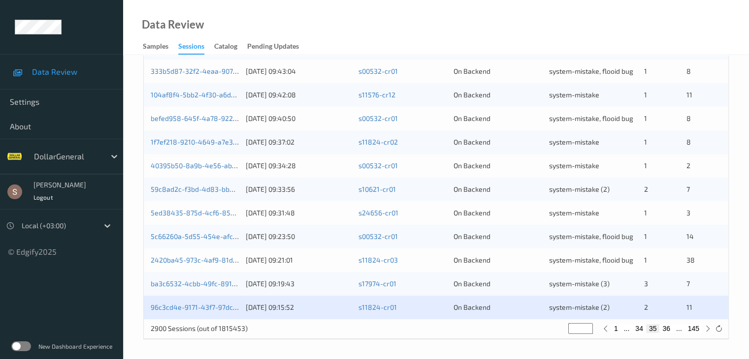
click at [639, 328] on button "34" at bounding box center [639, 328] width 14 height 9
type input "**"
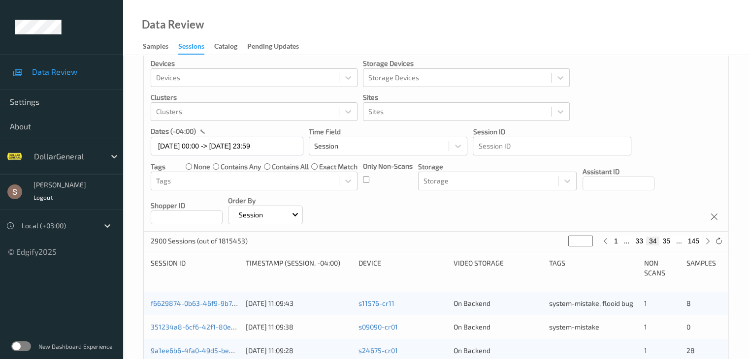
scroll to position [98, 0]
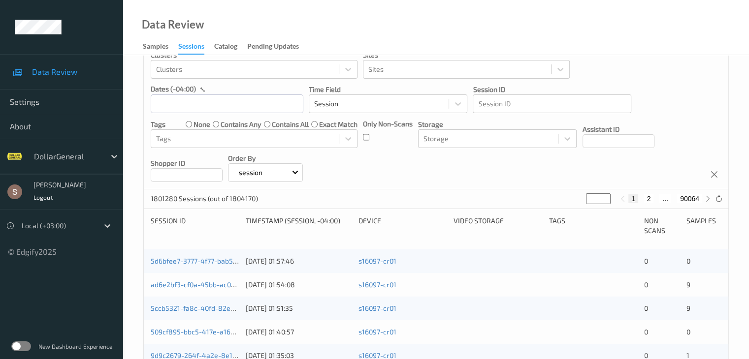
scroll to position [17, 0]
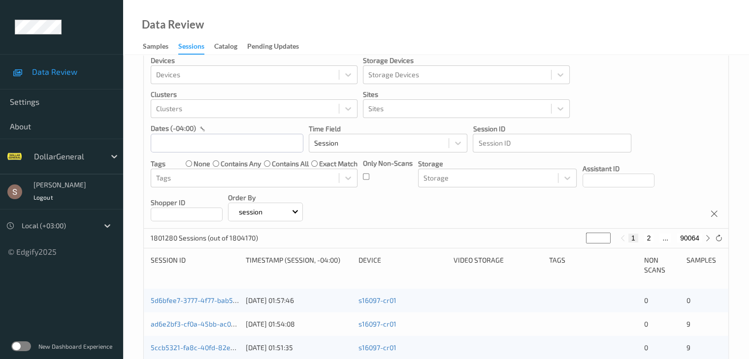
click at [90, 154] on div at bounding box center [67, 157] width 66 height 12
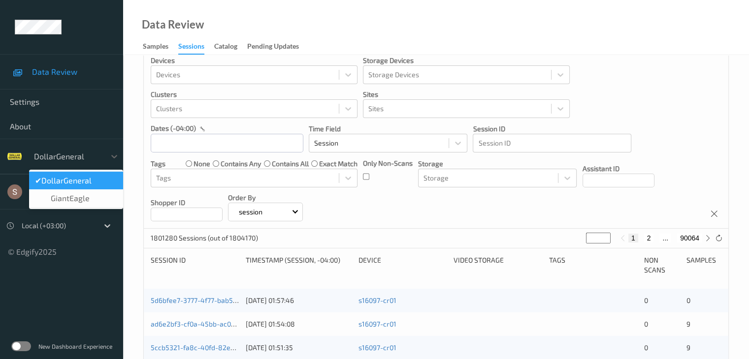
click at [90, 154] on div at bounding box center [67, 157] width 66 height 12
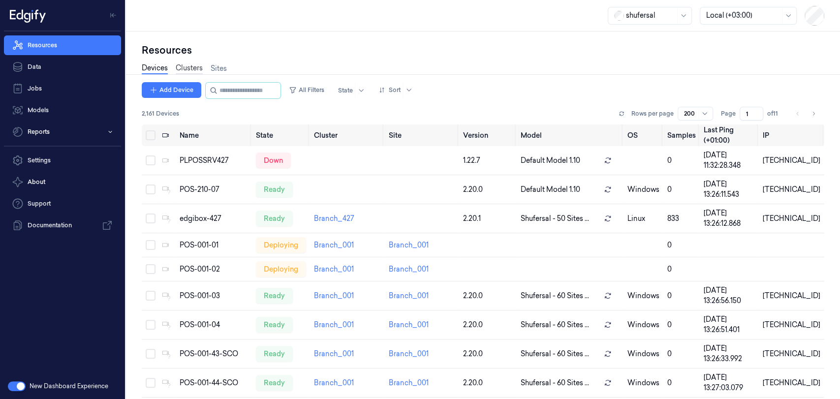
click at [201, 64] on link "Clusters" at bounding box center [189, 68] width 27 height 11
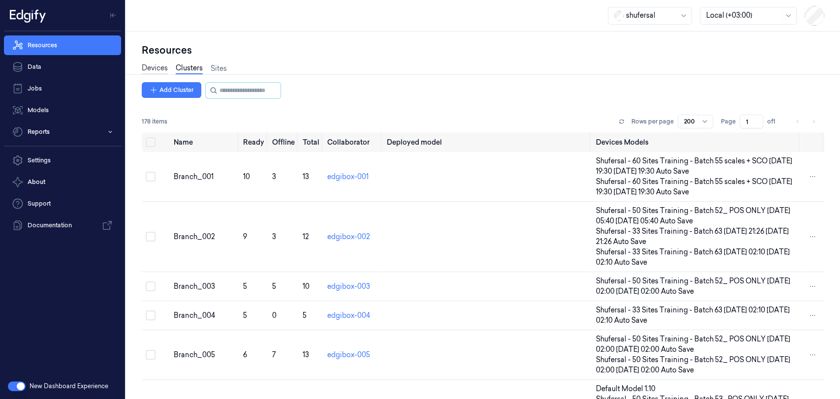
click at [154, 64] on link "Devices" at bounding box center [155, 68] width 26 height 11
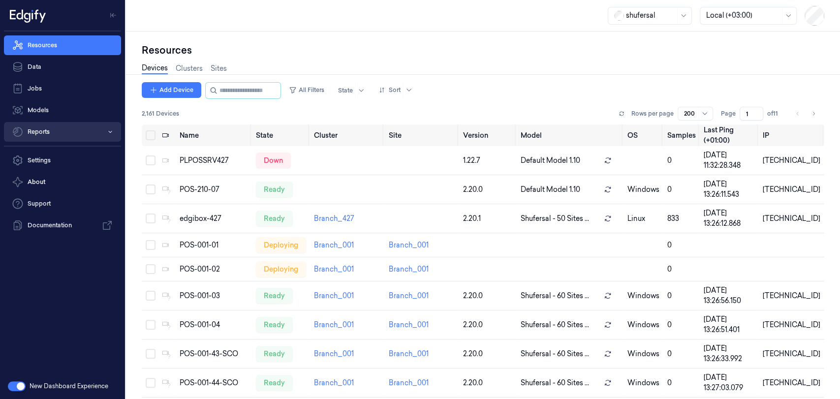
click at [62, 127] on button "Reports" at bounding box center [62, 132] width 117 height 20
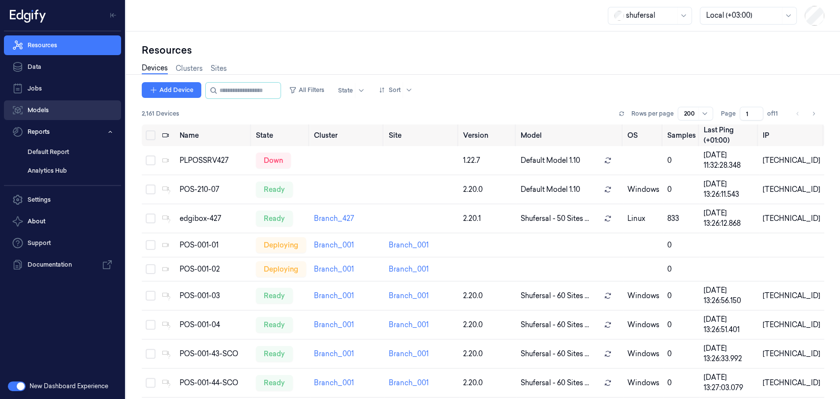
click at [61, 107] on link "Models" at bounding box center [62, 110] width 117 height 20
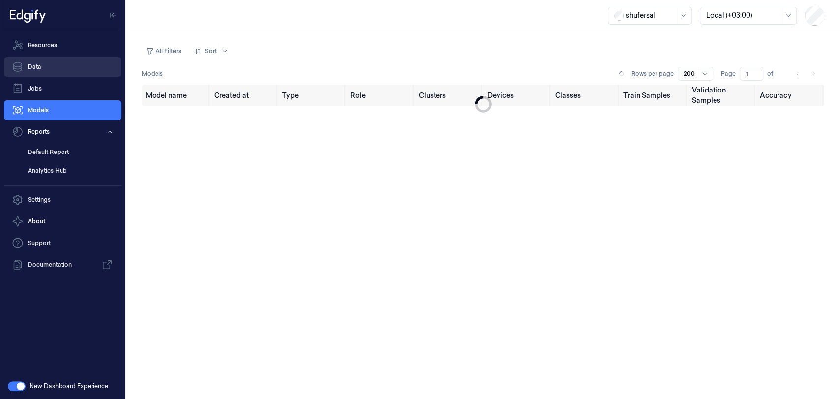
click at [67, 64] on link "Data" at bounding box center [62, 67] width 117 height 20
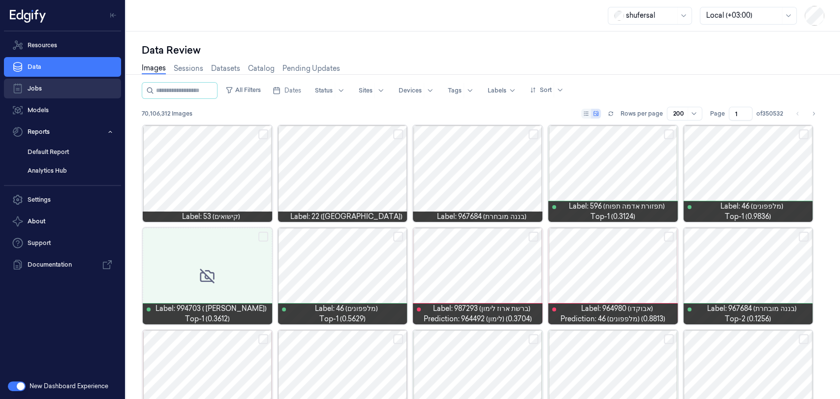
click at [59, 86] on link "Jobs" at bounding box center [62, 89] width 117 height 20
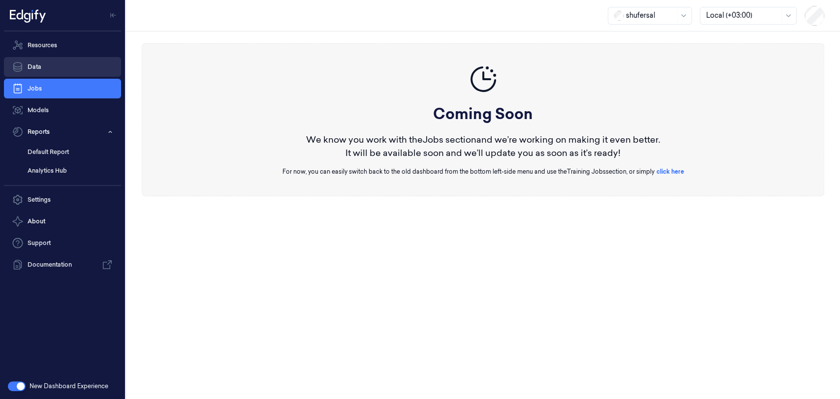
click at [61, 63] on link "Data" at bounding box center [62, 67] width 117 height 20
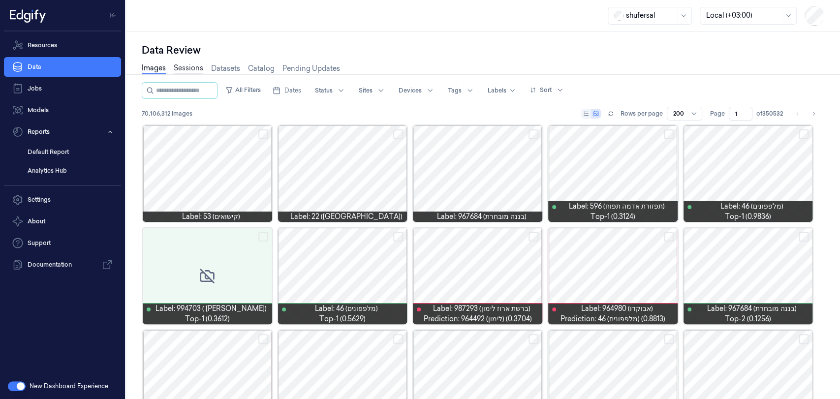
click at [193, 67] on link "Sessions" at bounding box center [189, 68] width 30 height 11
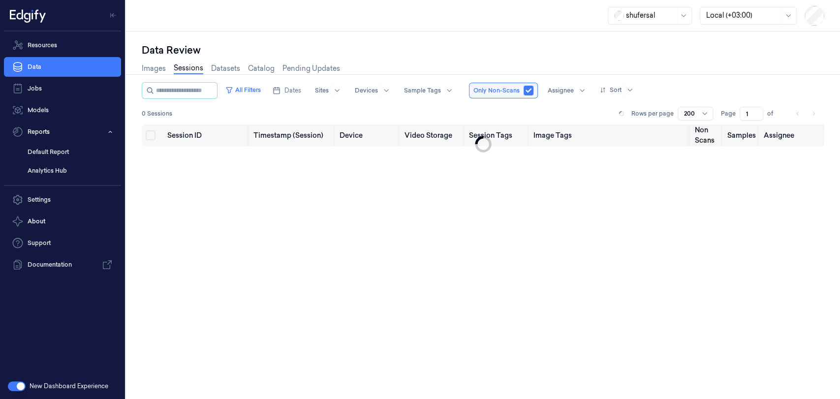
click at [667, 13] on div at bounding box center [650, 15] width 49 height 10
click at [651, 55] on div "waitrose" at bounding box center [635, 53] width 42 height 10
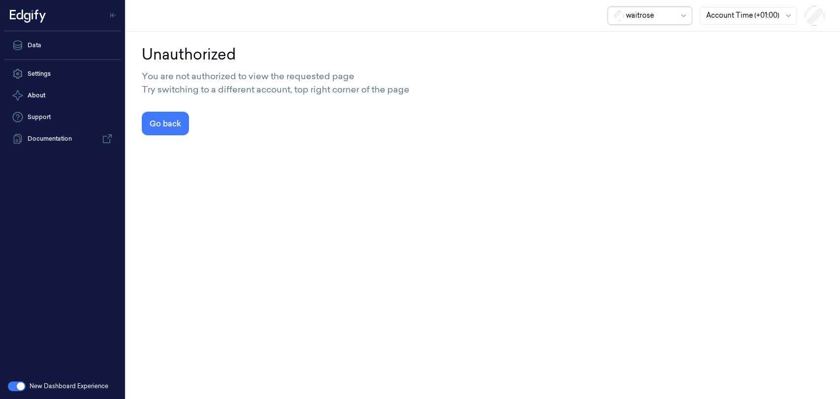
click at [218, 212] on div "Unauthorized You are not authorized to view the requested page Try switching to…" at bounding box center [483, 216] width 714 height 368
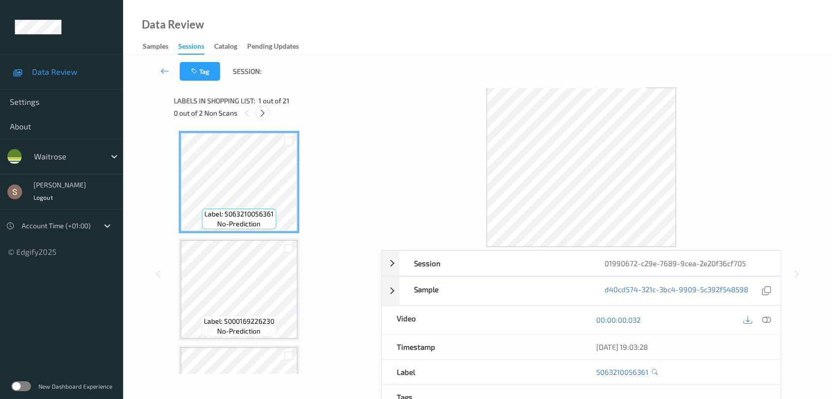
click at [265, 111] on icon at bounding box center [262, 113] width 8 height 9
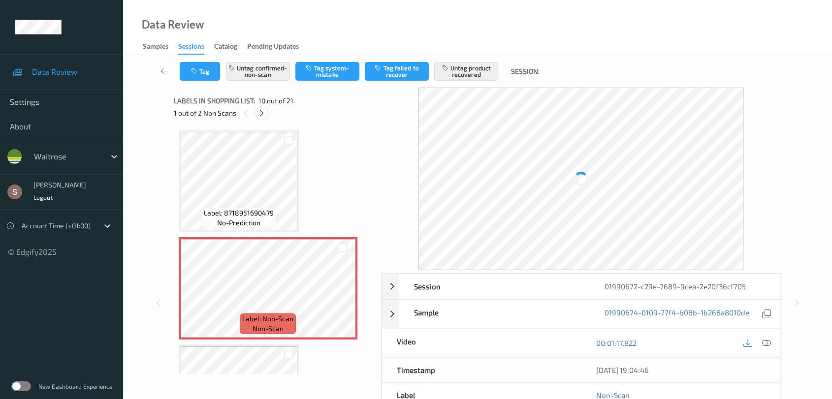
click at [261, 116] on icon at bounding box center [261, 113] width 8 height 9
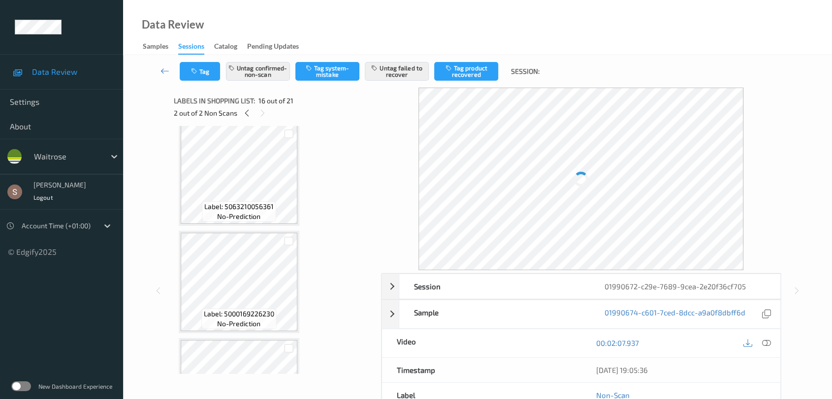
scroll to position [0, 0]
click at [771, 358] on div "01/09/2025 19:05:36" at bounding box center [680, 370] width 199 height 25
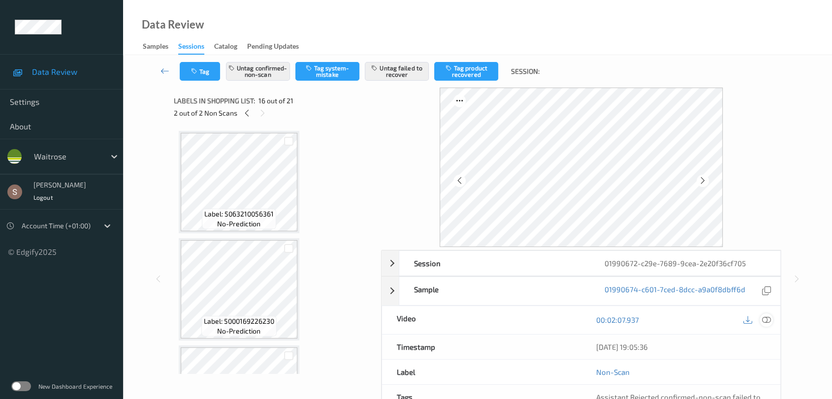
click at [771, 323] on div at bounding box center [766, 320] width 13 height 13
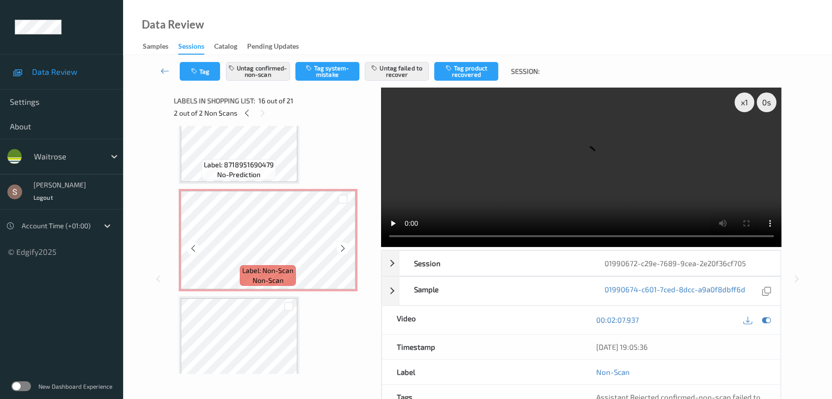
scroll to position [984, 0]
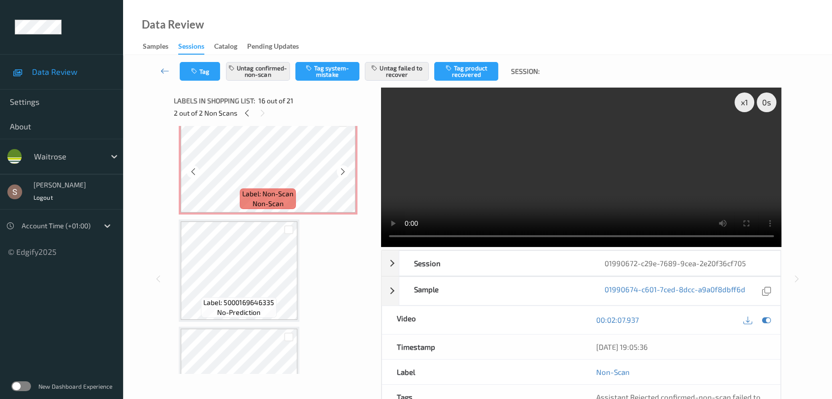
click at [575, 155] on video at bounding box center [581, 167] width 401 height 159
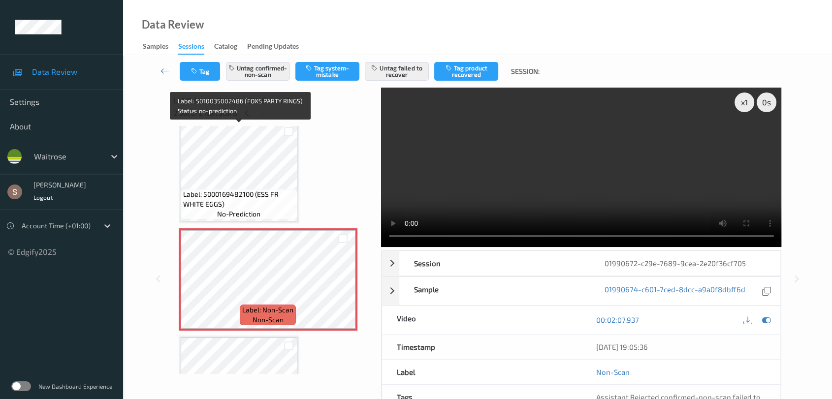
scroll to position [1531, 0]
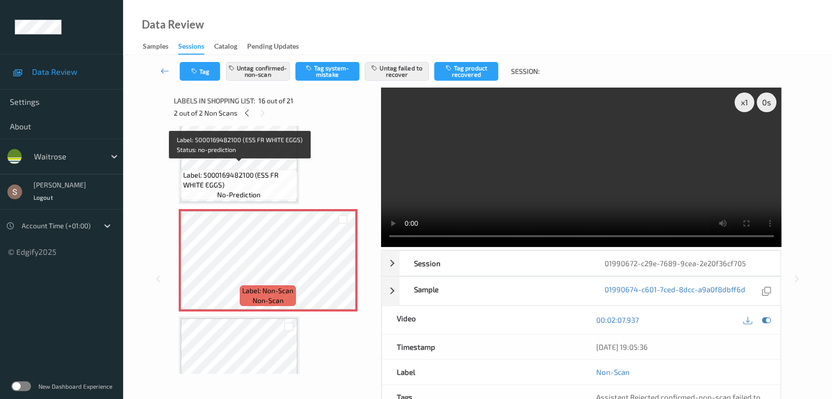
click at [254, 170] on span "Label: 5000169482100 (ESS FR WHITE EGGS)" at bounding box center [239, 180] width 112 height 20
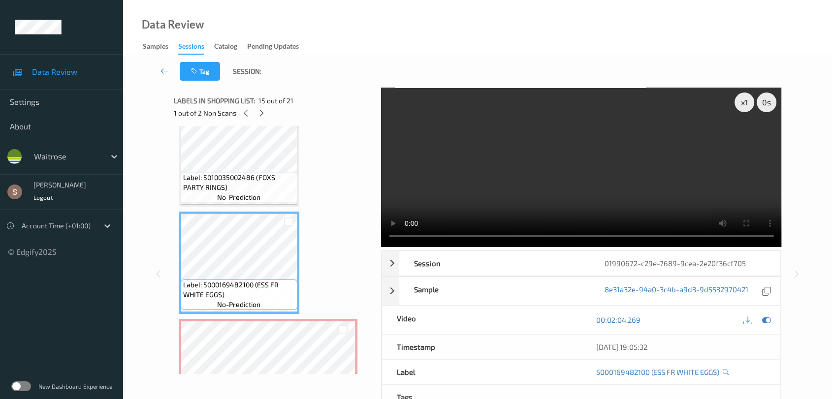
scroll to position [1586, 0]
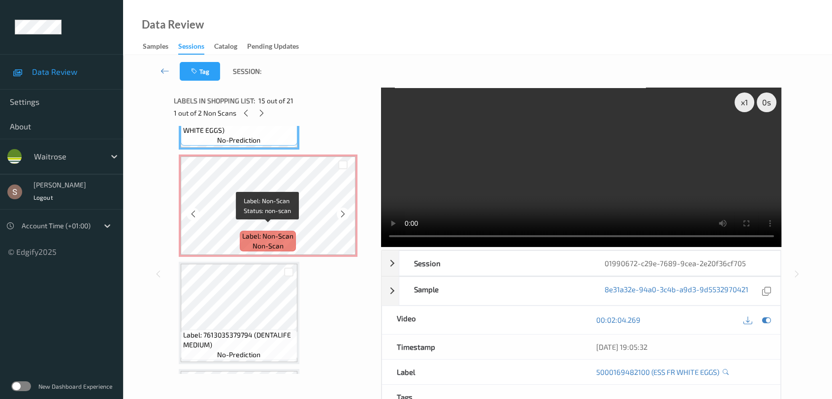
click at [256, 231] on span "Label: Non-Scan" at bounding box center [267, 236] width 51 height 10
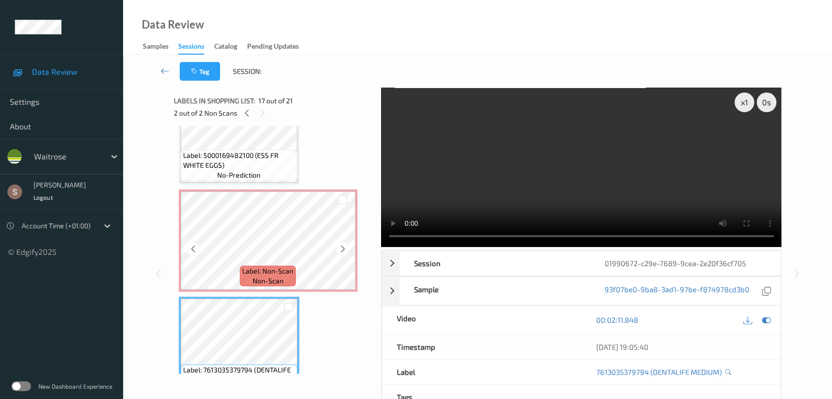
scroll to position [1531, 0]
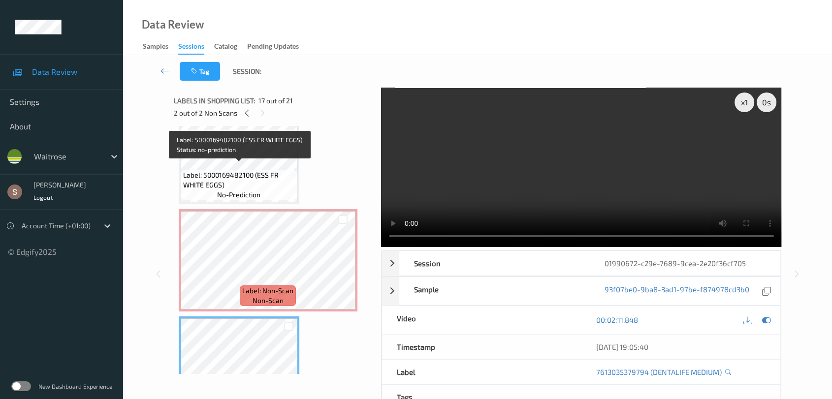
click at [258, 181] on span "Label: 5000169482100 (ESS FR WHITE EGGS)" at bounding box center [239, 180] width 112 height 20
click at [259, 174] on span "Label: 5000169482100 (ESS FR WHITE EGGS)" at bounding box center [239, 180] width 112 height 20
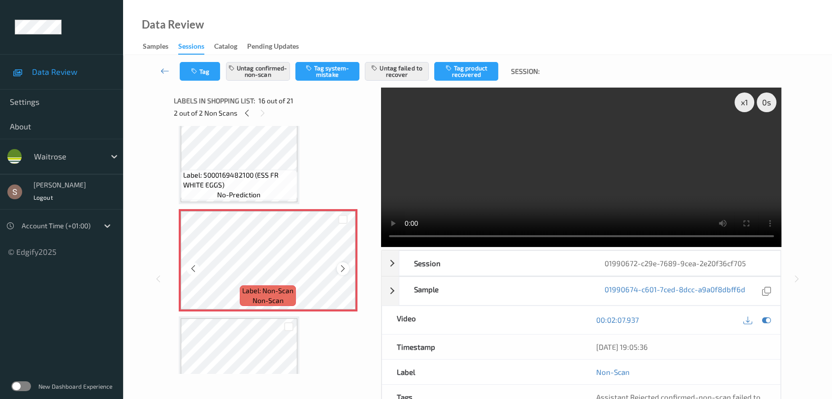
click at [339, 264] on icon at bounding box center [343, 268] width 8 height 9
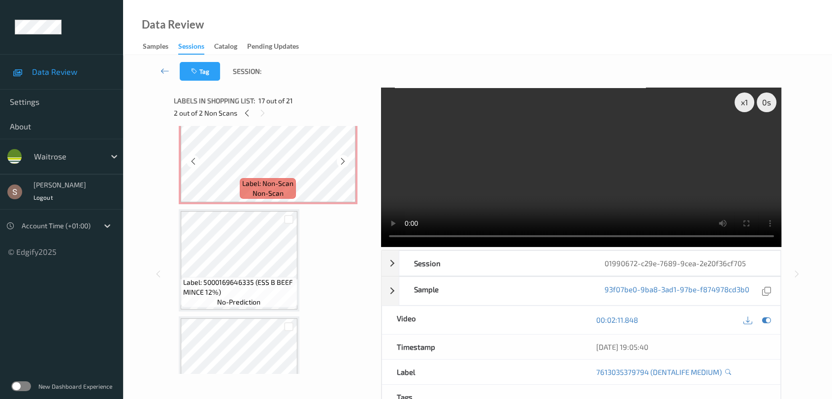
scroll to position [929, 0]
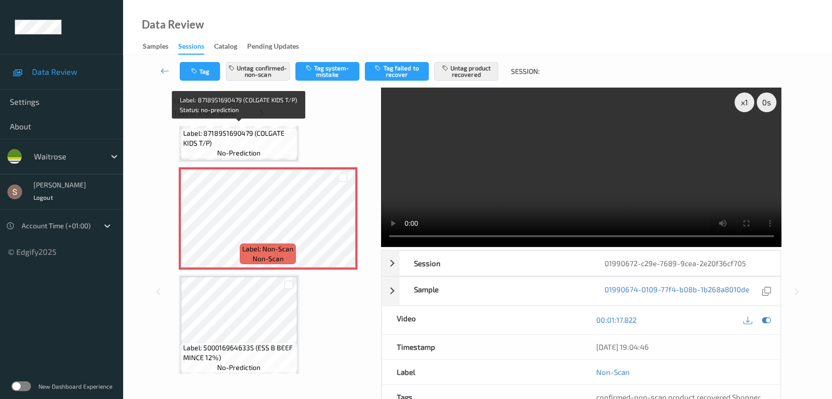
click at [264, 138] on span "Label: 8718951690479 (COLGATE KIDS T/P)" at bounding box center [239, 138] width 112 height 20
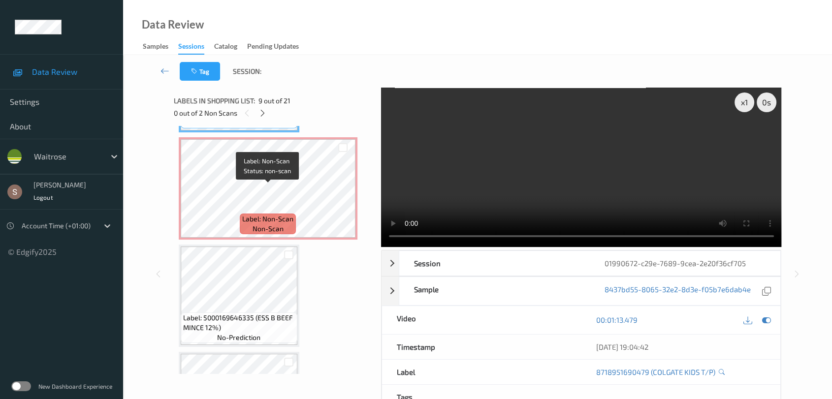
scroll to position [984, 0]
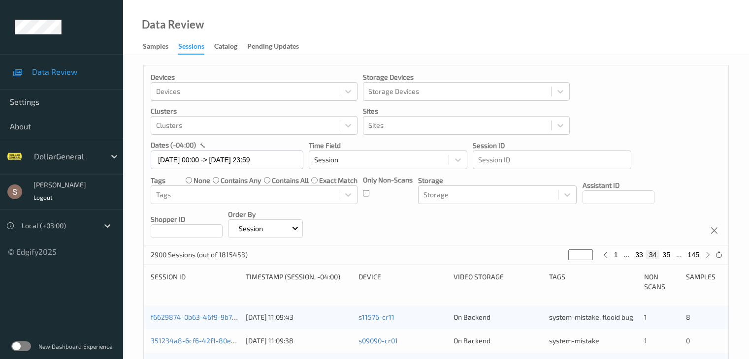
scroll to position [148, 0]
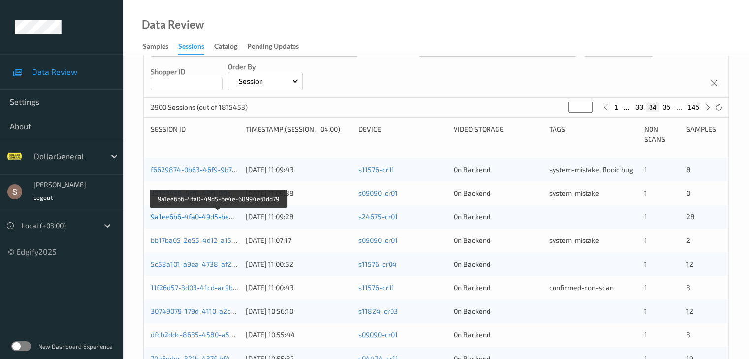
click at [201, 216] on link "9a1ee6b6-4fa0-49d5-be4e-68994e61dd79" at bounding box center [219, 217] width 136 height 8
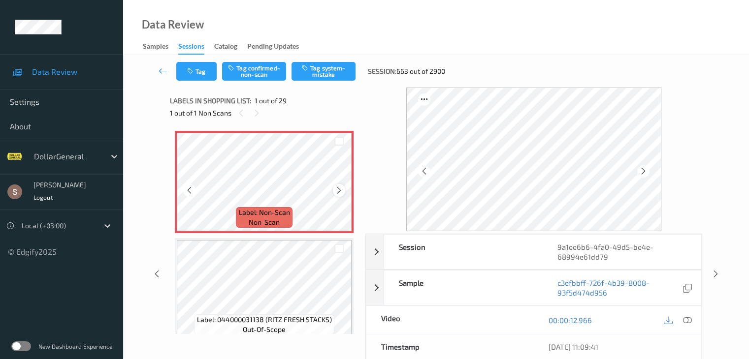
click at [342, 190] on icon at bounding box center [339, 190] width 8 height 9
click at [322, 79] on button "Tag system-mistake" at bounding box center [323, 71] width 64 height 19
click at [209, 72] on button "Tag" at bounding box center [196, 71] width 40 height 19
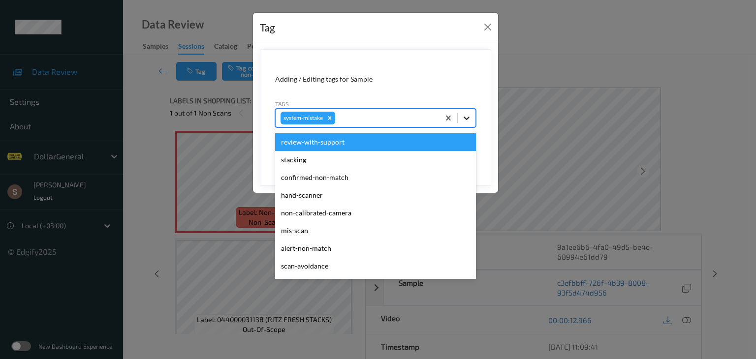
click at [472, 122] on icon at bounding box center [467, 118] width 10 height 10
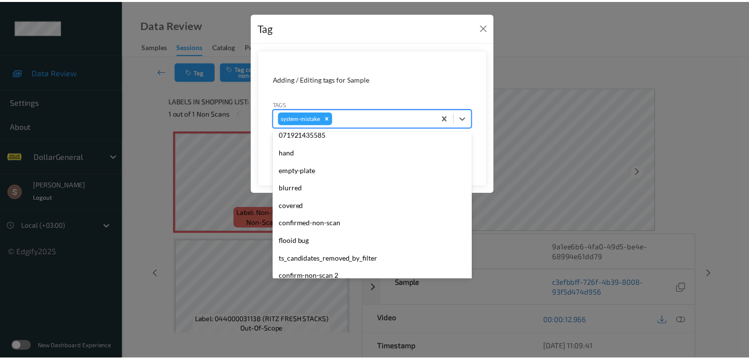
scroll to position [246, 0]
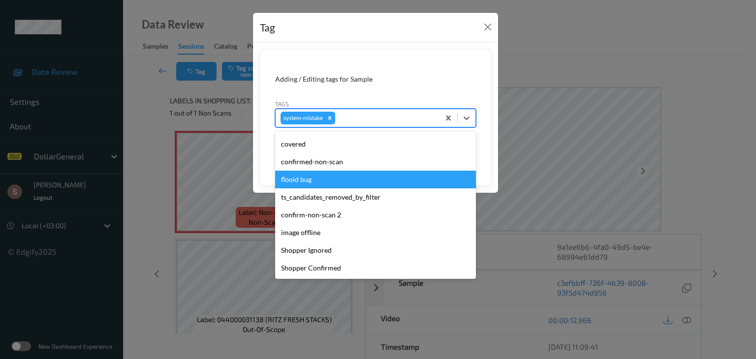
click at [346, 180] on div "flooid bug" at bounding box center [375, 180] width 201 height 18
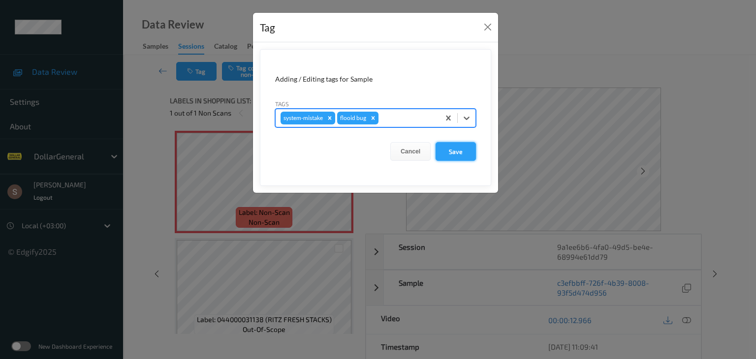
click at [469, 154] on button "Save" at bounding box center [456, 151] width 40 height 19
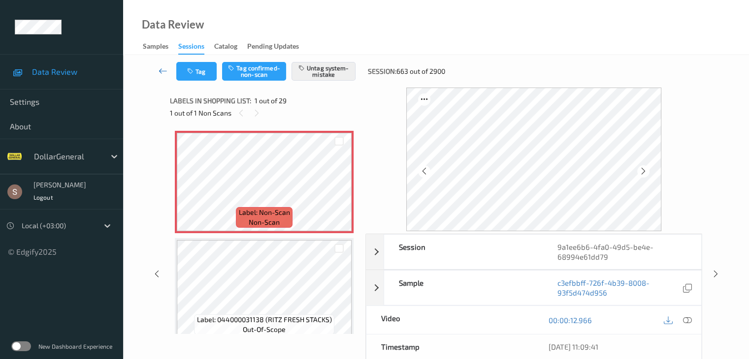
click at [163, 74] on icon at bounding box center [163, 71] width 9 height 10
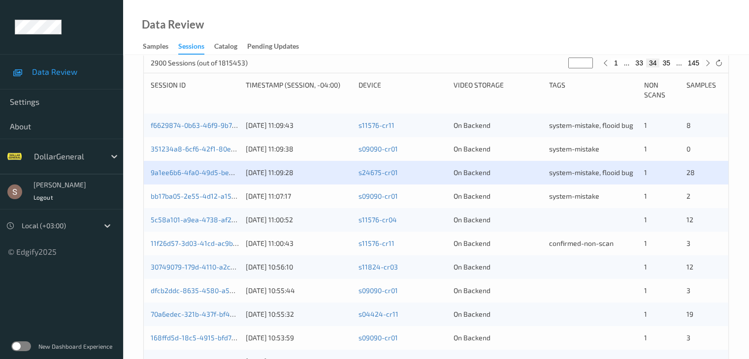
scroll to position [197, 0]
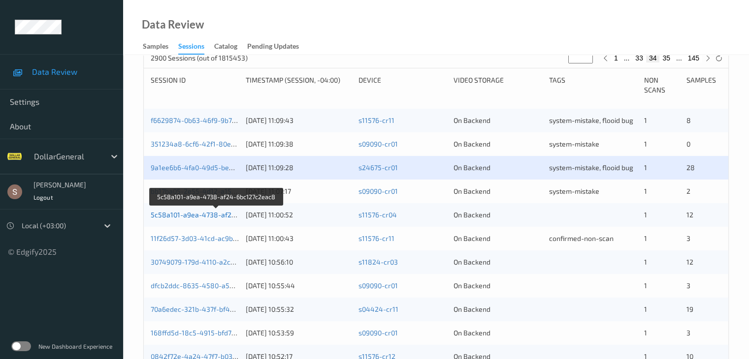
click at [215, 217] on link "5c58a101-a9ea-4738-af24-6bc127c2eac8" at bounding box center [217, 215] width 133 height 8
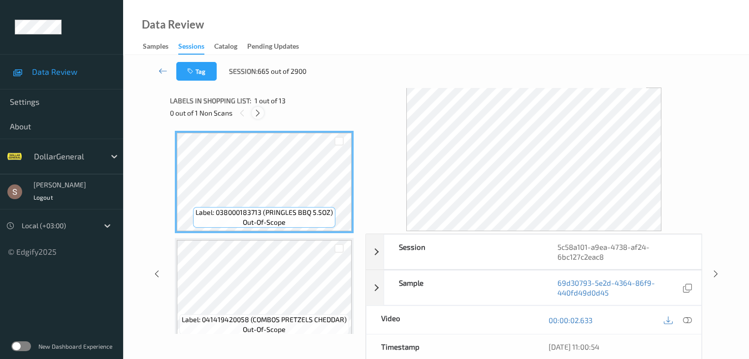
click at [258, 115] on icon at bounding box center [258, 113] width 8 height 9
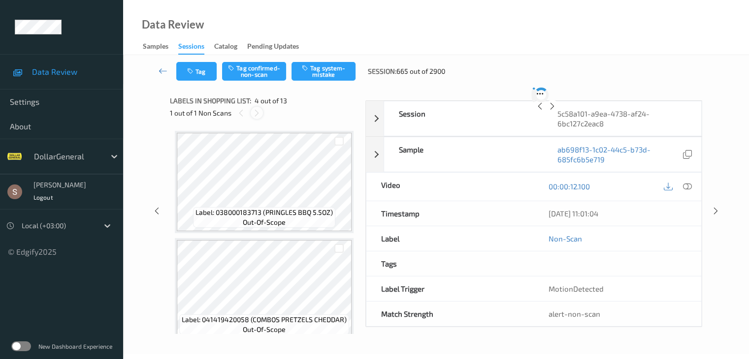
scroll to position [220, 0]
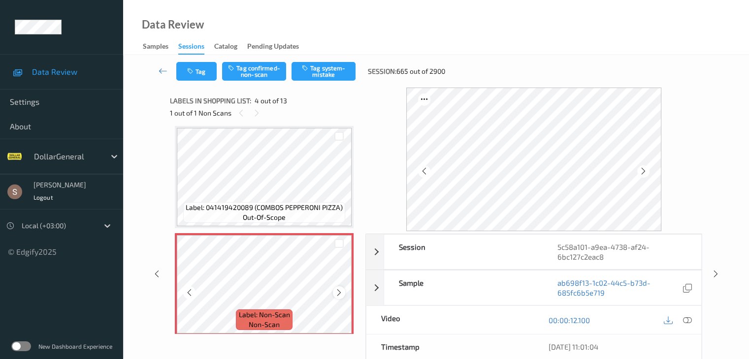
click at [341, 294] on icon at bounding box center [339, 292] width 8 height 9
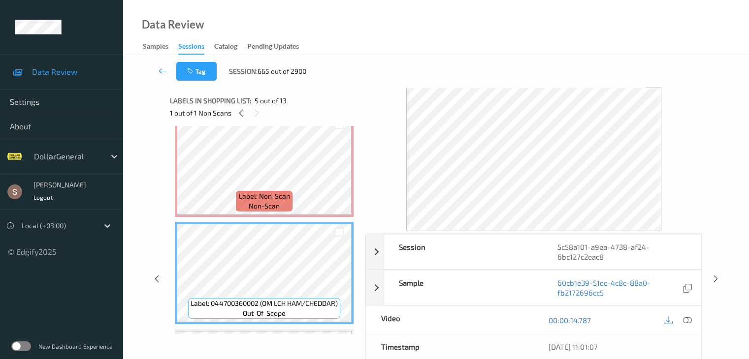
scroll to position [295, 0]
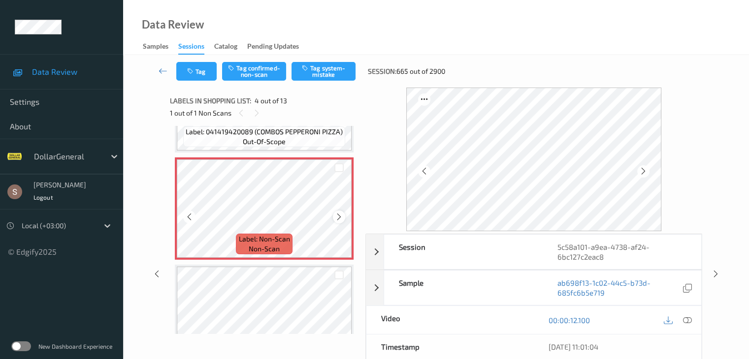
click at [335, 219] on icon at bounding box center [339, 217] width 8 height 9
click at [332, 75] on button "Tag system-mistake" at bounding box center [323, 71] width 64 height 19
click at [165, 67] on icon at bounding box center [163, 71] width 9 height 10
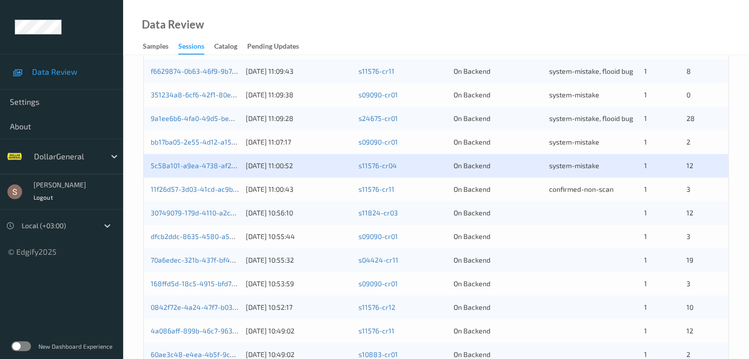
scroll to position [295, 0]
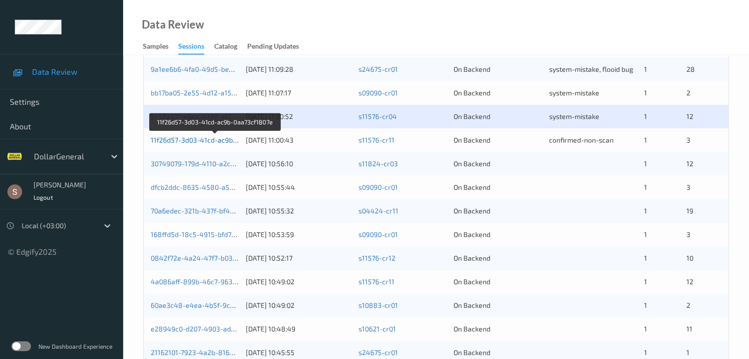
click at [207, 140] on link "11f26d57-3d03-41cd-ac9b-0aa73cf1807e" at bounding box center [215, 140] width 129 height 8
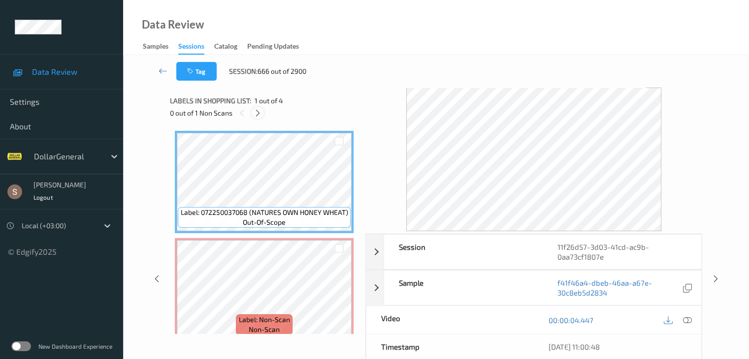
click at [260, 117] on icon at bounding box center [258, 113] width 8 height 9
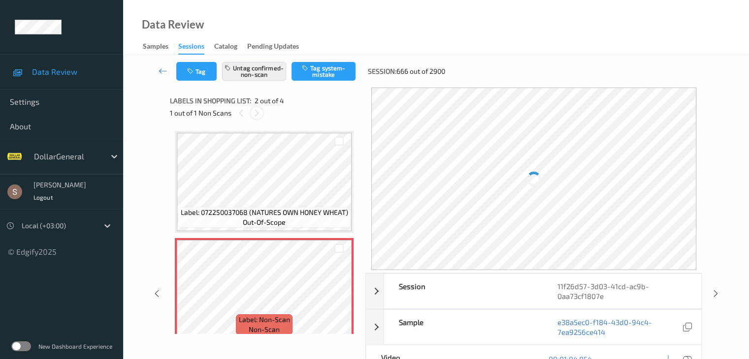
scroll to position [5, 0]
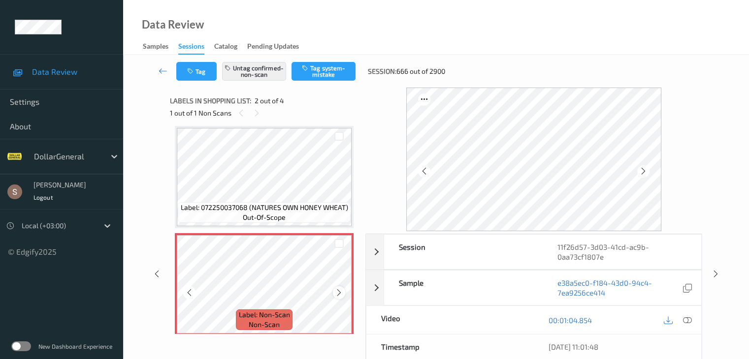
click at [342, 288] on icon at bounding box center [339, 292] width 8 height 9
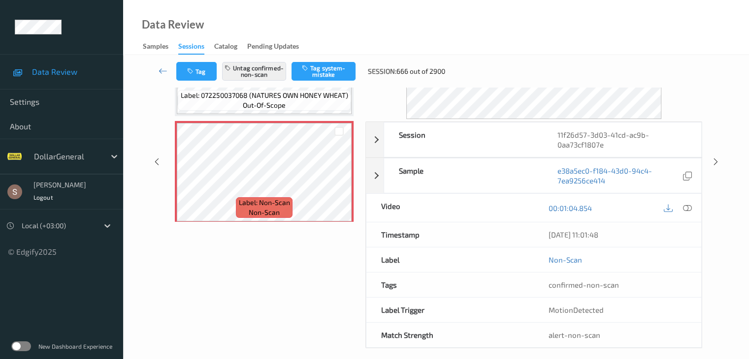
scroll to position [120, 0]
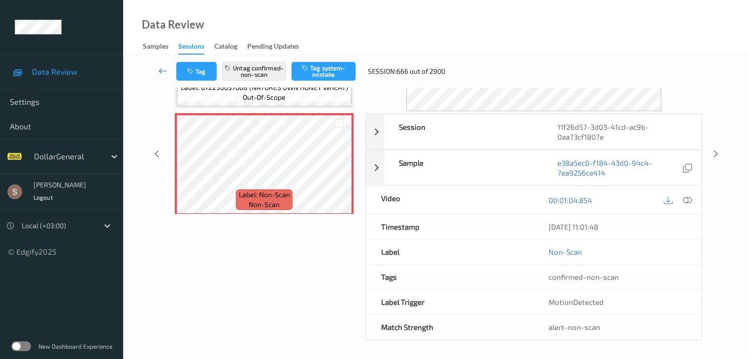
click at [159, 68] on icon at bounding box center [163, 71] width 9 height 10
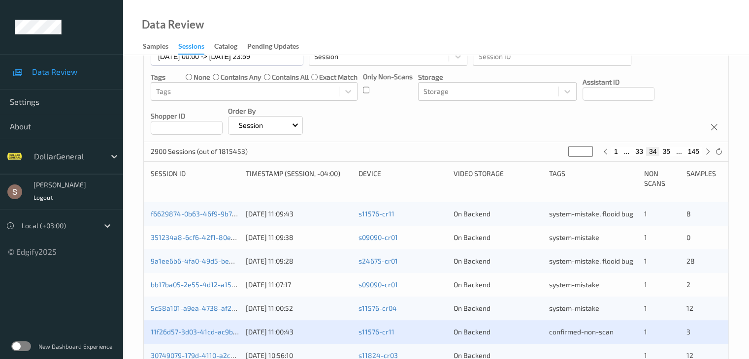
scroll to position [251, 0]
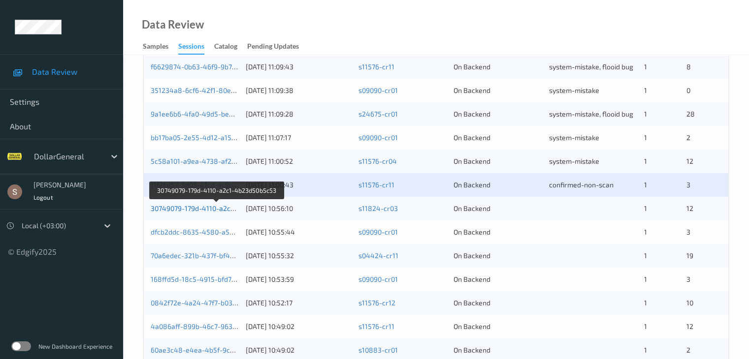
click at [229, 209] on link "30749079-179d-4110-a2c1-4b23d50b5c53" at bounding box center [217, 208] width 133 height 8
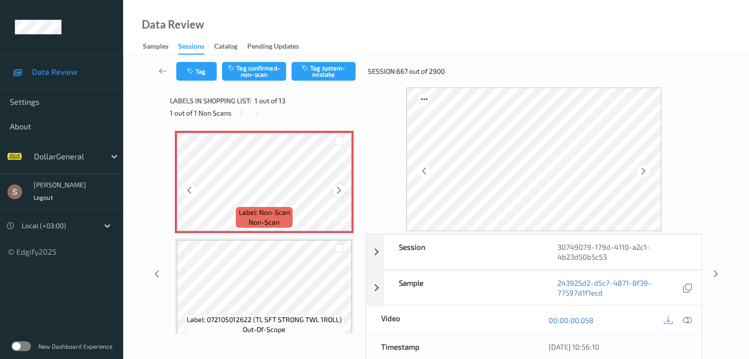
click at [340, 188] on icon at bounding box center [339, 190] width 8 height 9
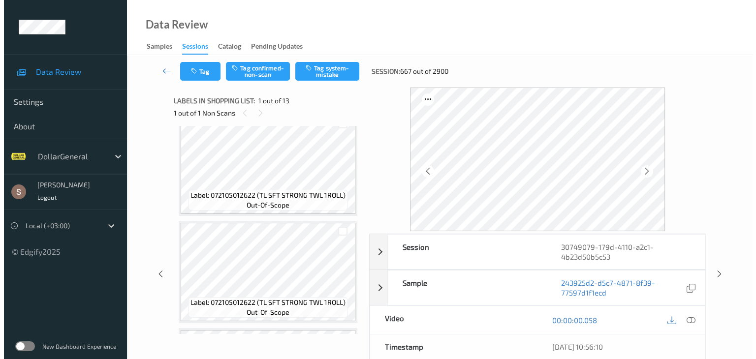
scroll to position [98, 0]
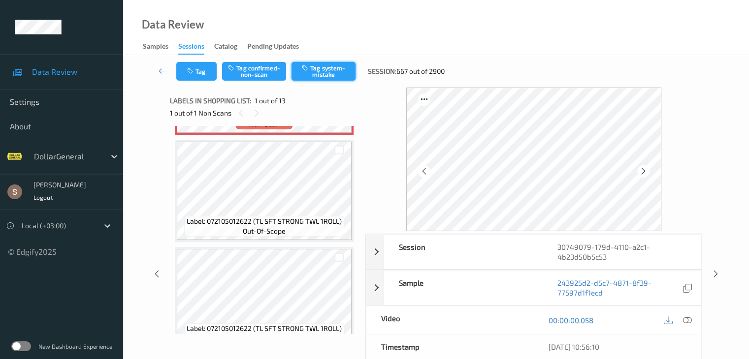
click at [315, 64] on button "Tag system-mistake" at bounding box center [323, 71] width 64 height 19
click at [195, 68] on icon "button" at bounding box center [191, 71] width 8 height 7
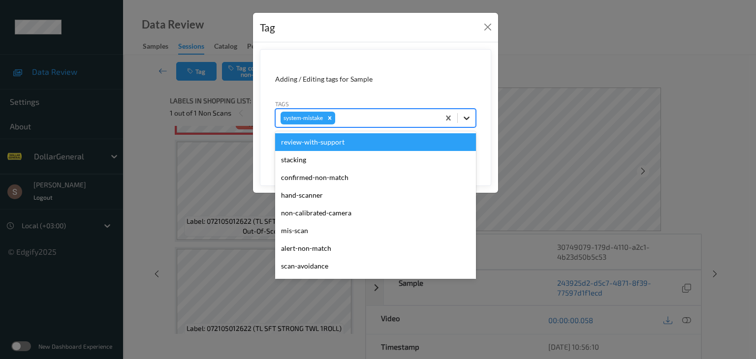
click at [469, 121] on icon at bounding box center [467, 118] width 10 height 10
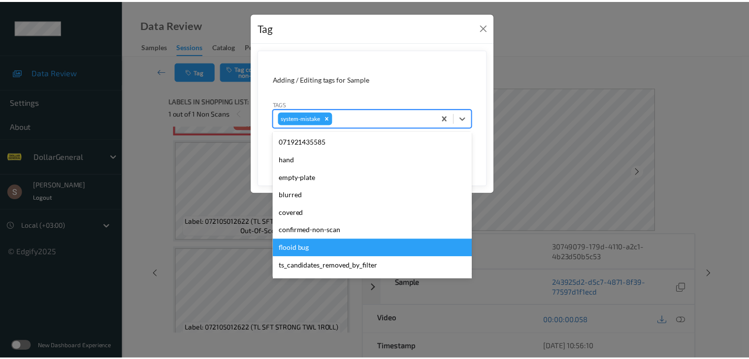
scroll to position [246, 0]
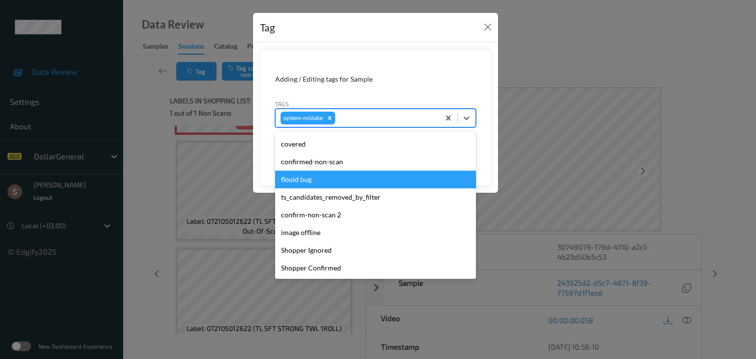
click at [297, 180] on div "flooid bug" at bounding box center [375, 180] width 201 height 18
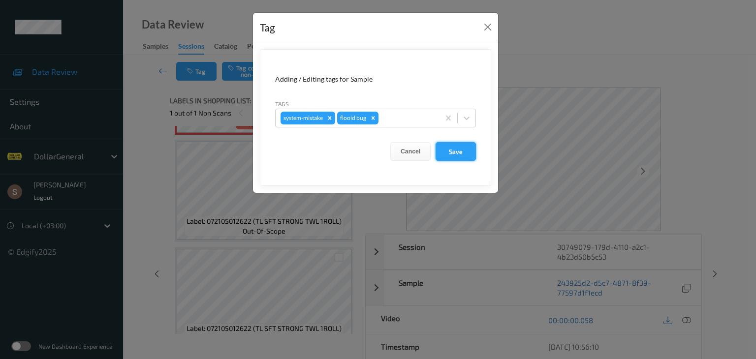
click at [451, 152] on button "Save" at bounding box center [456, 151] width 40 height 19
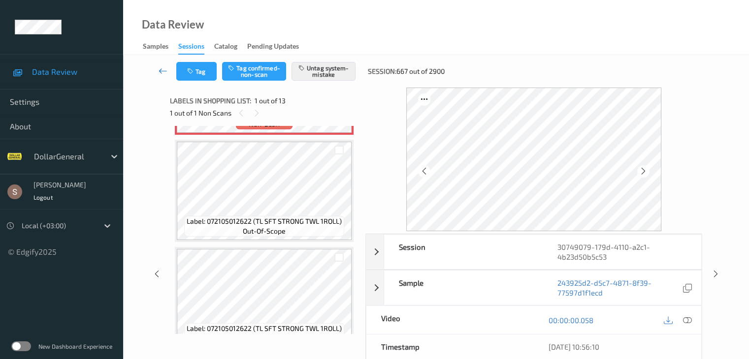
click at [159, 72] on icon at bounding box center [163, 71] width 9 height 10
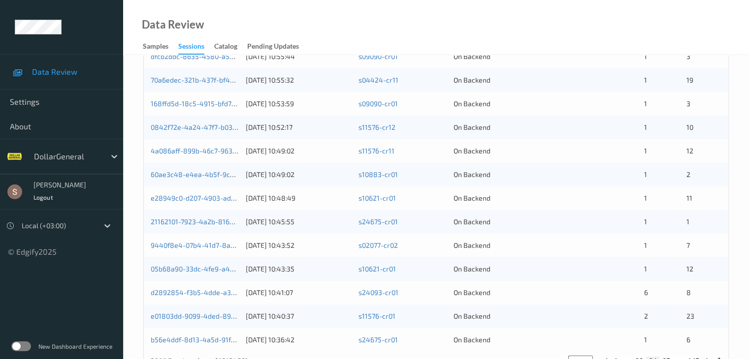
scroll to position [360, 0]
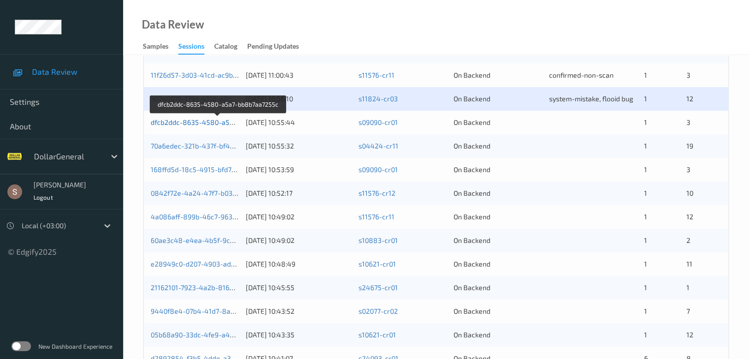
click at [207, 121] on link "dfcb2ddc-8635-4580-a5a7-bb8b7aa7255c" at bounding box center [218, 122] width 135 height 8
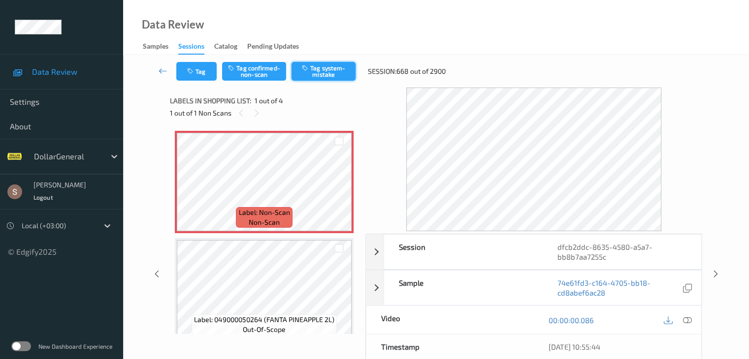
click at [344, 78] on button "Tag system-mistake" at bounding box center [323, 71] width 64 height 19
click at [193, 73] on icon "button" at bounding box center [191, 71] width 8 height 7
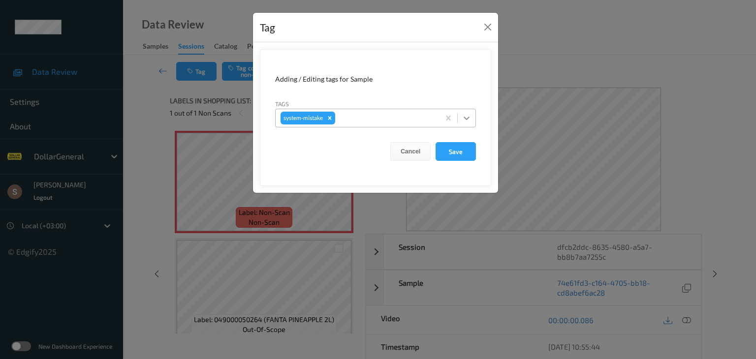
click at [464, 119] on icon at bounding box center [467, 118] width 10 height 10
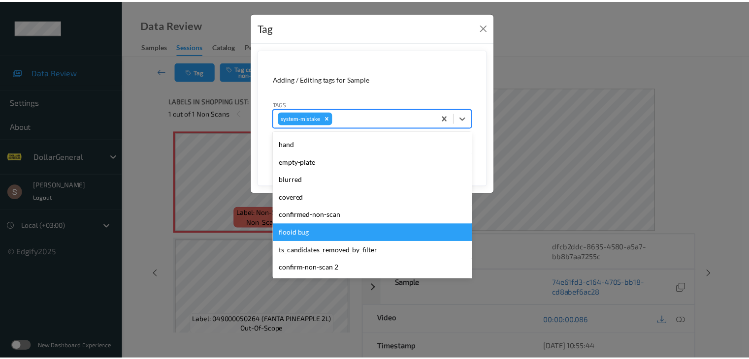
scroll to position [246, 0]
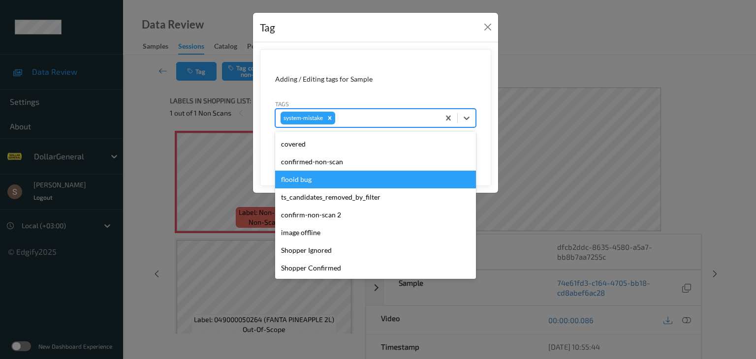
click at [316, 186] on div "flooid bug" at bounding box center [375, 180] width 201 height 18
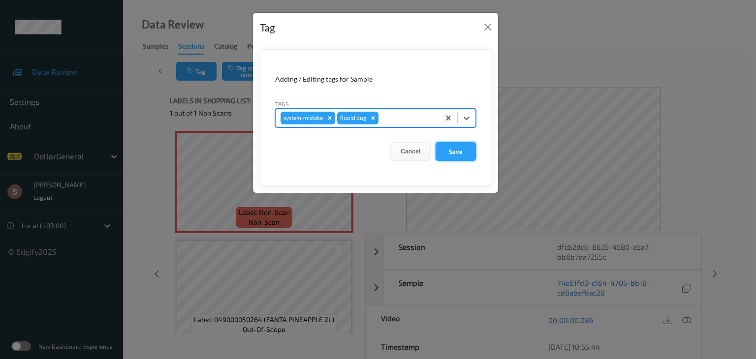
click at [474, 148] on button "Save" at bounding box center [456, 151] width 40 height 19
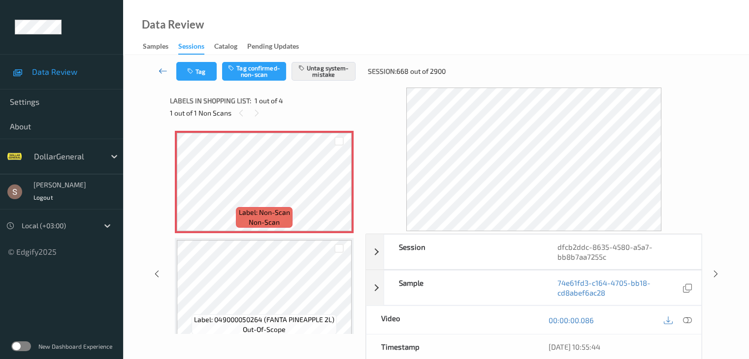
click at [160, 70] on icon at bounding box center [163, 71] width 9 height 10
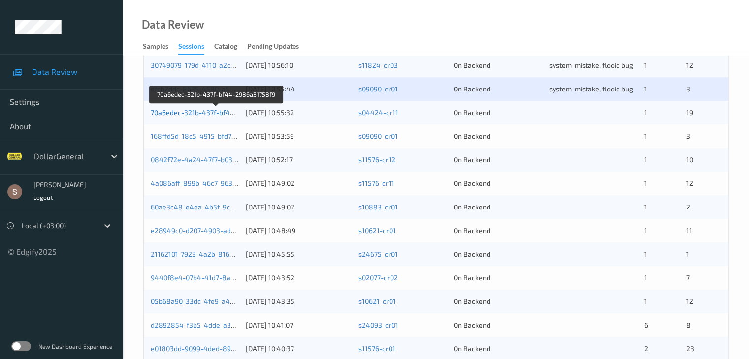
click at [216, 113] on link "70a6edec-321b-437f-bf44-2986a31758f9" at bounding box center [217, 112] width 132 height 8
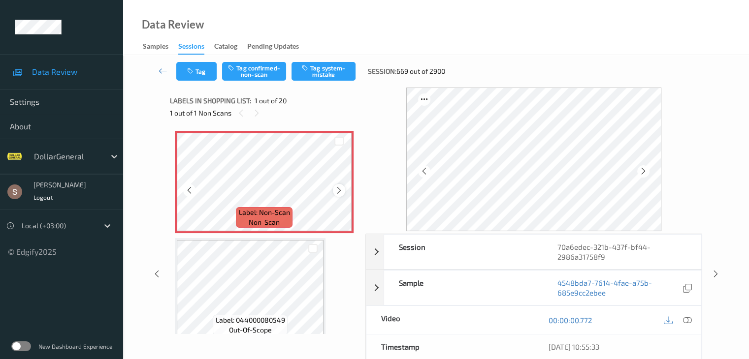
click at [342, 188] on icon at bounding box center [339, 190] width 8 height 9
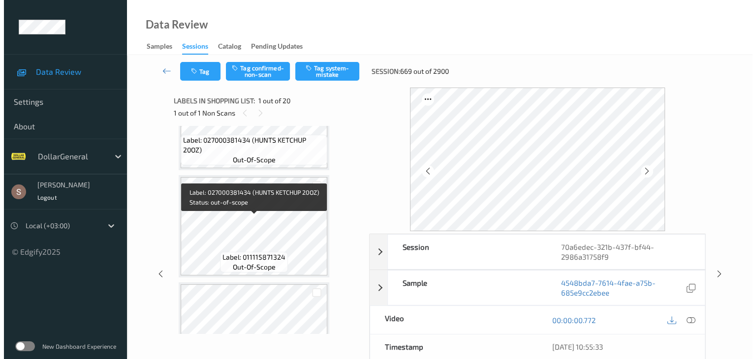
scroll to position [295, 0]
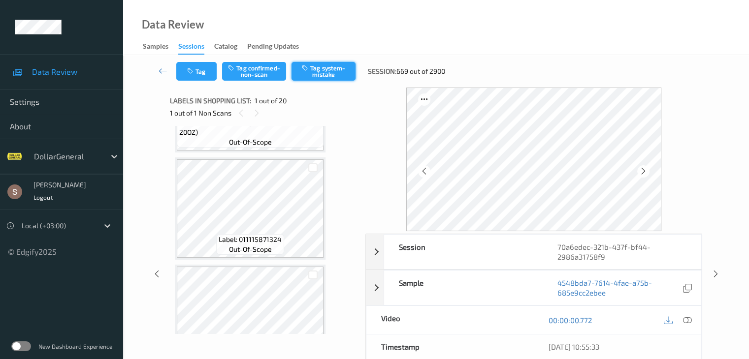
click at [318, 73] on button "Tag system-mistake" at bounding box center [323, 71] width 64 height 19
click at [199, 75] on button "Tag" at bounding box center [196, 71] width 40 height 19
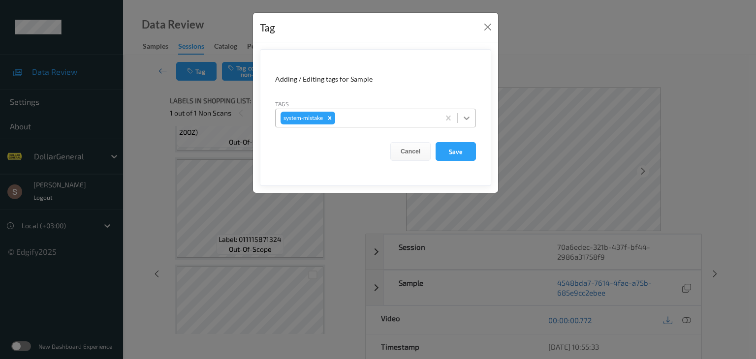
click at [468, 113] on icon at bounding box center [467, 118] width 10 height 10
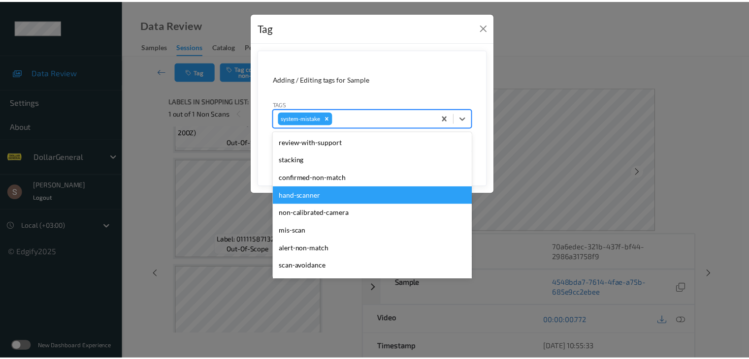
scroll to position [246, 0]
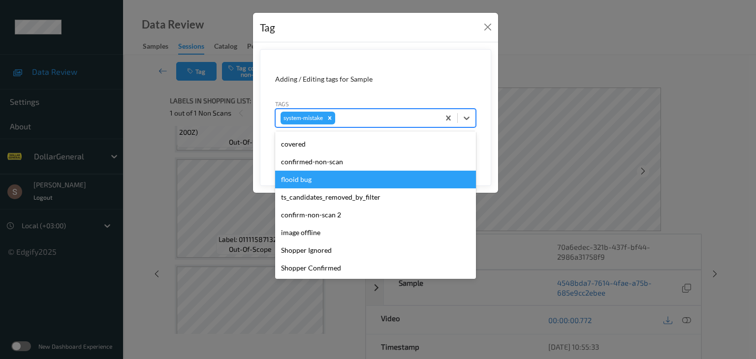
click at [356, 183] on div "flooid bug" at bounding box center [375, 180] width 201 height 18
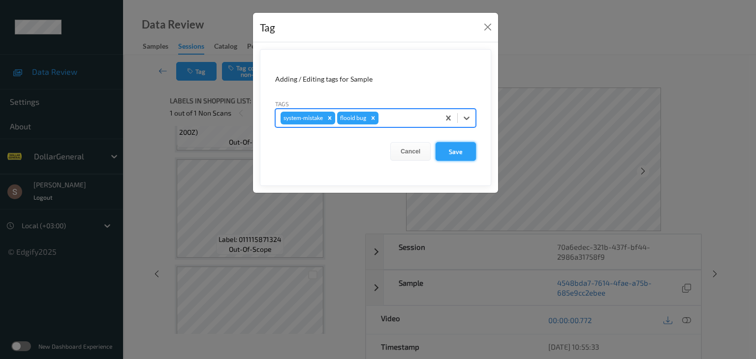
click at [457, 159] on button "Save" at bounding box center [456, 151] width 40 height 19
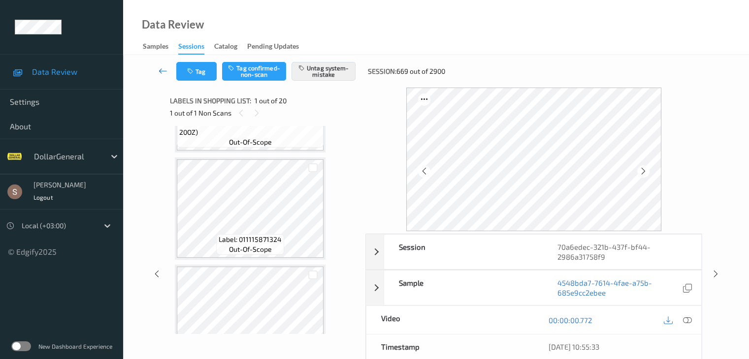
click at [163, 69] on icon at bounding box center [163, 71] width 9 height 10
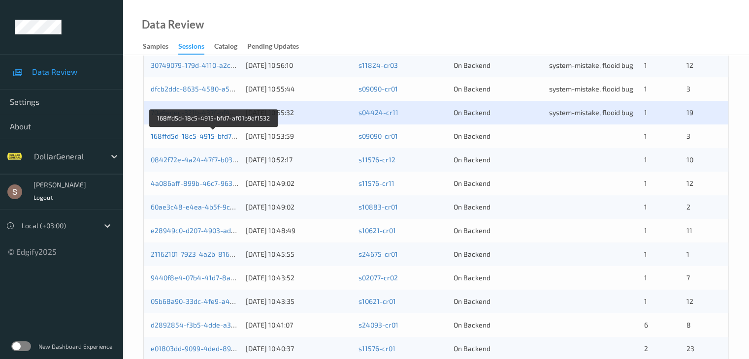
click at [213, 137] on link "168ffd5d-18c5-4915-bfd7-af01b9ef1532" at bounding box center [214, 136] width 126 height 8
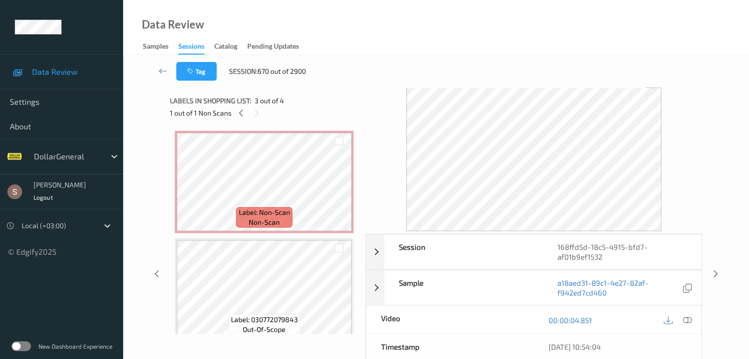
click at [336, 134] on div at bounding box center [338, 141] width 25 height 16
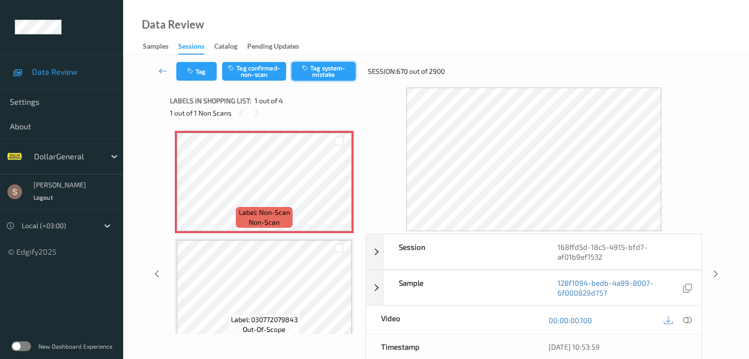
click at [334, 77] on button "Tag system-mistake" at bounding box center [323, 71] width 64 height 19
click at [165, 69] on icon at bounding box center [163, 71] width 9 height 10
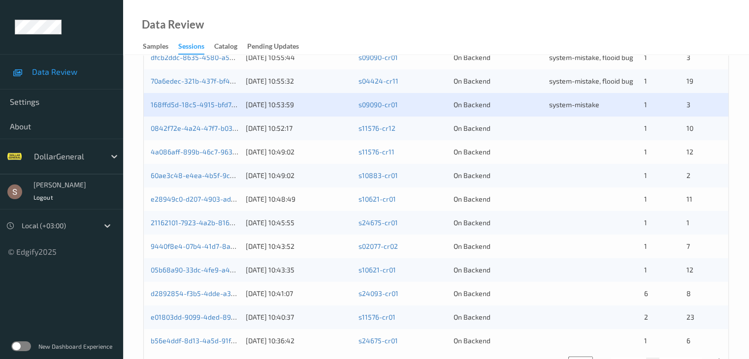
scroll to position [443, 0]
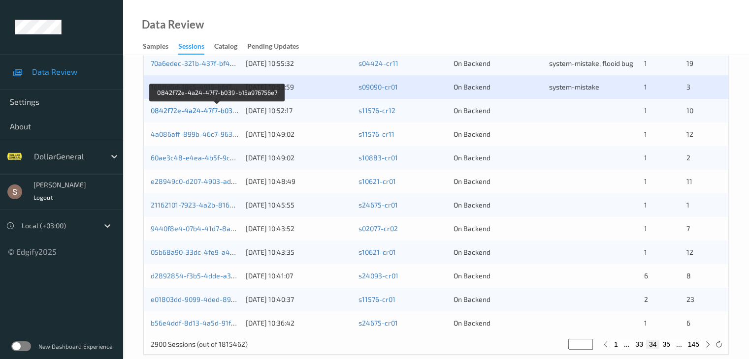
click at [222, 109] on link "0842f72e-4a24-47f7-b039-b15a976756e7" at bounding box center [217, 110] width 133 height 8
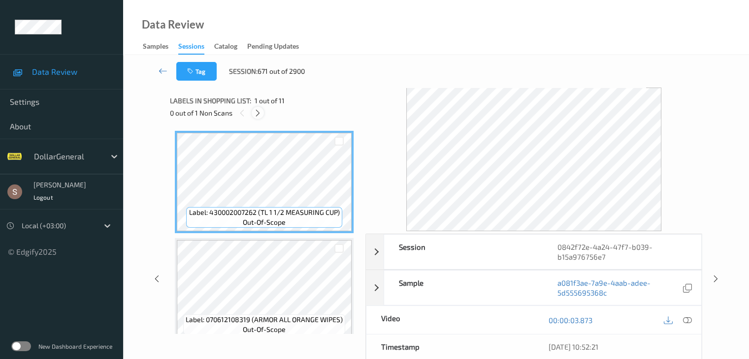
click at [260, 118] on div at bounding box center [258, 113] width 12 height 12
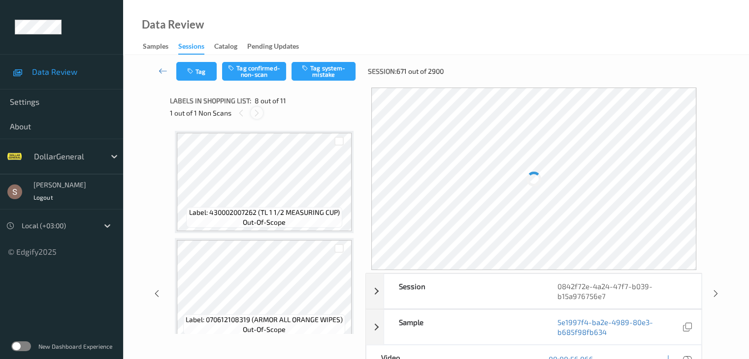
scroll to position [649, 0]
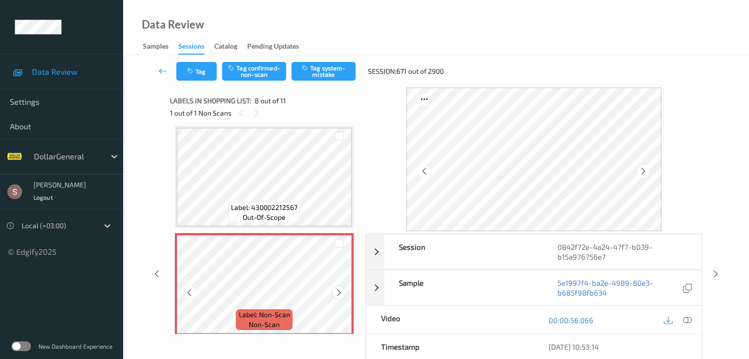
click at [338, 292] on icon at bounding box center [339, 292] width 8 height 9
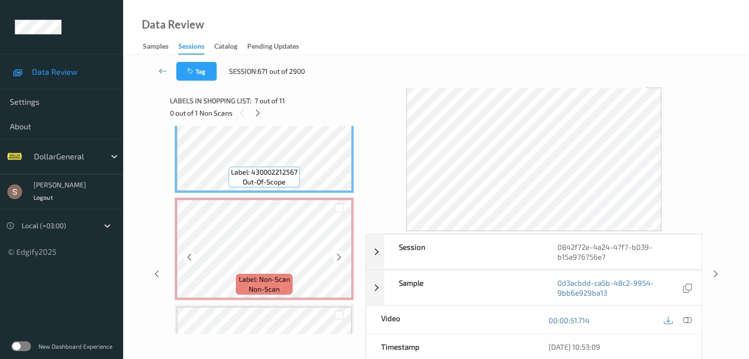
scroll to position [698, 0]
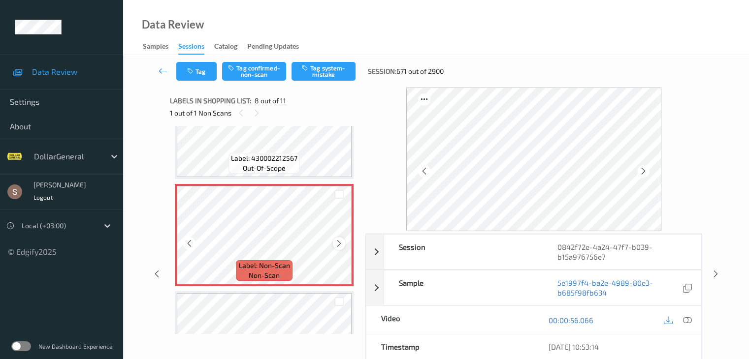
click at [337, 240] on icon at bounding box center [339, 243] width 8 height 9
click at [341, 243] on icon at bounding box center [339, 243] width 8 height 9
click at [303, 67] on icon "button" at bounding box center [306, 67] width 8 height 7
click at [161, 68] on icon at bounding box center [163, 71] width 9 height 10
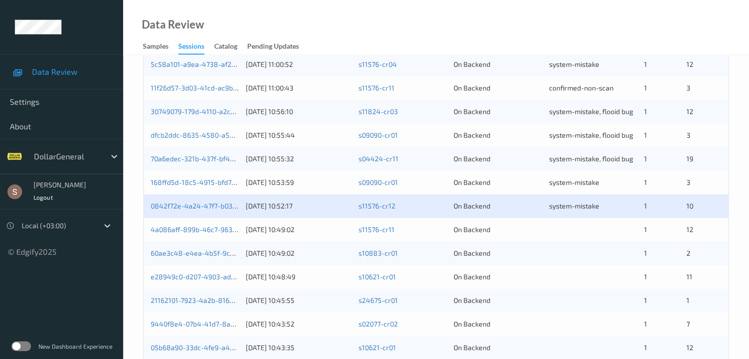
scroll to position [459, 0]
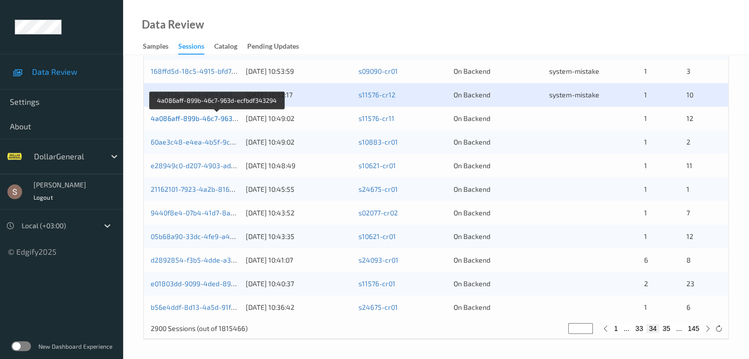
click at [221, 119] on link "4a086aff-899b-46c7-963d-ecfbdf343294" at bounding box center [217, 118] width 133 height 8
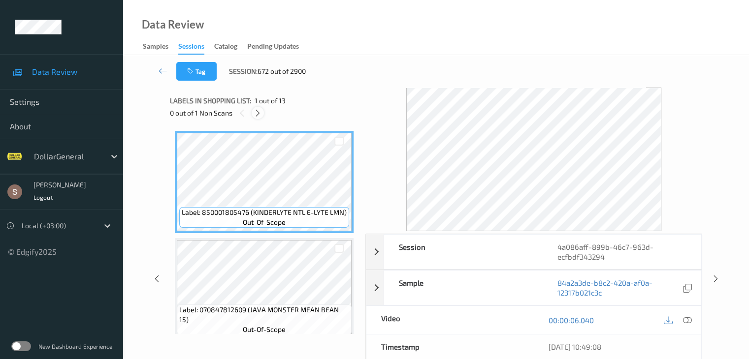
click at [257, 116] on icon at bounding box center [258, 113] width 8 height 9
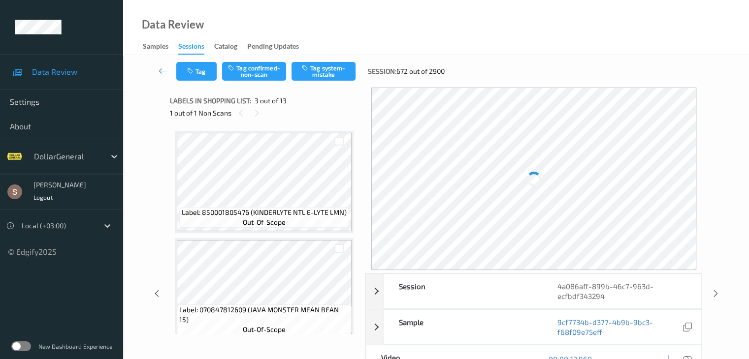
scroll to position [112, 0]
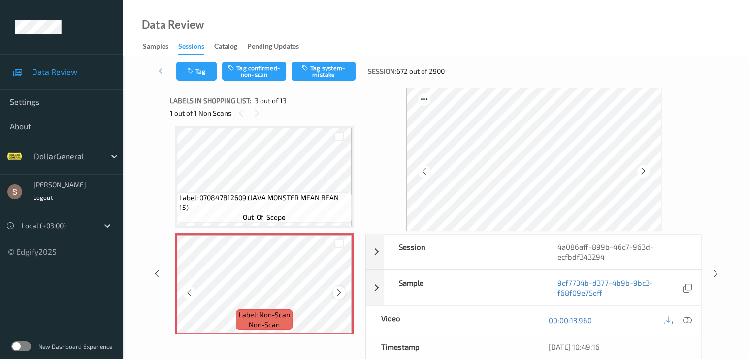
click at [338, 296] on icon at bounding box center [339, 292] width 8 height 9
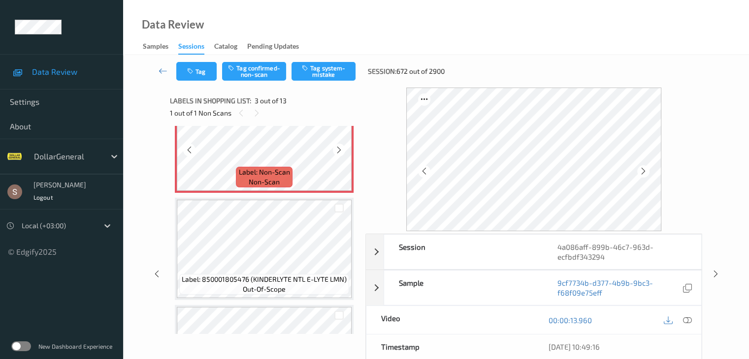
scroll to position [260, 0]
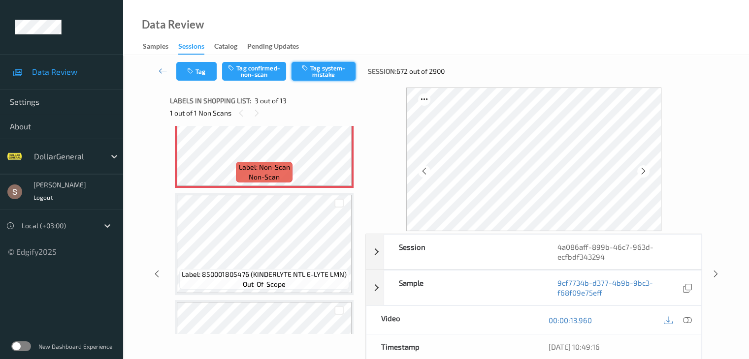
click at [308, 68] on icon "button" at bounding box center [306, 67] width 8 height 7
click at [160, 71] on icon at bounding box center [163, 71] width 9 height 10
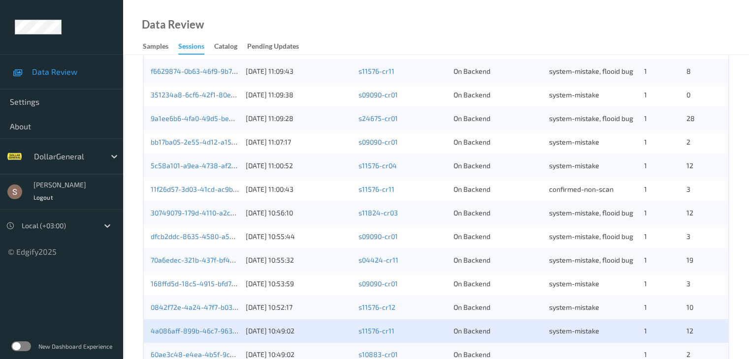
scroll to position [394, 0]
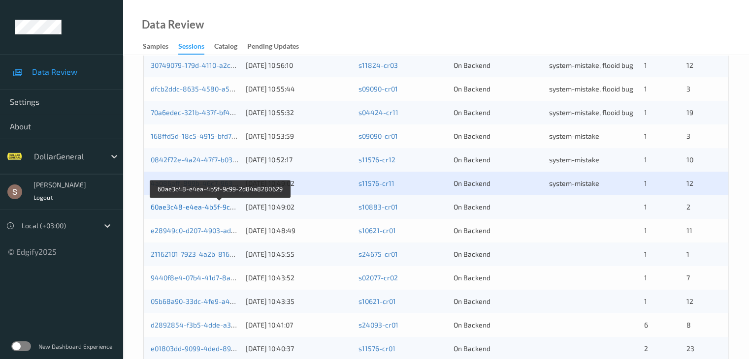
click at [224, 207] on link "60ae3c48-e4ea-4b5f-9c99-2d84a8280629" at bounding box center [220, 207] width 139 height 8
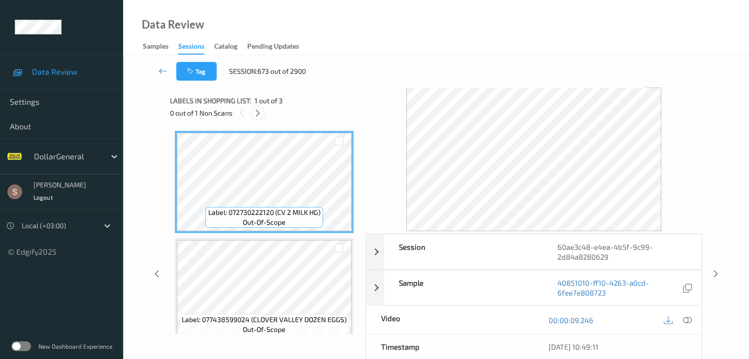
click at [255, 117] on icon at bounding box center [258, 113] width 8 height 9
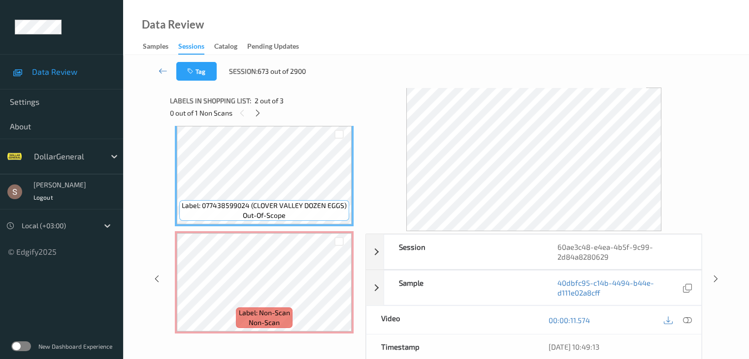
scroll to position [119, 0]
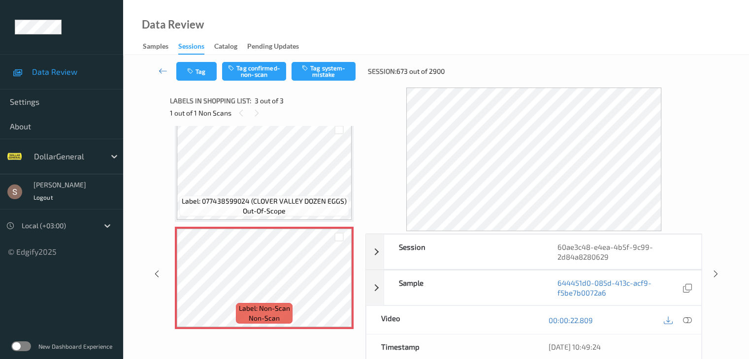
click at [341, 81] on div "Tag Tag confirmed-non-scan Tag system-mistake Session: 673 out of 2900" at bounding box center [435, 71] width 585 height 32
click at [341, 75] on button "Tag system-mistake" at bounding box center [323, 71] width 64 height 19
click at [162, 69] on icon at bounding box center [163, 71] width 9 height 10
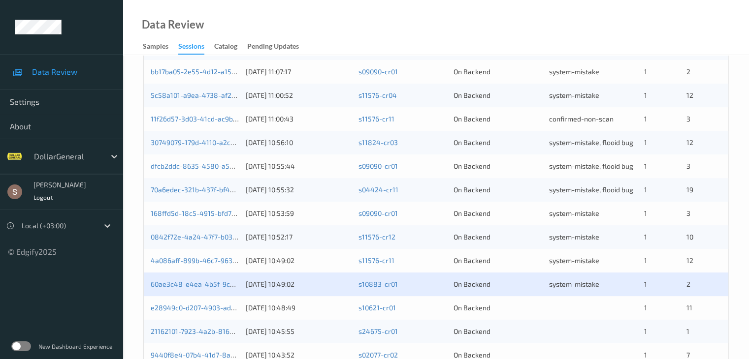
scroll to position [459, 0]
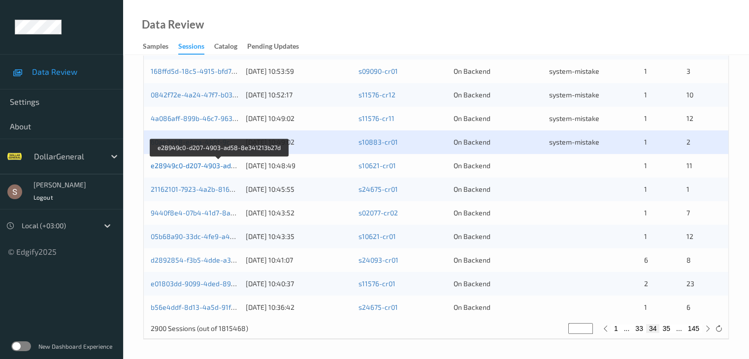
click at [223, 164] on link "e28949c0-d207-4903-ad58-8e341213b27d" at bounding box center [219, 165] width 137 height 8
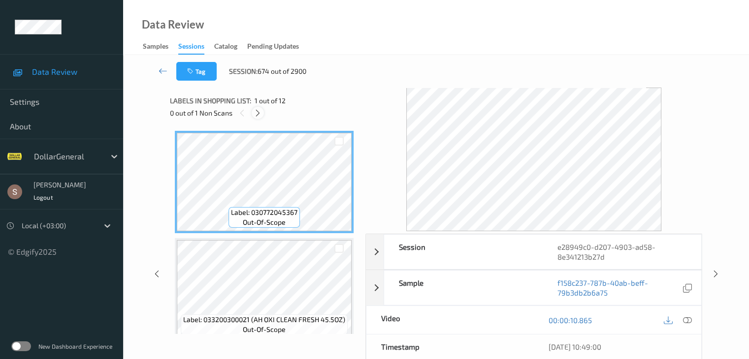
click at [258, 111] on icon at bounding box center [258, 113] width 8 height 9
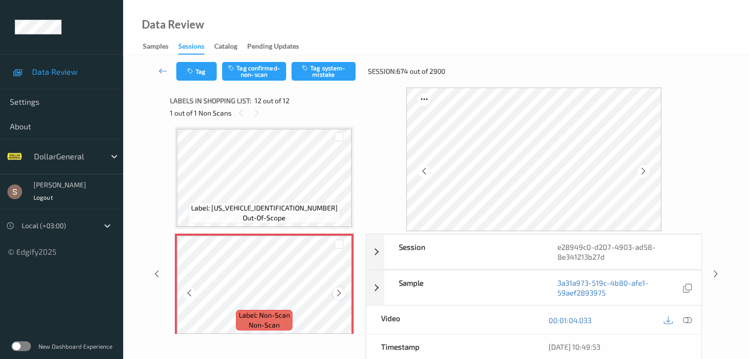
click at [343, 290] on div at bounding box center [339, 293] width 12 height 12
click at [341, 290] on icon at bounding box center [339, 293] width 8 height 9
click at [326, 67] on button "Tag system-mistake" at bounding box center [323, 71] width 64 height 19
click at [162, 70] on icon at bounding box center [163, 71] width 9 height 10
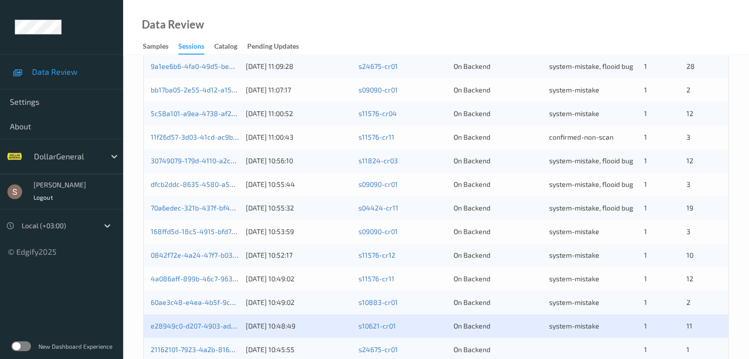
scroll to position [459, 0]
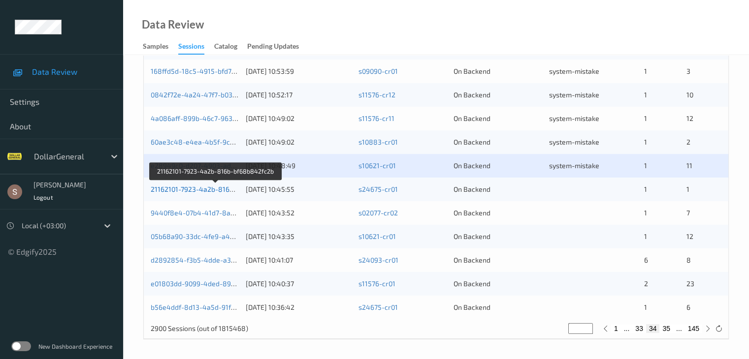
click at [193, 189] on link "21162101-7923-4a2b-816b-bf68b842fc2b" at bounding box center [216, 189] width 131 height 8
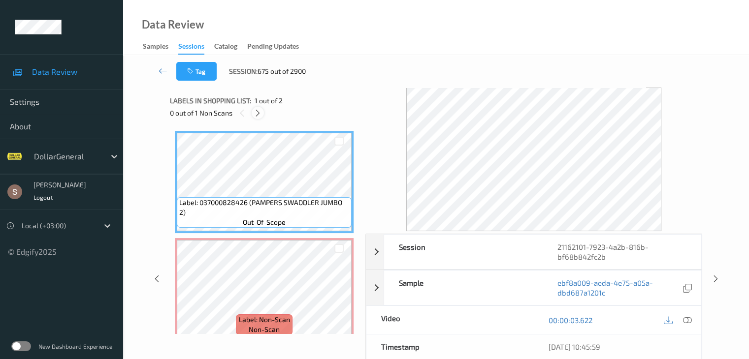
click at [259, 114] on icon at bounding box center [258, 113] width 8 height 9
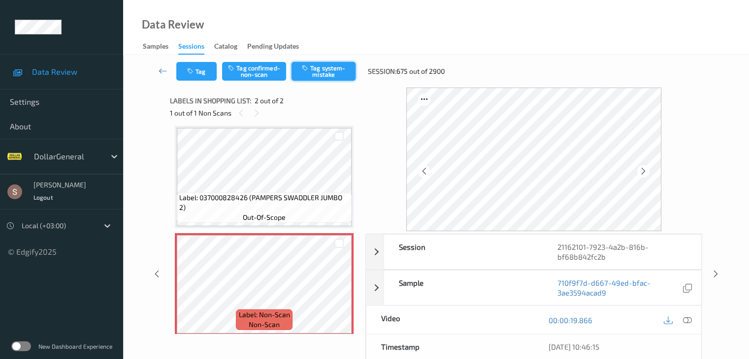
click at [313, 75] on button "Tag system-mistake" at bounding box center [323, 71] width 64 height 19
click at [165, 71] on icon at bounding box center [163, 71] width 9 height 10
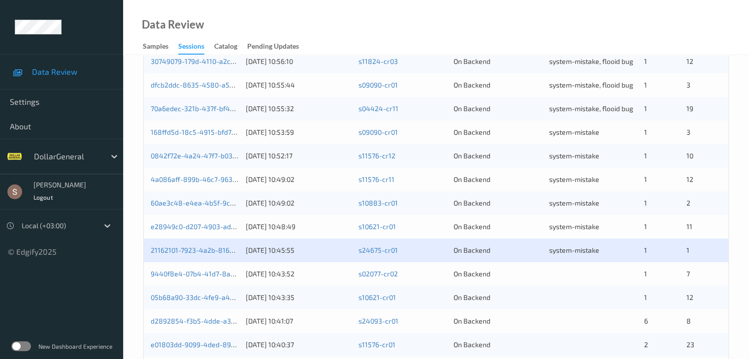
scroll to position [459, 0]
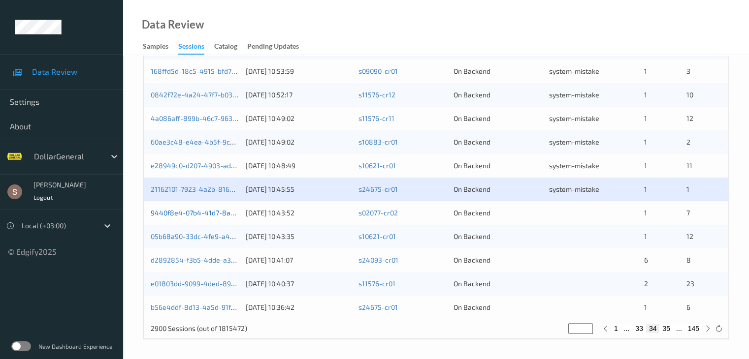
click at [224, 211] on link "9440f8e4-07b4-41d7-8a46-1cdf0b47c4ec" at bounding box center [218, 213] width 135 height 8
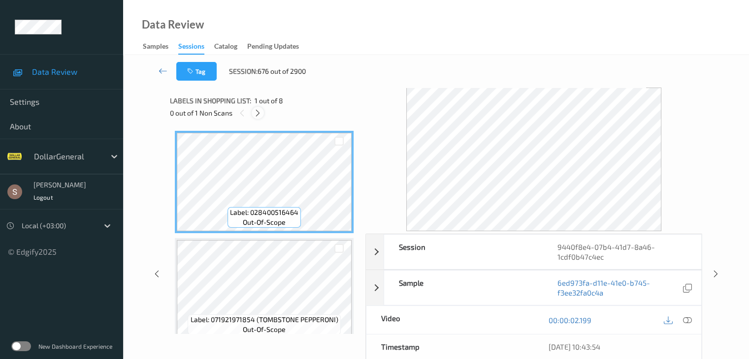
click at [259, 109] on icon at bounding box center [258, 113] width 8 height 9
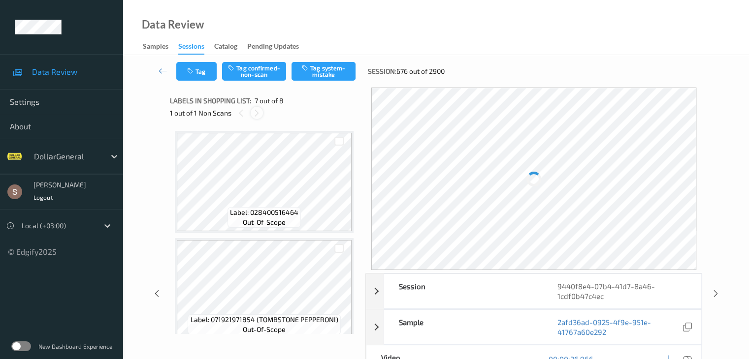
scroll to position [541, 0]
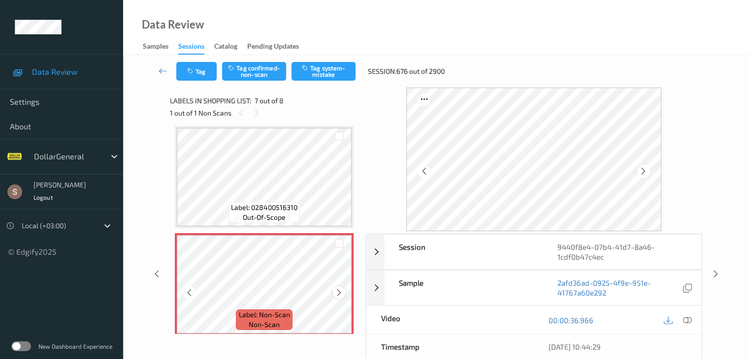
click at [339, 292] on icon at bounding box center [339, 292] width 8 height 9
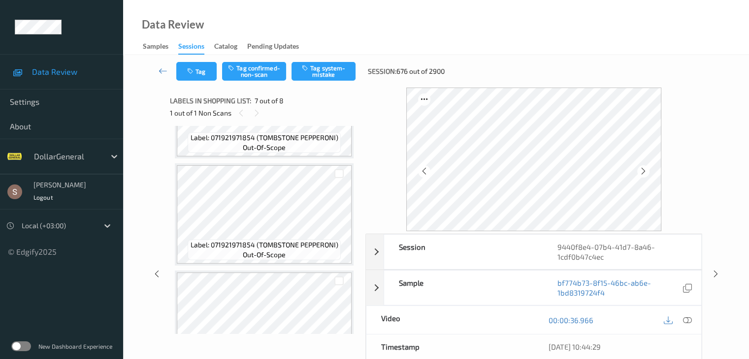
scroll to position [394, 0]
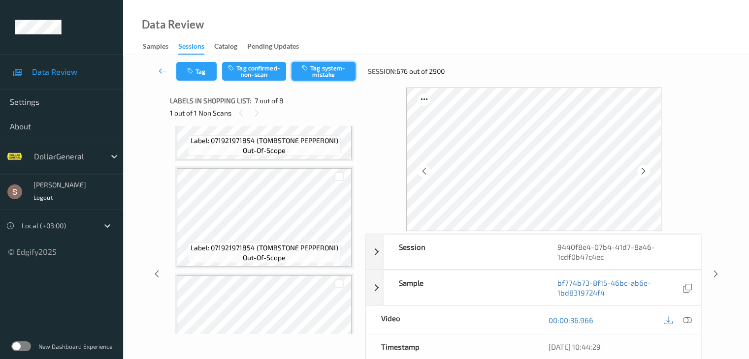
click at [336, 76] on button "Tag system-mistake" at bounding box center [323, 71] width 64 height 19
click at [161, 69] on icon at bounding box center [163, 71] width 9 height 10
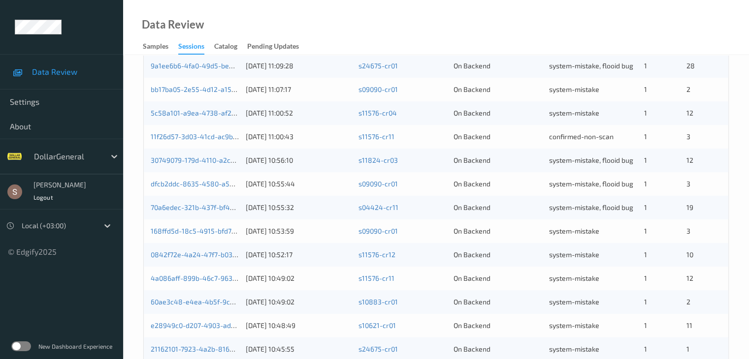
scroll to position [459, 0]
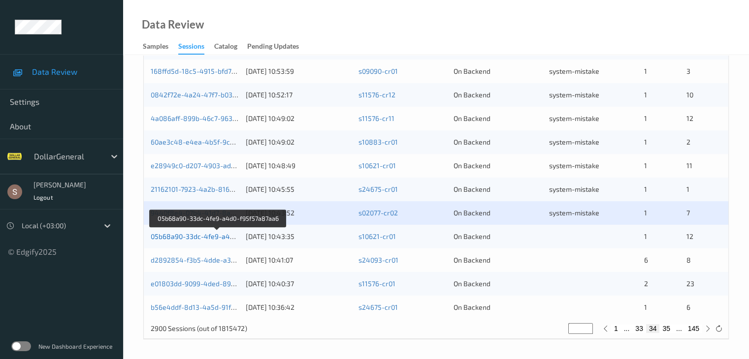
click at [204, 239] on link "05b68a90-33dc-4fe9-a4d0-f95f57a87aa6" at bounding box center [218, 236] width 134 height 8
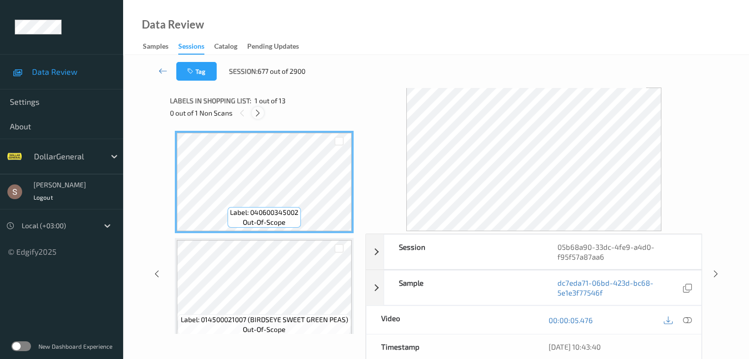
click at [260, 111] on icon at bounding box center [258, 113] width 8 height 9
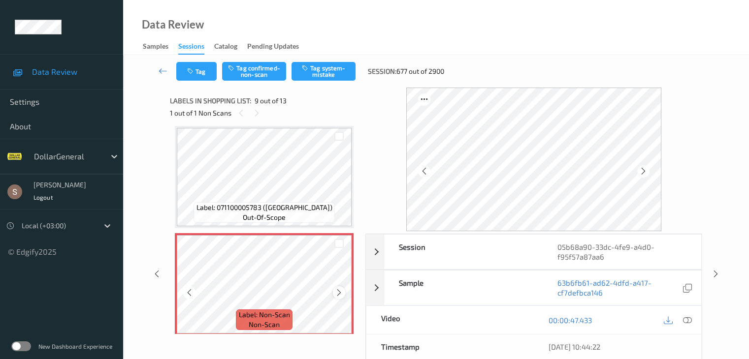
click at [338, 293] on icon at bounding box center [339, 292] width 8 height 9
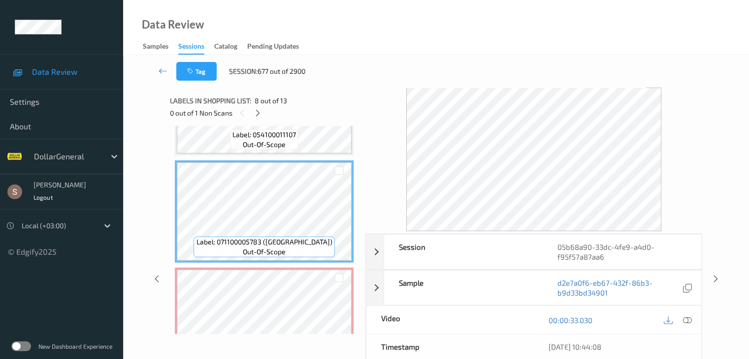
scroll to position [707, 0]
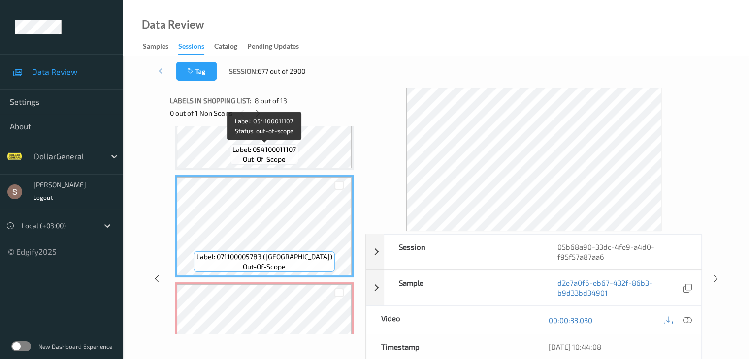
click at [282, 146] on span "Label: 054100011107" at bounding box center [263, 150] width 63 height 10
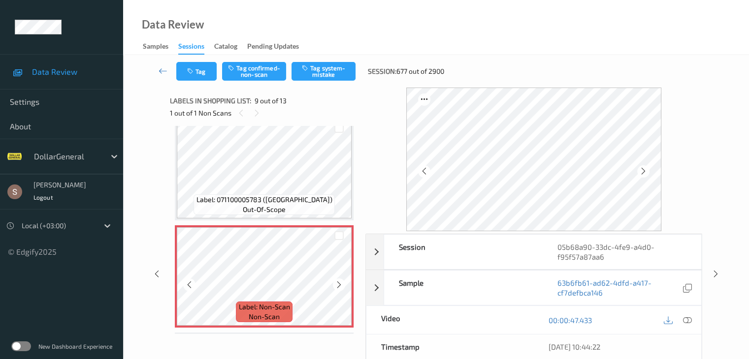
scroll to position [749, 0]
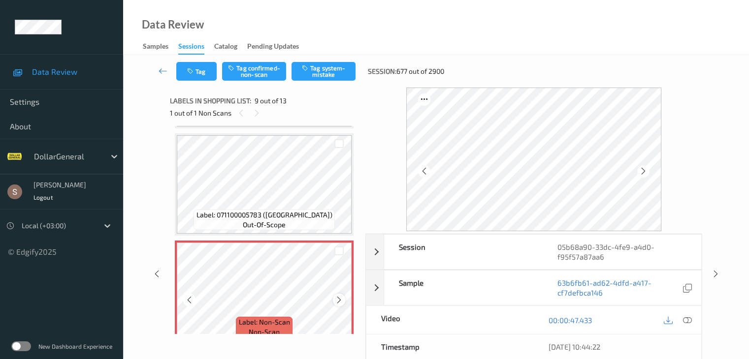
click at [337, 298] on icon at bounding box center [339, 300] width 8 height 9
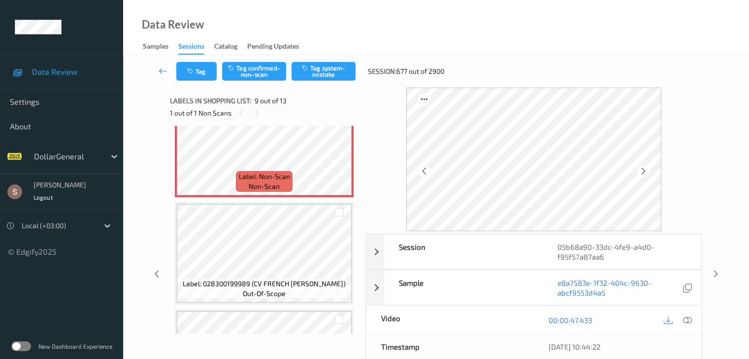
scroll to position [896, 0]
click at [317, 75] on button "Tag system-mistake" at bounding box center [323, 71] width 64 height 19
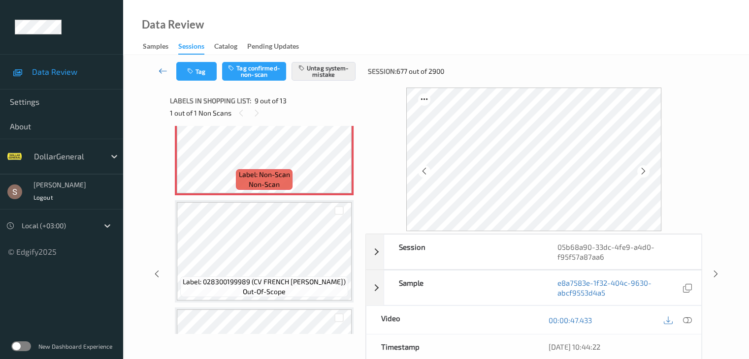
click at [159, 70] on icon at bounding box center [163, 71] width 9 height 10
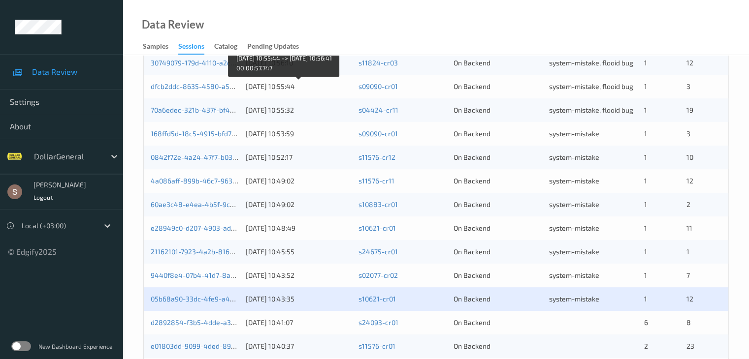
scroll to position [459, 0]
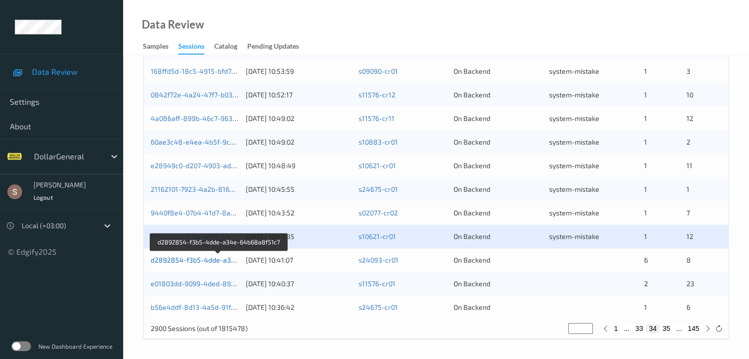
click at [213, 262] on link "d2892854-f3b5-4dde-a34e-64b68a8f51c7" at bounding box center [219, 260] width 137 height 8
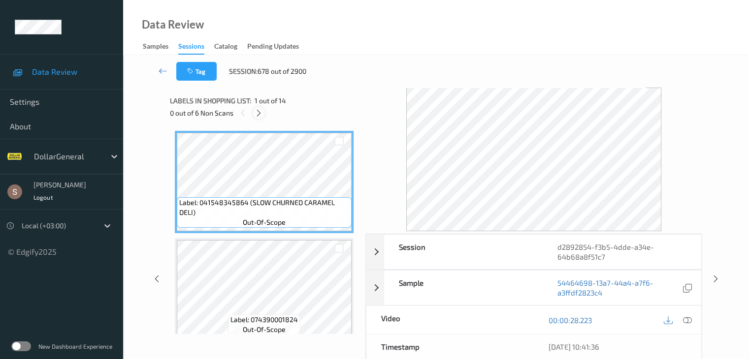
click at [258, 115] on icon at bounding box center [258, 113] width 8 height 9
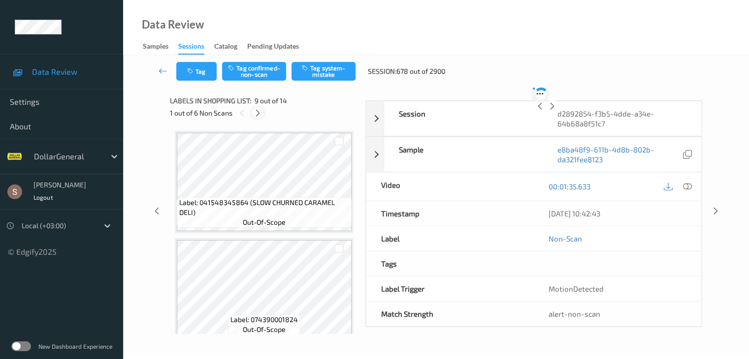
scroll to position [756, 0]
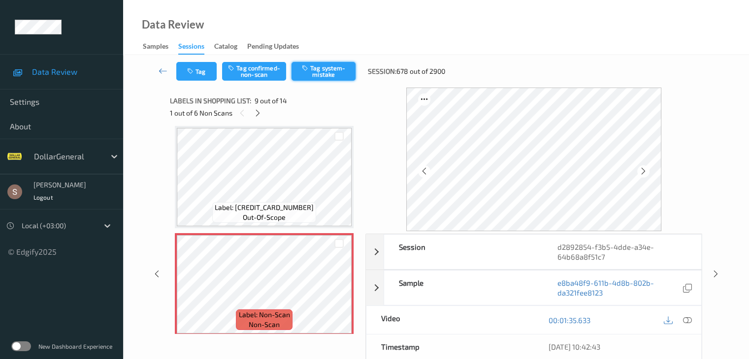
click at [337, 69] on button "Tag system-mistake" at bounding box center [323, 71] width 64 height 19
click at [255, 113] on icon at bounding box center [258, 113] width 8 height 9
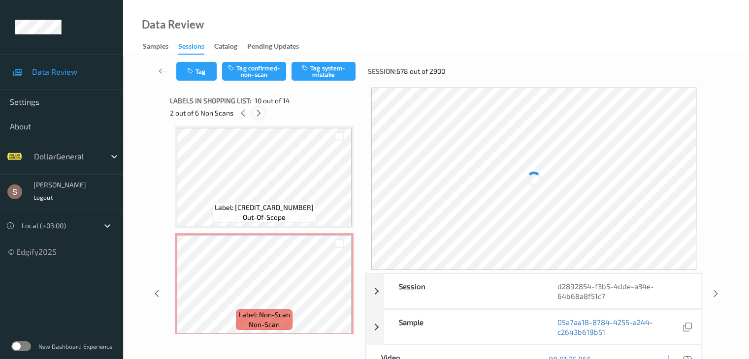
scroll to position [863, 0]
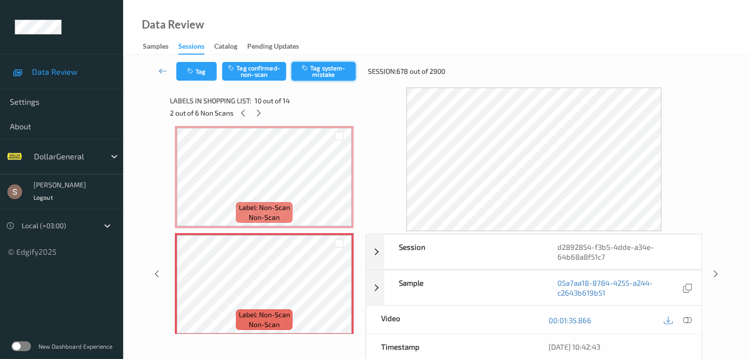
click at [343, 71] on button "Tag system-mistake" at bounding box center [323, 71] width 64 height 19
click at [260, 115] on icon at bounding box center [258, 113] width 8 height 9
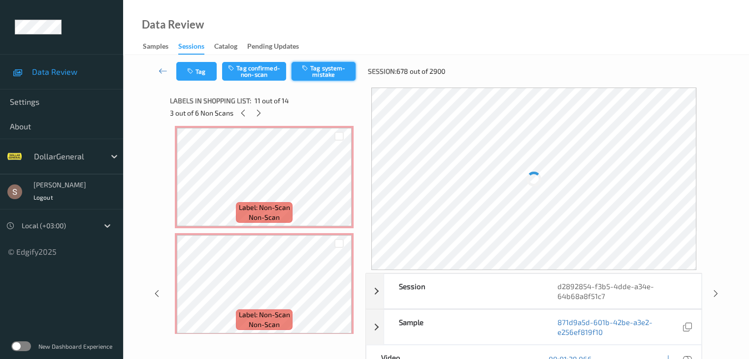
scroll to position [971, 0]
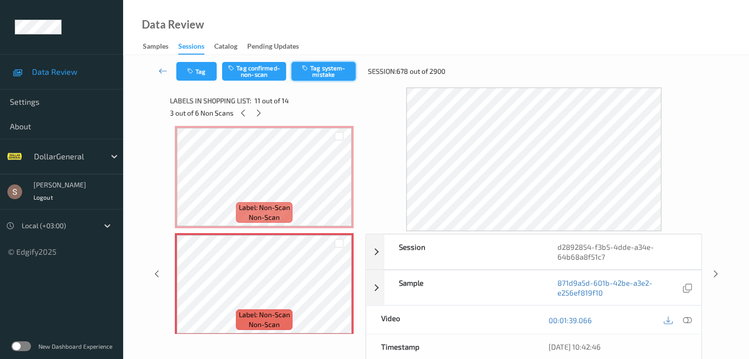
click at [324, 69] on button "Tag system-mistake" at bounding box center [323, 71] width 64 height 19
click at [257, 110] on icon at bounding box center [258, 113] width 8 height 9
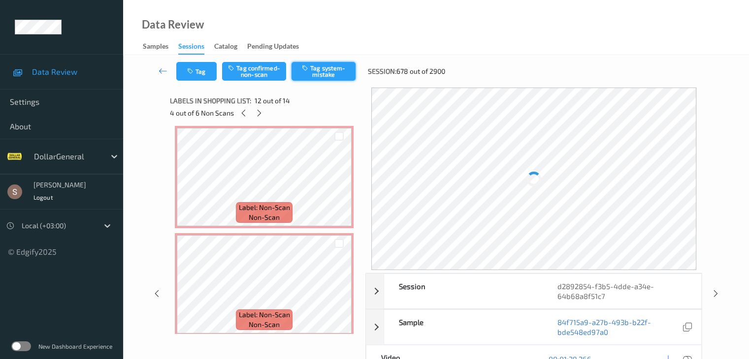
scroll to position [1078, 0]
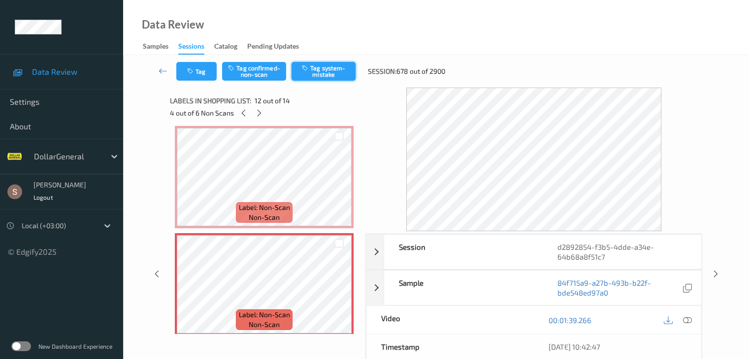
click at [313, 75] on button "Tag system-mistake" at bounding box center [323, 71] width 64 height 19
click at [259, 117] on icon at bounding box center [259, 113] width 8 height 9
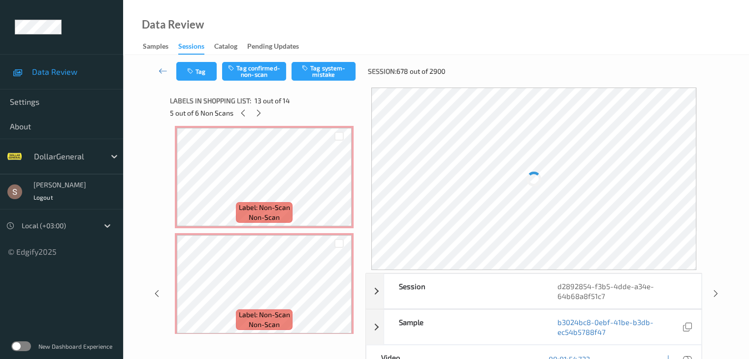
scroll to position [1185, 0]
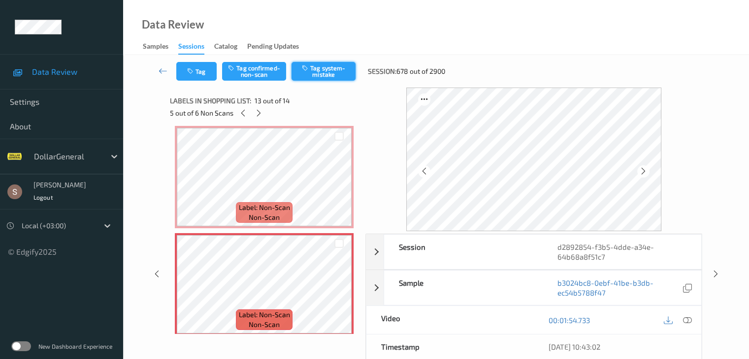
click at [317, 78] on button "Tag system-mistake" at bounding box center [323, 71] width 64 height 19
click at [259, 117] on icon at bounding box center [258, 113] width 8 height 9
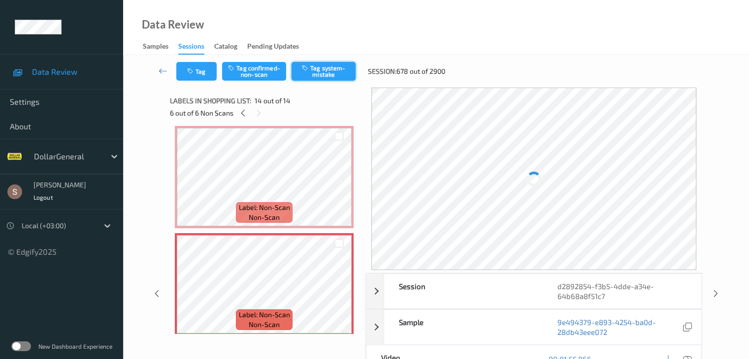
click at [324, 75] on button "Tag system-mistake" at bounding box center [323, 71] width 64 height 19
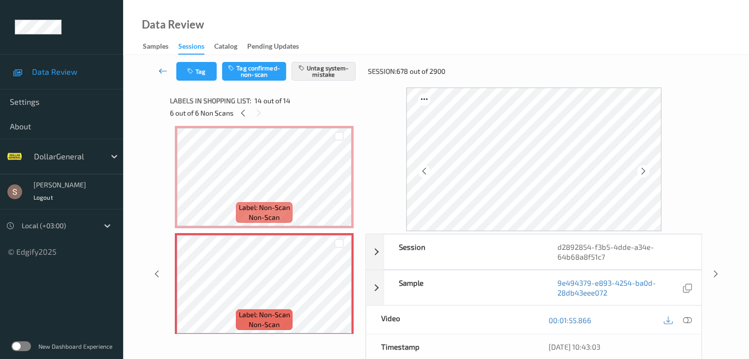
click at [163, 71] on icon at bounding box center [163, 71] width 9 height 10
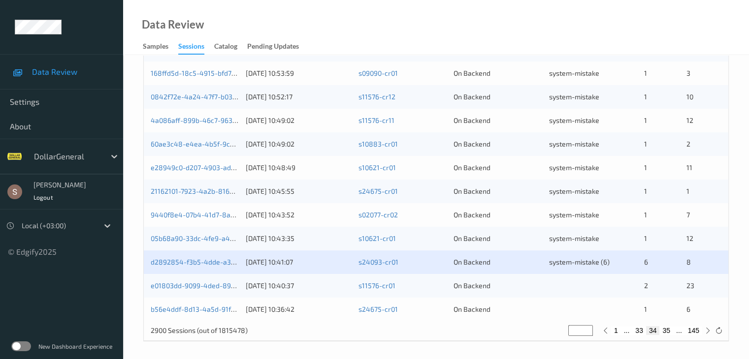
scroll to position [459, 0]
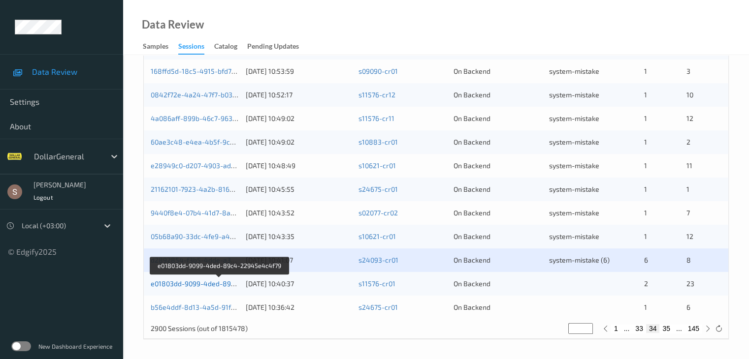
click at [197, 285] on link "e01803dd-9099-4ded-89c4-22945e4c4f79" at bounding box center [219, 284] width 137 height 8
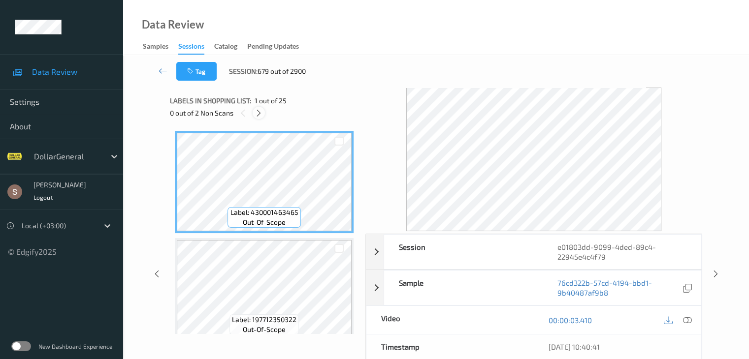
click at [262, 115] on icon at bounding box center [258, 113] width 8 height 9
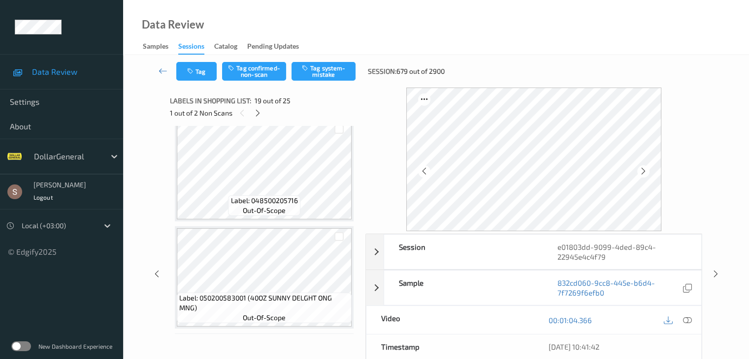
scroll to position [1386, 0]
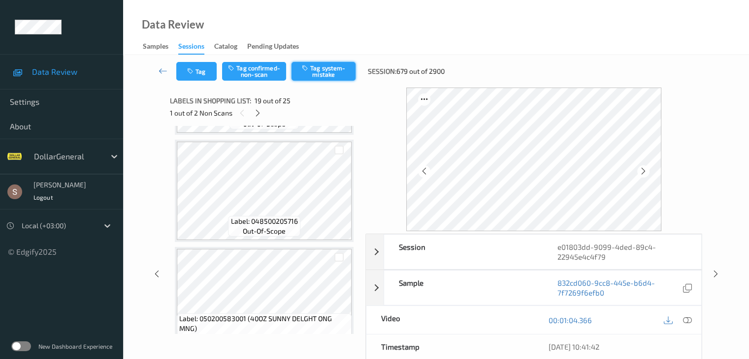
click at [317, 77] on button "Tag system-mistake" at bounding box center [323, 71] width 64 height 19
click at [256, 112] on icon at bounding box center [258, 113] width 8 height 9
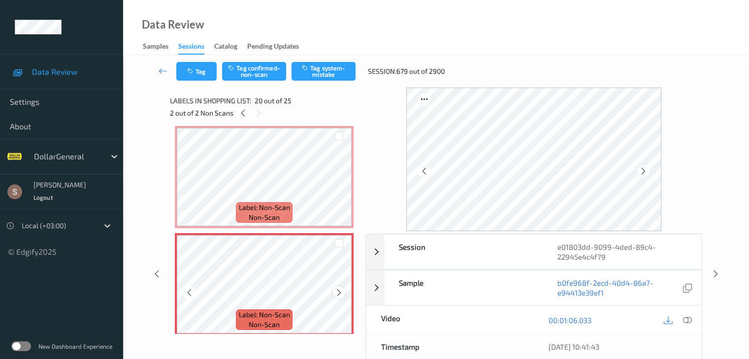
click at [342, 288] on icon at bounding box center [339, 292] width 8 height 9
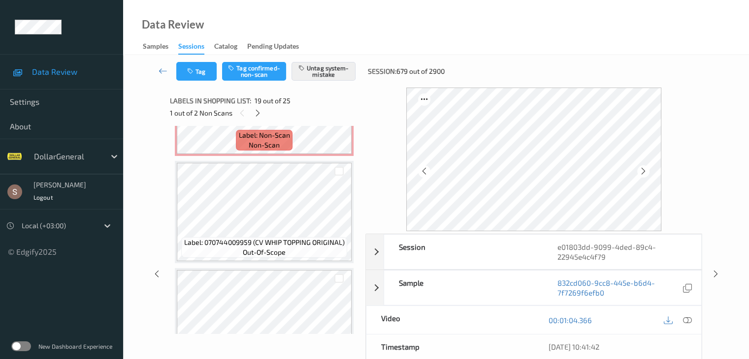
scroll to position [2117, 0]
click at [291, 137] on div "Label: Non-Scan non-scan" at bounding box center [264, 139] width 56 height 21
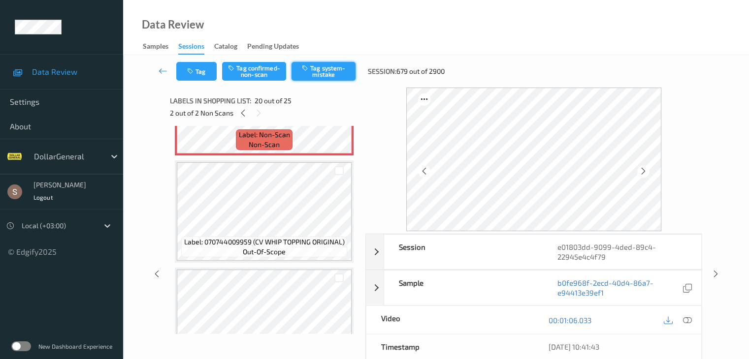
click at [305, 69] on icon "button" at bounding box center [306, 67] width 8 height 7
click at [164, 71] on icon at bounding box center [163, 71] width 9 height 10
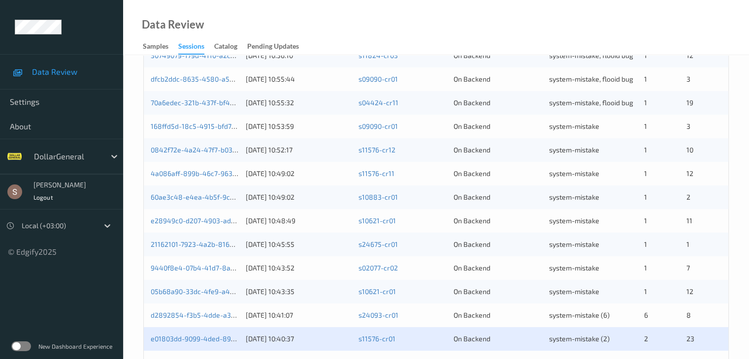
scroll to position [459, 0]
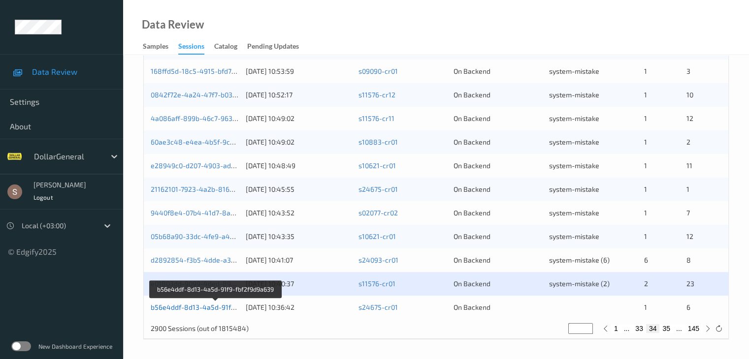
click at [219, 309] on link "b56e4ddf-8d13-4a5d-91f9-fbf2f9d9a639" at bounding box center [216, 307] width 130 height 8
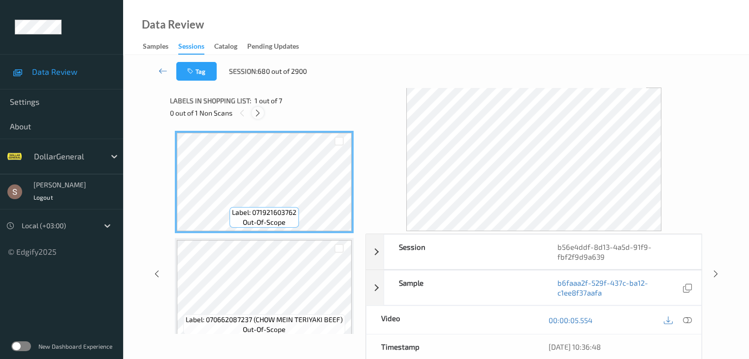
click at [261, 113] on icon at bounding box center [258, 113] width 8 height 9
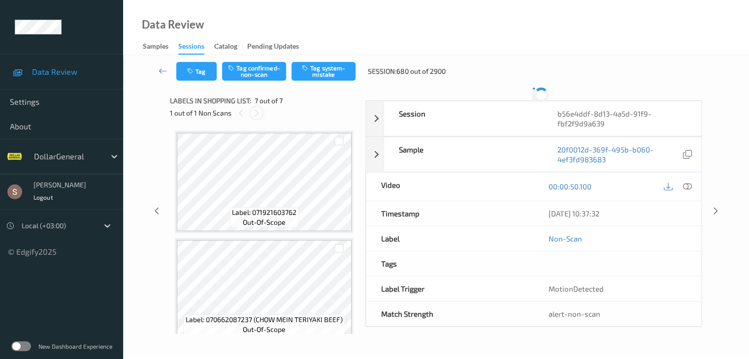
scroll to position [541, 0]
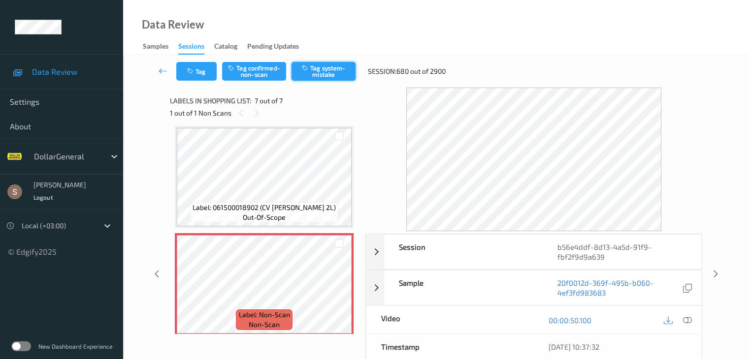
click at [331, 78] on button "Tag system-mistake" at bounding box center [323, 71] width 64 height 19
click at [161, 70] on icon at bounding box center [163, 71] width 9 height 10
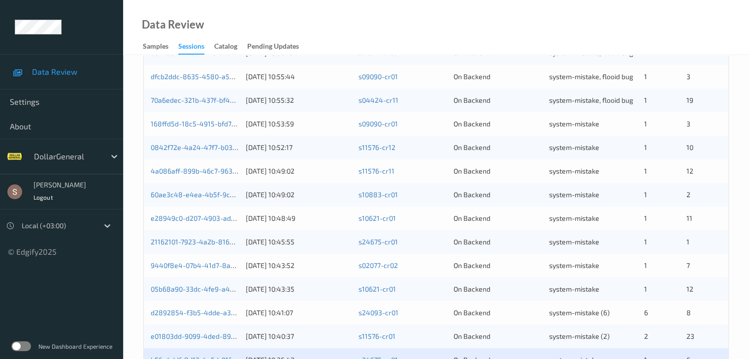
scroll to position [459, 0]
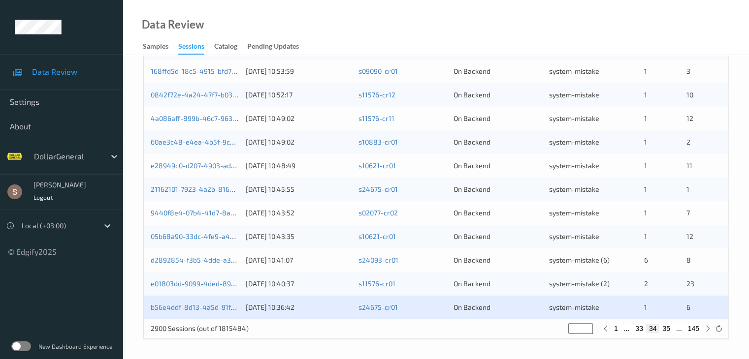
click at [639, 332] on button "33" at bounding box center [639, 328] width 14 height 9
type input "**"
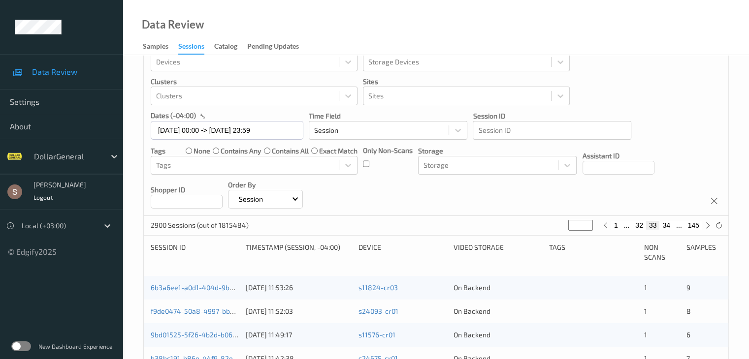
scroll to position [0, 0]
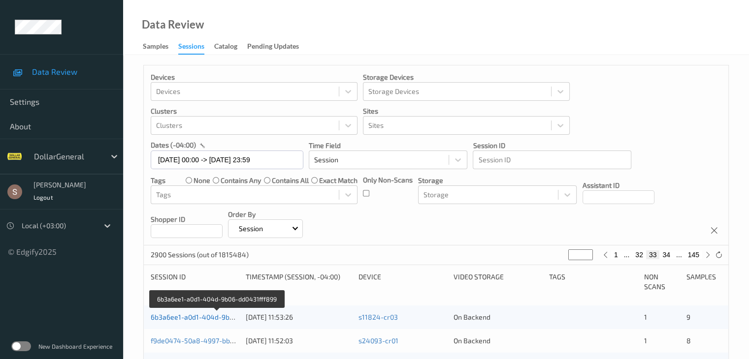
click at [218, 319] on link "6b3a6ee1-a0d1-404d-9b06-dd0431fff899" at bounding box center [217, 317] width 132 height 8
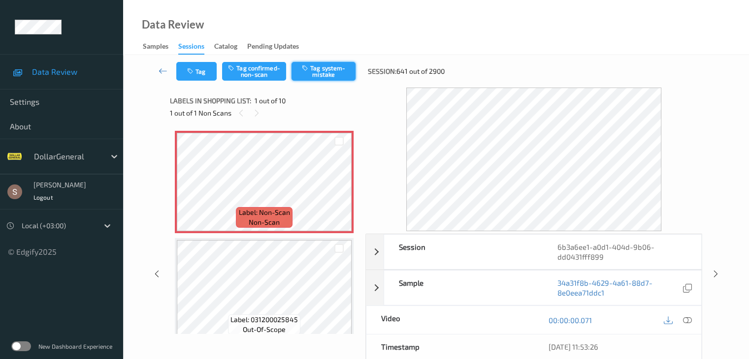
click at [315, 72] on button "Tag system-mistake" at bounding box center [323, 71] width 64 height 19
click at [159, 72] on icon at bounding box center [163, 71] width 9 height 10
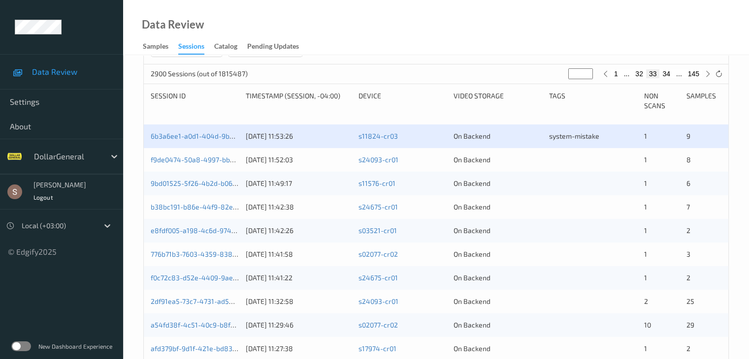
scroll to position [246, 0]
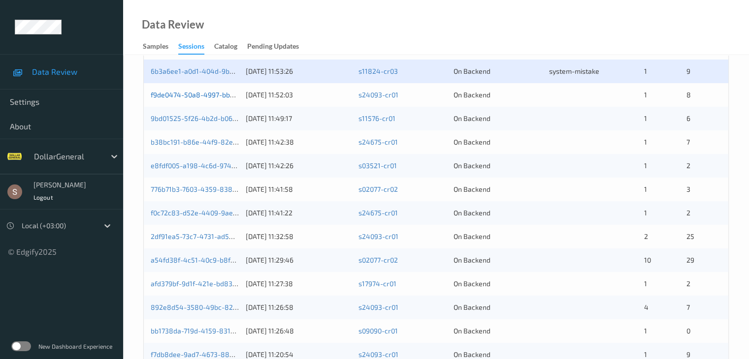
click at [215, 92] on link "f9de0474-50a8-4997-bb9d-e5cc4a3ab151" at bounding box center [218, 95] width 135 height 8
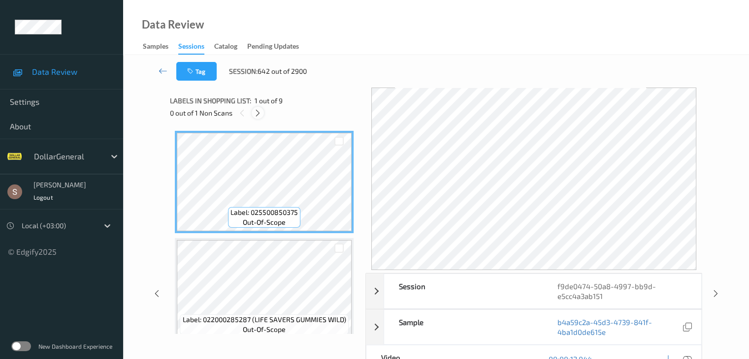
click at [256, 112] on icon at bounding box center [258, 113] width 8 height 9
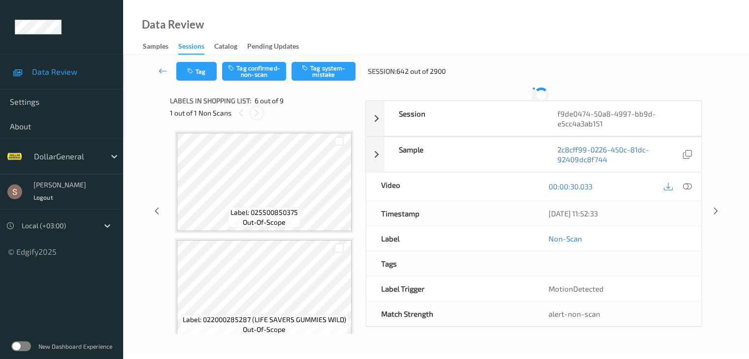
scroll to position [433, 0]
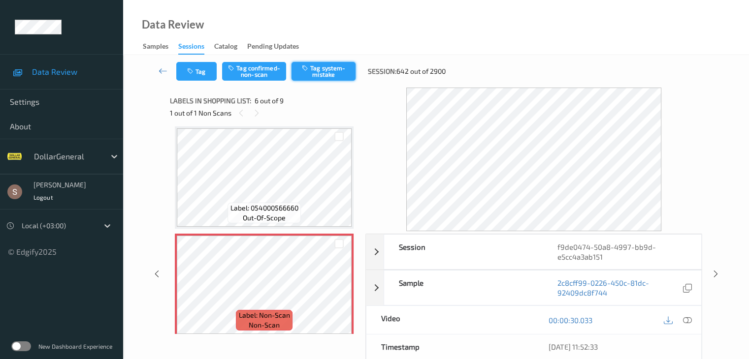
click at [337, 67] on button "Tag system-mistake" at bounding box center [323, 71] width 64 height 19
click at [162, 70] on icon at bounding box center [163, 71] width 9 height 10
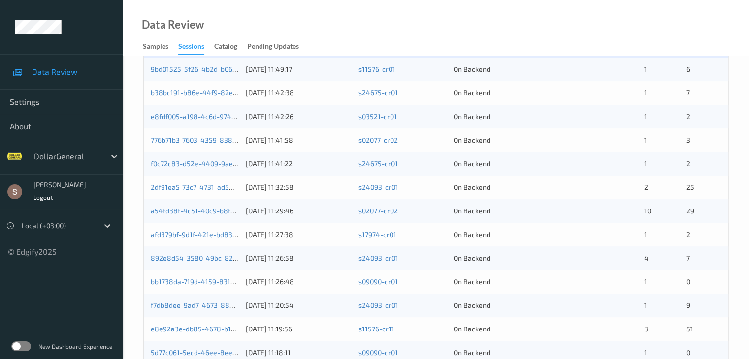
scroll to position [98, 0]
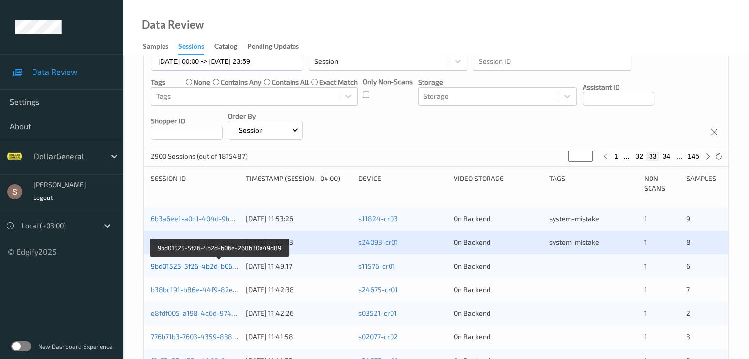
click at [205, 266] on link "9bd01525-5f26-4b2d-b06e-268b30a49d89" at bounding box center [219, 266] width 137 height 8
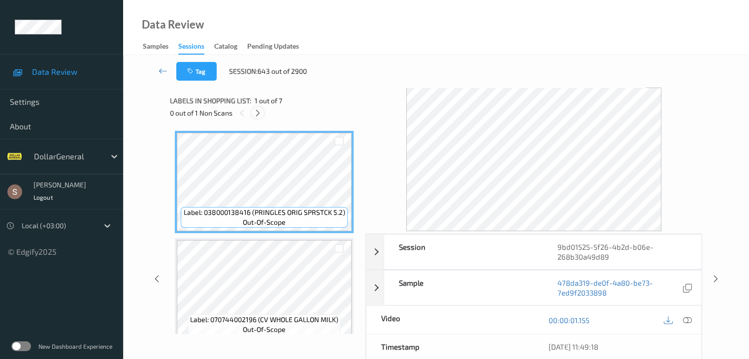
click at [258, 113] on icon at bounding box center [258, 113] width 8 height 9
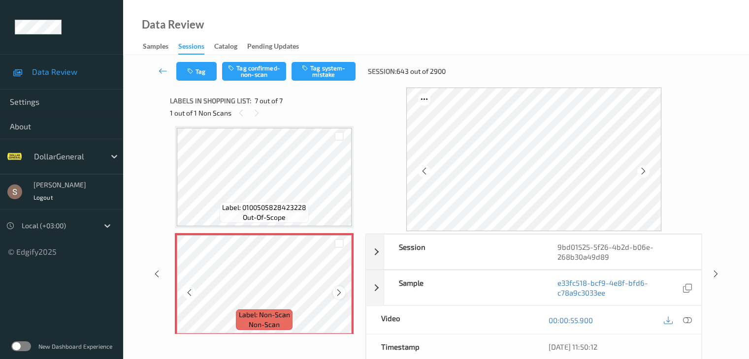
click at [341, 295] on icon at bounding box center [339, 292] width 8 height 9
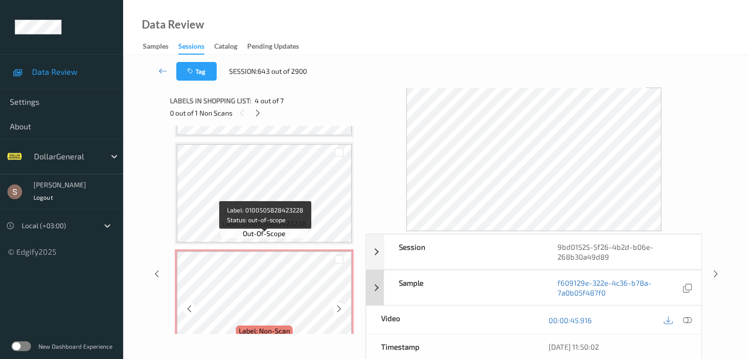
scroll to position [553, 0]
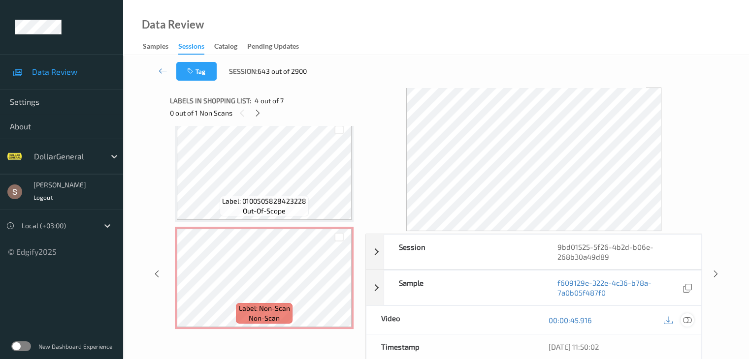
click at [687, 319] on icon at bounding box center [686, 320] width 9 height 9
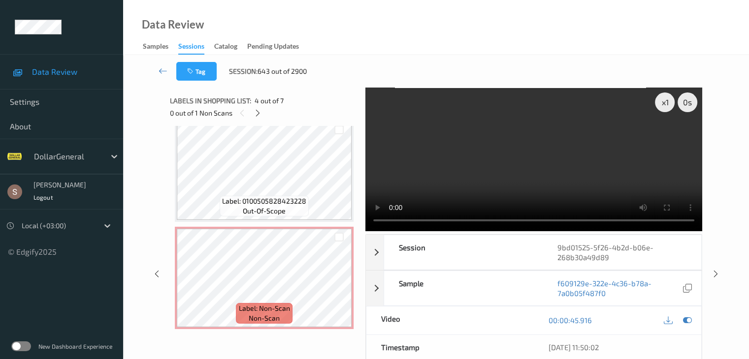
click at [598, 158] on video at bounding box center [533, 160] width 337 height 144
click at [663, 105] on div "x 1" at bounding box center [665, 103] width 20 height 20
click at [663, 105] on div "x 2" at bounding box center [665, 103] width 20 height 20
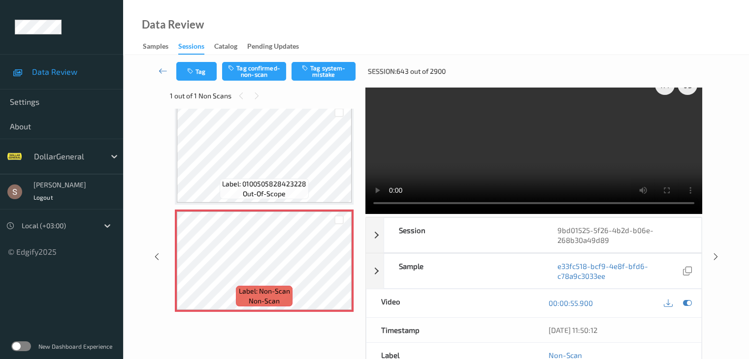
scroll to position [0, 0]
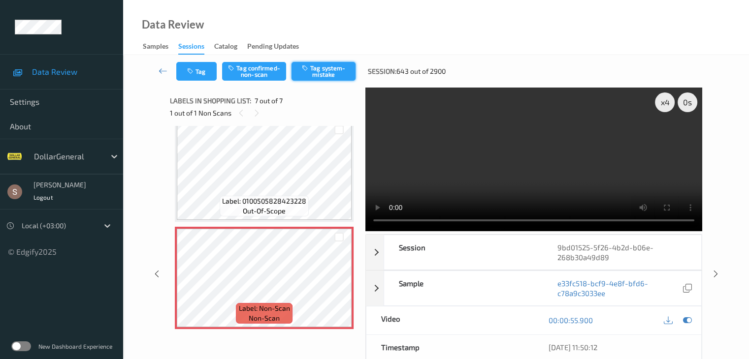
click at [297, 69] on button "Tag system-mistake" at bounding box center [323, 71] width 64 height 19
click at [161, 68] on icon at bounding box center [163, 71] width 9 height 10
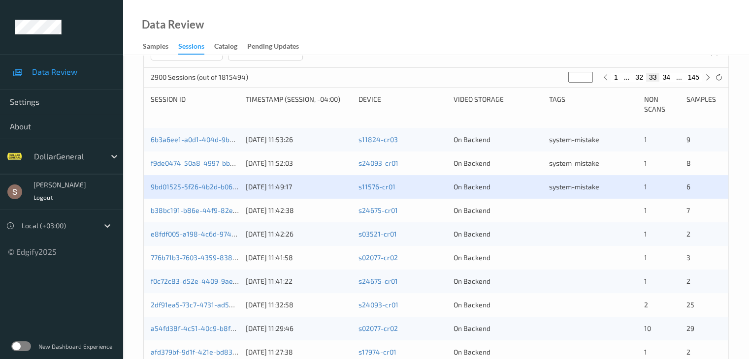
scroll to position [163, 0]
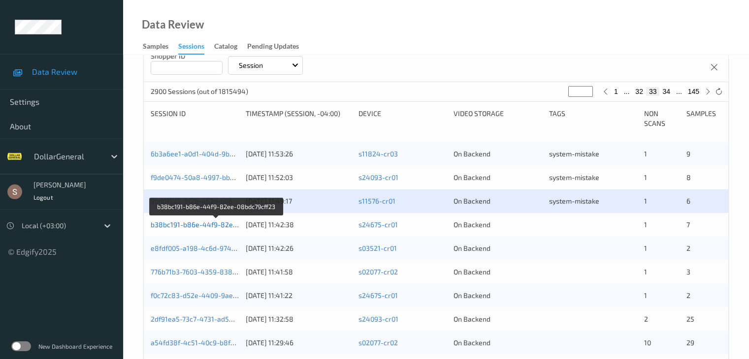
click at [196, 226] on link "b38bc191-b86e-44f9-82ee-08bdc79cff23" at bounding box center [217, 225] width 132 height 8
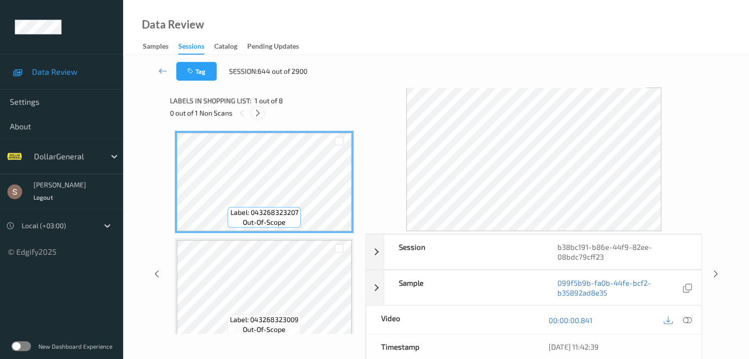
click at [258, 114] on icon at bounding box center [258, 113] width 8 height 9
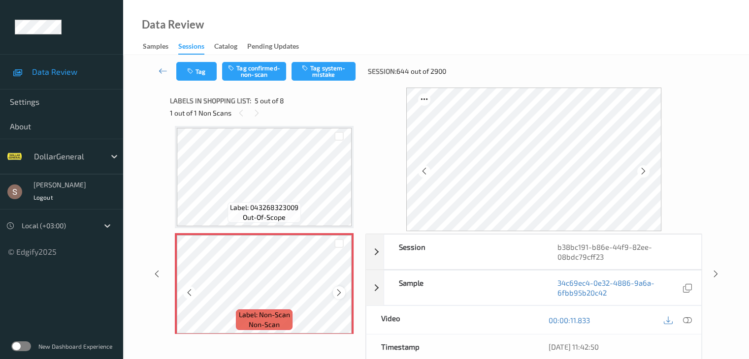
click at [339, 292] on icon at bounding box center [339, 292] width 8 height 9
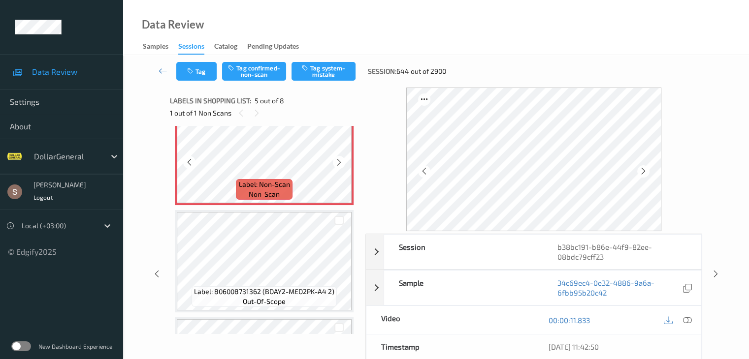
scroll to position [475, 0]
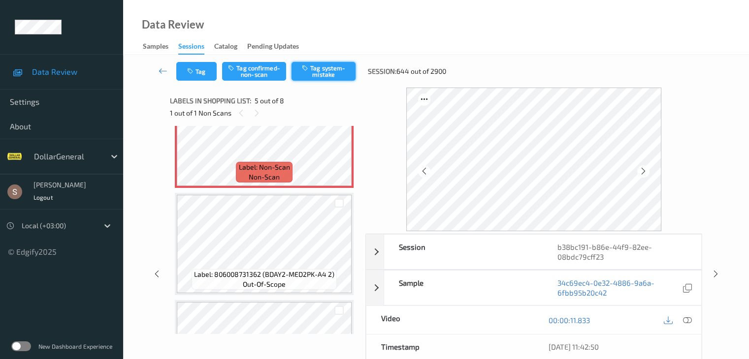
click at [322, 69] on button "Tag system-mistake" at bounding box center [323, 71] width 64 height 19
click at [162, 73] on icon at bounding box center [163, 71] width 9 height 10
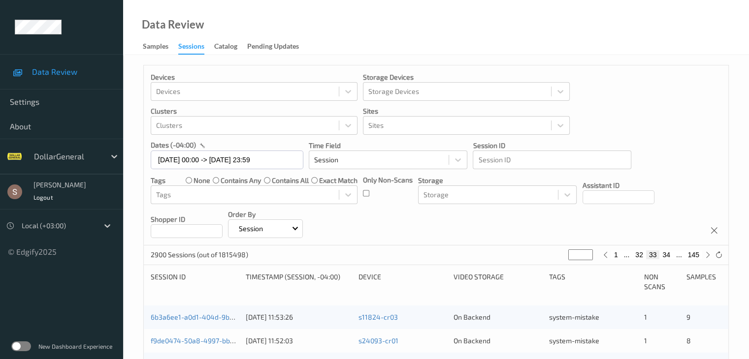
click at [666, 256] on button "34" at bounding box center [666, 255] width 14 height 9
type input "**"
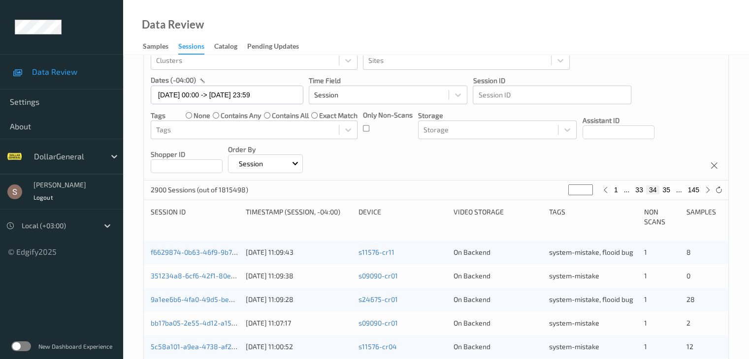
click at [668, 189] on button "35" at bounding box center [666, 190] width 14 height 9
type input "**"
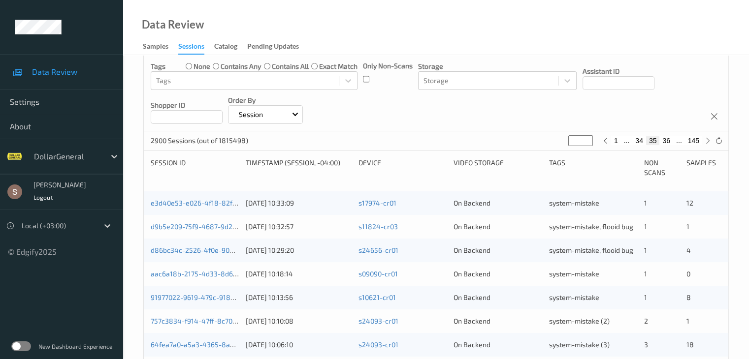
click at [667, 141] on button "36" at bounding box center [666, 140] width 14 height 9
type input "**"
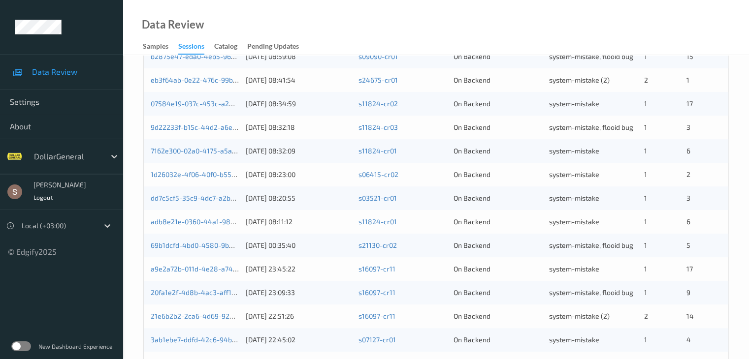
scroll to position [295, 0]
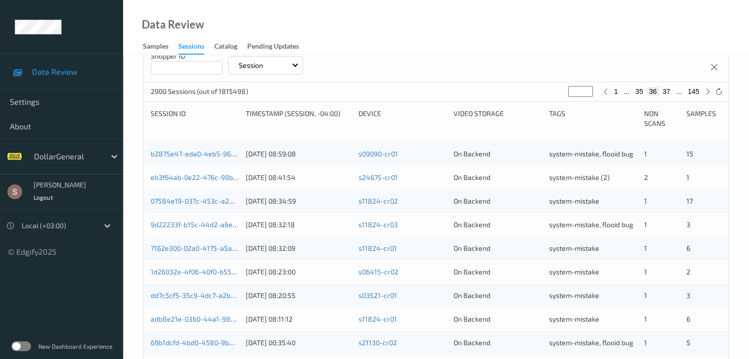
click at [641, 89] on button "35" at bounding box center [639, 91] width 14 height 9
type input "**"
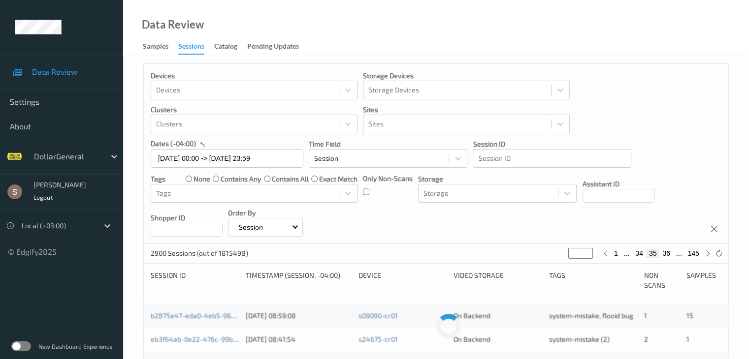
scroll to position [0, 0]
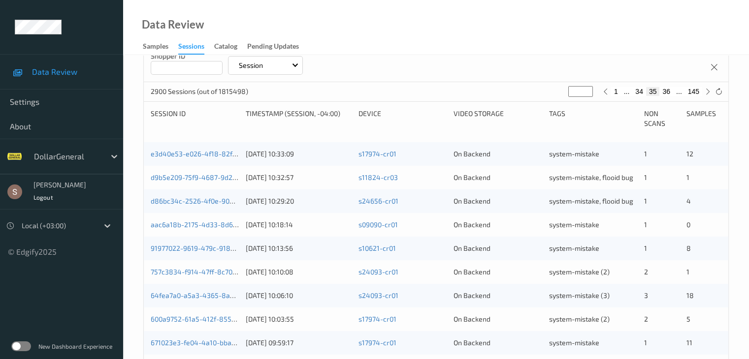
click at [637, 94] on button "34" at bounding box center [639, 91] width 14 height 9
type input "**"
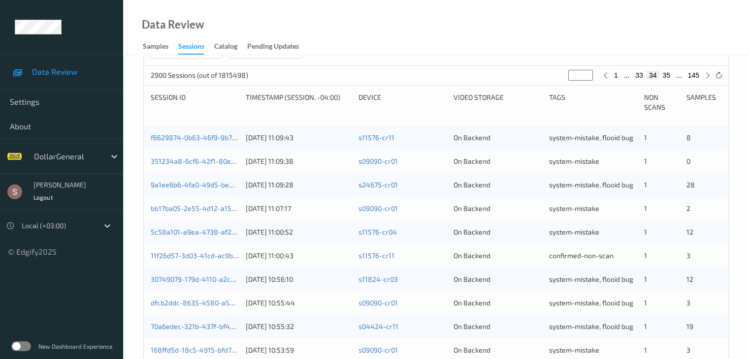
scroll to position [197, 0]
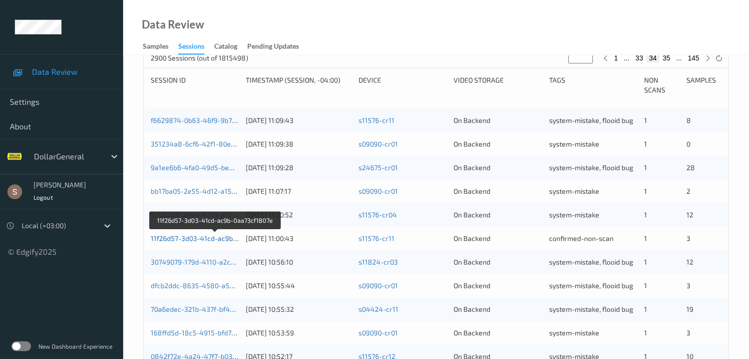
click at [217, 239] on link "11f26d57-3d03-41cd-ac9b-0aa73cf1807e" at bounding box center [215, 238] width 129 height 8
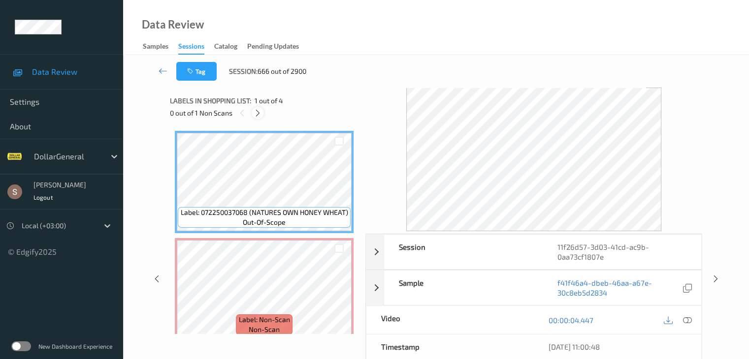
click at [253, 111] on div at bounding box center [258, 113] width 12 height 12
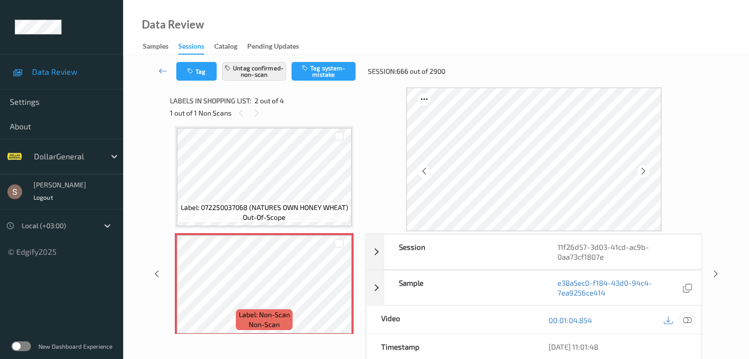
click at [684, 320] on icon at bounding box center [686, 320] width 9 height 9
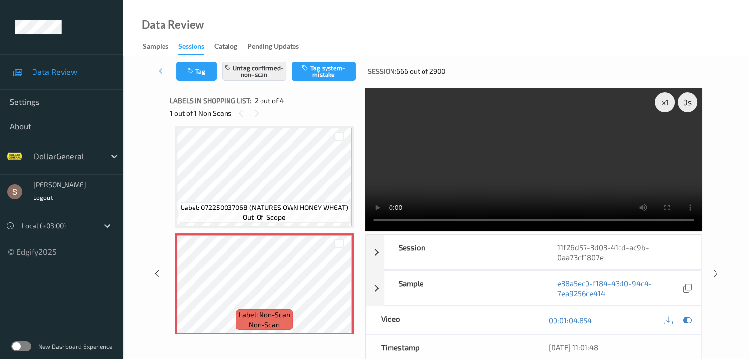
click at [547, 157] on video at bounding box center [533, 160] width 337 height 144
click at [278, 70] on button "Untag confirmed-non-scan" at bounding box center [254, 71] width 64 height 19
click at [314, 72] on button "Tag system-mistake" at bounding box center [323, 71] width 64 height 19
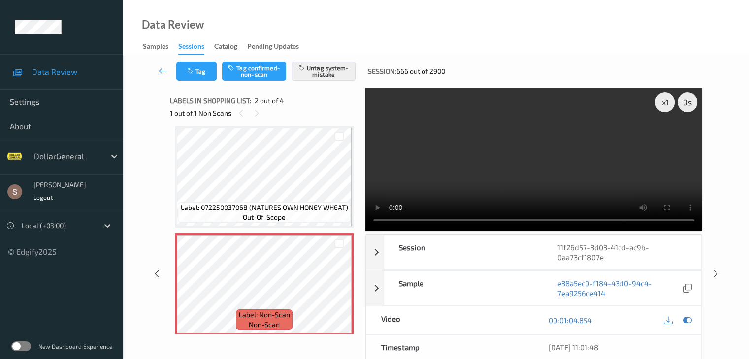
click at [159, 73] on icon at bounding box center [163, 71] width 9 height 10
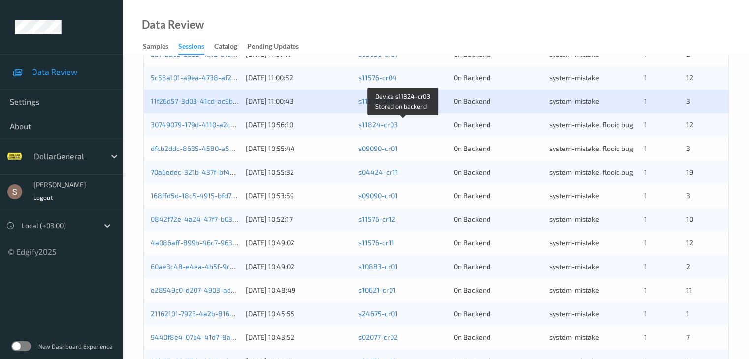
scroll to position [459, 0]
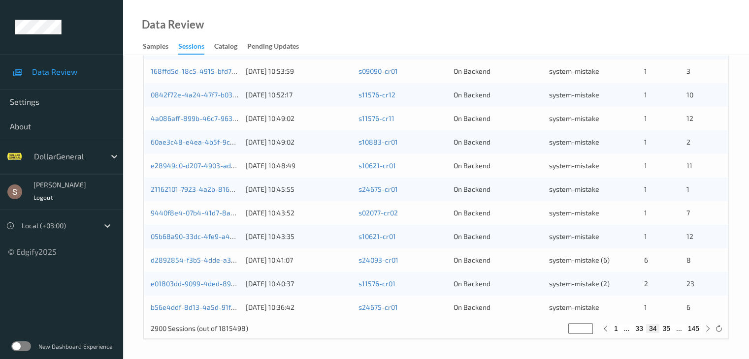
click at [640, 327] on button "33" at bounding box center [639, 328] width 14 height 9
type input "**"
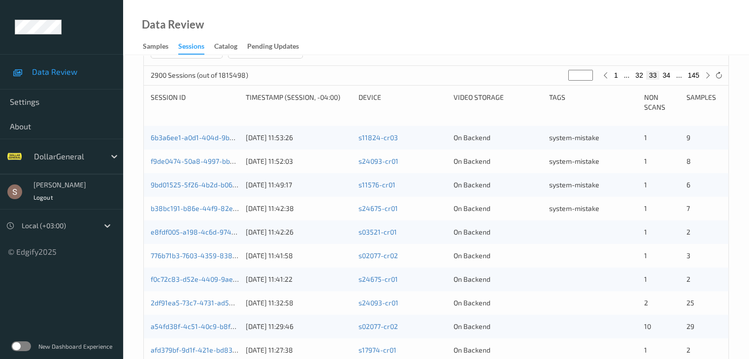
scroll to position [197, 0]
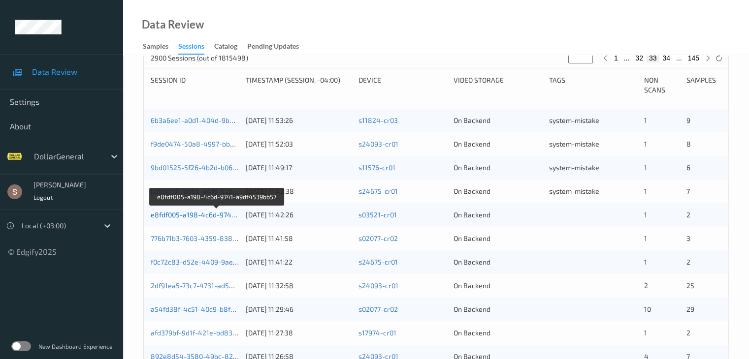
click at [215, 215] on link "e8fdf005-a198-4c6d-9741-a9df4539bb57" at bounding box center [217, 215] width 132 height 8
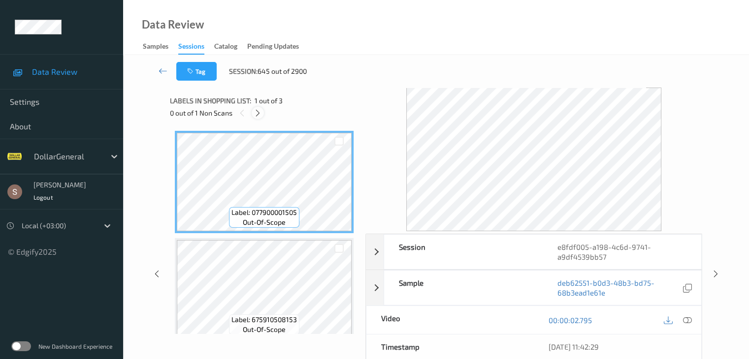
click at [259, 115] on icon at bounding box center [258, 113] width 8 height 9
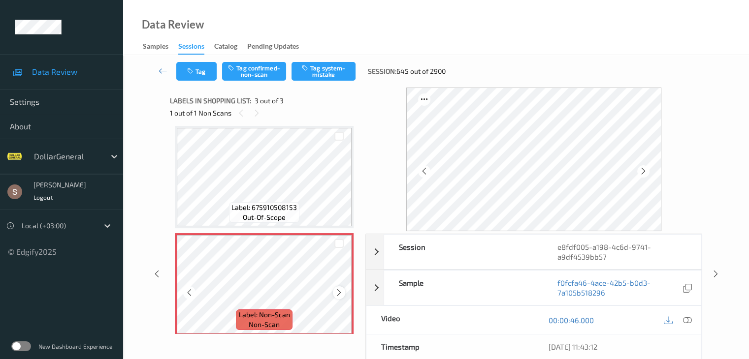
click at [341, 297] on div at bounding box center [339, 292] width 12 height 12
click at [330, 72] on button "Tag system-mistake" at bounding box center [323, 71] width 64 height 19
click at [160, 69] on icon at bounding box center [163, 71] width 9 height 10
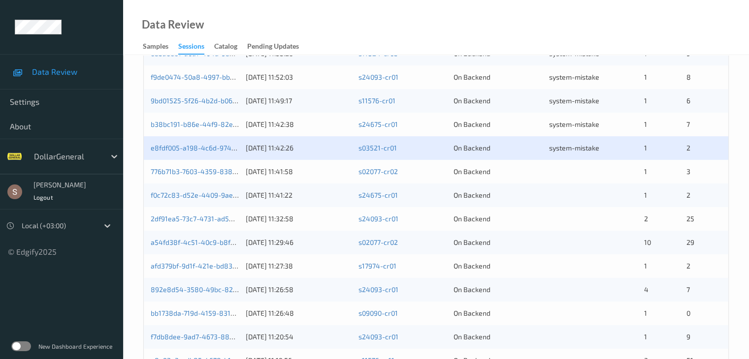
scroll to position [295, 0]
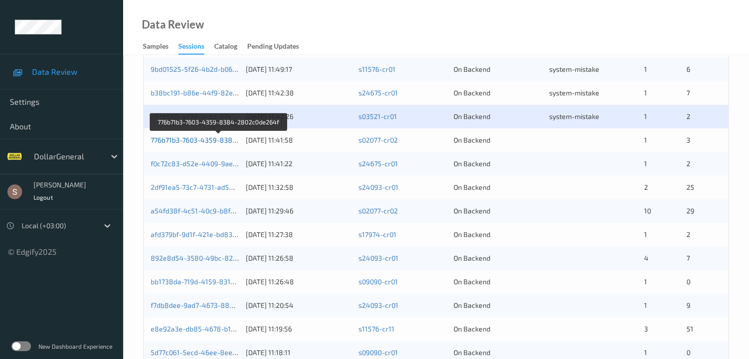
click at [187, 142] on link "776b71b3-7603-4359-8384-2802c0de264f" at bounding box center [218, 140] width 135 height 8
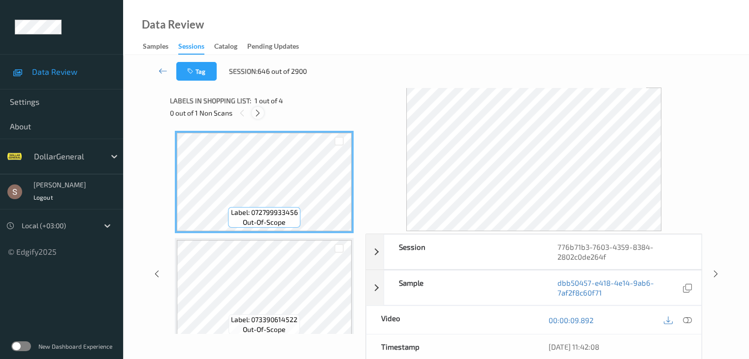
click at [257, 117] on icon at bounding box center [258, 113] width 8 height 9
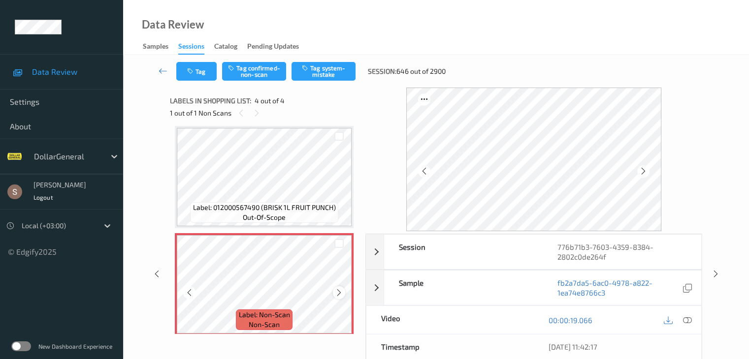
click at [336, 295] on icon at bounding box center [339, 292] width 8 height 9
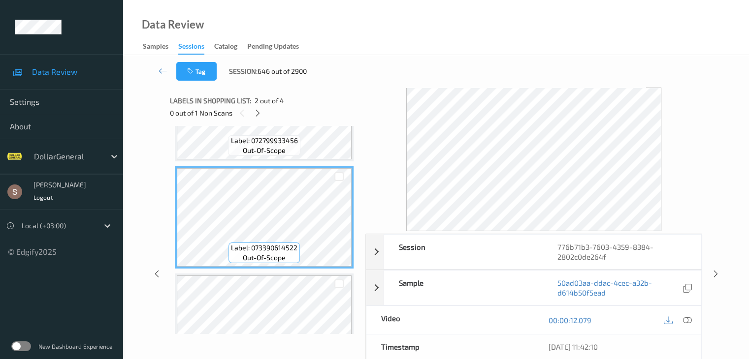
scroll to position [226, 0]
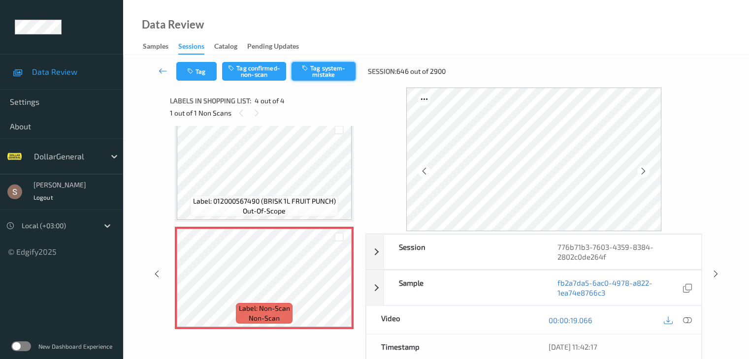
click at [330, 77] on button "Tag system-mistake" at bounding box center [323, 71] width 64 height 19
click at [163, 72] on icon at bounding box center [163, 71] width 9 height 10
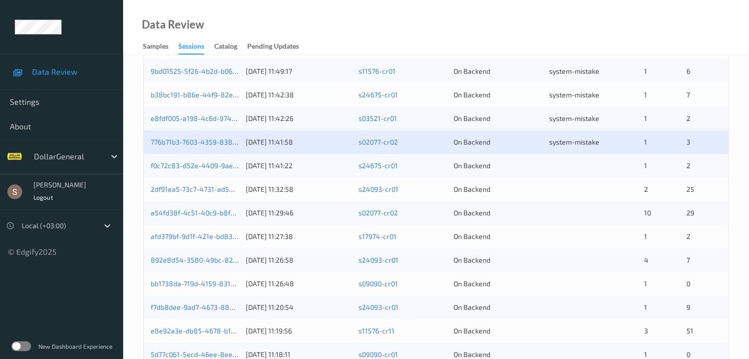
scroll to position [295, 0]
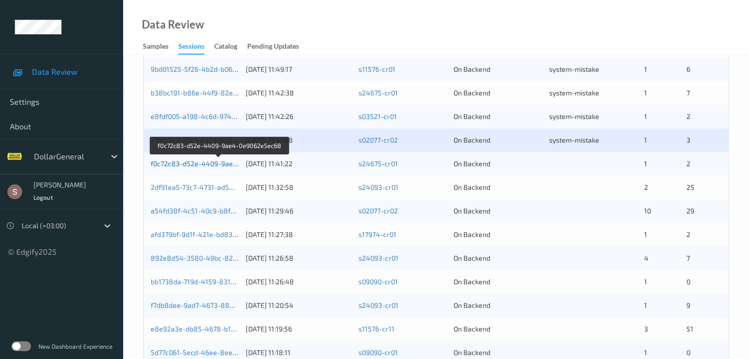
click at [209, 164] on link "f0c72c83-d52e-4409-9ae4-0e9062e5ec68" at bounding box center [219, 163] width 137 height 8
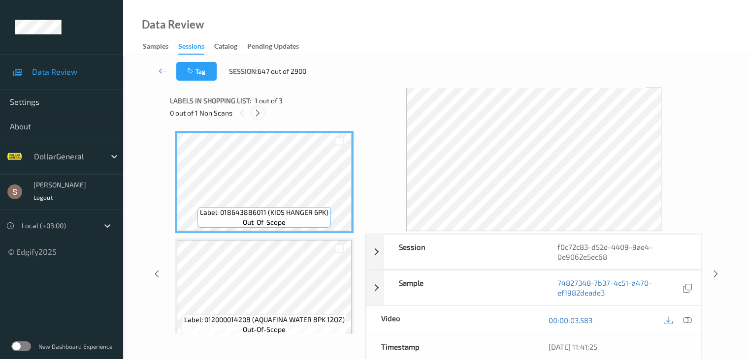
click at [262, 110] on div at bounding box center [258, 113] width 12 height 12
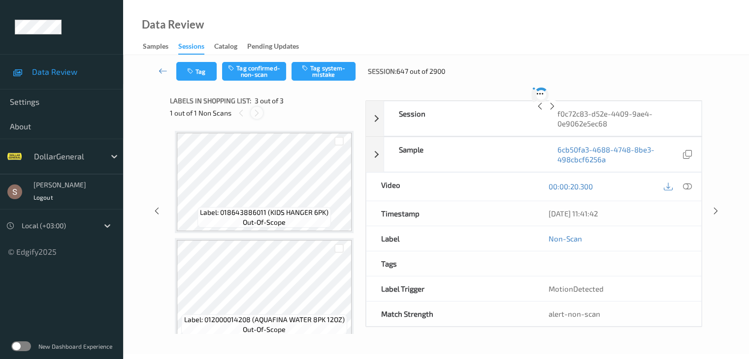
scroll to position [112, 0]
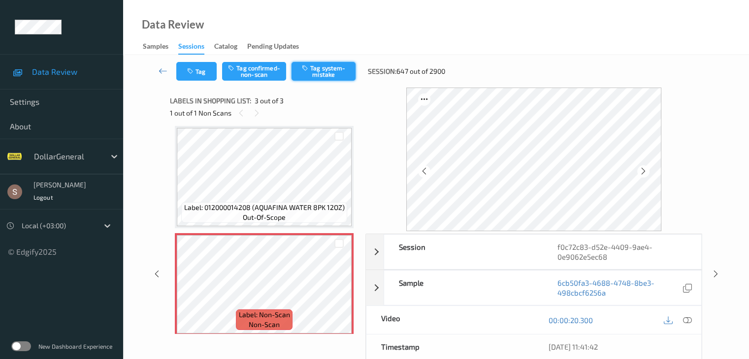
click at [323, 66] on button "Tag system-mistake" at bounding box center [323, 71] width 64 height 19
click at [160, 72] on icon at bounding box center [163, 71] width 9 height 10
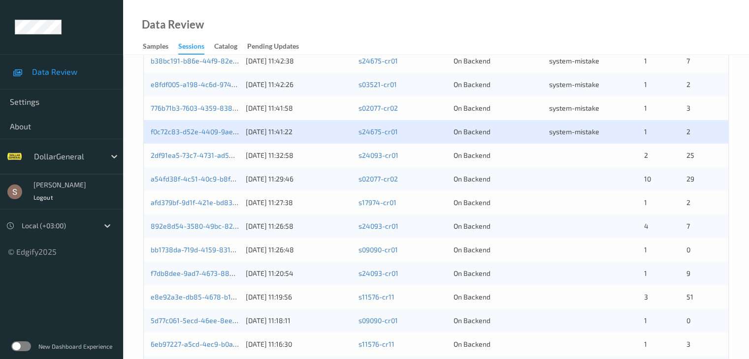
scroll to position [345, 0]
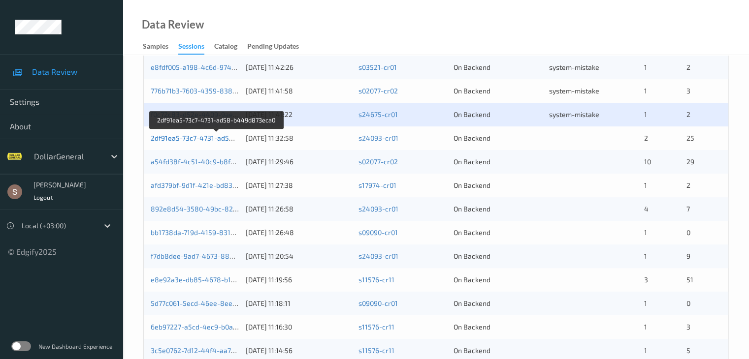
click at [221, 137] on link "2df91ea5-73c7-4731-ad58-b449d873eca0" at bounding box center [217, 138] width 133 height 8
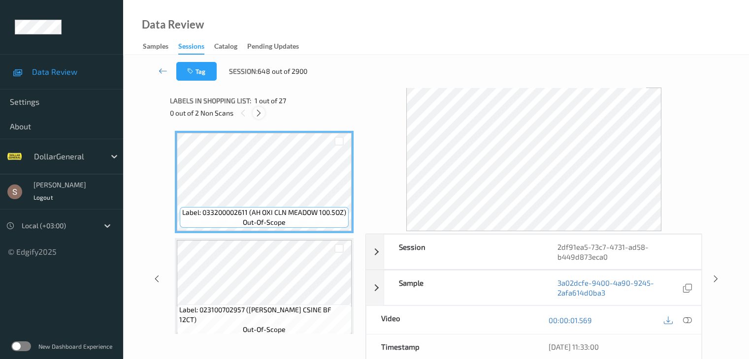
click at [260, 117] on div at bounding box center [259, 113] width 12 height 12
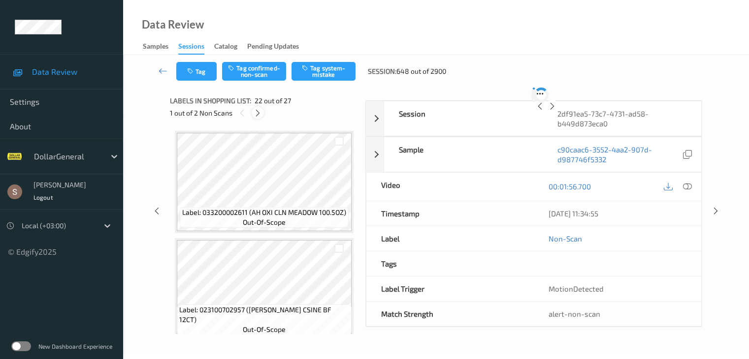
scroll to position [2151, 0]
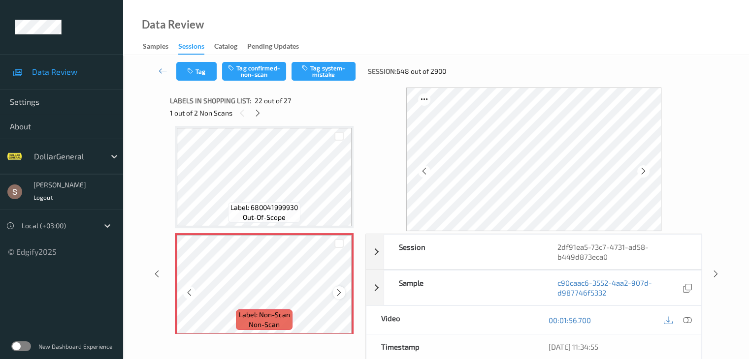
click at [339, 295] on icon at bounding box center [339, 292] width 8 height 9
click at [312, 75] on button "Tag system-mistake" at bounding box center [323, 71] width 64 height 19
click at [258, 117] on div at bounding box center [258, 113] width 12 height 12
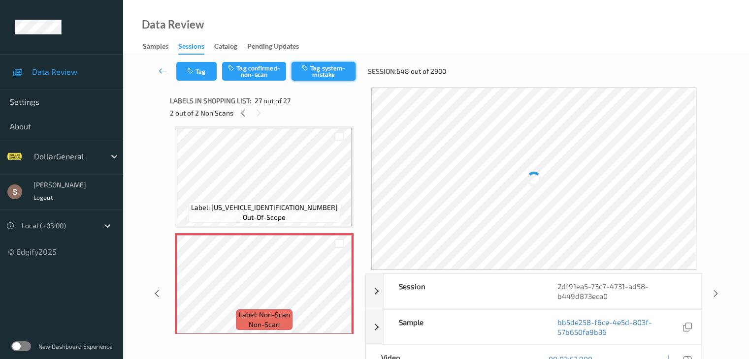
click at [307, 70] on icon "button" at bounding box center [306, 67] width 8 height 7
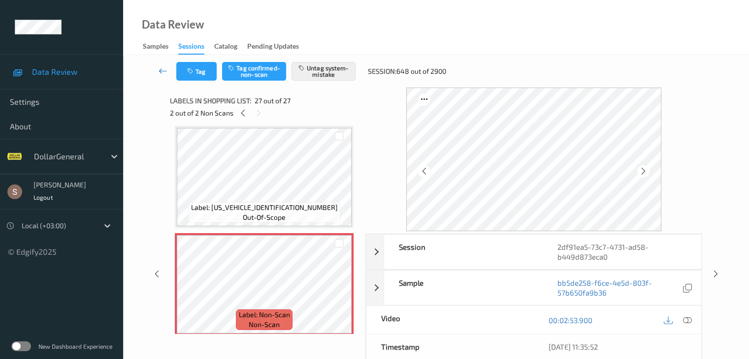
click at [165, 69] on icon at bounding box center [163, 71] width 9 height 10
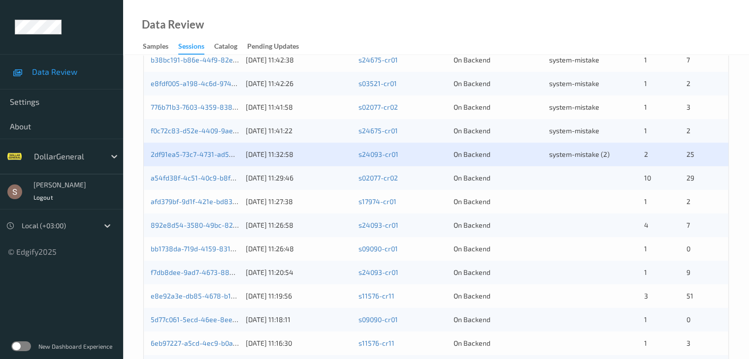
scroll to position [311, 0]
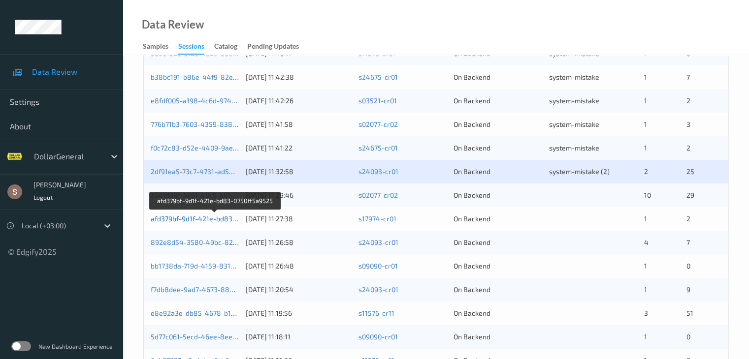
click at [211, 217] on link "afd379bf-9d1f-421e-bd83-0750ff5a9525" at bounding box center [215, 219] width 128 height 8
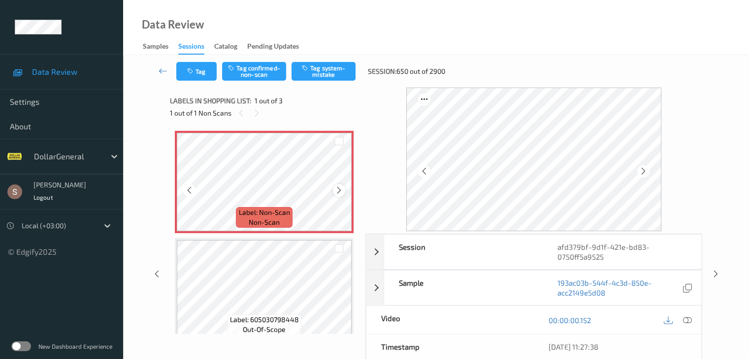
click at [334, 192] on div at bounding box center [339, 190] width 12 height 12
click at [277, 209] on span "Label: Non-Scan" at bounding box center [264, 213] width 51 height 10
click at [330, 71] on button "Tag system-mistake" at bounding box center [323, 71] width 64 height 19
click at [199, 72] on button "Tag" at bounding box center [196, 71] width 40 height 19
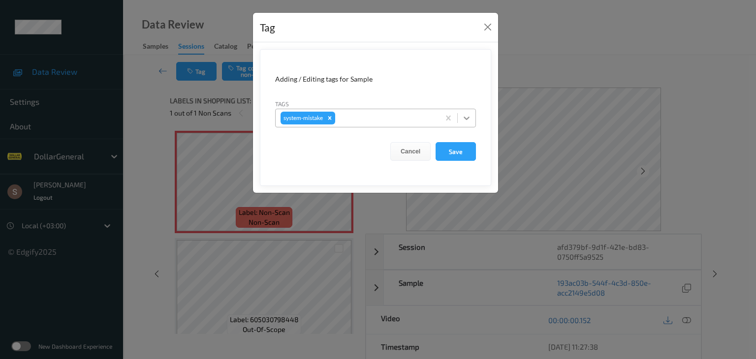
click at [467, 118] on icon at bounding box center [467, 118] width 10 height 10
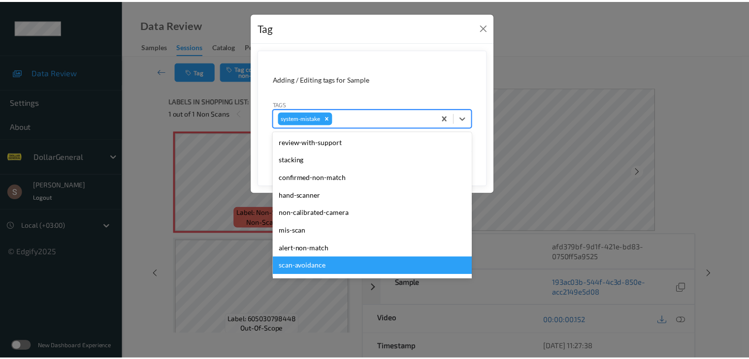
scroll to position [246, 0]
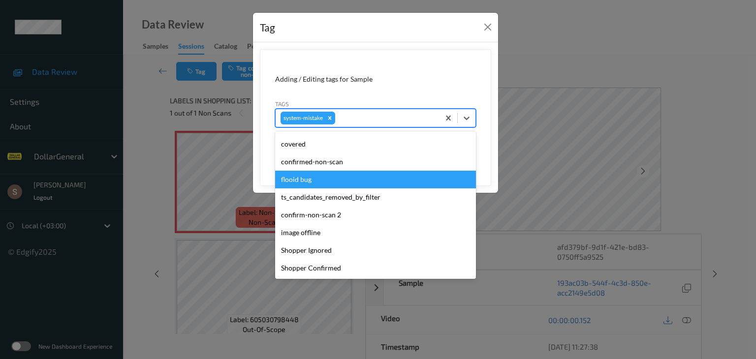
click at [346, 178] on div "flooid bug" at bounding box center [375, 180] width 201 height 18
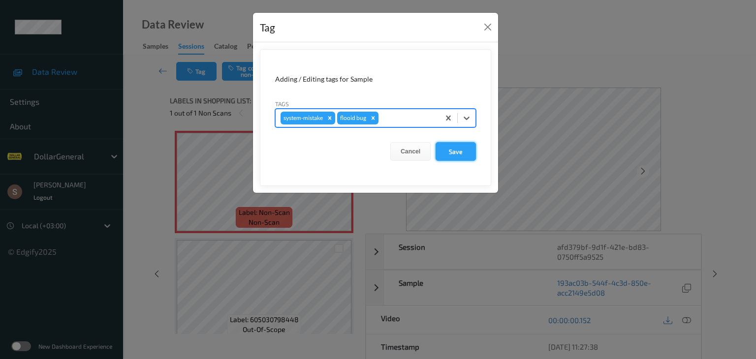
click at [454, 155] on button "Save" at bounding box center [456, 151] width 40 height 19
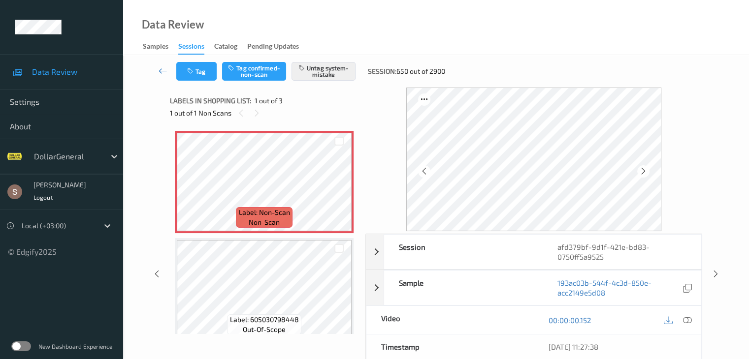
click at [160, 69] on icon at bounding box center [163, 71] width 9 height 10
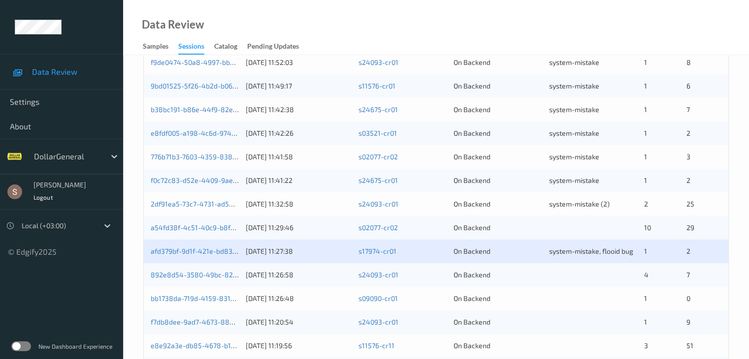
scroll to position [345, 0]
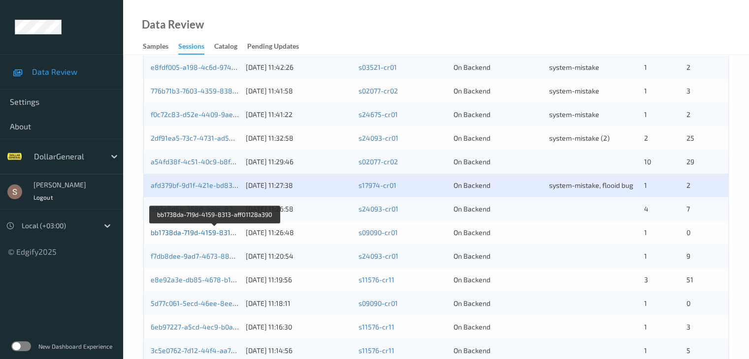
click at [210, 234] on link "bb1738da-719d-4159-8313-aff01128a390" at bounding box center [215, 232] width 129 height 8
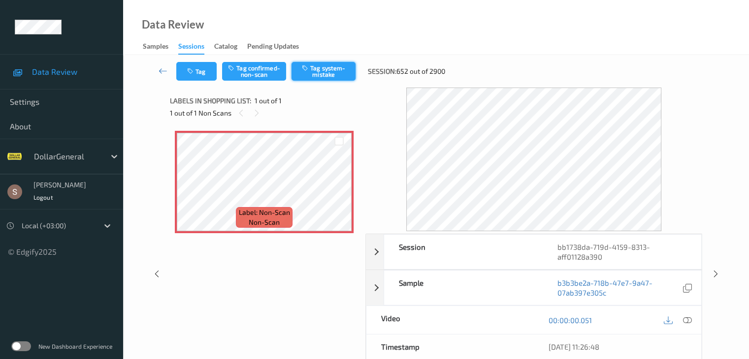
click at [348, 78] on button "Tag system-mistake" at bounding box center [323, 71] width 64 height 19
click at [190, 74] on icon "button" at bounding box center [191, 71] width 8 height 7
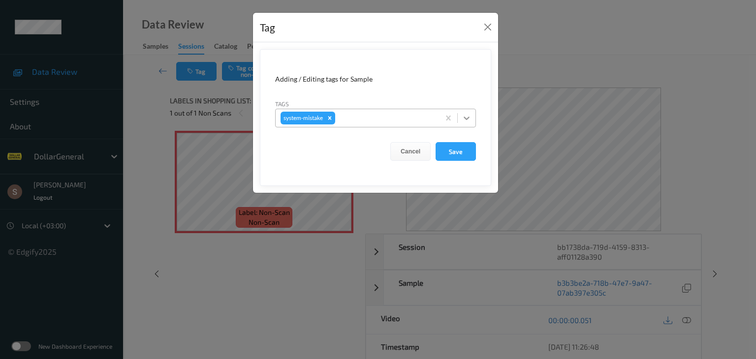
click at [471, 121] on icon at bounding box center [467, 118] width 10 height 10
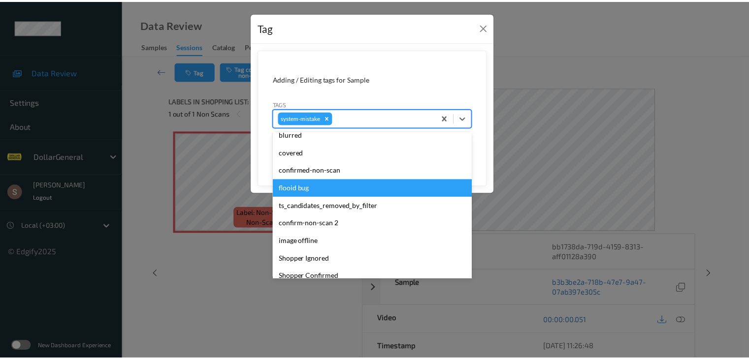
scroll to position [246, 0]
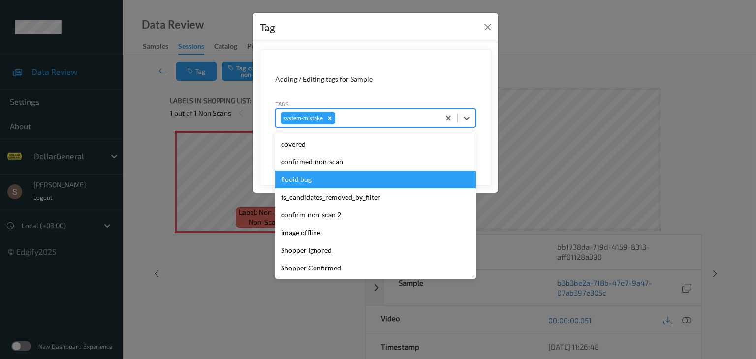
click at [358, 184] on div "flooid bug" at bounding box center [375, 180] width 201 height 18
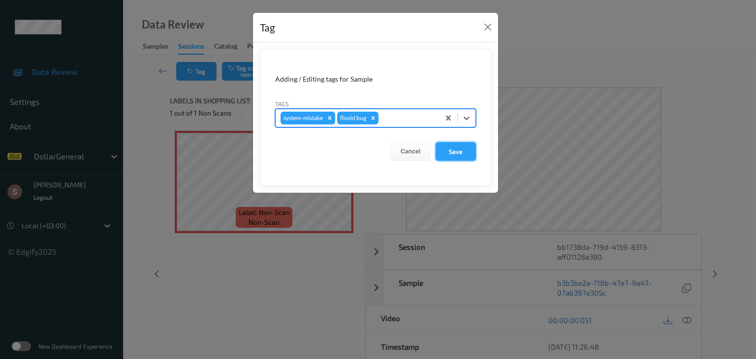
click at [450, 157] on button "Save" at bounding box center [456, 151] width 40 height 19
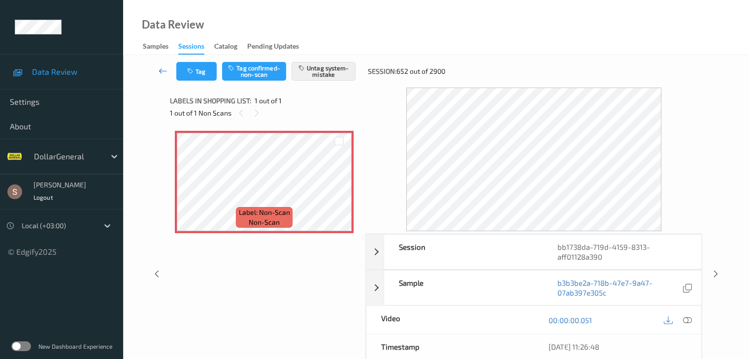
click at [158, 71] on link at bounding box center [163, 71] width 26 height 19
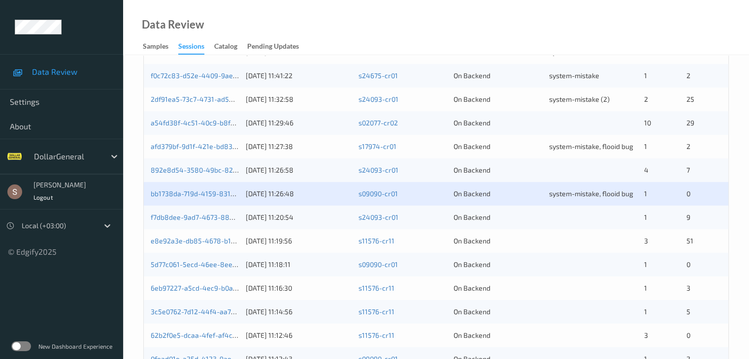
scroll to position [459, 0]
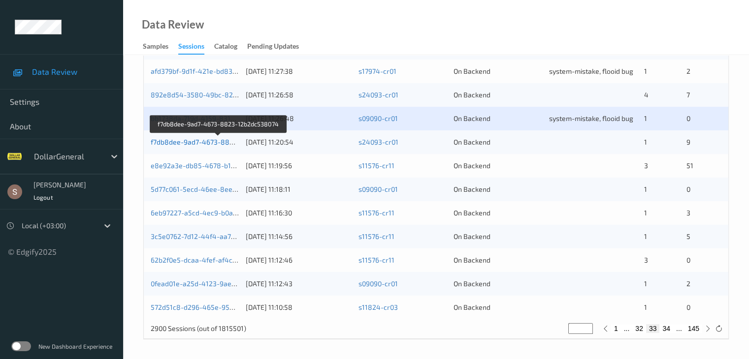
click at [209, 141] on link "f7db8dee-9ad7-4673-8823-12b2dc538074" at bounding box center [219, 142] width 136 height 8
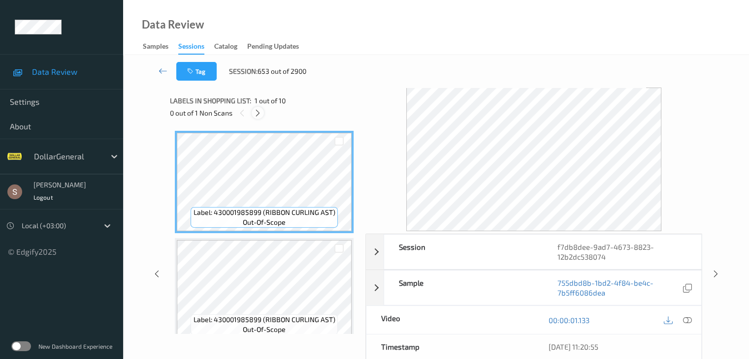
click at [263, 110] on div at bounding box center [258, 113] width 12 height 12
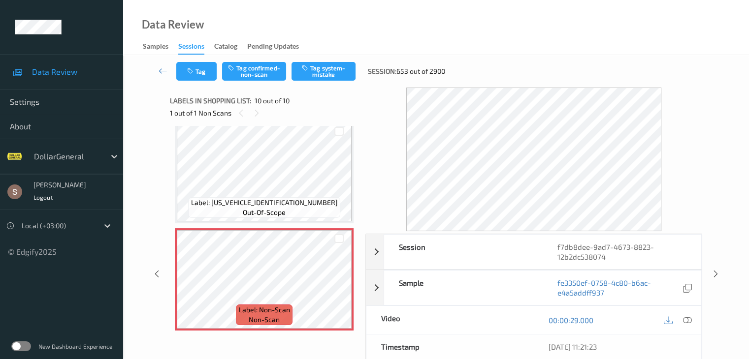
scroll to position [870, 0]
click at [333, 69] on button "Tag system-mistake" at bounding box center [323, 71] width 64 height 19
click at [160, 68] on icon at bounding box center [163, 71] width 9 height 10
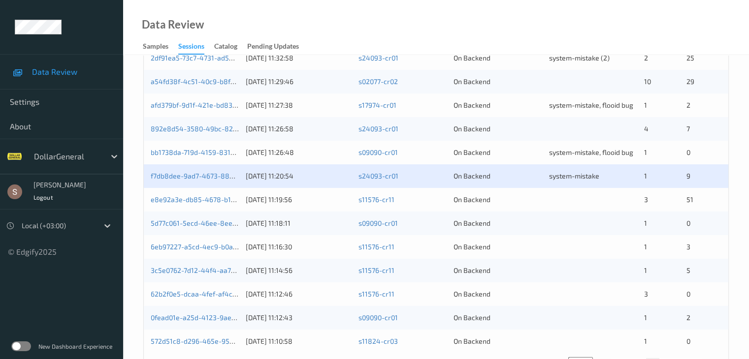
scroll to position [459, 0]
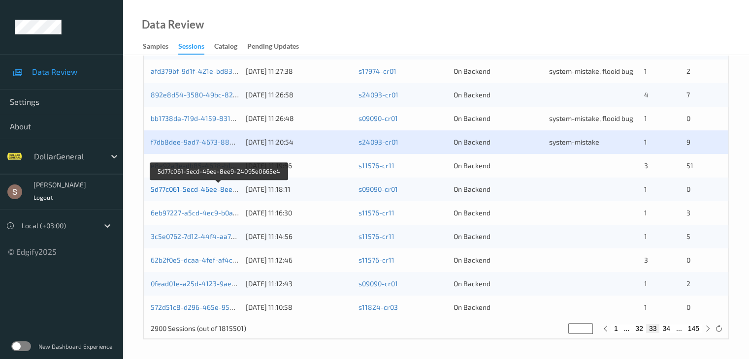
click at [185, 189] on link "5d77c061-5ecd-46ee-8ee9-24095e0665e4" at bounding box center [219, 189] width 137 height 8
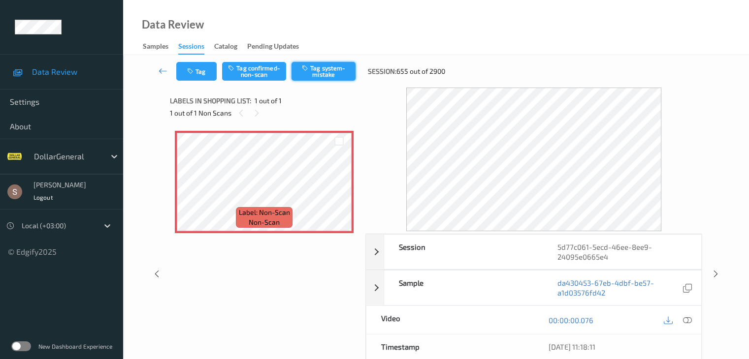
click at [338, 67] on button "Tag system-mistake" at bounding box center [323, 71] width 64 height 19
click at [208, 70] on button "Tag" at bounding box center [196, 71] width 40 height 19
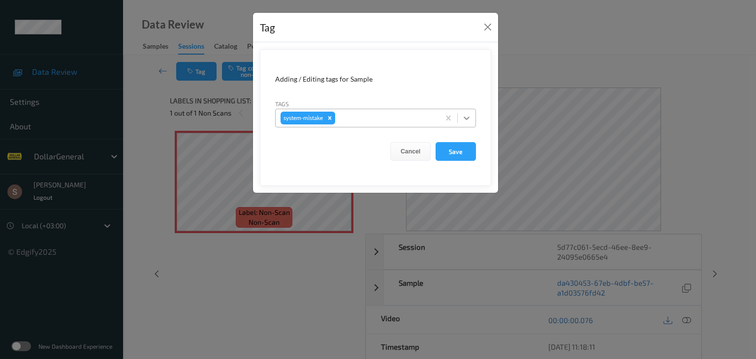
click at [471, 120] on icon at bounding box center [467, 118] width 10 height 10
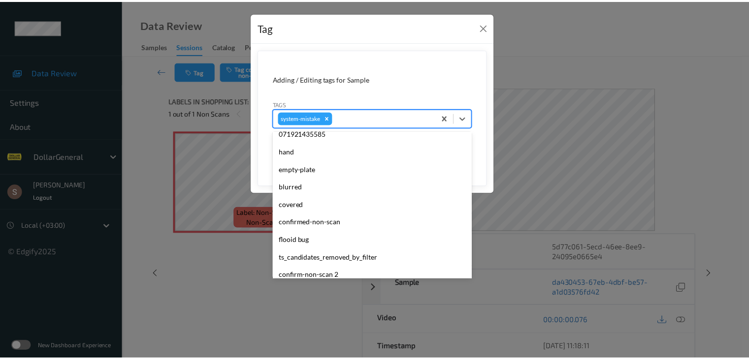
scroll to position [246, 0]
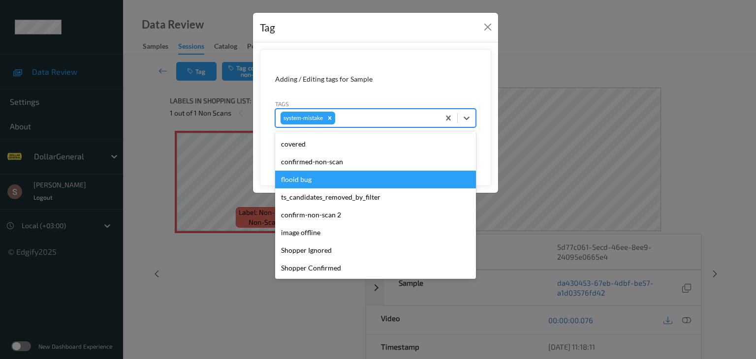
click at [325, 176] on div "flooid bug" at bounding box center [375, 180] width 201 height 18
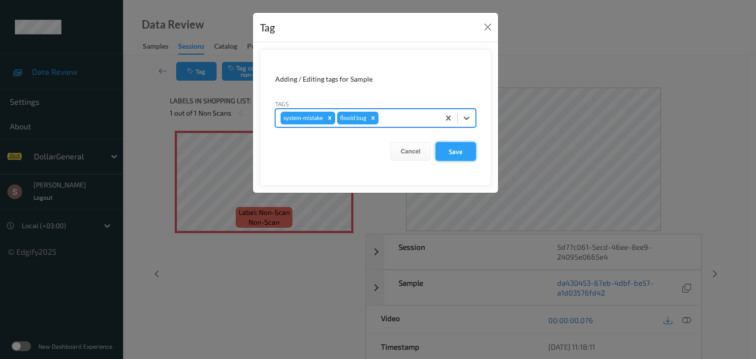
click at [447, 155] on button "Save" at bounding box center [456, 151] width 40 height 19
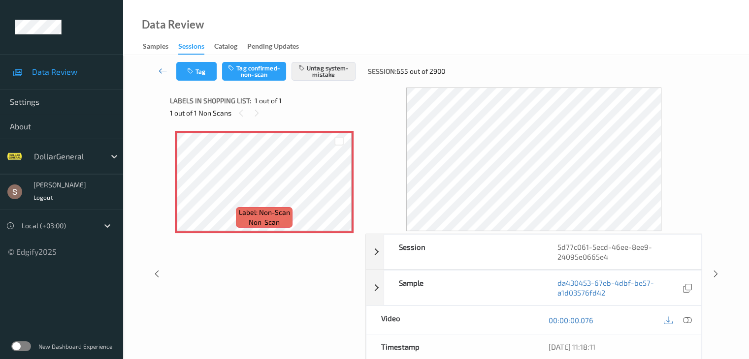
click at [164, 71] on icon at bounding box center [163, 71] width 9 height 10
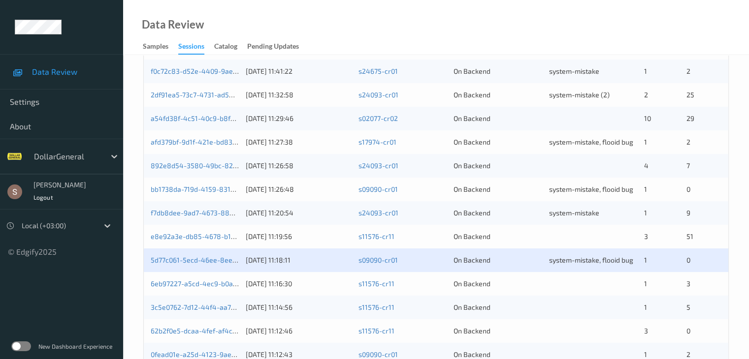
scroll to position [459, 0]
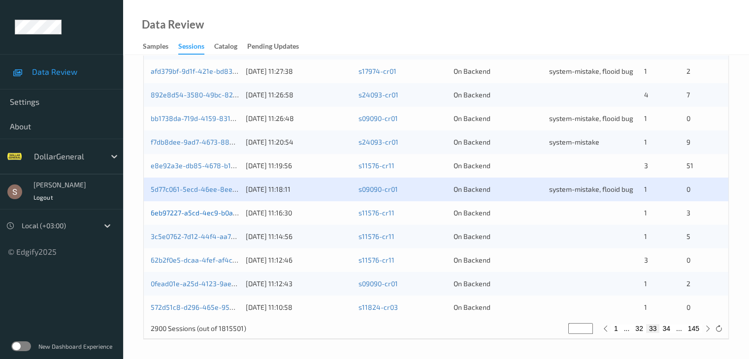
click at [224, 215] on link "6eb97227-a5cd-4ec9-b0a0-3a0b3f940797" at bounding box center [218, 213] width 134 height 8
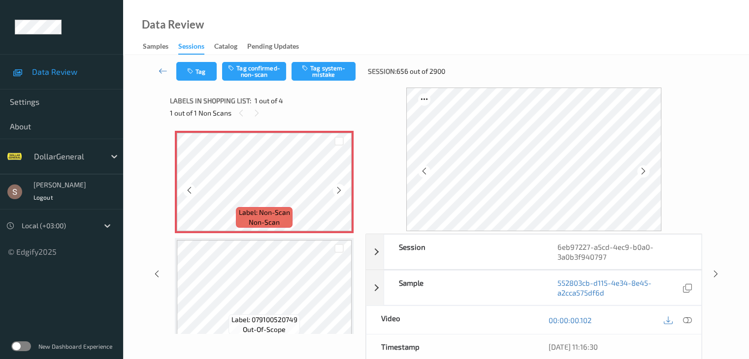
click at [343, 188] on icon at bounding box center [339, 190] width 8 height 9
click at [332, 73] on button "Tag system-mistake" at bounding box center [323, 71] width 64 height 19
click at [193, 75] on button "Tag" at bounding box center [196, 71] width 40 height 19
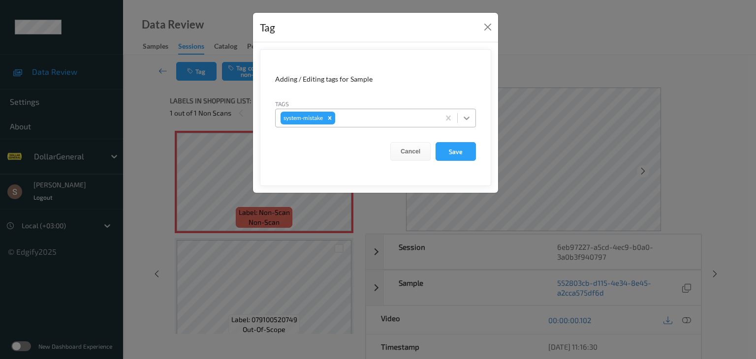
click at [467, 117] on icon at bounding box center [467, 118] width 10 height 10
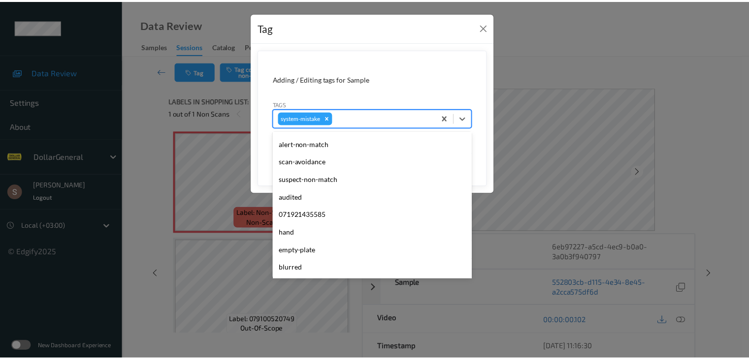
scroll to position [246, 0]
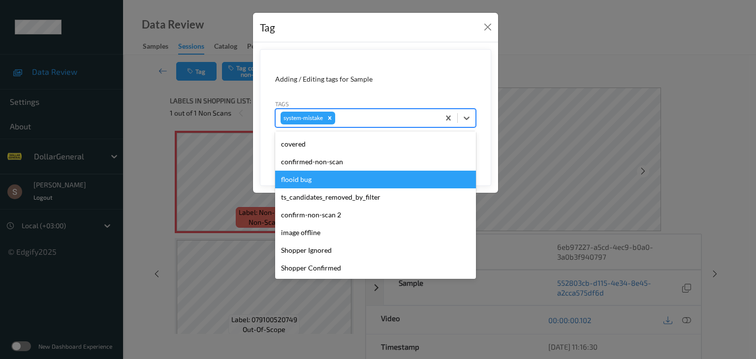
click at [326, 179] on div "flooid bug" at bounding box center [375, 180] width 201 height 18
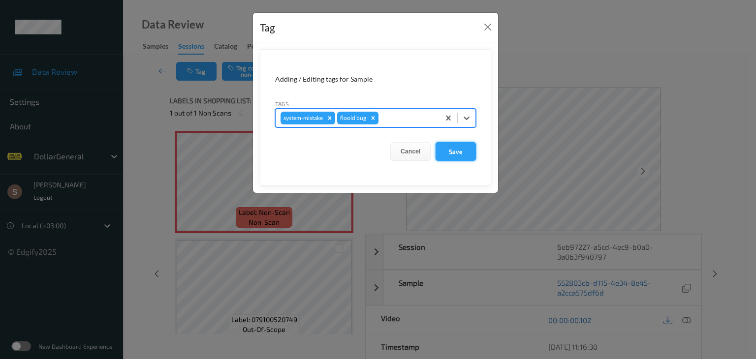
click at [450, 153] on button "Save" at bounding box center [456, 151] width 40 height 19
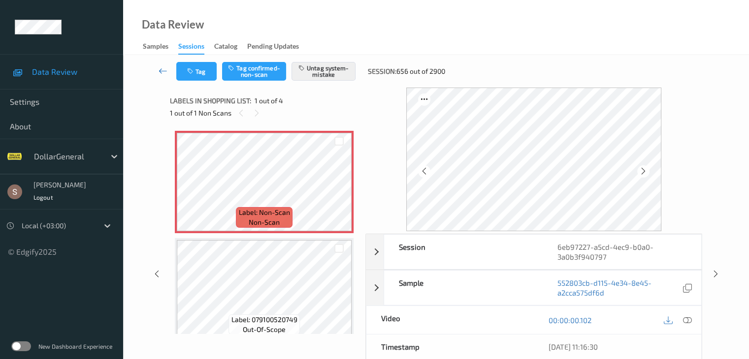
click at [162, 67] on icon at bounding box center [163, 71] width 9 height 10
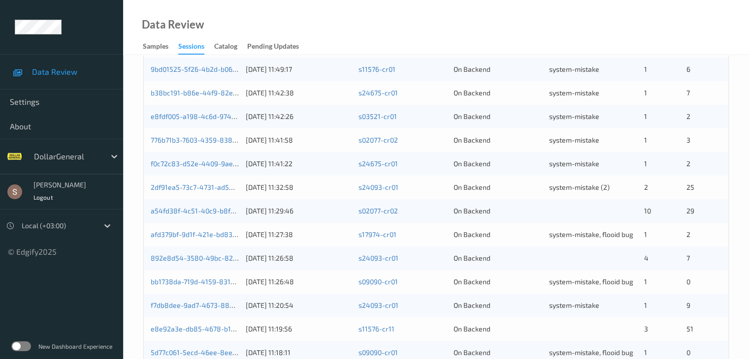
scroll to position [459, 0]
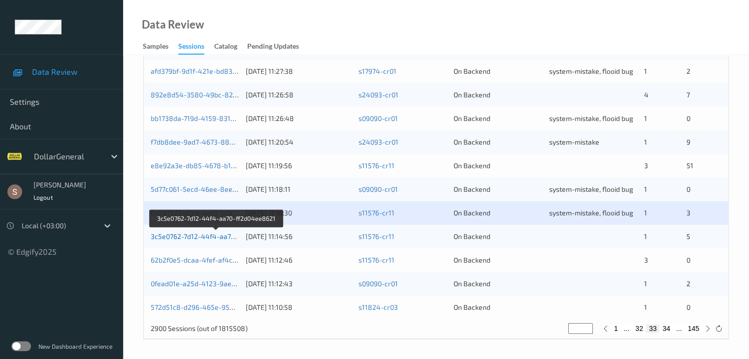
click at [215, 237] on link "3c5e0762-7d12-44f4-aa70-ff2d04ee8621" at bounding box center [216, 236] width 131 height 8
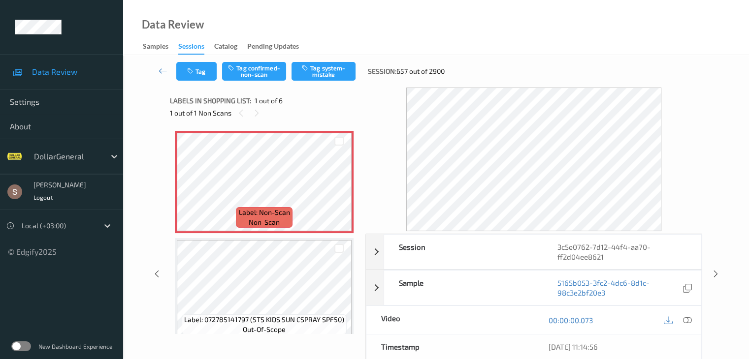
click at [344, 60] on div "Tag Tag confirmed-non-scan Tag system-mistake Session: 657 out of 2900" at bounding box center [435, 71] width 585 height 32
click at [341, 69] on button "Tag system-mistake" at bounding box center [323, 71] width 64 height 19
click at [201, 74] on button "Tag" at bounding box center [196, 71] width 40 height 19
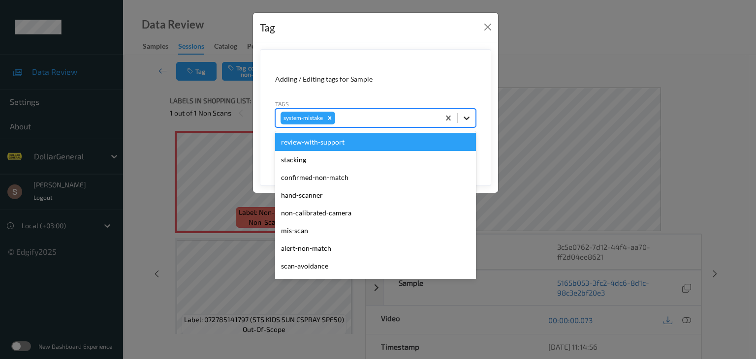
click at [469, 119] on icon at bounding box center [467, 118] width 10 height 10
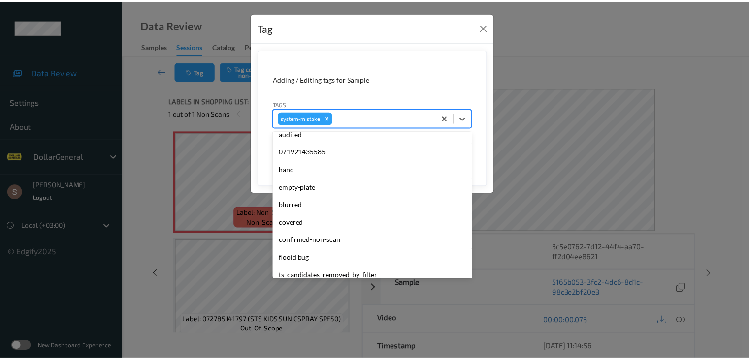
scroll to position [246, 0]
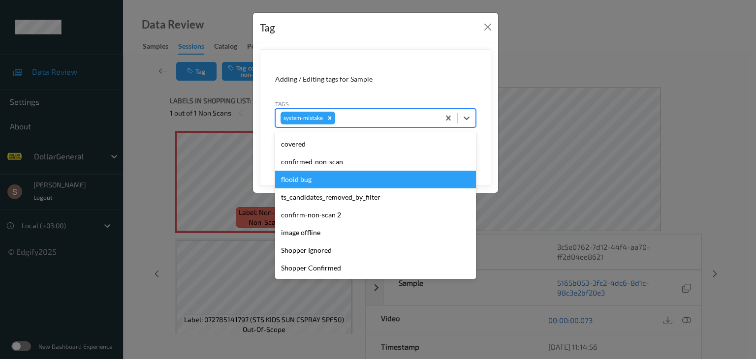
click at [335, 181] on div "flooid bug" at bounding box center [375, 180] width 201 height 18
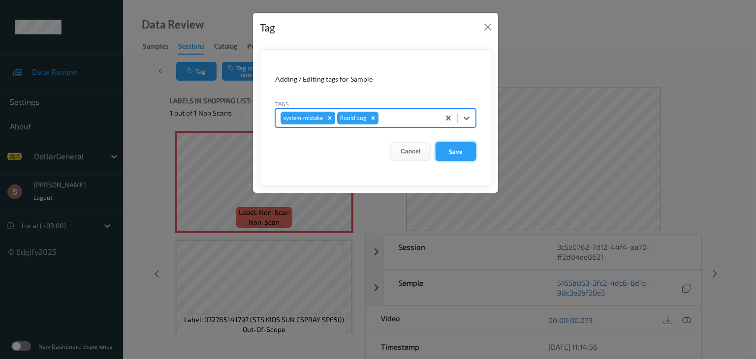
click at [475, 153] on button "Save" at bounding box center [456, 151] width 40 height 19
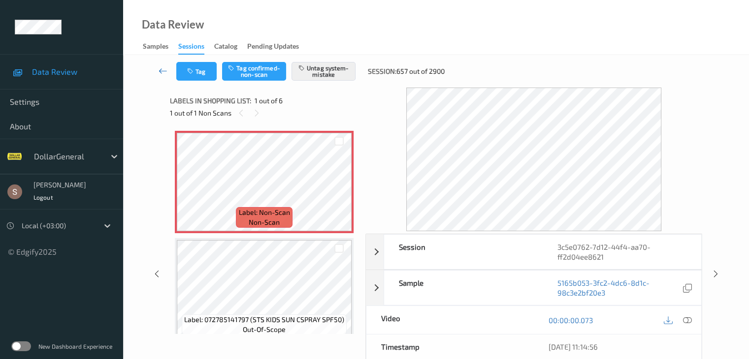
click at [157, 69] on link at bounding box center [163, 71] width 26 height 19
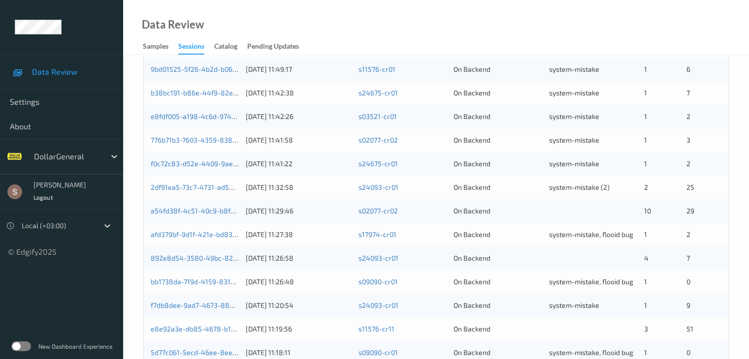
scroll to position [459, 0]
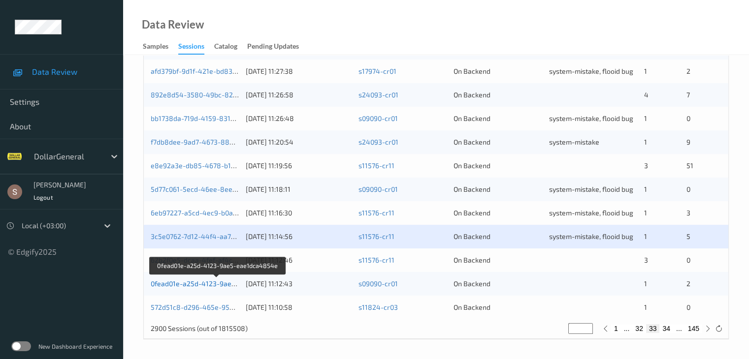
click at [214, 284] on link "0fead01e-a25d-4123-9ae5-eae1dca4854e" at bounding box center [218, 284] width 135 height 8
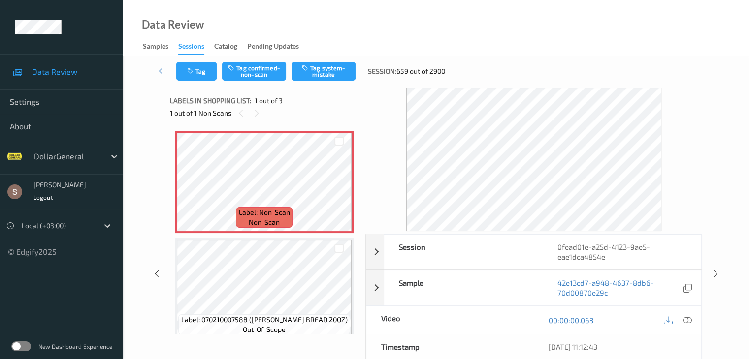
click at [331, 85] on div "Tag Tag confirmed-non-scan Tag system-mistake Session: 659 out of 2900" at bounding box center [435, 71] width 585 height 32
click at [331, 80] on button "Tag system-mistake" at bounding box center [323, 71] width 64 height 19
click at [191, 69] on icon "button" at bounding box center [191, 71] width 8 height 7
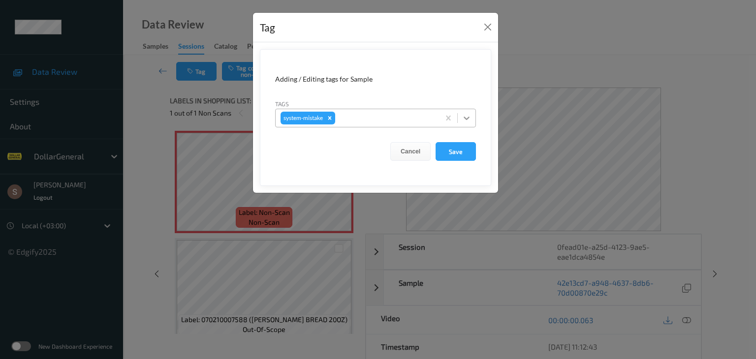
click at [471, 117] on icon at bounding box center [467, 118] width 10 height 10
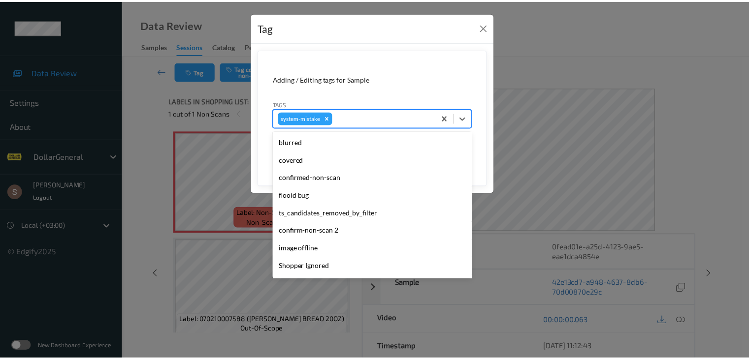
scroll to position [246, 0]
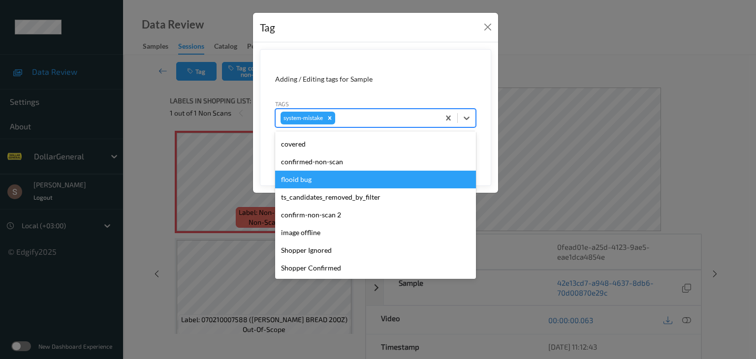
click at [362, 172] on div "flooid bug" at bounding box center [375, 180] width 201 height 18
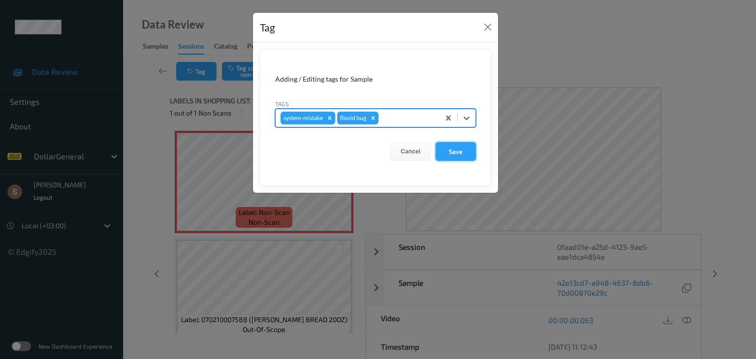
click at [469, 153] on button "Save" at bounding box center [456, 151] width 40 height 19
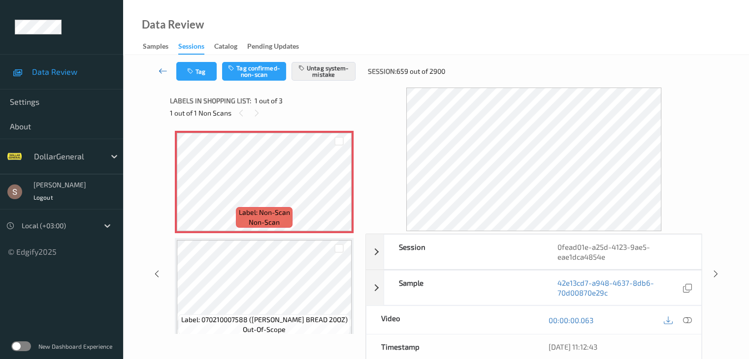
click at [164, 73] on icon at bounding box center [163, 71] width 9 height 10
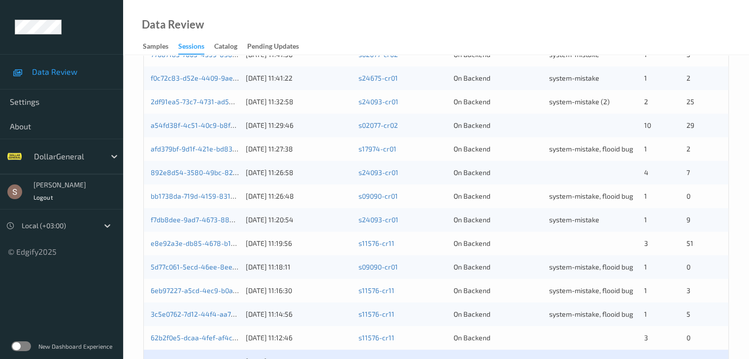
scroll to position [459, 0]
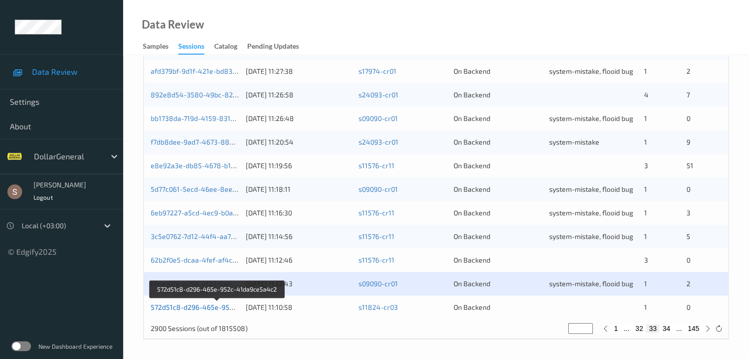
click at [192, 311] on link "572d51c8-d296-465e-952c-41da9ce5a4c2" at bounding box center [218, 307] width 135 height 8
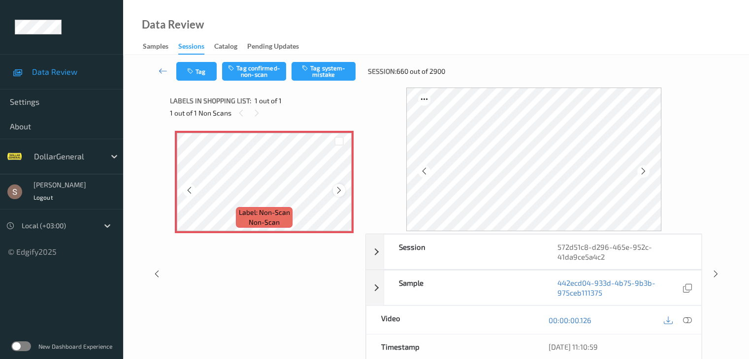
click at [339, 191] on icon at bounding box center [339, 190] width 8 height 9
click at [340, 62] on div "Tag Tag confirmed-non-scan Tag system-mistake Session: 660 out of 2900" at bounding box center [435, 71] width 585 height 32
click at [317, 75] on button "Tag system-mistake" at bounding box center [323, 71] width 64 height 19
click at [191, 71] on icon "button" at bounding box center [191, 71] width 8 height 7
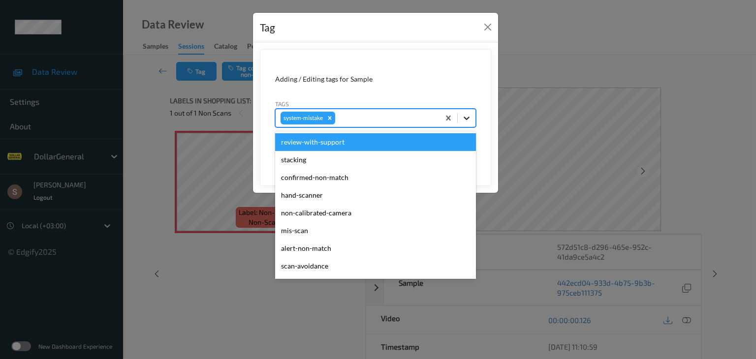
click at [462, 119] on icon at bounding box center [467, 118] width 10 height 10
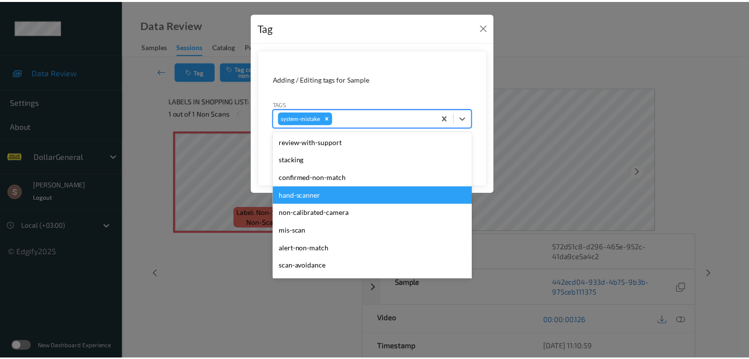
scroll to position [246, 0]
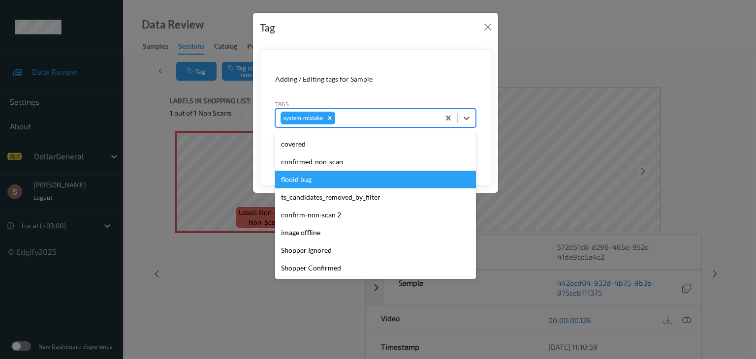
click at [318, 178] on div "flooid bug" at bounding box center [375, 180] width 201 height 18
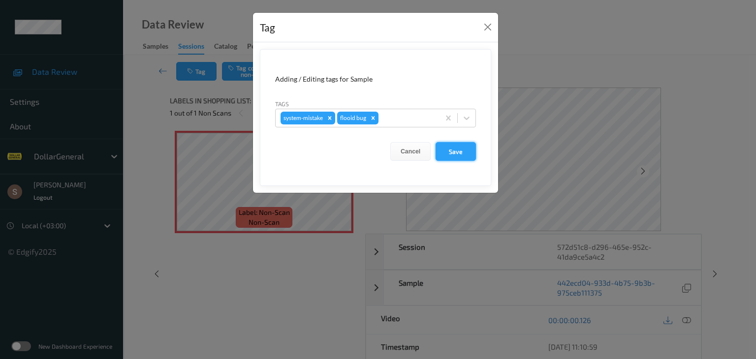
click at [462, 154] on button "Save" at bounding box center [456, 151] width 40 height 19
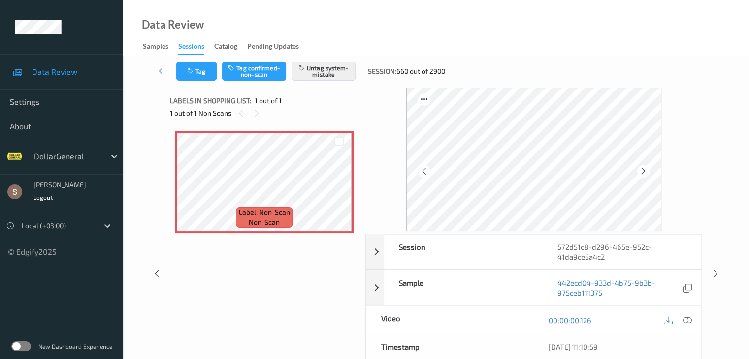
click at [158, 71] on link at bounding box center [163, 71] width 26 height 19
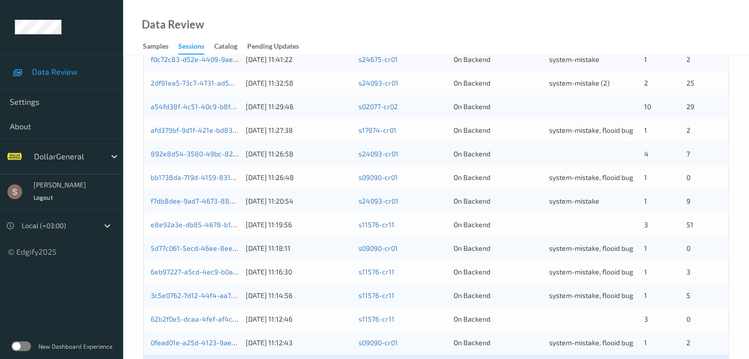
scroll to position [459, 0]
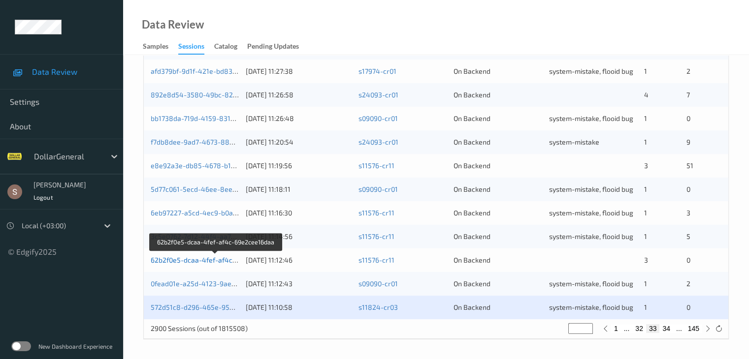
click at [207, 258] on link "62b2f0e5-dcaa-4fef-af4c-69e2cee16daa" at bounding box center [216, 260] width 130 height 8
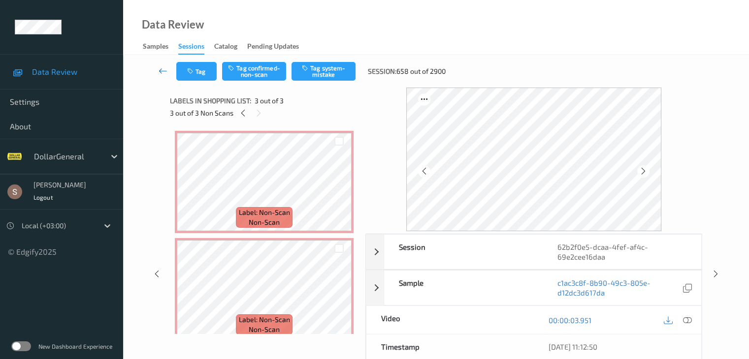
click at [159, 67] on icon at bounding box center [163, 71] width 9 height 10
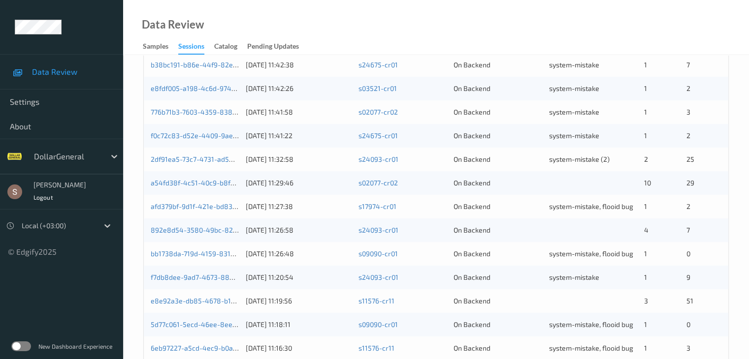
scroll to position [345, 0]
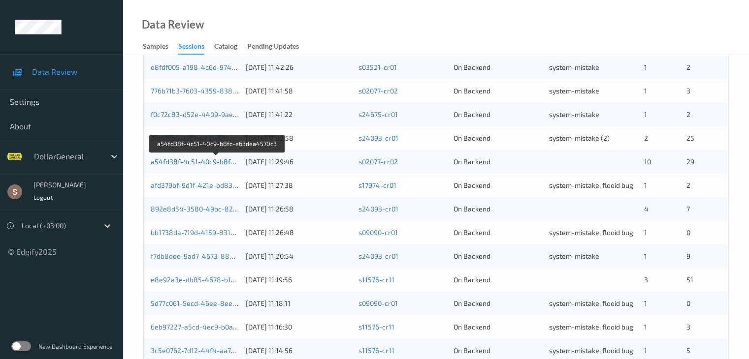
click at [211, 161] on link "a54fd38f-4c51-40c9-b8fc-e63dea4570c3" at bounding box center [217, 162] width 133 height 8
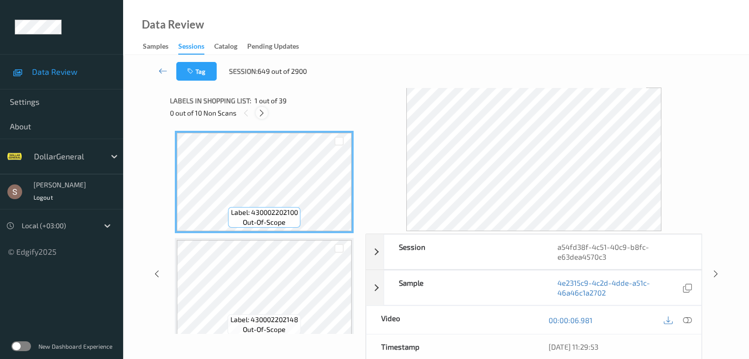
click at [264, 111] on icon at bounding box center [261, 113] width 8 height 9
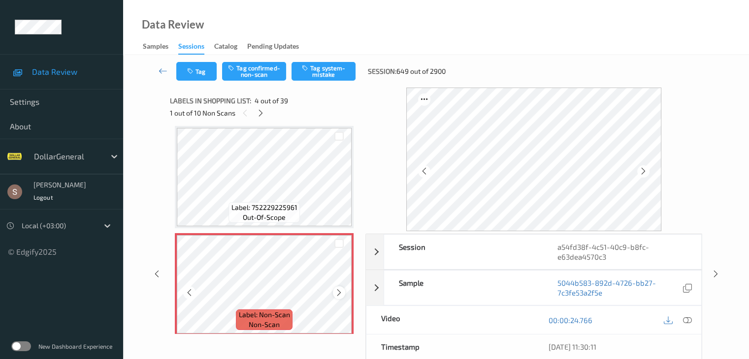
click at [336, 290] on icon at bounding box center [339, 292] width 8 height 9
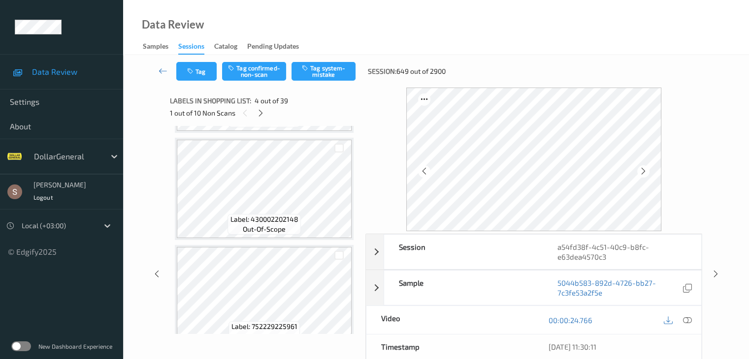
scroll to position [72, 0]
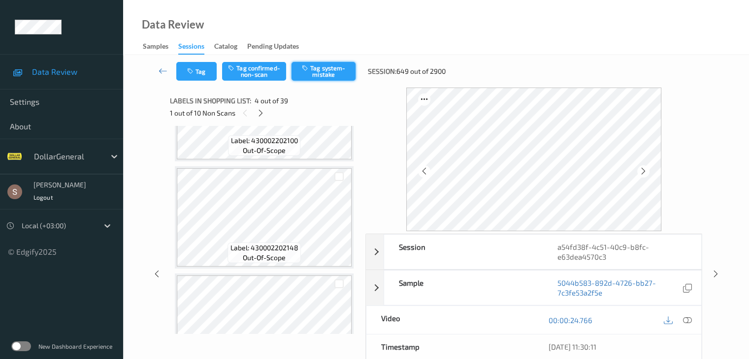
click at [307, 77] on button "Tag system-mistake" at bounding box center [323, 71] width 64 height 19
click at [260, 114] on icon at bounding box center [260, 113] width 8 height 9
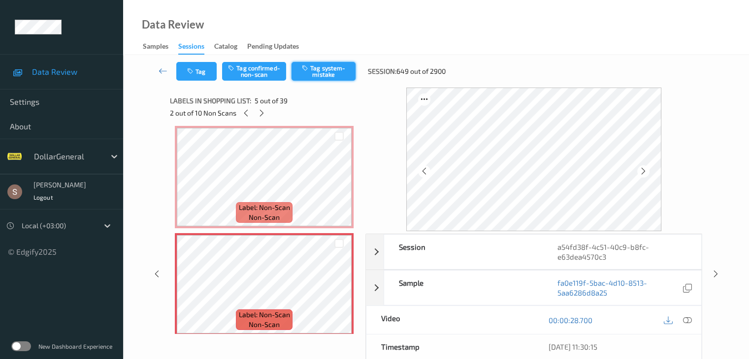
click at [313, 78] on button "Tag system-mistake" at bounding box center [323, 71] width 64 height 19
click at [262, 116] on icon at bounding box center [261, 113] width 8 height 9
click at [325, 59] on div "Tag Tag confirmed-non-scan Tag system-mistake Session: 649 out of 2900" at bounding box center [435, 71] width 585 height 32
click at [324, 63] on button "Tag system-mistake" at bounding box center [323, 71] width 64 height 19
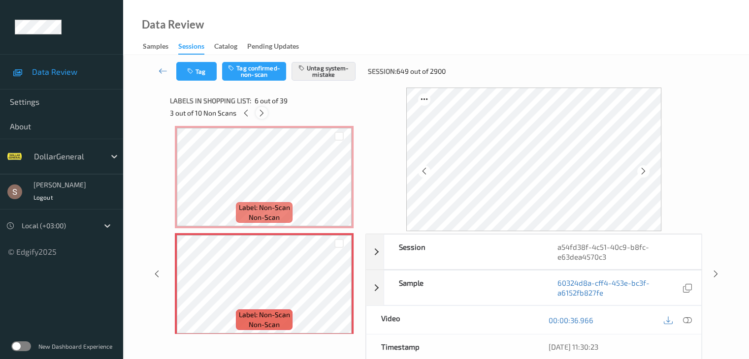
click at [262, 117] on div at bounding box center [261, 113] width 12 height 12
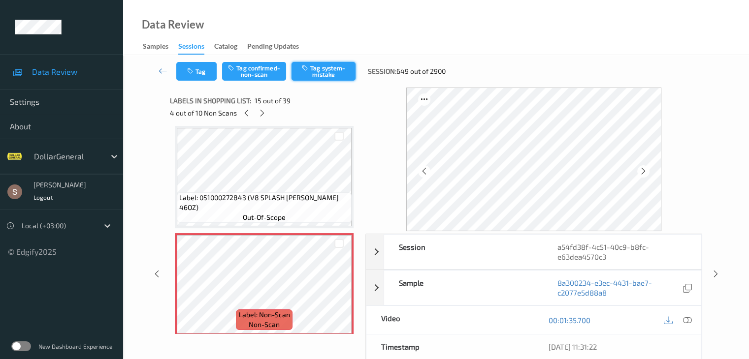
click at [322, 67] on button "Tag system-mistake" at bounding box center [323, 71] width 64 height 19
click at [261, 107] on div at bounding box center [262, 113] width 12 height 12
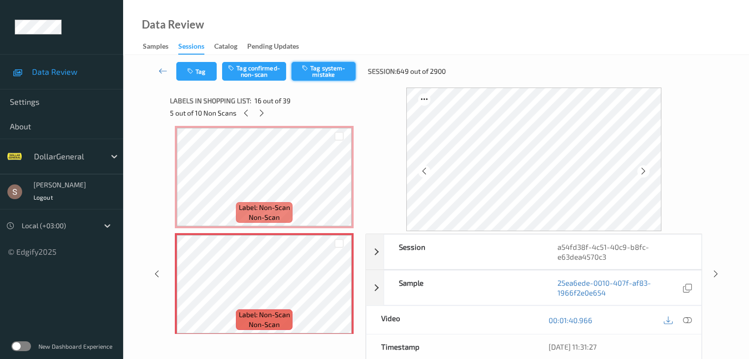
click at [312, 77] on button "Tag system-mistake" at bounding box center [323, 71] width 64 height 19
click at [264, 111] on icon at bounding box center [261, 113] width 8 height 9
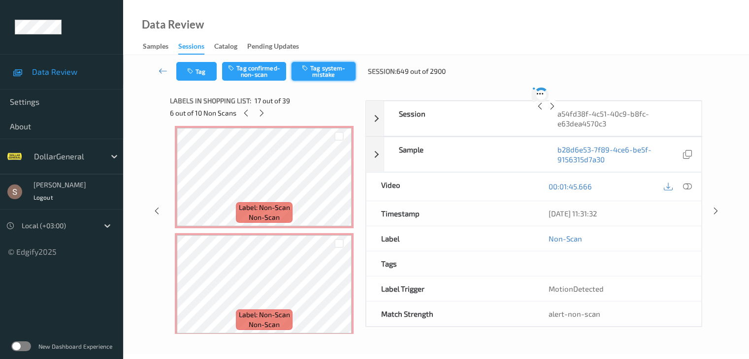
scroll to position [1615, 0]
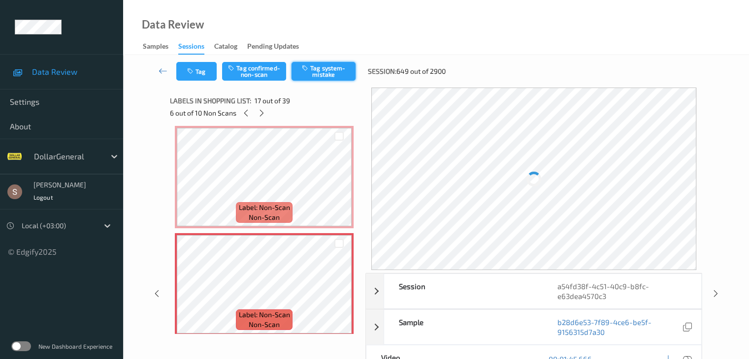
click at [305, 74] on button "Tag system-mistake" at bounding box center [323, 71] width 64 height 19
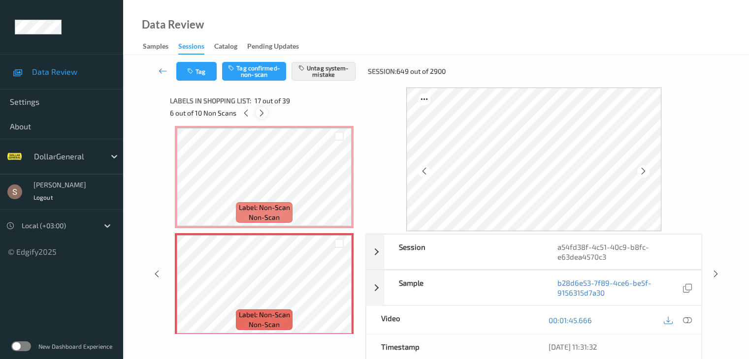
click at [268, 113] on div at bounding box center [261, 113] width 12 height 12
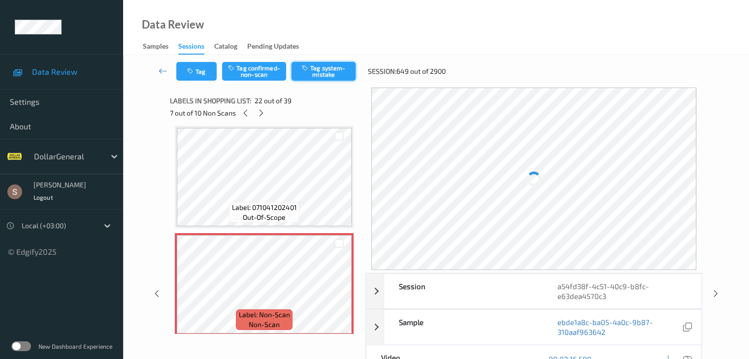
click at [308, 67] on icon "button" at bounding box center [306, 67] width 8 height 7
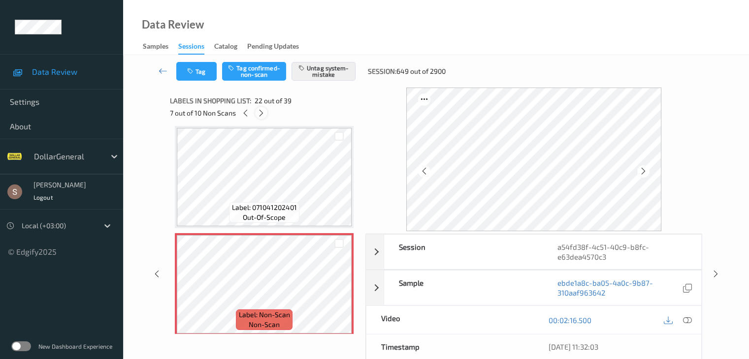
click at [260, 116] on icon at bounding box center [261, 113] width 8 height 9
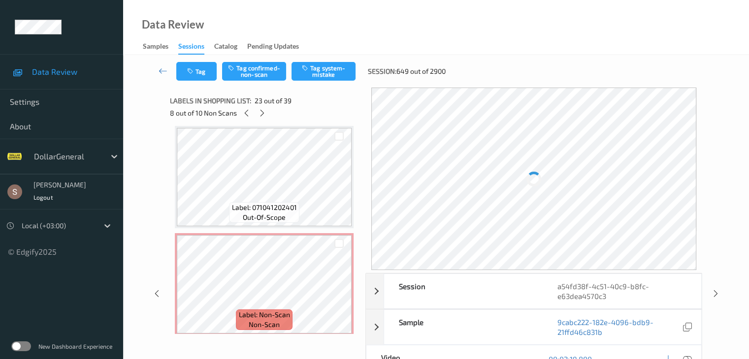
scroll to position [2258, 0]
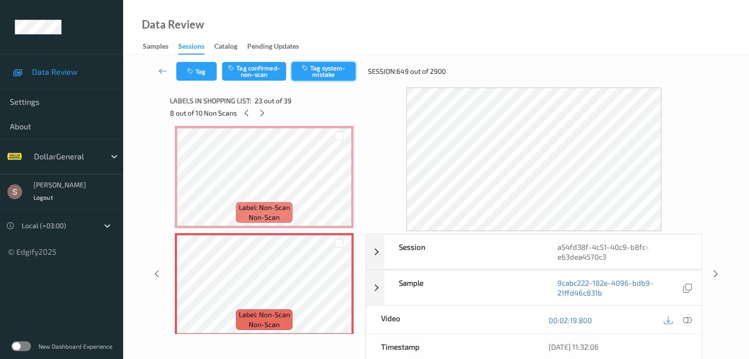
click at [315, 65] on button "Tag system-mistake" at bounding box center [323, 71] width 64 height 19
click at [262, 112] on icon at bounding box center [262, 113] width 8 height 9
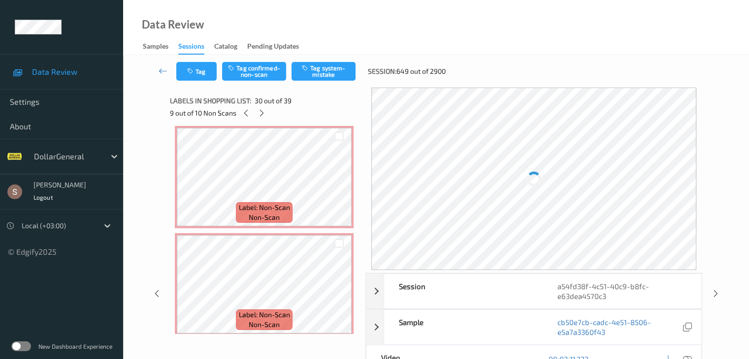
scroll to position [3010, 0]
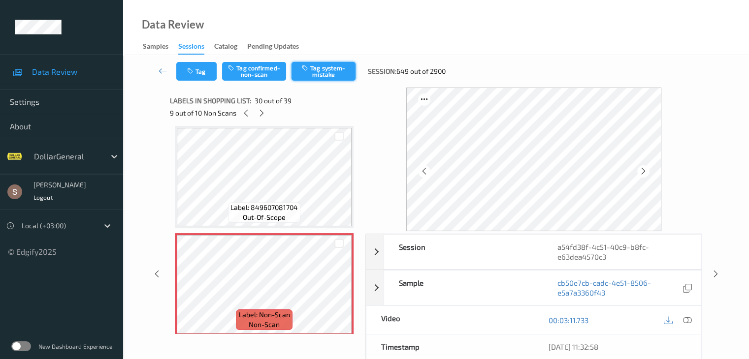
click at [323, 65] on button "Tag system-mistake" at bounding box center [323, 71] width 64 height 19
click at [263, 109] on icon at bounding box center [261, 113] width 8 height 9
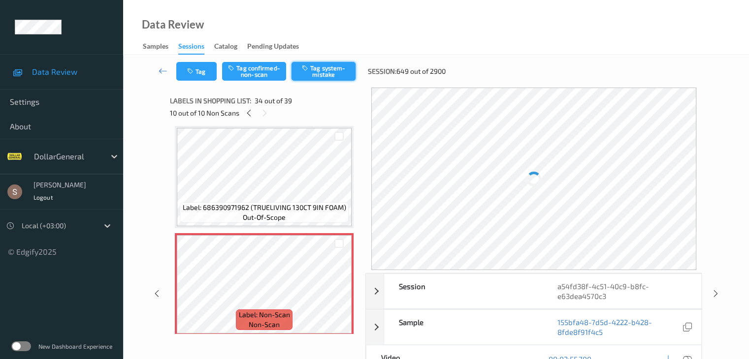
click at [308, 72] on button "Tag system-mistake" at bounding box center [323, 71] width 64 height 19
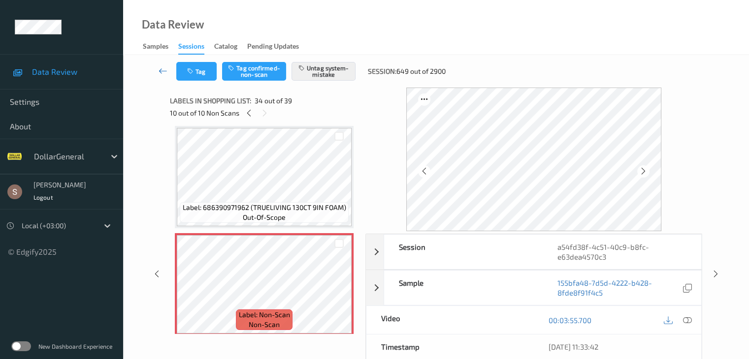
click at [160, 67] on icon at bounding box center [163, 71] width 9 height 10
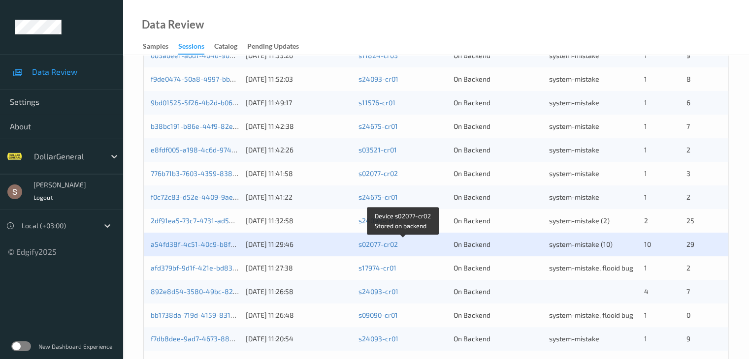
scroll to position [311, 0]
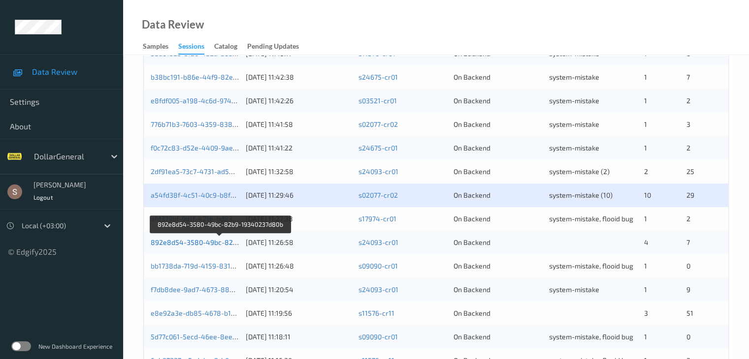
click at [221, 246] on link "892e8d54-3580-49bc-82b9-19340237d80b" at bounding box center [221, 242] width 140 height 8
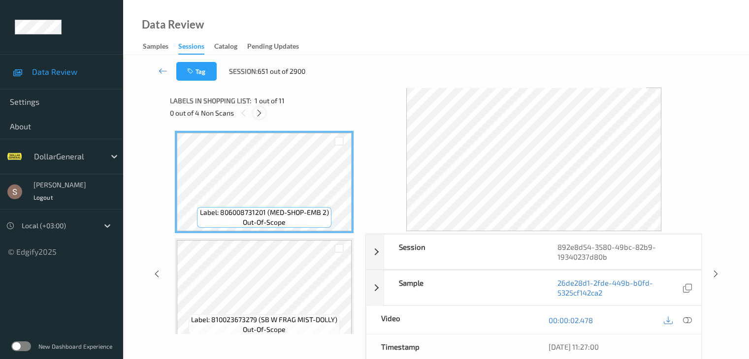
click at [260, 115] on icon at bounding box center [259, 113] width 8 height 9
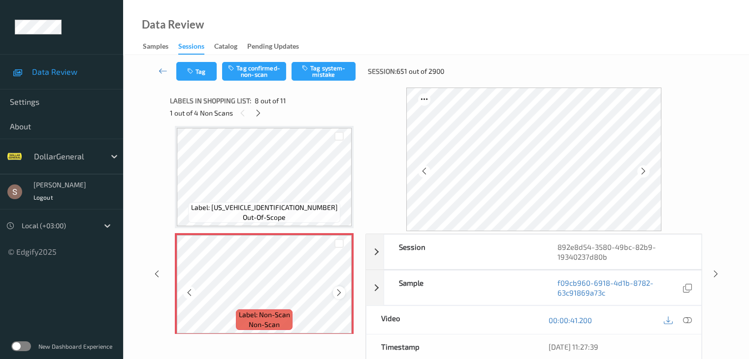
click at [335, 291] on icon at bounding box center [339, 292] width 8 height 9
click at [331, 80] on button "Tag system-mistake" at bounding box center [323, 71] width 64 height 19
click at [262, 116] on div at bounding box center [258, 113] width 12 height 12
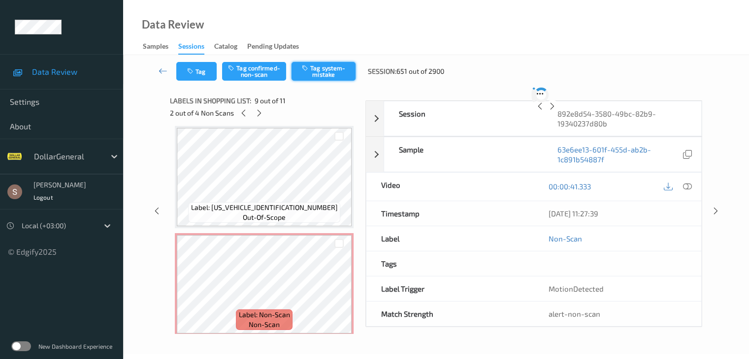
scroll to position [756, 0]
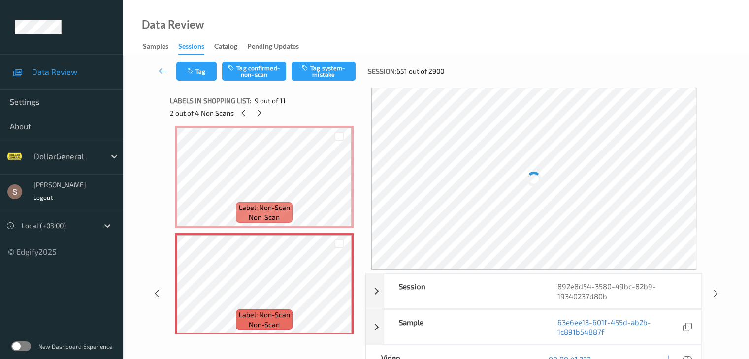
click at [313, 62] on div "Tag Tag confirmed-non-scan Tag system-mistake Session: 651 out of 2900" at bounding box center [435, 71] width 585 height 32
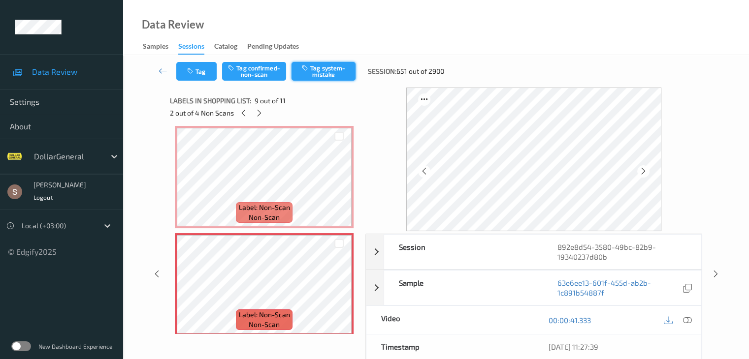
click at [306, 69] on icon "button" at bounding box center [306, 67] width 8 height 7
click at [260, 115] on icon at bounding box center [259, 113] width 8 height 9
click at [314, 72] on button "Tag system-mistake" at bounding box center [323, 71] width 64 height 19
click at [264, 123] on div "Labels in shopping list: 10 out of 11 3 out of 4 Non Scans" at bounding box center [264, 107] width 189 height 38
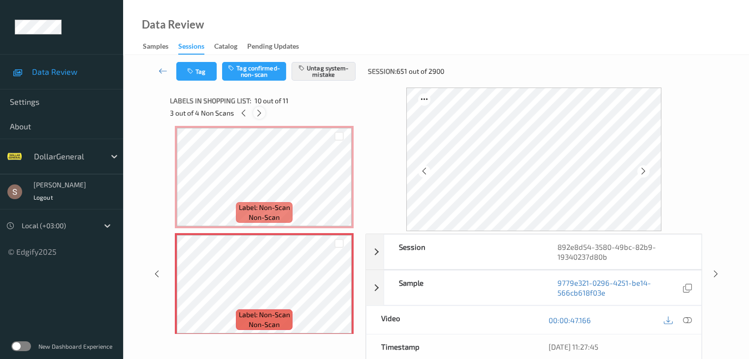
click at [260, 117] on icon at bounding box center [259, 113] width 8 height 9
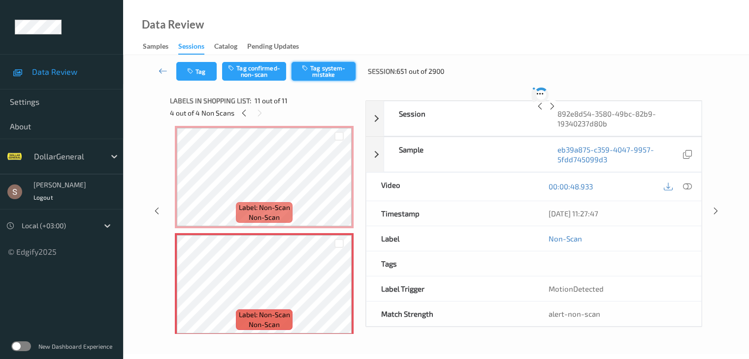
click at [344, 67] on button "Tag system-mistake" at bounding box center [323, 71] width 64 height 19
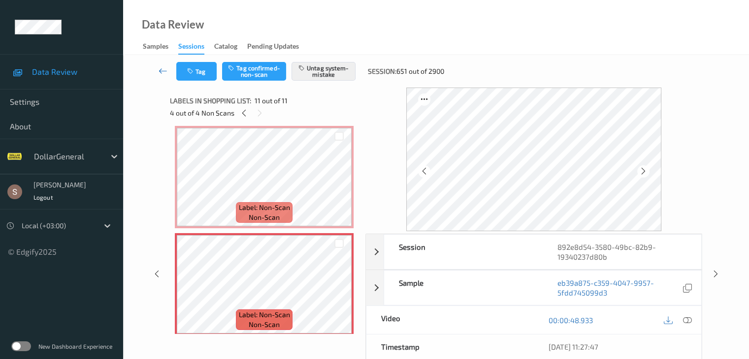
click at [161, 68] on icon at bounding box center [163, 71] width 9 height 10
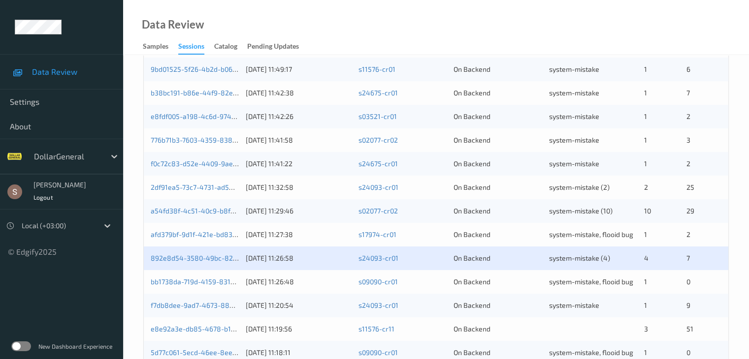
scroll to position [459, 0]
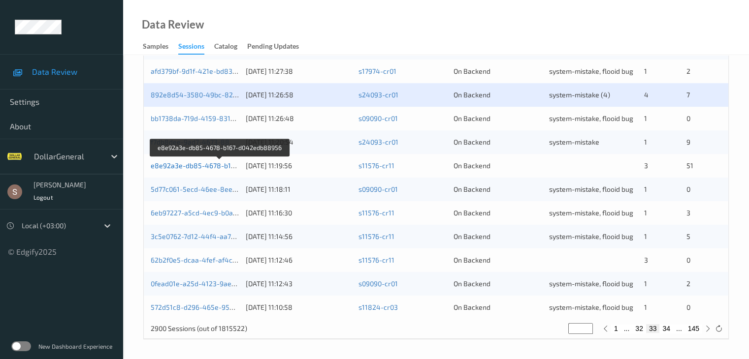
click at [215, 163] on link "e8e92a3e-db85-4678-b167-d042edb88956" at bounding box center [220, 165] width 139 height 8
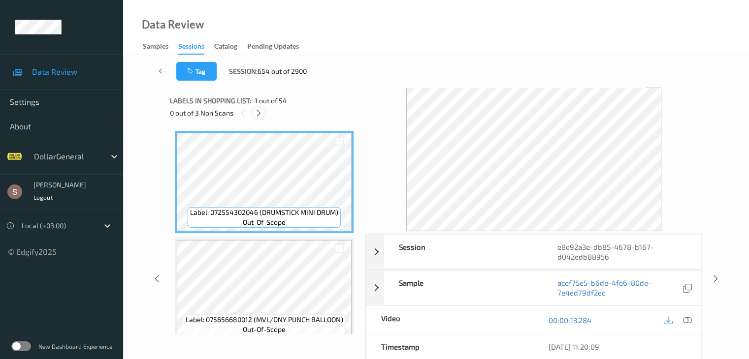
click at [259, 112] on icon at bounding box center [258, 113] width 8 height 9
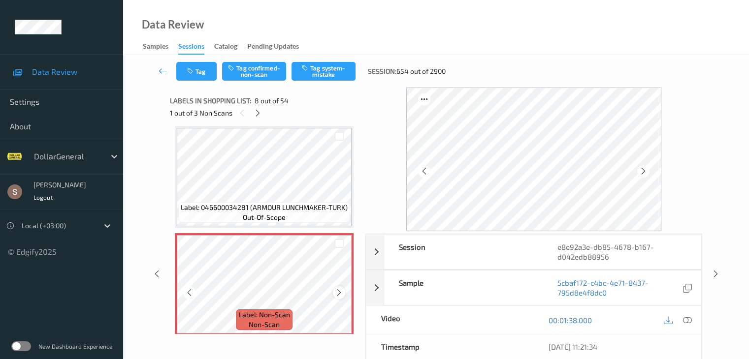
click at [337, 292] on icon at bounding box center [339, 292] width 8 height 9
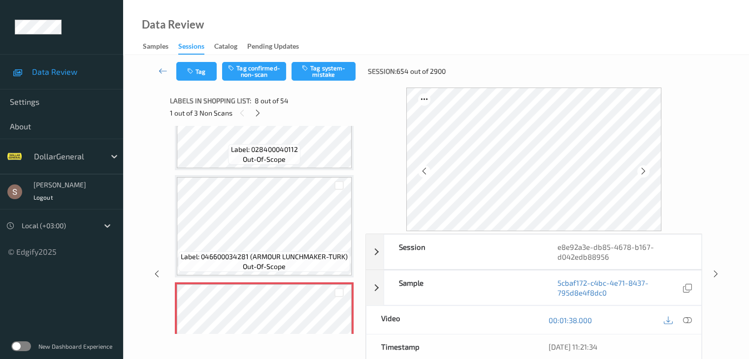
click at [299, 151] on div "Label: 028400040112 out-of-scope" at bounding box center [264, 154] width 72 height 21
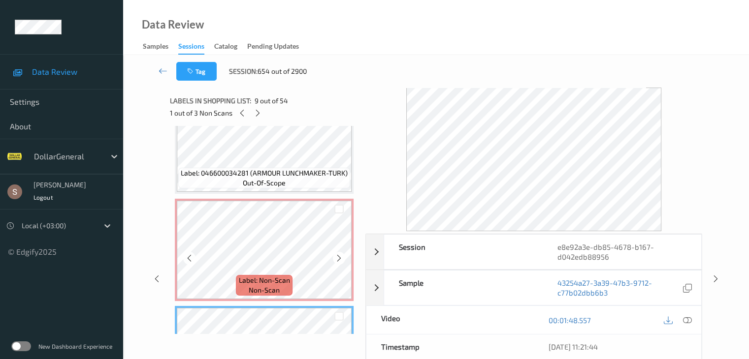
scroll to position [698, 0]
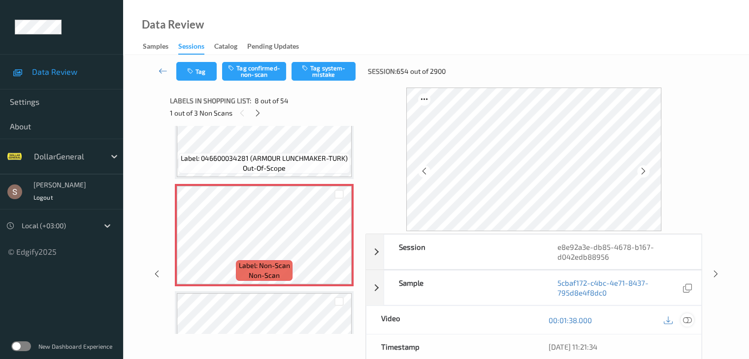
click at [688, 317] on icon at bounding box center [686, 320] width 9 height 9
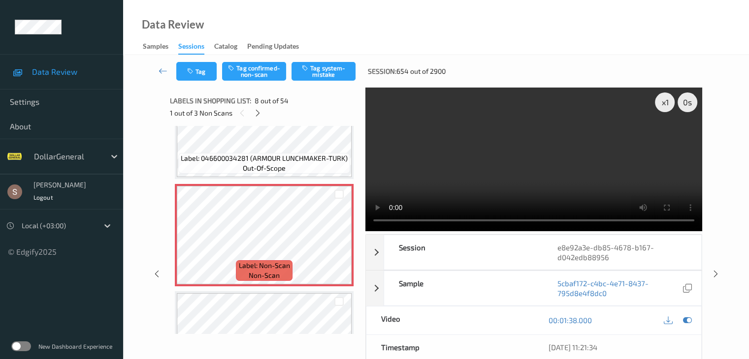
click at [595, 146] on video at bounding box center [533, 160] width 337 height 144
click at [279, 124] on div "Labels in shopping list: 8 out of 54 1 out of 3 Non Scans" at bounding box center [264, 107] width 189 height 38
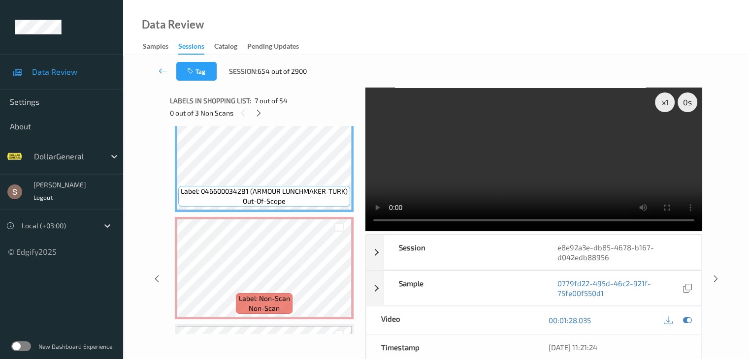
scroll to position [649, 0]
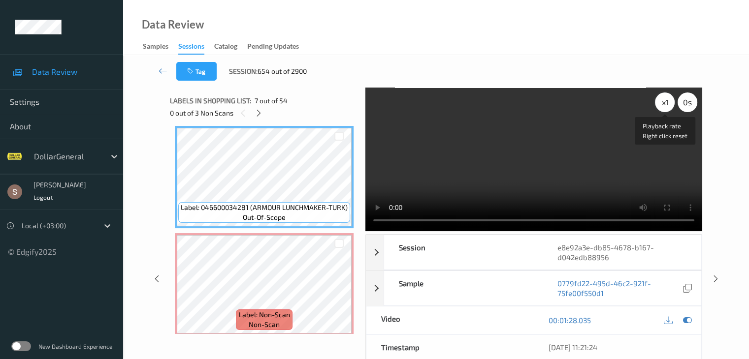
click at [672, 105] on div "x 1" at bounding box center [665, 103] width 20 height 20
click at [576, 149] on video at bounding box center [533, 160] width 337 height 144
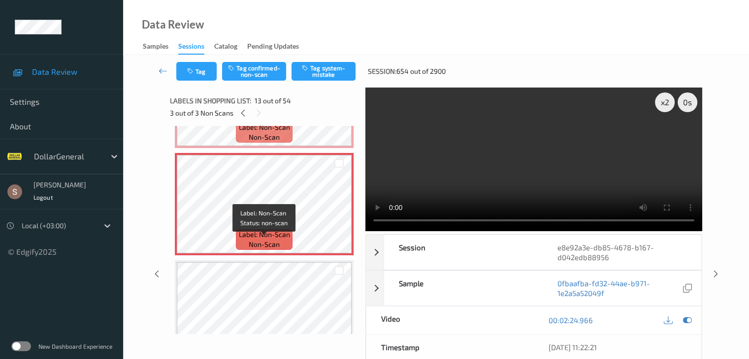
scroll to position [1289, 0]
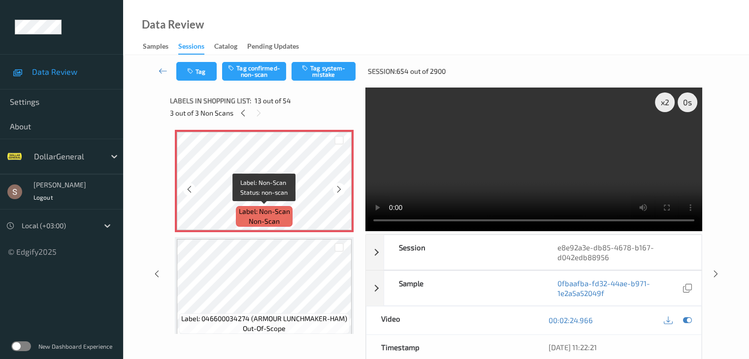
click at [278, 212] on span "Label: Non-Scan" at bounding box center [264, 212] width 51 height 10
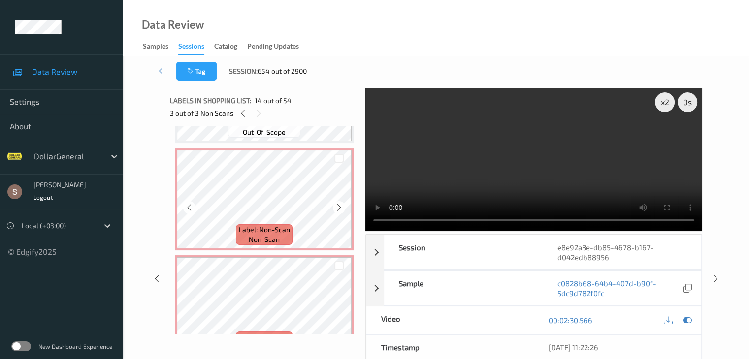
scroll to position [1141, 0]
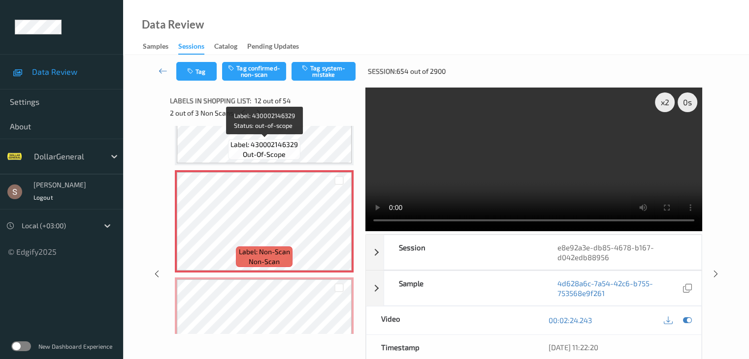
click at [293, 153] on div "Label: 430002146329 out-of-scope" at bounding box center [264, 149] width 72 height 21
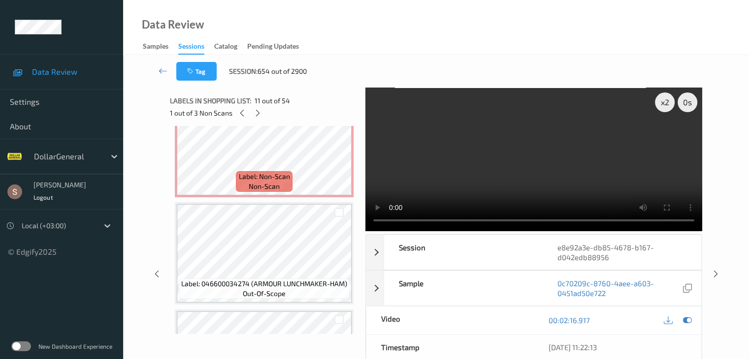
scroll to position [1338, 0]
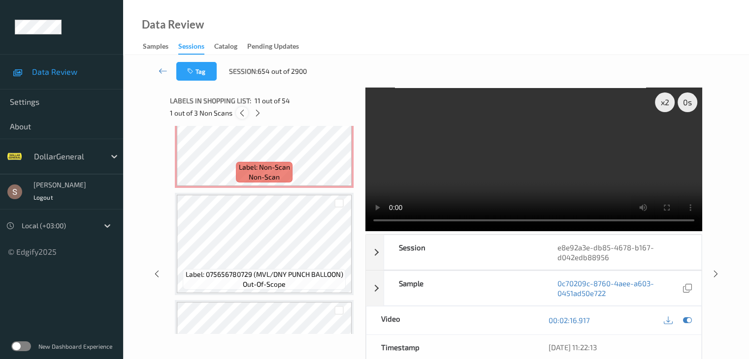
click at [241, 110] on icon at bounding box center [242, 113] width 8 height 9
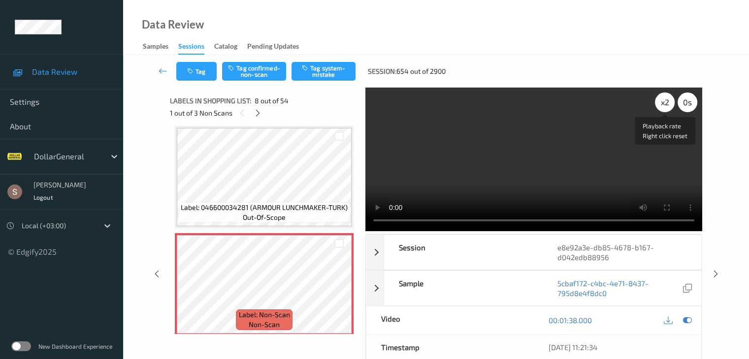
click at [664, 102] on div "x 2" at bounding box center [665, 103] width 20 height 20
click at [262, 79] on button "Tag confirmed-non-scan" at bounding box center [254, 71] width 64 height 19
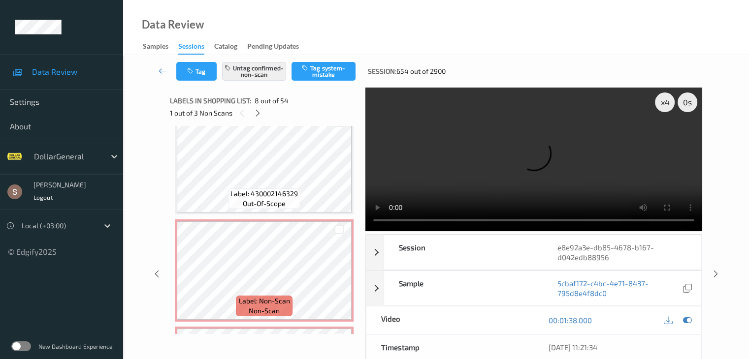
scroll to position [1141, 0]
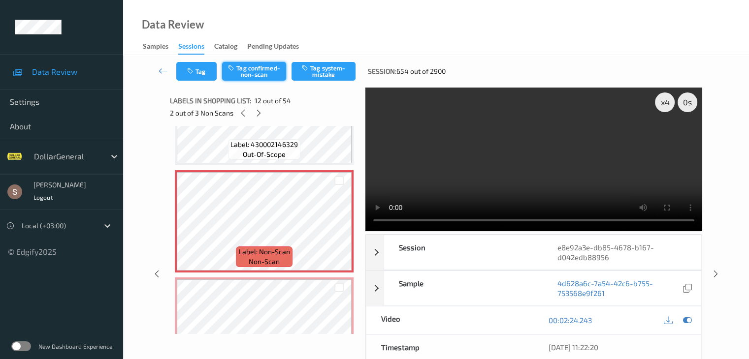
click at [277, 73] on button "Tag confirmed-non-scan" at bounding box center [254, 71] width 64 height 19
click at [259, 116] on icon at bounding box center [258, 113] width 8 height 9
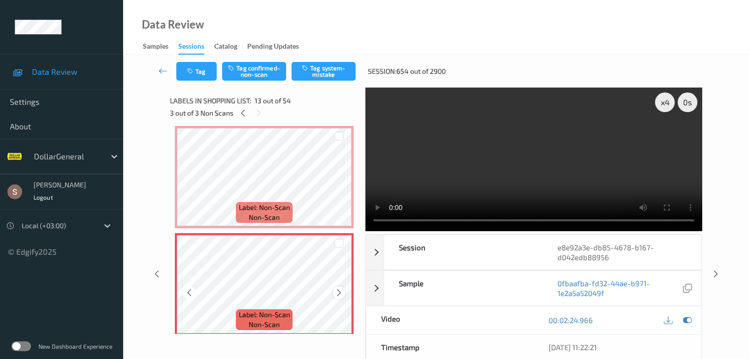
click at [341, 289] on icon at bounding box center [339, 292] width 8 height 9
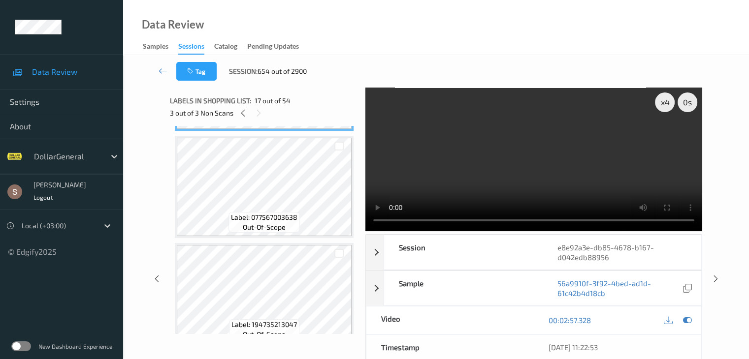
scroll to position [1825, 0]
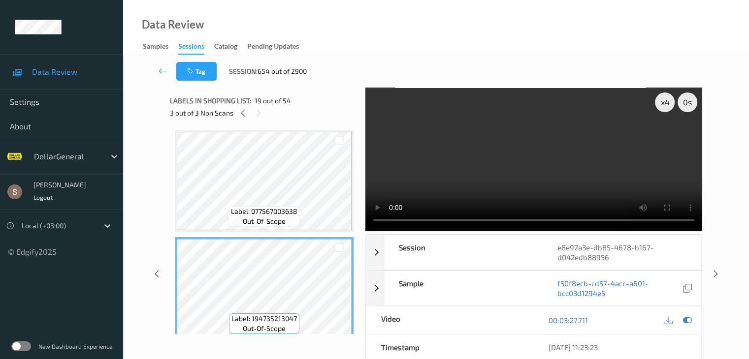
click at [451, 184] on video at bounding box center [533, 160] width 337 height 144
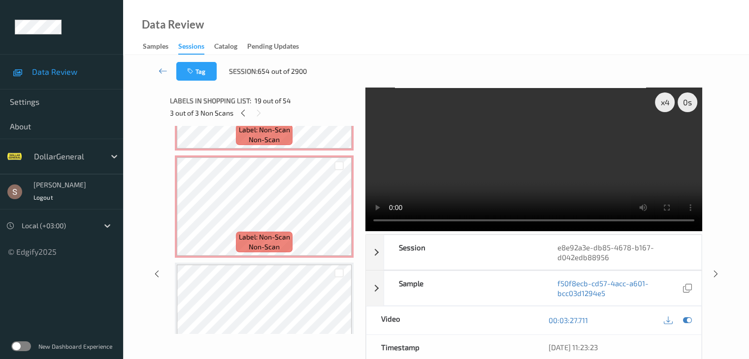
scroll to position [1235, 0]
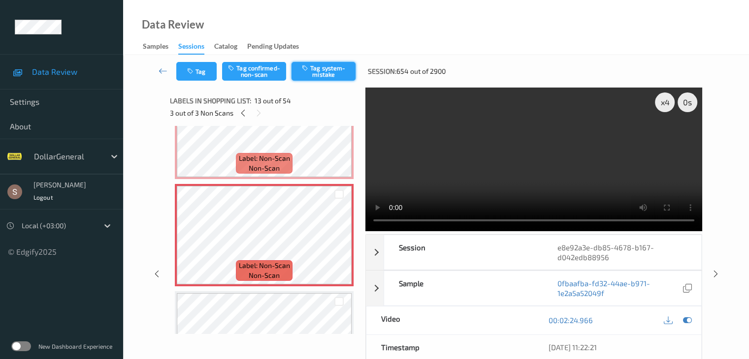
click at [327, 76] on button "Tag system-mistake" at bounding box center [323, 71] width 64 height 19
click at [161, 73] on icon at bounding box center [163, 71] width 9 height 10
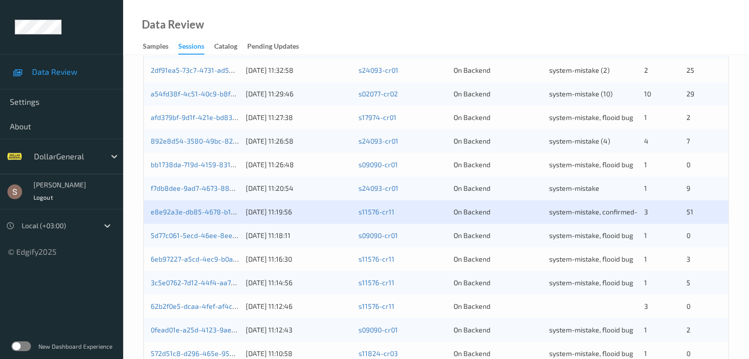
scroll to position [459, 0]
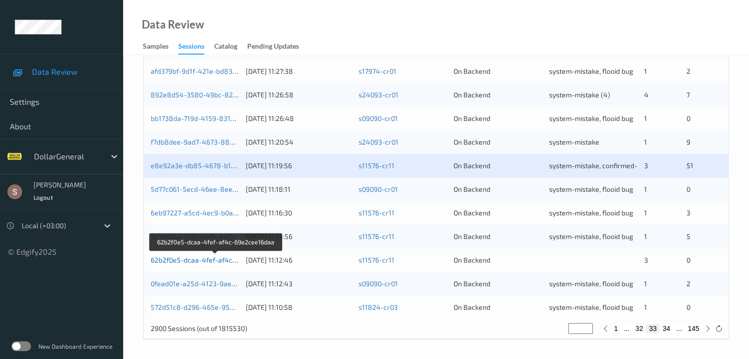
click at [226, 261] on link "62b2f0e5-dcaa-4fef-af4c-69e2cee16daa" at bounding box center [216, 260] width 130 height 8
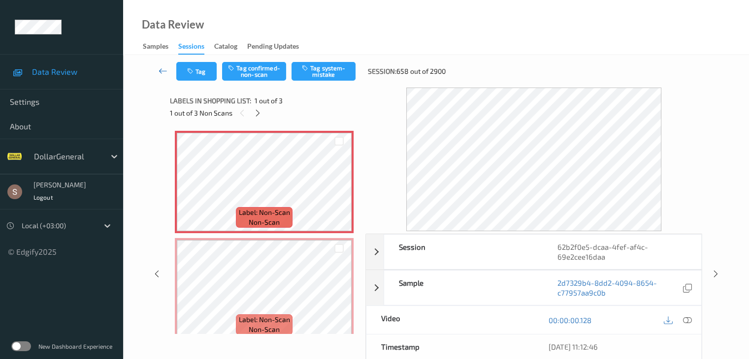
click at [165, 71] on icon at bounding box center [163, 71] width 9 height 10
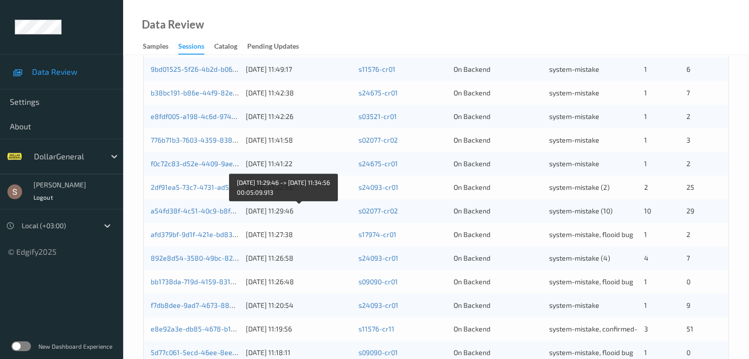
scroll to position [459, 0]
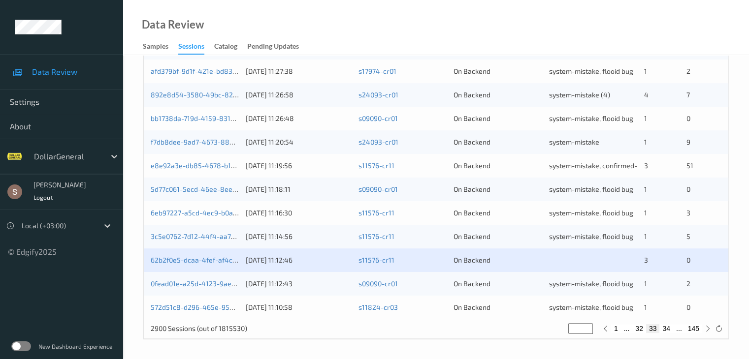
click at [637, 330] on button "32" at bounding box center [639, 328] width 14 height 9
type input "**"
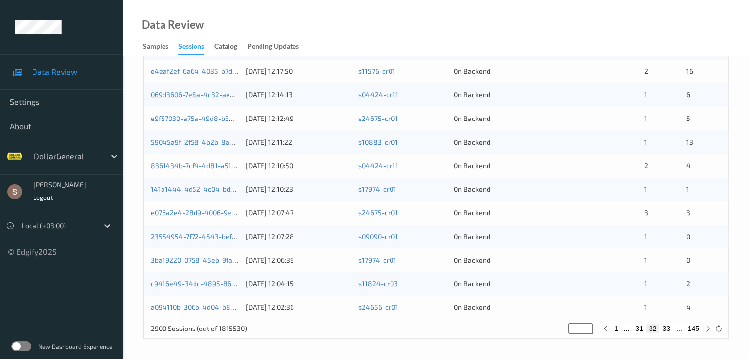
click at [640, 328] on button "31" at bounding box center [639, 328] width 14 height 9
type input "**"
click at [644, 328] on button "30" at bounding box center [639, 328] width 14 height 9
type input "**"
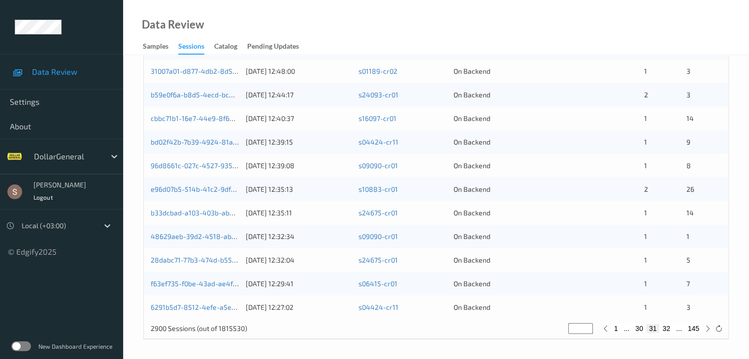
type input "**"
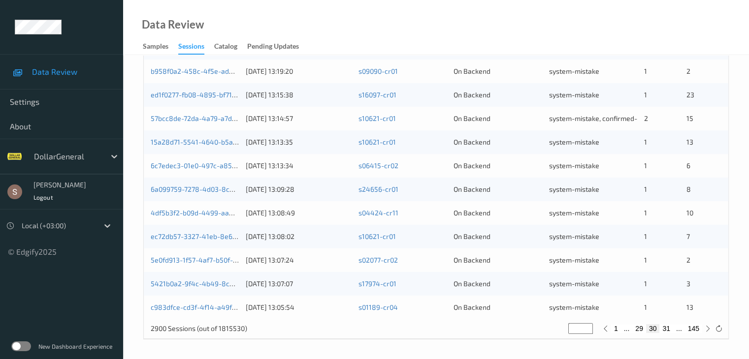
click at [666, 327] on button "31" at bounding box center [666, 328] width 14 height 9
type input "**"
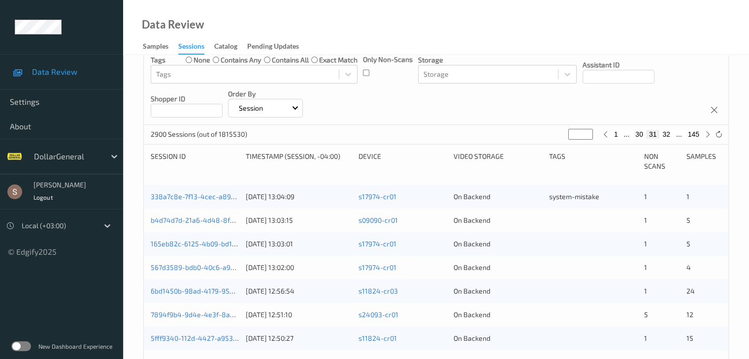
scroll to position [0, 0]
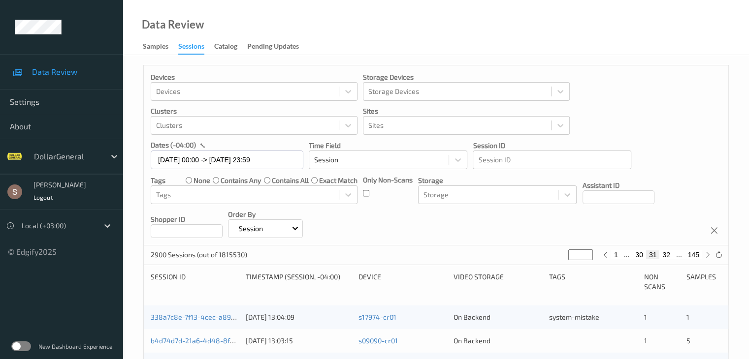
click at [664, 255] on button "32" at bounding box center [666, 255] width 14 height 9
type input "**"
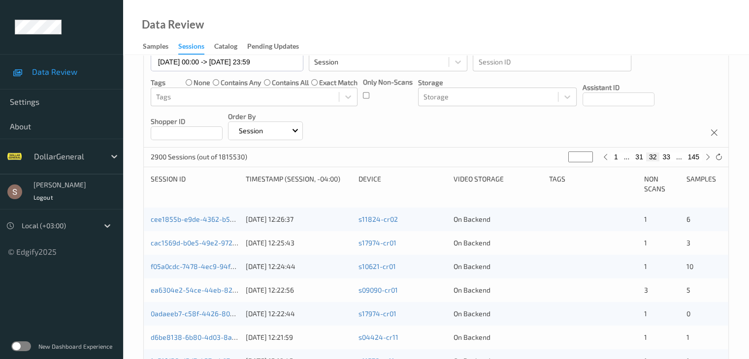
scroll to position [98, 0]
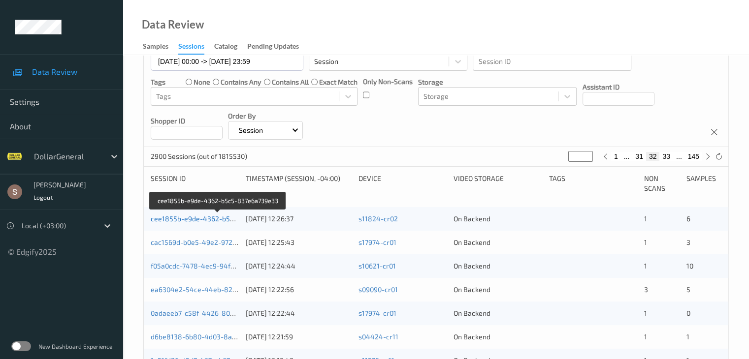
click at [222, 221] on link "cee1855b-e9de-4362-b5c5-837e6a739e33" at bounding box center [219, 219] width 136 height 8
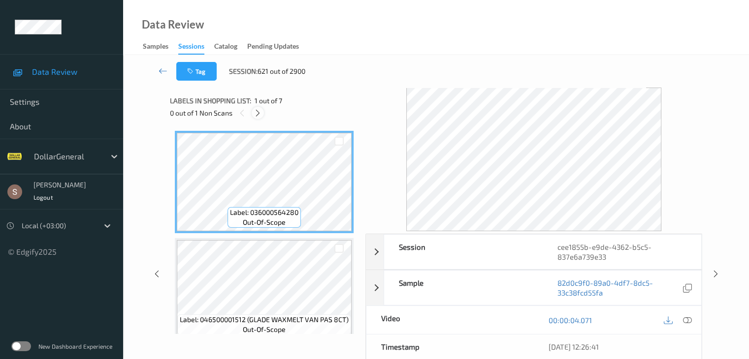
click at [256, 115] on icon at bounding box center [258, 113] width 8 height 9
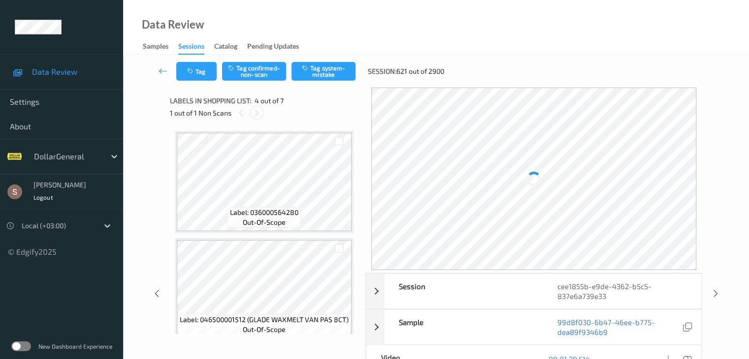
scroll to position [220, 0]
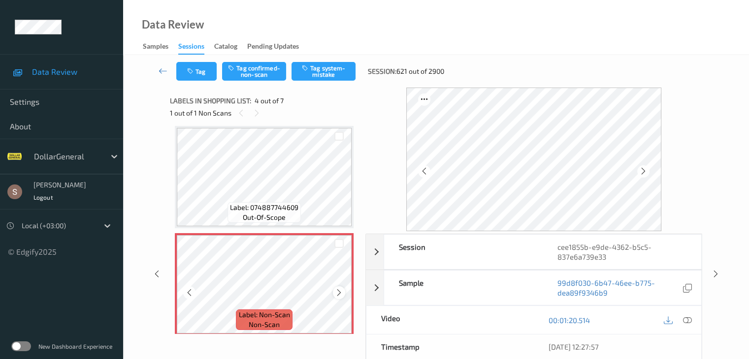
click at [343, 297] on div at bounding box center [339, 292] width 12 height 12
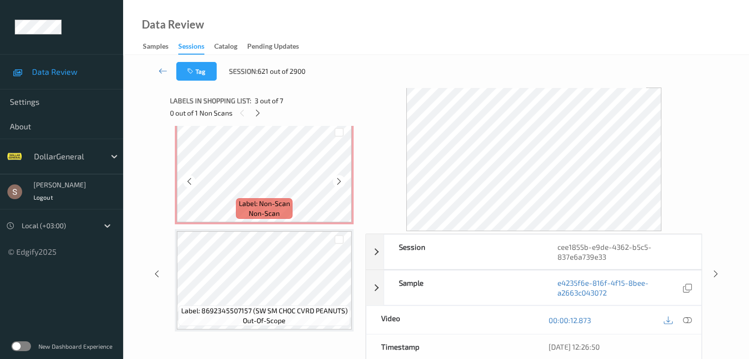
scroll to position [345, 0]
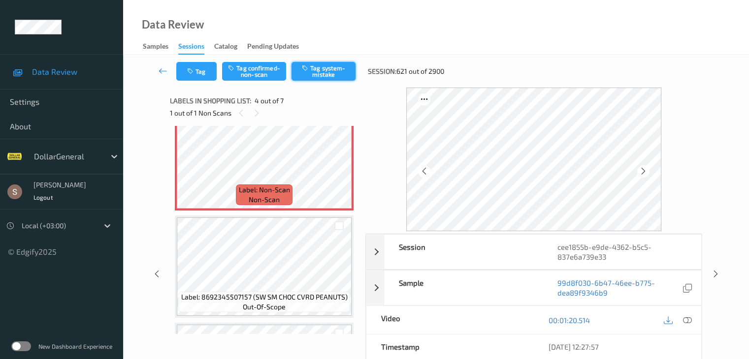
click at [309, 68] on icon "button" at bounding box center [306, 67] width 8 height 7
click at [163, 67] on icon at bounding box center [163, 71] width 9 height 10
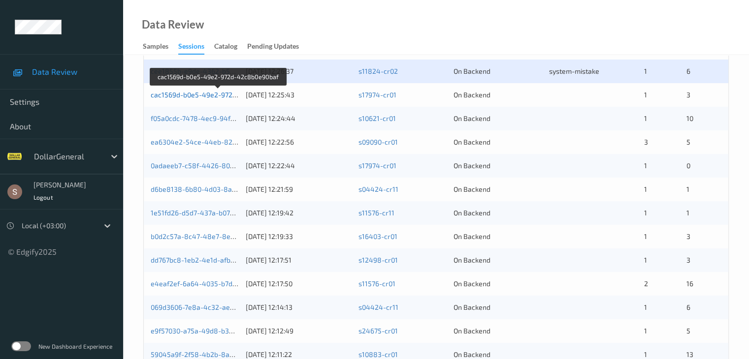
click at [203, 95] on link "cac1569d-b0e5-49e2-972d-42c8b0e90baf" at bounding box center [218, 95] width 135 height 8
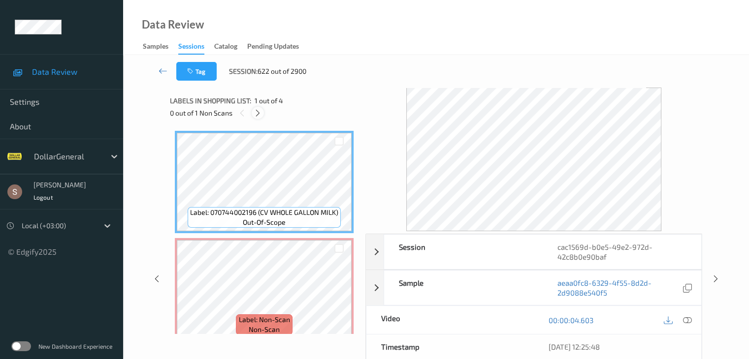
click at [258, 118] on div at bounding box center [258, 113] width 12 height 12
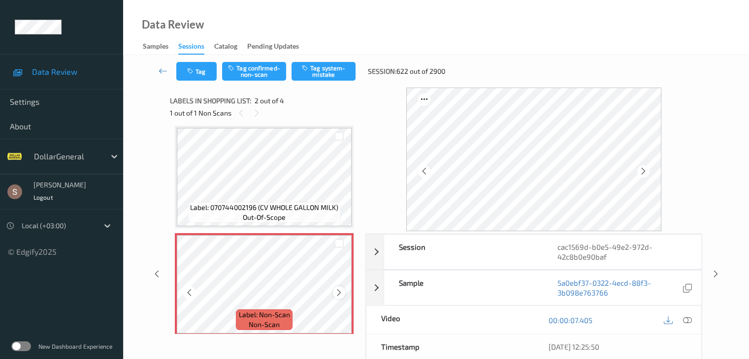
click at [334, 292] on div at bounding box center [339, 292] width 12 height 12
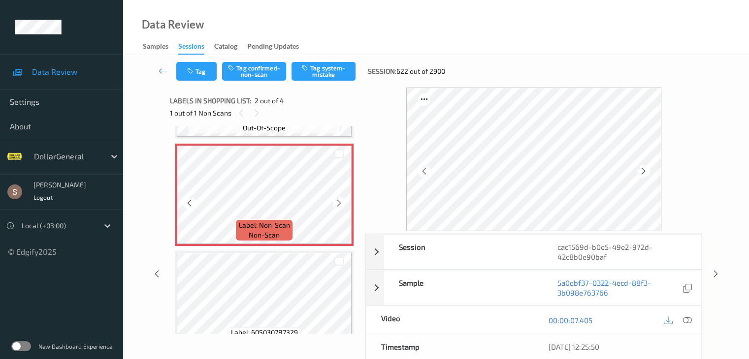
scroll to position [103, 0]
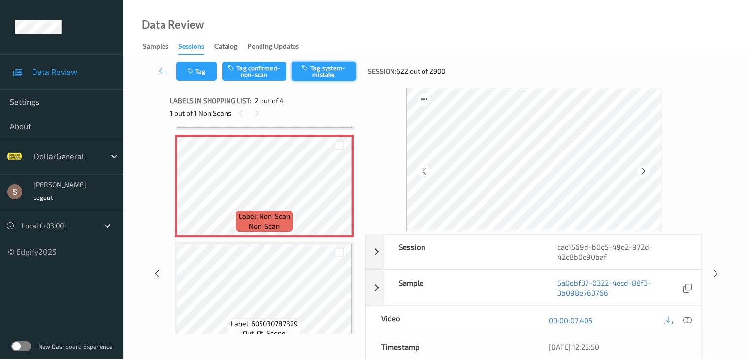
click at [344, 68] on button "Tag system-mistake" at bounding box center [323, 71] width 64 height 19
click at [160, 76] on link at bounding box center [163, 71] width 26 height 19
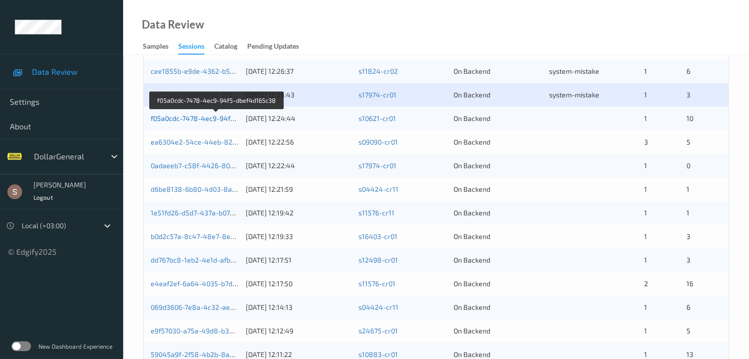
click at [198, 118] on link "f05a0cdc-7478-4ec9-94f5-dbef4d165c38" at bounding box center [217, 118] width 132 height 8
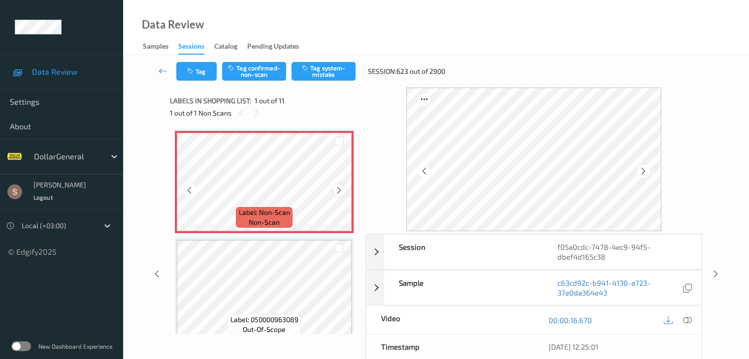
click at [333, 194] on div at bounding box center [339, 190] width 12 height 12
click at [313, 69] on button "Tag system-mistake" at bounding box center [323, 71] width 64 height 19
click at [187, 74] on icon "button" at bounding box center [191, 71] width 8 height 7
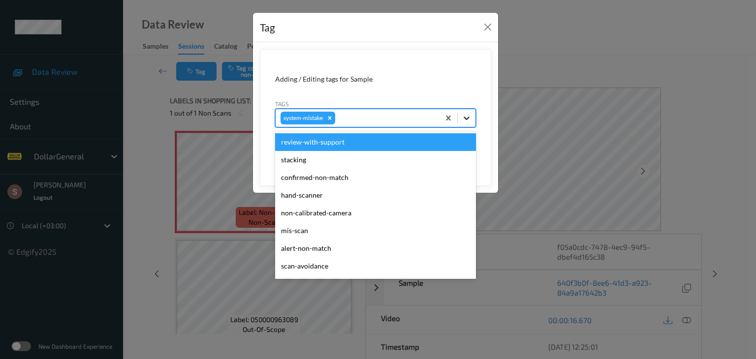
click at [465, 113] on icon at bounding box center [467, 118] width 10 height 10
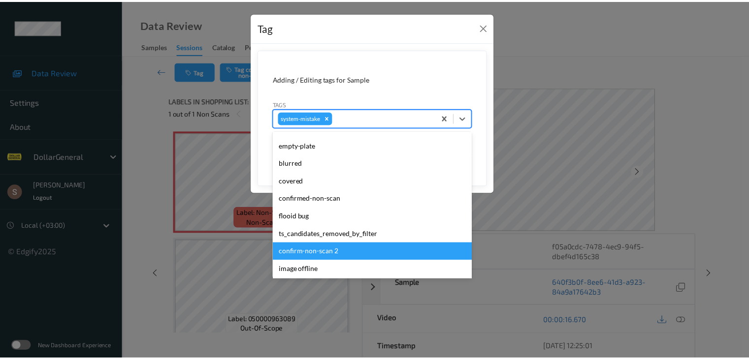
scroll to position [246, 0]
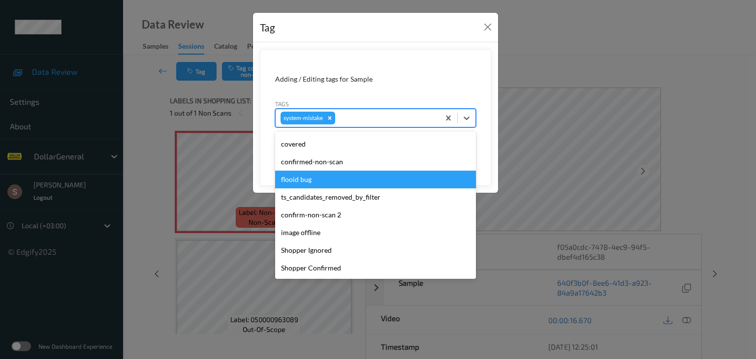
click at [341, 178] on div "flooid bug" at bounding box center [375, 180] width 201 height 18
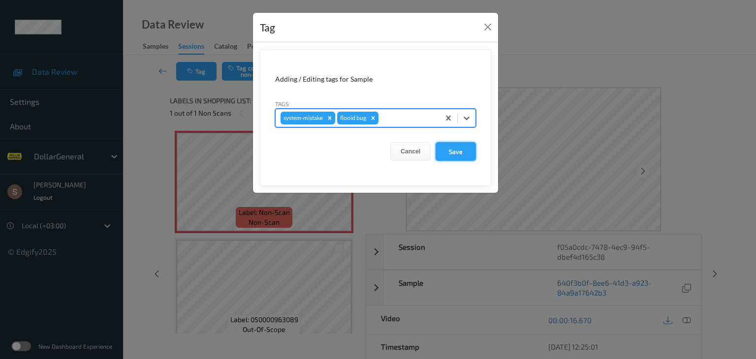
click at [465, 159] on button "Save" at bounding box center [456, 151] width 40 height 19
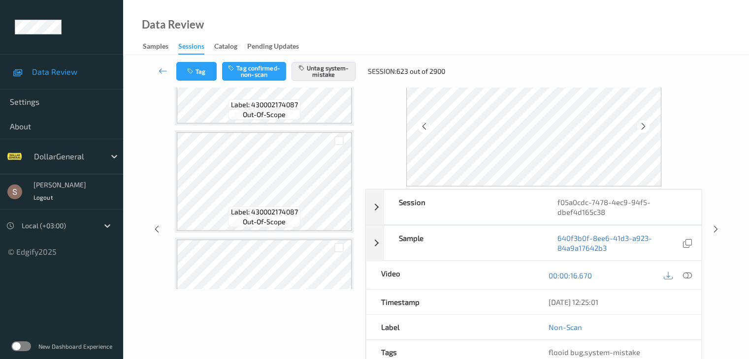
scroll to position [98, 0]
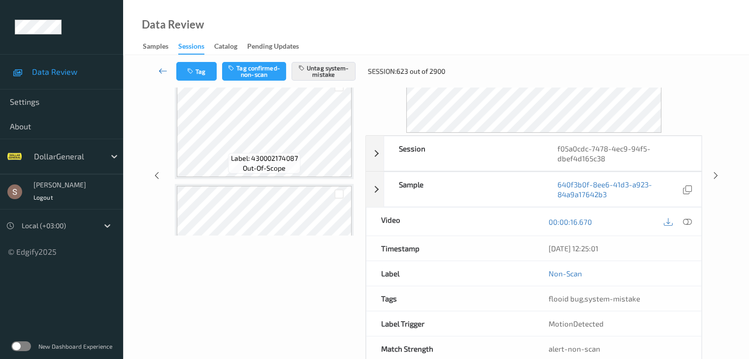
click at [160, 70] on icon at bounding box center [163, 71] width 9 height 10
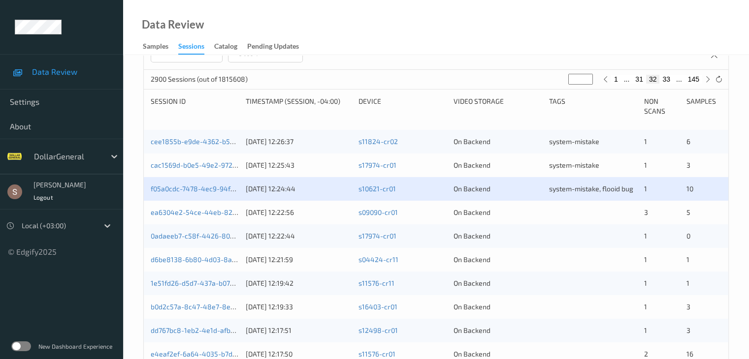
scroll to position [163, 0]
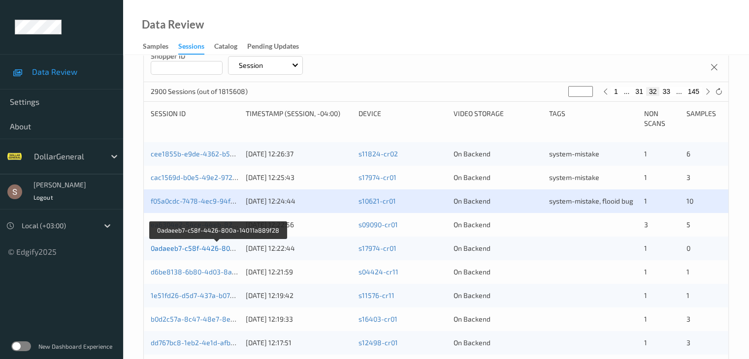
click at [211, 250] on link "0adaeeb7-c58f-4426-800a-14011a889f28" at bounding box center [218, 248] width 135 height 8
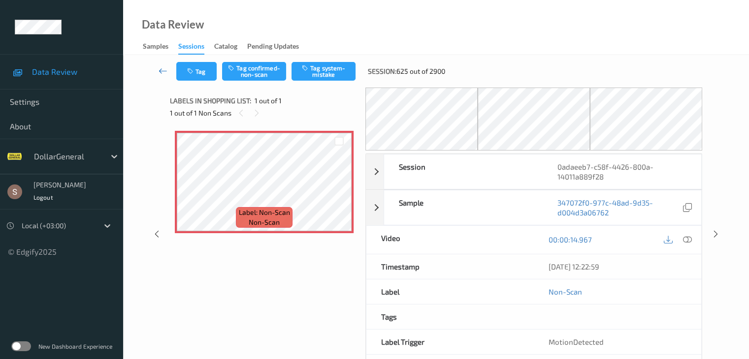
click at [164, 69] on icon at bounding box center [163, 71] width 9 height 10
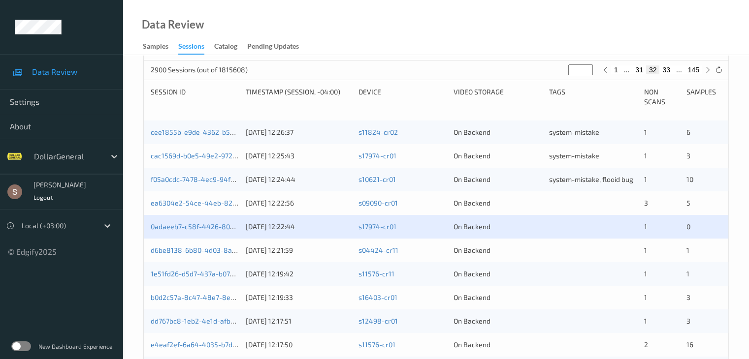
scroll to position [148, 0]
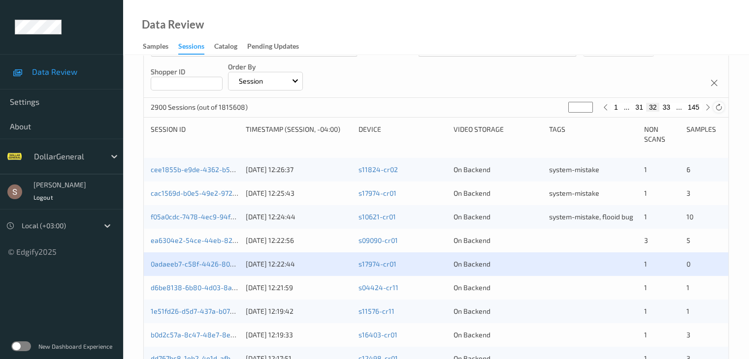
click at [714, 107] on div at bounding box center [718, 107] width 11 height 11
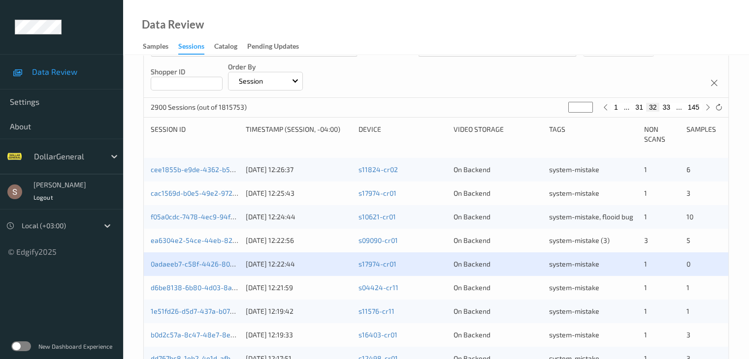
click at [640, 106] on button "31" at bounding box center [639, 107] width 14 height 9
type input "**"
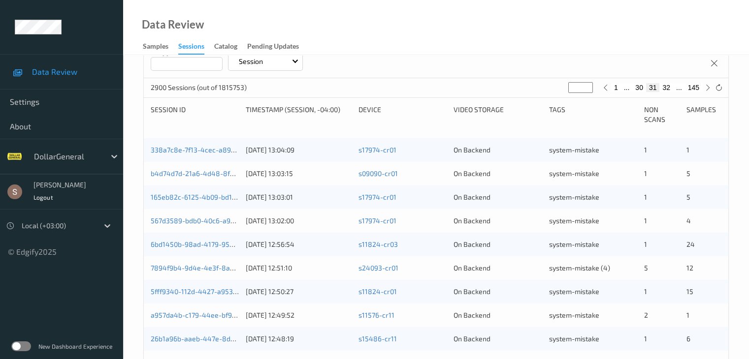
scroll to position [16, 0]
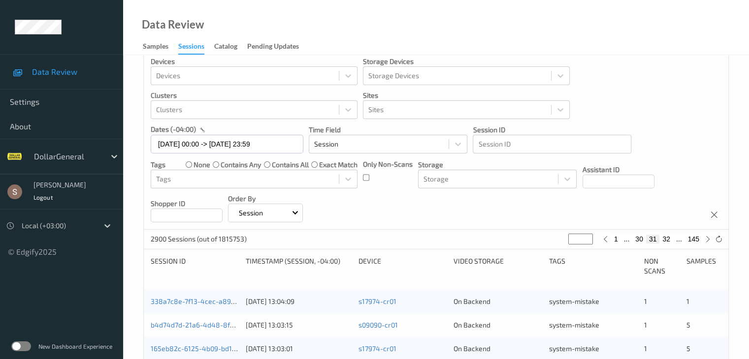
drag, startPoint x: 579, startPoint y: 241, endPoint x: 569, endPoint y: 241, distance: 9.9
click at [569, 241] on input "**" at bounding box center [580, 239] width 25 height 11
type input "*"
type input "**"
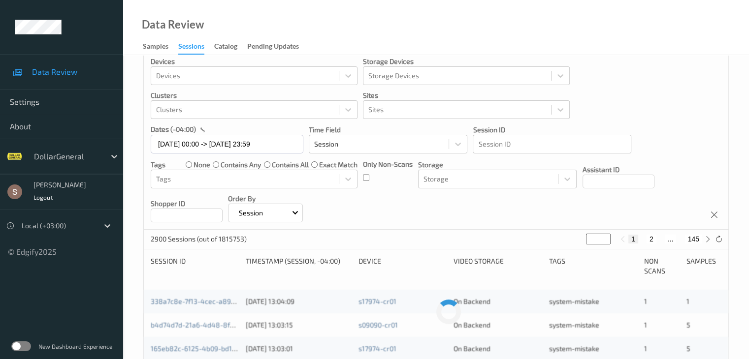
type input "**"
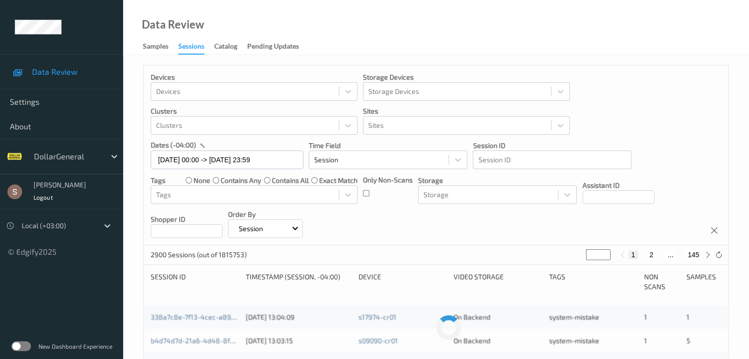
type input "***"
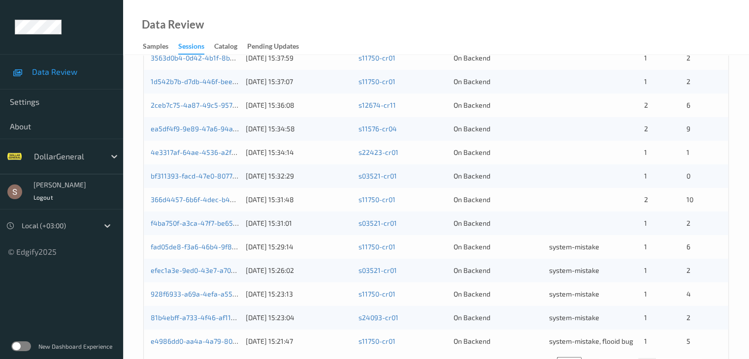
scroll to position [459, 0]
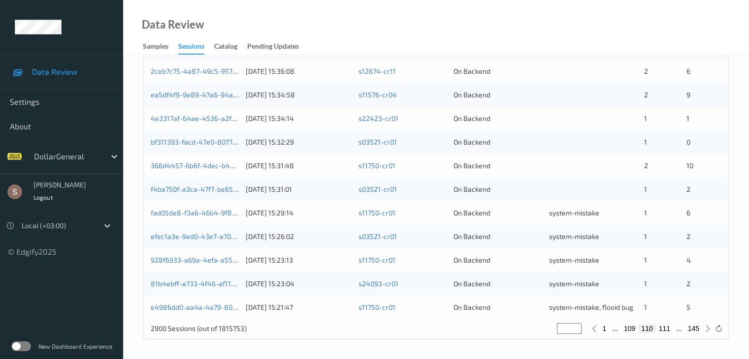
click at [664, 328] on button "111" at bounding box center [664, 328] width 17 height 9
type input "***"
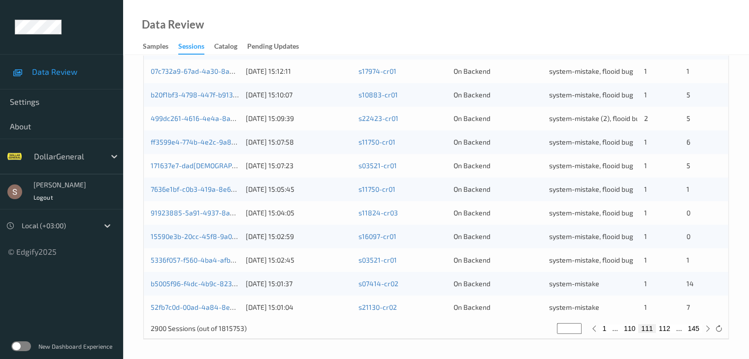
click at [636, 332] on button "110" at bounding box center [629, 328] width 17 height 9
type input "***"
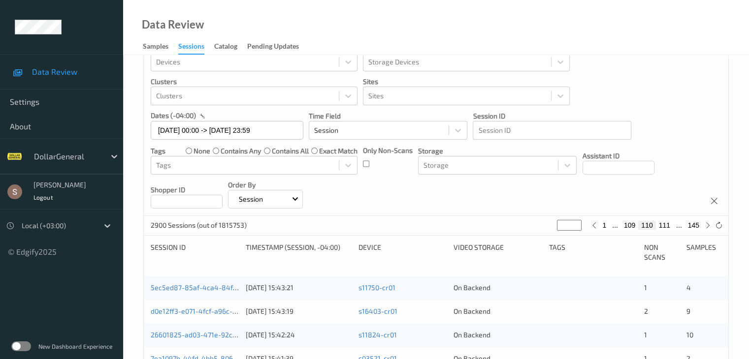
scroll to position [0, 0]
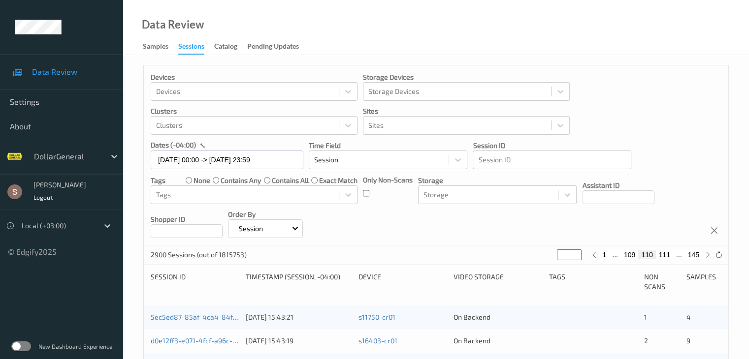
click at [631, 258] on button "109" at bounding box center [629, 255] width 17 height 9
type input "***"
click at [630, 255] on button "108" at bounding box center [629, 255] width 17 height 9
type input "***"
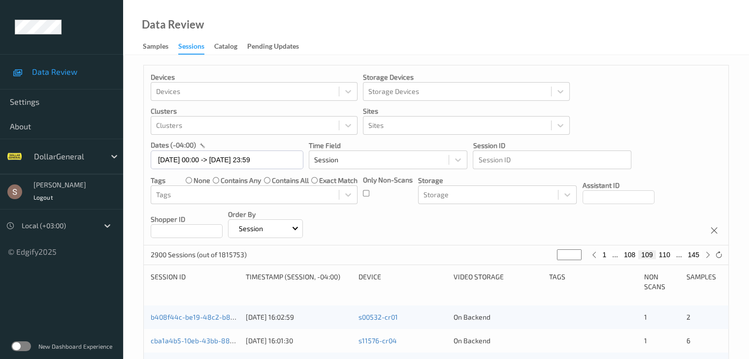
type input "***"
click at [630, 255] on button "107" at bounding box center [629, 255] width 17 height 9
type input "***"
click at [630, 255] on button "106" at bounding box center [629, 255] width 17 height 9
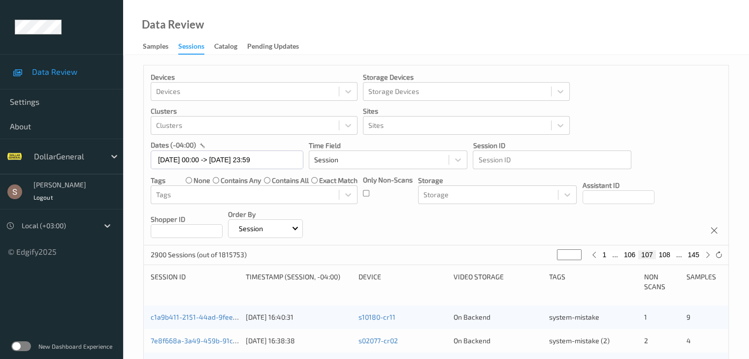
type input "***"
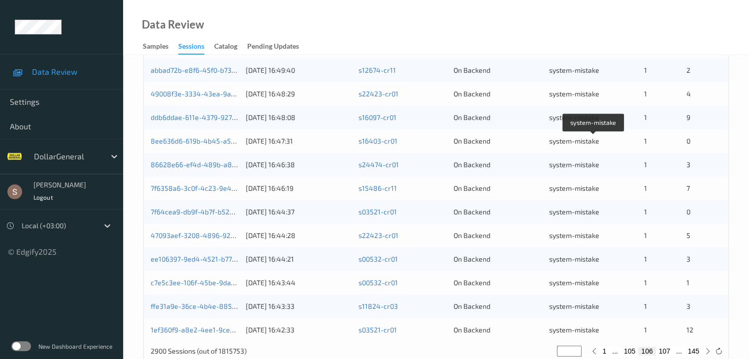
scroll to position [459, 0]
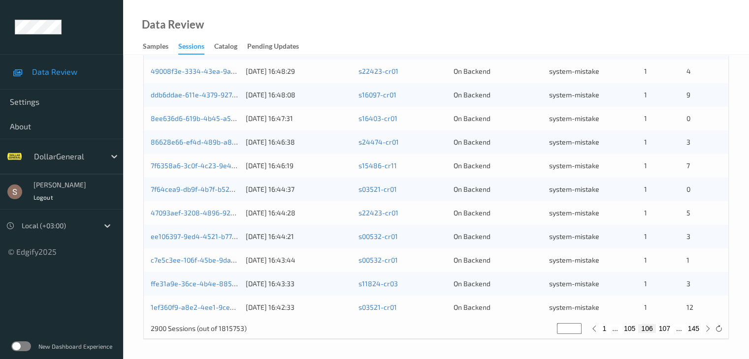
click at [632, 331] on button "105" at bounding box center [629, 328] width 17 height 9
type input "***"
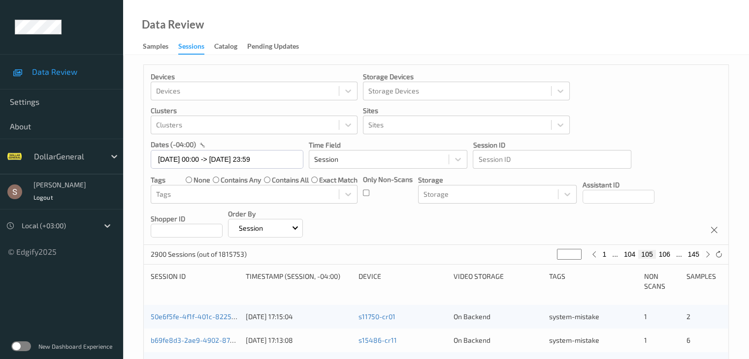
scroll to position [0, 0]
click at [626, 256] on button "104" at bounding box center [629, 255] width 17 height 9
type input "***"
click at [647, 255] on button "104" at bounding box center [646, 255] width 17 height 9
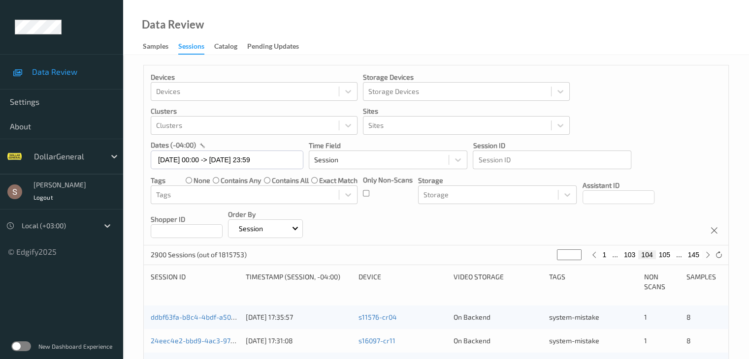
click at [662, 258] on button "105" at bounding box center [664, 255] width 17 height 9
type input "***"
click at [662, 256] on button "106" at bounding box center [664, 255] width 17 height 9
type input "***"
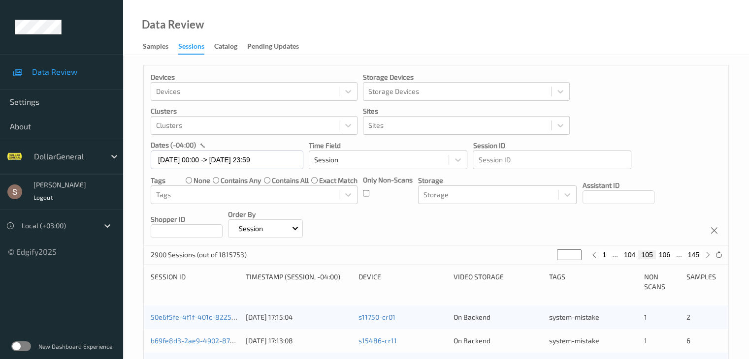
type input "***"
click at [661, 256] on button "107" at bounding box center [664, 255] width 17 height 9
type input "***"
click at [661, 256] on button "108" at bounding box center [664, 255] width 17 height 9
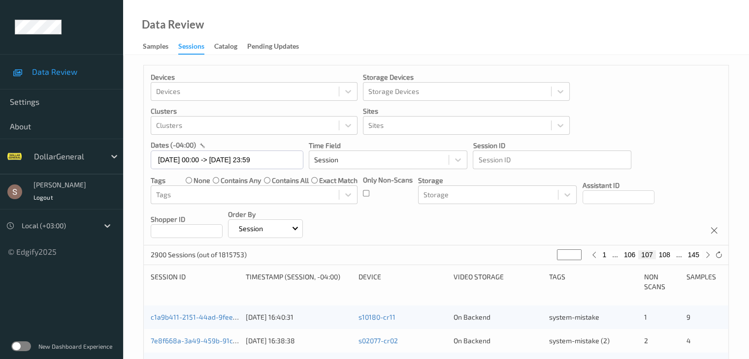
type input "***"
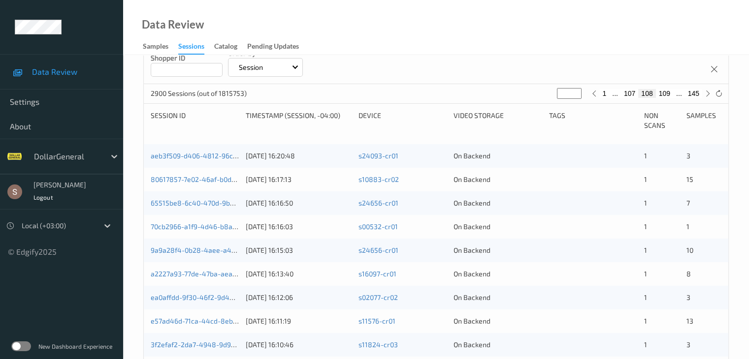
scroll to position [65, 0]
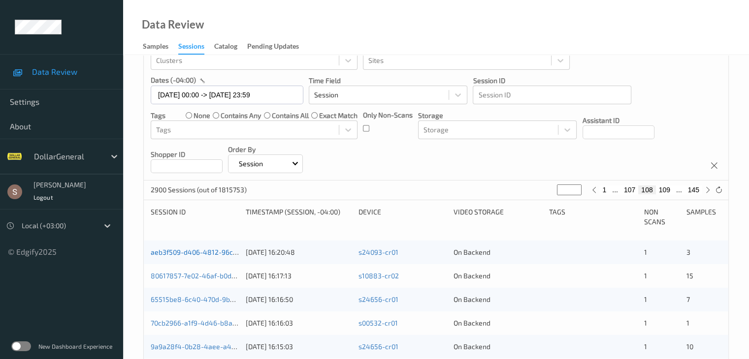
click at [186, 251] on link "aeb3f509-d406-4812-96c8-2bae4a0dc532" at bounding box center [219, 252] width 137 height 8
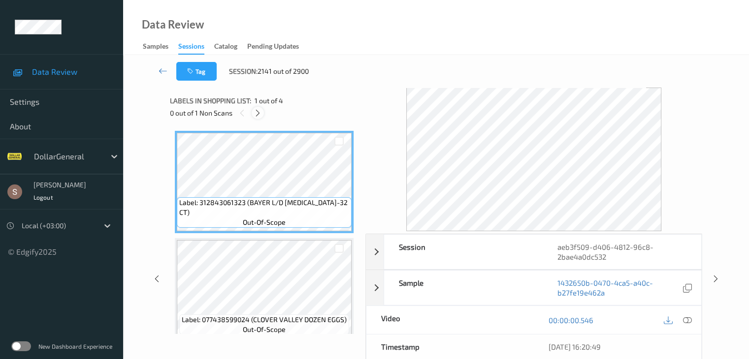
click at [256, 112] on icon at bounding box center [258, 113] width 8 height 9
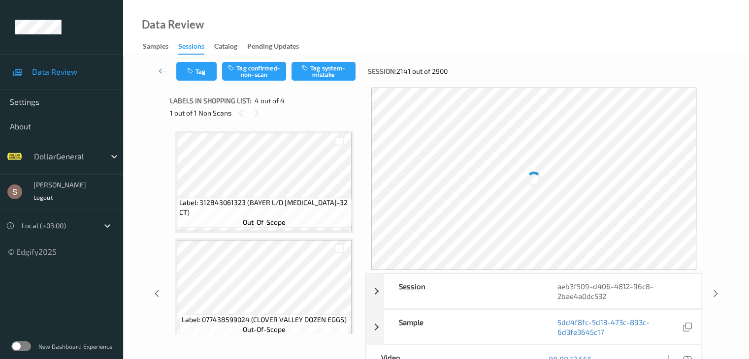
scroll to position [220, 0]
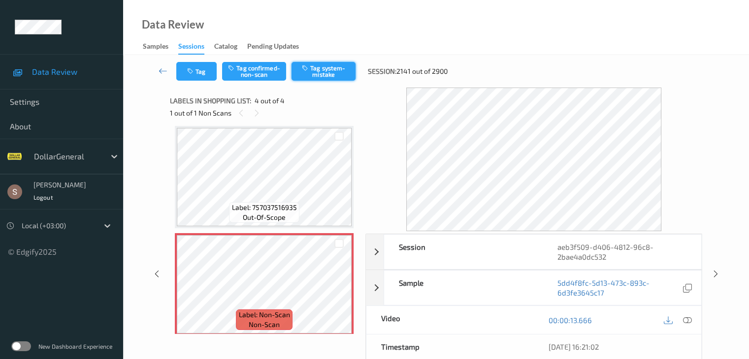
click at [331, 72] on button "Tag system-mistake" at bounding box center [323, 71] width 64 height 19
click at [159, 72] on icon at bounding box center [163, 71] width 9 height 10
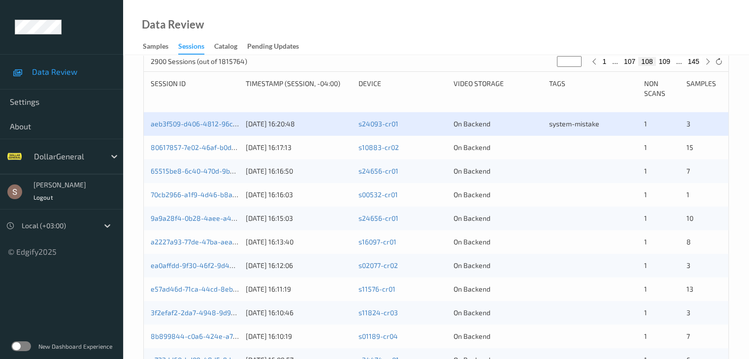
scroll to position [197, 0]
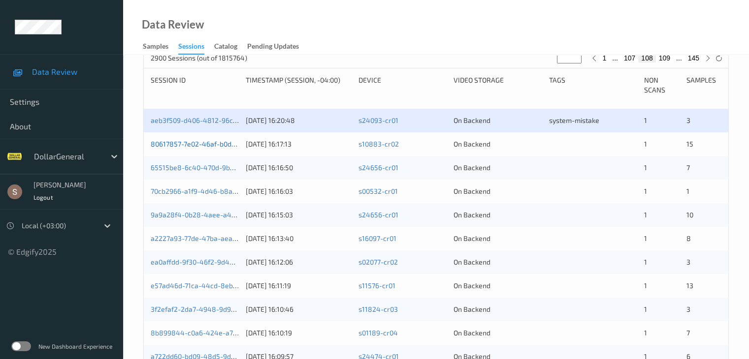
click at [221, 143] on link "80617857-7e02-46af-b0da-fa6e143911b8" at bounding box center [216, 144] width 131 height 8
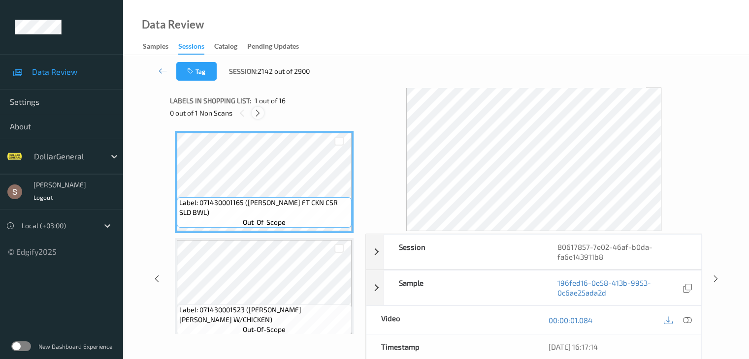
click at [256, 115] on icon at bounding box center [258, 113] width 8 height 9
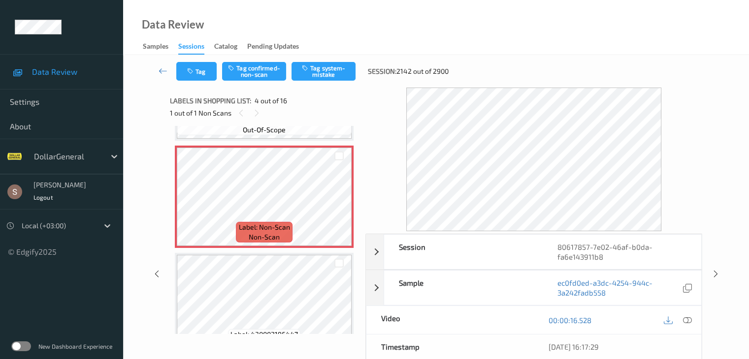
scroll to position [318, 0]
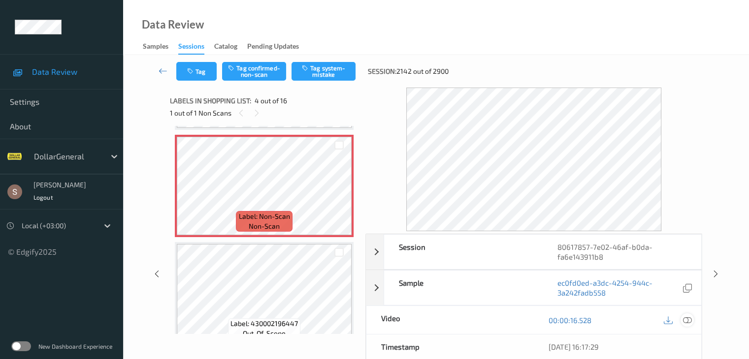
click at [689, 320] on icon at bounding box center [686, 320] width 9 height 9
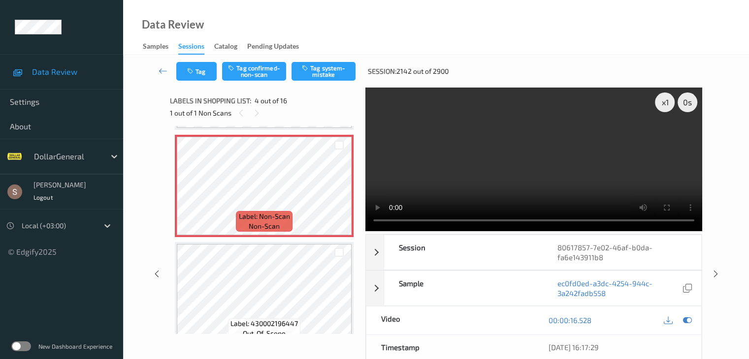
click at [555, 164] on video at bounding box center [533, 160] width 337 height 144
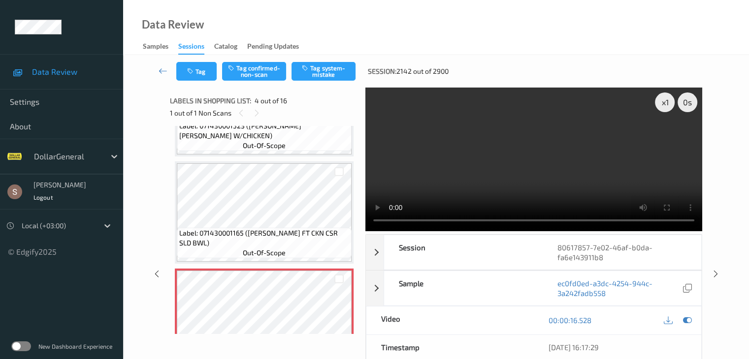
scroll to position [170, 0]
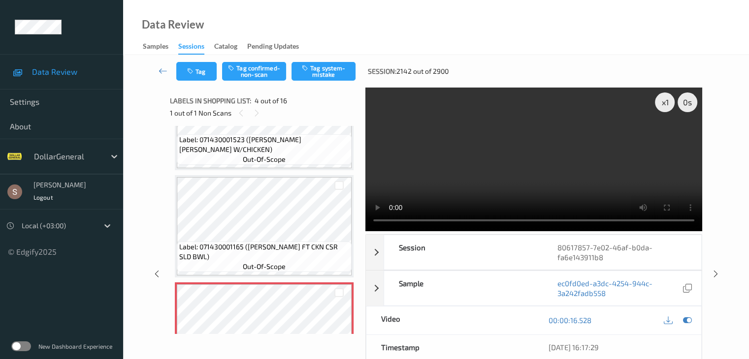
click at [327, 52] on div "Data Review Samples Sessions Catalog Pending Updates" at bounding box center [436, 27] width 626 height 55
click at [321, 73] on button "Tag system-mistake" at bounding box center [323, 71] width 64 height 19
click at [160, 67] on icon at bounding box center [163, 71] width 9 height 10
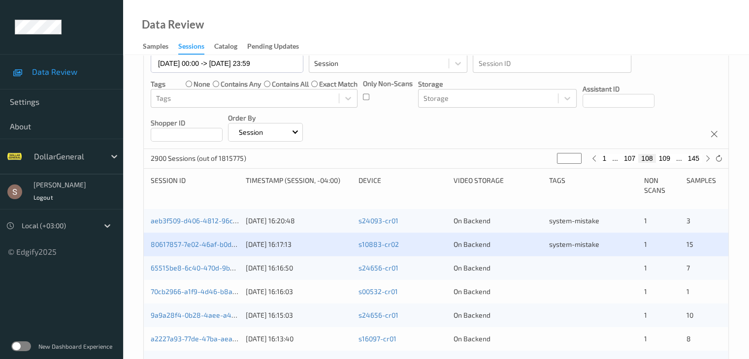
scroll to position [98, 0]
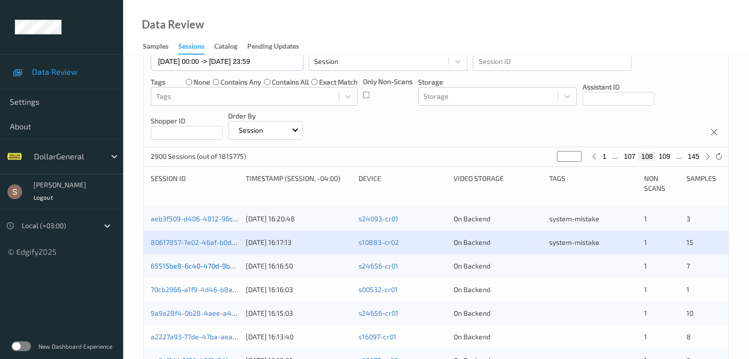
click at [212, 267] on link "65515be8-6c40-470d-9b3d-5439524deb07" at bounding box center [220, 266] width 138 height 8
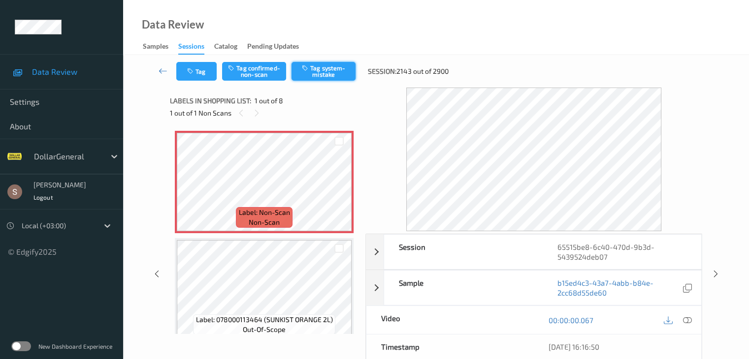
click at [330, 74] on button "Tag system-mistake" at bounding box center [323, 71] width 64 height 19
click at [188, 73] on icon "button" at bounding box center [191, 71] width 8 height 7
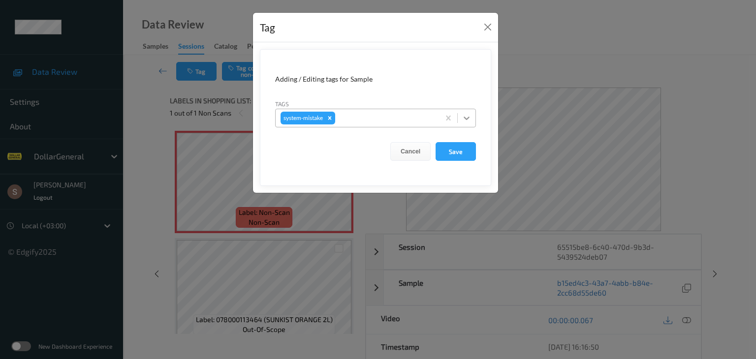
click at [461, 115] on div at bounding box center [467, 118] width 18 height 18
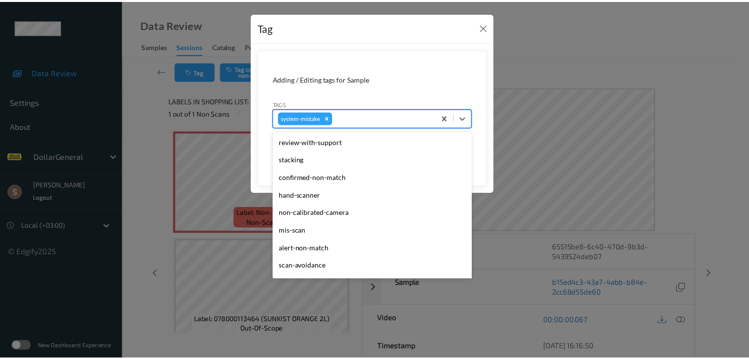
scroll to position [246, 0]
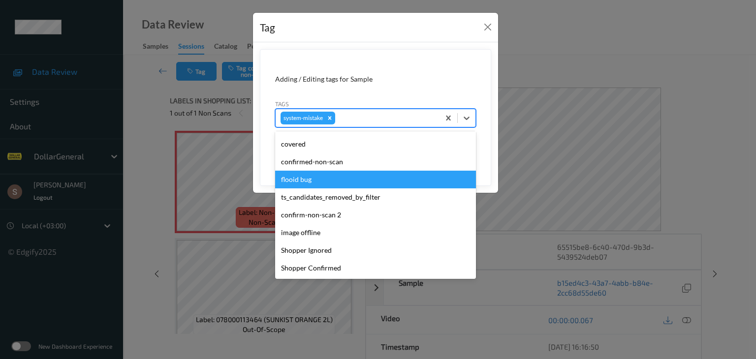
click at [354, 174] on div "flooid bug" at bounding box center [375, 180] width 201 height 18
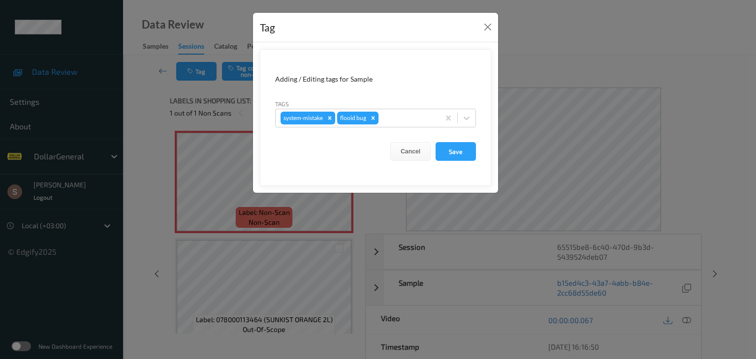
click at [434, 151] on div at bounding box center [433, 152] width 5 height 2
click at [441, 151] on button "Save" at bounding box center [456, 151] width 40 height 19
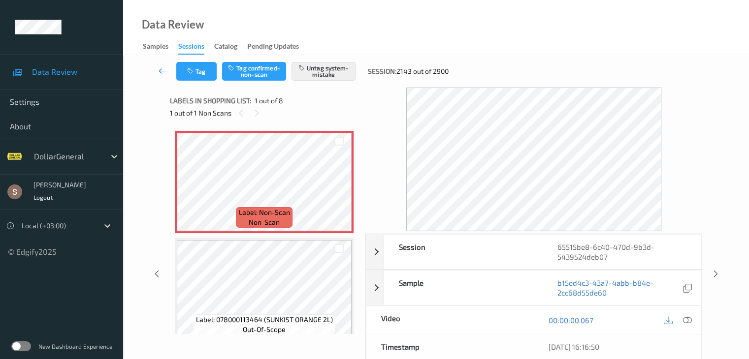
click at [164, 70] on icon at bounding box center [163, 71] width 9 height 10
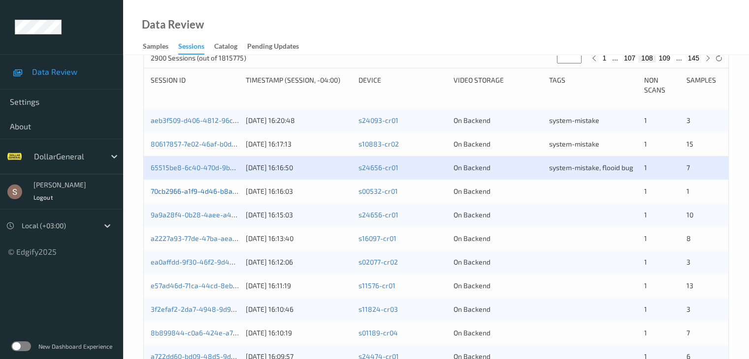
click at [191, 190] on link "70cb2966-a1f9-4d46-b8a9-de2456a42bdd" at bounding box center [219, 191] width 137 height 8
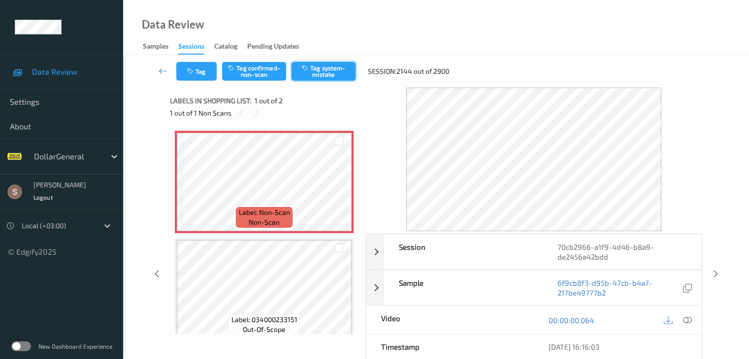
click at [306, 71] on button "Tag system-mistake" at bounding box center [323, 71] width 64 height 19
click at [193, 77] on button "Tag" at bounding box center [196, 71] width 40 height 19
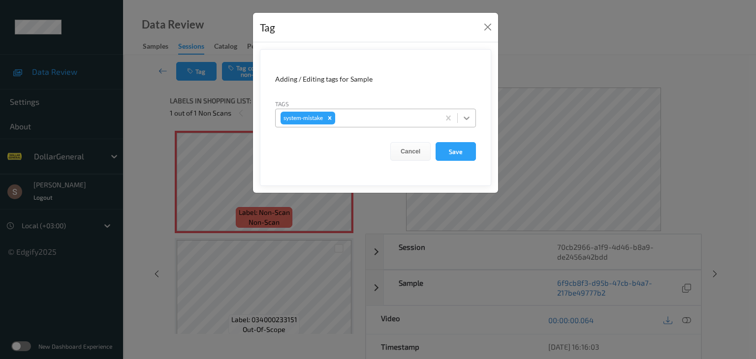
click at [472, 119] on div at bounding box center [467, 118] width 18 height 18
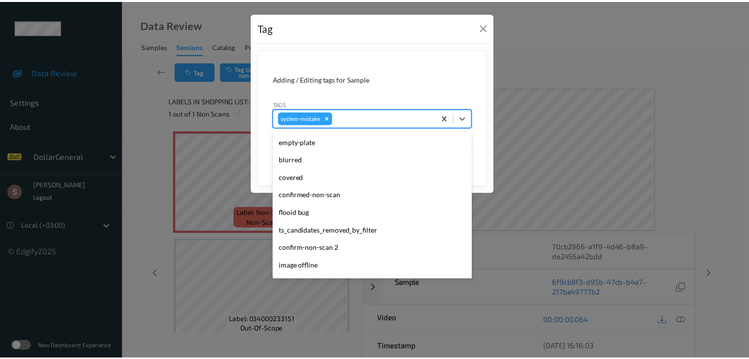
scroll to position [246, 0]
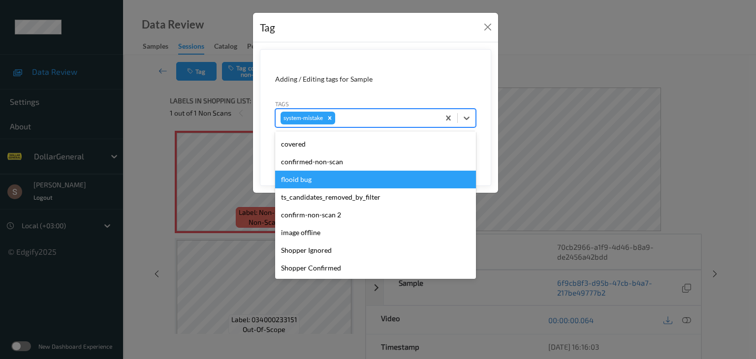
click at [342, 180] on div "flooid bug" at bounding box center [375, 180] width 201 height 18
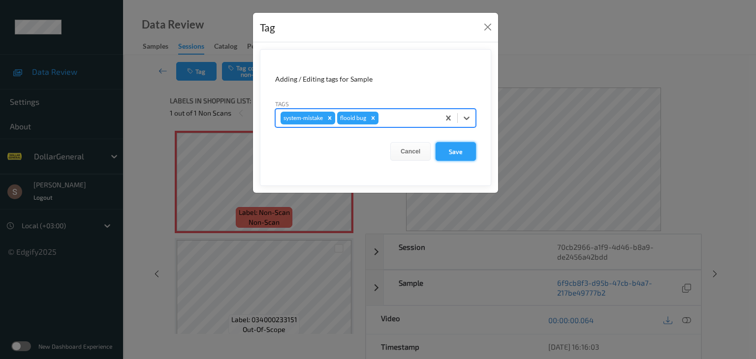
click at [452, 152] on button "Save" at bounding box center [456, 151] width 40 height 19
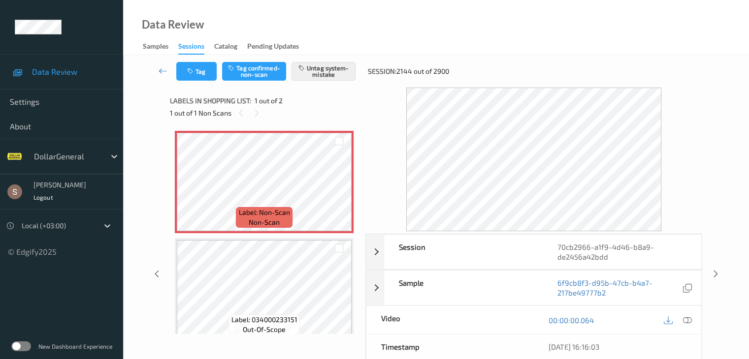
scroll to position [11, 0]
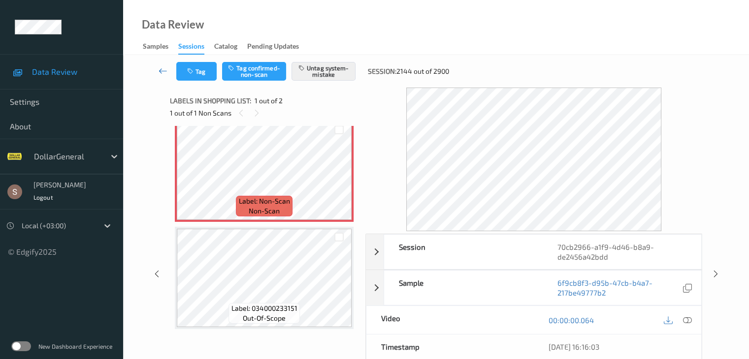
click at [161, 67] on icon at bounding box center [163, 71] width 9 height 10
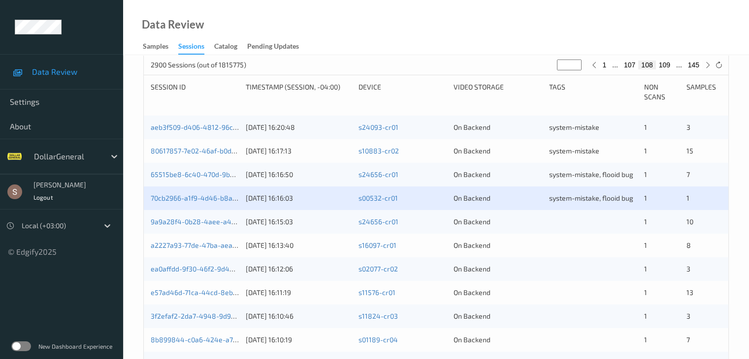
scroll to position [197, 0]
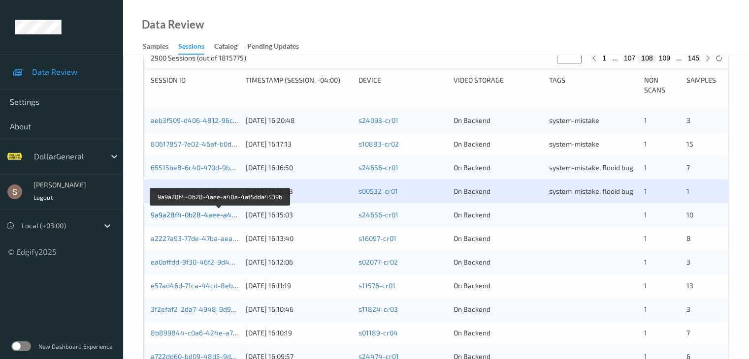
click at [218, 211] on link "9a9a28f4-0b28-4aee-a48a-4af5dda4539b" at bounding box center [220, 215] width 139 height 8
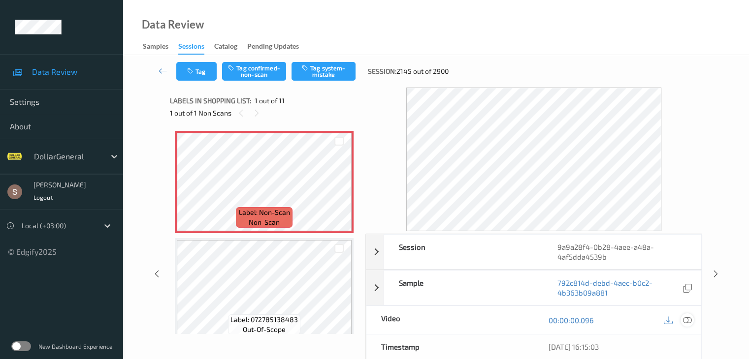
click at [683, 321] on icon at bounding box center [686, 320] width 9 height 9
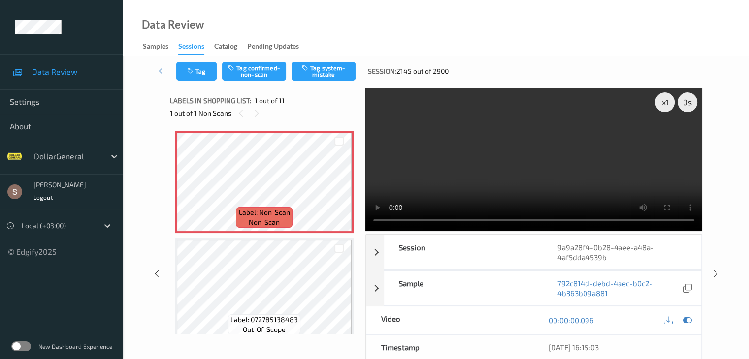
click at [623, 136] on video at bounding box center [533, 160] width 337 height 144
click at [323, 72] on button "Tag system-mistake" at bounding box center [323, 71] width 64 height 19
click at [194, 81] on div "Tag Tag confirmed-non-scan Untag system-mistake Session: 2145 out of 2900" at bounding box center [435, 71] width 585 height 32
click at [201, 76] on button "Tag" at bounding box center [196, 71] width 40 height 19
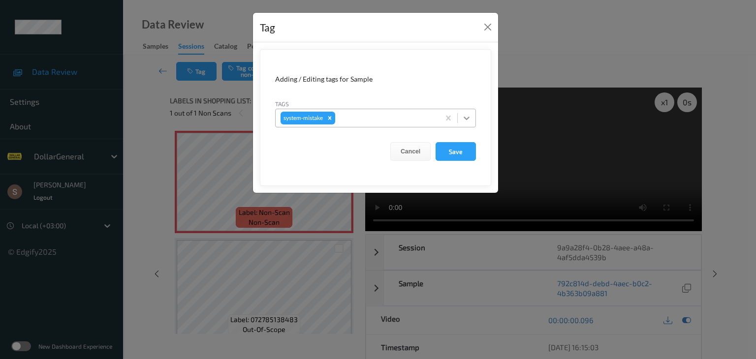
click at [468, 121] on icon at bounding box center [467, 118] width 10 height 10
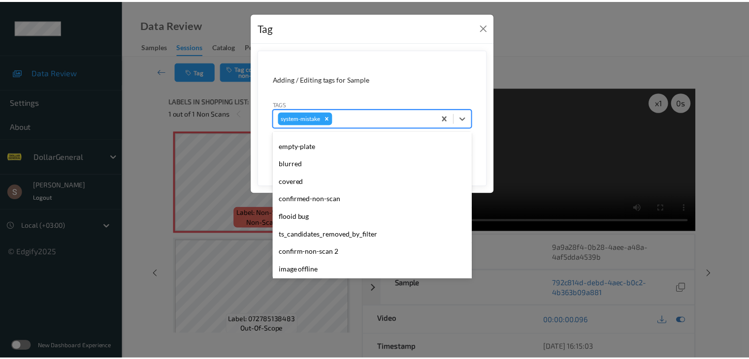
scroll to position [246, 0]
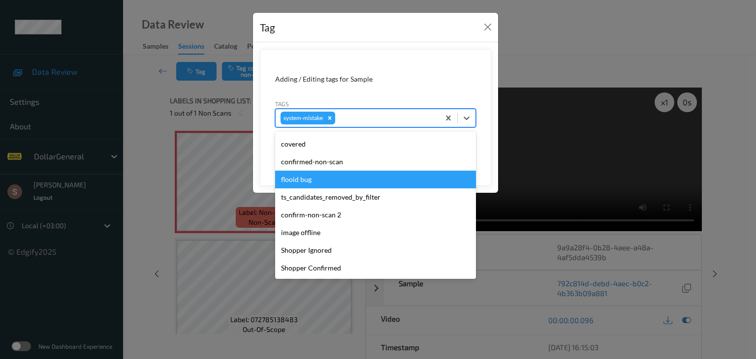
click at [317, 183] on div "flooid bug" at bounding box center [375, 180] width 201 height 18
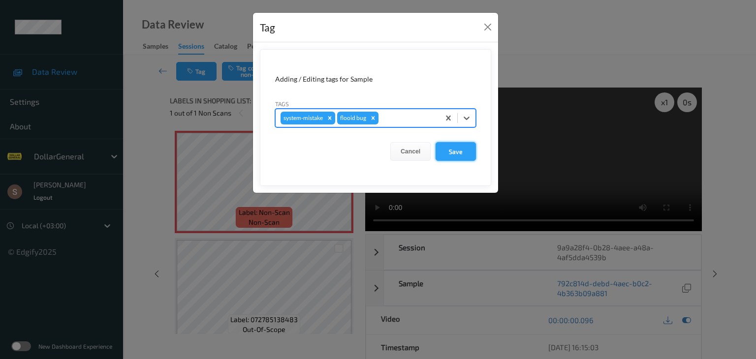
click at [470, 152] on button "Save" at bounding box center [456, 151] width 40 height 19
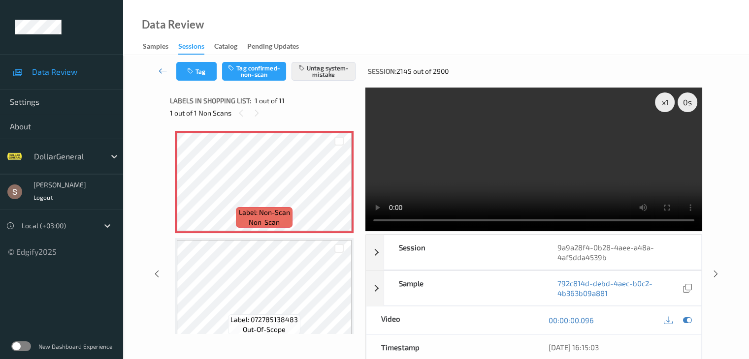
click at [161, 71] on icon at bounding box center [163, 71] width 9 height 10
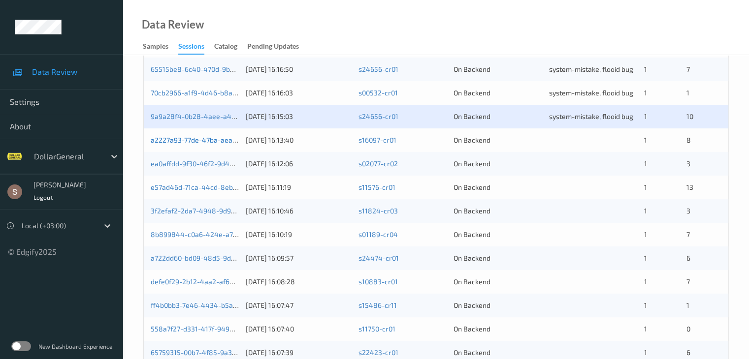
click at [205, 140] on link "a2227a93-77de-47ba-aea4-a944aefebfe0" at bounding box center [218, 140] width 134 height 8
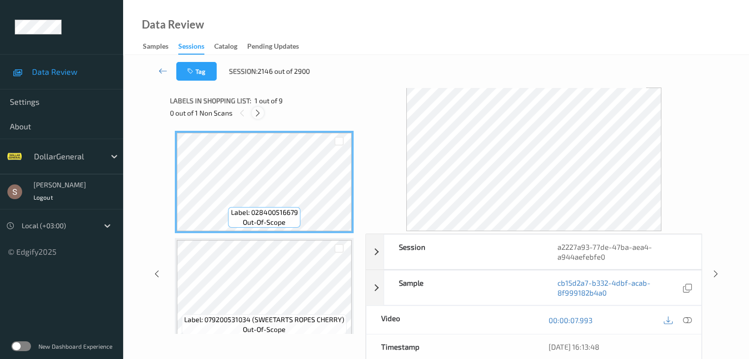
click at [261, 114] on icon at bounding box center [258, 113] width 8 height 9
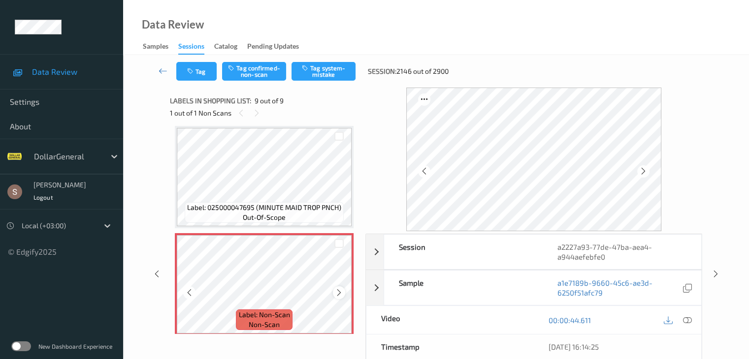
click at [334, 291] on div at bounding box center [339, 292] width 12 height 12
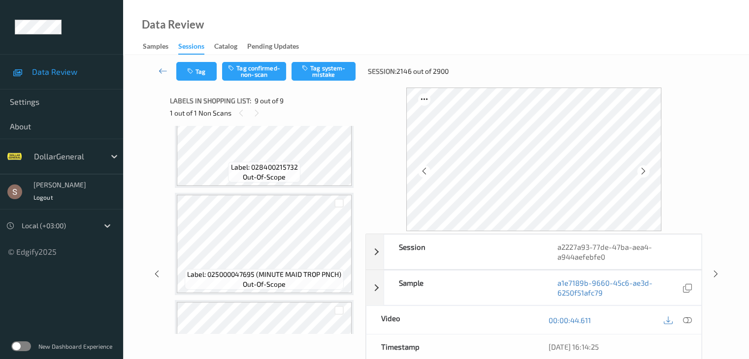
scroll to position [566, 0]
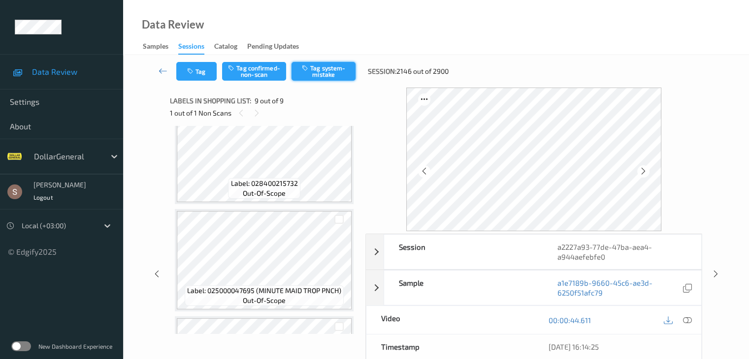
click at [327, 77] on button "Tag system-mistake" at bounding box center [323, 71] width 64 height 19
click at [167, 67] on icon at bounding box center [163, 71] width 9 height 10
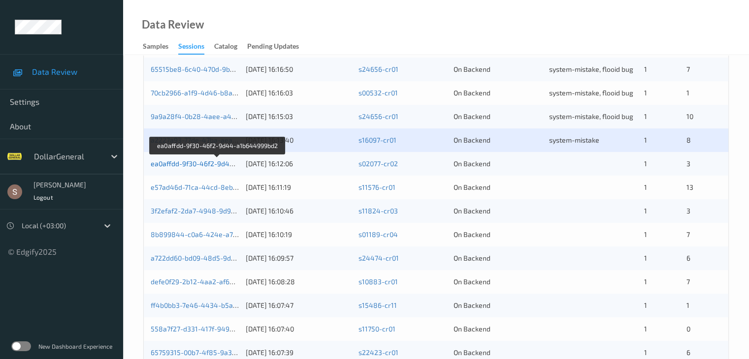
click at [221, 160] on link "ea0affdd-9f30-46f2-9d44-a1b644999bd2" at bounding box center [217, 163] width 133 height 8
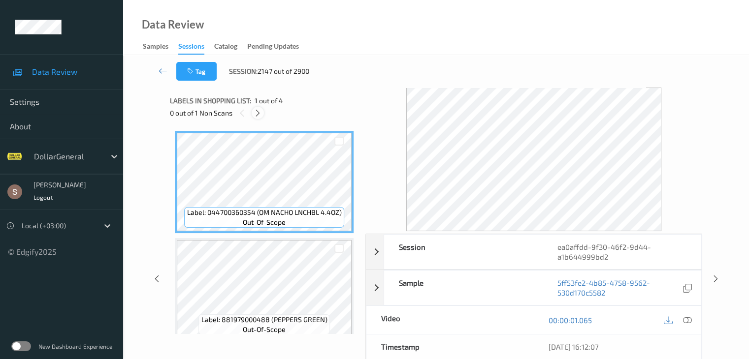
click at [261, 112] on icon at bounding box center [258, 113] width 8 height 9
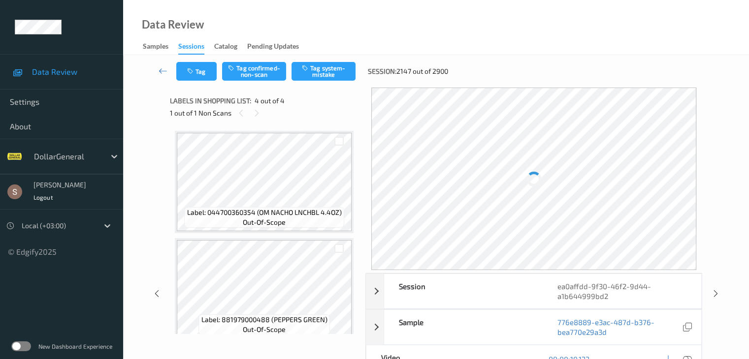
scroll to position [220, 0]
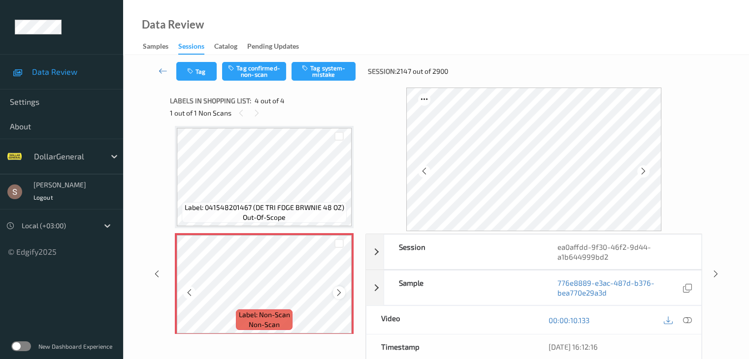
click at [338, 294] on icon at bounding box center [339, 292] width 8 height 9
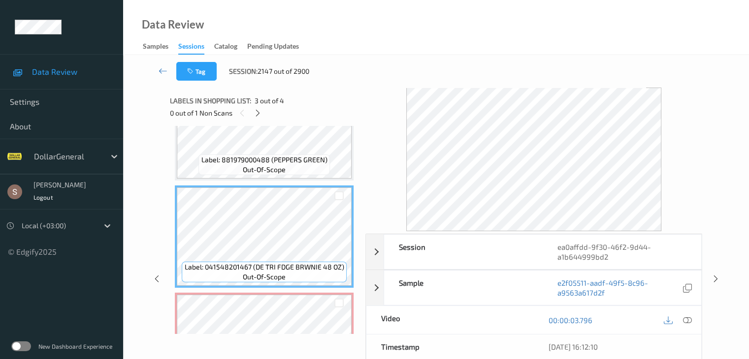
scroll to position [226, 0]
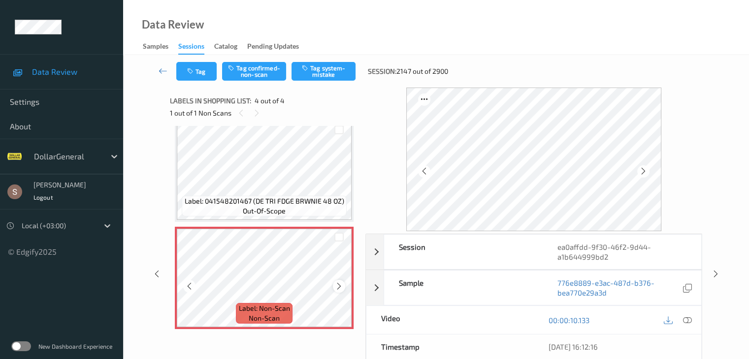
click at [339, 290] on icon at bounding box center [339, 286] width 8 height 9
click at [686, 319] on icon at bounding box center [686, 320] width 9 height 9
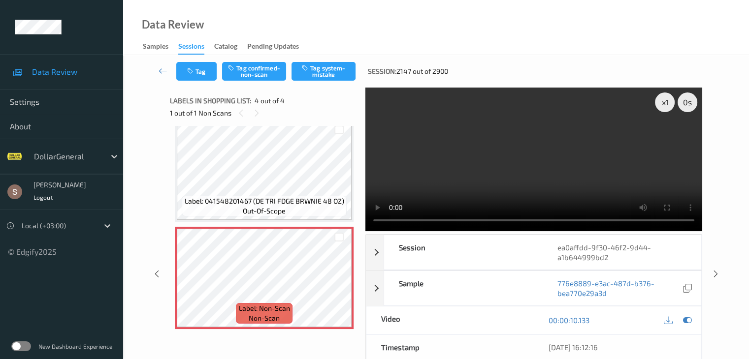
click at [584, 145] on video at bounding box center [533, 160] width 337 height 144
click at [657, 102] on div "x 1" at bounding box center [665, 103] width 20 height 20
click at [657, 102] on div "x 2" at bounding box center [665, 103] width 20 height 20
click at [339, 285] on icon at bounding box center [339, 286] width 8 height 9
click at [260, 78] on button "Tag confirmed-non-scan" at bounding box center [254, 71] width 64 height 19
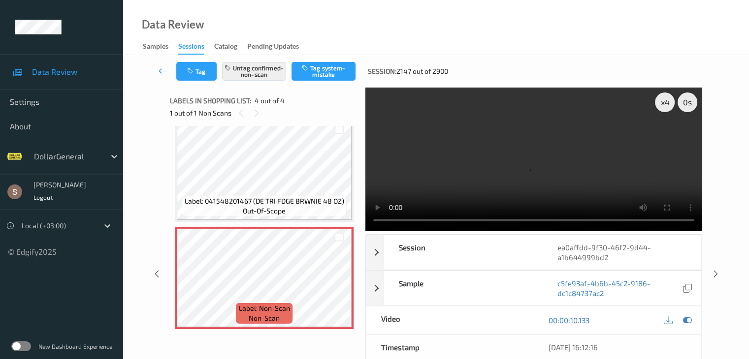
click at [165, 73] on icon at bounding box center [163, 71] width 9 height 10
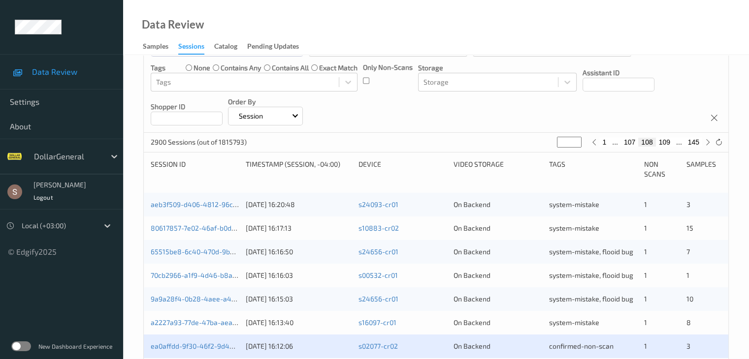
scroll to position [246, 0]
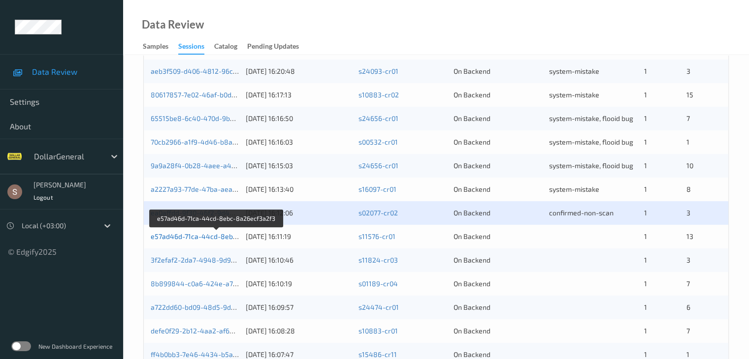
click at [211, 239] on link "e57ad46d-71ca-44cd-8ebc-8a26ecf3a2f3" at bounding box center [217, 236] width 133 height 8
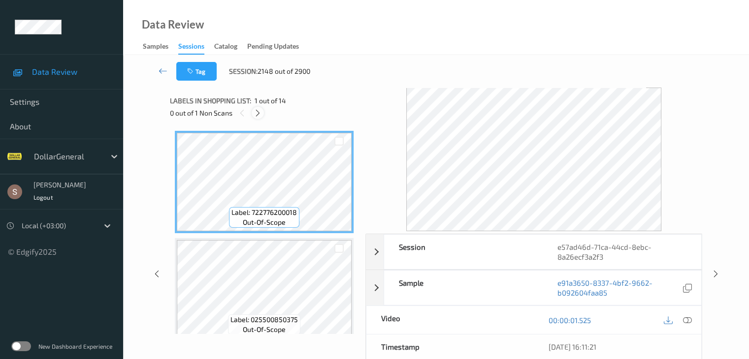
click at [257, 118] on div at bounding box center [258, 113] width 12 height 12
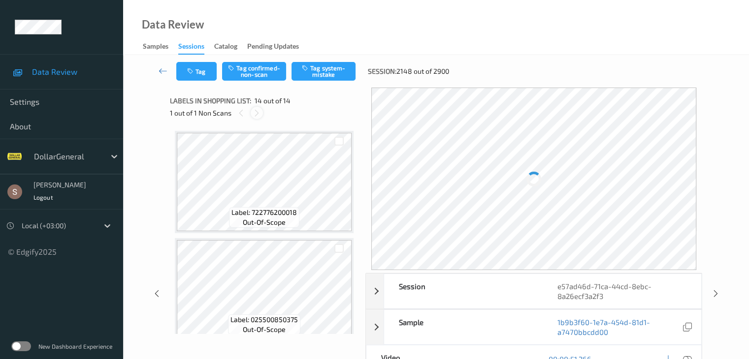
scroll to position [1293, 0]
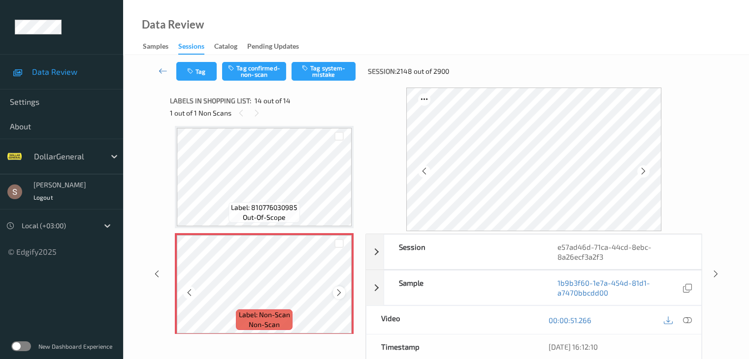
click at [337, 294] on icon at bounding box center [339, 292] width 8 height 9
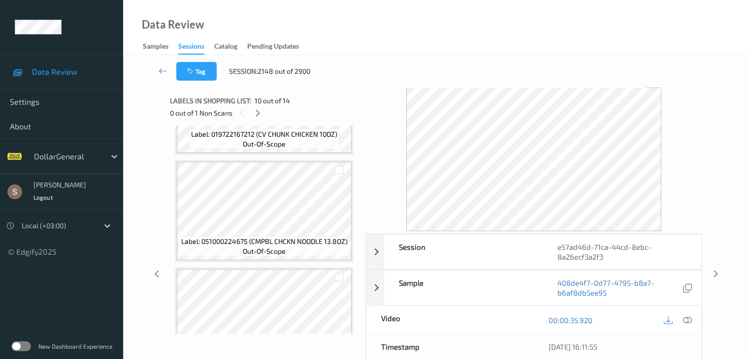
scroll to position [1299, 0]
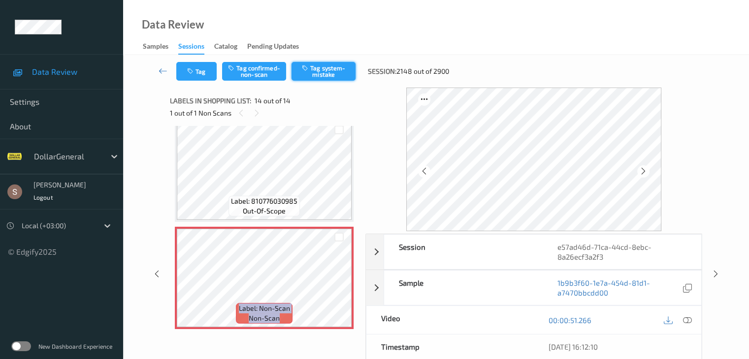
click at [339, 64] on button "Tag system-mistake" at bounding box center [323, 71] width 64 height 19
click at [161, 74] on icon at bounding box center [163, 71] width 9 height 10
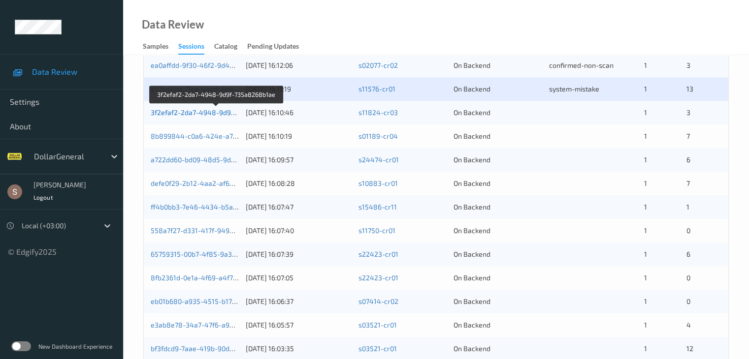
click at [206, 110] on link "3f2efaf2-2da7-4948-9d9f-735a8268b1ae" at bounding box center [217, 112] width 132 height 8
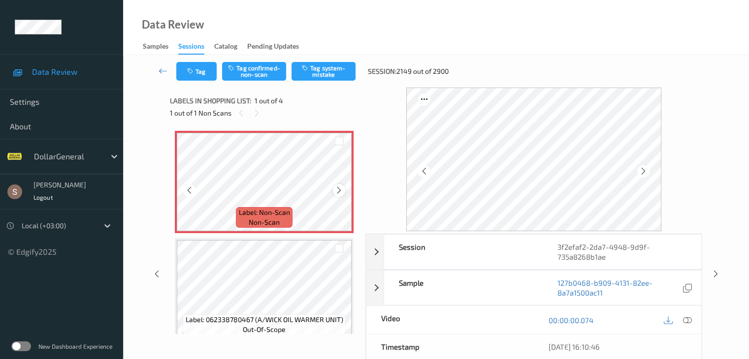
click at [337, 189] on icon at bounding box center [339, 190] width 8 height 9
click at [317, 77] on button "Tag system-mistake" at bounding box center [323, 71] width 64 height 19
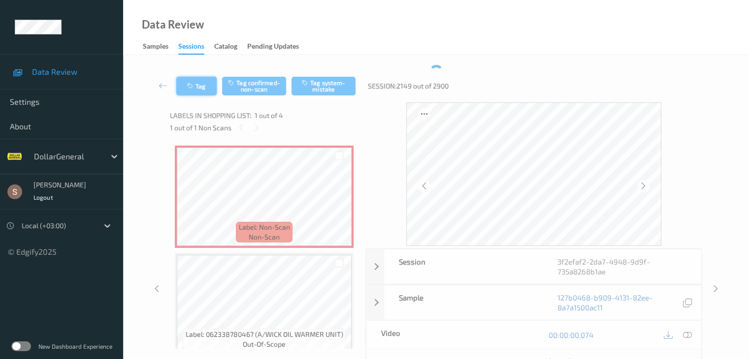
click at [210, 77] on button "Tag" at bounding box center [196, 86] width 40 height 19
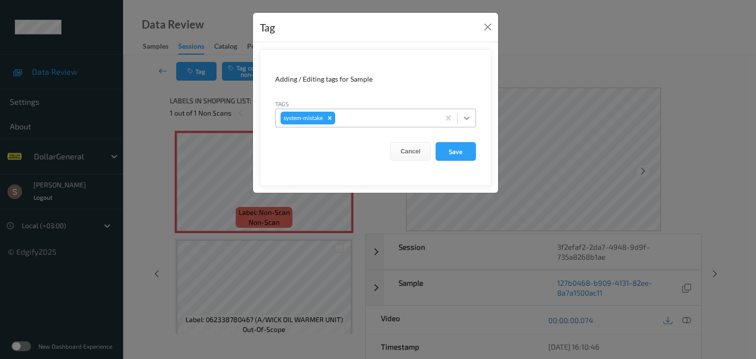
click at [473, 125] on div at bounding box center [467, 118] width 18 height 18
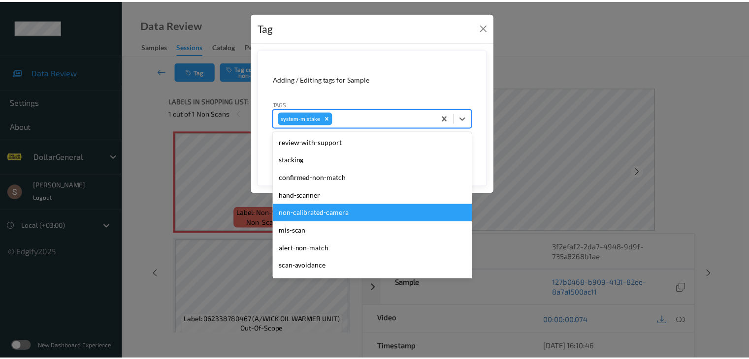
scroll to position [246, 0]
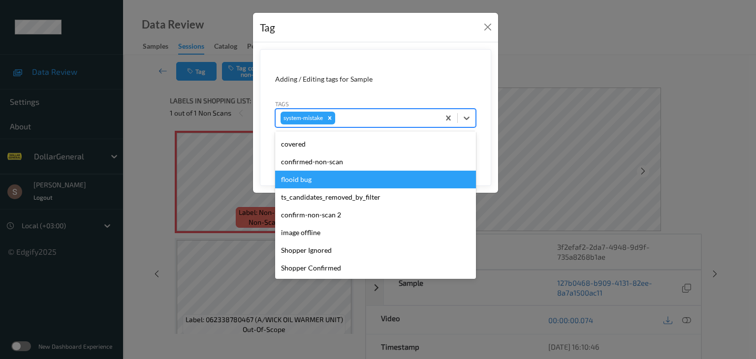
click at [319, 176] on div "flooid bug" at bounding box center [375, 180] width 201 height 18
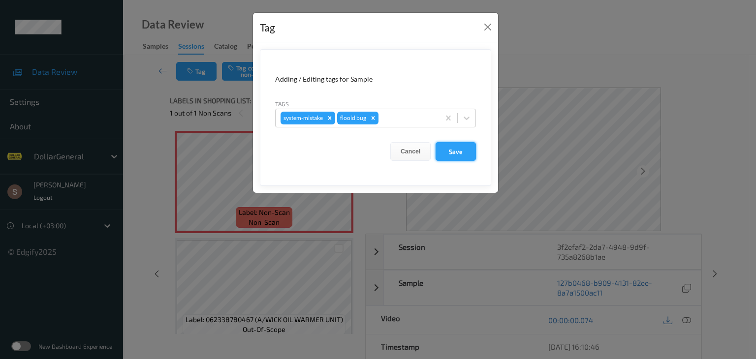
click at [448, 159] on button "Save" at bounding box center [456, 151] width 40 height 19
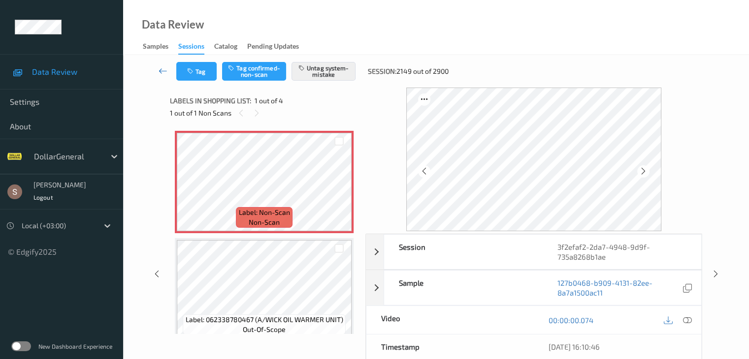
click at [163, 71] on icon at bounding box center [163, 71] width 9 height 10
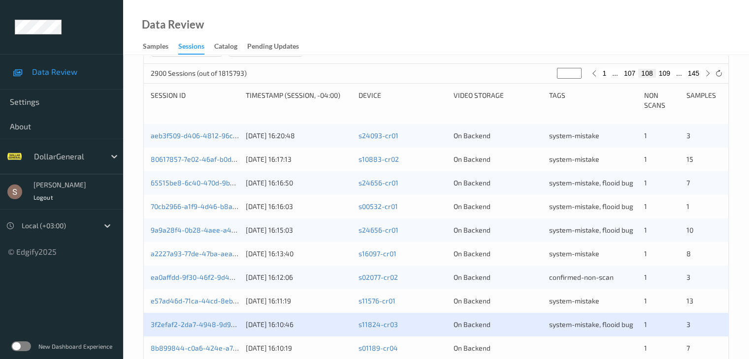
scroll to position [295, 0]
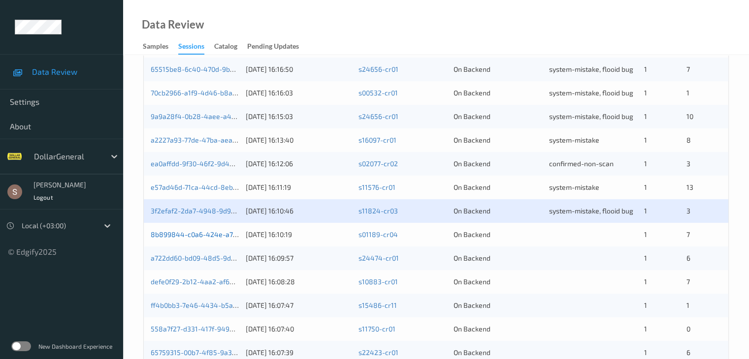
click at [202, 235] on link "8b899844-c0a6-424e-a738-7aaf96a24d7c" at bounding box center [220, 234] width 138 height 8
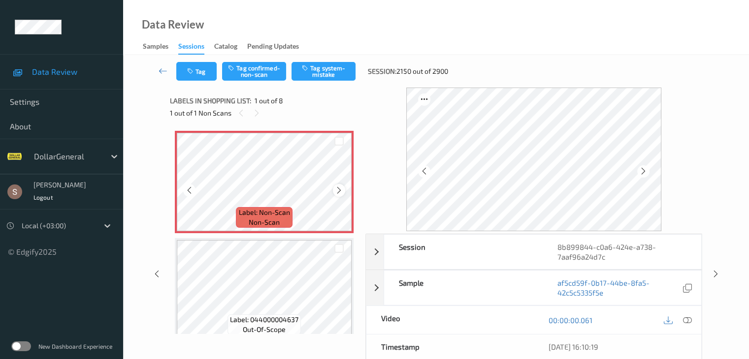
click at [344, 190] on div at bounding box center [339, 190] width 12 height 12
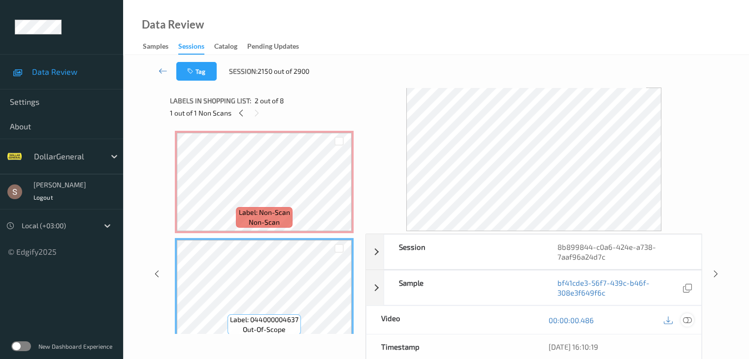
click at [686, 323] on icon at bounding box center [686, 320] width 9 height 9
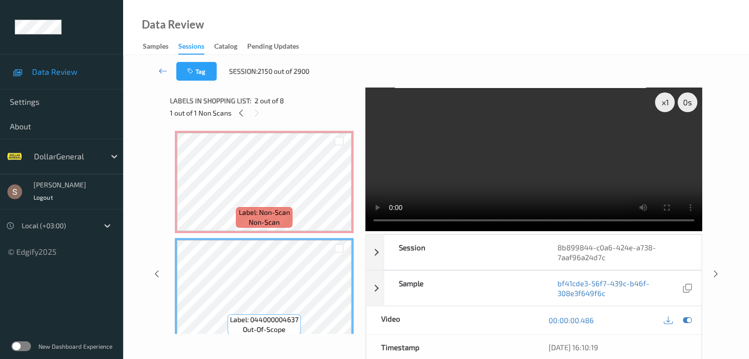
click at [482, 151] on video at bounding box center [533, 160] width 337 height 144
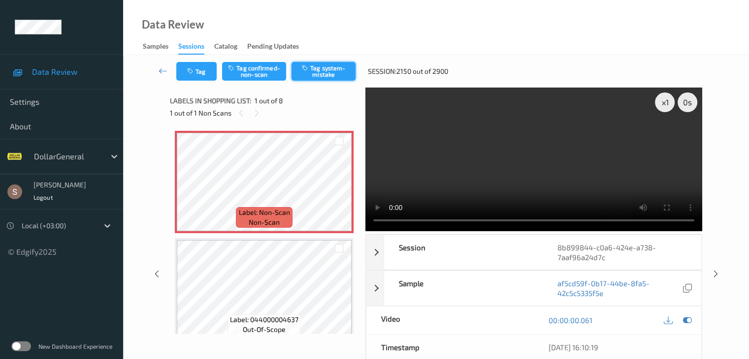
click at [319, 80] on button "Tag system-mistake" at bounding box center [323, 71] width 64 height 19
click at [200, 71] on button "Tag" at bounding box center [196, 71] width 40 height 19
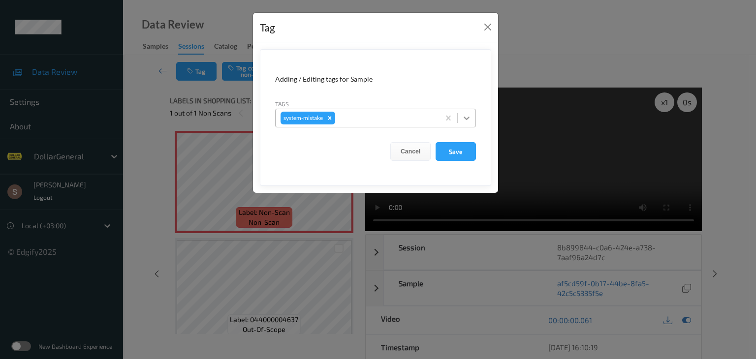
click at [469, 119] on icon at bounding box center [467, 118] width 10 height 10
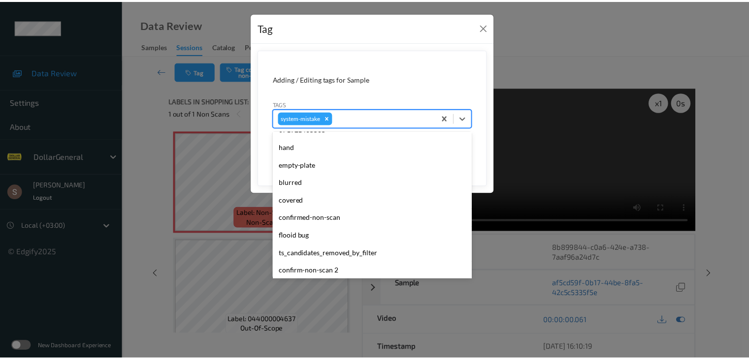
scroll to position [246, 0]
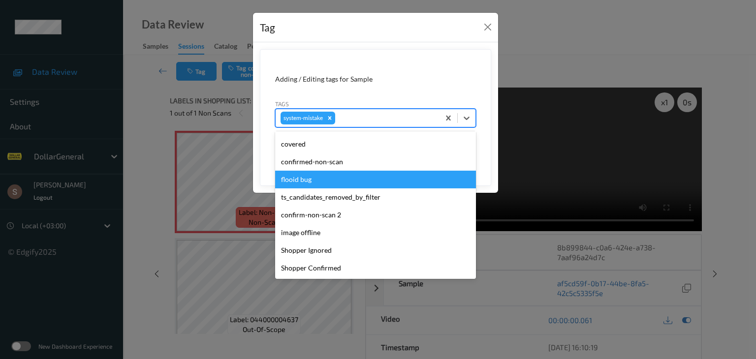
click at [315, 180] on div "flooid bug" at bounding box center [375, 180] width 201 height 18
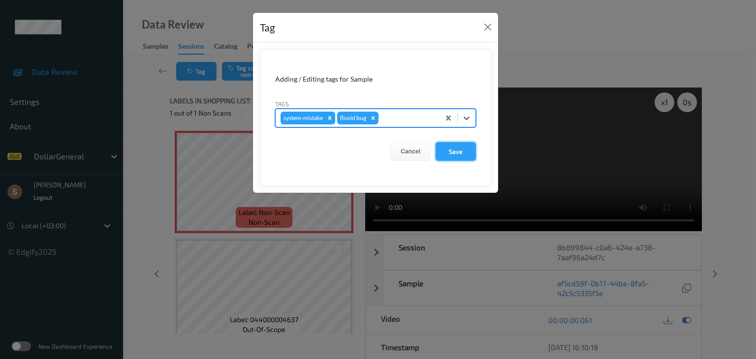
click at [455, 154] on button "Save" at bounding box center [456, 151] width 40 height 19
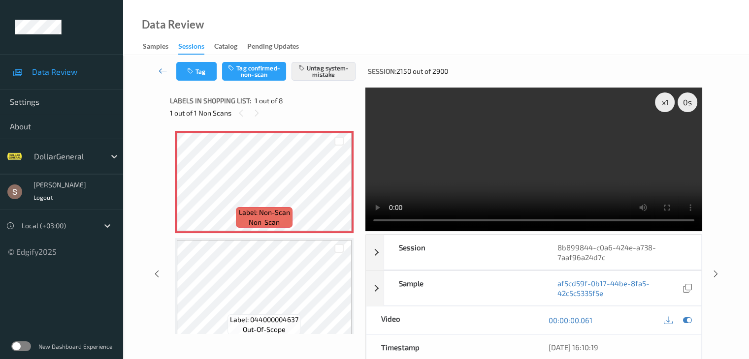
click at [162, 73] on icon at bounding box center [163, 71] width 9 height 10
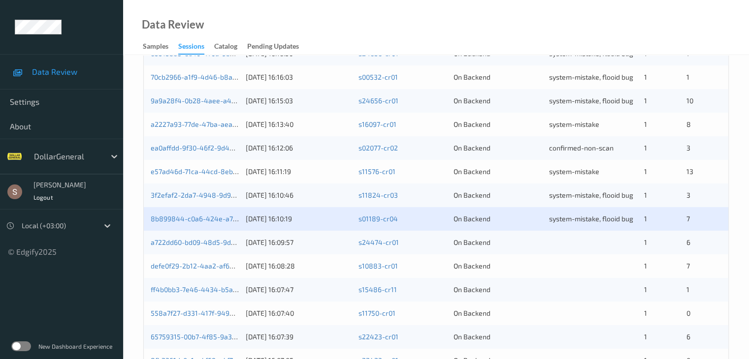
scroll to position [459, 0]
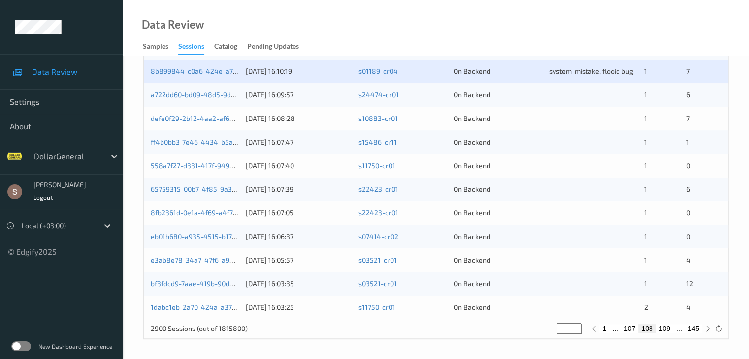
click at [226, 99] on div "a722dd60-bd09-48d5-9d83-02ad7889c8a2" at bounding box center [195, 95] width 88 height 10
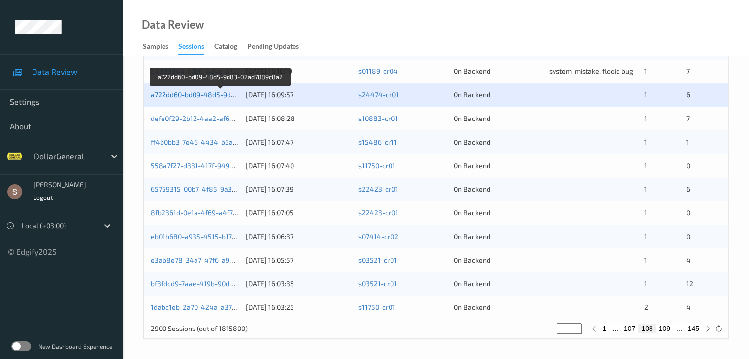
click at [225, 97] on link "a722dd60-bd09-48d5-9d83-02ad7889c8a2" at bounding box center [220, 95] width 139 height 8
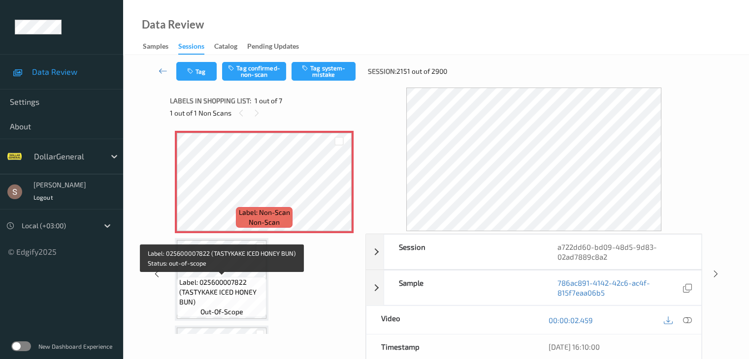
click at [227, 282] on span "Label: 025600007822 (TASTYKAKE ICED HONEY BUN)" at bounding box center [221, 293] width 85 height 30
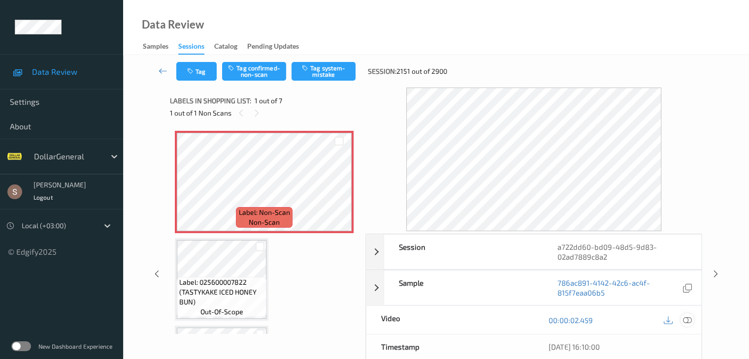
click at [686, 317] on icon at bounding box center [686, 320] width 9 height 9
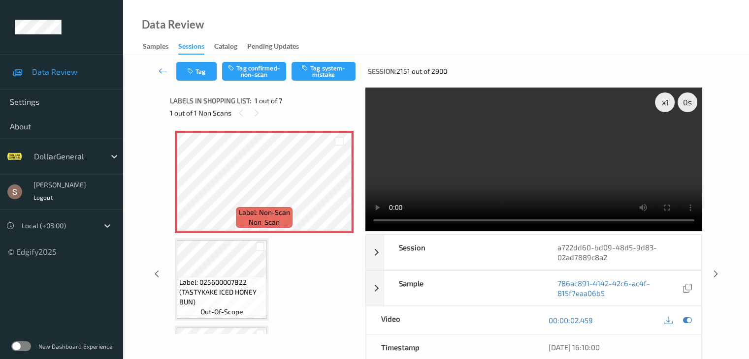
click at [636, 178] on video at bounding box center [533, 160] width 337 height 144
click at [337, 68] on button "Tag system-mistake" at bounding box center [323, 71] width 64 height 19
click at [163, 73] on icon at bounding box center [163, 71] width 9 height 10
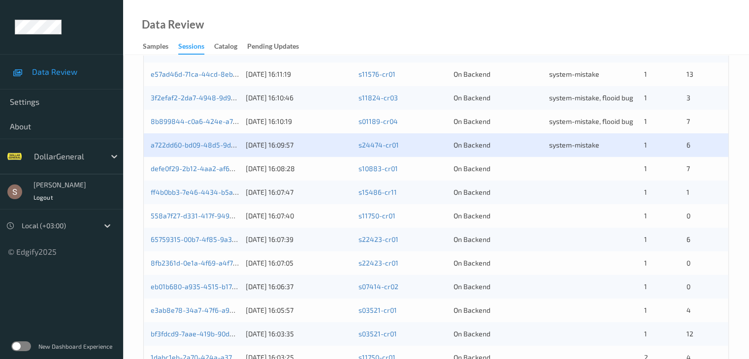
scroll to position [459, 0]
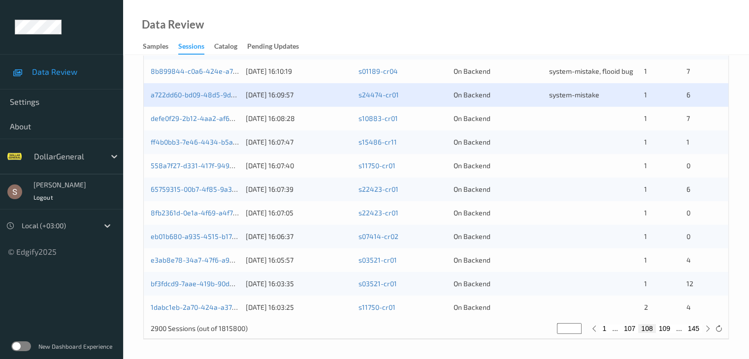
click at [213, 124] on div "defe0f29-2b12-4aa2-af6e-4796db4e995f [DATE] 16:08:28 s10883-cr01 On Backend 1 7" at bounding box center [436, 119] width 584 height 24
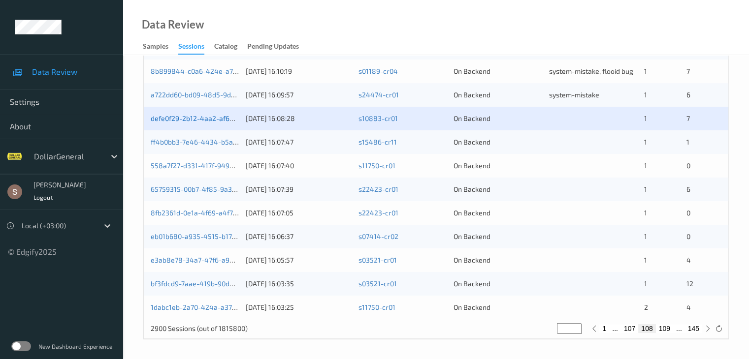
click at [213, 120] on link "defe0f29-2b12-4aa2-af6e-4796db4e995f" at bounding box center [217, 118] width 132 height 8
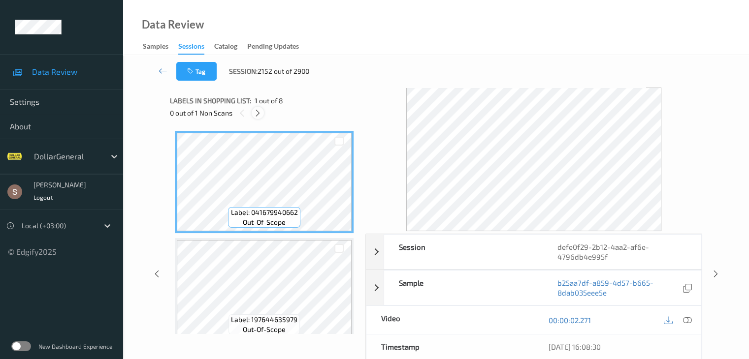
click at [259, 114] on icon at bounding box center [258, 113] width 8 height 9
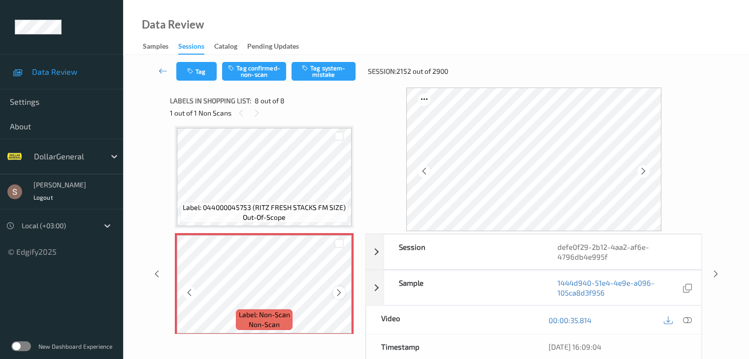
click at [339, 292] on icon at bounding box center [339, 292] width 8 height 9
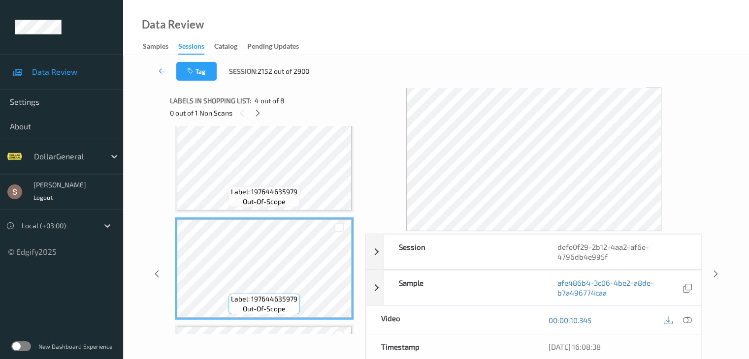
scroll to position [212, 0]
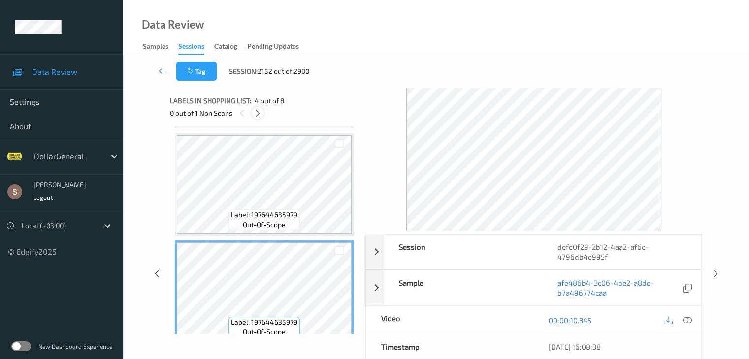
click at [263, 114] on div at bounding box center [258, 113] width 12 height 12
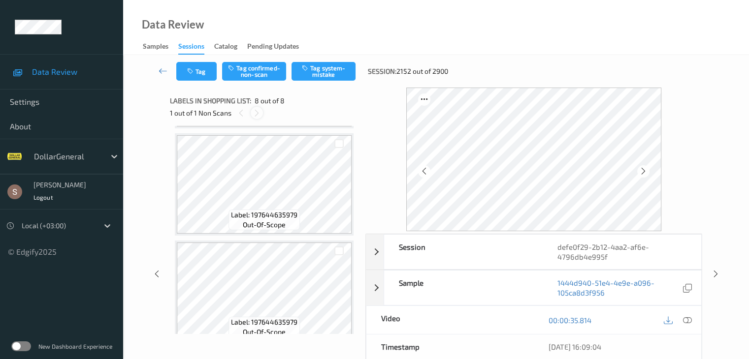
scroll to position [649, 0]
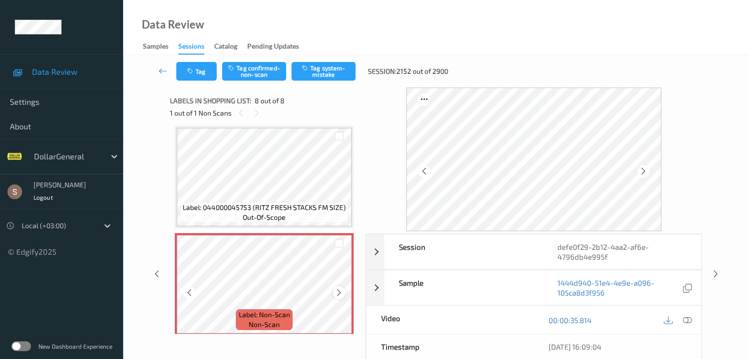
click at [341, 294] on icon at bounding box center [339, 292] width 8 height 9
click at [685, 312] on div "00:00:35.814" at bounding box center [617, 320] width 167 height 28
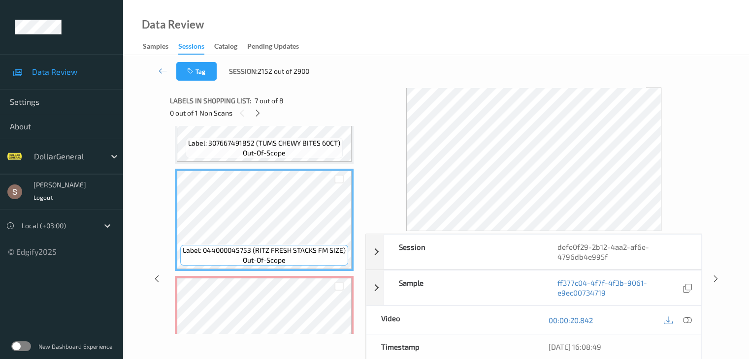
scroll to position [557, 0]
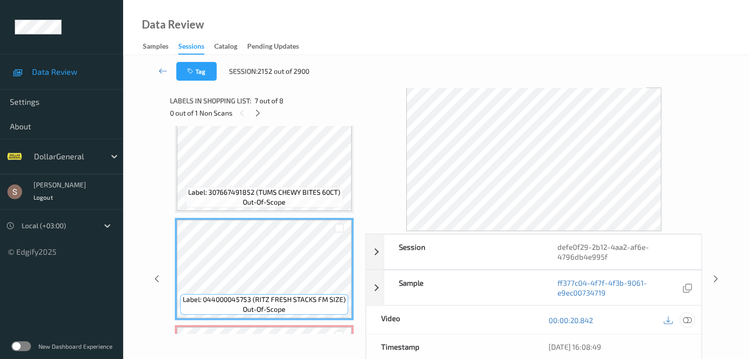
click at [691, 319] on icon at bounding box center [686, 320] width 9 height 9
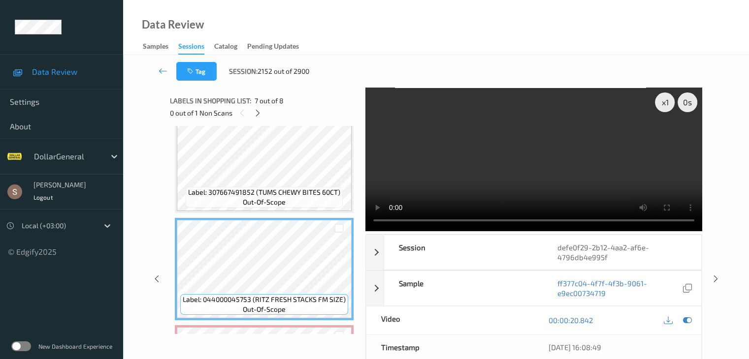
click at [553, 154] on video at bounding box center [533, 160] width 337 height 144
click at [659, 107] on div "x 1" at bounding box center [665, 103] width 20 height 20
click at [659, 107] on div "x 2" at bounding box center [665, 103] width 20 height 20
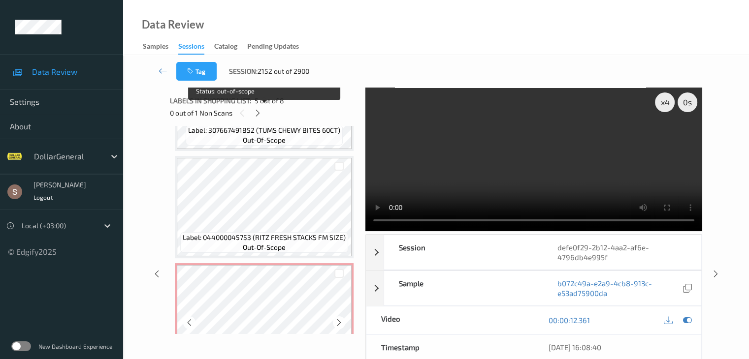
scroll to position [655, 0]
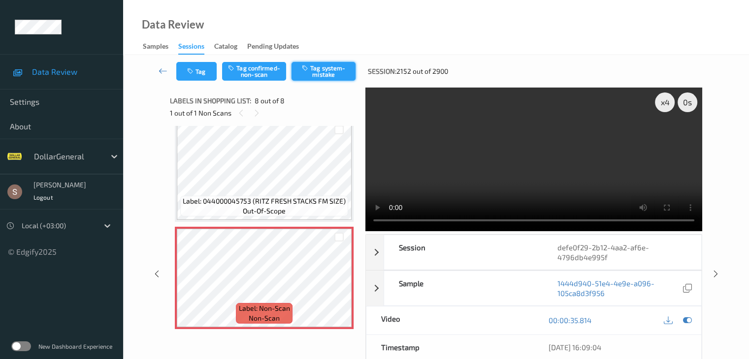
click at [334, 67] on button "Tag system-mistake" at bounding box center [323, 71] width 64 height 19
click at [163, 69] on icon at bounding box center [163, 71] width 9 height 10
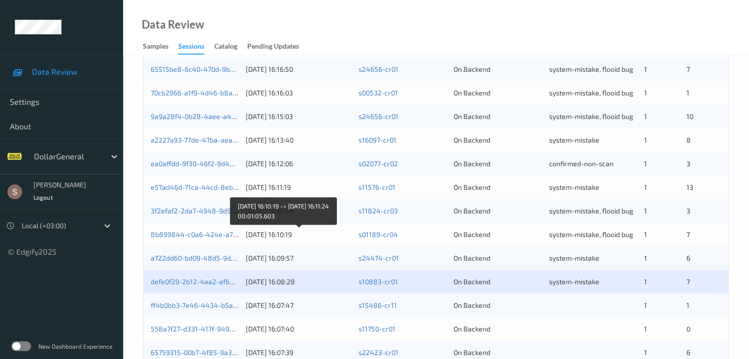
scroll to position [459, 0]
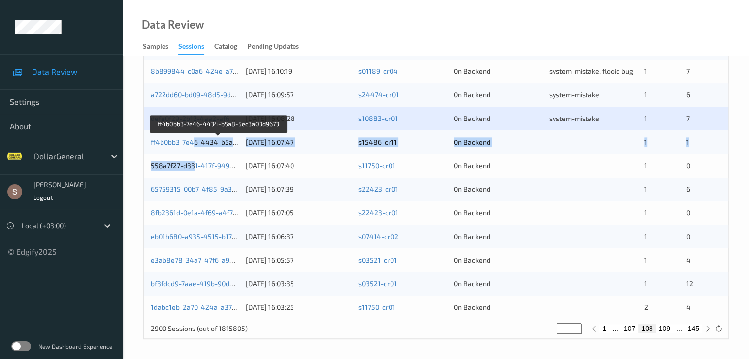
click at [192, 154] on div "aeb3f509-d406-4812-96c8-2bae4a0dc532 [DATE] 16:20:48 s24093-cr01 On Backend sys…" at bounding box center [436, 83] width 584 height 473
click at [195, 141] on link "ff4b0bb3-7e46-4434-b5a8-5ec3a03d9673" at bounding box center [219, 142] width 136 height 8
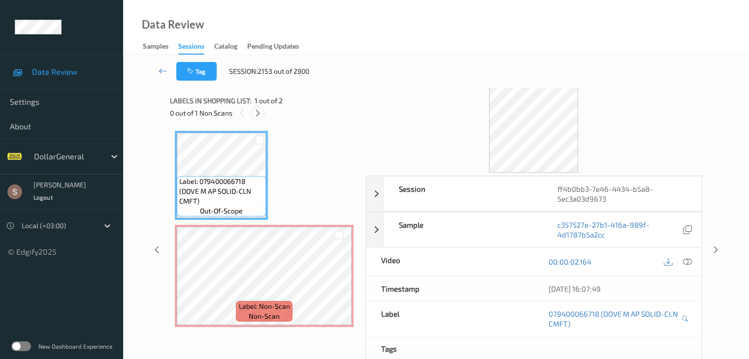
click at [262, 114] on div at bounding box center [258, 113] width 12 height 12
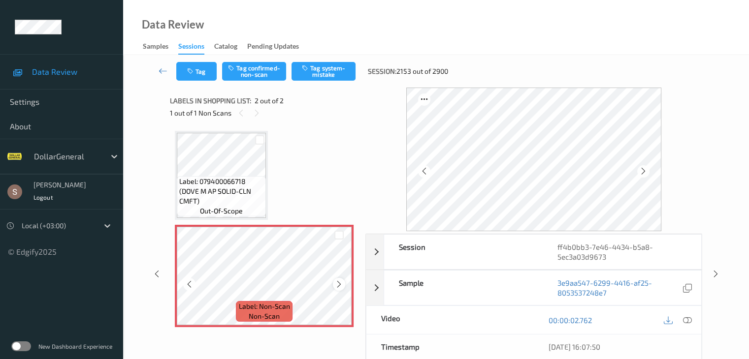
click at [338, 280] on div at bounding box center [339, 284] width 12 height 12
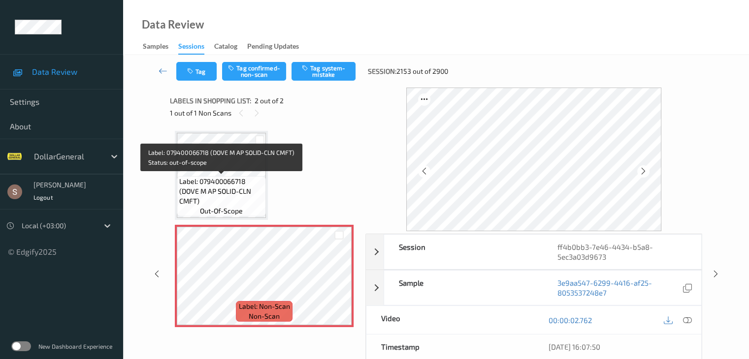
click at [248, 180] on span "Label: 079400066718 (DOVE M AP SOLID-CLN CMFT)" at bounding box center [221, 192] width 84 height 30
click at [234, 195] on span "Label: 079400066718 (DOVE M AP SOLID-CLN CMFT)" at bounding box center [221, 192] width 84 height 30
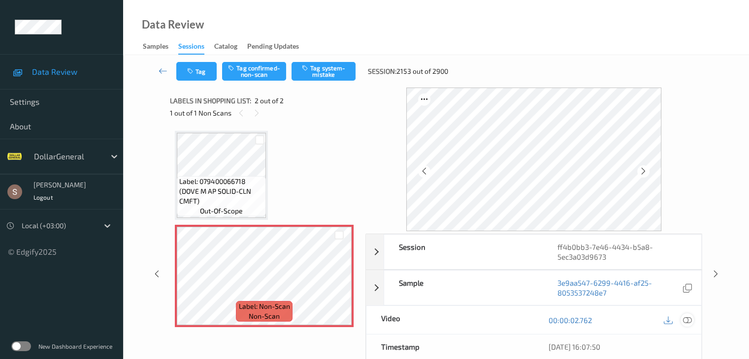
click at [689, 317] on icon at bounding box center [686, 320] width 9 height 9
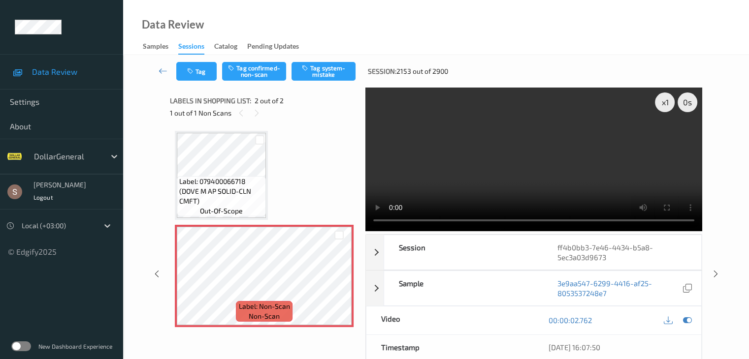
click at [652, 149] on video at bounding box center [533, 160] width 337 height 144
click at [240, 178] on span "Label: 079400066718 (DOVE M AP SOLID-CLN CMFT)" at bounding box center [221, 192] width 84 height 30
click at [307, 60] on div "Tag Tag confirmed-non-scan Tag system-mistake Session: 2153 out of 2900" at bounding box center [435, 71] width 585 height 32
click at [308, 88] on div "Labels in shopping list: 2 out of 2 1 out of 1 Non Scans" at bounding box center [264, 107] width 189 height 38
click at [312, 73] on button "Tag system-mistake" at bounding box center [323, 71] width 64 height 19
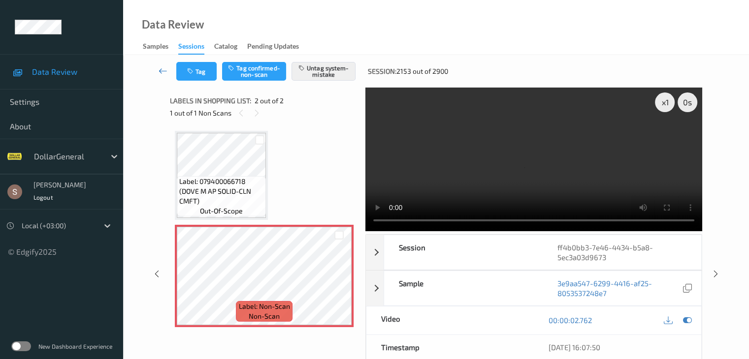
click at [161, 68] on icon at bounding box center [163, 71] width 9 height 10
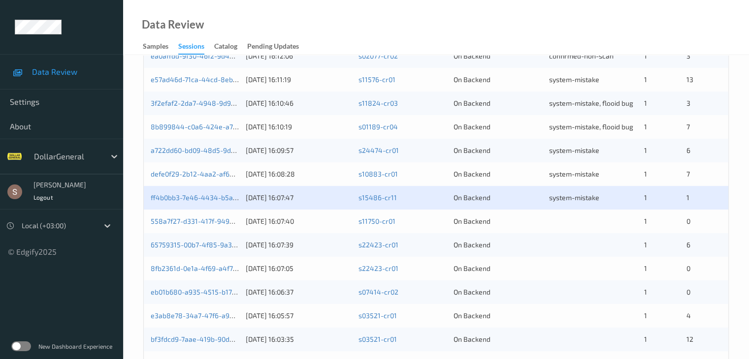
scroll to position [459, 0]
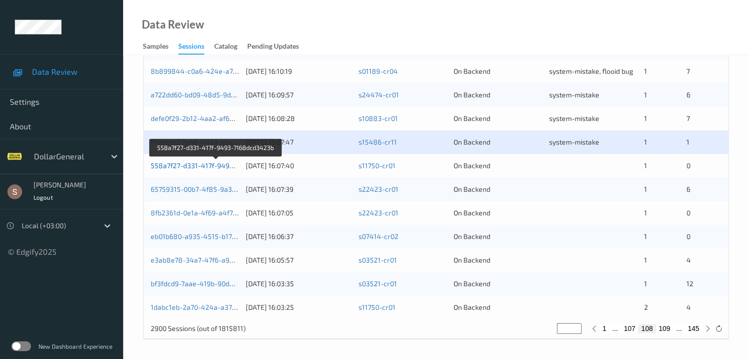
click at [209, 166] on link "558a7f27-d331-417f-9493-7168dcd3423b" at bounding box center [216, 165] width 131 height 8
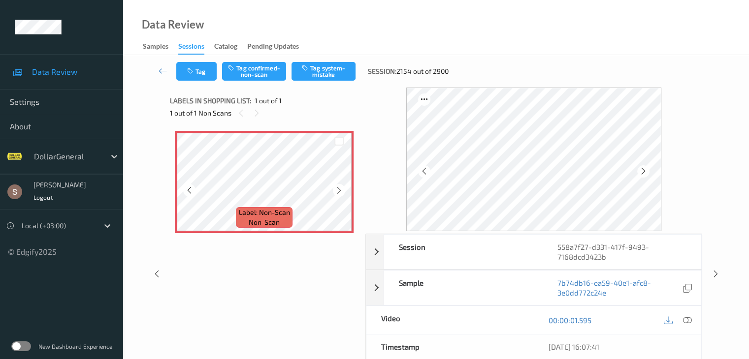
click at [341, 190] on icon at bounding box center [339, 190] width 8 height 9
click at [348, 63] on button "Tag system-mistake" at bounding box center [323, 71] width 64 height 19
click at [205, 76] on button "Tag" at bounding box center [196, 71] width 40 height 19
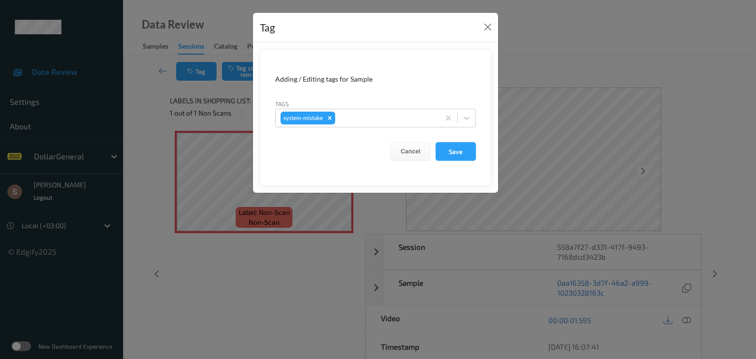
click at [477, 119] on form "Adding / Editing tags for Sample Tags system-mistake Cancel Save" at bounding box center [375, 117] width 231 height 137
click at [473, 112] on div at bounding box center [467, 118] width 18 height 18
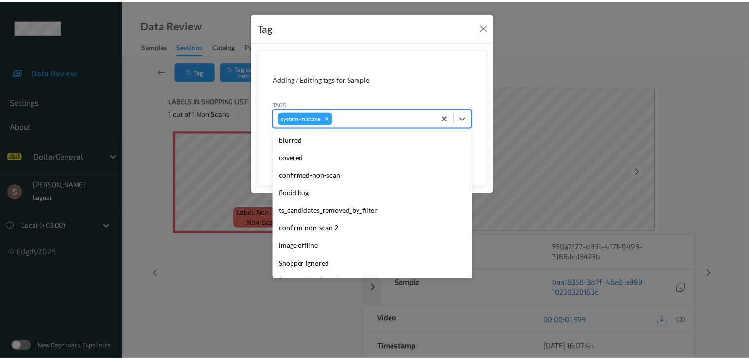
scroll to position [246, 0]
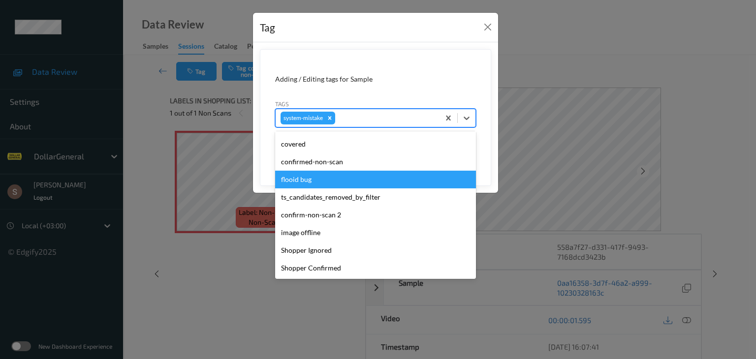
click at [353, 180] on div "flooid bug" at bounding box center [375, 180] width 201 height 18
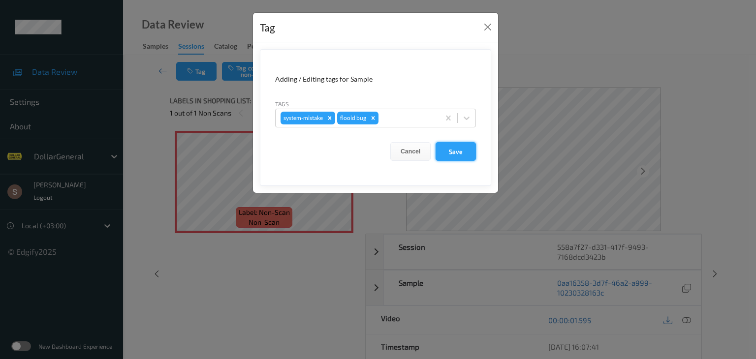
click at [467, 160] on button "Save" at bounding box center [456, 151] width 40 height 19
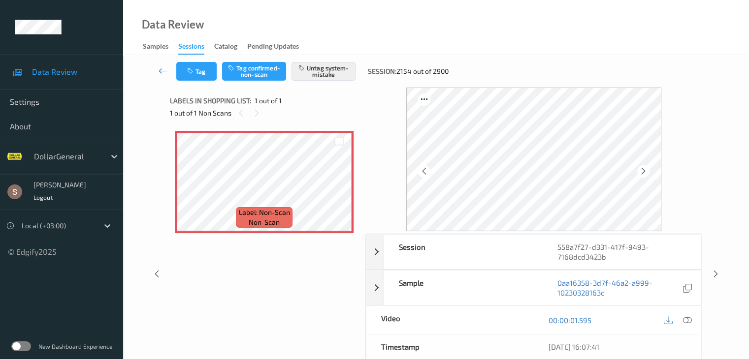
click at [165, 72] on icon at bounding box center [163, 71] width 9 height 10
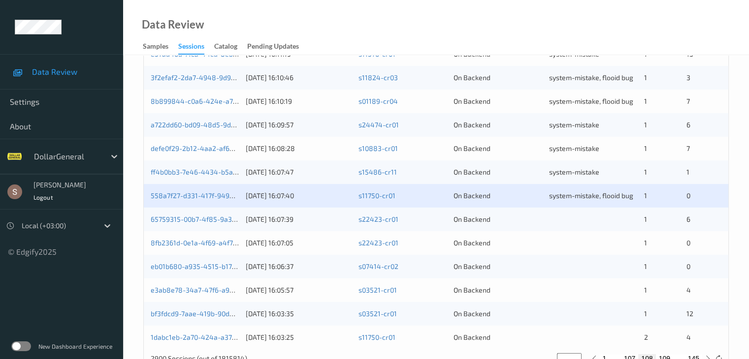
scroll to position [443, 0]
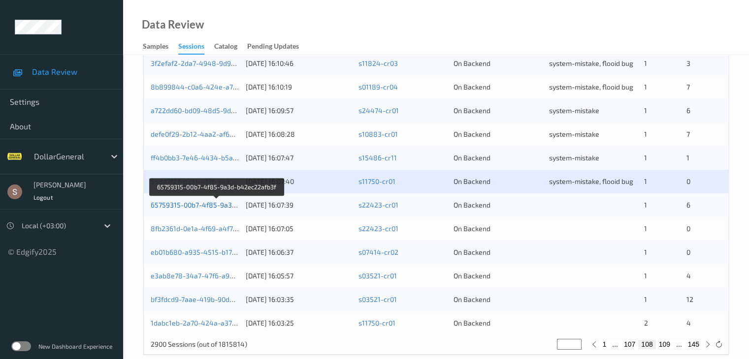
click at [224, 207] on link "65759315-00b7-4f85-9a3d-b42ec22afb3f" at bounding box center [217, 205] width 132 height 8
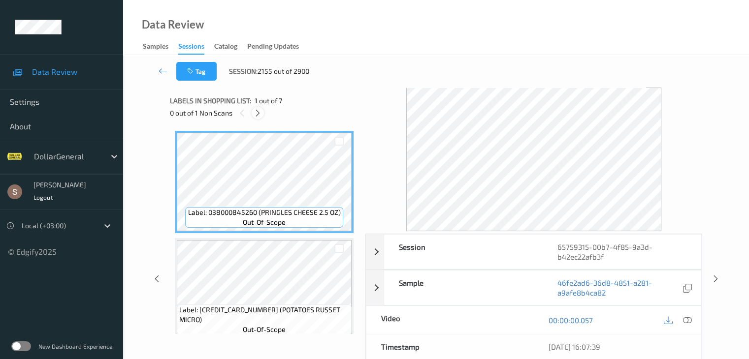
click at [260, 108] on div at bounding box center [258, 113] width 12 height 12
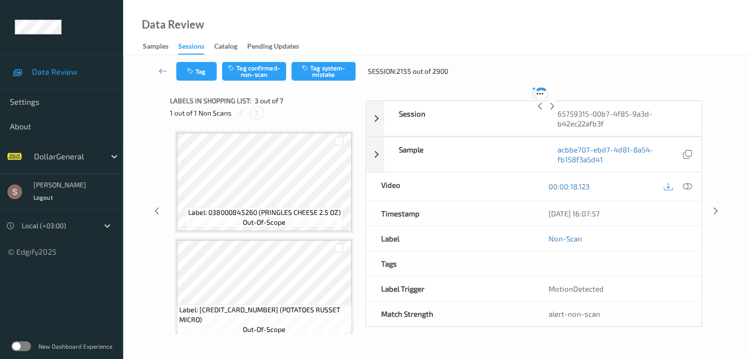
scroll to position [112, 0]
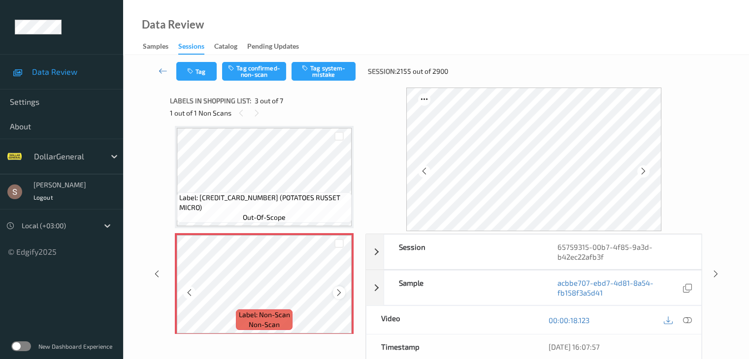
click at [335, 292] on icon at bounding box center [339, 292] width 8 height 9
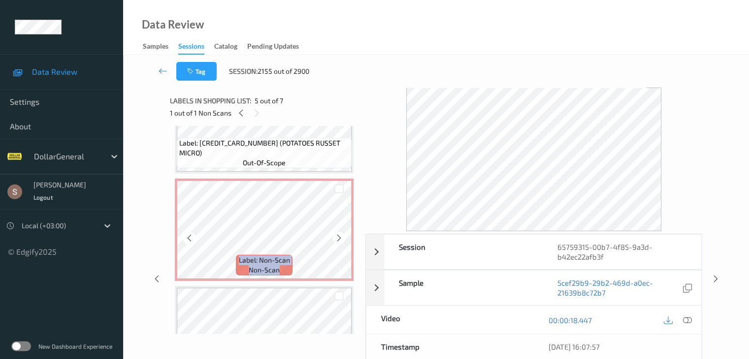
scroll to position [161, 0]
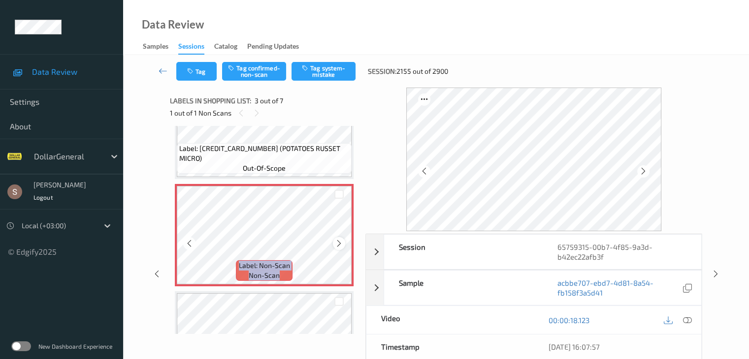
click at [333, 241] on div at bounding box center [339, 243] width 12 height 12
click at [340, 245] on icon at bounding box center [339, 243] width 8 height 9
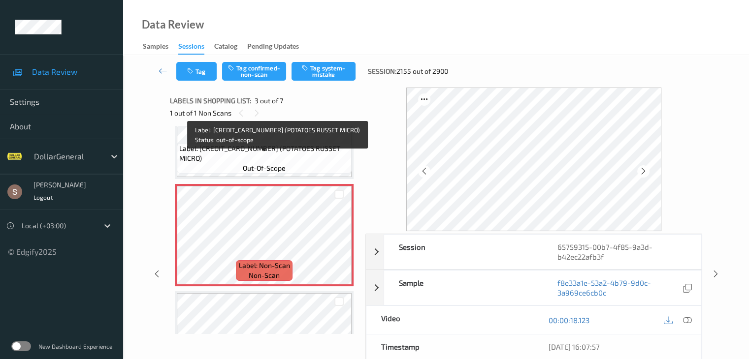
click at [303, 159] on span "Label: [CREDIT_CARD_NUMBER] (POTATOES RUSSET MICRO)" at bounding box center [264, 154] width 170 height 20
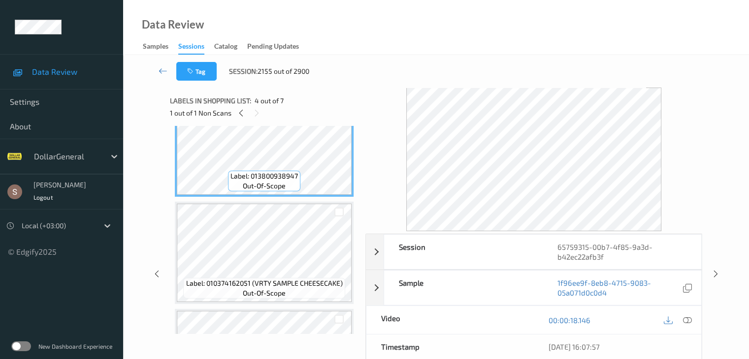
scroll to position [260, 0]
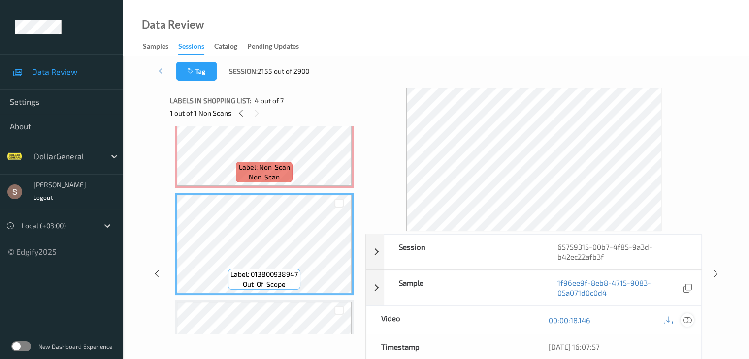
click at [686, 321] on icon at bounding box center [686, 320] width 9 height 9
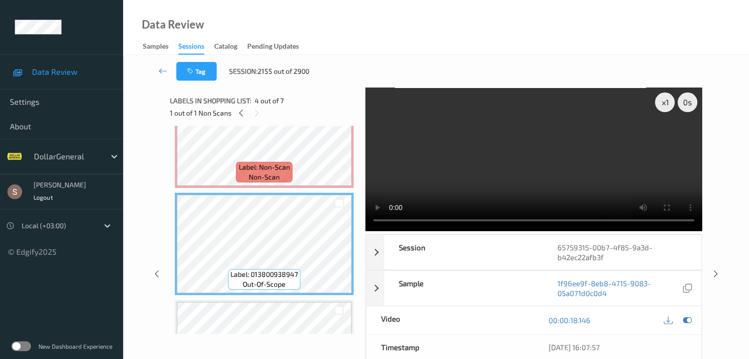
click at [629, 131] on video at bounding box center [533, 160] width 337 height 144
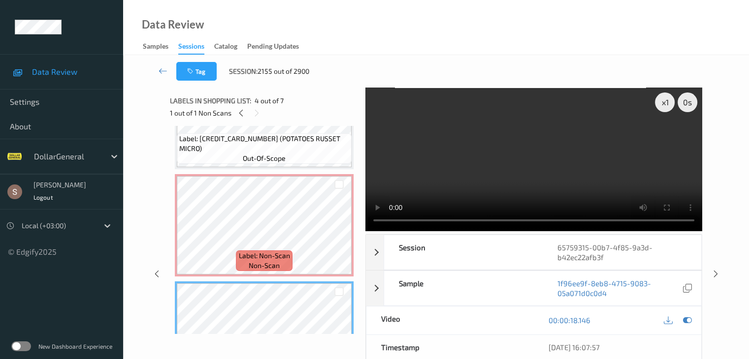
scroll to position [161, 0]
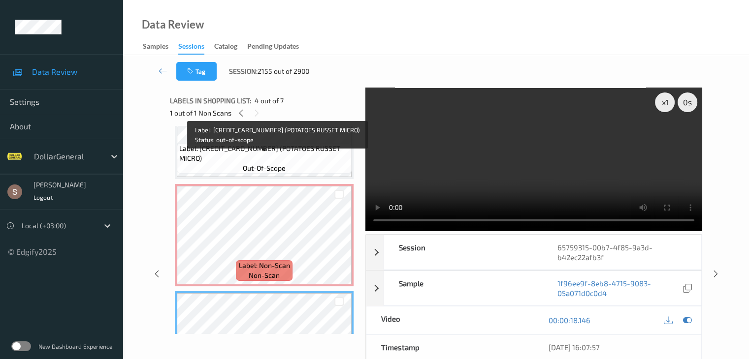
click at [270, 166] on span "out-of-scope" at bounding box center [264, 168] width 43 height 10
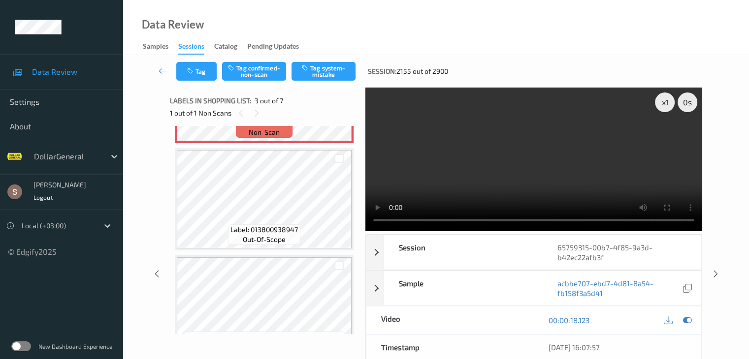
scroll to position [309, 0]
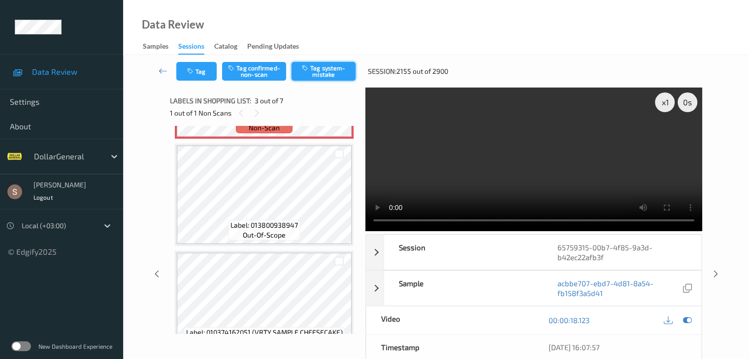
click at [323, 75] on button "Tag system-mistake" at bounding box center [323, 71] width 64 height 19
click at [159, 74] on icon at bounding box center [163, 71] width 9 height 10
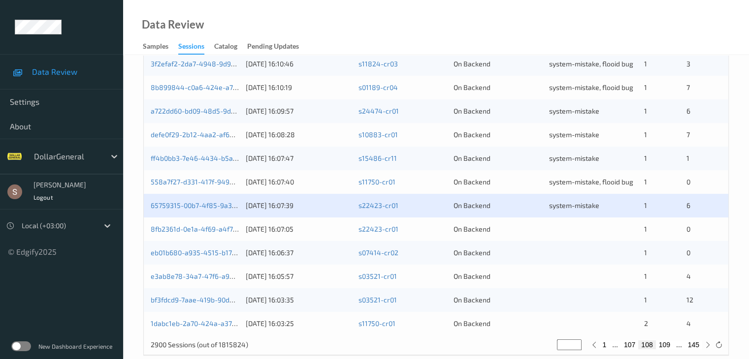
scroll to position [459, 0]
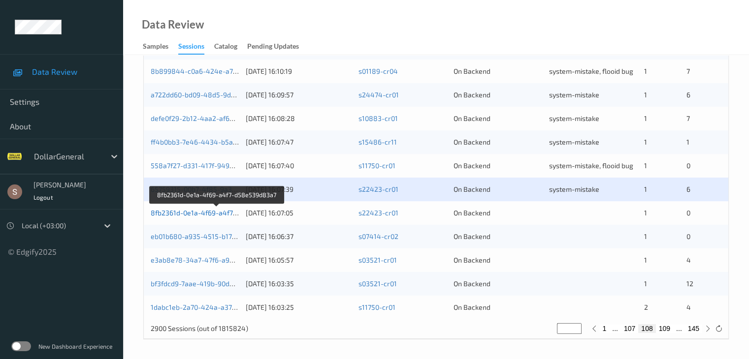
click at [211, 214] on link "8fb2361d-0e1a-4f69-a4f7-d58e539d83a7" at bounding box center [217, 213] width 133 height 8
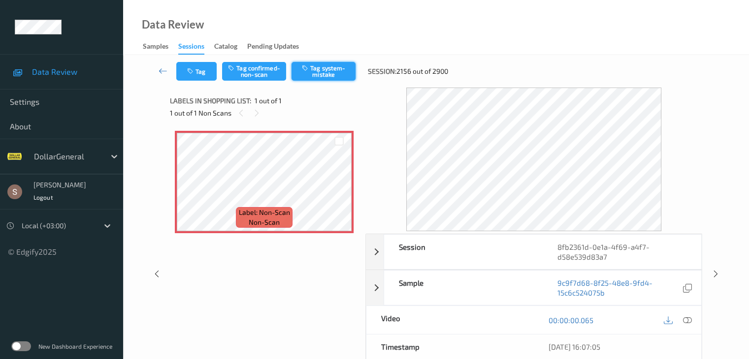
click at [325, 73] on button "Tag system-mistake" at bounding box center [323, 71] width 64 height 19
click at [207, 75] on button "Tag" at bounding box center [196, 71] width 40 height 19
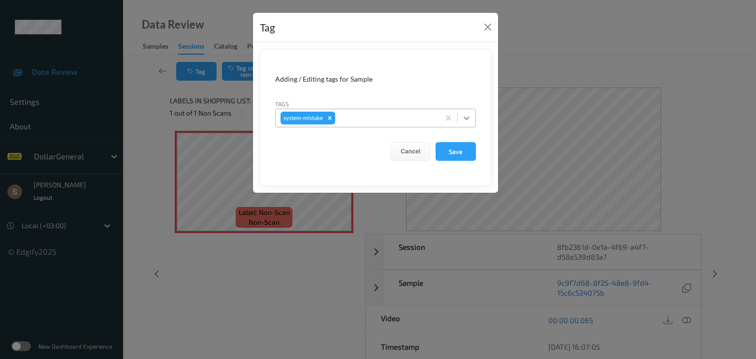
click at [476, 117] on div at bounding box center [467, 118] width 18 height 18
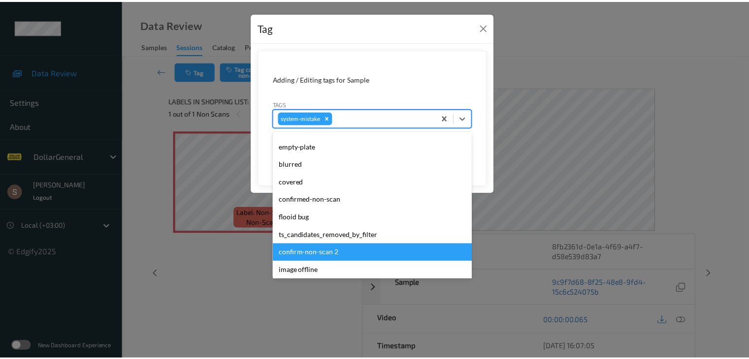
scroll to position [246, 0]
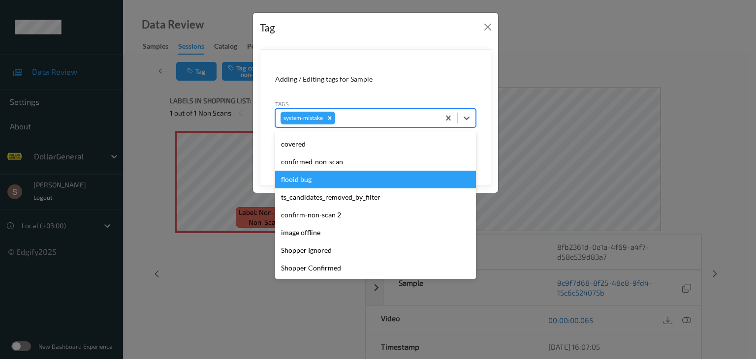
click at [333, 180] on div "flooid bug" at bounding box center [375, 180] width 201 height 18
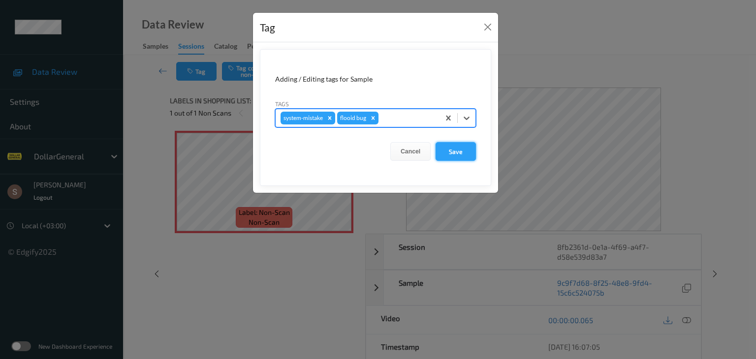
click at [467, 150] on button "Save" at bounding box center [456, 151] width 40 height 19
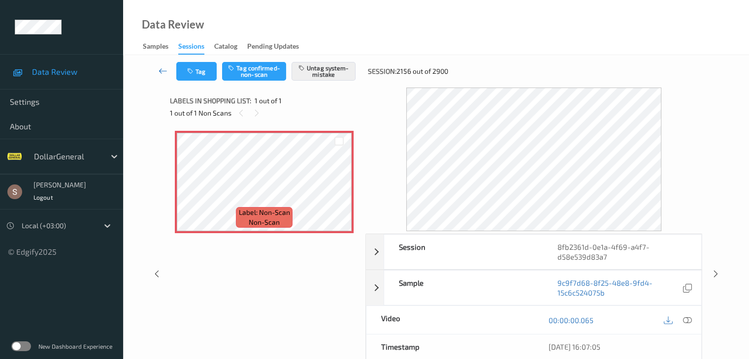
click at [156, 73] on link at bounding box center [163, 71] width 26 height 19
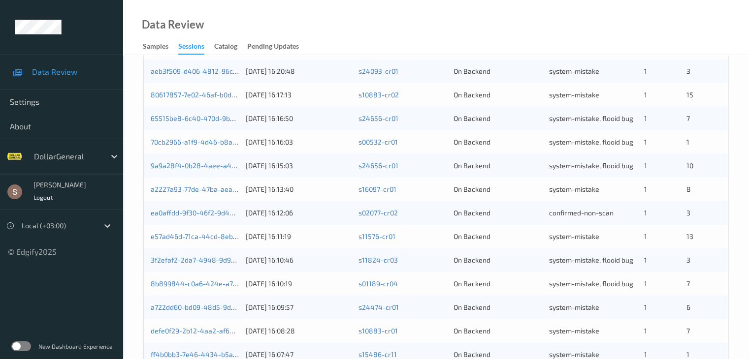
scroll to position [459, 0]
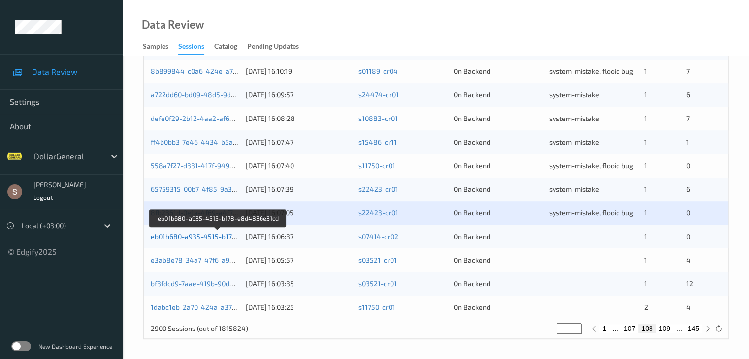
click at [205, 239] on link "eb01b680-a935-4515-b178-e8d4836e31cd" at bounding box center [219, 236] width 136 height 8
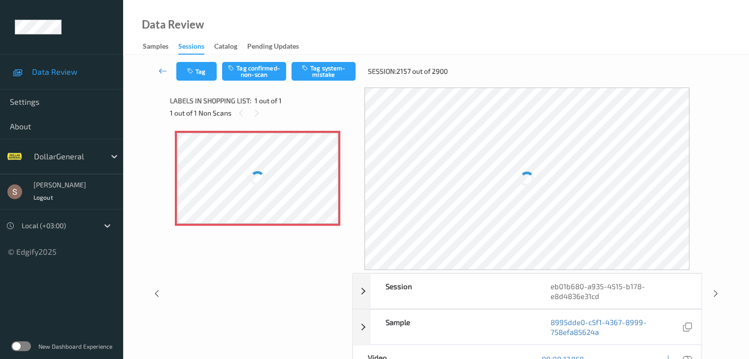
click at [276, 195] on div at bounding box center [257, 178] width 161 height 91
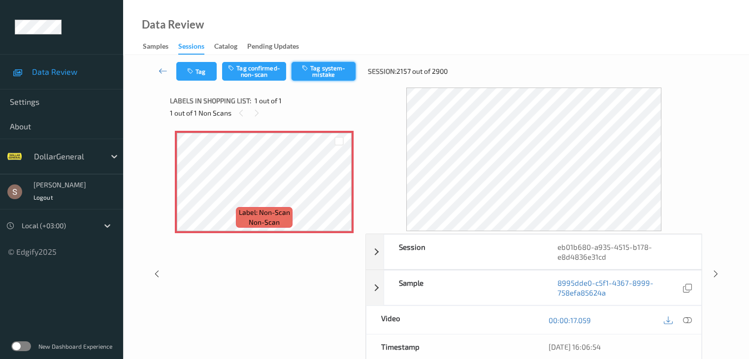
click at [333, 70] on button "Tag system-mistake" at bounding box center [323, 71] width 64 height 19
click at [167, 67] on link at bounding box center [163, 71] width 26 height 19
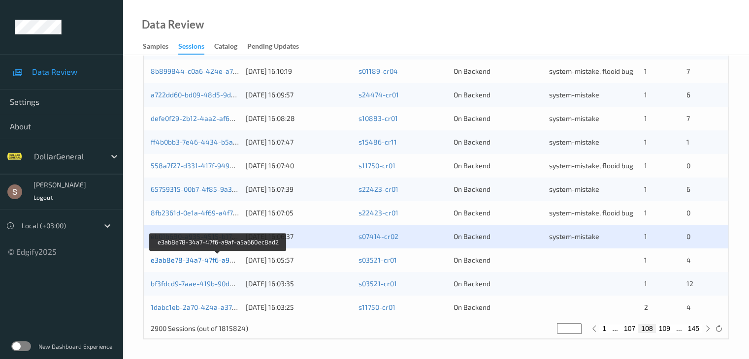
click at [201, 263] on link "e3ab8e78-34a7-47f6-a9af-a5a660ec8ad2" at bounding box center [218, 260] width 135 height 8
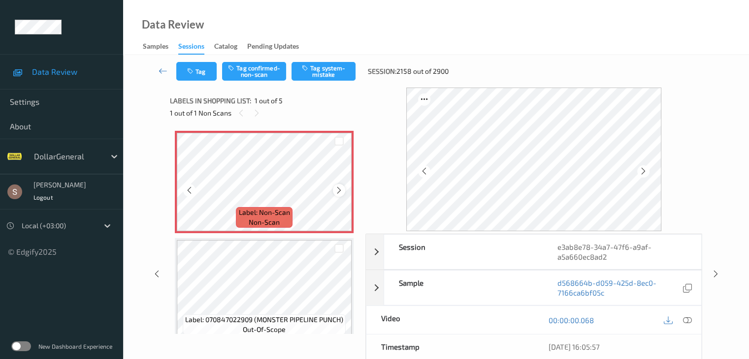
click at [344, 192] on div at bounding box center [339, 190] width 12 height 12
click at [685, 321] on icon at bounding box center [686, 320] width 9 height 9
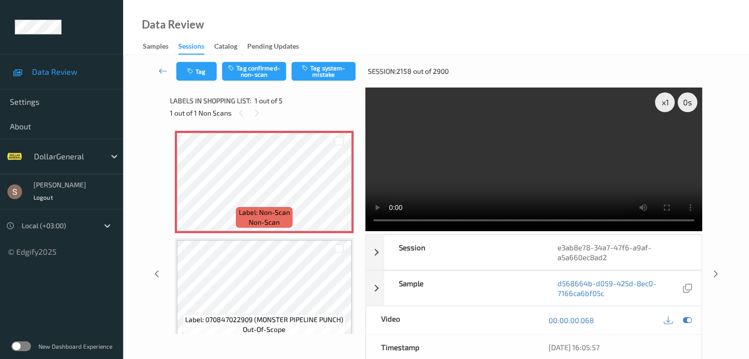
click at [626, 139] on video at bounding box center [533, 160] width 337 height 144
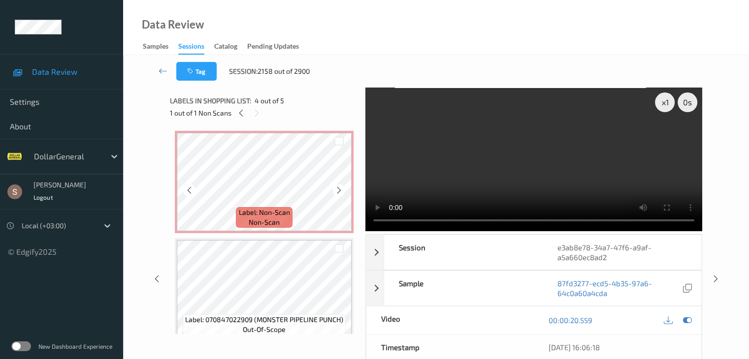
click at [262, 218] on span "non-scan" at bounding box center [264, 223] width 31 height 10
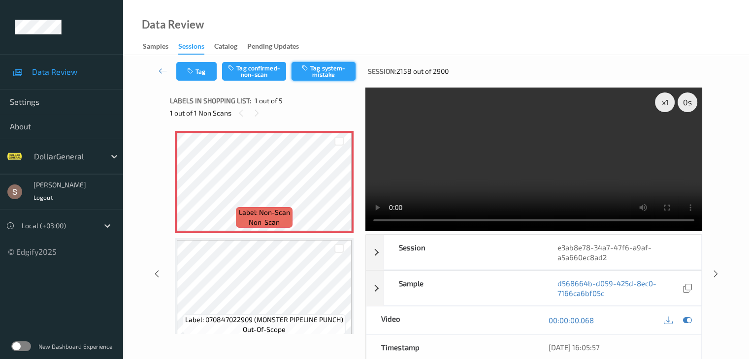
click at [318, 71] on button "Tag system-mistake" at bounding box center [323, 71] width 64 height 19
click at [201, 62] on button "Tag" at bounding box center [196, 71] width 40 height 19
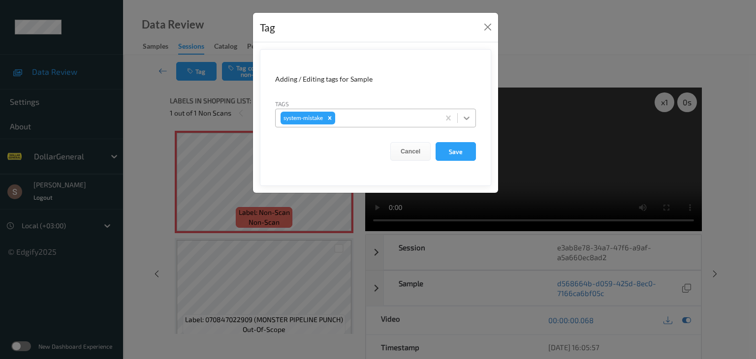
click at [470, 119] on icon at bounding box center [467, 118] width 10 height 10
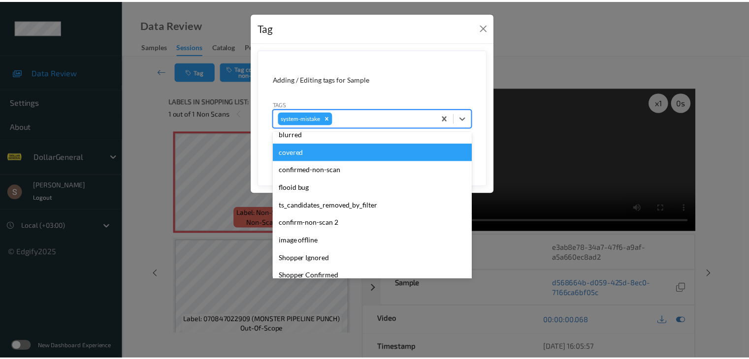
scroll to position [246, 0]
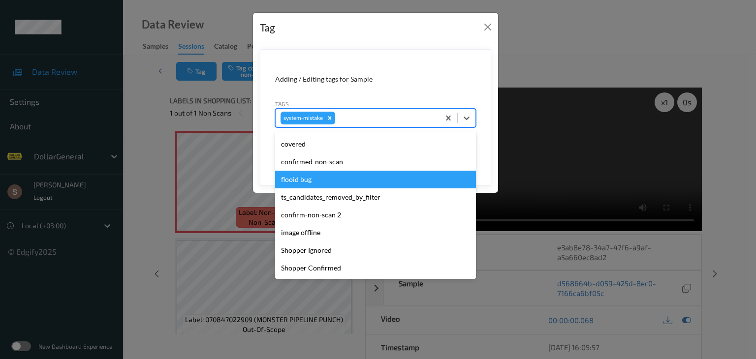
click at [349, 186] on div "flooid bug" at bounding box center [375, 180] width 201 height 18
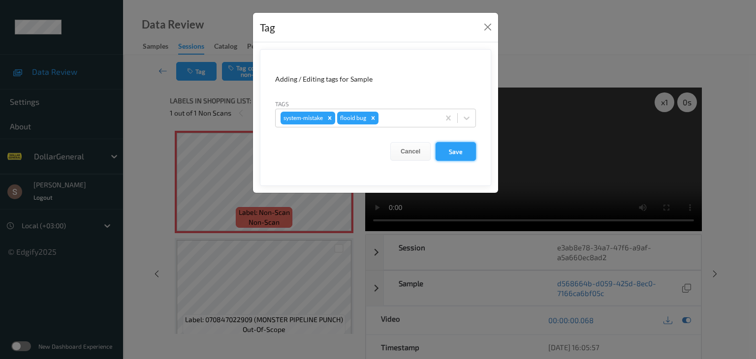
click at [440, 157] on button "Save" at bounding box center [456, 151] width 40 height 19
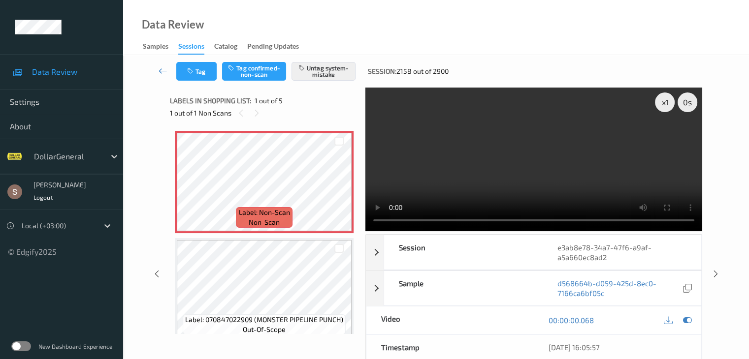
click at [163, 70] on icon at bounding box center [163, 71] width 9 height 10
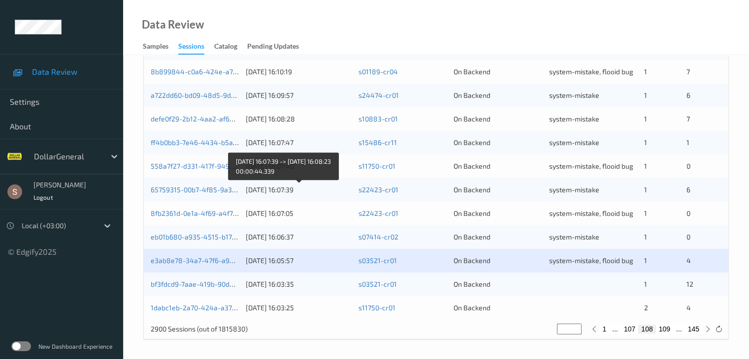
scroll to position [459, 0]
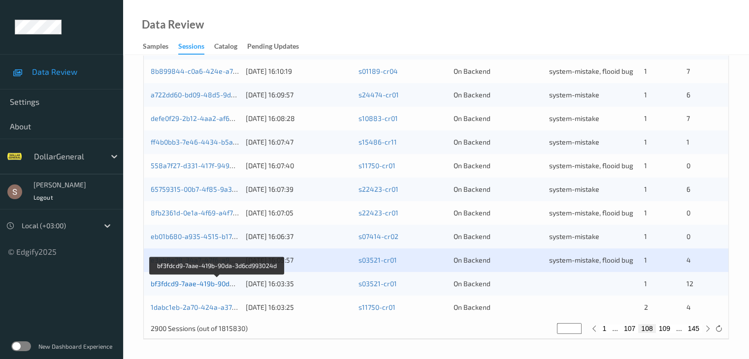
click at [218, 281] on link "bf3fdcd9-7aae-419b-90da-3d6cd993024d" at bounding box center [217, 284] width 133 height 8
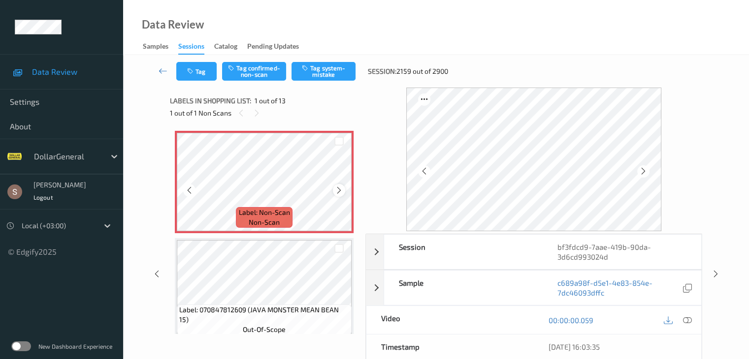
click at [338, 191] on icon at bounding box center [339, 190] width 8 height 9
click at [687, 319] on icon at bounding box center [686, 320] width 9 height 9
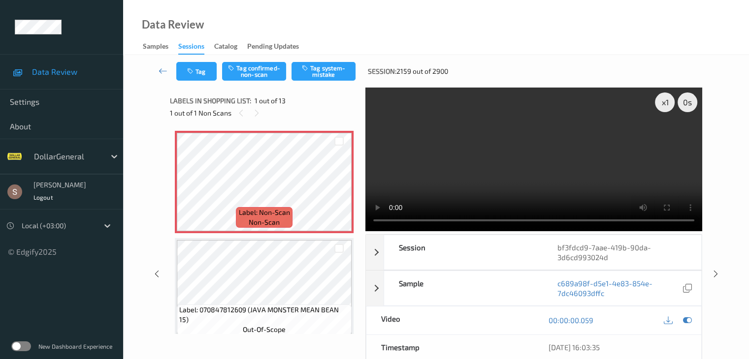
click at [573, 111] on video at bounding box center [533, 160] width 337 height 144
click at [313, 71] on button "Tag system-mistake" at bounding box center [323, 71] width 64 height 19
click at [212, 77] on button "Tag" at bounding box center [196, 71] width 40 height 19
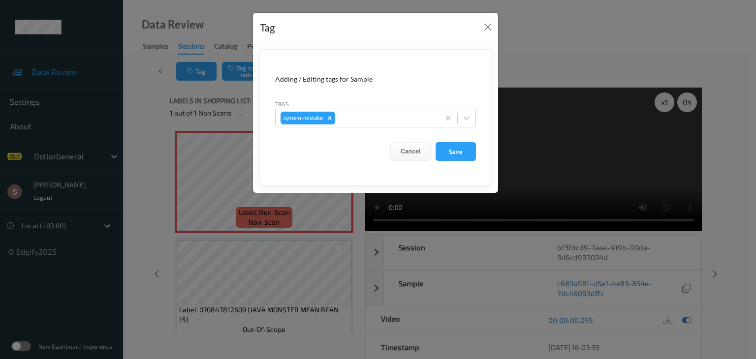
click at [469, 124] on div at bounding box center [467, 118] width 18 height 18
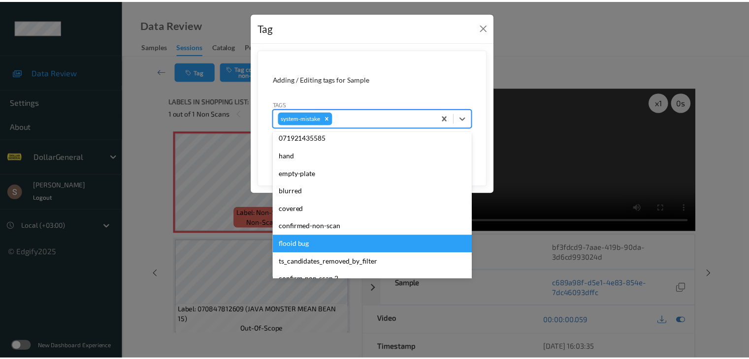
scroll to position [246, 0]
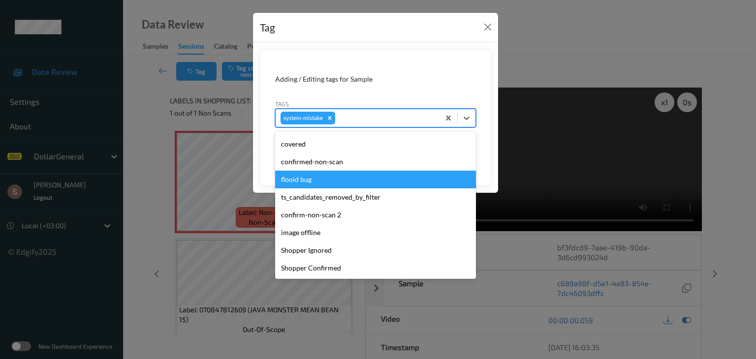
click at [335, 177] on div "flooid bug" at bounding box center [375, 180] width 201 height 18
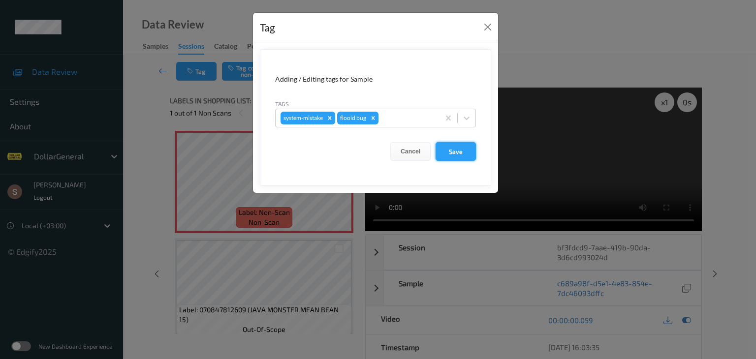
click at [457, 151] on button "Save" at bounding box center [456, 151] width 40 height 19
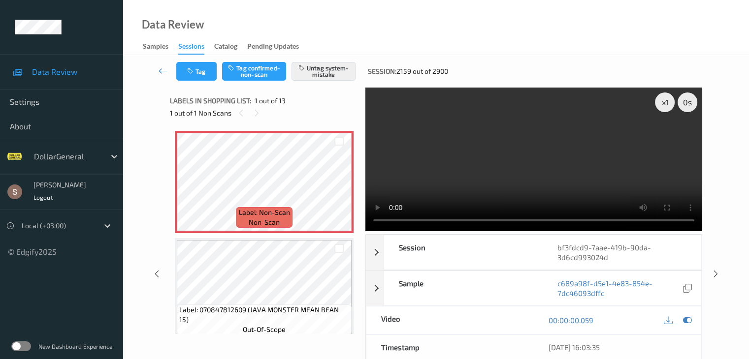
click at [161, 63] on link at bounding box center [163, 71] width 26 height 19
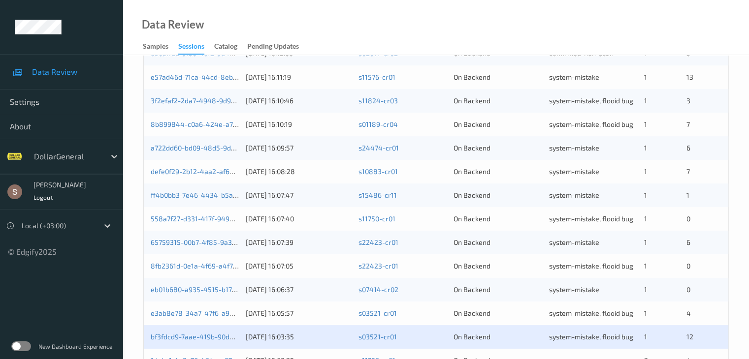
scroll to position [459, 0]
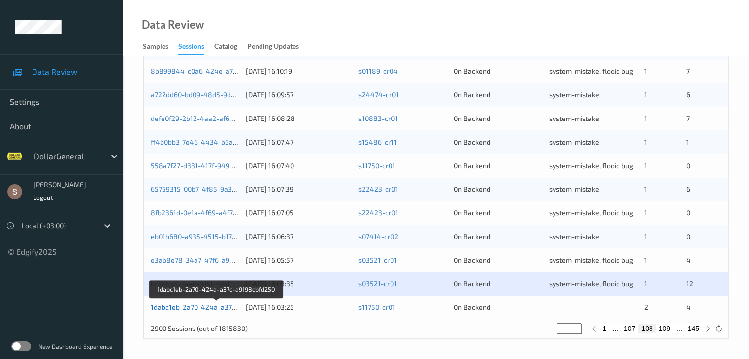
click at [214, 308] on link "1dabc1eb-2a70-424a-a37c-a9198cbfd250" at bounding box center [217, 307] width 132 height 8
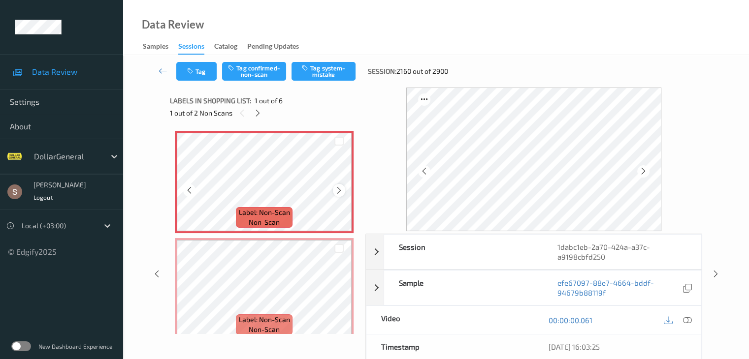
click at [337, 187] on icon at bounding box center [339, 190] width 8 height 9
click at [322, 73] on button "Tag system-mistake" at bounding box center [323, 71] width 64 height 19
click at [253, 111] on div at bounding box center [258, 113] width 12 height 12
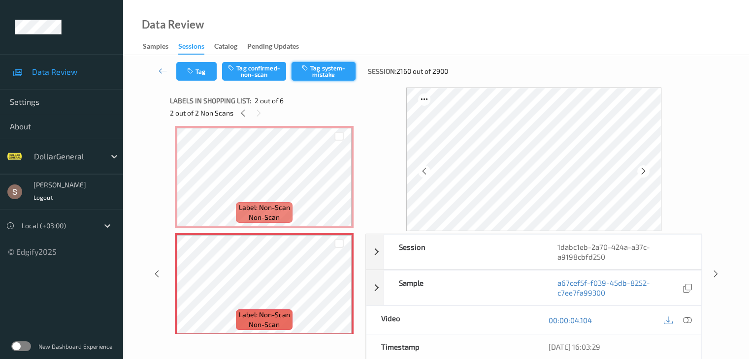
click at [346, 75] on button "Tag system-mistake" at bounding box center [323, 71] width 64 height 19
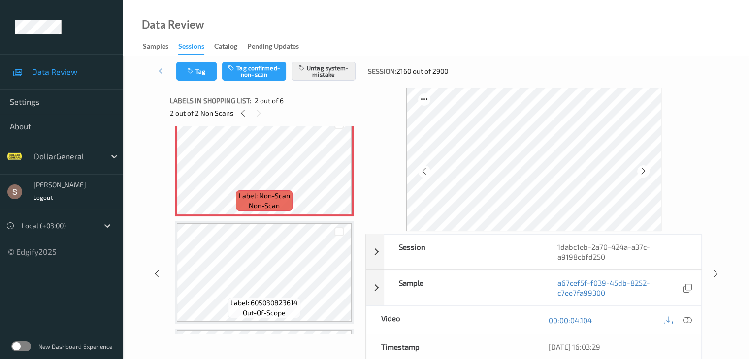
scroll to position [153, 0]
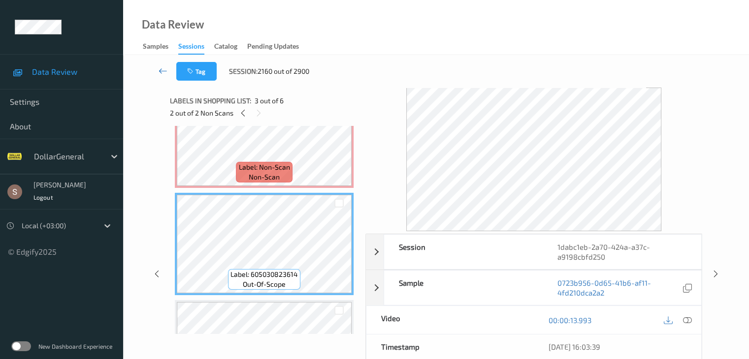
click at [163, 70] on icon at bounding box center [163, 71] width 9 height 10
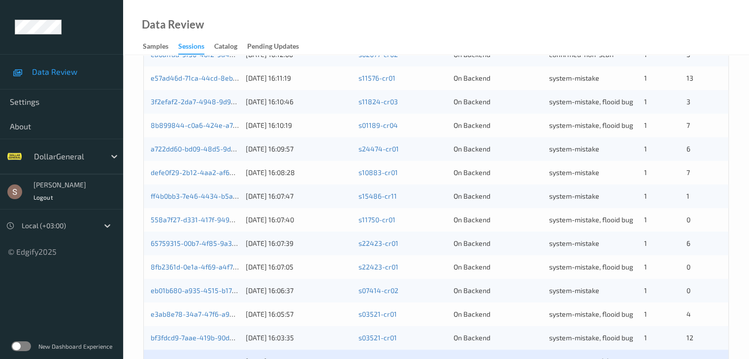
scroll to position [459, 0]
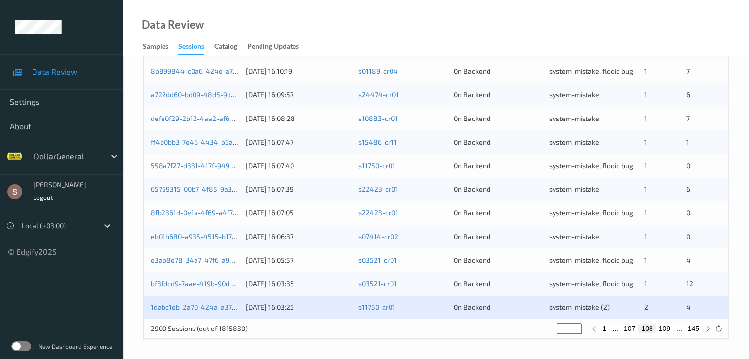
click at [664, 329] on button "109" at bounding box center [664, 328] width 17 height 9
type input "***"
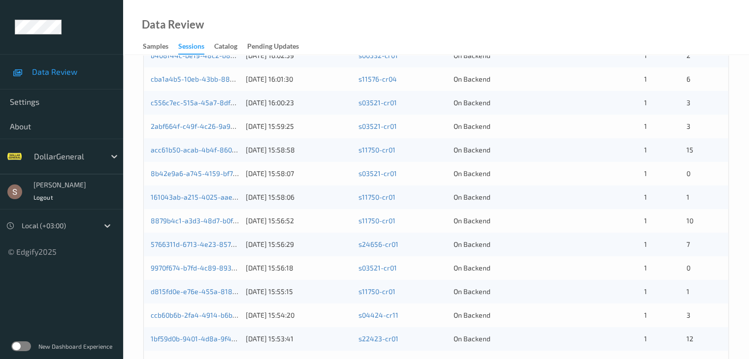
scroll to position [0, 0]
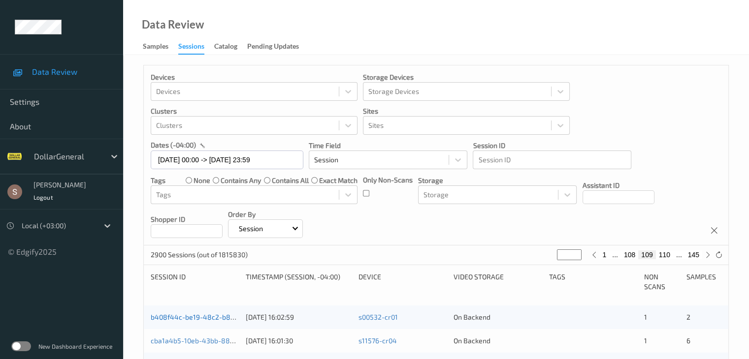
click at [224, 317] on link "b408f44c-be19-48c2-b848-5f5e460c592d" at bounding box center [219, 317] width 137 height 8
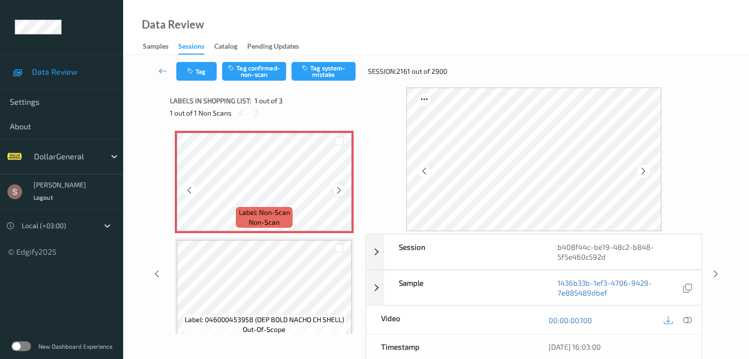
click at [338, 185] on div at bounding box center [339, 190] width 12 height 12
click at [338, 187] on icon at bounding box center [339, 190] width 8 height 9
click at [318, 70] on button "Tag system-mistake" at bounding box center [323, 71] width 64 height 19
click at [162, 74] on icon at bounding box center [163, 71] width 9 height 10
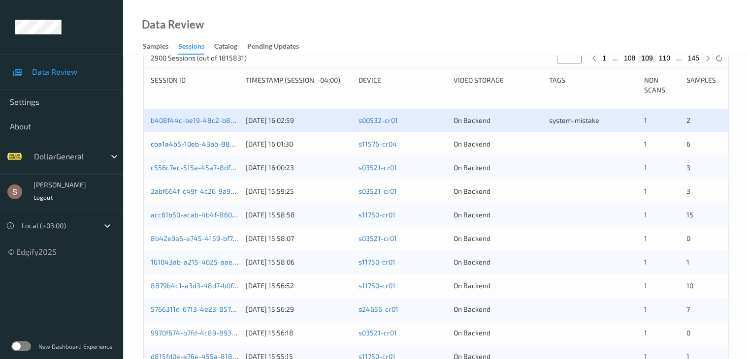
click at [199, 144] on link "cba1a4b5-10eb-43bb-8896-5ccfbb1a02be" at bounding box center [218, 144] width 134 height 8
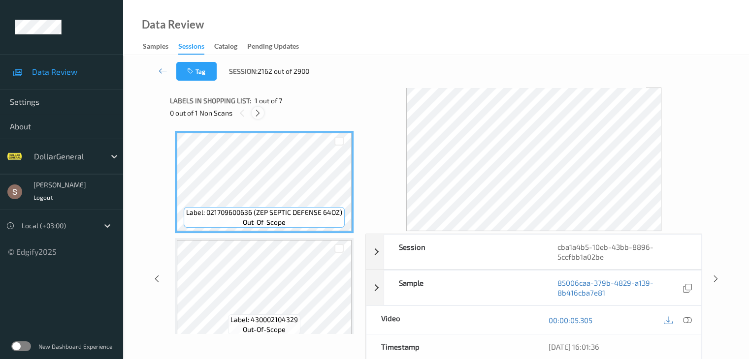
click at [262, 115] on icon at bounding box center [258, 113] width 8 height 9
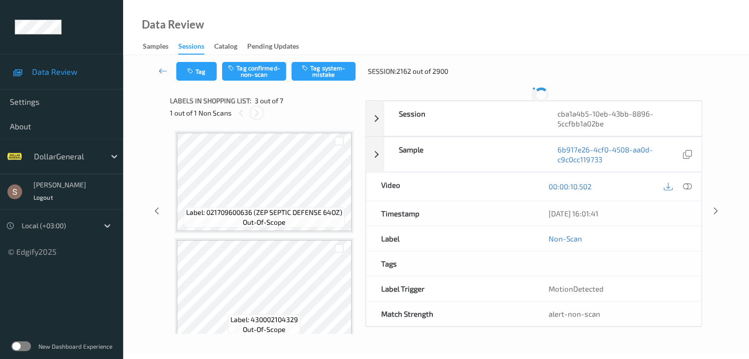
scroll to position [112, 0]
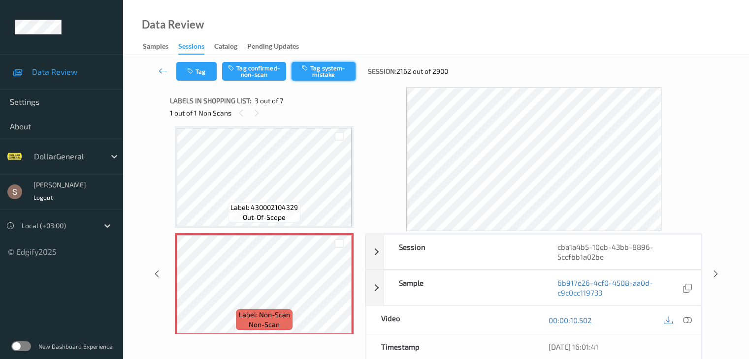
click at [336, 75] on button "Tag system-mistake" at bounding box center [323, 71] width 64 height 19
click at [159, 67] on icon at bounding box center [163, 71] width 9 height 10
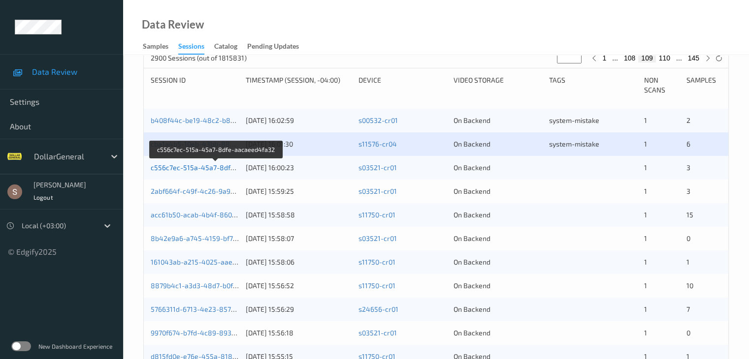
click at [225, 170] on link "c556c7ec-515a-45a7-8dfe-aacaeed4fa32" at bounding box center [217, 167] width 132 height 8
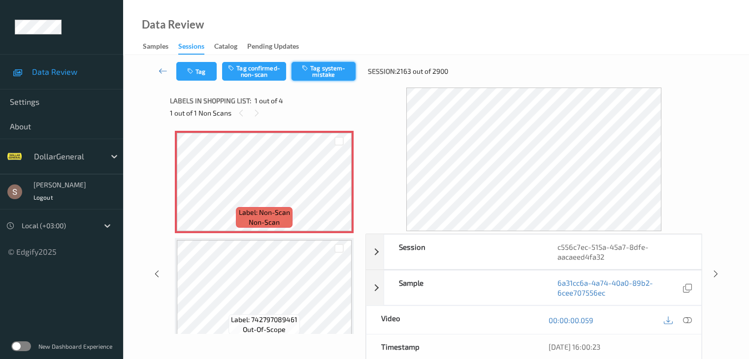
click at [340, 73] on button "Tag system-mistake" at bounding box center [323, 71] width 64 height 19
click at [200, 71] on button "Tag" at bounding box center [196, 71] width 40 height 19
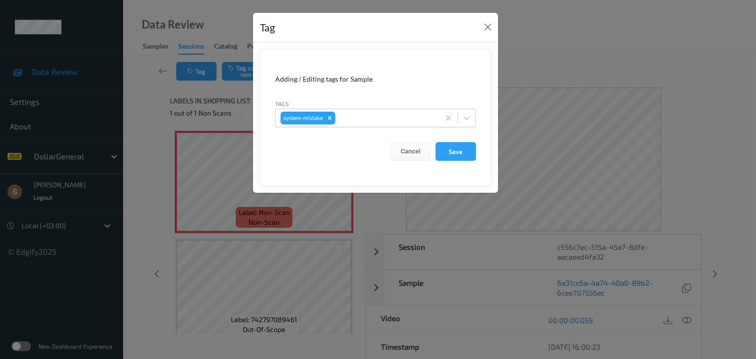
click at [464, 127] on form "Adding / Editing tags for Sample Tags system-mistake Cancel Save" at bounding box center [375, 117] width 231 height 137
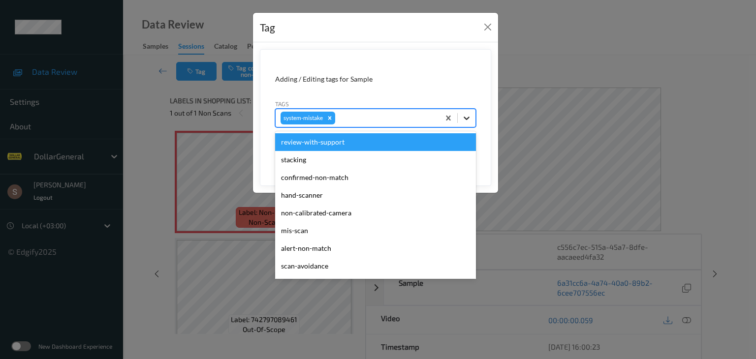
click at [461, 120] on div at bounding box center [467, 118] width 18 height 18
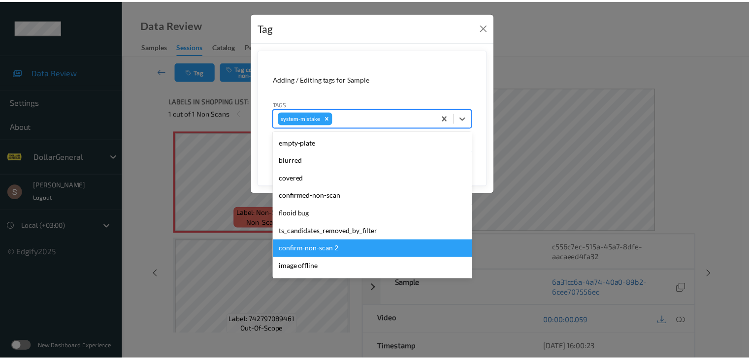
scroll to position [246, 0]
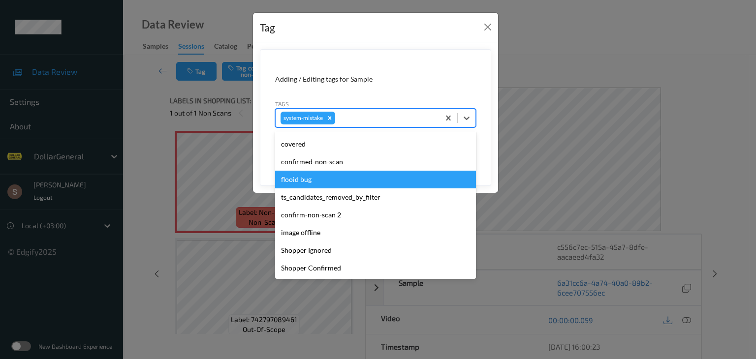
click at [351, 178] on div "flooid bug" at bounding box center [375, 180] width 201 height 18
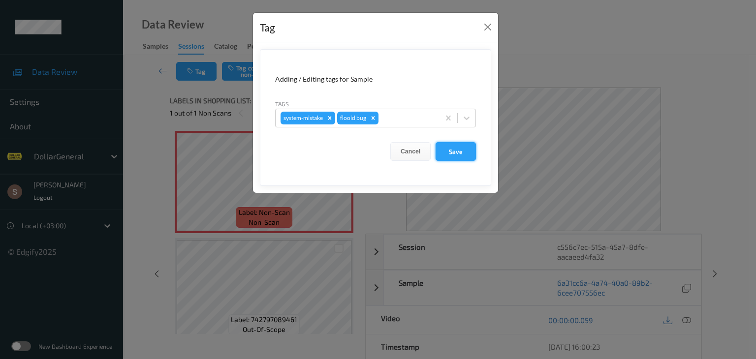
click at [461, 149] on button "Save" at bounding box center [456, 151] width 40 height 19
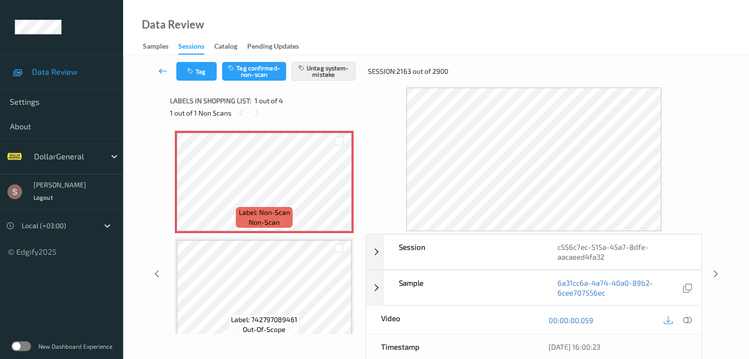
click at [166, 73] on icon at bounding box center [163, 71] width 9 height 10
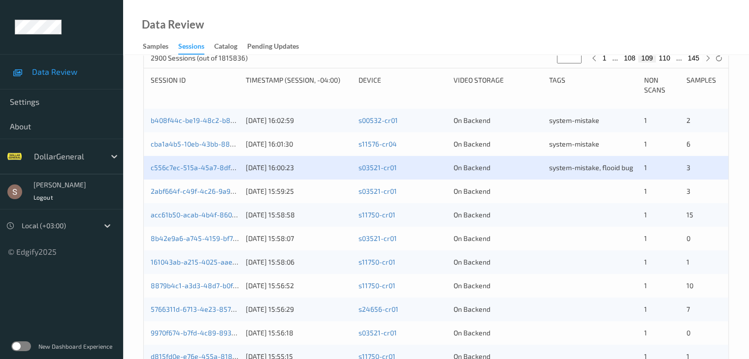
scroll to position [246, 0]
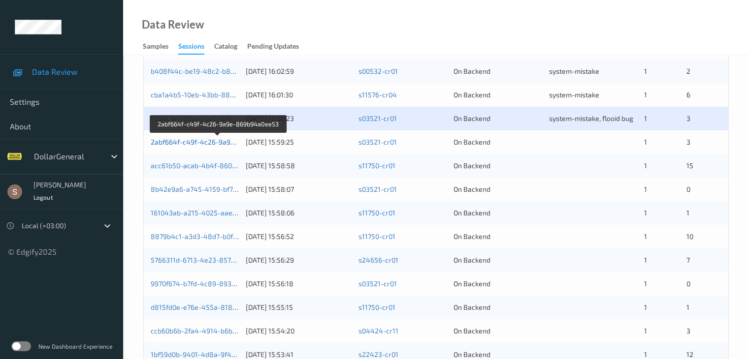
click at [188, 142] on link "2abf664f-c49f-4c26-9a9e-869b94a0ee53" at bounding box center [218, 142] width 135 height 8
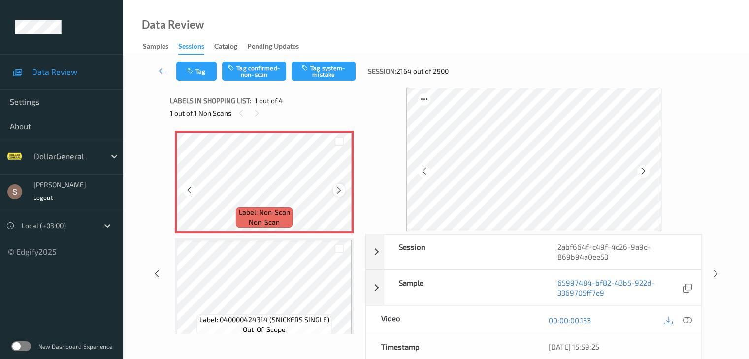
click at [339, 193] on icon at bounding box center [339, 190] width 8 height 9
click at [342, 74] on button "Tag system-mistake" at bounding box center [323, 71] width 64 height 19
click at [204, 74] on button "Tag" at bounding box center [196, 71] width 40 height 19
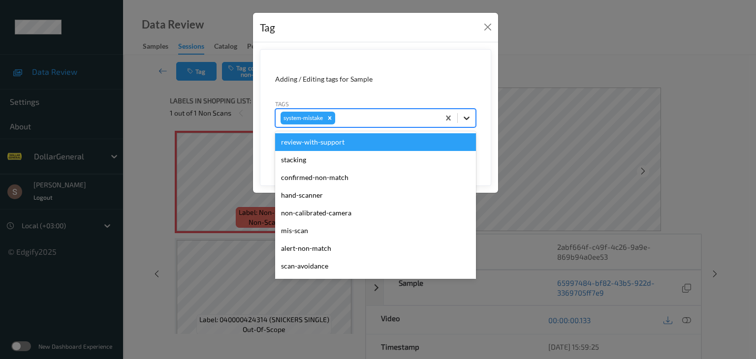
click at [469, 124] on div at bounding box center [467, 118] width 18 height 18
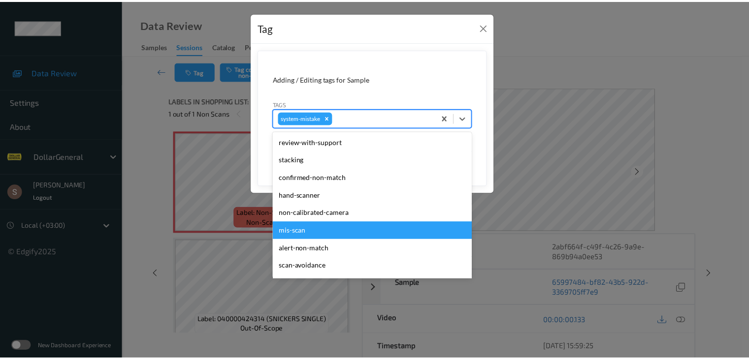
scroll to position [197, 0]
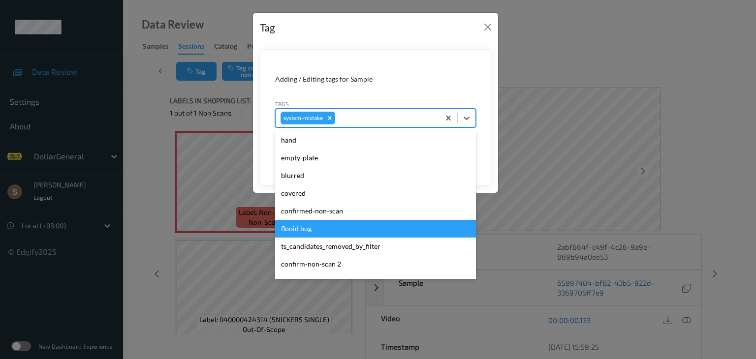
click at [305, 235] on div "flooid bug" at bounding box center [375, 229] width 201 height 18
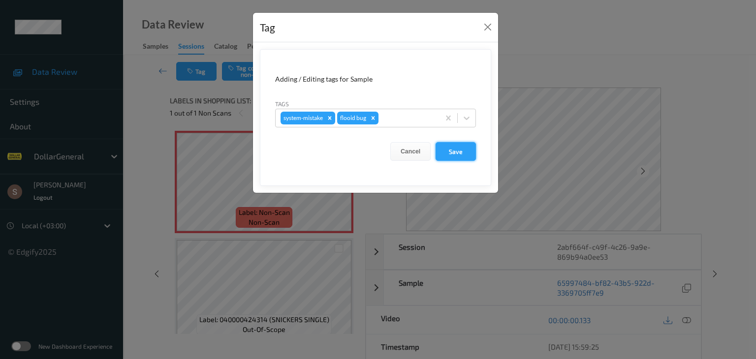
click at [457, 156] on button "Save" at bounding box center [456, 151] width 40 height 19
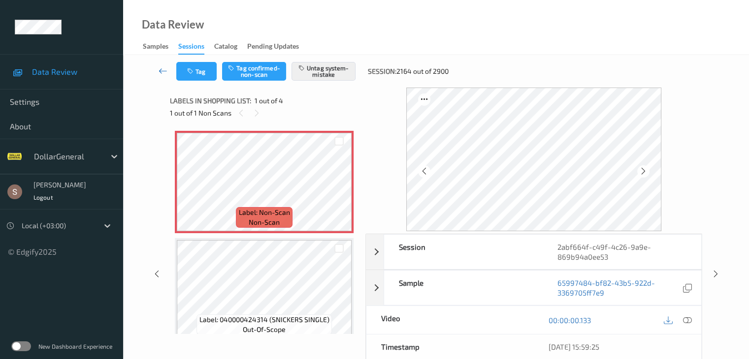
click at [162, 64] on link at bounding box center [163, 71] width 26 height 19
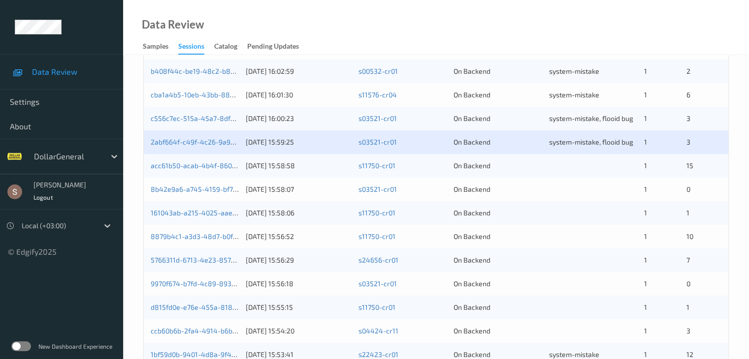
scroll to position [98, 0]
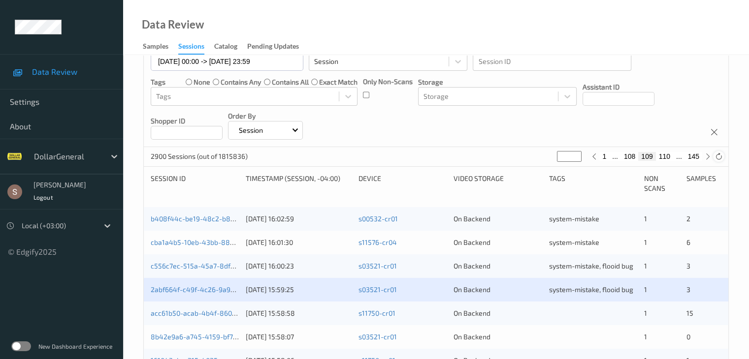
click at [717, 154] on icon at bounding box center [718, 156] width 7 height 7
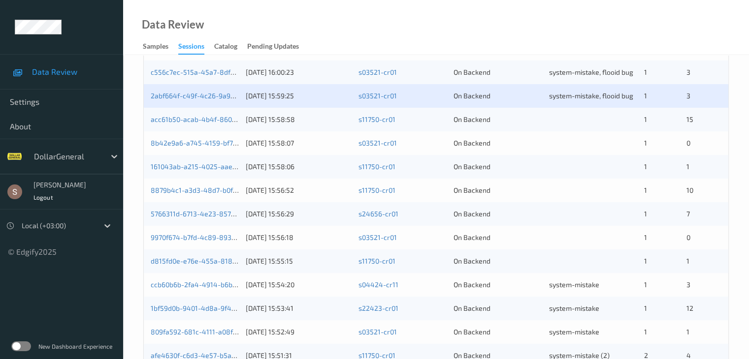
scroll to position [295, 0]
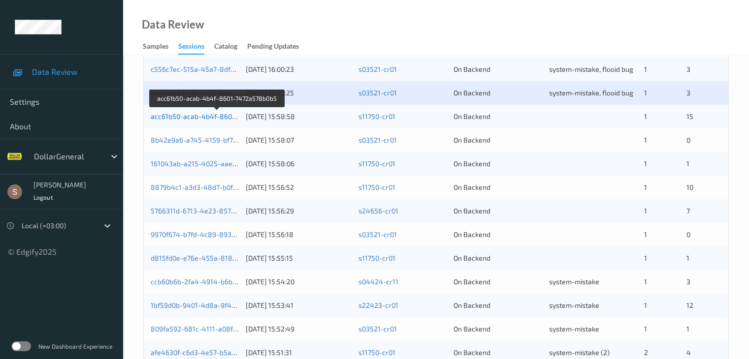
click at [215, 114] on link "acc61b50-acab-4b4f-8601-7472a578b0b5" at bounding box center [217, 116] width 133 height 8
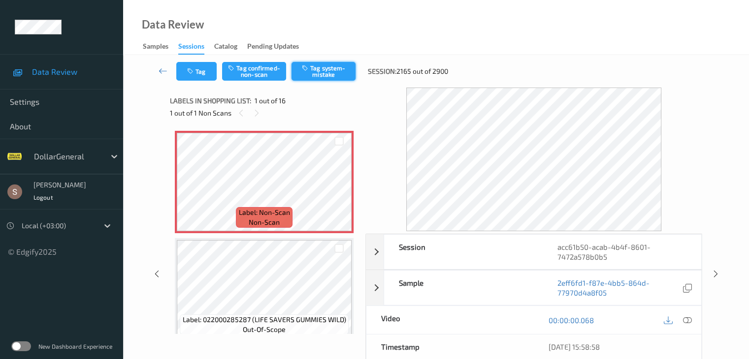
click at [345, 75] on button "Tag system-mistake" at bounding box center [323, 71] width 64 height 19
click at [197, 72] on button "Tag" at bounding box center [196, 71] width 40 height 19
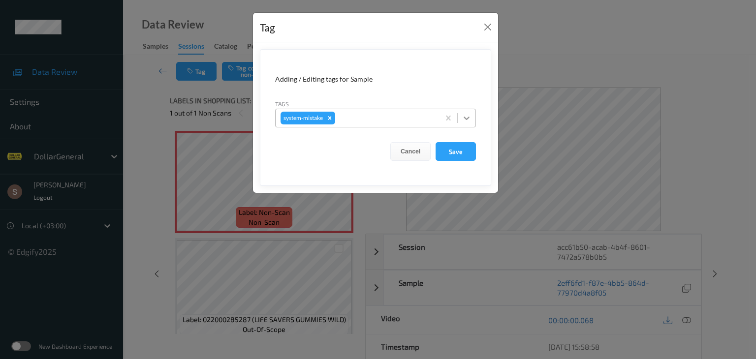
click at [472, 121] on div at bounding box center [467, 118] width 18 height 18
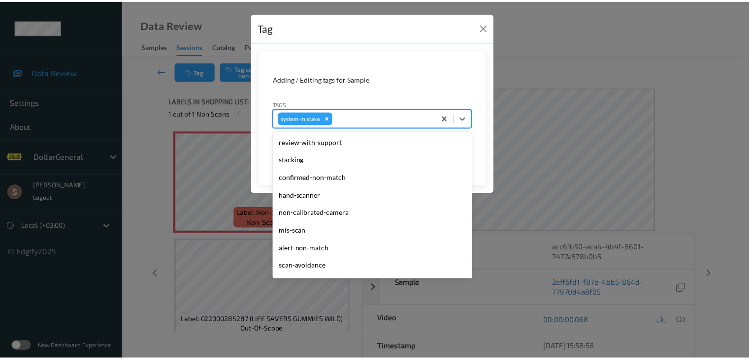
scroll to position [246, 0]
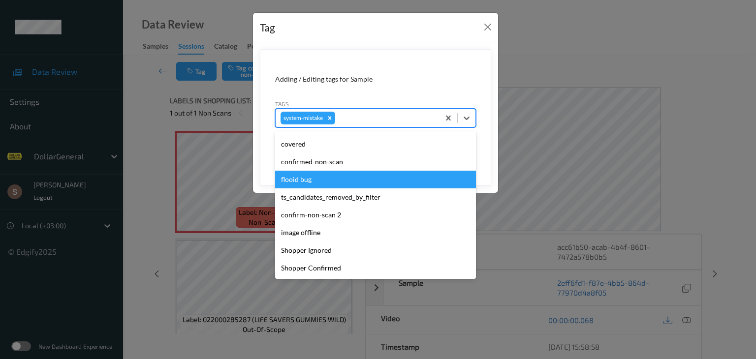
click at [328, 179] on div "flooid bug" at bounding box center [375, 180] width 201 height 18
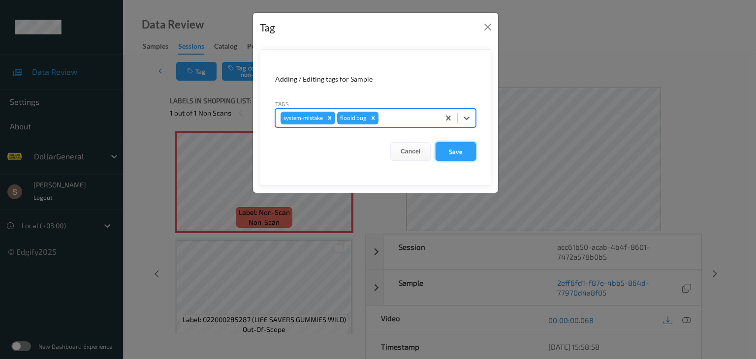
click at [457, 155] on button "Save" at bounding box center [456, 151] width 40 height 19
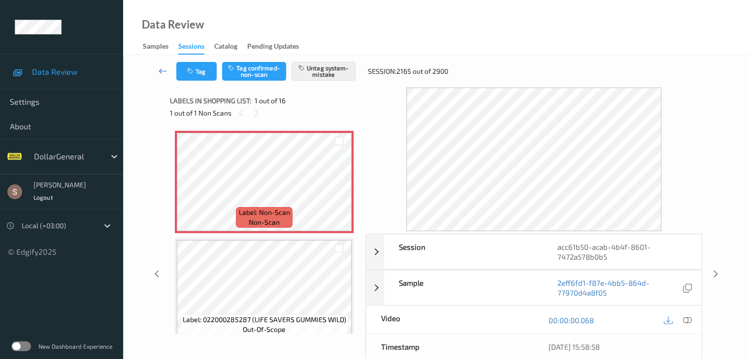
click at [159, 68] on icon at bounding box center [163, 71] width 9 height 10
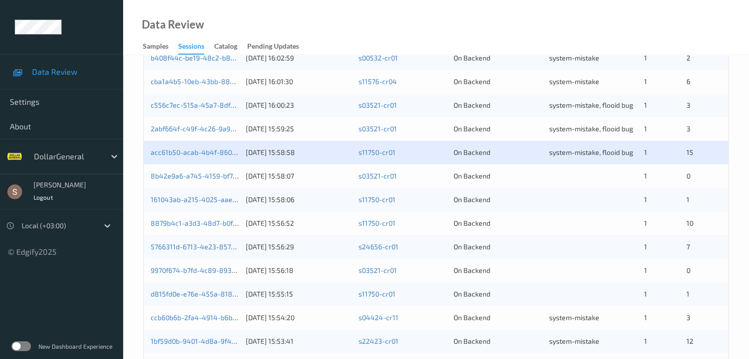
scroll to position [295, 0]
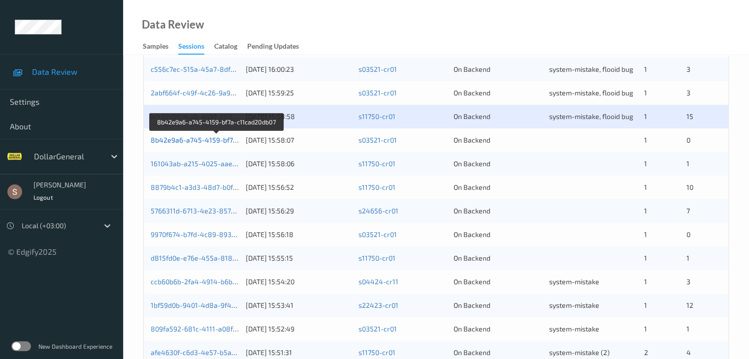
click at [178, 141] on link "8b42e9a6-a745-4159-bf7a-c11cad20db07" at bounding box center [217, 140] width 133 height 8
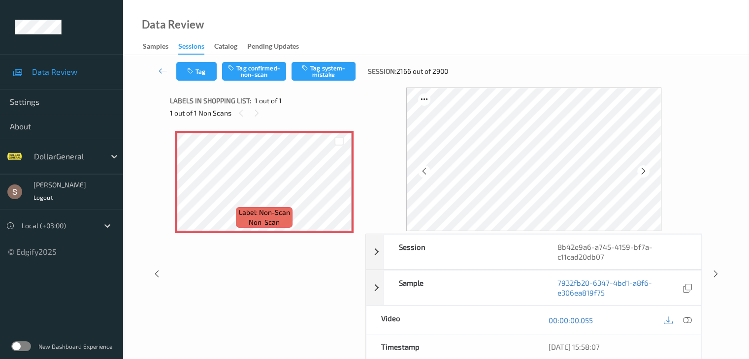
click at [319, 81] on div "Tag Tag confirmed-non-scan Tag system-mistake Session: 2166 out of 2900" at bounding box center [435, 71] width 585 height 32
click at [319, 77] on button "Tag system-mistake" at bounding box center [323, 71] width 64 height 19
click at [205, 73] on button "Tag" at bounding box center [196, 71] width 40 height 19
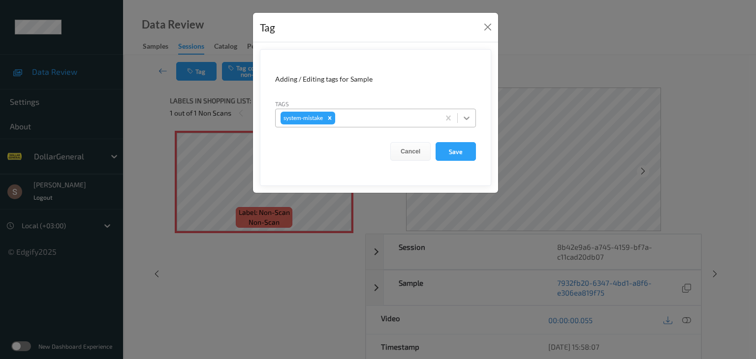
click at [467, 119] on icon at bounding box center [467, 118] width 6 height 3
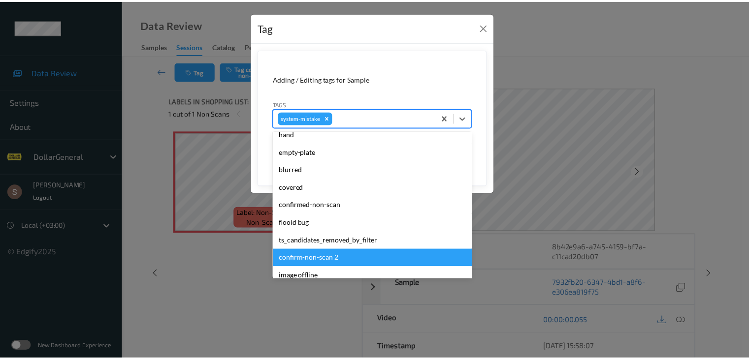
scroll to position [246, 0]
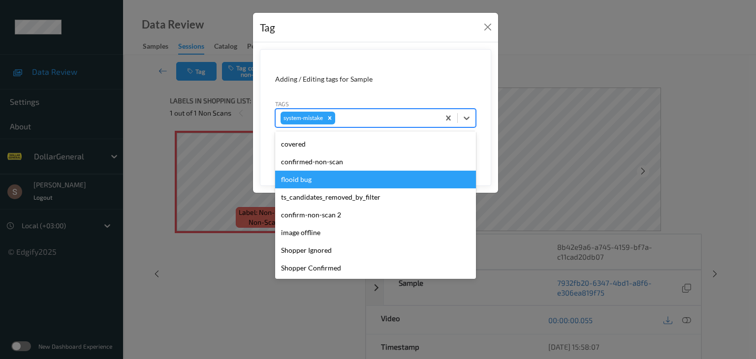
click at [325, 183] on div "flooid bug" at bounding box center [375, 180] width 201 height 18
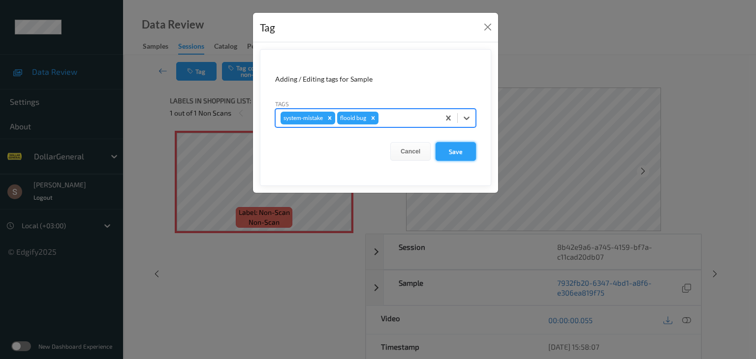
click at [451, 152] on button "Save" at bounding box center [456, 151] width 40 height 19
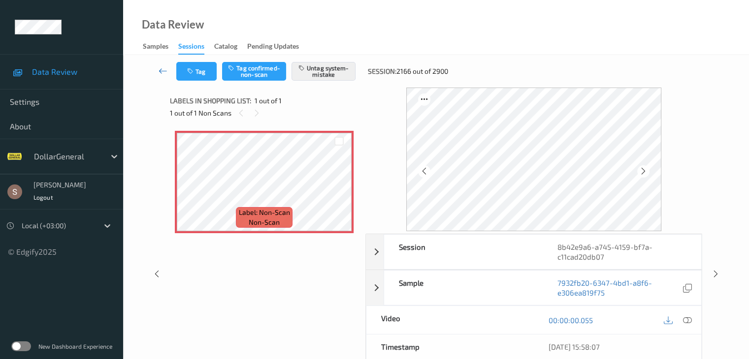
click at [158, 71] on link at bounding box center [163, 71] width 26 height 19
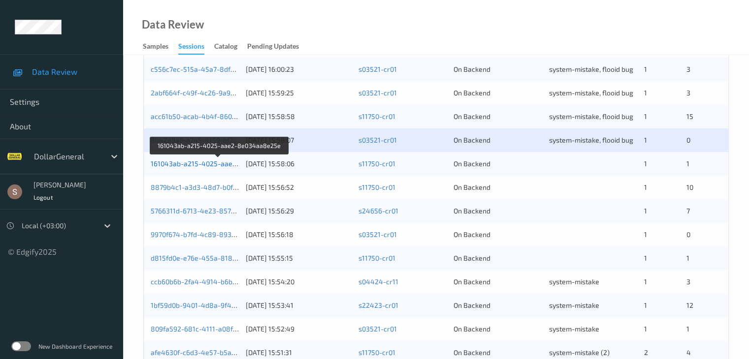
click at [230, 164] on link "161043ab-a215-4025-aae2-8e034aa8e25e" at bounding box center [219, 163] width 137 height 8
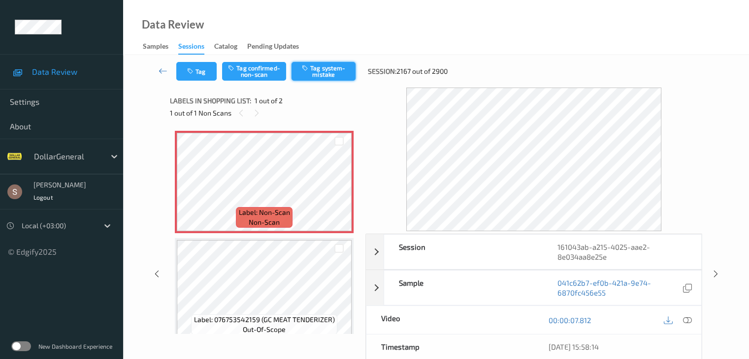
click at [323, 79] on button "Tag system-mistake" at bounding box center [323, 71] width 64 height 19
click at [195, 69] on button "Tag" at bounding box center [196, 71] width 40 height 19
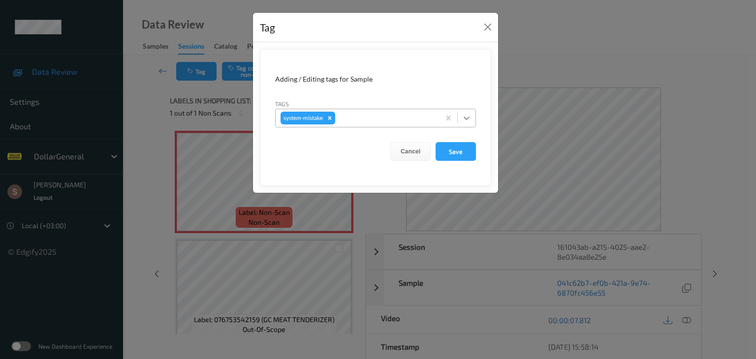
click at [469, 123] on div at bounding box center [467, 118] width 18 height 18
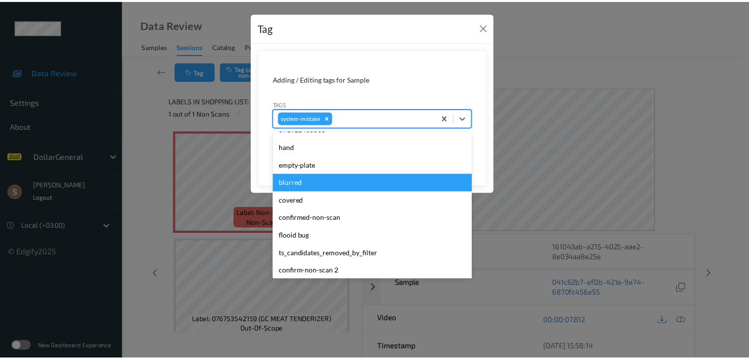
scroll to position [246, 0]
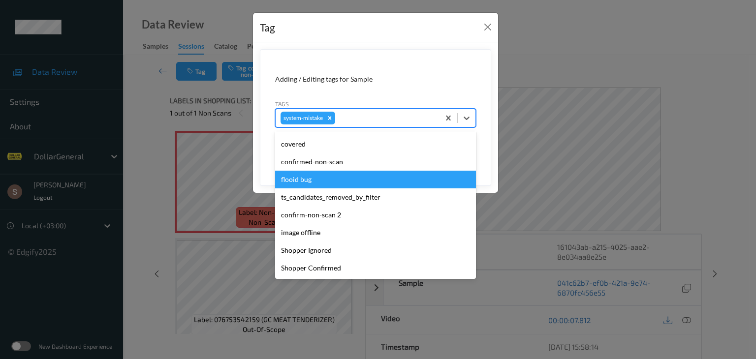
click at [348, 178] on div "flooid bug" at bounding box center [375, 180] width 201 height 18
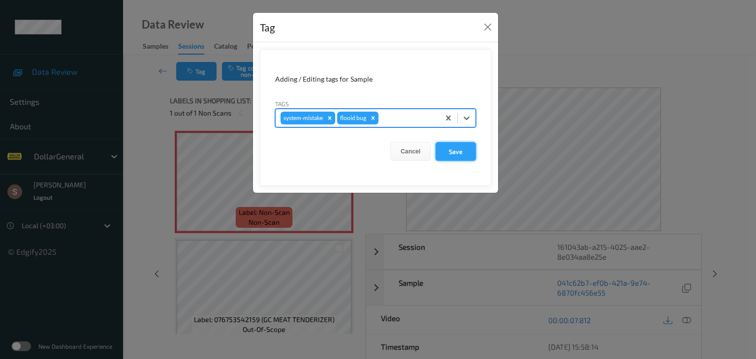
click at [461, 148] on button "Save" at bounding box center [456, 151] width 40 height 19
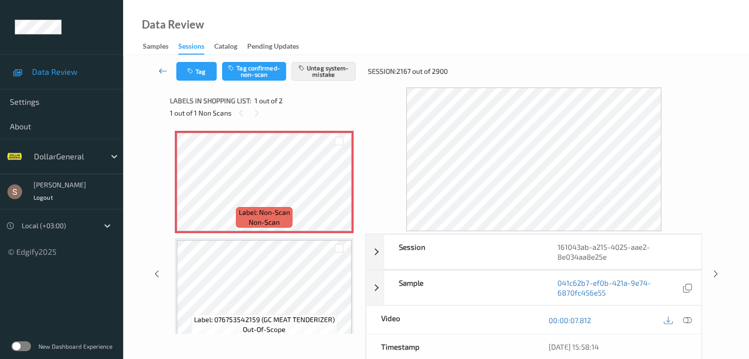
click at [156, 66] on link at bounding box center [163, 71] width 26 height 19
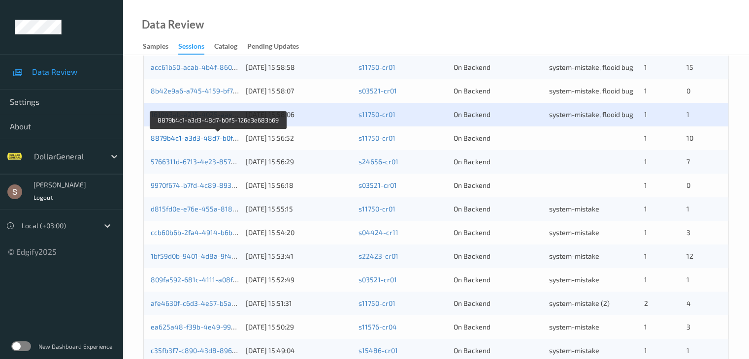
click at [213, 137] on link "8879b4c1-a3d3-48d7-b0f5-126e3e683b69" at bounding box center [219, 138] width 136 height 8
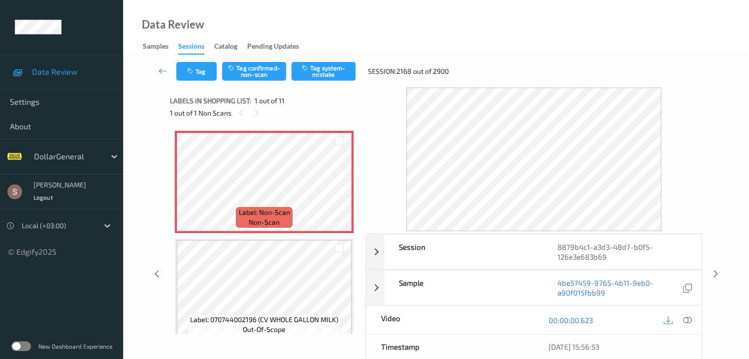
click at [684, 318] on icon at bounding box center [686, 320] width 9 height 9
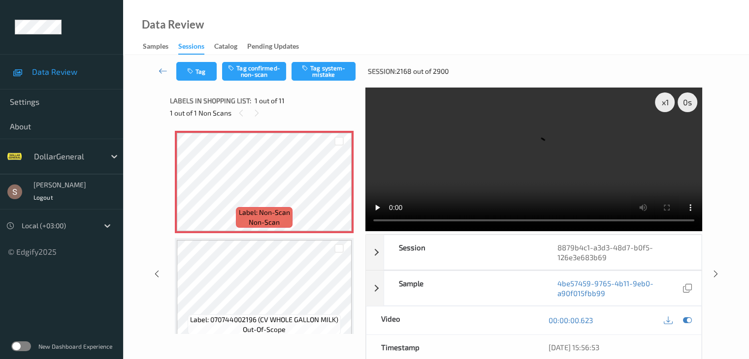
click at [525, 158] on video at bounding box center [533, 160] width 337 height 144
click at [345, 59] on div "Tag Tag confirmed-non-scan Tag system-mistake Session: 2168 out of 2900" at bounding box center [435, 71] width 585 height 32
click at [344, 64] on button "Tag system-mistake" at bounding box center [323, 71] width 64 height 19
click at [162, 71] on icon at bounding box center [163, 71] width 9 height 10
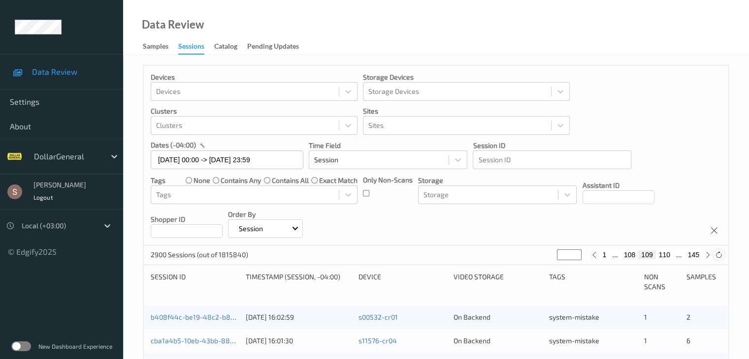
click at [723, 254] on div at bounding box center [718, 255] width 11 height 11
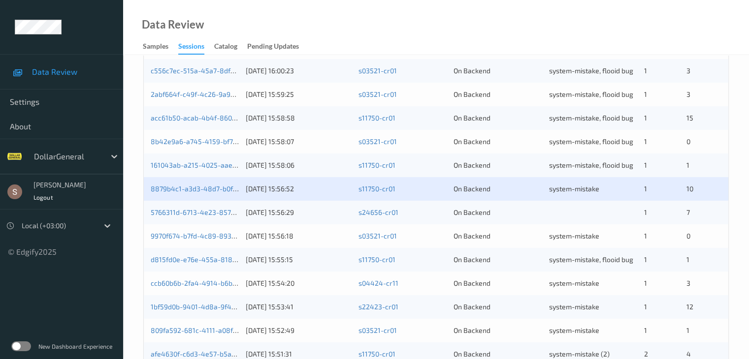
scroll to position [295, 0]
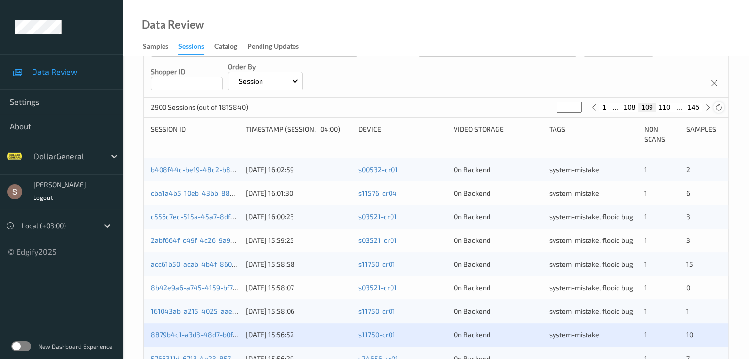
click at [721, 107] on icon at bounding box center [718, 107] width 7 height 7
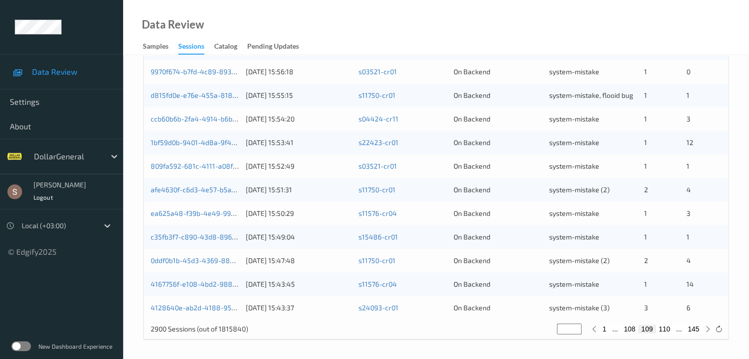
scroll to position [459, 0]
click at [666, 333] on div "1 ... 108 109 110 ... 145" at bounding box center [650, 328] width 125 height 11
click at [667, 330] on button "110" at bounding box center [664, 328] width 17 height 9
type input "***"
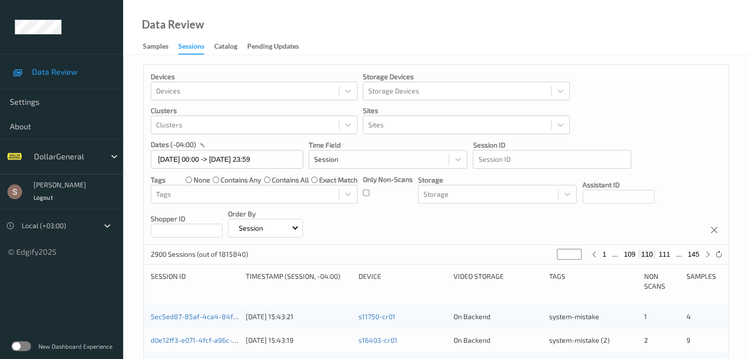
scroll to position [0, 0]
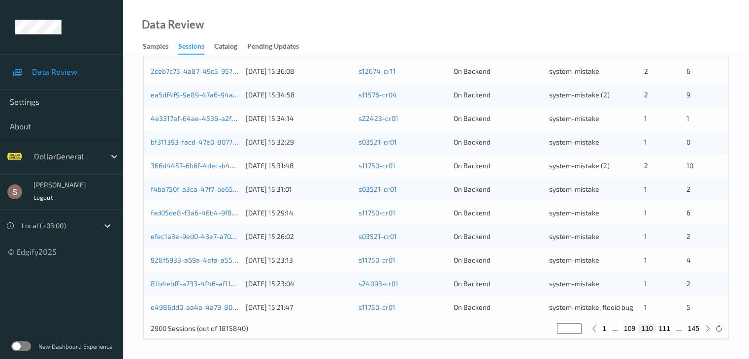
click at [636, 326] on button "109" at bounding box center [629, 328] width 17 height 9
type input "***"
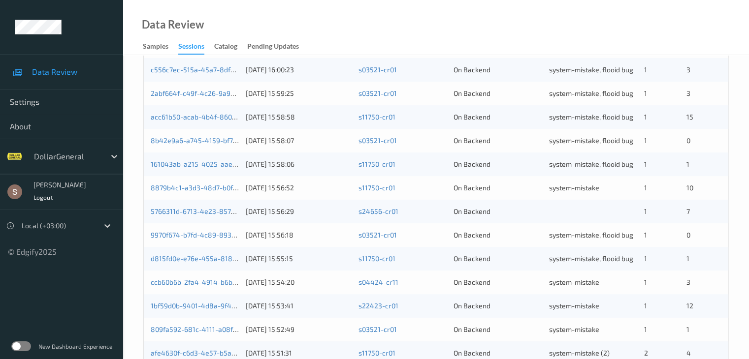
scroll to position [295, 0]
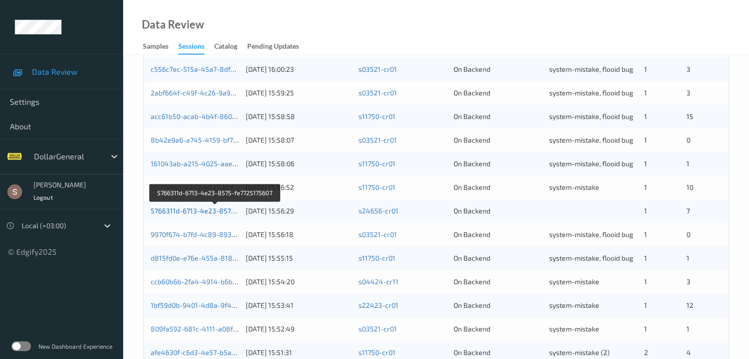
click at [213, 209] on link "5766311d-6713-4e23-8575-fe7725175607" at bounding box center [216, 211] width 130 height 8
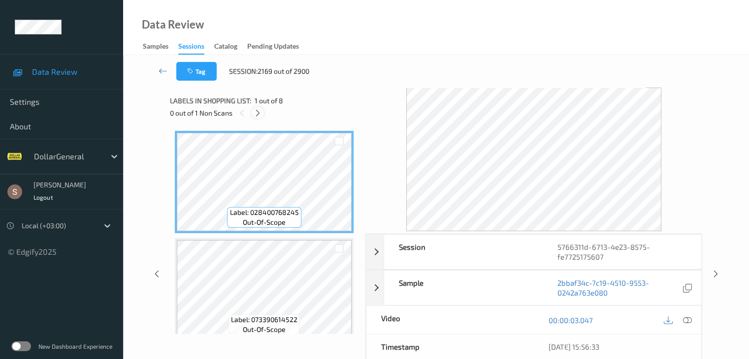
click at [258, 113] on icon at bounding box center [258, 113] width 8 height 9
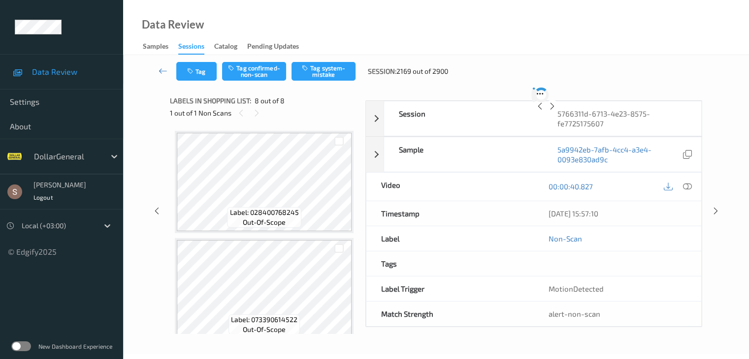
scroll to position [649, 0]
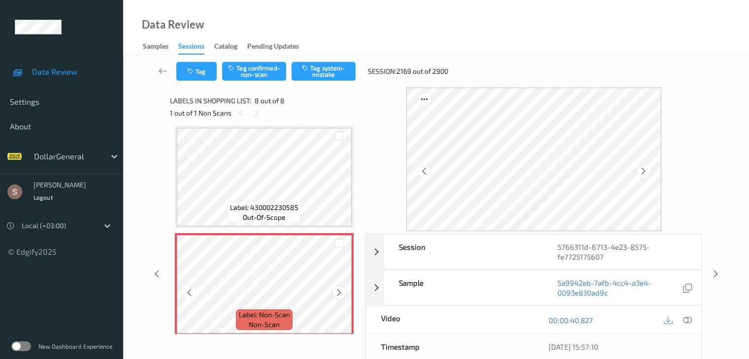
click at [341, 292] on icon at bounding box center [339, 292] width 8 height 9
click at [686, 321] on icon at bounding box center [686, 320] width 9 height 9
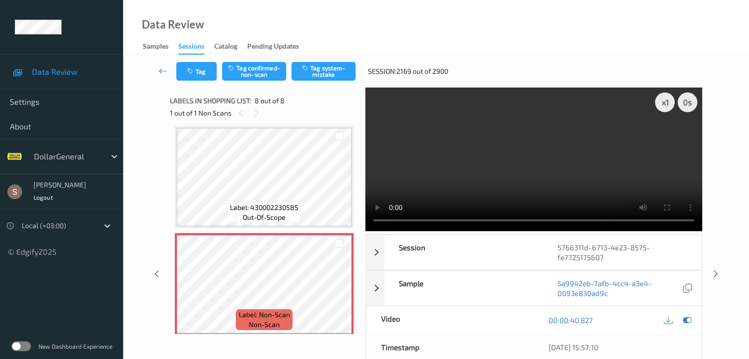
click at [553, 154] on video at bounding box center [533, 160] width 337 height 144
click at [331, 71] on button "Tag system-mistake" at bounding box center [323, 71] width 64 height 19
click at [159, 70] on icon at bounding box center [163, 71] width 9 height 10
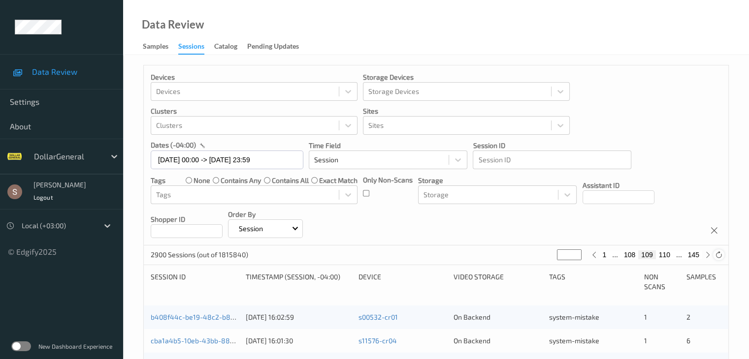
click at [720, 252] on icon at bounding box center [718, 255] width 7 height 7
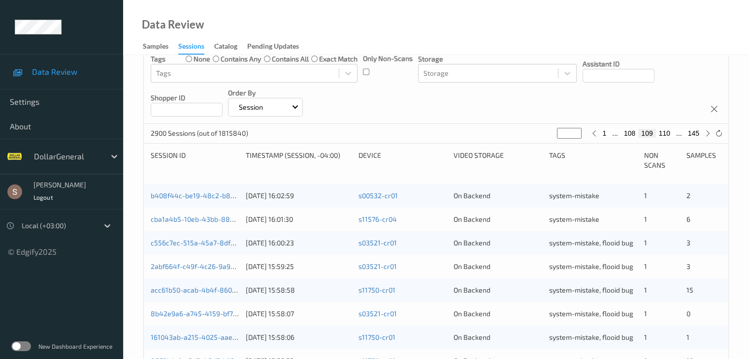
scroll to position [114, 0]
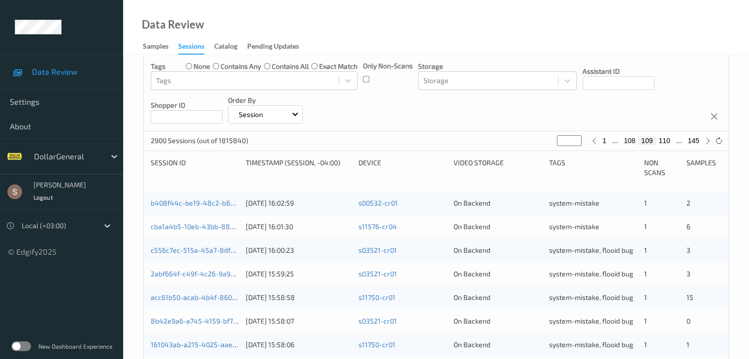
click at [604, 144] on button "1" at bounding box center [604, 140] width 10 height 9
type input "*"
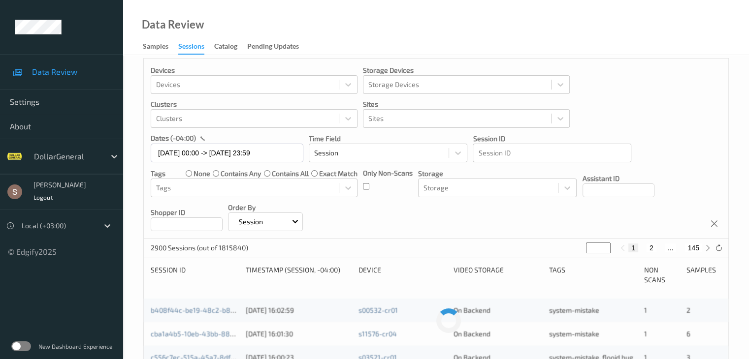
scroll to position [0, 0]
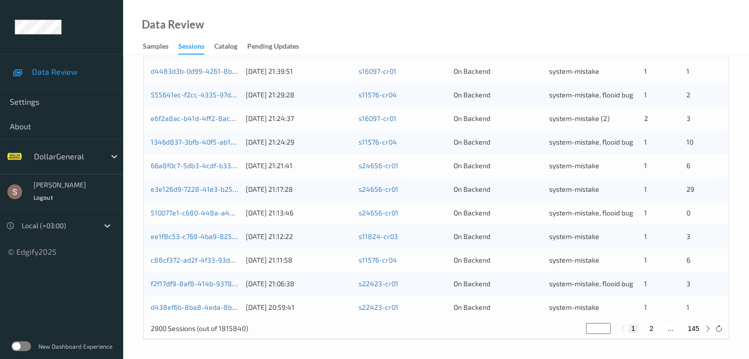
click at [649, 328] on button "2" at bounding box center [651, 328] width 10 height 9
type input "*"
click at [663, 332] on button "3" at bounding box center [660, 328] width 10 height 9
type input "*"
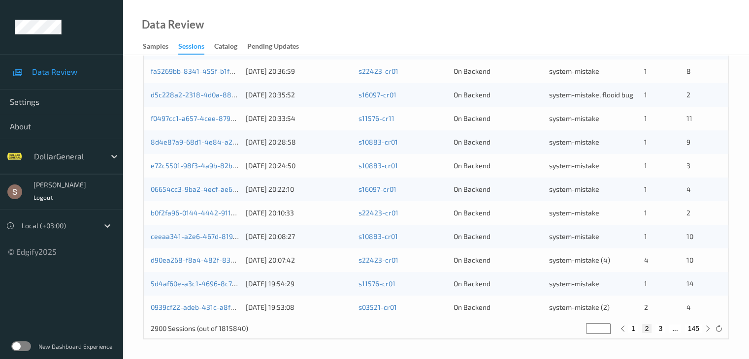
type input "*"
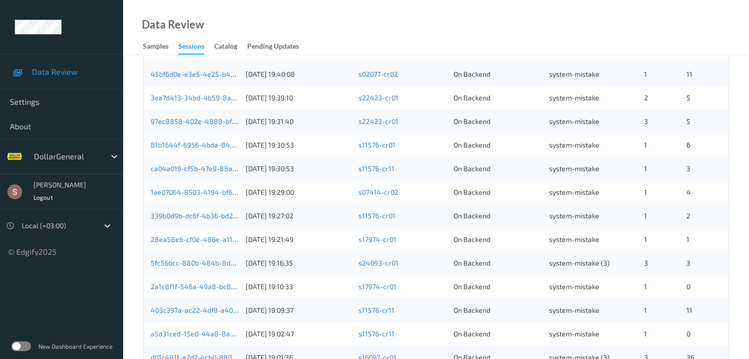
scroll to position [459, 0]
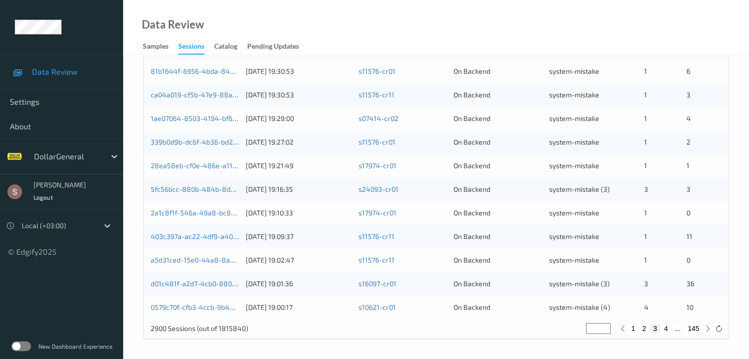
click at [669, 328] on button "4" at bounding box center [666, 328] width 10 height 9
type input "*"
click at [667, 327] on button "5" at bounding box center [668, 328] width 10 height 9
type input "*"
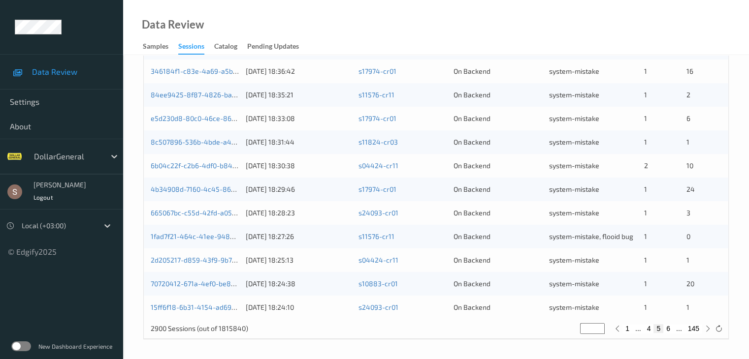
type input "*"
click at [667, 327] on button "6" at bounding box center [668, 328] width 10 height 9
type input "*"
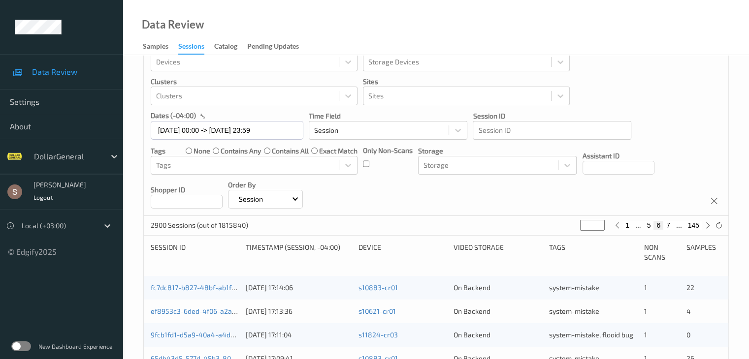
scroll to position [0, 0]
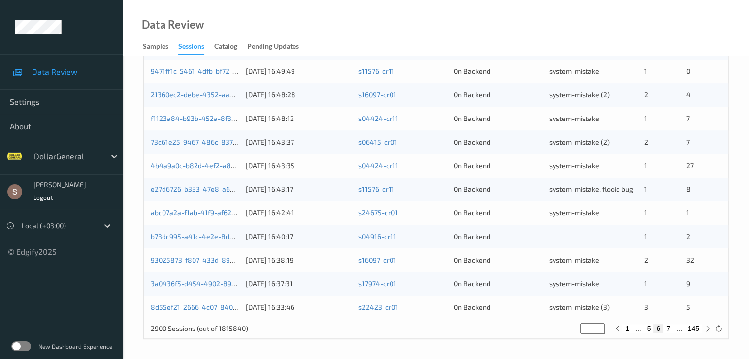
click at [665, 327] on button "7" at bounding box center [668, 328] width 10 height 9
type input "*"
click at [667, 331] on button "8" at bounding box center [668, 328] width 10 height 9
type input "*"
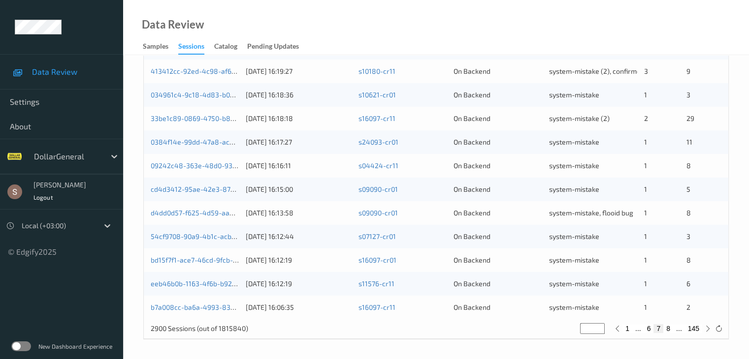
type input "*"
click at [667, 327] on button "9" at bounding box center [668, 328] width 10 height 9
type input "*"
click at [670, 329] on button "10" at bounding box center [666, 328] width 14 height 9
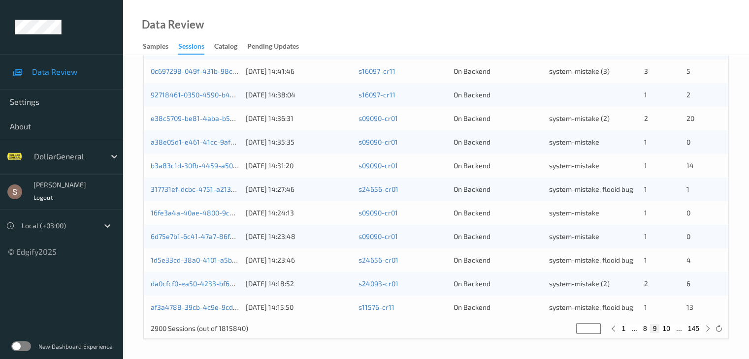
type input "**"
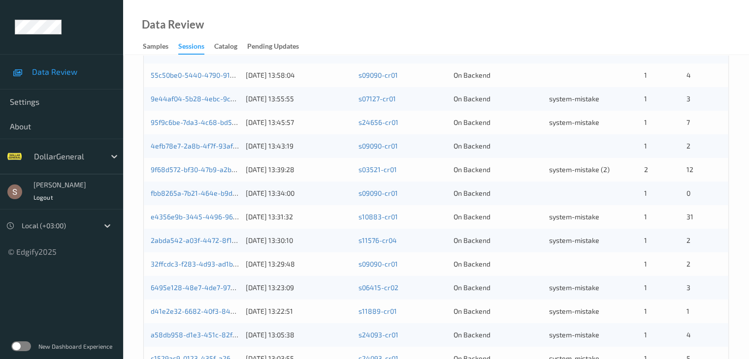
scroll to position [459, 0]
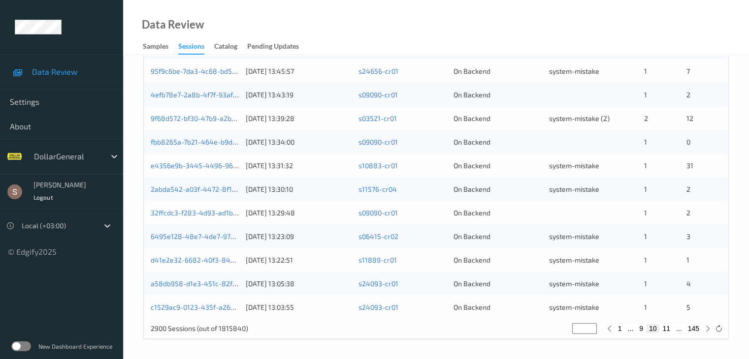
click at [667, 328] on button "11" at bounding box center [666, 328] width 14 height 9
type input "**"
click at [669, 329] on button "12" at bounding box center [666, 328] width 14 height 9
type input "**"
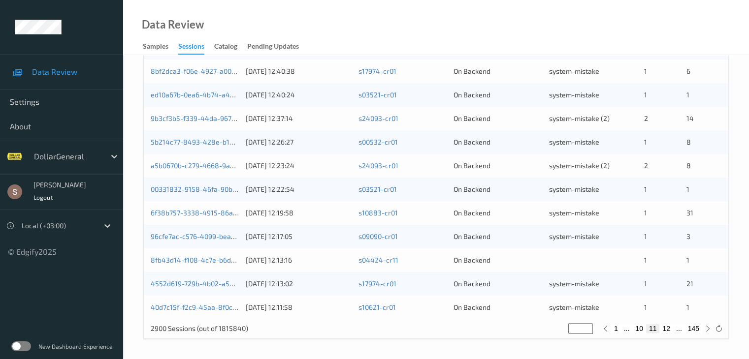
type input "**"
click at [668, 333] on div "1 ... 11 12 13 ... 145" at bounding box center [656, 328] width 113 height 11
click at [667, 329] on button "13" at bounding box center [666, 328] width 14 height 9
type input "**"
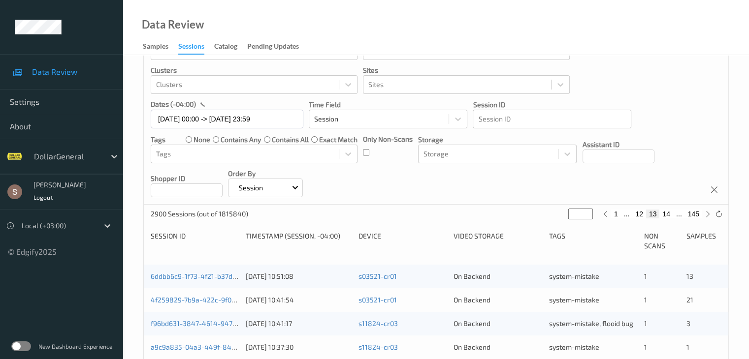
scroll to position [0, 0]
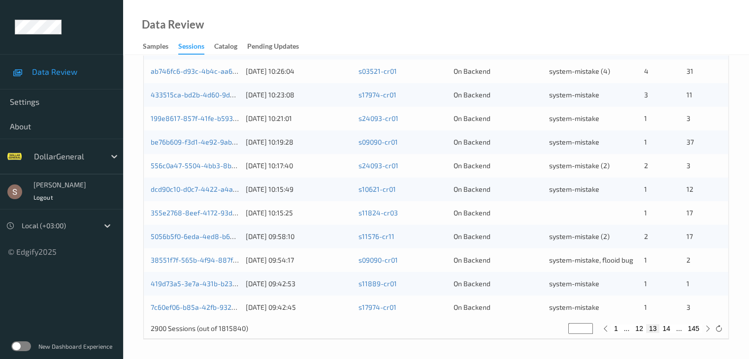
click at [667, 331] on button "14" at bounding box center [666, 328] width 14 height 9
type input "**"
click at [667, 331] on button "15" at bounding box center [666, 328] width 14 height 9
type input "**"
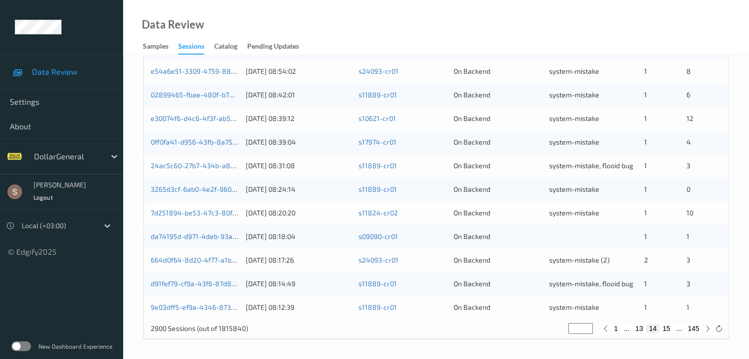
type input "**"
click at [667, 331] on button "16" at bounding box center [666, 328] width 14 height 9
type input "**"
click at [667, 331] on button "17" at bounding box center [666, 328] width 14 height 9
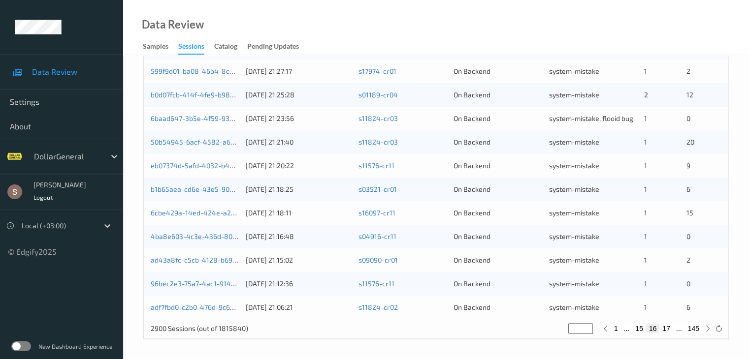
type input "**"
click at [667, 331] on button "18" at bounding box center [666, 328] width 14 height 9
type input "**"
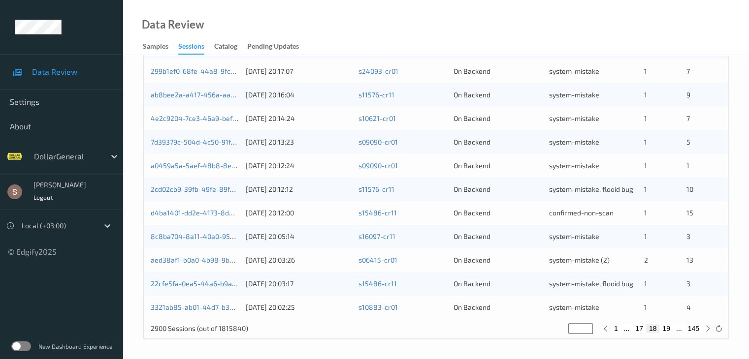
click at [667, 331] on button "19" at bounding box center [666, 328] width 14 height 9
type input "**"
click at [667, 331] on button "20" at bounding box center [666, 328] width 14 height 9
type input "**"
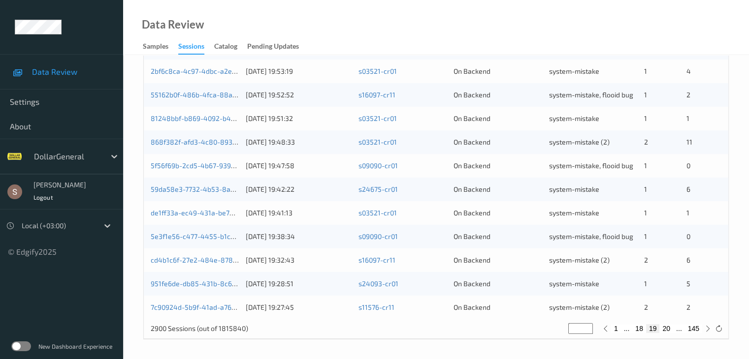
type input "**"
click at [667, 331] on button "21" at bounding box center [666, 328] width 14 height 9
type input "**"
click at [667, 331] on button "22" at bounding box center [666, 328] width 14 height 9
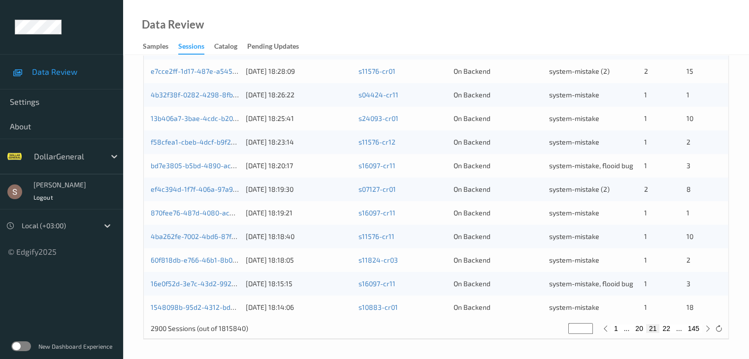
type input "**"
click at [667, 331] on button "23" at bounding box center [666, 328] width 14 height 9
type input "**"
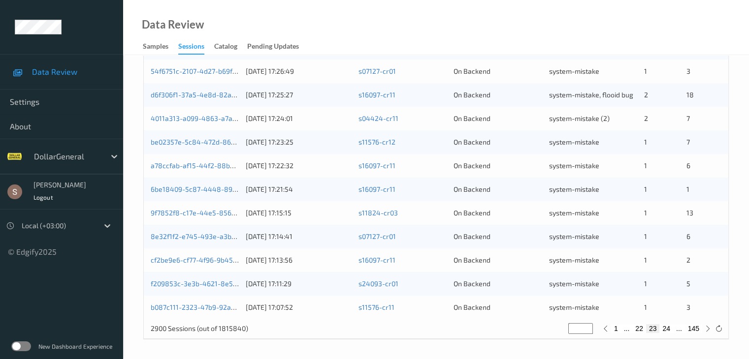
click at [667, 331] on button "24" at bounding box center [666, 328] width 14 height 9
type input "**"
click at [667, 331] on button "25" at bounding box center [666, 328] width 14 height 9
type input "**"
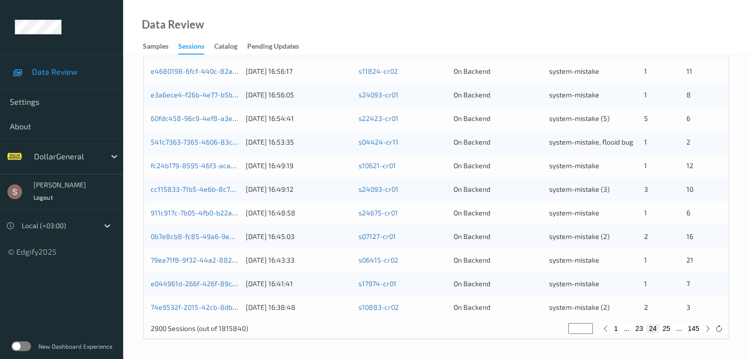
type input "**"
click at [667, 331] on button "26" at bounding box center [666, 328] width 14 height 9
type input "**"
click at [667, 331] on button "27" at bounding box center [666, 328] width 14 height 9
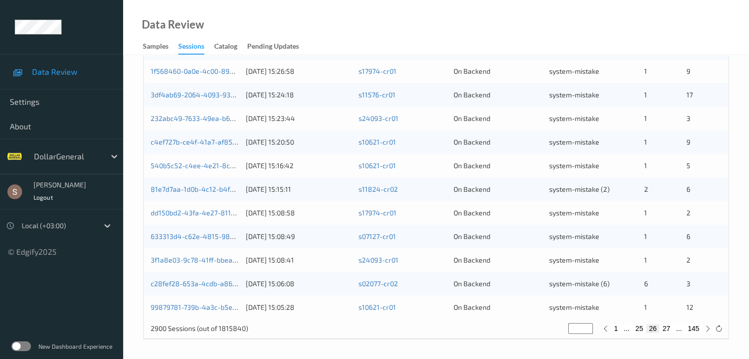
type input "**"
click at [667, 331] on button "28" at bounding box center [666, 328] width 14 height 9
type input "**"
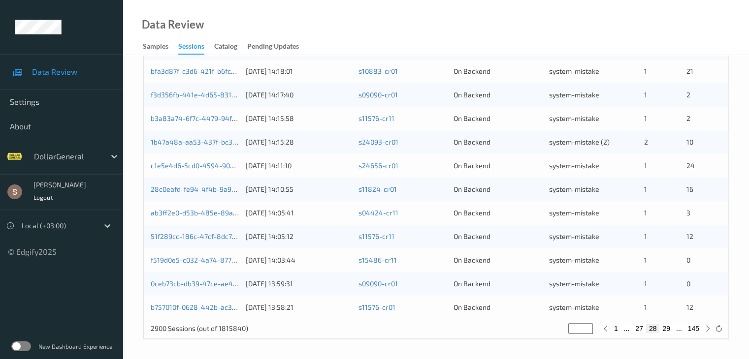
click at [667, 331] on button "29" at bounding box center [666, 328] width 14 height 9
type input "**"
click at [667, 331] on button "30" at bounding box center [666, 328] width 14 height 9
type input "**"
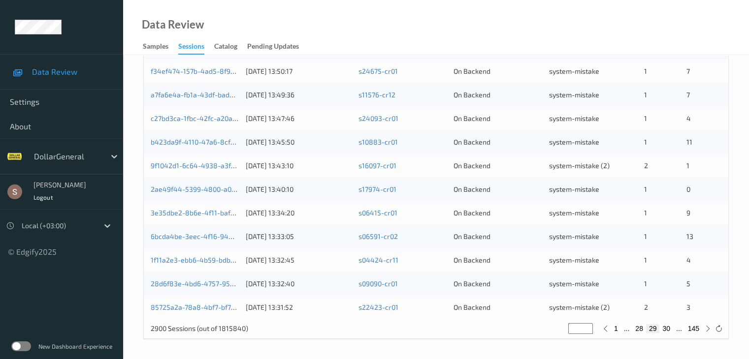
type input "**"
click at [667, 331] on button "31" at bounding box center [666, 328] width 14 height 9
type input "**"
click at [667, 331] on button "32" at bounding box center [666, 328] width 14 height 9
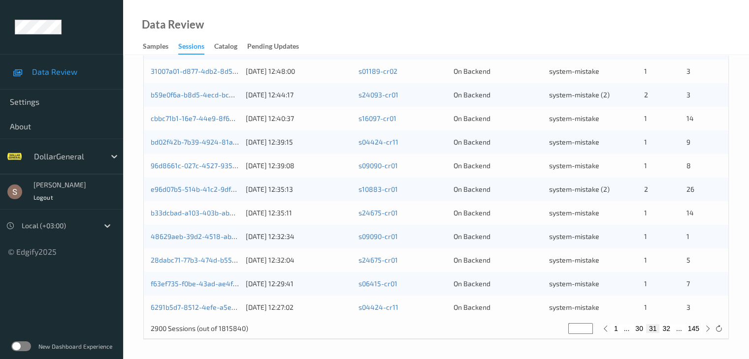
type input "**"
click at [667, 331] on button "33" at bounding box center [666, 328] width 14 height 9
type input "**"
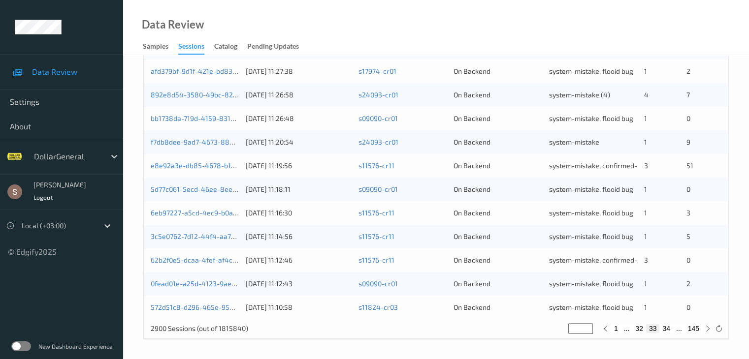
click at [667, 331] on button "34" at bounding box center [666, 328] width 14 height 9
type input "**"
click at [667, 331] on button "35" at bounding box center [666, 328] width 14 height 9
type input "**"
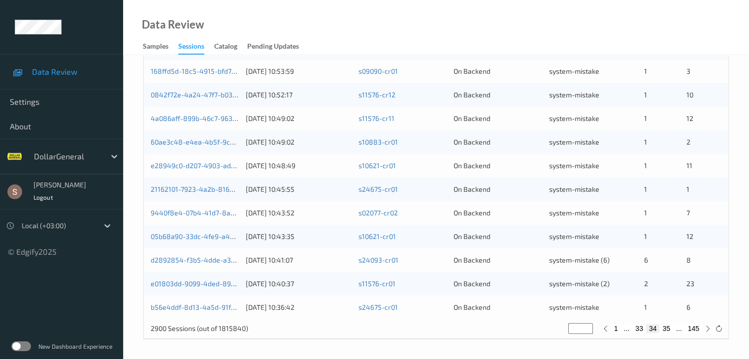
type input "**"
click at [667, 331] on button "36" at bounding box center [666, 328] width 14 height 9
type input "**"
click at [667, 331] on button "37" at bounding box center [666, 328] width 14 height 9
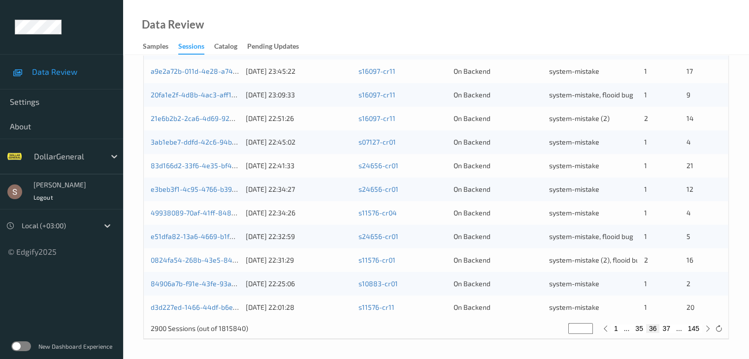
type input "**"
click at [667, 331] on button "38" at bounding box center [666, 328] width 14 height 9
type input "**"
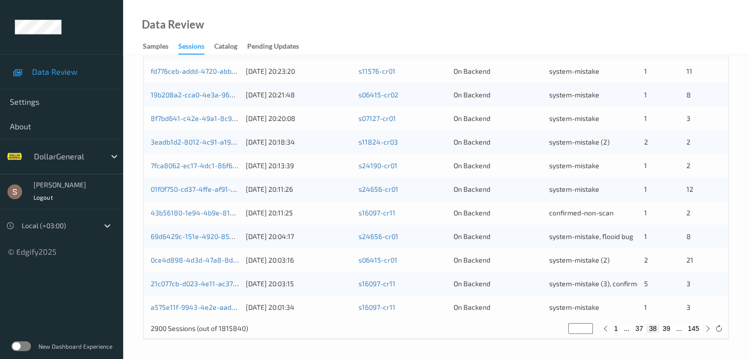
click at [667, 331] on button "39" at bounding box center [666, 328] width 14 height 9
type input "**"
click at [667, 331] on button "40" at bounding box center [666, 328] width 14 height 9
type input "**"
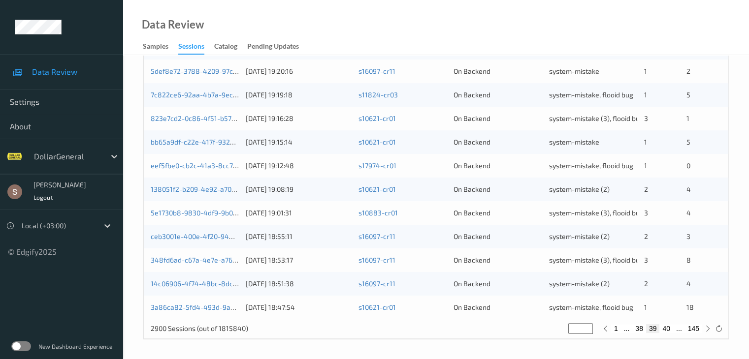
type input "**"
click at [667, 331] on button "41" at bounding box center [666, 328] width 14 height 9
type input "**"
click at [667, 331] on button "42" at bounding box center [666, 328] width 14 height 9
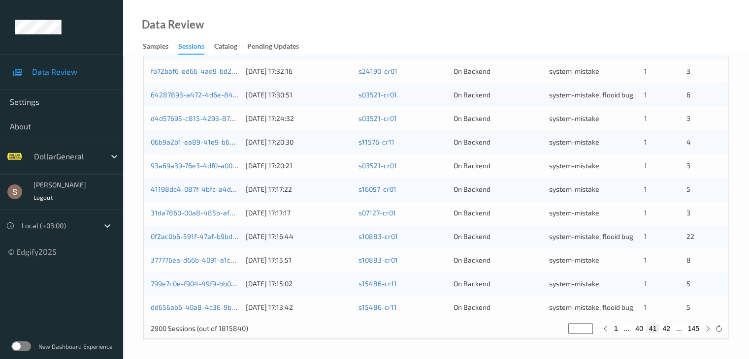
type input "**"
click at [667, 331] on button "43" at bounding box center [666, 328] width 14 height 9
type input "**"
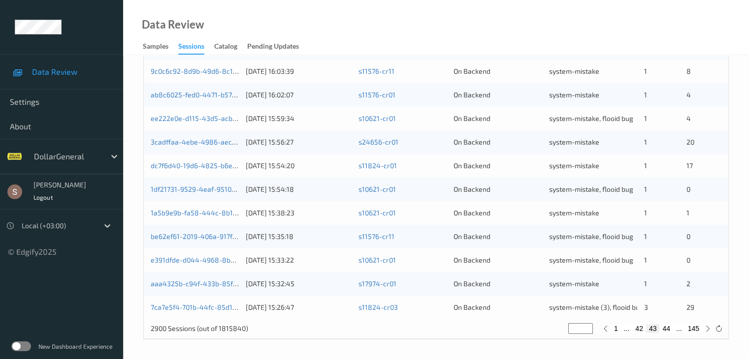
click at [667, 331] on button "44" at bounding box center [666, 328] width 14 height 9
type input "**"
click at [667, 331] on button "45" at bounding box center [666, 328] width 14 height 9
type input "**"
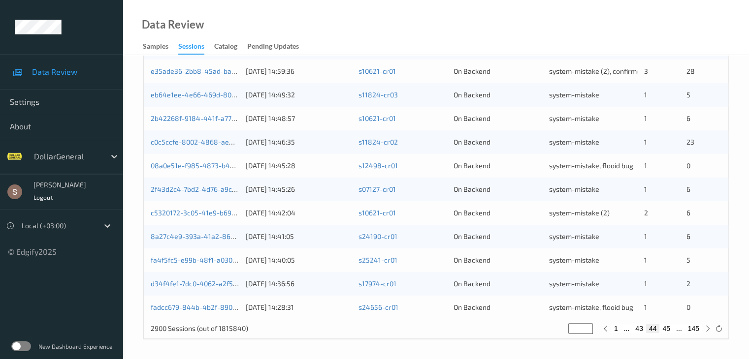
type input "**"
click at [667, 331] on button "46" at bounding box center [666, 328] width 14 height 9
type input "**"
click at [667, 331] on button "47" at bounding box center [666, 328] width 14 height 9
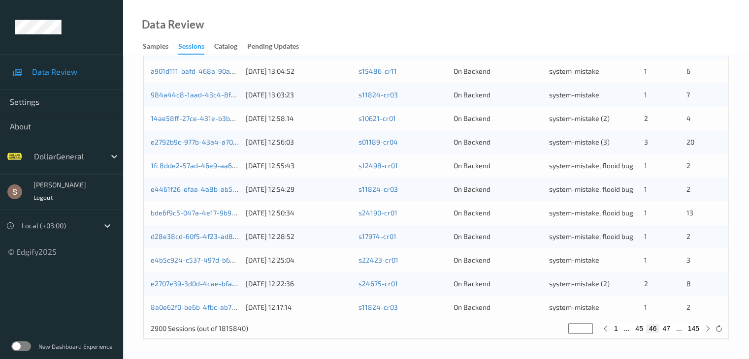
type input "**"
click at [667, 331] on button "48" at bounding box center [666, 328] width 14 height 9
type input "**"
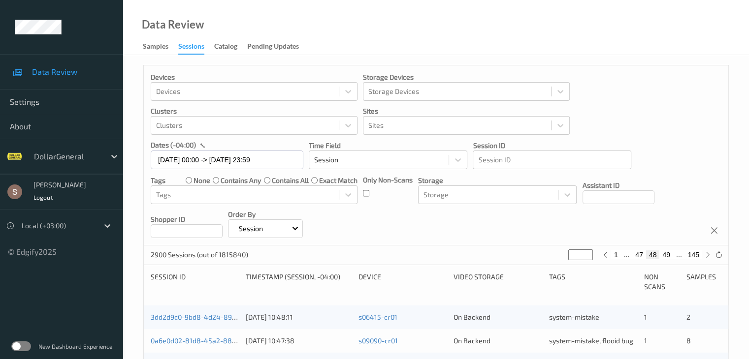
click at [669, 255] on button "49" at bounding box center [666, 255] width 14 height 9
type input "**"
click at [669, 255] on button "50" at bounding box center [666, 255] width 14 height 9
type input "**"
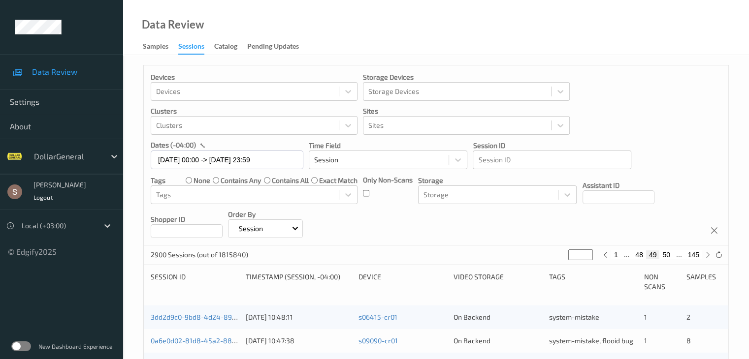
type input "**"
click at [669, 255] on button "51" at bounding box center [666, 255] width 14 height 9
type input "**"
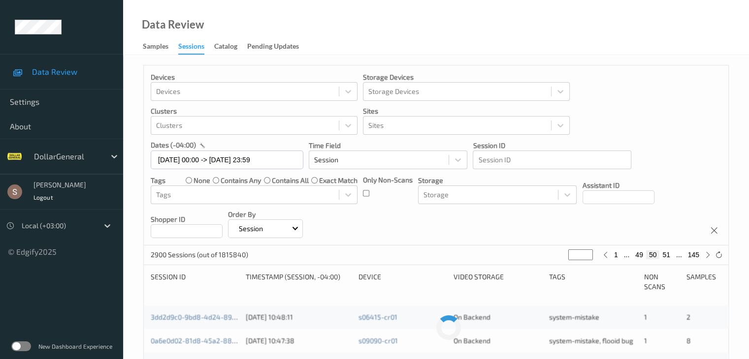
type input "**"
click at [669, 255] on button "53" at bounding box center [666, 255] width 14 height 9
type input "**"
click at [669, 255] on button "54" at bounding box center [666, 255] width 14 height 9
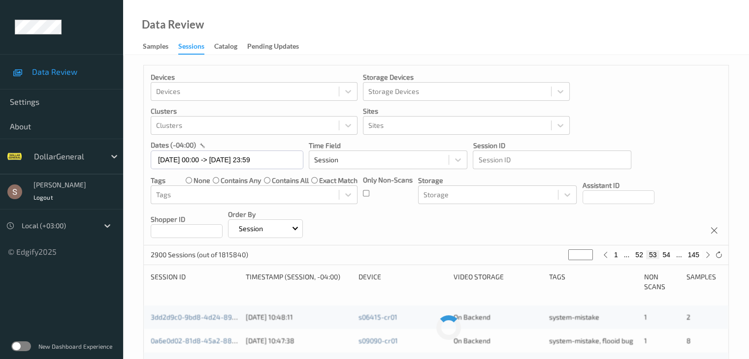
type input "**"
click at [669, 255] on button "55" at bounding box center [666, 255] width 14 height 9
type input "**"
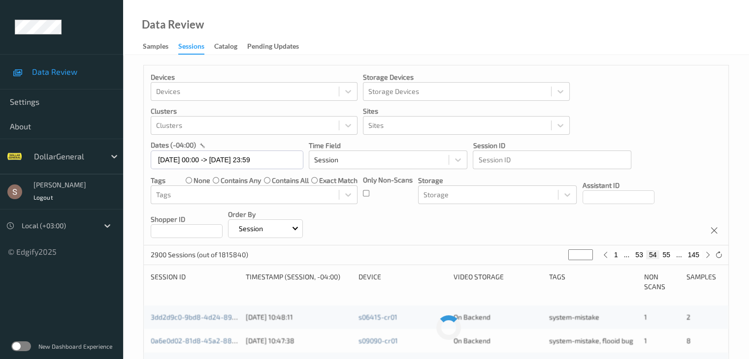
type input "**"
click at [669, 255] on button "57" at bounding box center [666, 255] width 14 height 9
type input "**"
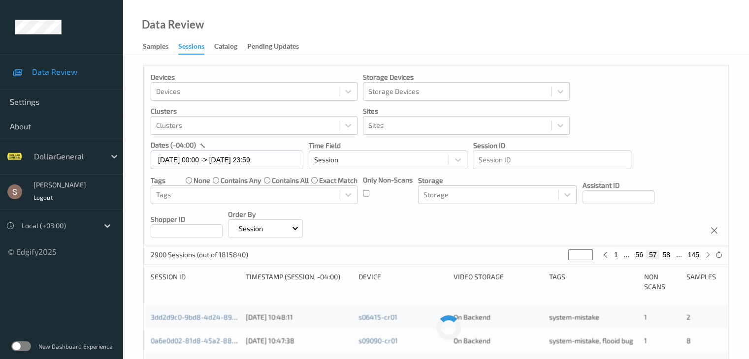
click at [669, 255] on button "58" at bounding box center [666, 255] width 14 height 9
type input "**"
click at [669, 255] on button "59" at bounding box center [666, 255] width 14 height 9
type input "**"
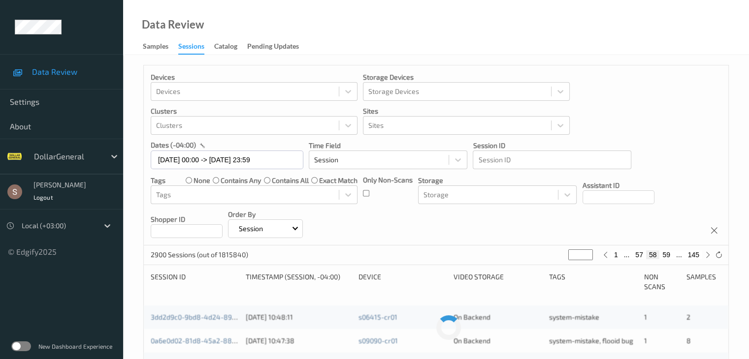
type input "**"
click at [669, 255] on button "61" at bounding box center [666, 255] width 14 height 9
type input "**"
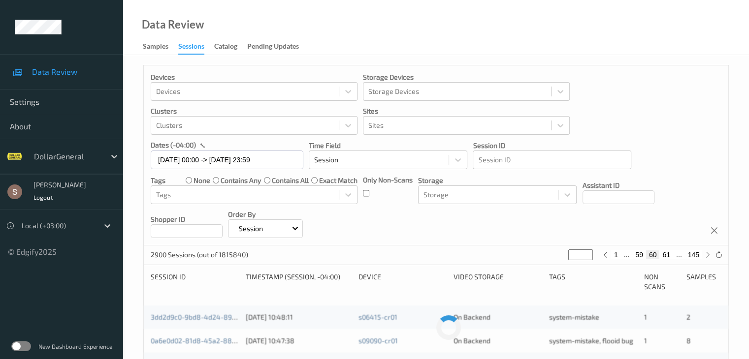
type input "**"
click at [669, 255] on button "62" at bounding box center [666, 255] width 14 height 9
type input "**"
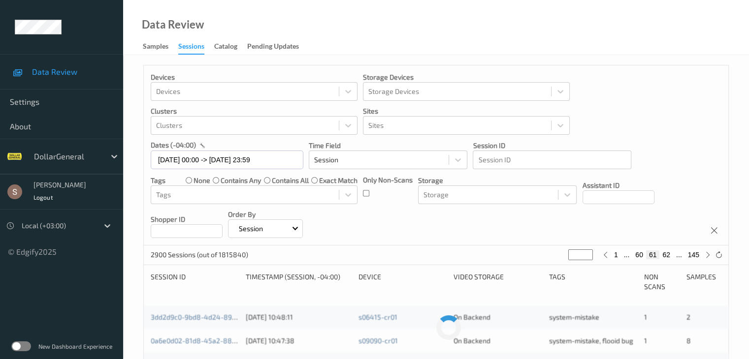
type input "**"
click at [669, 255] on button "64" at bounding box center [666, 255] width 14 height 9
type input "**"
click at [669, 255] on button "65" at bounding box center [666, 255] width 14 height 9
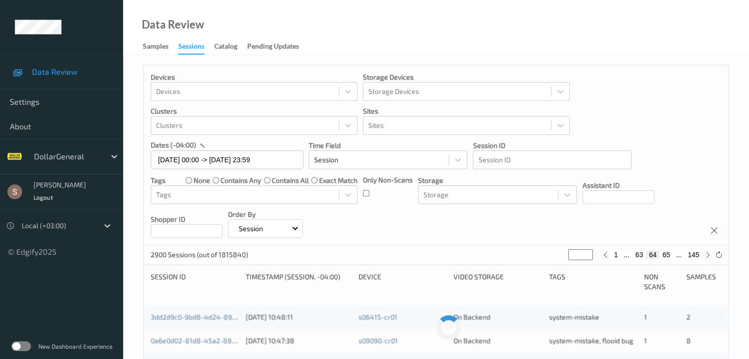
type input "**"
click at [669, 255] on button "66" at bounding box center [666, 255] width 14 height 9
type input "**"
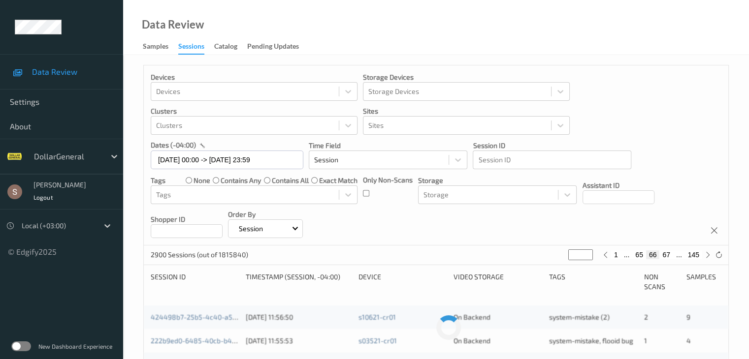
click at [669, 255] on button "67" at bounding box center [666, 255] width 14 height 9
type input "**"
click at [669, 255] on button "68" at bounding box center [666, 255] width 14 height 9
click at [669, 255] on button "69" at bounding box center [666, 255] width 14 height 9
click at [669, 255] on button "70" at bounding box center [666, 255] width 14 height 9
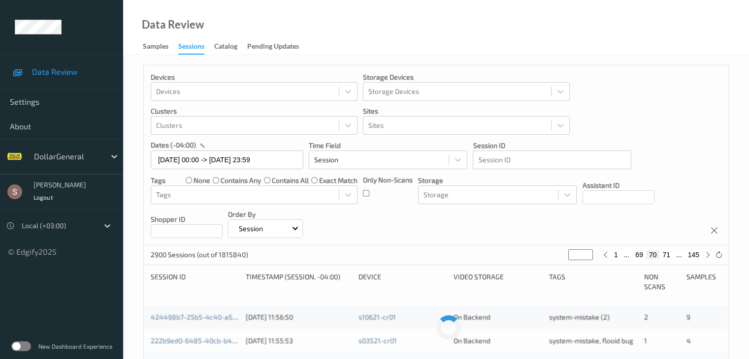
click at [669, 255] on button "71" at bounding box center [666, 255] width 14 height 9
click at [669, 255] on button "72" at bounding box center [666, 255] width 14 height 9
click at [669, 255] on button "73" at bounding box center [666, 255] width 14 height 9
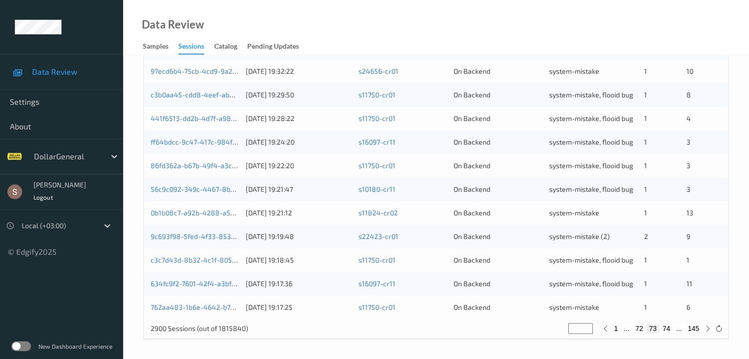
click at [668, 327] on button "74" at bounding box center [666, 328] width 14 height 9
click at [668, 327] on button "75" at bounding box center [666, 328] width 14 height 9
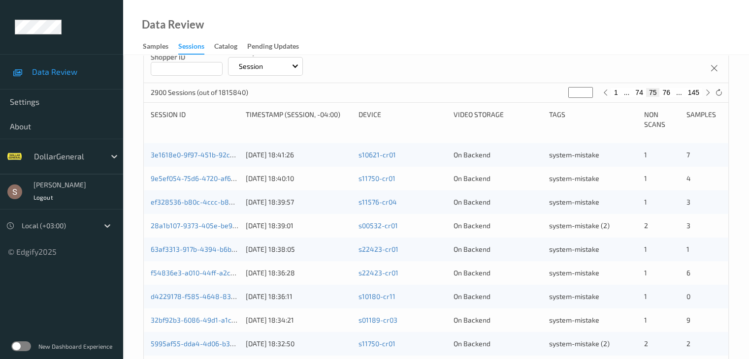
scroll to position [41, 0]
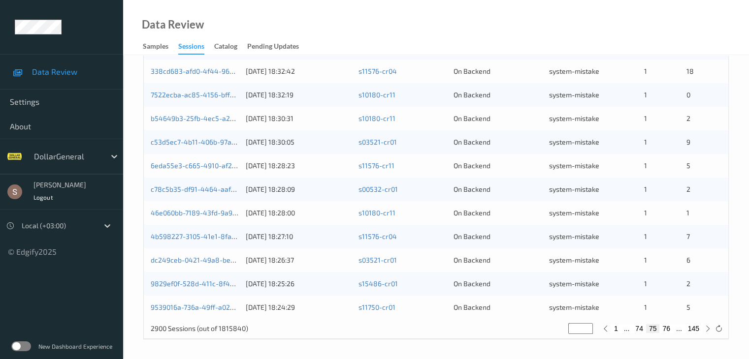
click at [668, 327] on button "76" at bounding box center [666, 328] width 14 height 9
click at [668, 327] on button "77" at bounding box center [666, 328] width 14 height 9
click at [668, 327] on button "78" at bounding box center [666, 328] width 14 height 9
click at [668, 327] on button "79" at bounding box center [666, 328] width 14 height 9
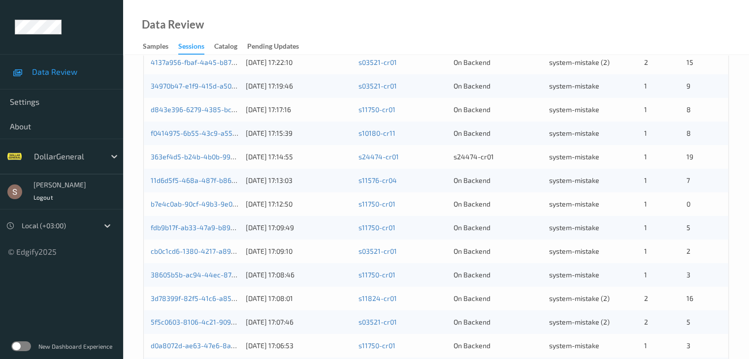
scroll to position [459, 0]
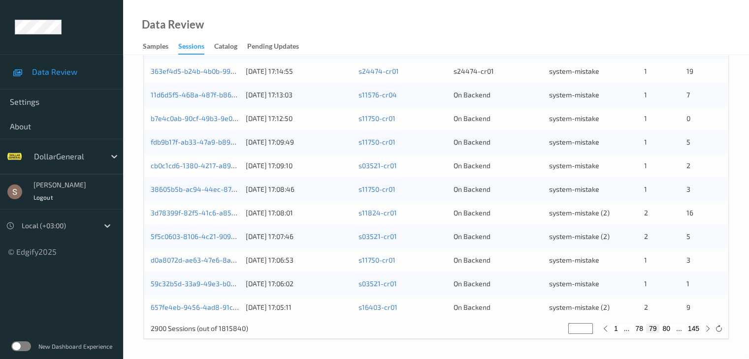
click at [668, 327] on button "80" at bounding box center [666, 328] width 14 height 9
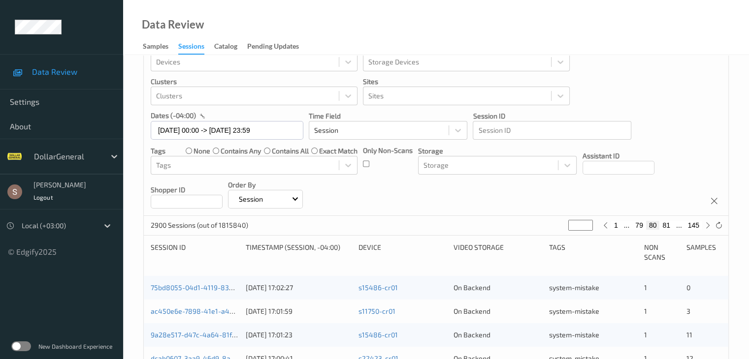
scroll to position [0, 0]
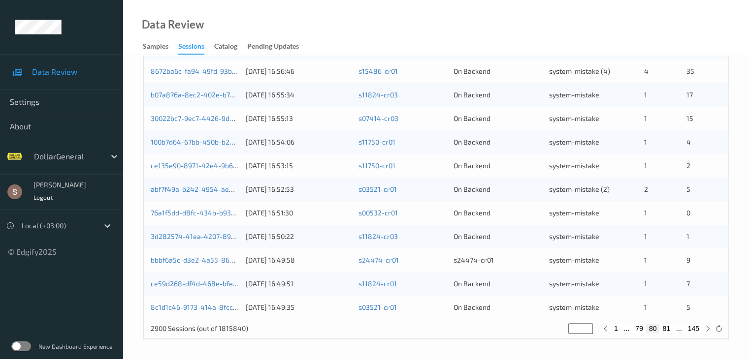
click at [668, 327] on button "81" at bounding box center [666, 328] width 14 height 9
click at [668, 327] on button "82" at bounding box center [666, 328] width 14 height 9
click at [668, 327] on button "83" at bounding box center [666, 328] width 14 height 9
click at [668, 327] on button "84" at bounding box center [666, 328] width 14 height 9
click at [668, 327] on button "85" at bounding box center [666, 328] width 14 height 9
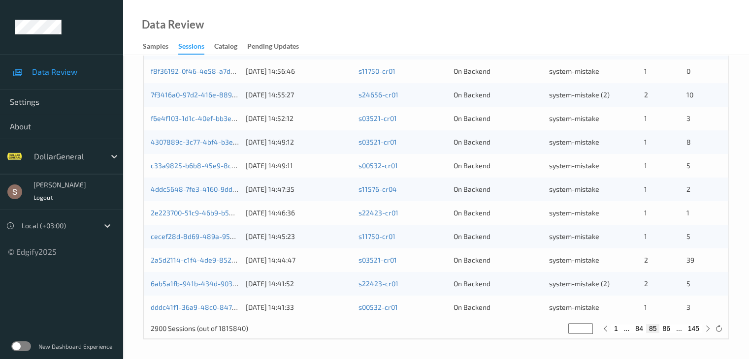
click at [668, 327] on button "86" at bounding box center [666, 328] width 14 height 9
click at [668, 327] on button "87" at bounding box center [666, 328] width 14 height 9
click at [668, 327] on button "88" at bounding box center [666, 328] width 14 height 9
click at [668, 327] on button "89" at bounding box center [666, 328] width 14 height 9
click at [668, 327] on button "90" at bounding box center [666, 328] width 14 height 9
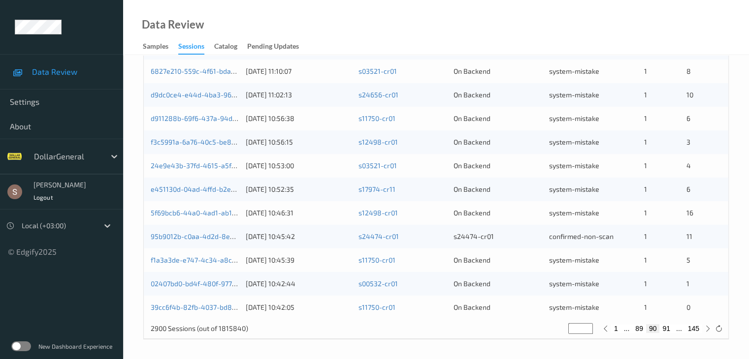
click at [668, 327] on button "91" at bounding box center [666, 328] width 14 height 9
click at [668, 327] on button "92" at bounding box center [666, 328] width 14 height 9
click at [668, 327] on button "93" at bounding box center [666, 328] width 14 height 9
click at [668, 327] on button "94" at bounding box center [666, 328] width 14 height 9
click at [668, 327] on button "95" at bounding box center [666, 328] width 14 height 9
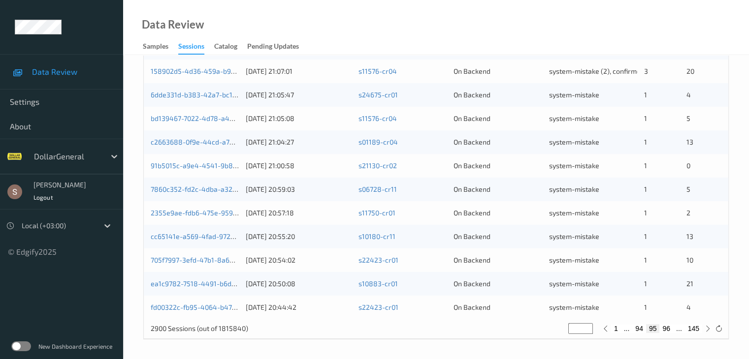
click at [668, 327] on button "96" at bounding box center [666, 328] width 14 height 9
click at [668, 327] on button "97" at bounding box center [666, 328] width 14 height 9
click at [668, 327] on button "98" at bounding box center [666, 328] width 14 height 9
click at [668, 327] on button "99" at bounding box center [666, 328] width 14 height 9
click at [668, 327] on button "100" at bounding box center [664, 328] width 17 height 9
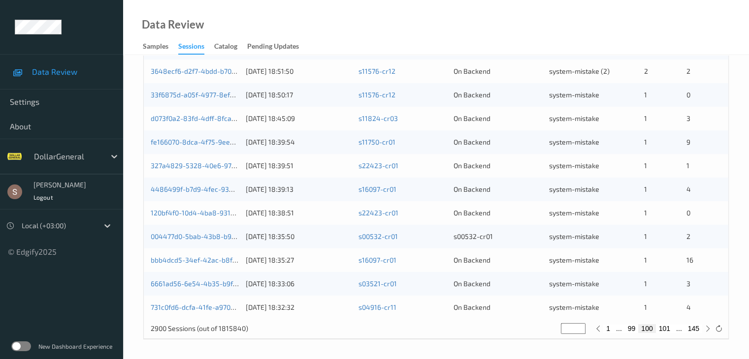
click at [668, 327] on button "101" at bounding box center [664, 328] width 17 height 9
click at [668, 327] on button "102" at bounding box center [664, 328] width 17 height 9
click at [668, 327] on button "103" at bounding box center [664, 328] width 17 height 9
click at [668, 327] on button "104" at bounding box center [664, 328] width 17 height 9
click at [668, 327] on button "105" at bounding box center [664, 328] width 17 height 9
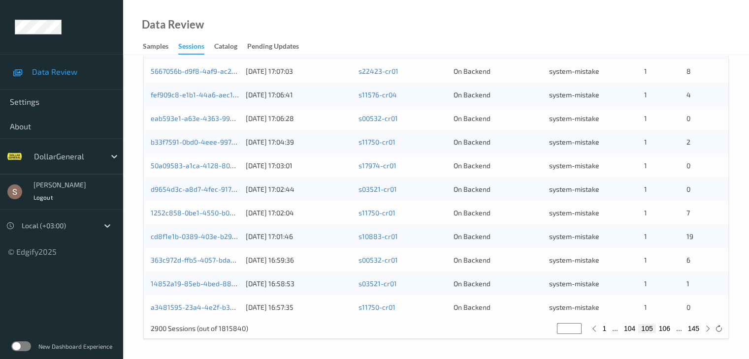
click at [668, 327] on button "106" at bounding box center [664, 328] width 17 height 9
click at [668, 327] on button "107" at bounding box center [664, 328] width 17 height 9
click at [668, 327] on button "108" at bounding box center [664, 328] width 17 height 9
click at [668, 327] on button "109" at bounding box center [664, 328] width 17 height 9
click at [668, 327] on button "110" at bounding box center [664, 328] width 17 height 9
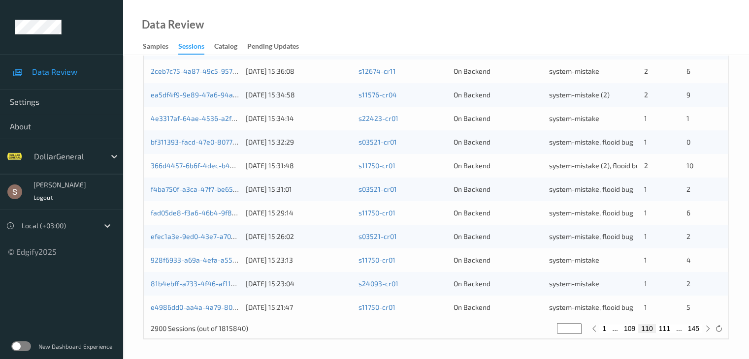
click at [668, 327] on button "111" at bounding box center [664, 328] width 17 height 9
click at [668, 327] on button "112" at bounding box center [664, 328] width 17 height 9
click at [668, 327] on button "113" at bounding box center [664, 328] width 17 height 9
click at [668, 327] on button "114" at bounding box center [664, 328] width 17 height 9
click at [668, 327] on button "115" at bounding box center [664, 328] width 17 height 9
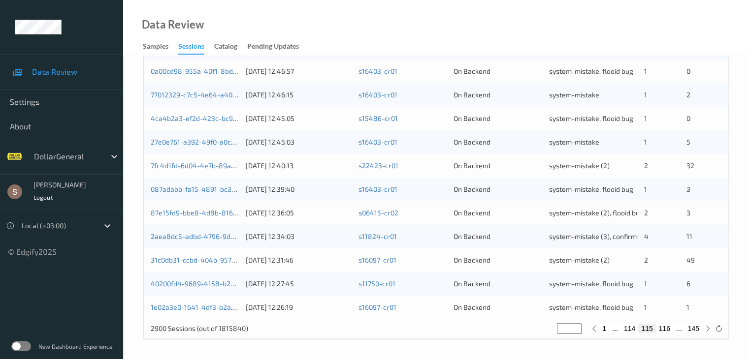
click at [668, 327] on button "116" at bounding box center [664, 328] width 17 height 9
click at [668, 327] on button "117" at bounding box center [664, 328] width 17 height 9
click at [668, 327] on button "118" at bounding box center [664, 328] width 17 height 9
click at [668, 327] on button "119" at bounding box center [664, 328] width 17 height 9
click at [668, 327] on button "120" at bounding box center [664, 328] width 17 height 9
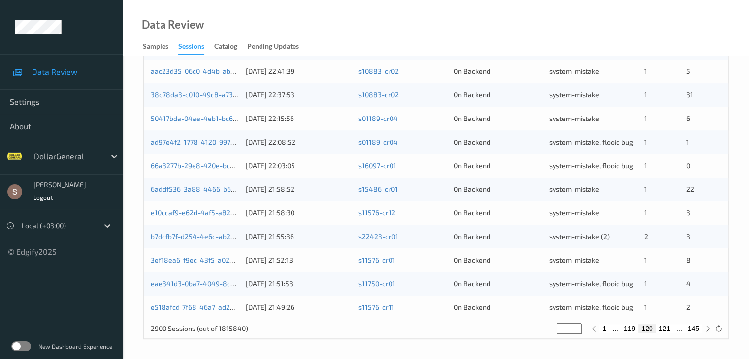
click at [668, 327] on button "121" at bounding box center [664, 328] width 17 height 9
click at [668, 327] on button "122" at bounding box center [664, 328] width 17 height 9
click at [668, 327] on button "123" at bounding box center [664, 328] width 17 height 9
click at [668, 327] on button "124" at bounding box center [664, 328] width 17 height 9
click at [668, 327] on button "125" at bounding box center [664, 328] width 17 height 9
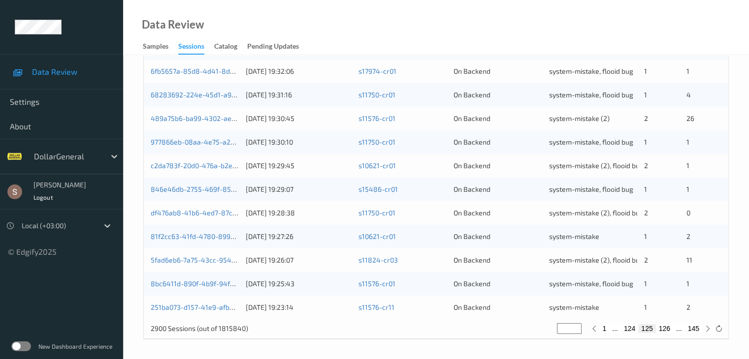
click at [668, 327] on button "126" at bounding box center [664, 328] width 17 height 9
click at [668, 327] on button "127" at bounding box center [664, 328] width 17 height 9
click at [668, 327] on button "128" at bounding box center [664, 328] width 17 height 9
click at [668, 327] on button "129" at bounding box center [664, 328] width 17 height 9
click at [668, 327] on button "130" at bounding box center [664, 328] width 17 height 9
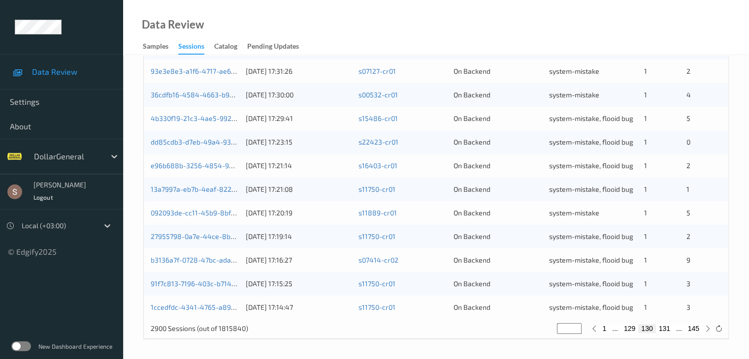
click at [668, 327] on button "131" at bounding box center [664, 328] width 17 height 9
click at [668, 327] on button "132" at bounding box center [664, 328] width 17 height 9
click at [668, 327] on button "133" at bounding box center [664, 328] width 17 height 9
click at [668, 327] on button "134" at bounding box center [664, 328] width 17 height 9
click at [668, 327] on button "135" at bounding box center [664, 328] width 17 height 9
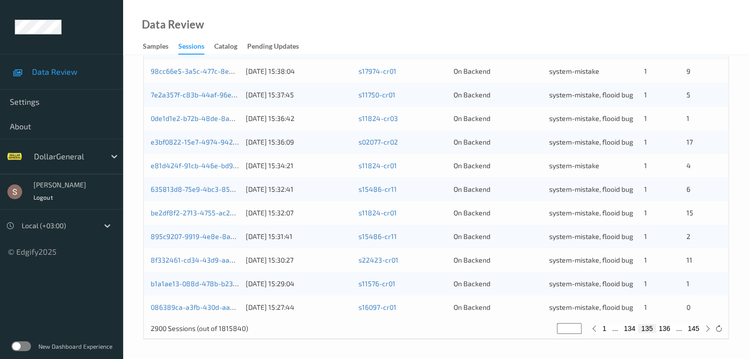
click at [668, 327] on button "136" at bounding box center [664, 328] width 17 height 9
click at [668, 327] on button "137" at bounding box center [664, 328] width 17 height 9
click at [668, 327] on button "138" at bounding box center [664, 328] width 17 height 9
click at [668, 327] on button "139" at bounding box center [664, 328] width 17 height 9
click at [668, 327] on button "140" at bounding box center [664, 328] width 17 height 9
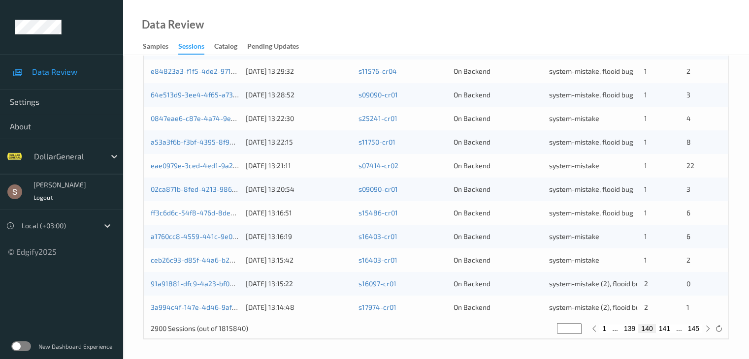
click at [668, 327] on button "141" at bounding box center [664, 328] width 17 height 9
click at [668, 327] on button "142" at bounding box center [664, 328] width 17 height 9
click at [668, 327] on button "143" at bounding box center [664, 328] width 17 height 9
click at [668, 327] on button "144" at bounding box center [675, 328] width 17 height 9
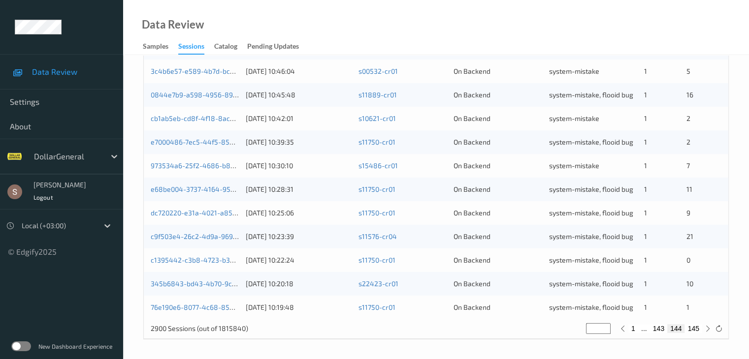
click at [689, 330] on button "145" at bounding box center [693, 328] width 17 height 9
